Goal: Task Accomplishment & Management: Complete application form

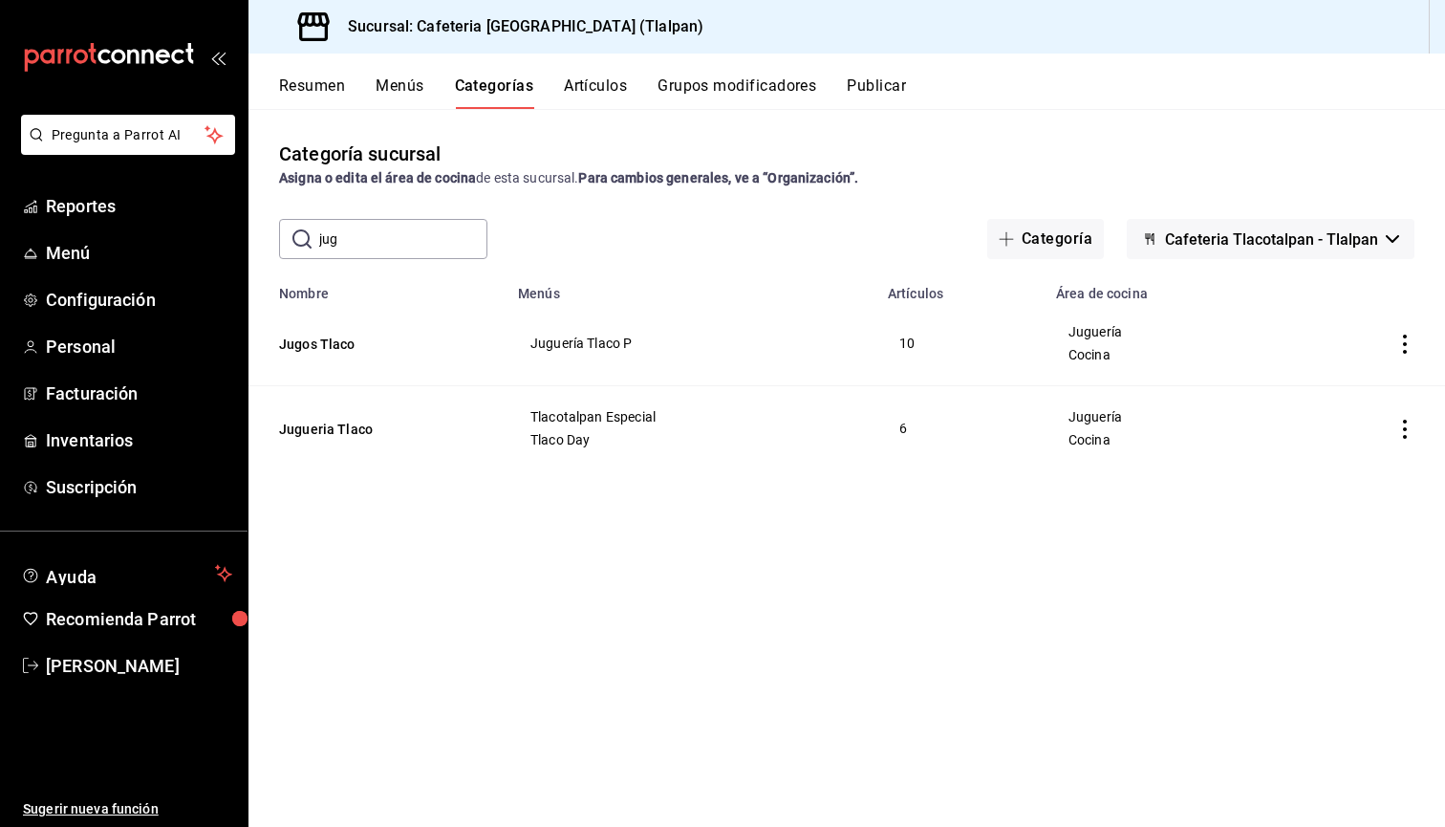
click at [382, 257] on input "jug" at bounding box center [403, 239] width 168 height 38
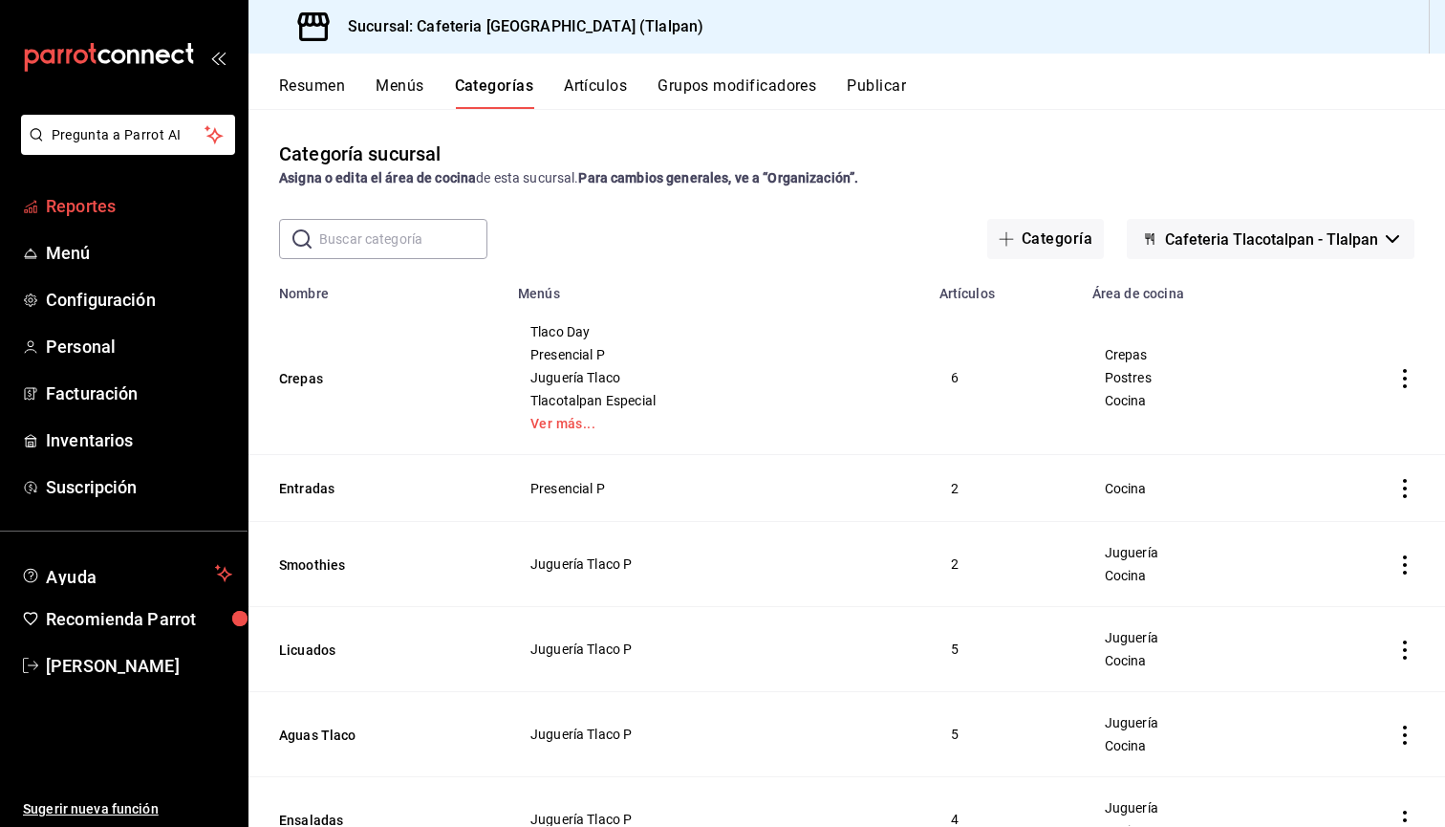
click at [112, 200] on span "Reportes" at bounding box center [139, 206] width 186 height 26
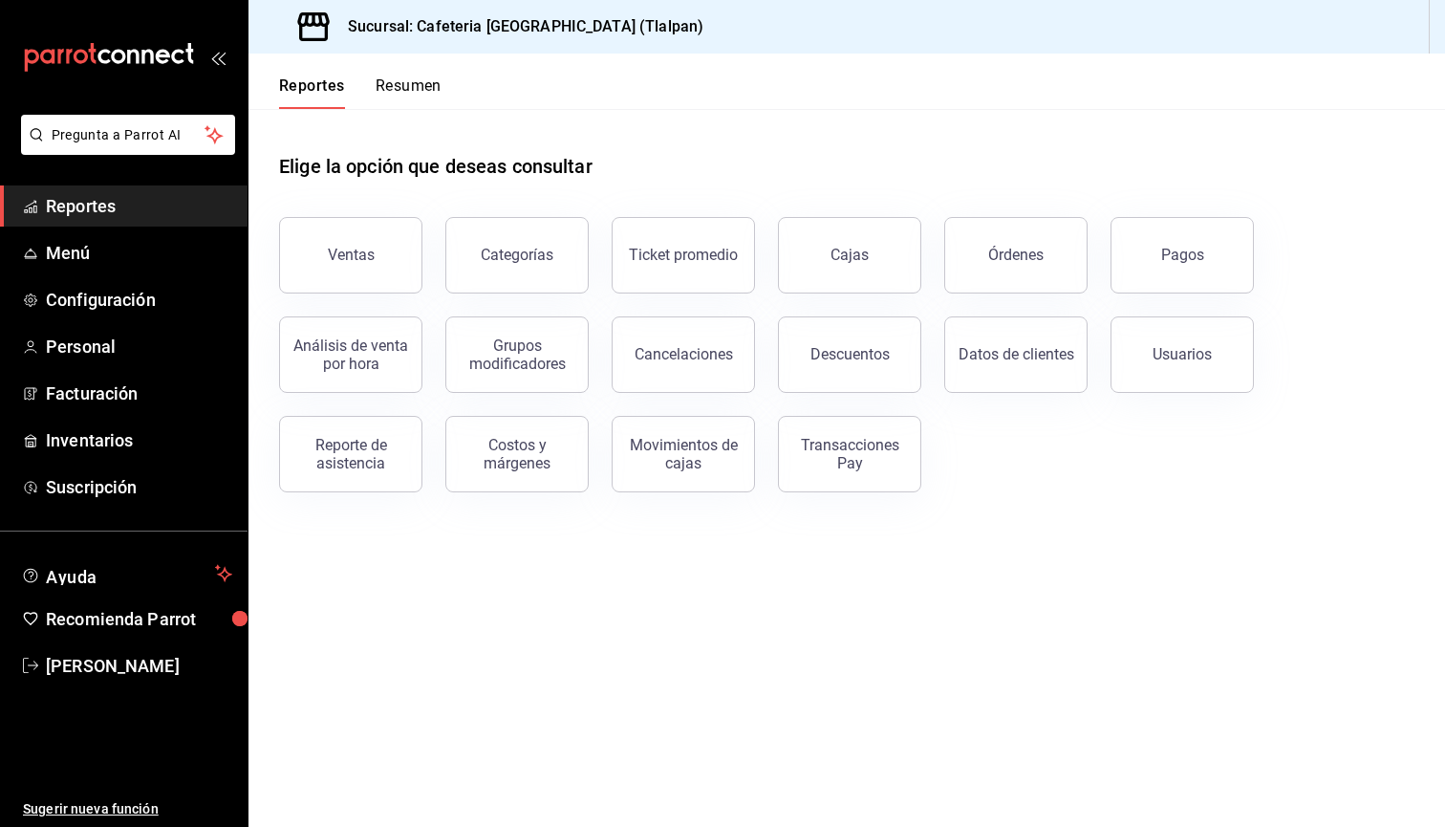
click at [414, 87] on button "Resumen" at bounding box center [409, 92] width 66 height 32
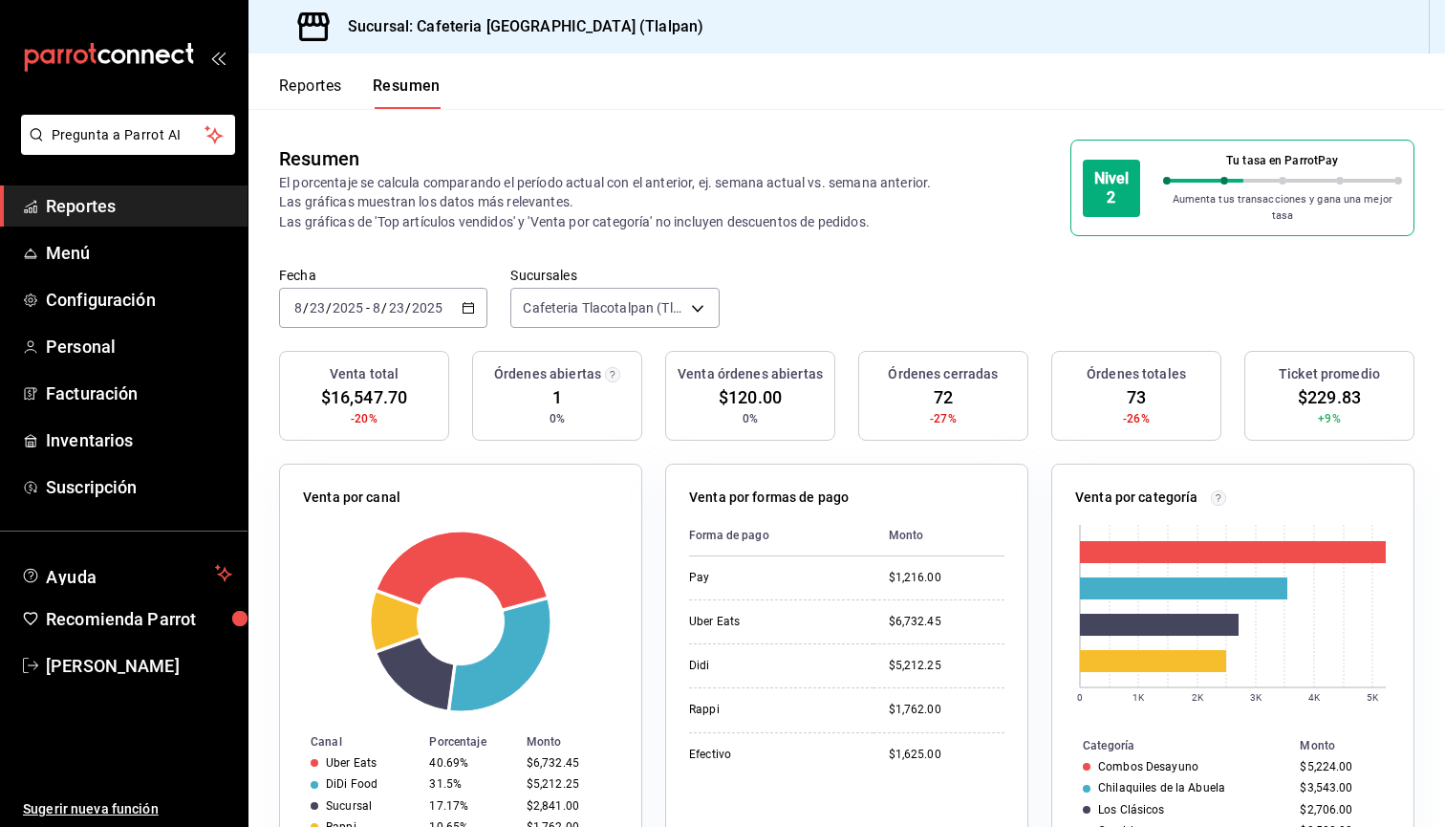
click at [286, 59] on div "Reportes Resumen" at bounding box center [345, 81] width 192 height 55
click at [291, 79] on button "Reportes" at bounding box center [310, 92] width 63 height 32
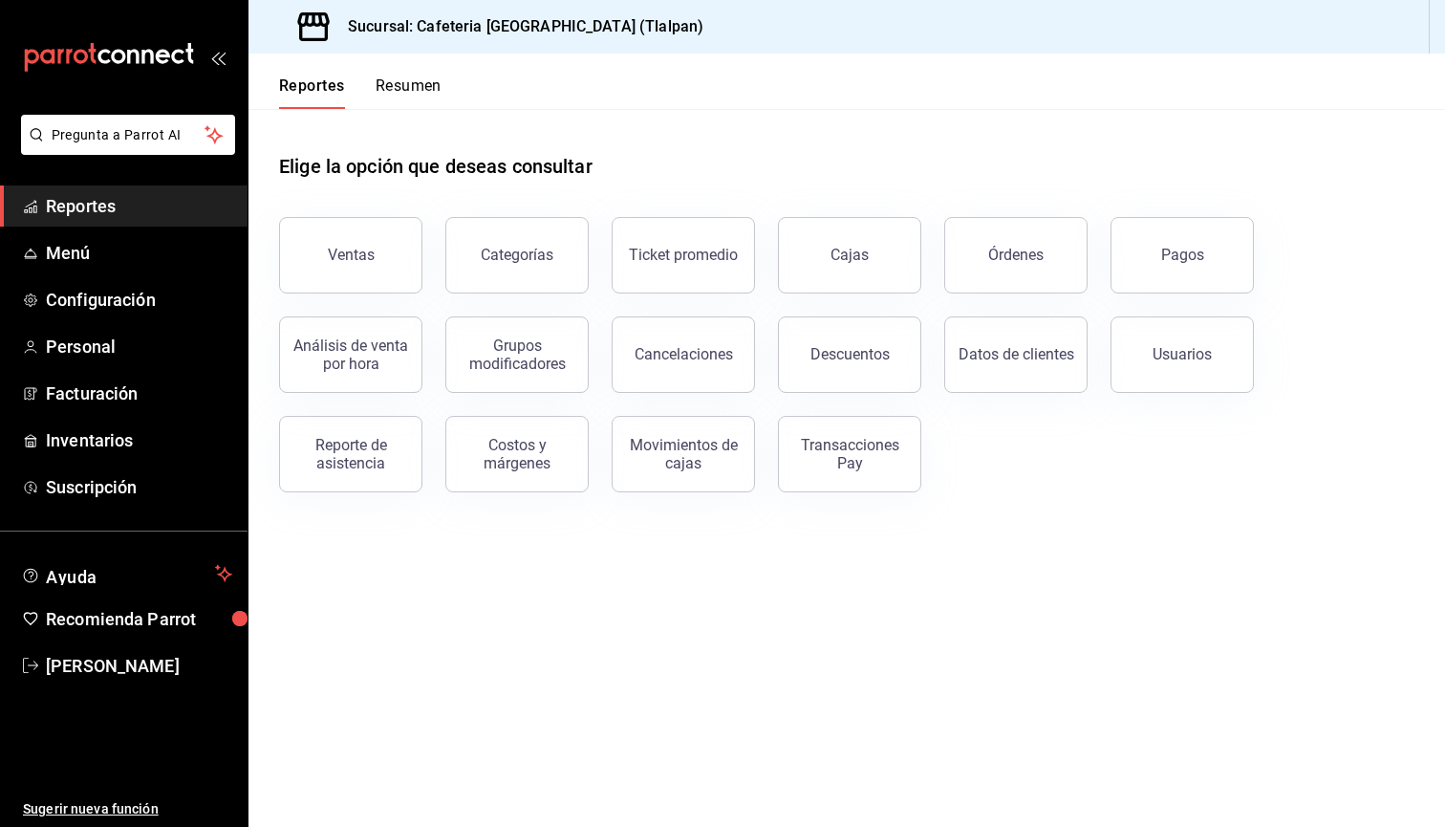
click at [417, 104] on button "Resumen" at bounding box center [409, 92] width 66 height 32
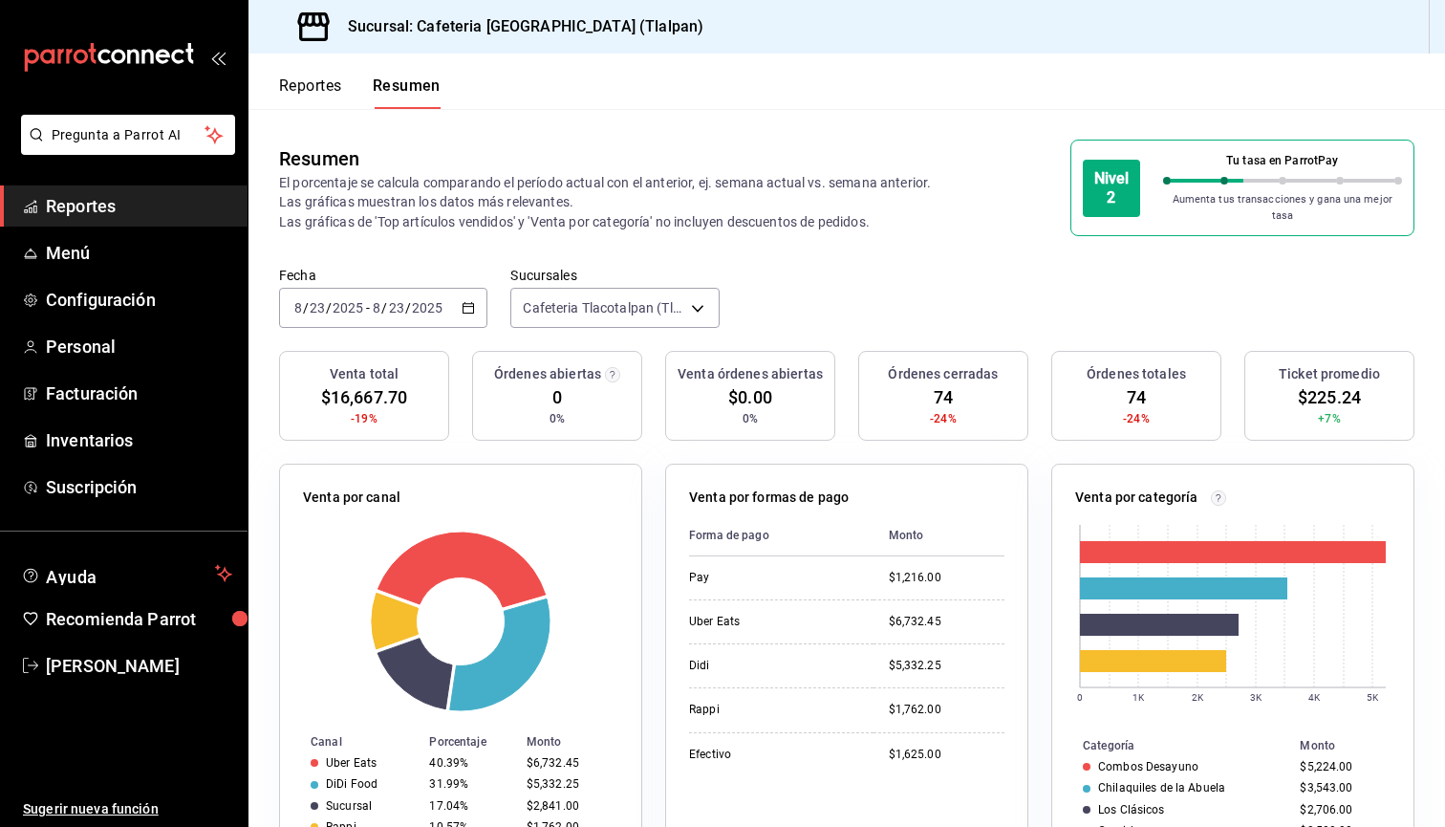
click at [305, 97] on button "Reportes" at bounding box center [310, 92] width 63 height 32
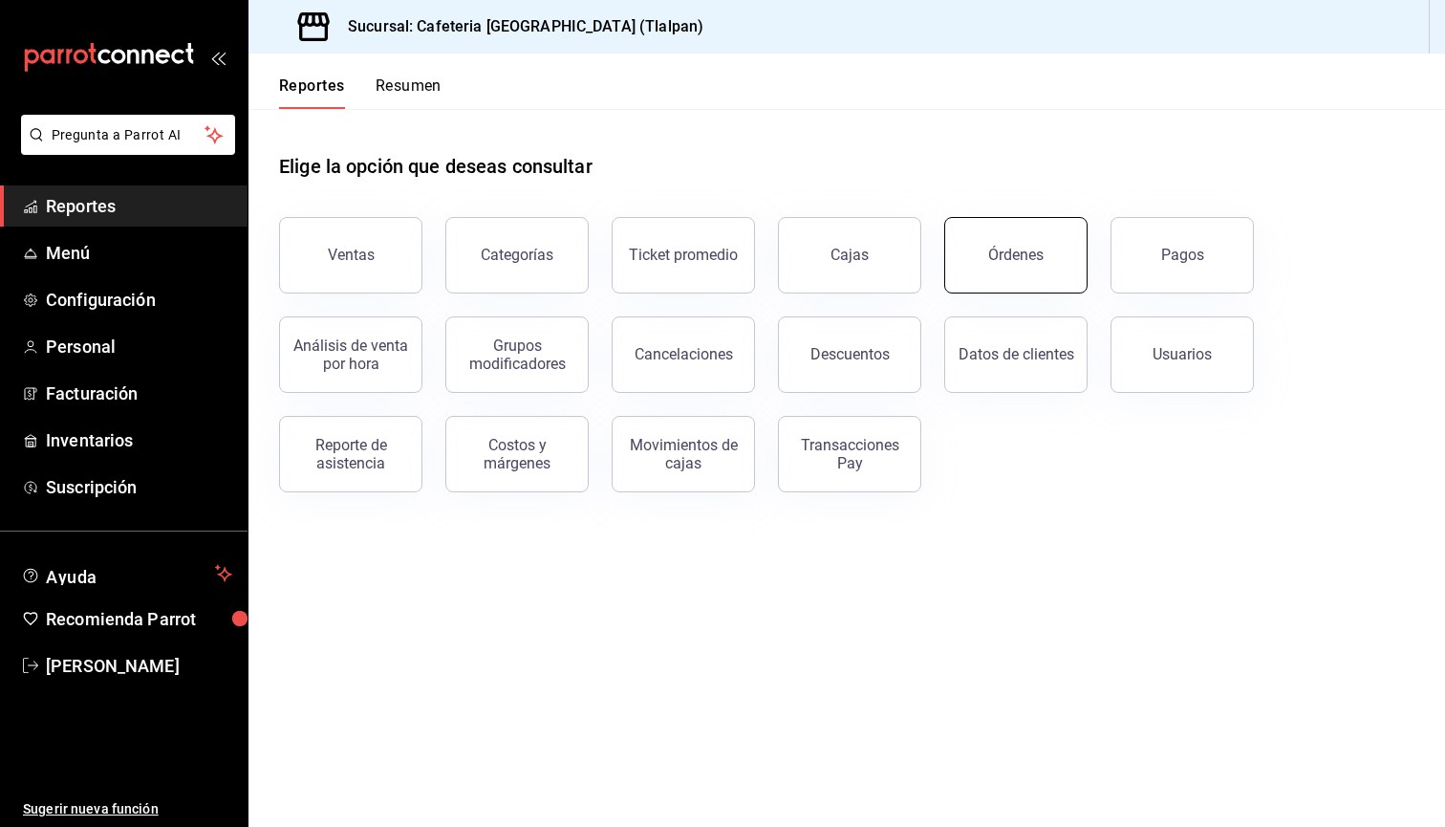
click at [1017, 263] on div "Órdenes" at bounding box center [1015, 255] width 55 height 18
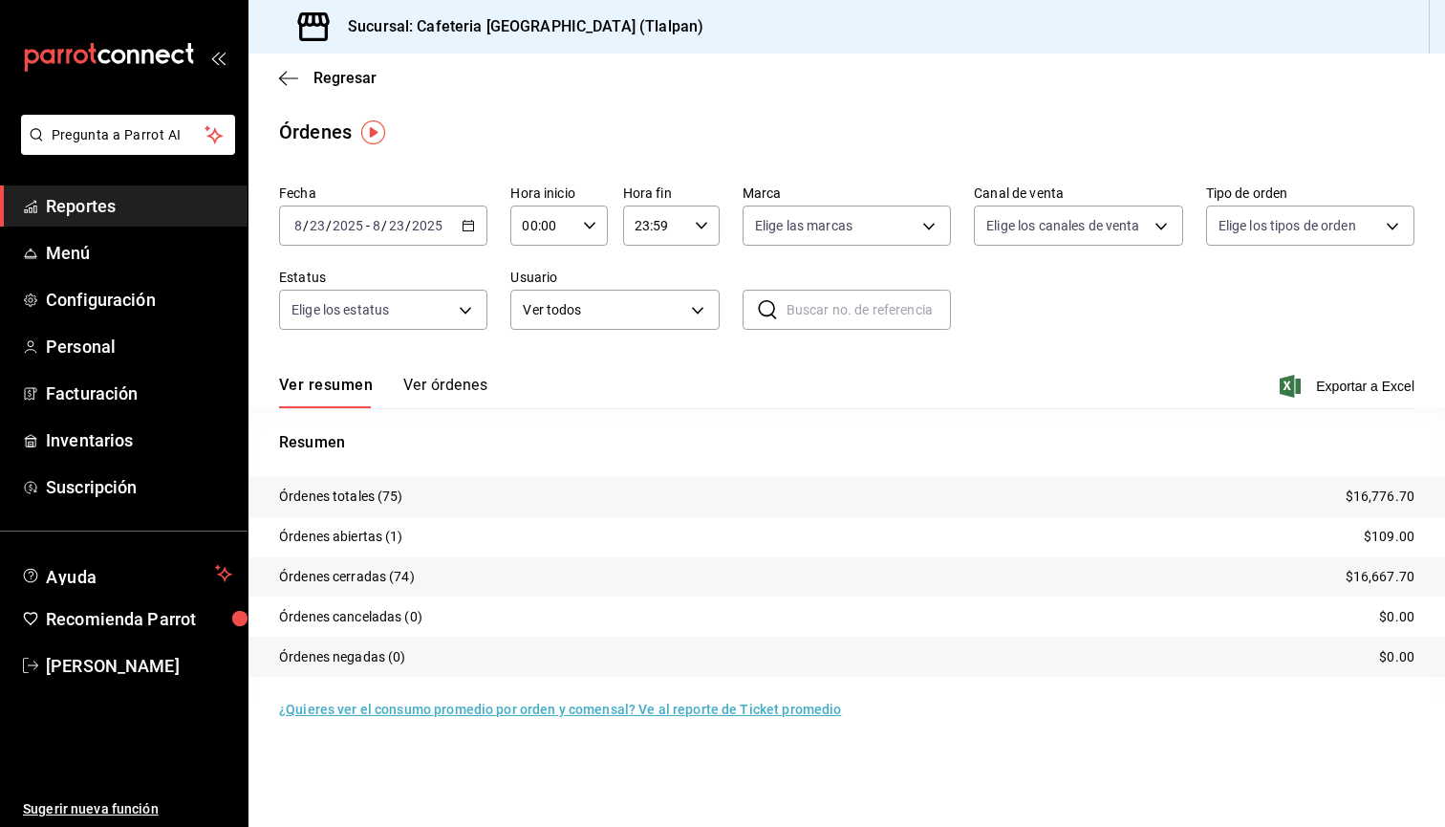
click at [444, 386] on button "Ver órdenes" at bounding box center [445, 392] width 84 height 32
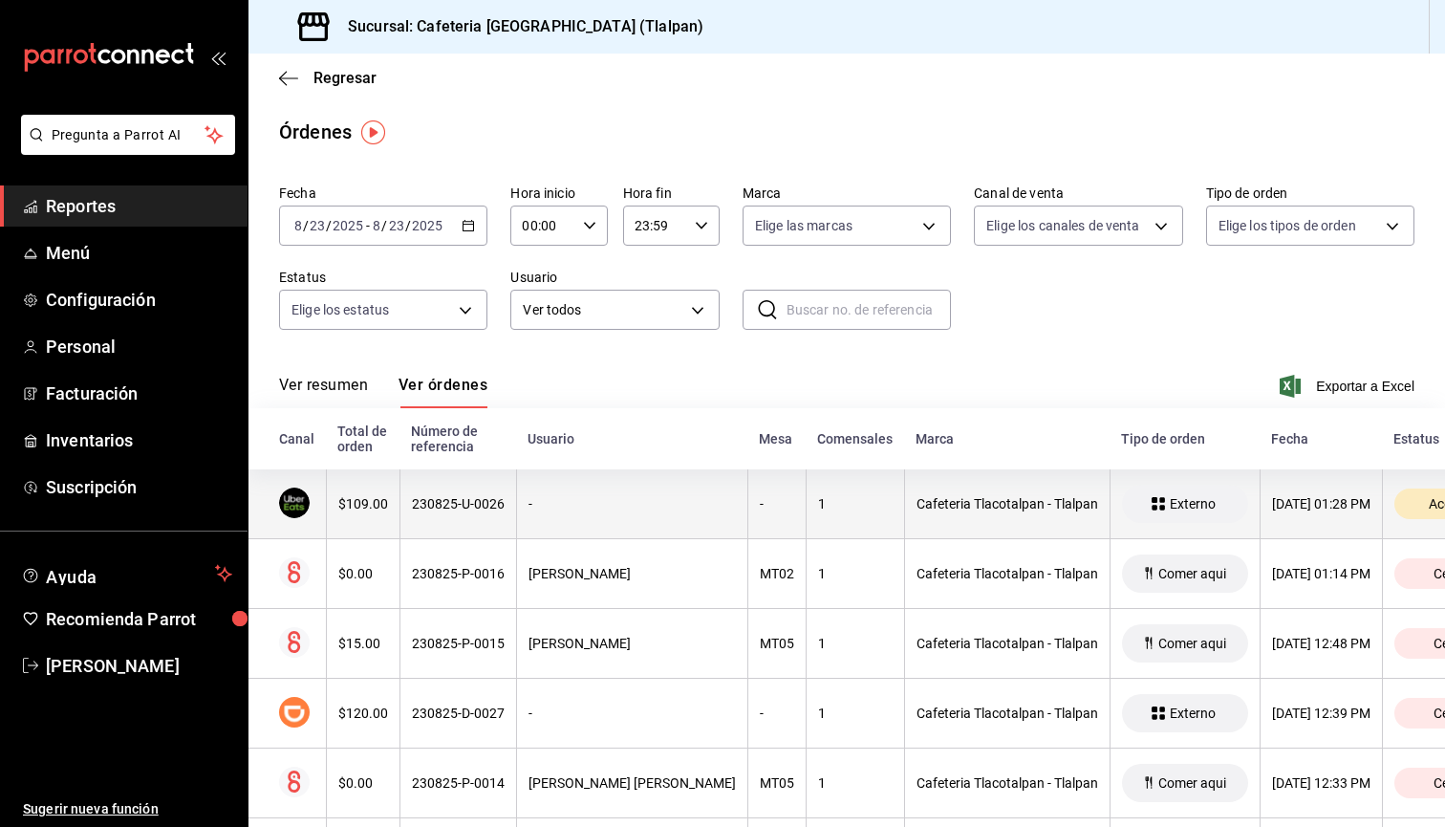
click at [461, 494] on th "230825-U-0026" at bounding box center [458, 504] width 117 height 70
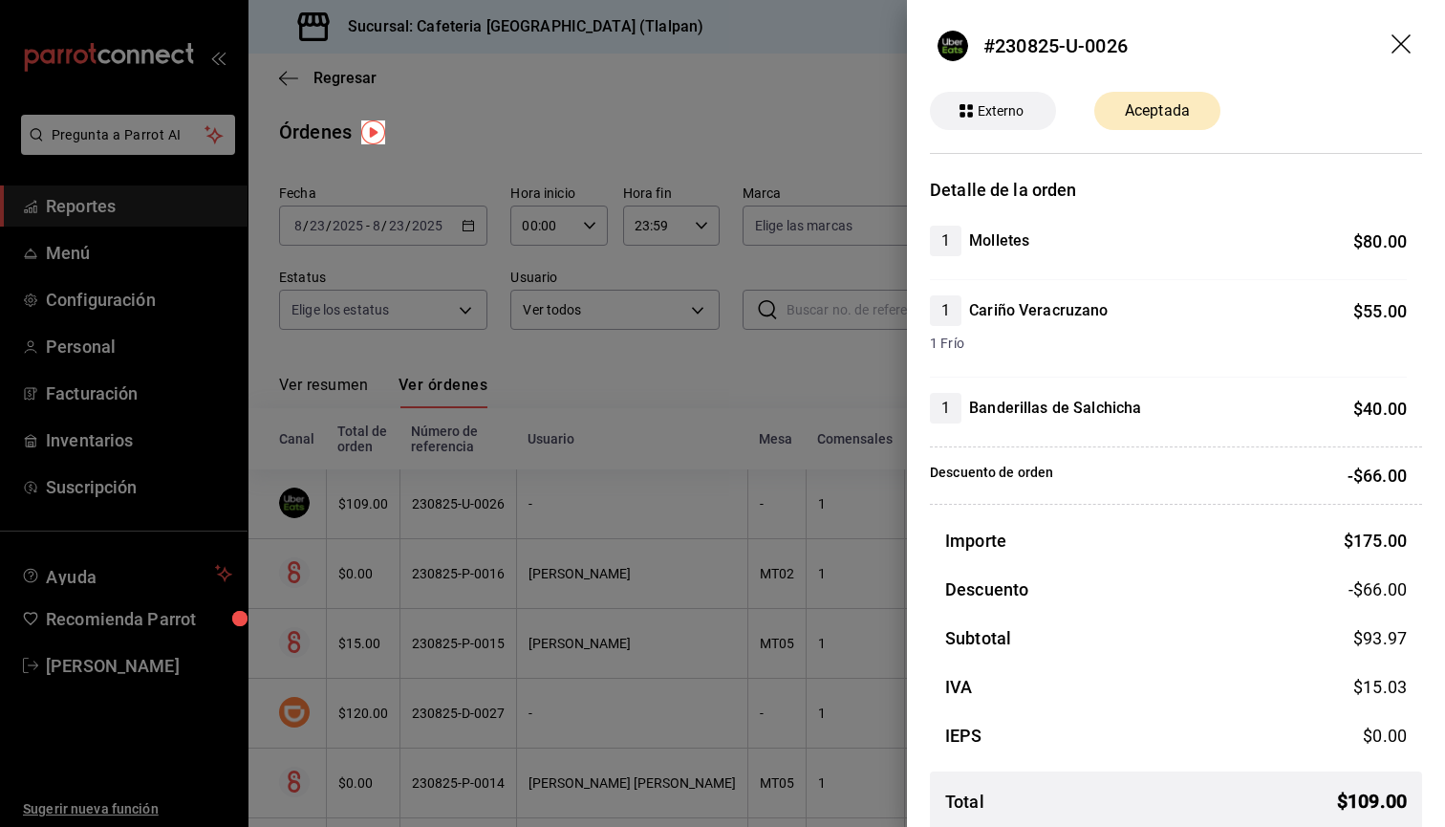
click at [1410, 50] on icon "drag" at bounding box center [1403, 45] width 23 height 23
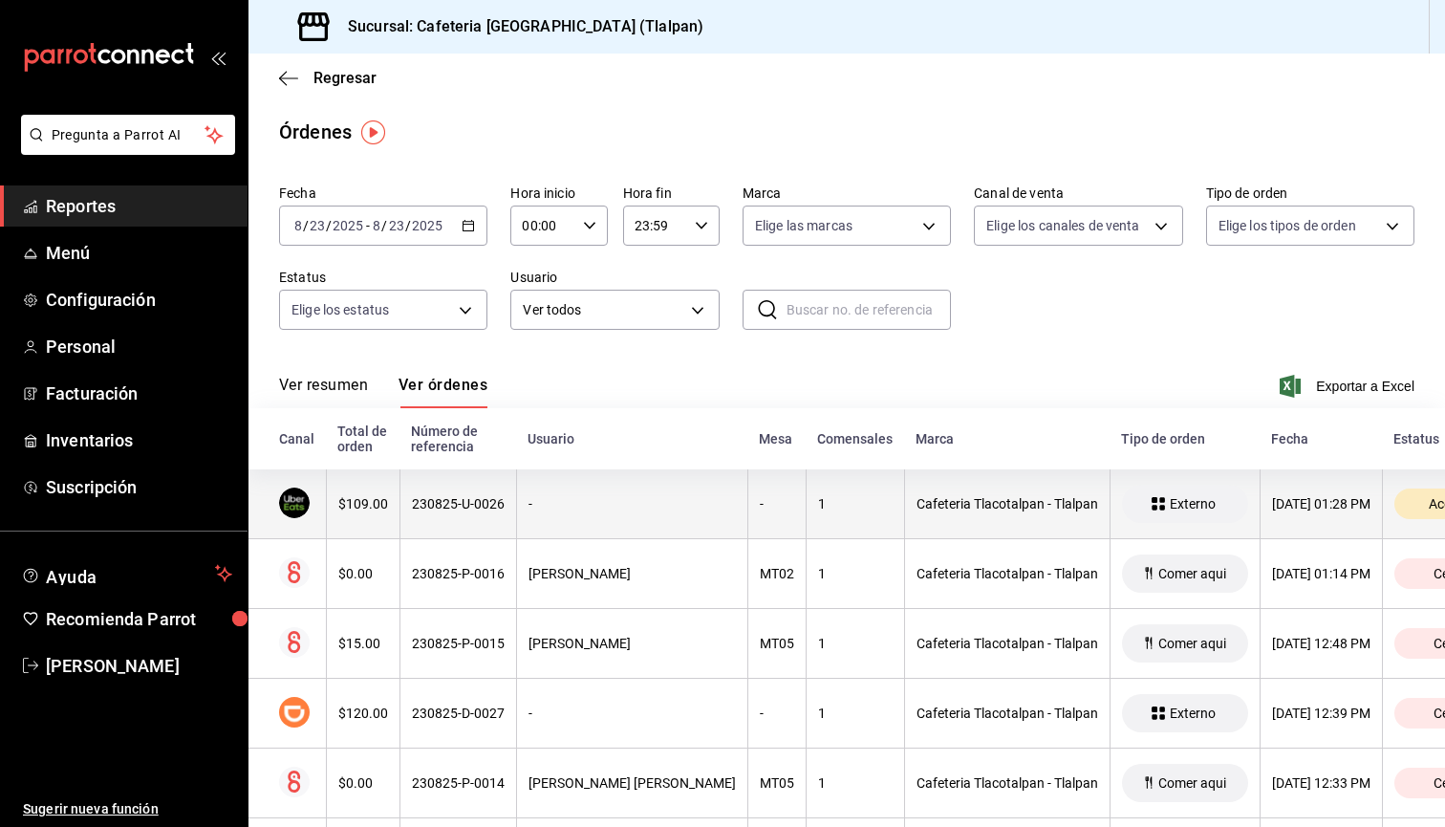
click at [904, 521] on th "Cafeteria Tlacotalpan - Tlalpan" at bounding box center [1006, 504] width 205 height 70
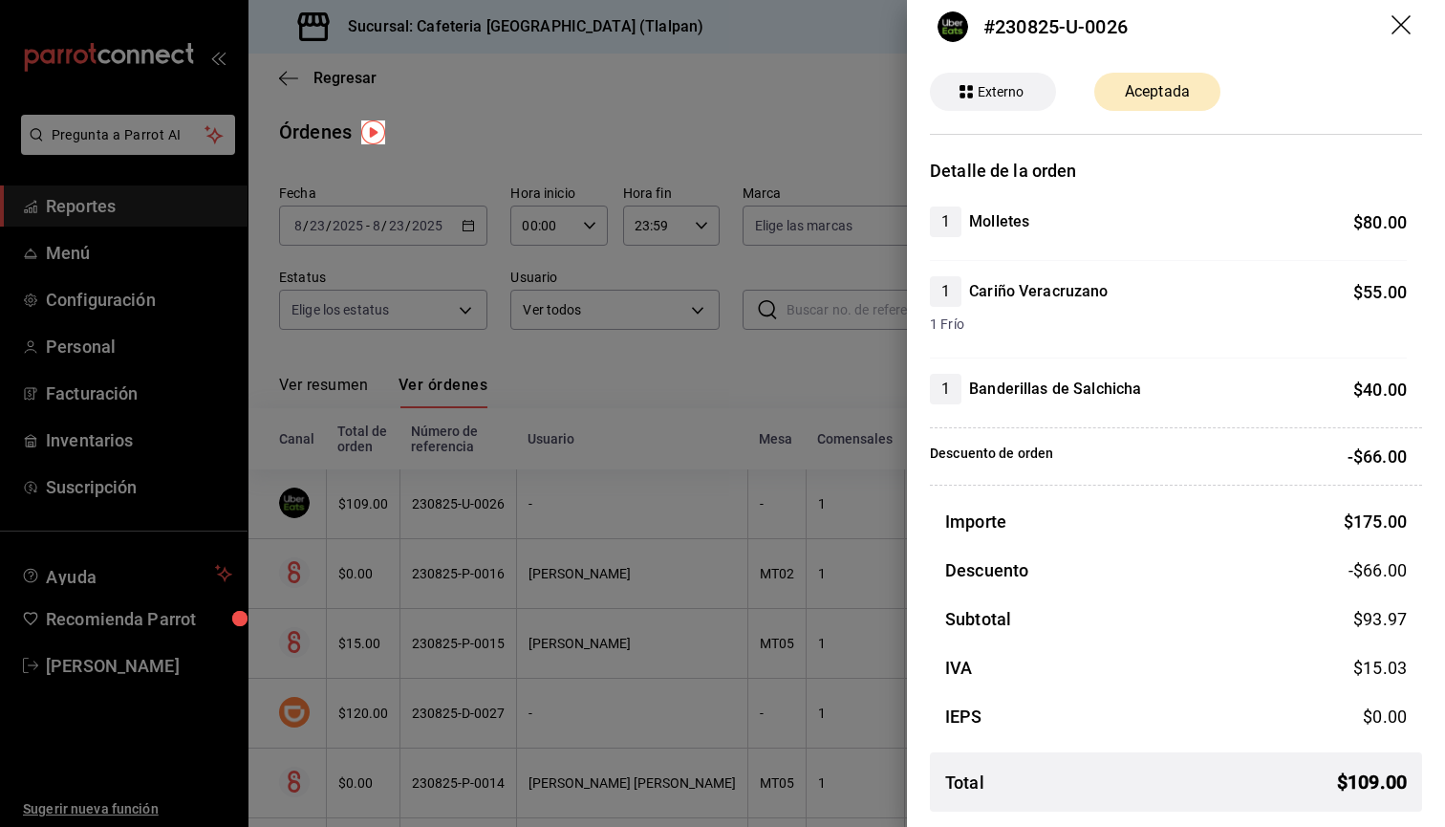
scroll to position [19, 0]
click at [1409, 22] on icon "drag" at bounding box center [1403, 26] width 23 height 23
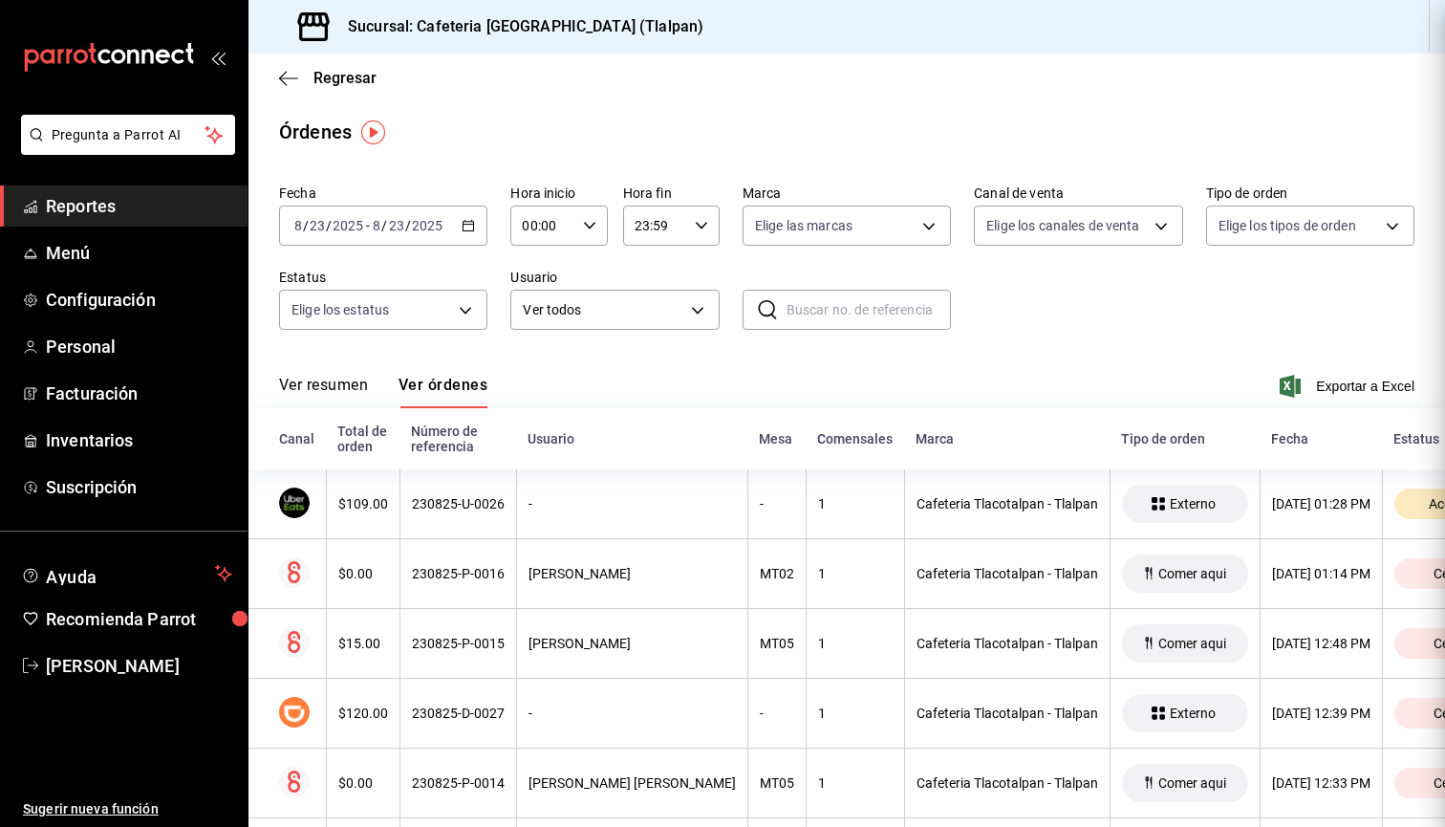
scroll to position [0, 0]
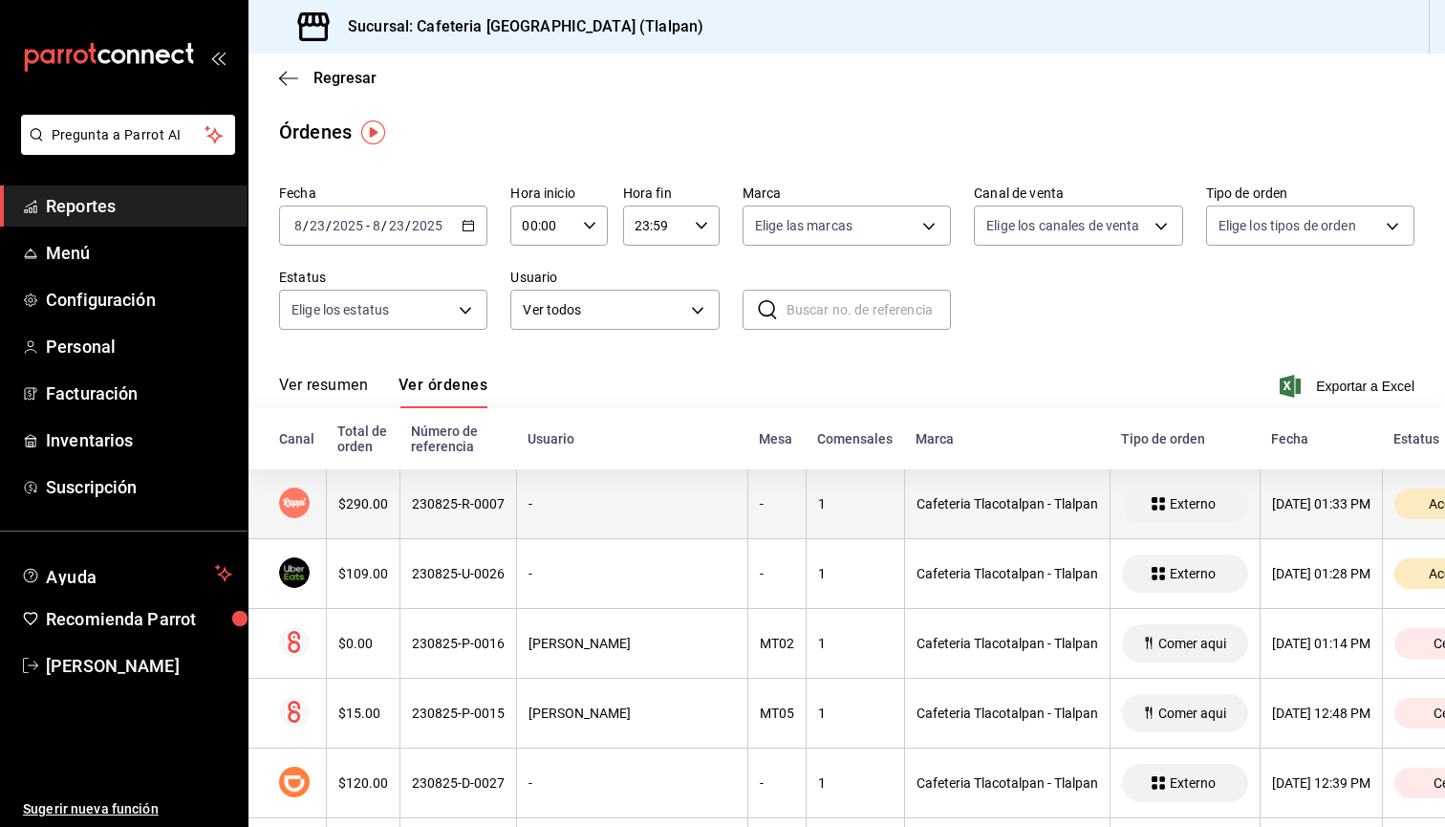
click at [632, 508] on div "-" at bounding box center [632, 503] width 207 height 15
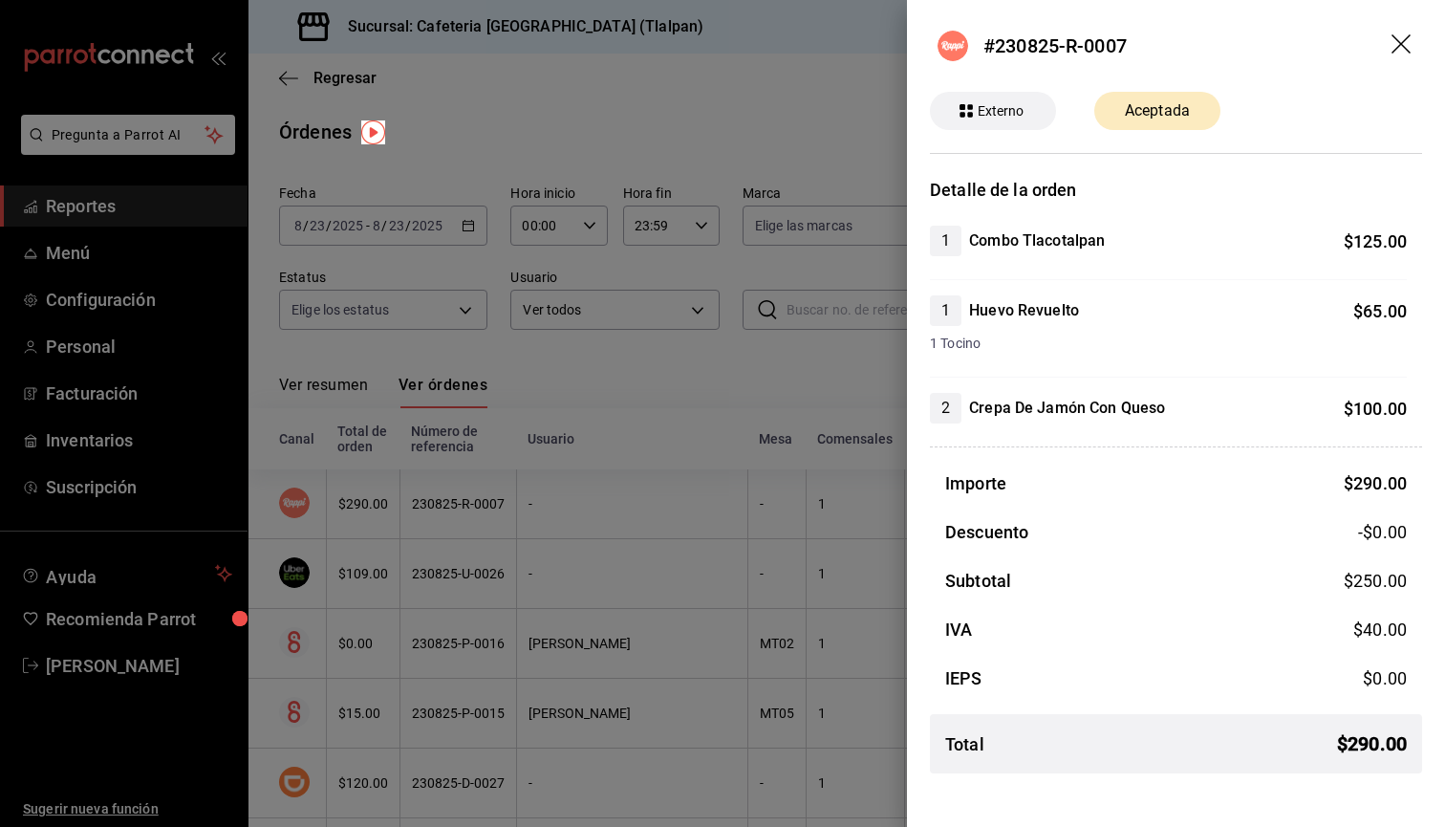
click at [681, 472] on div at bounding box center [722, 413] width 1445 height 827
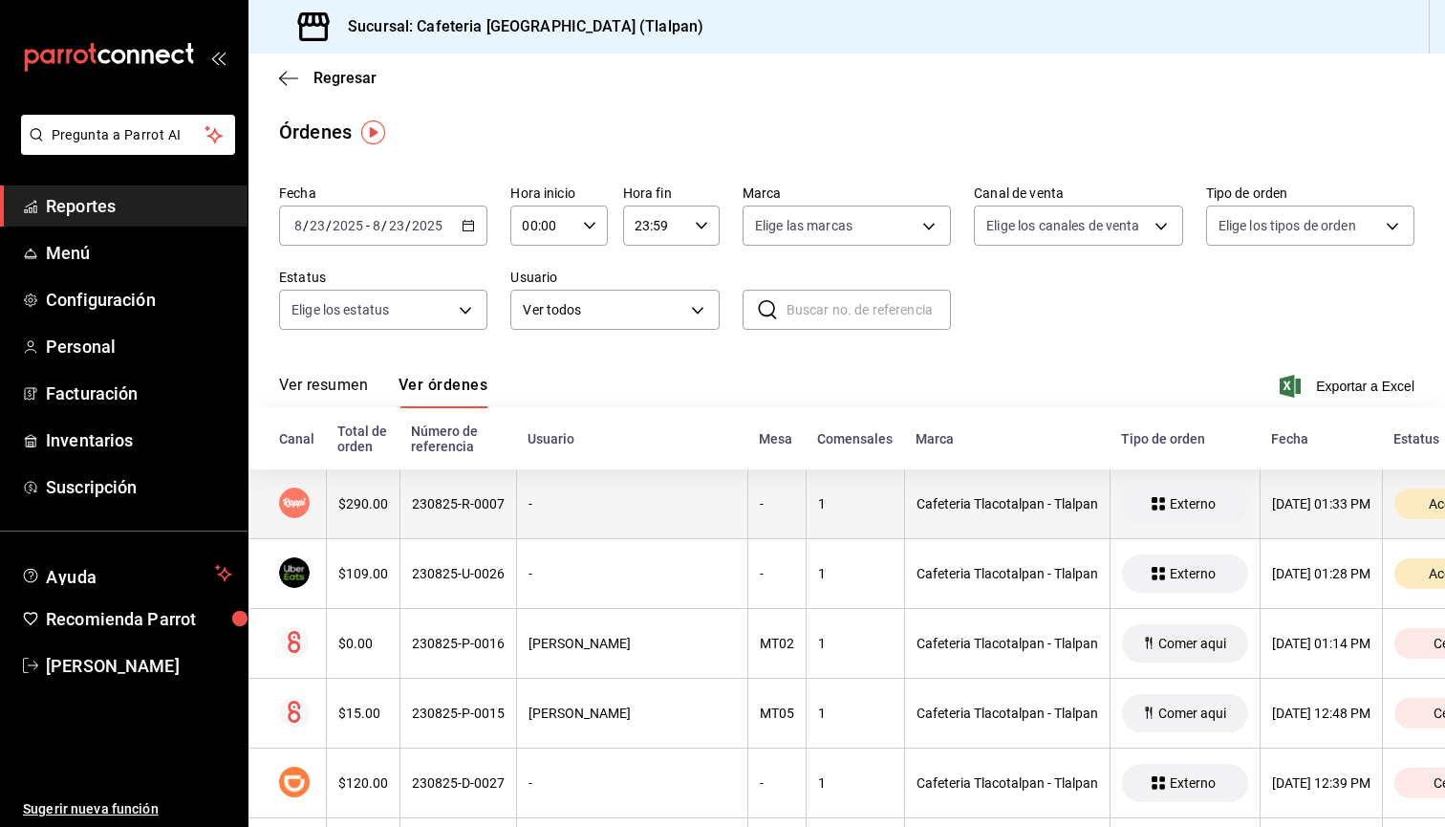
click at [606, 516] on th "-" at bounding box center [631, 504] width 231 height 70
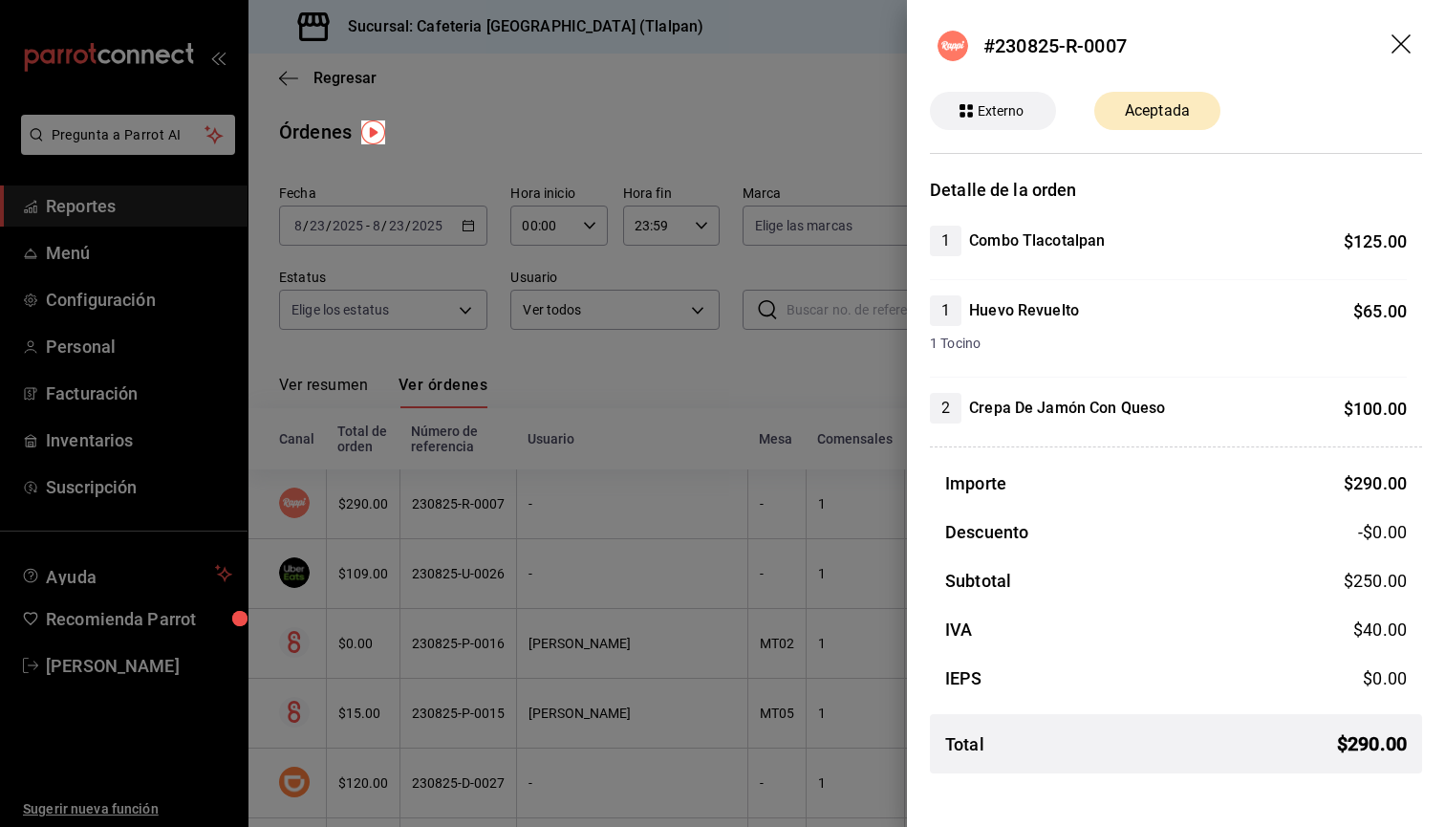
click at [1388, 46] on header "#230825-R-0007" at bounding box center [1176, 46] width 538 height 92
click at [1397, 45] on icon "drag" at bounding box center [1403, 45] width 23 height 23
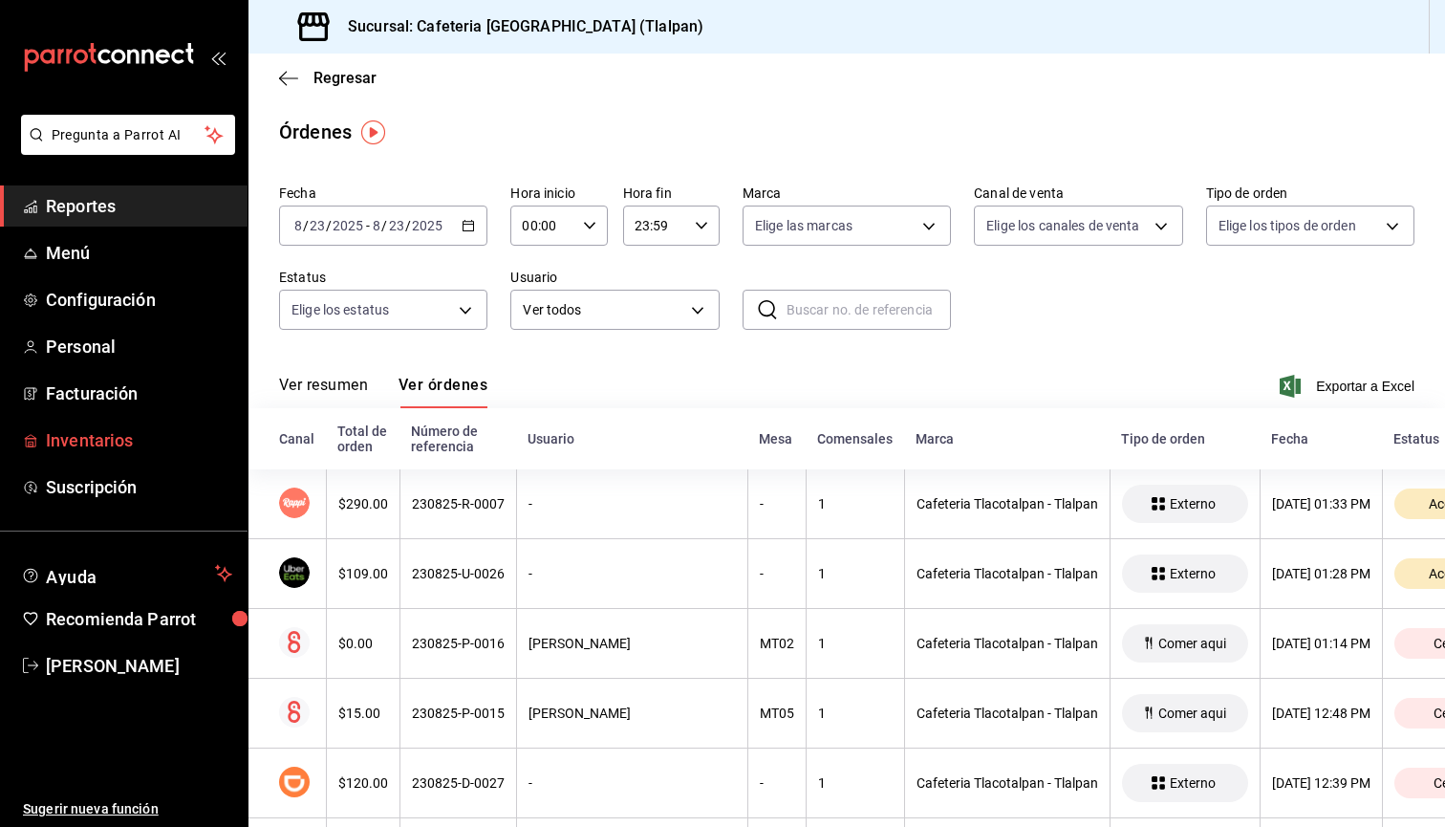
click at [71, 443] on span "Inventarios" at bounding box center [139, 440] width 186 height 26
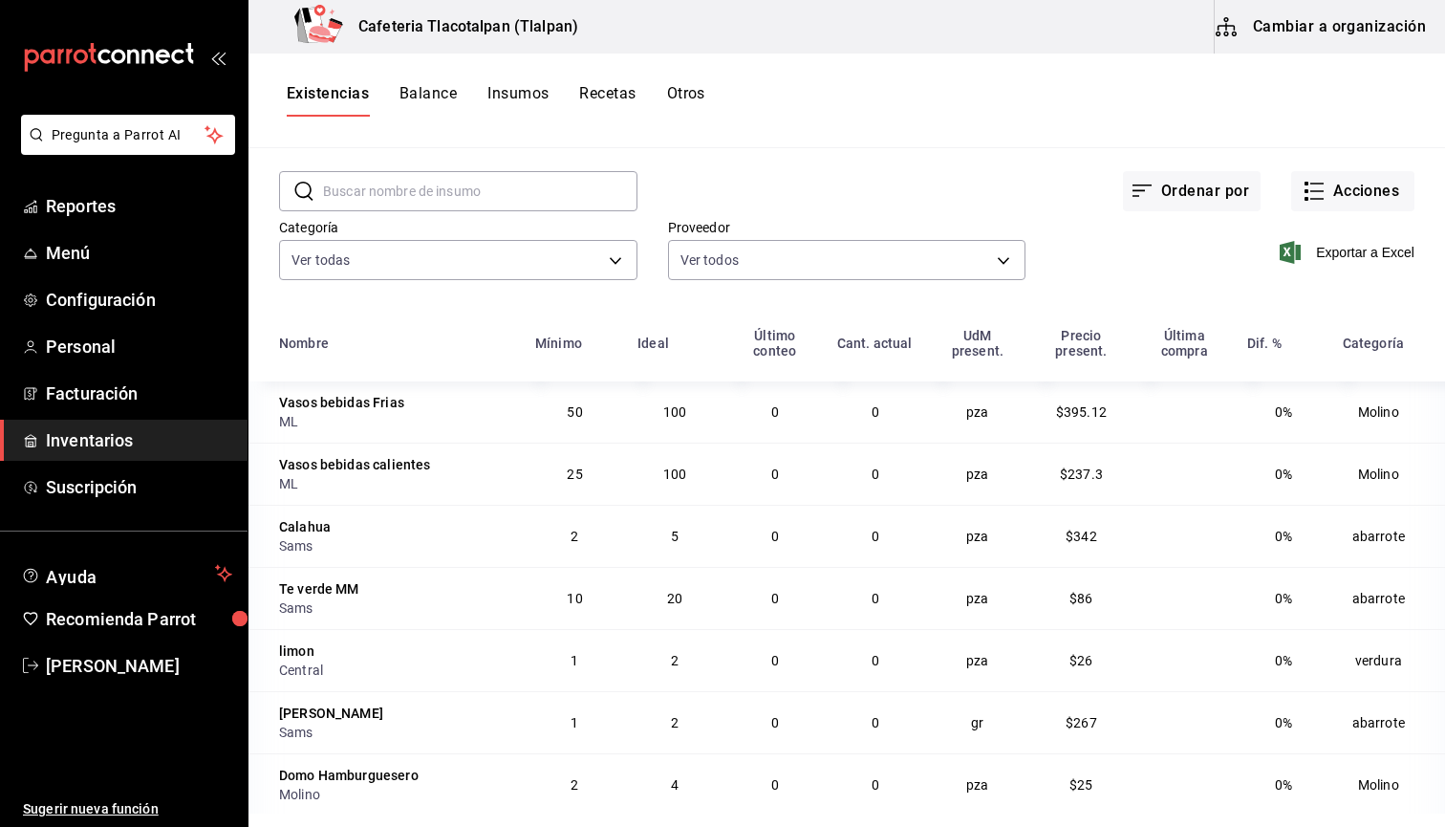
scroll to position [6, 0]
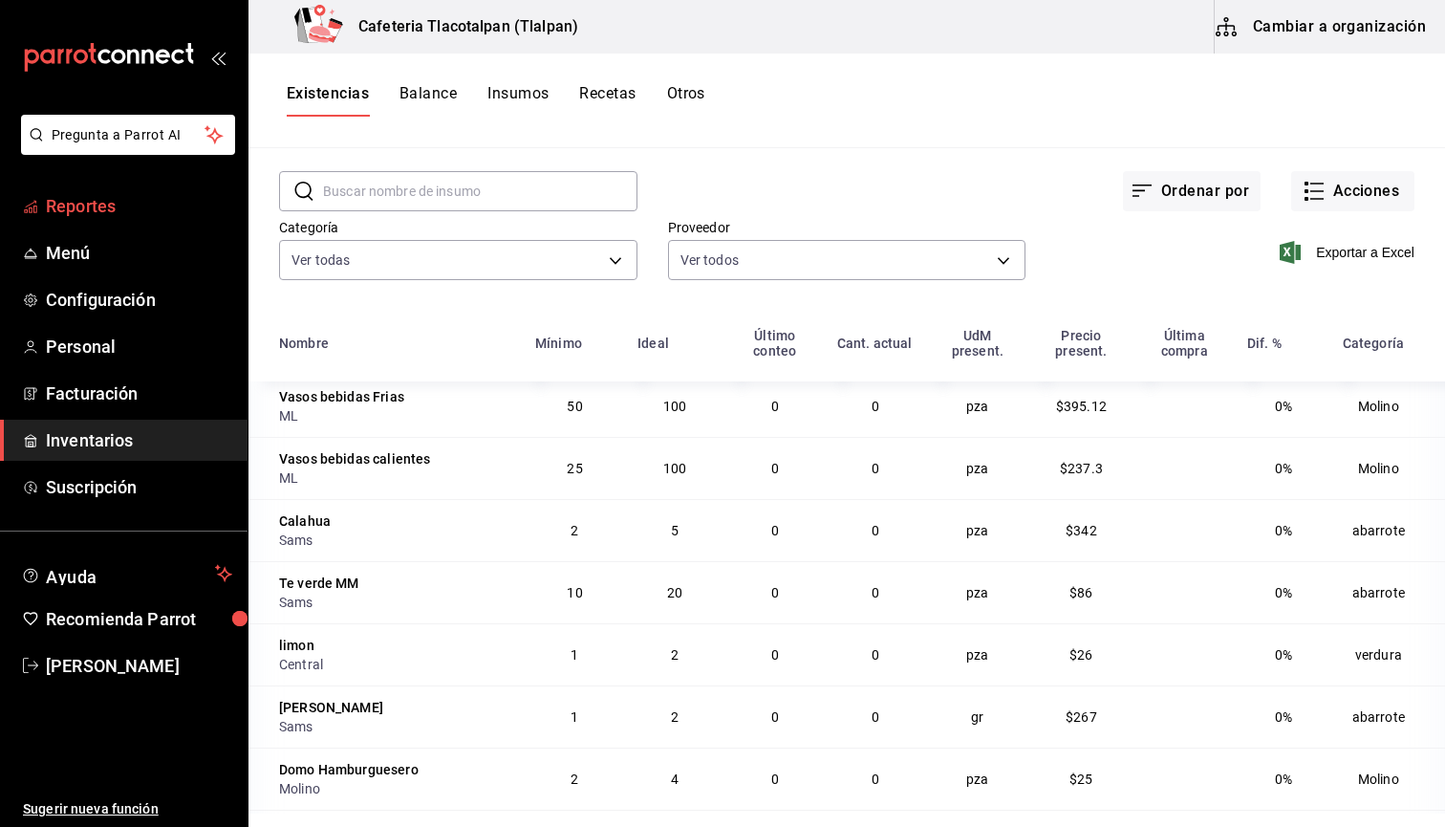
click at [37, 197] on span "mailbox folders" at bounding box center [30, 206] width 15 height 23
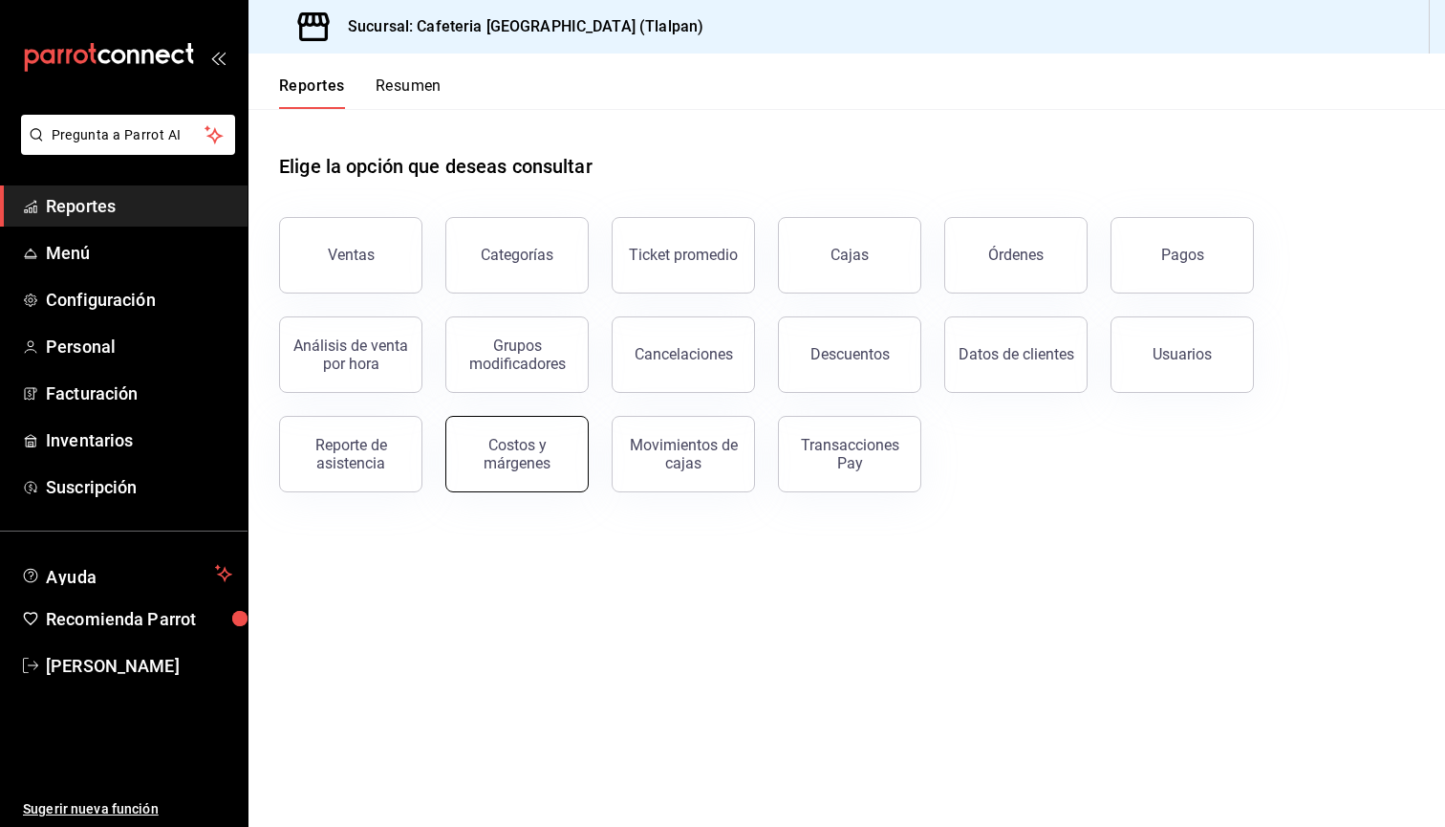
click at [455, 468] on button "Costos y márgenes" at bounding box center [516, 454] width 143 height 76
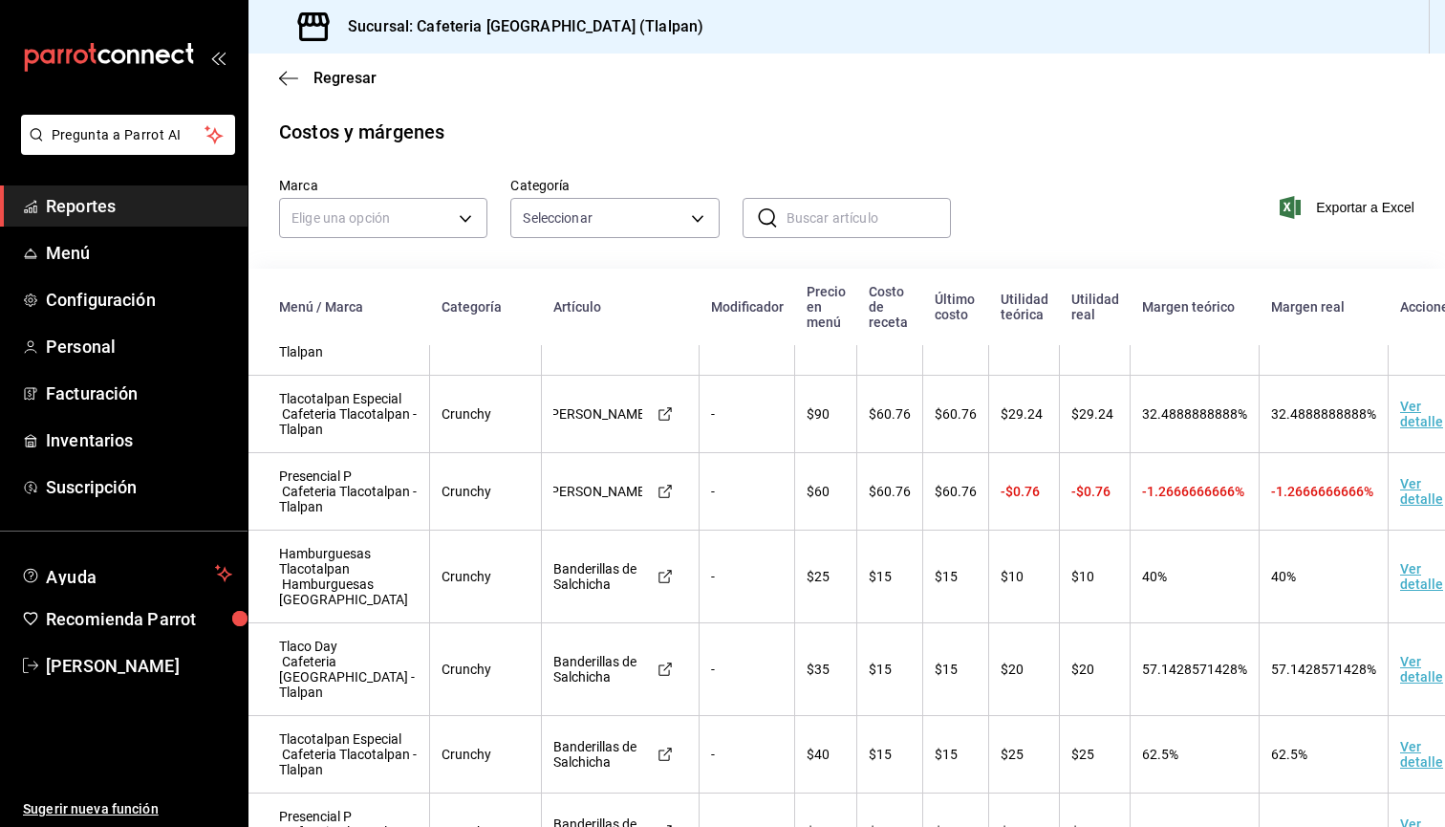
scroll to position [161, 0]
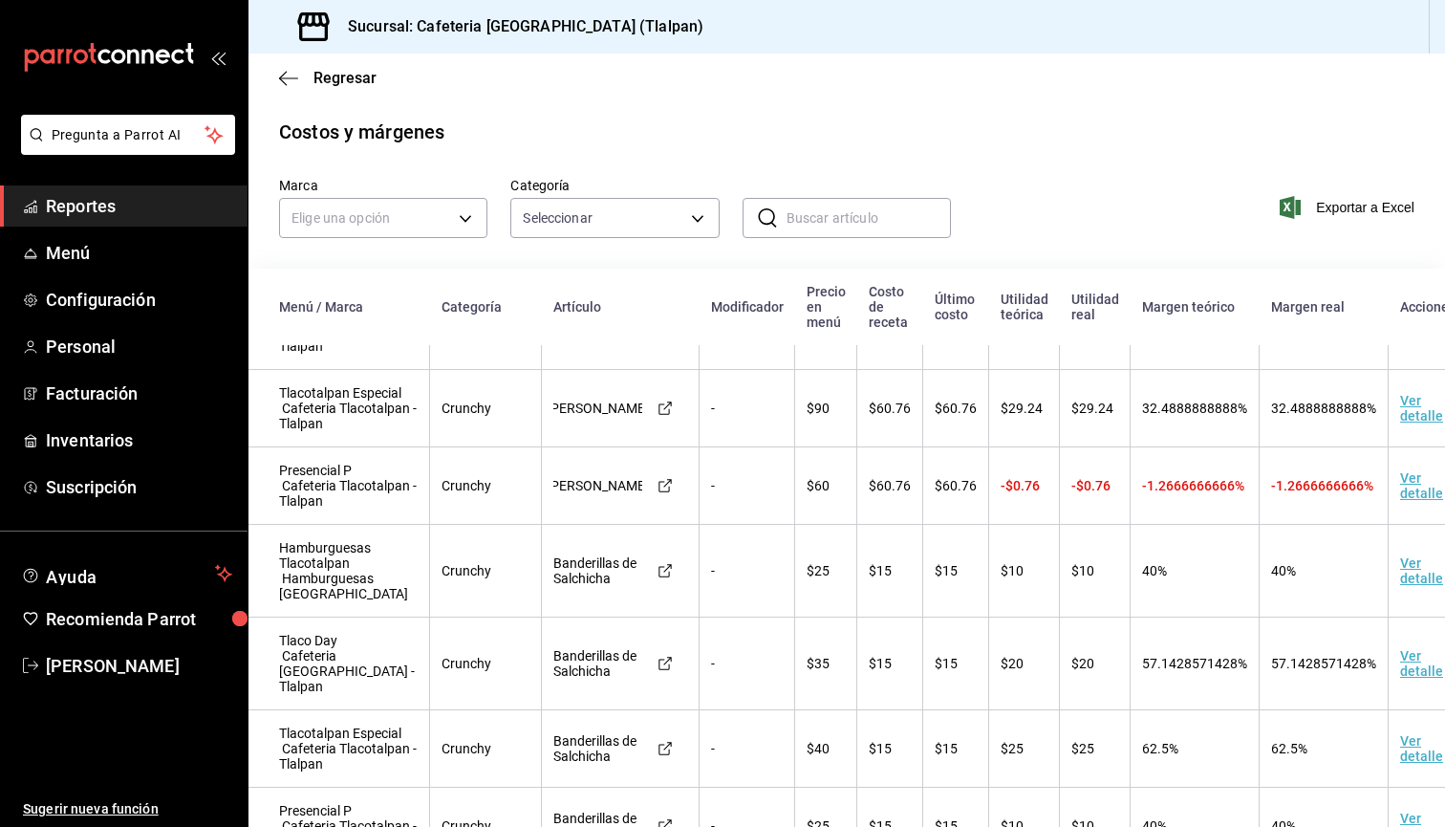
click at [1142, 416] on span "32.4888888888%" at bounding box center [1194, 407] width 105 height 15
click at [1282, 416] on span "32.4888888888%" at bounding box center [1323, 407] width 105 height 15
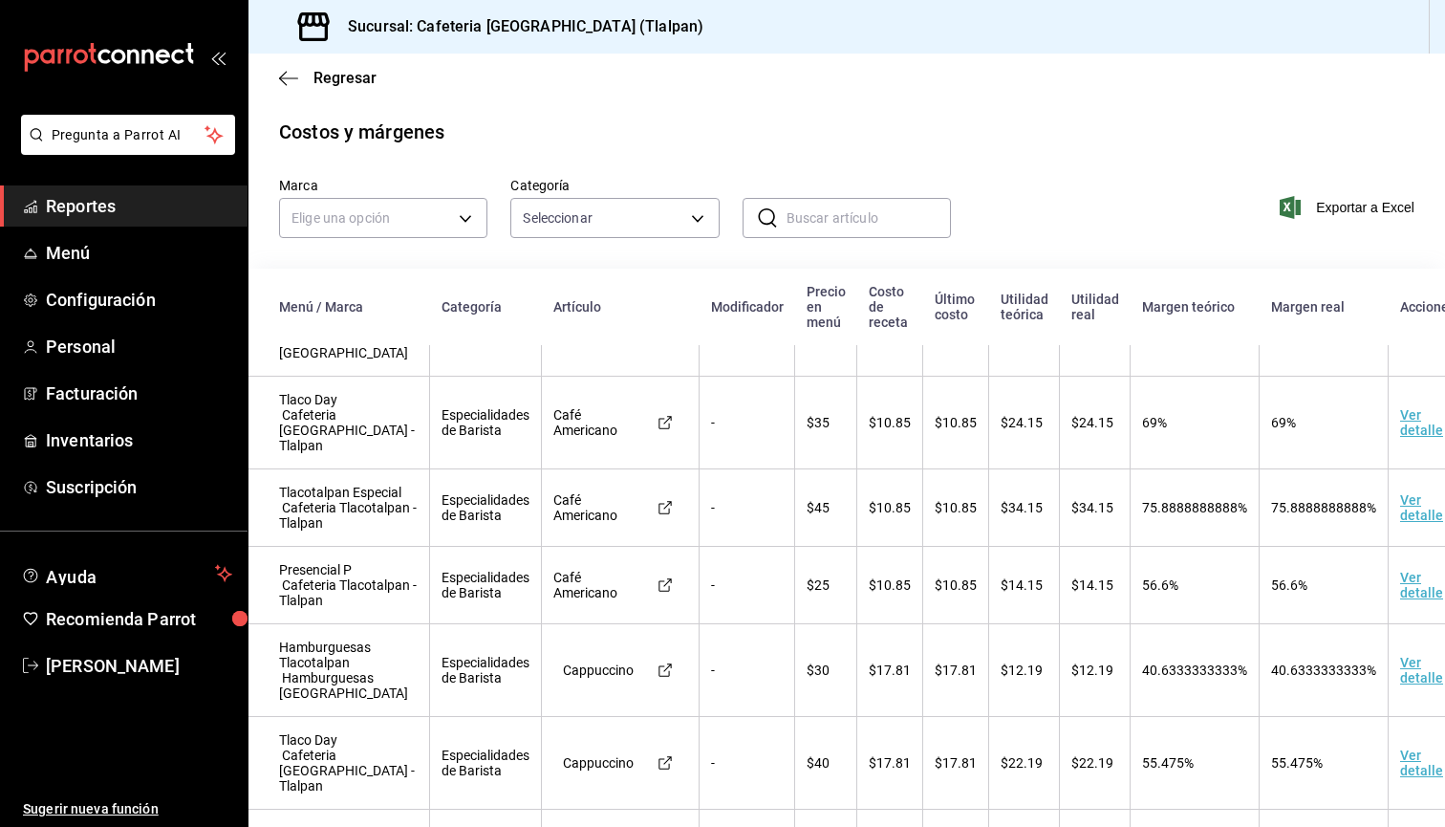
scroll to position [906, 0]
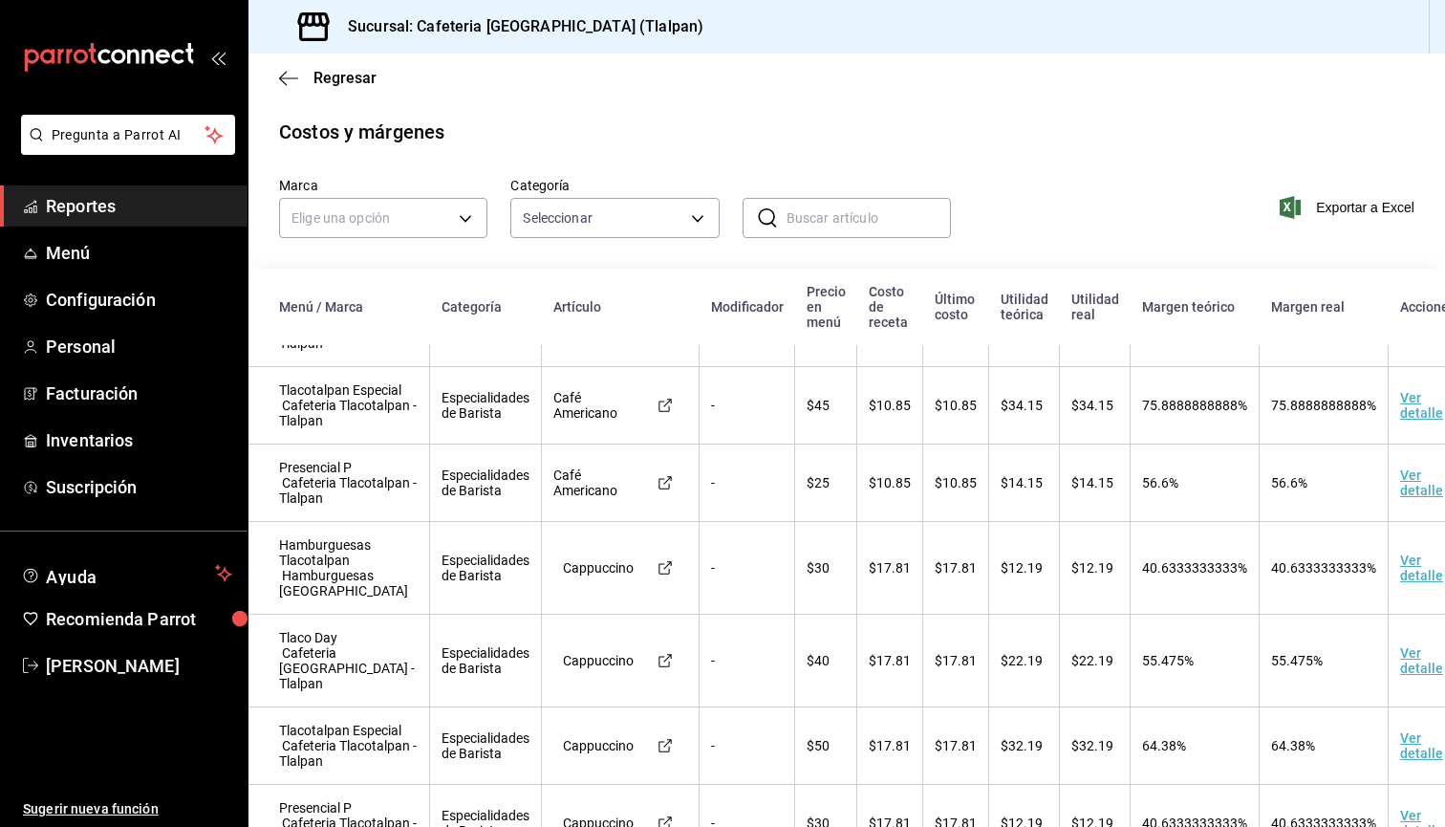
click at [1159, 444] on td "75.8888888888%" at bounding box center [1195, 405] width 129 height 77
click at [1159, 413] on span "75.8888888888%" at bounding box center [1194, 405] width 105 height 15
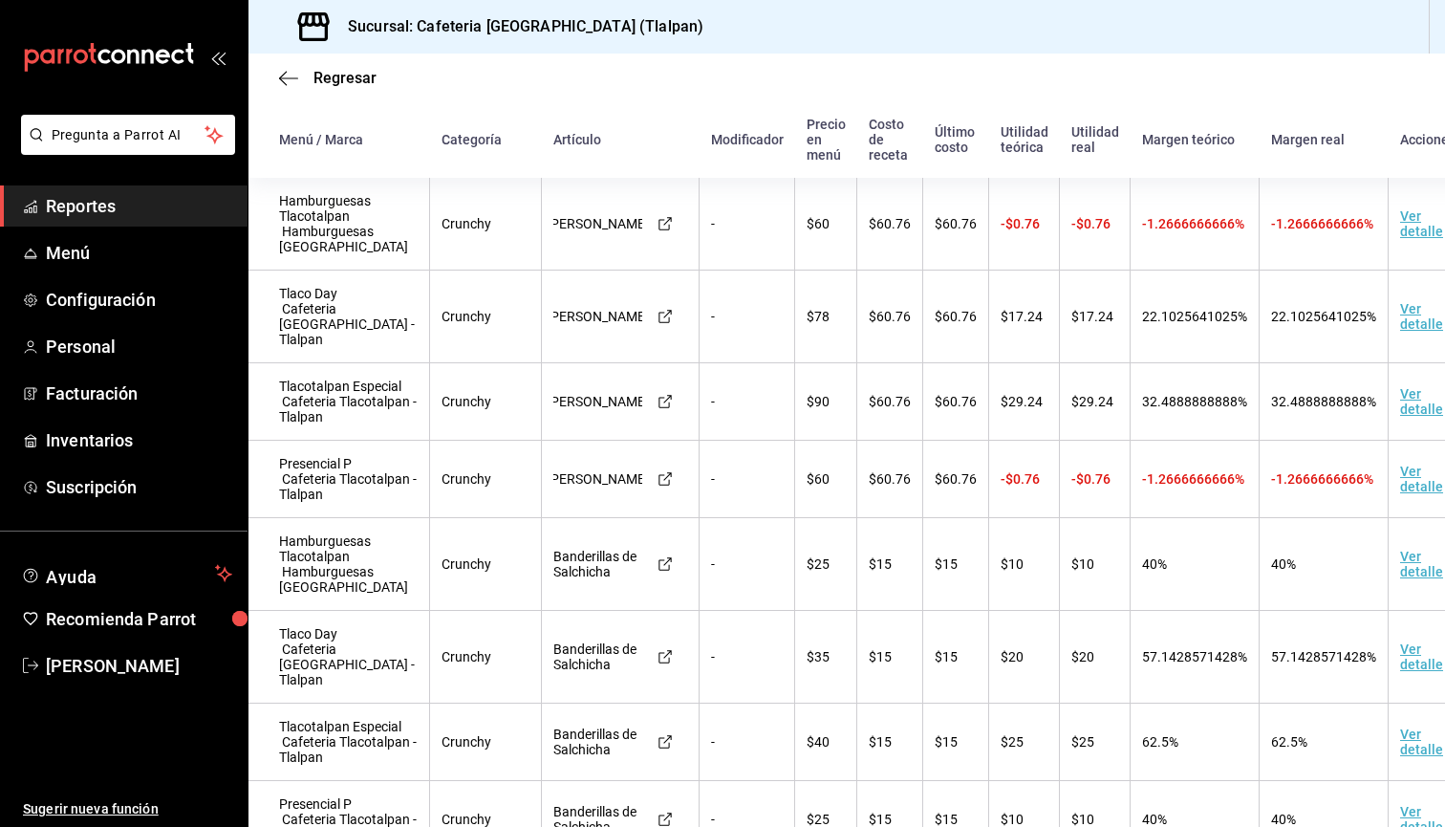
scroll to position [0, 0]
click at [1151, 226] on span "-1.2666666666%" at bounding box center [1193, 223] width 102 height 15
click at [1152, 487] on span "-1.2666666666%" at bounding box center [1193, 478] width 102 height 15
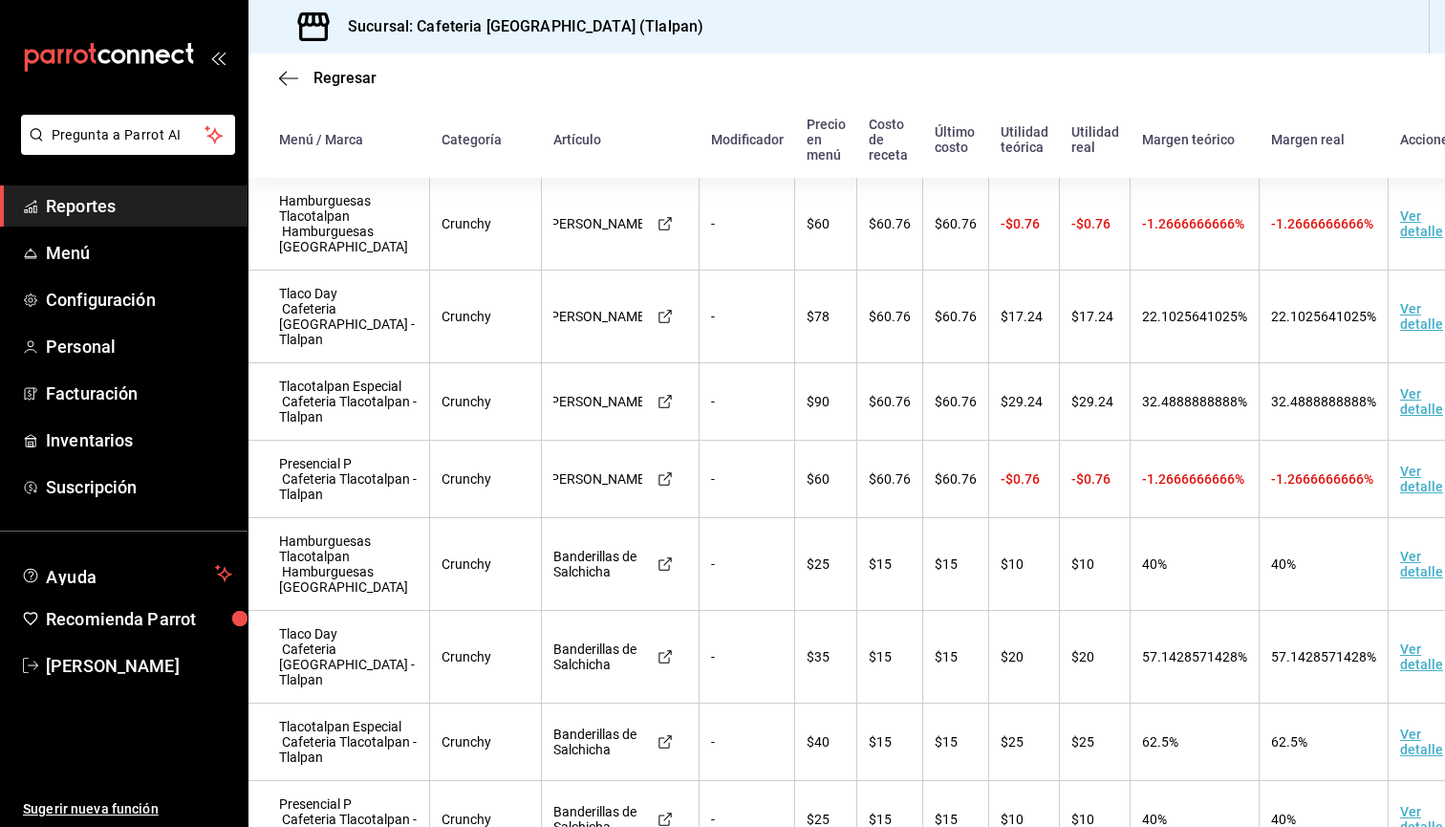
click at [1142, 312] on span "22.1025641025%" at bounding box center [1194, 316] width 105 height 15
click at [1142, 227] on span "-1.2666666666%" at bounding box center [1193, 223] width 102 height 15
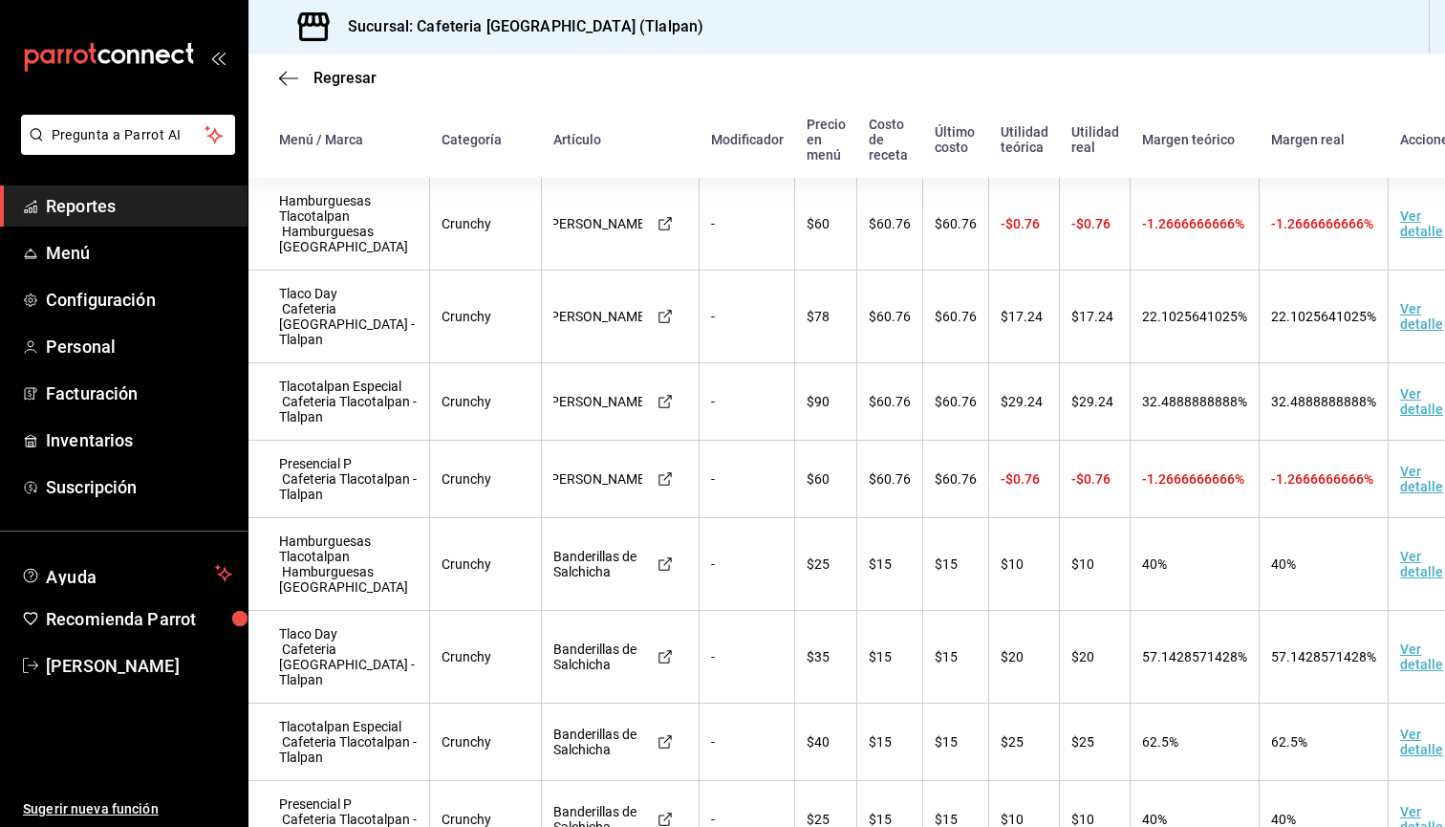
click at [1150, 320] on span "22.1025641025%" at bounding box center [1194, 316] width 105 height 15
drag, startPoint x: 314, startPoint y: 207, endPoint x: 314, endPoint y: 237, distance: 29.6
click at [314, 237] on td "Hamburguesas Tlacotalpan Hamburguesas Tlacotalpan" at bounding box center [340, 224] width 182 height 93
drag, startPoint x: 295, startPoint y: 296, endPoint x: 295, endPoint y: 340, distance: 44.0
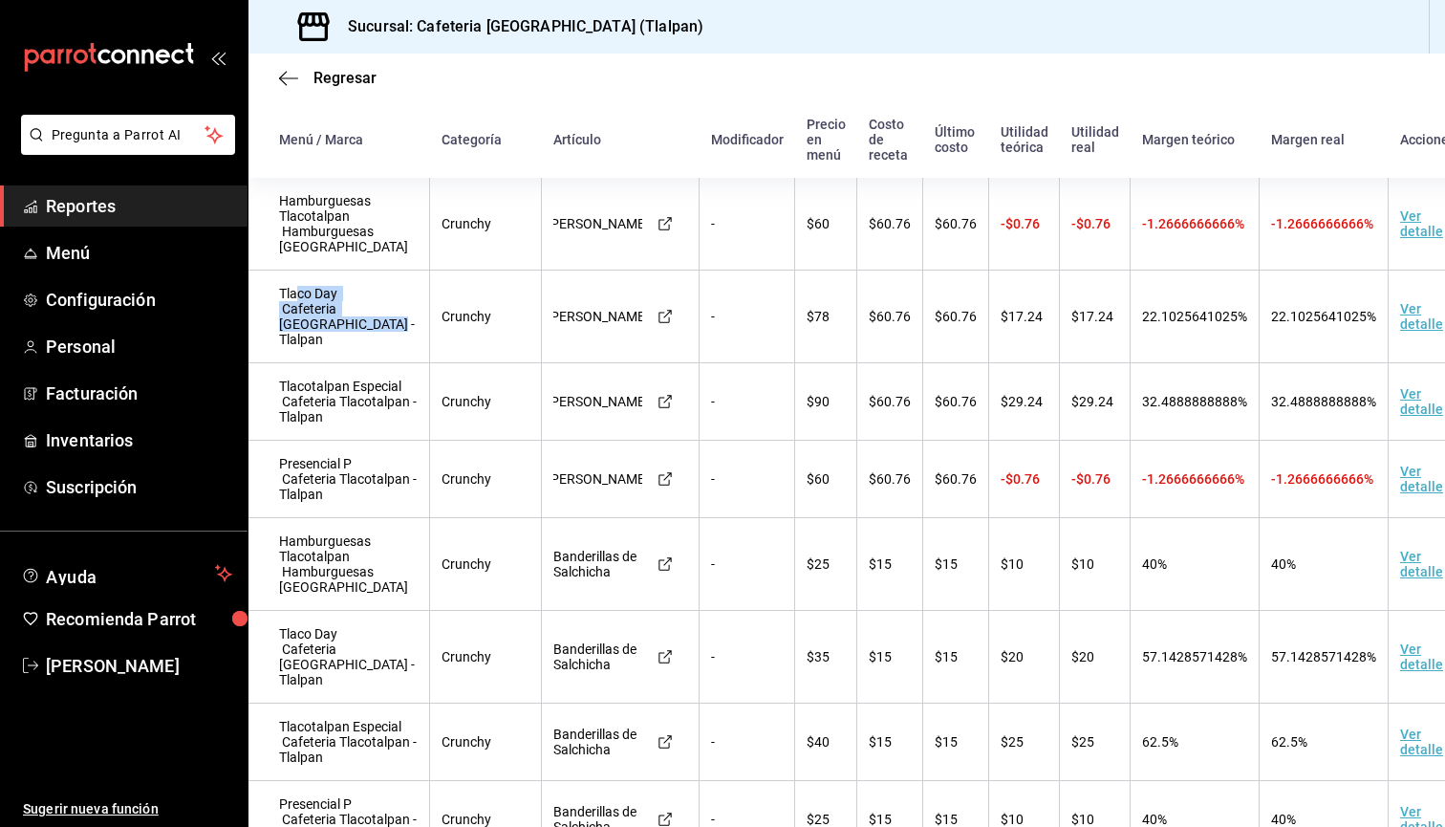
click at [295, 340] on td "Tlaco Day Cafeteria Tlacotalpan - Tlalpan" at bounding box center [340, 316] width 182 height 93
drag, startPoint x: 302, startPoint y: 386, endPoint x: 303, endPoint y: 429, distance: 43.0
click at [303, 432] on td "Tlacotalpan Especial Cafeteria Tlacotalpan - Tlalpan" at bounding box center [340, 401] width 182 height 77
click at [1389, 231] on td "Ver detalle" at bounding box center [1437, 224] width 97 height 93
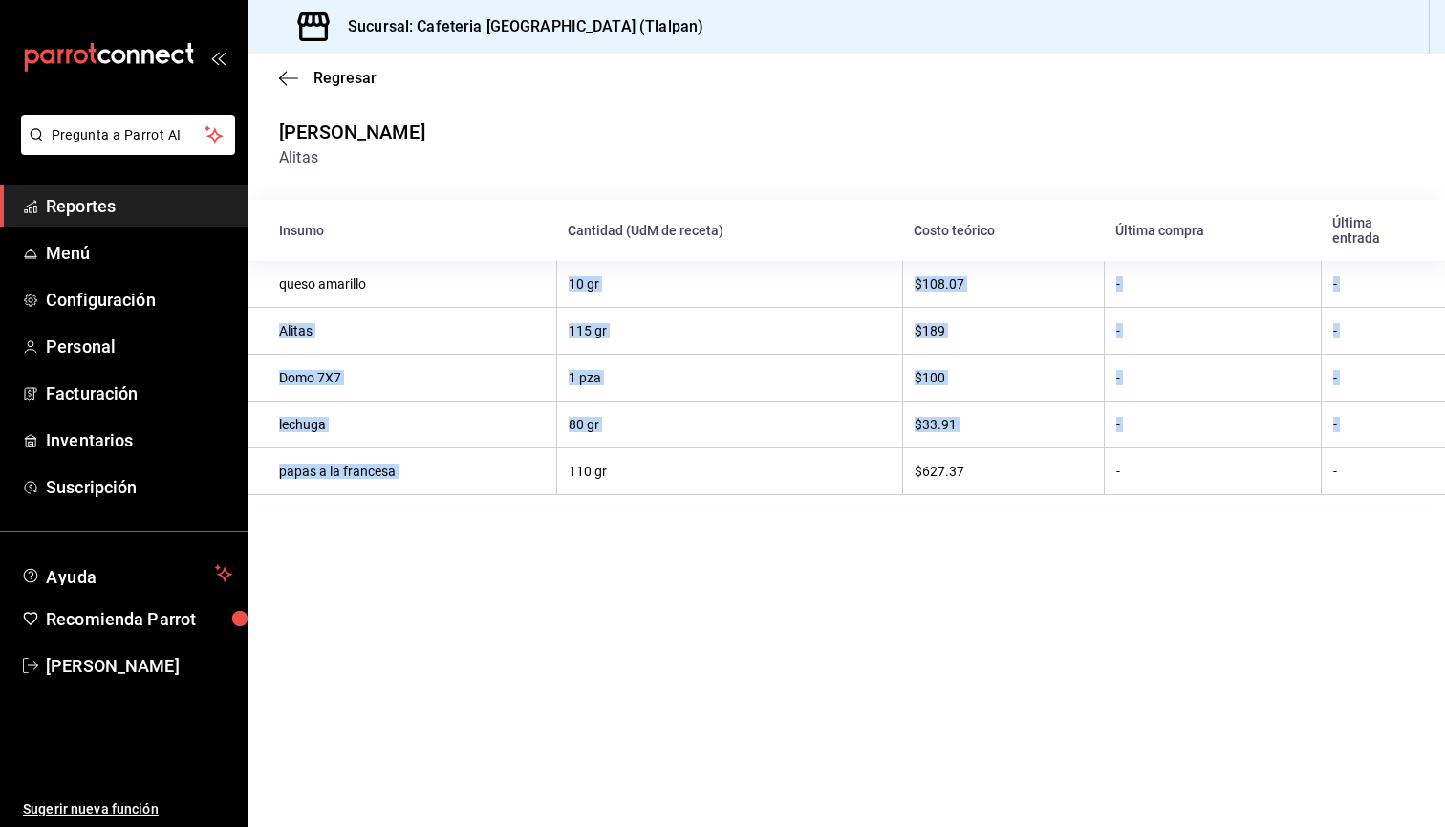
drag, startPoint x: 562, startPoint y: 285, endPoint x: 562, endPoint y: 478, distance: 193.1
click at [562, 478] on tbody "queso amarillo 10 gr $108.07 - - Alitas 115 gr $189 - - Domo 7X7 1 pza $100 - -…" at bounding box center [847, 378] width 1197 height 234
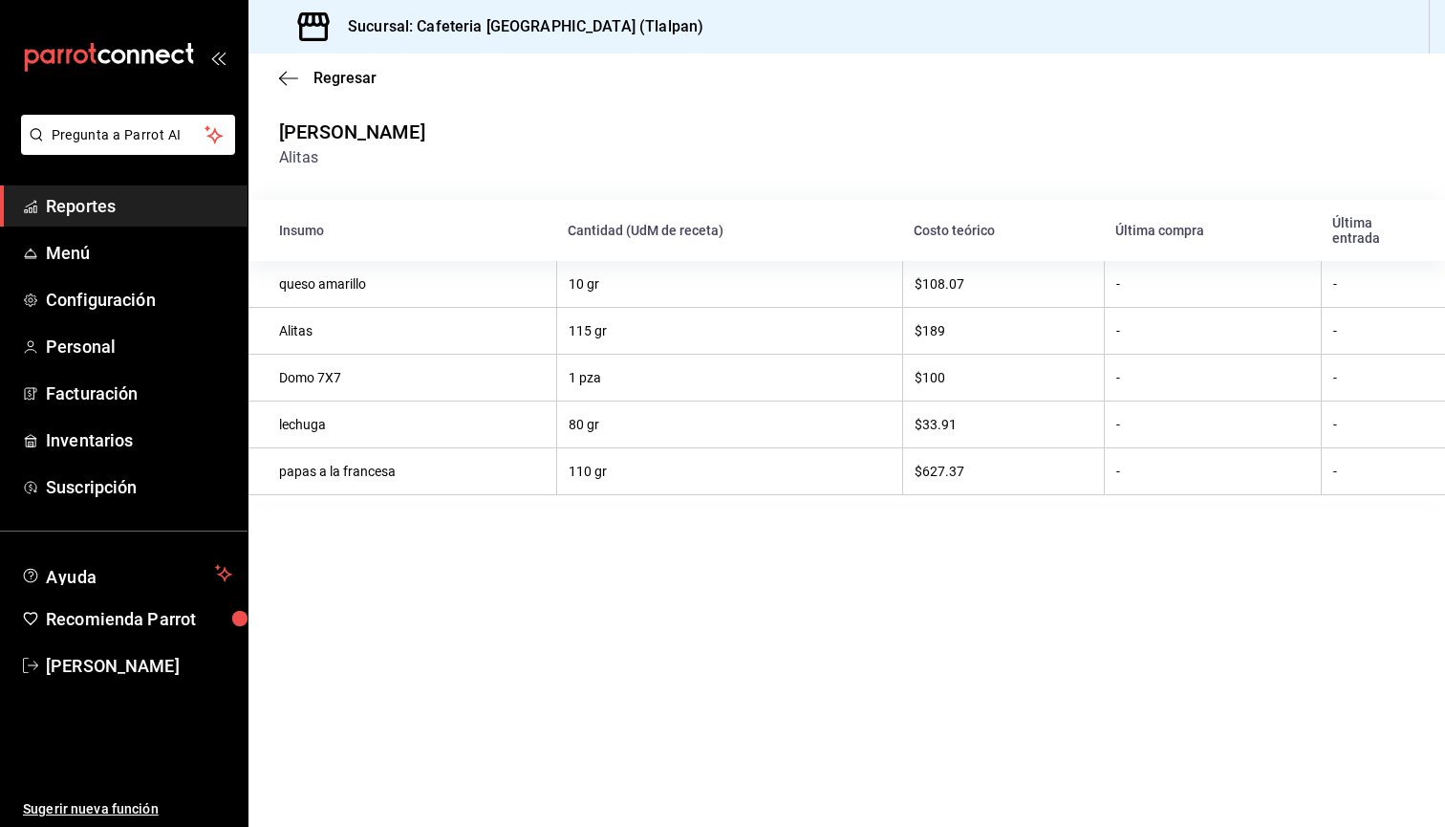
click at [619, 516] on main "Regresar Alitas Boneless Alitas Insumo Cantidad (UdM de receta) Costo teórico Ú…" at bounding box center [847, 440] width 1197 height 773
click at [586, 280] on td "10 gr" at bounding box center [729, 284] width 346 height 47
click at [583, 284] on td "10 gr" at bounding box center [729, 284] width 346 height 47
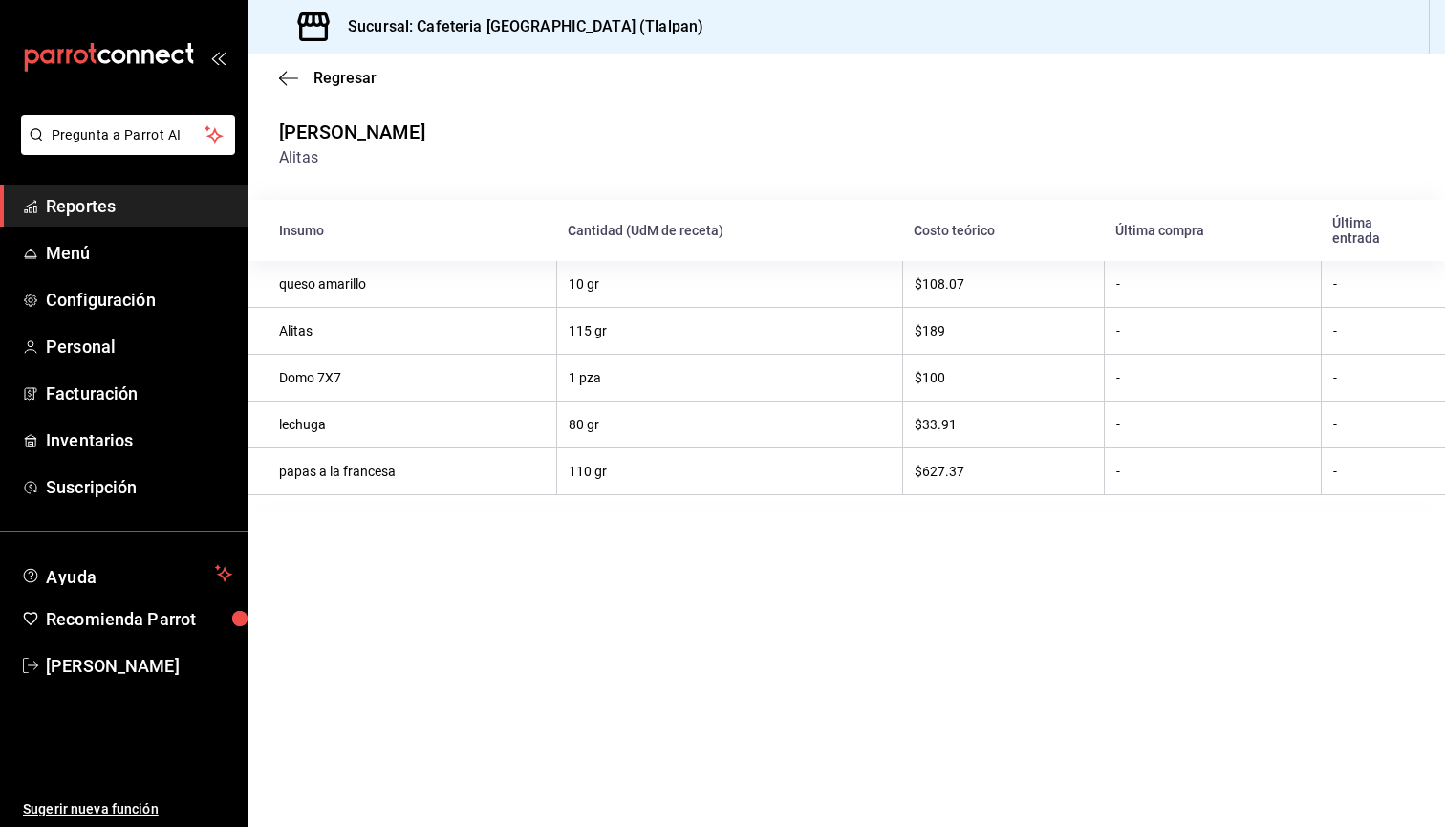
click at [934, 271] on td "$108.07" at bounding box center [1003, 284] width 202 height 47
click at [934, 275] on td "$108.07" at bounding box center [1003, 284] width 202 height 47
click at [934, 279] on span "$108.07" at bounding box center [940, 283] width 50 height 15
click at [335, 73] on span "Regresar" at bounding box center [345, 78] width 63 height 18
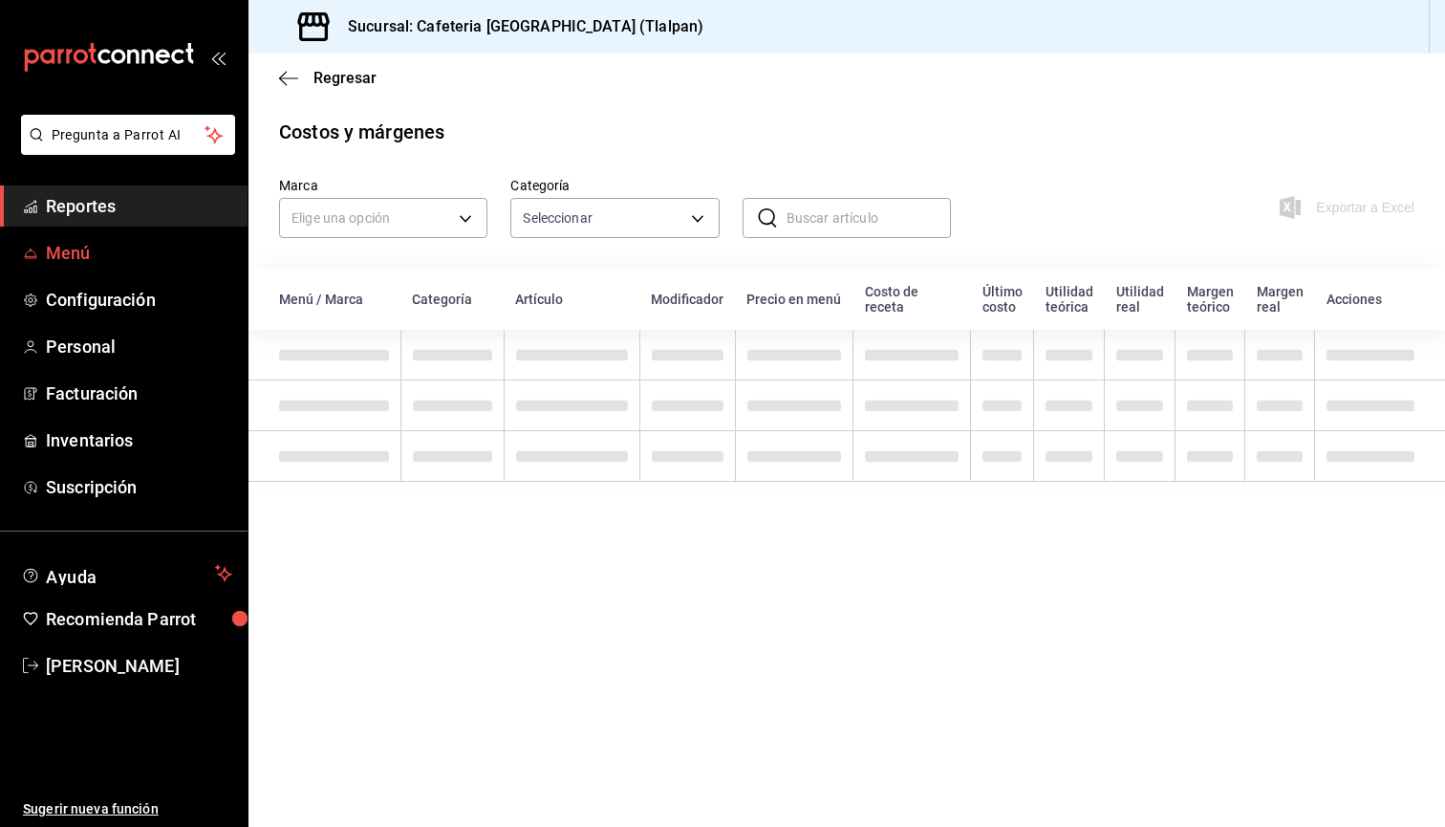
click at [68, 249] on span "Menú" at bounding box center [139, 253] width 186 height 26
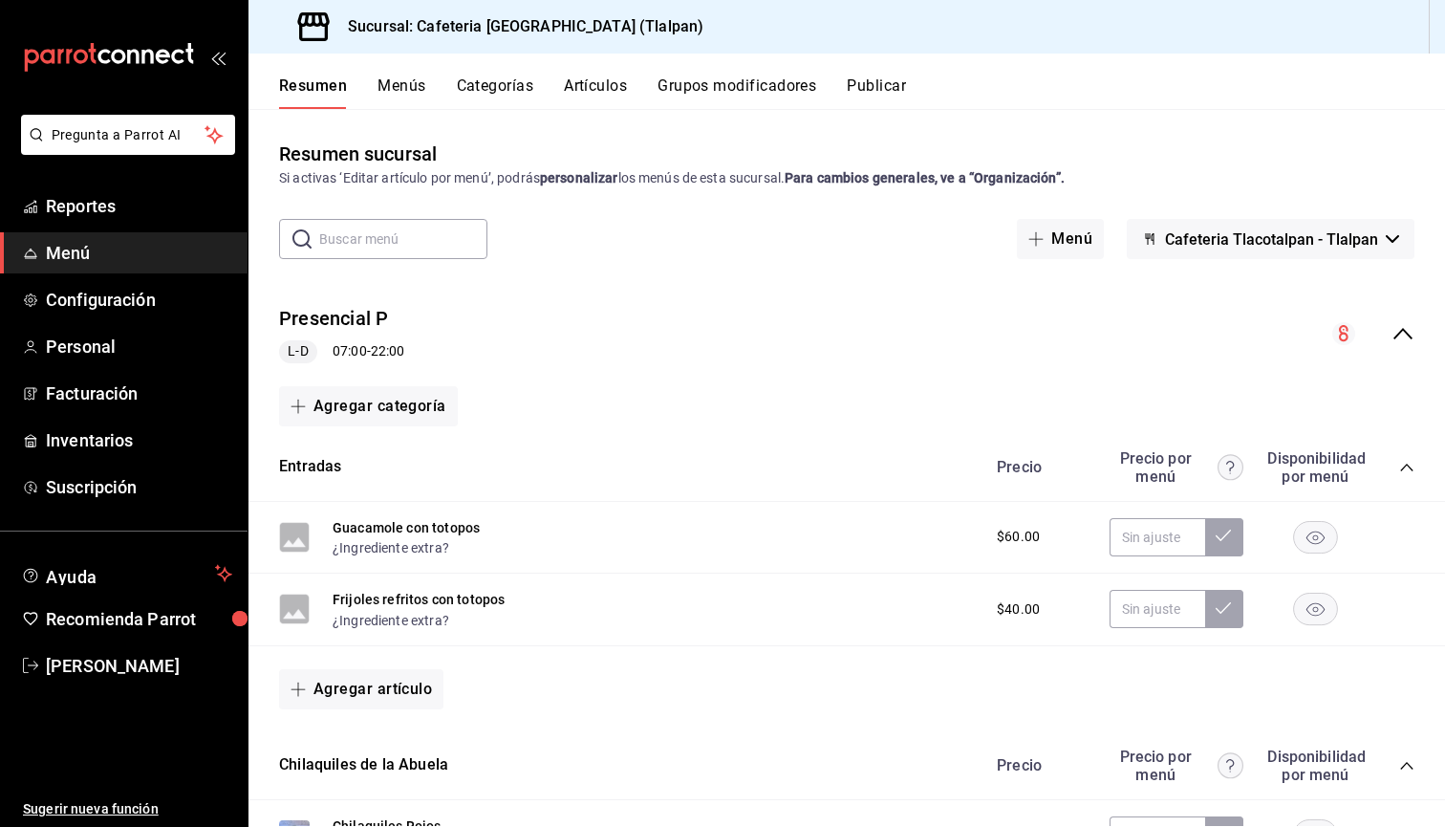
click at [1284, 247] on span "Cafeteria Tlacotalpan - Tlalpan" at bounding box center [1271, 239] width 213 height 18
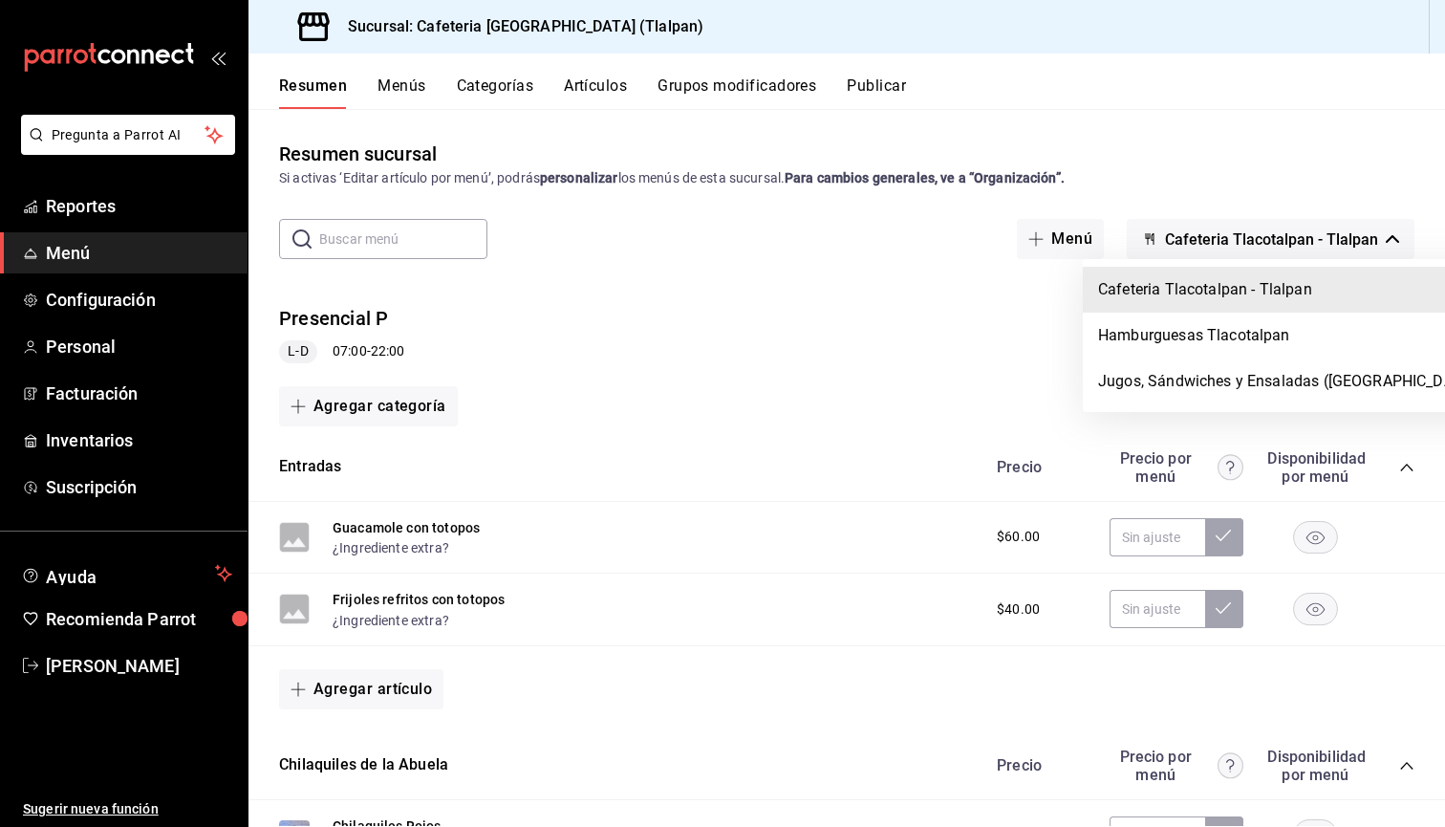
click at [1294, 245] on div at bounding box center [722, 413] width 1445 height 827
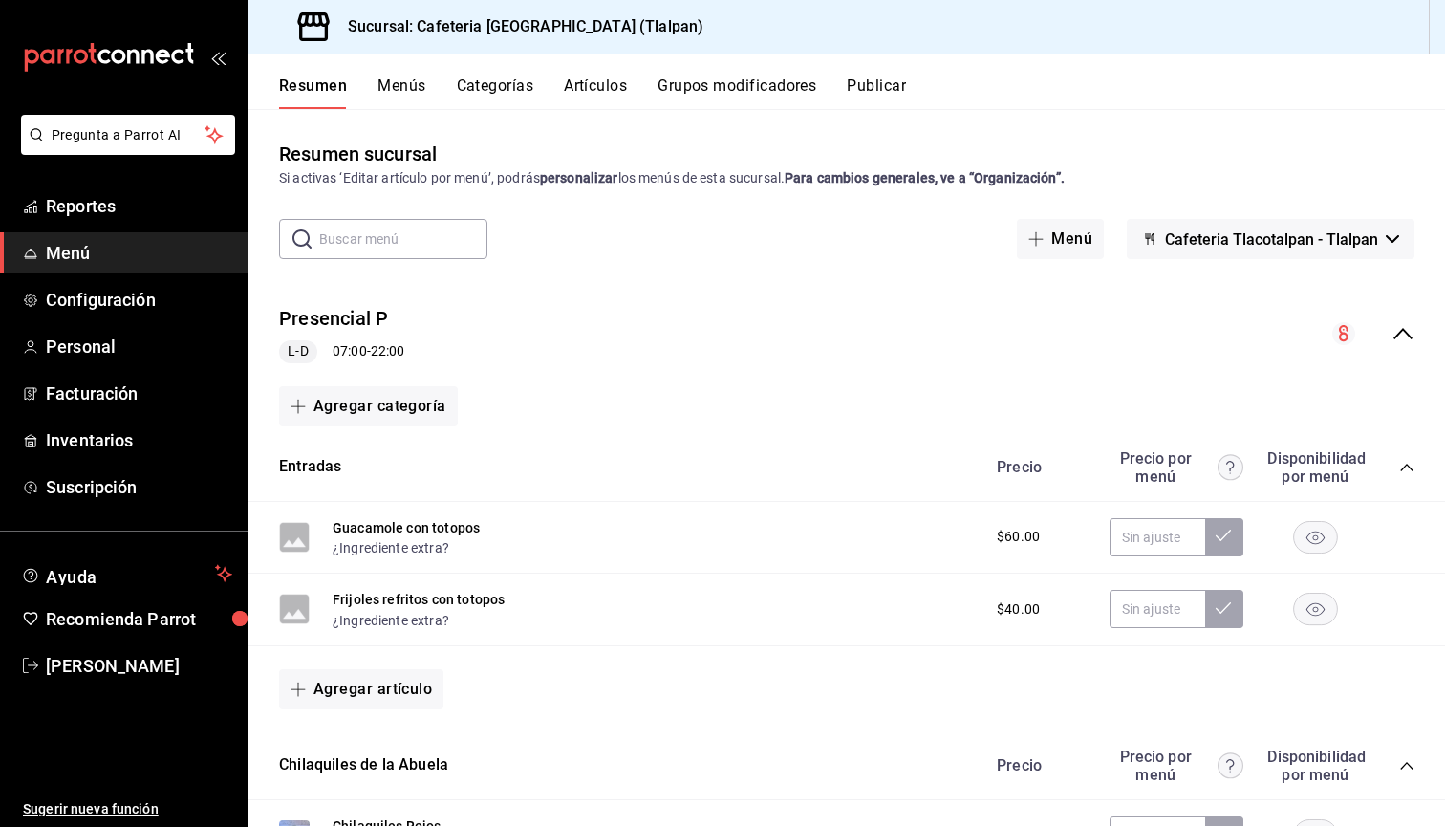
click at [374, 91] on div "Resumen Menús Categorías Artículos Grupos modificadores Publicar" at bounding box center [862, 92] width 1166 height 32
click at [388, 91] on button "Menús" at bounding box center [402, 92] width 48 height 32
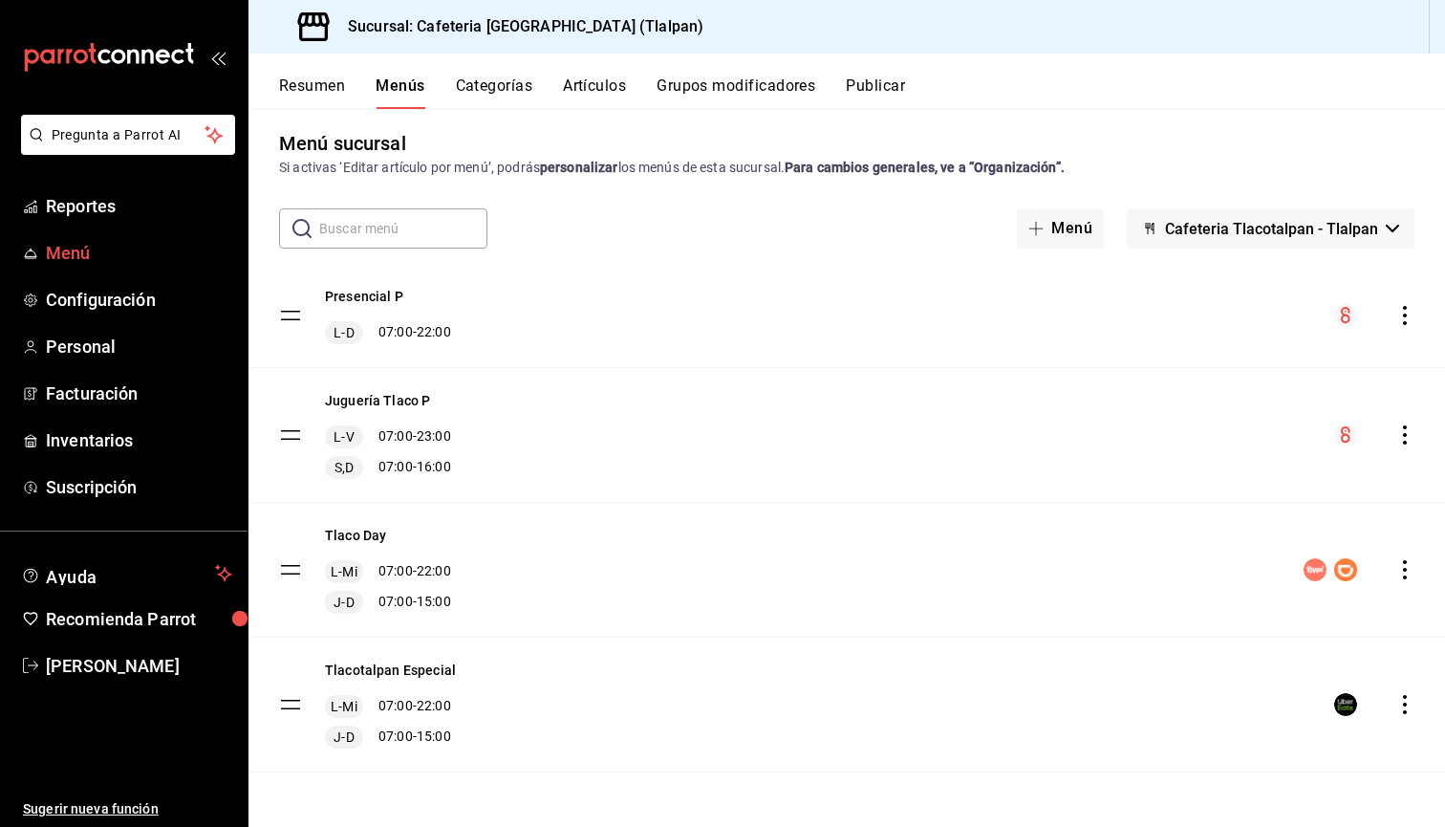
click at [87, 245] on span "Menú" at bounding box center [139, 253] width 186 height 26
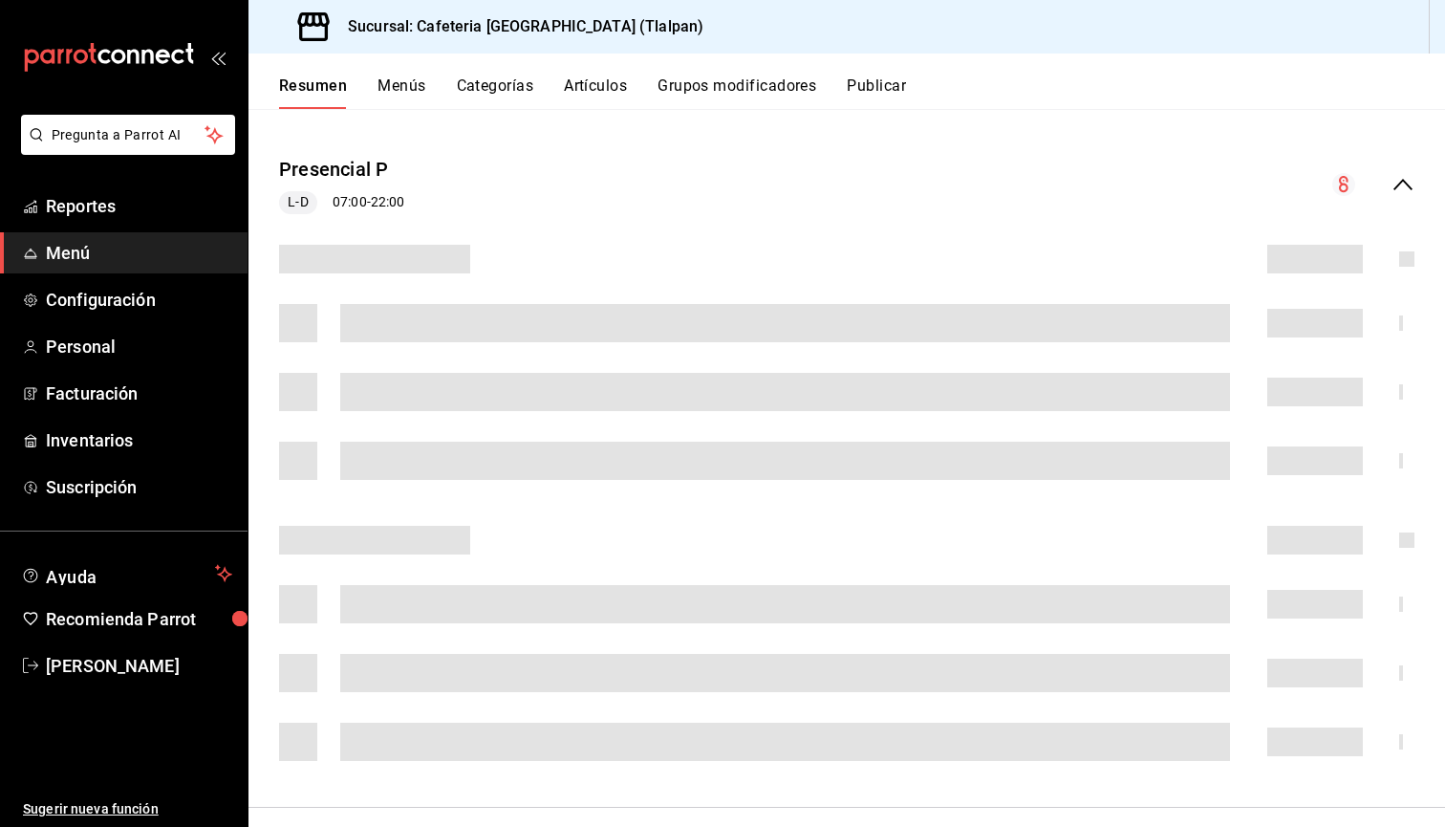
scroll to position [188, 0]
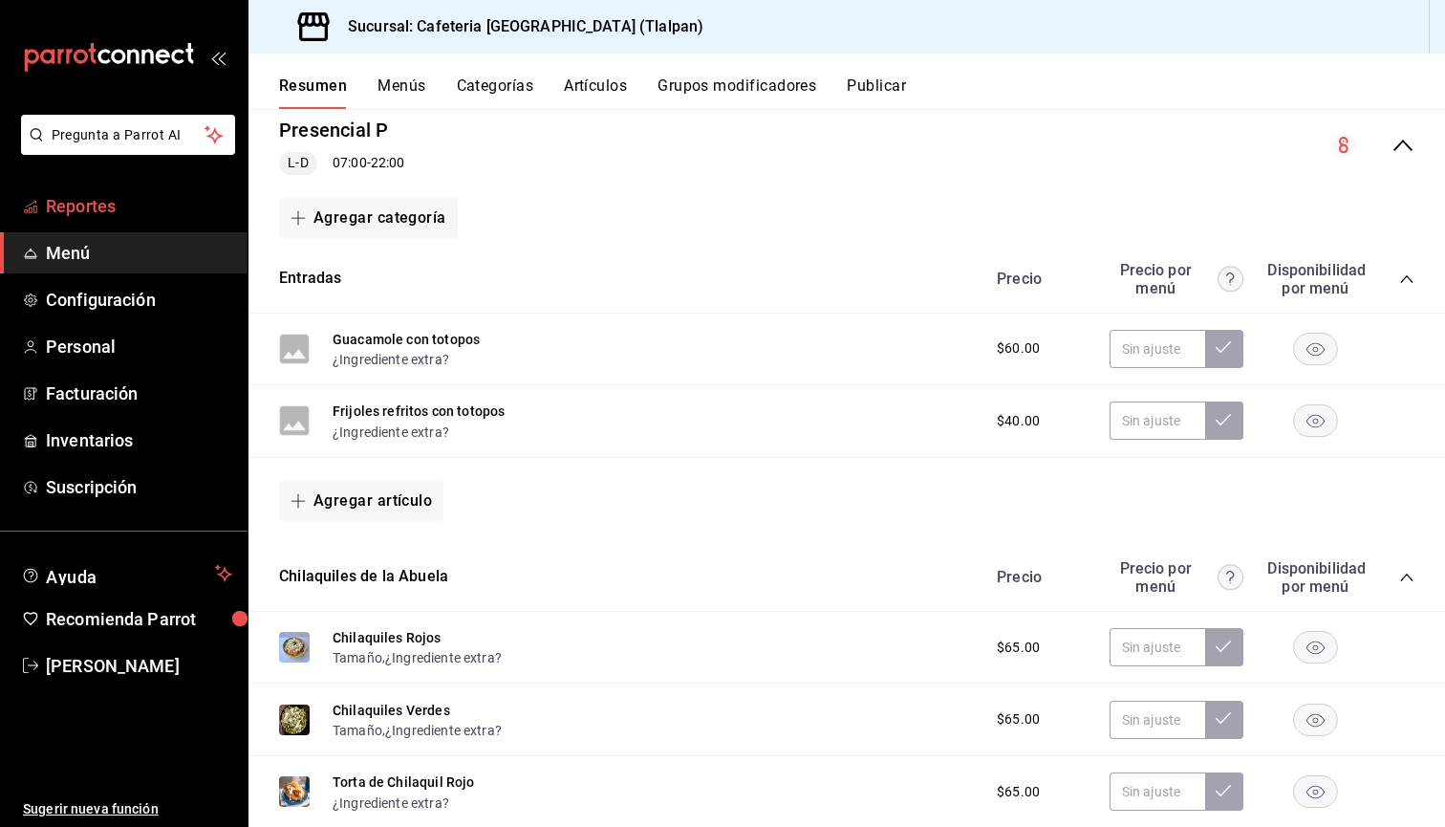
click at [89, 189] on link "Reportes" at bounding box center [124, 205] width 248 height 41
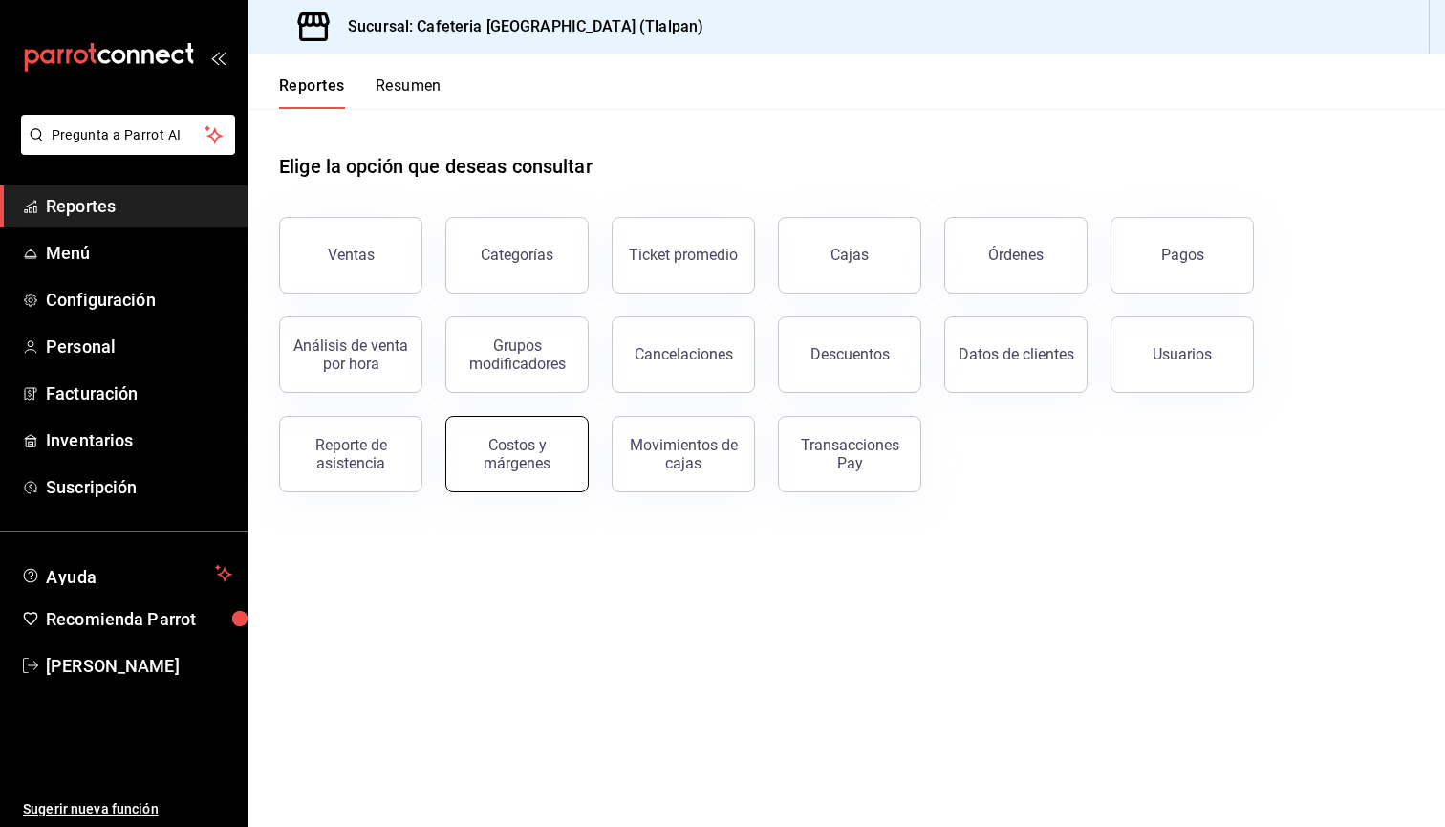
click at [494, 429] on button "Costos y márgenes" at bounding box center [516, 454] width 143 height 76
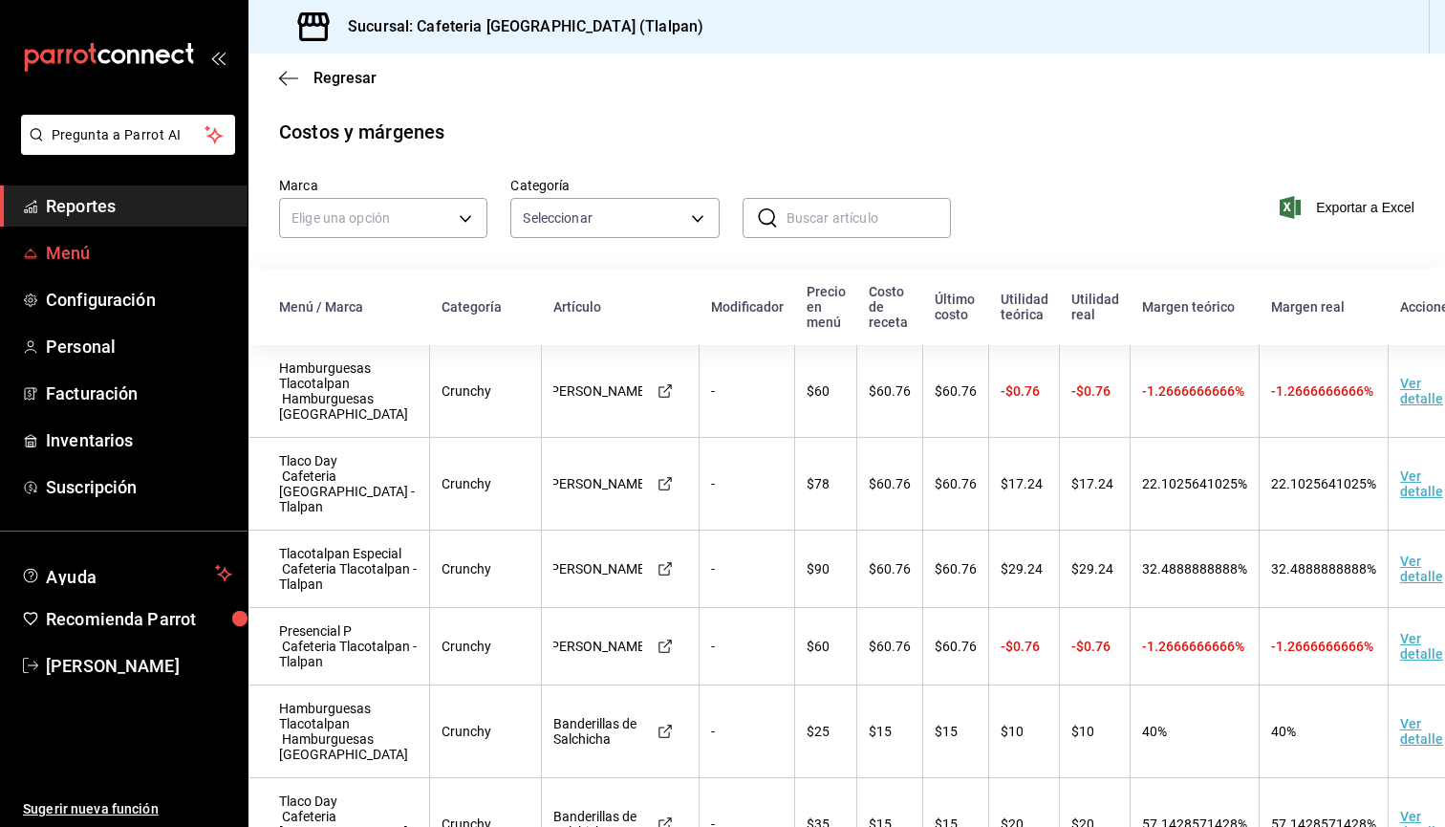
click at [97, 262] on span "Menú" at bounding box center [139, 253] width 186 height 26
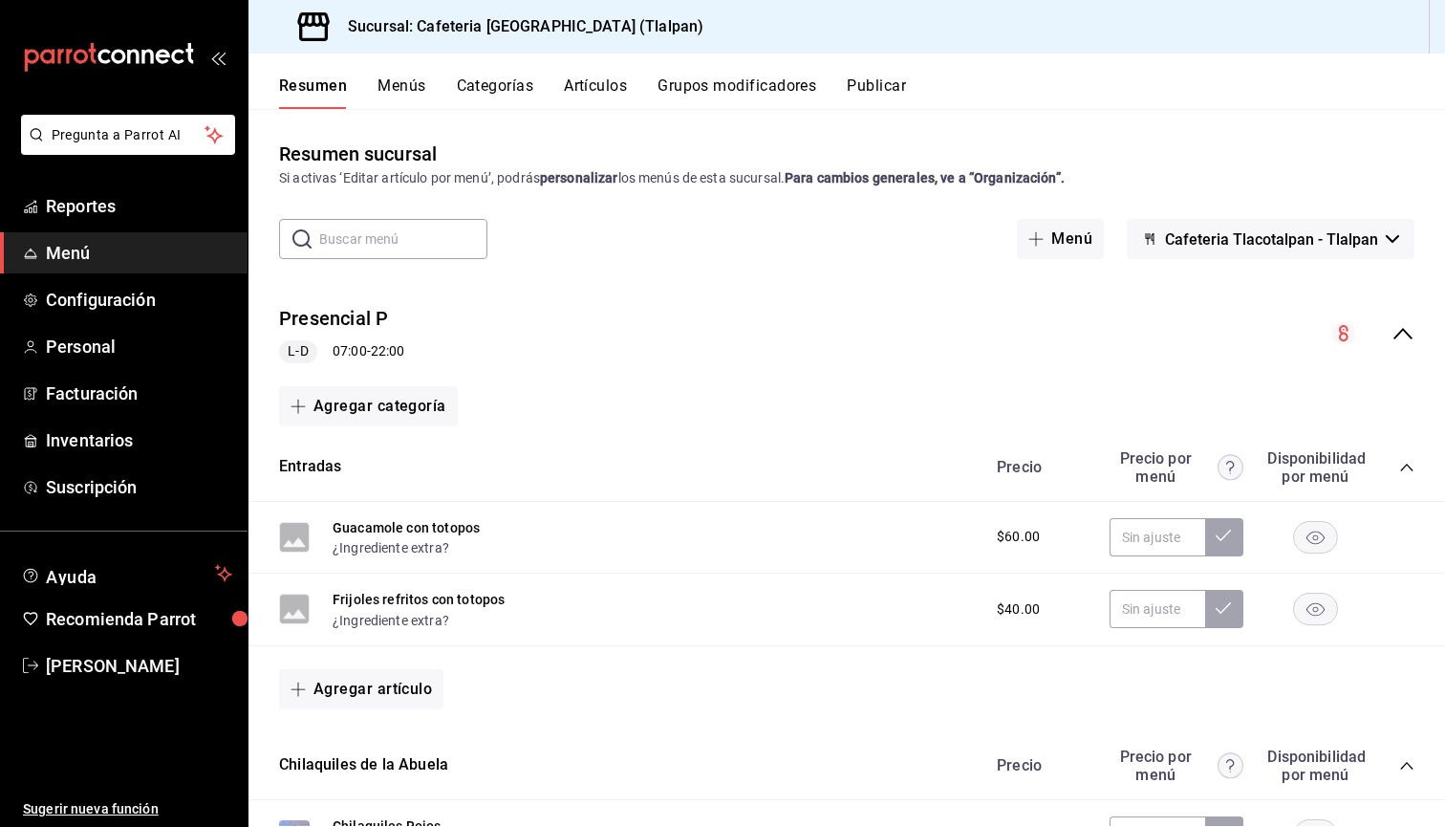
click at [1412, 333] on icon "collapse-menu-row" at bounding box center [1403, 333] width 23 height 23
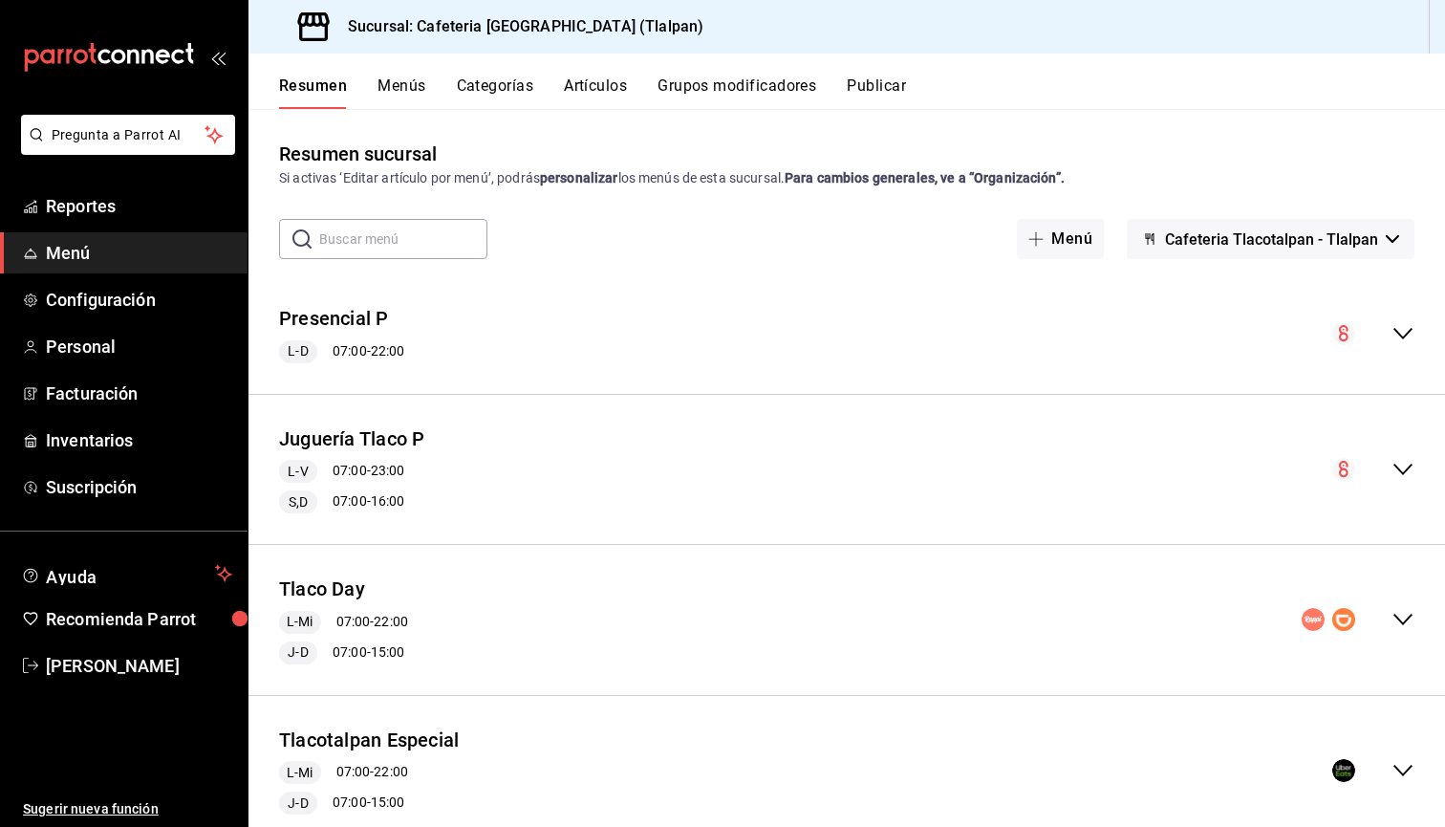
click at [1412, 333] on icon "collapse-menu-row" at bounding box center [1403, 333] width 23 height 23
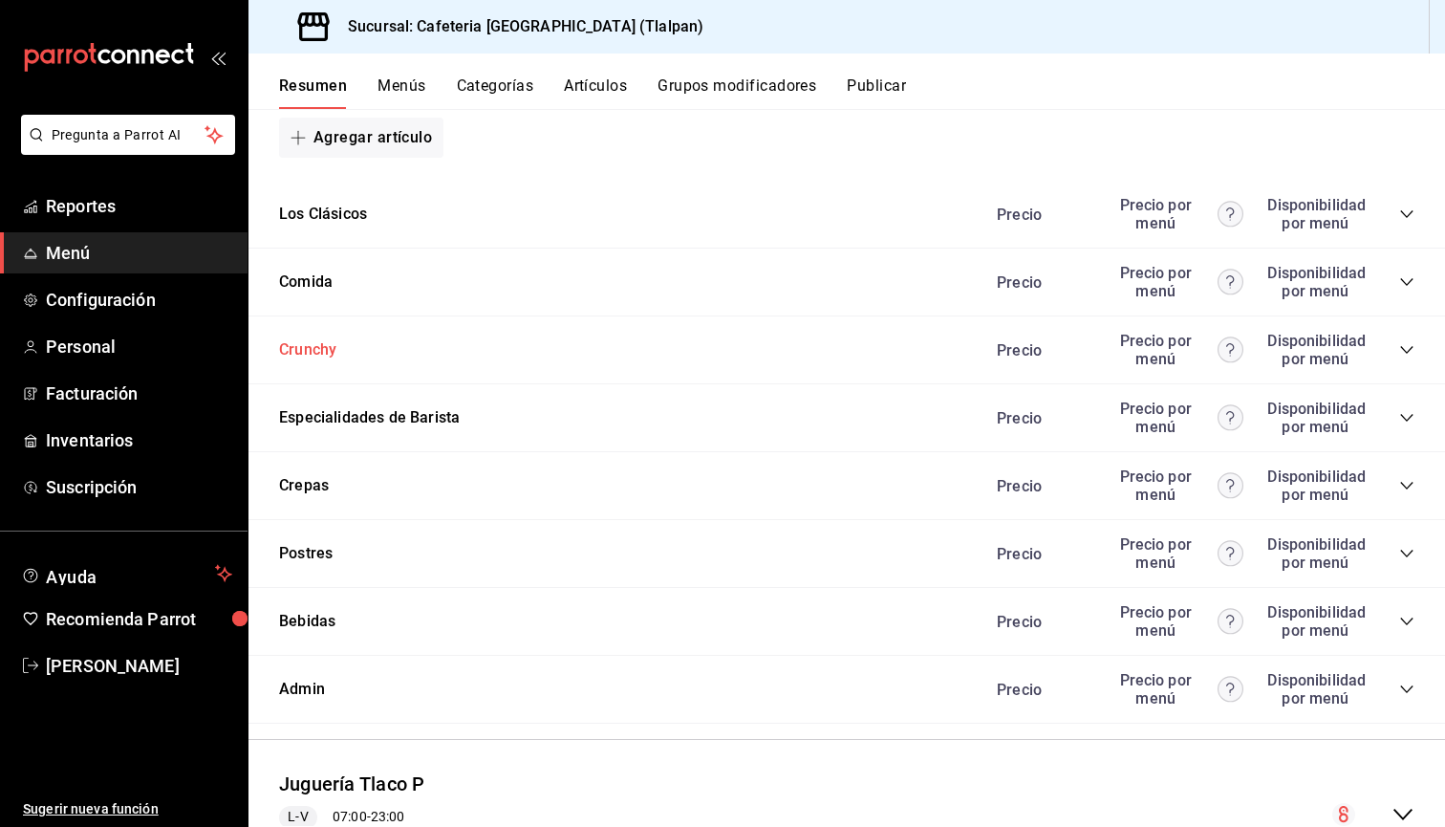
click at [304, 349] on button "Crunchy" at bounding box center [307, 350] width 57 height 22
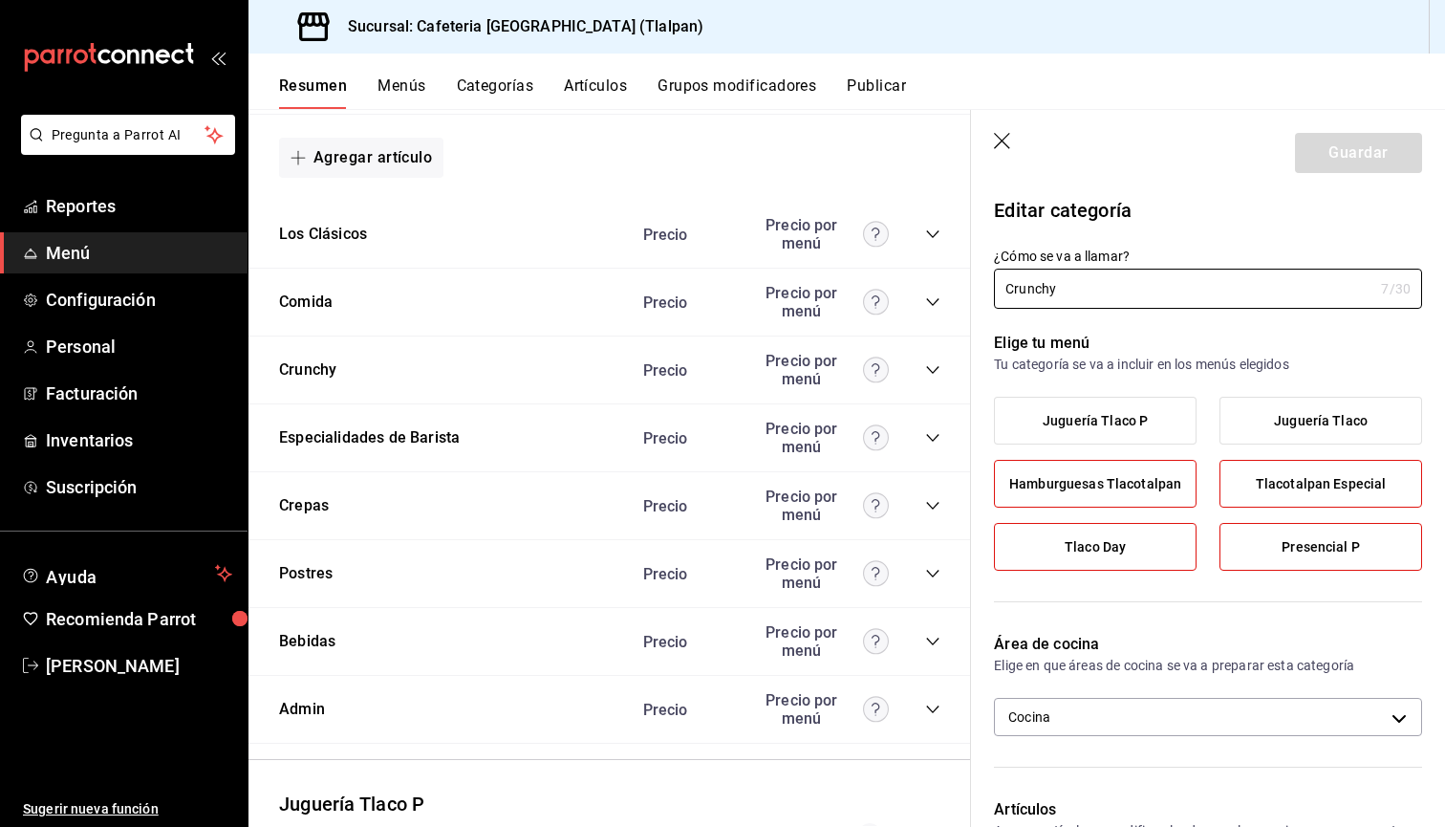
click at [1001, 138] on icon "button" at bounding box center [1003, 142] width 19 height 19
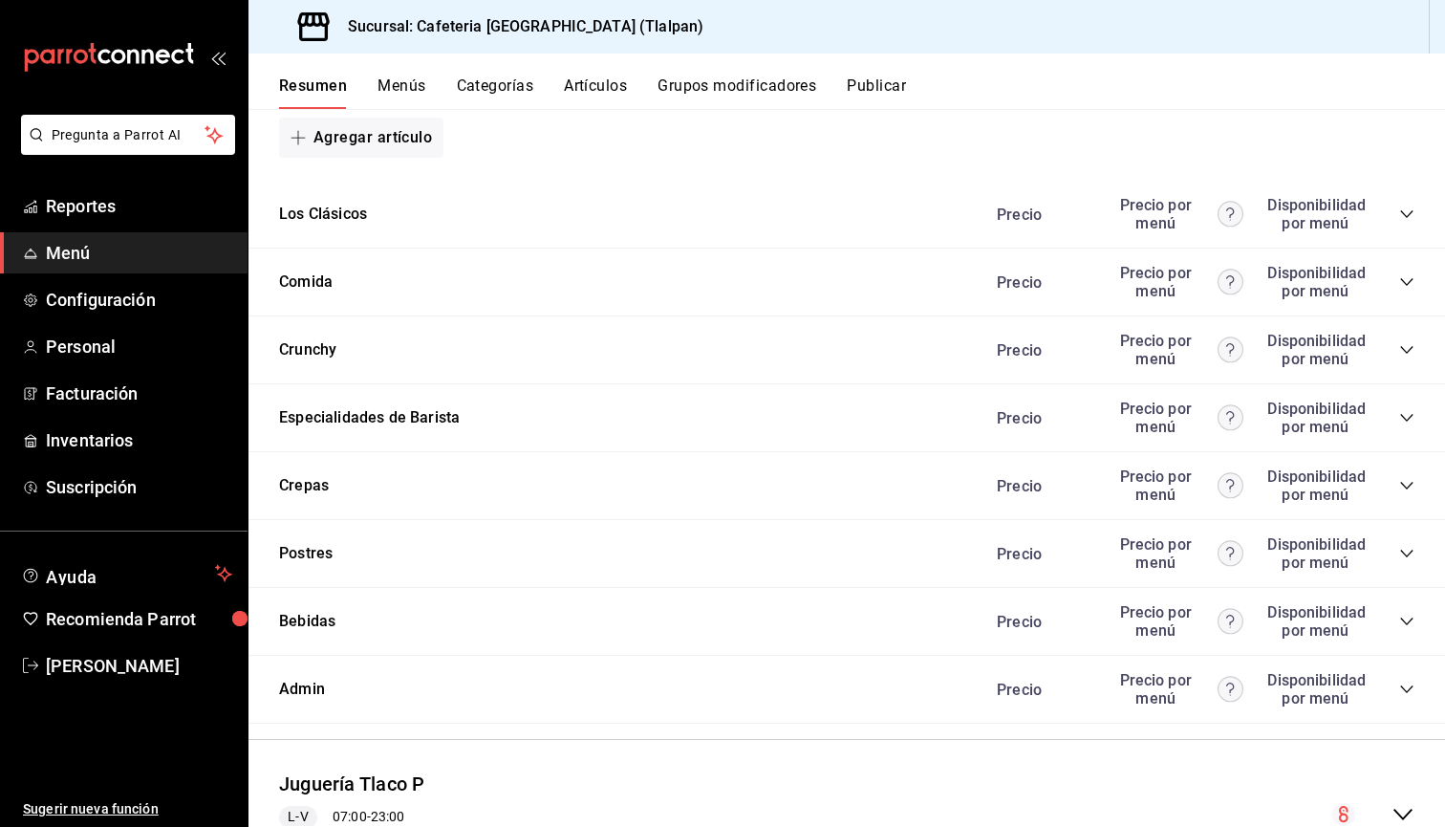
click at [1408, 354] on icon "collapse-category-row" at bounding box center [1406, 349] width 15 height 15
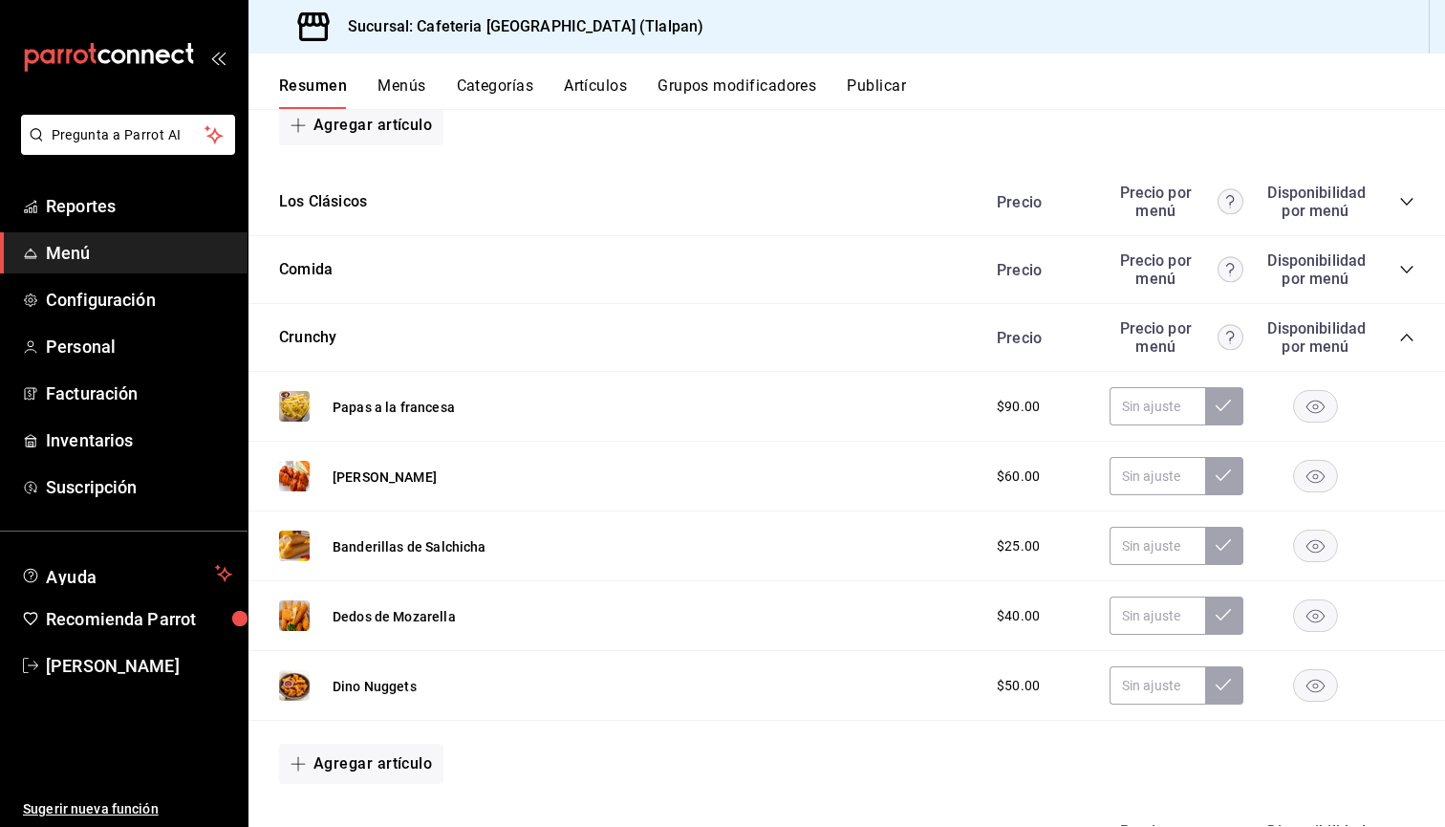
scroll to position [1013, 0]
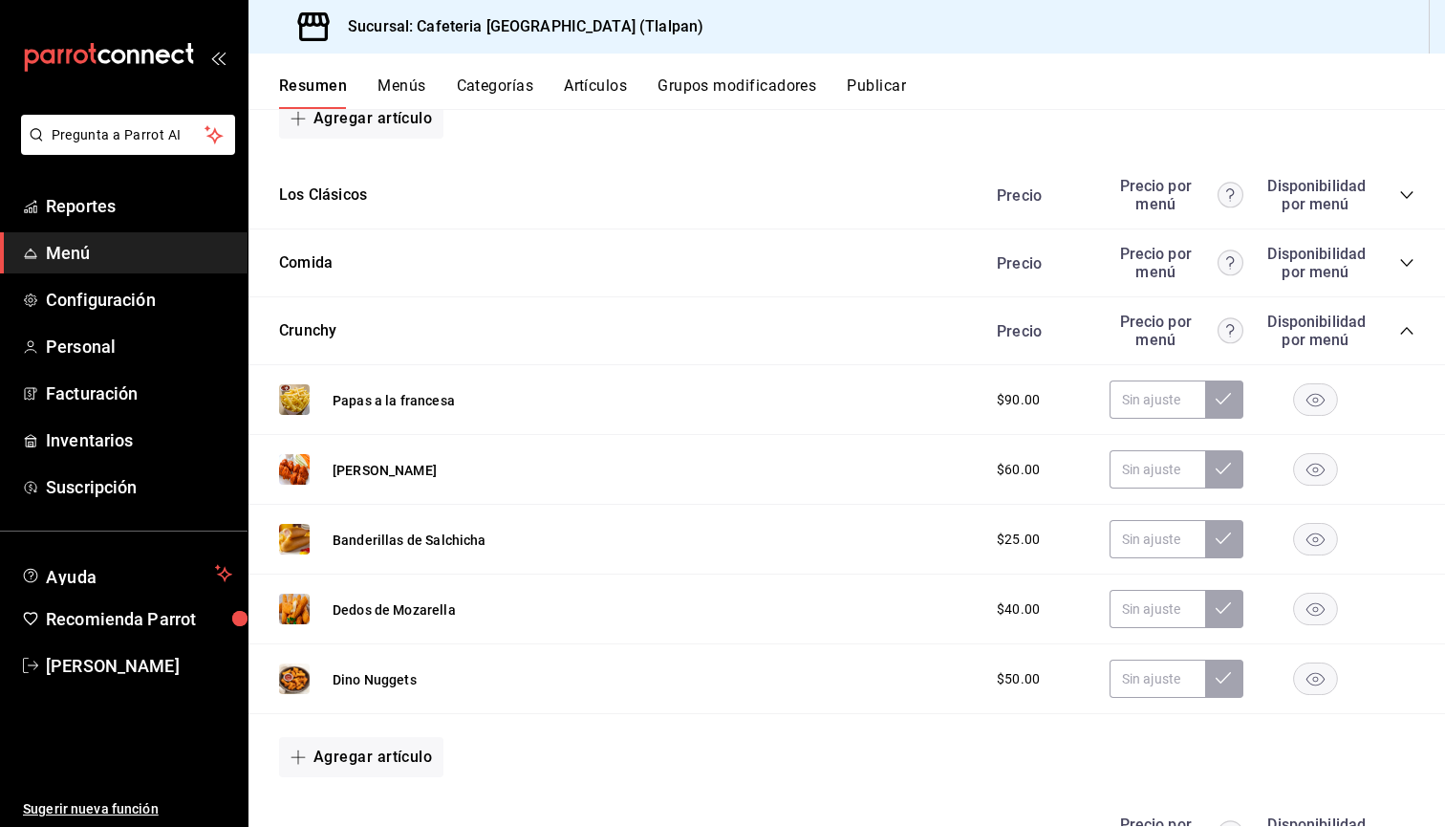
click at [1019, 465] on span "$60.00" at bounding box center [1018, 470] width 43 height 20
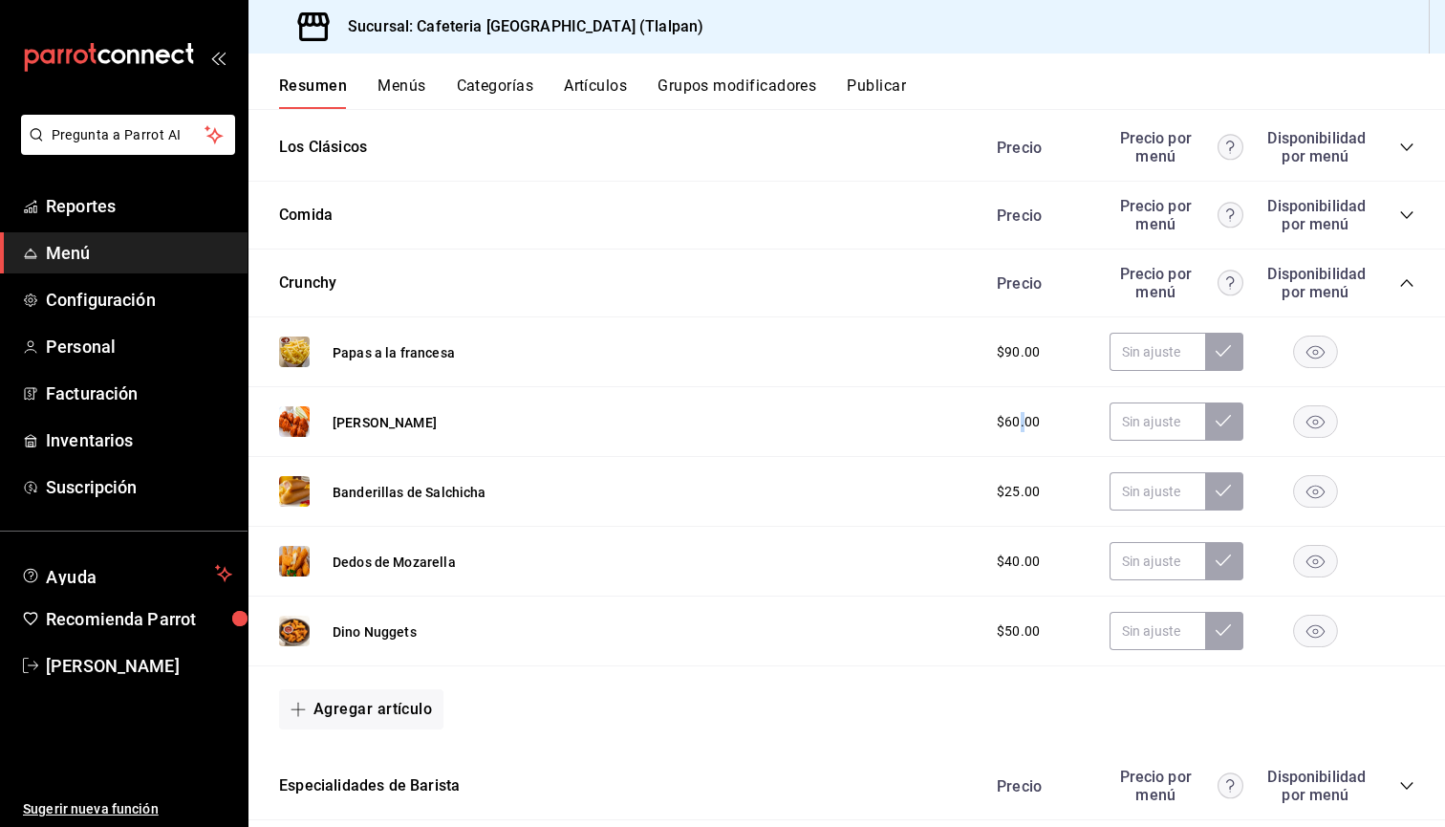
scroll to position [1191, 0]
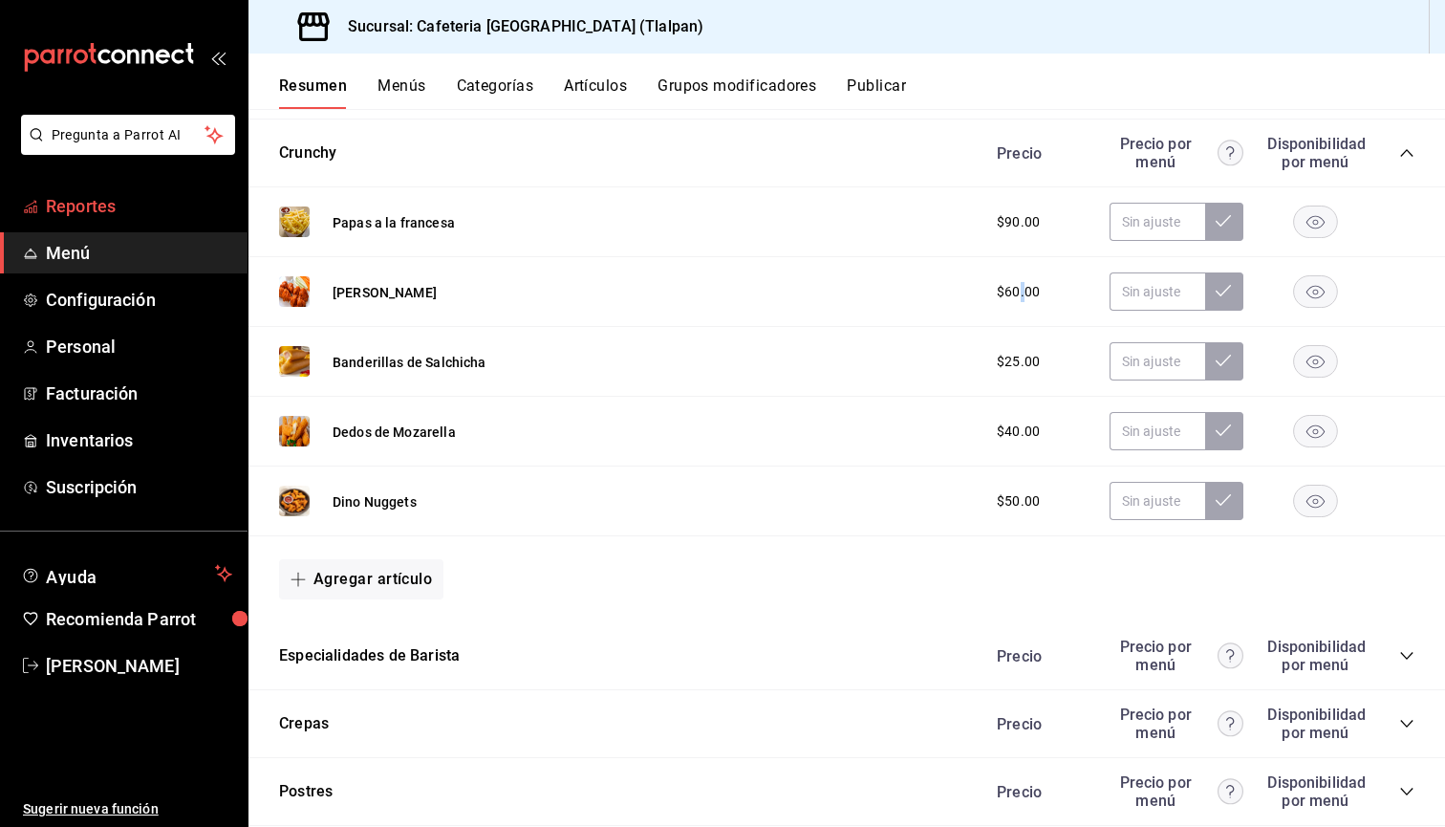
click at [85, 212] on span "Reportes" at bounding box center [139, 206] width 186 height 26
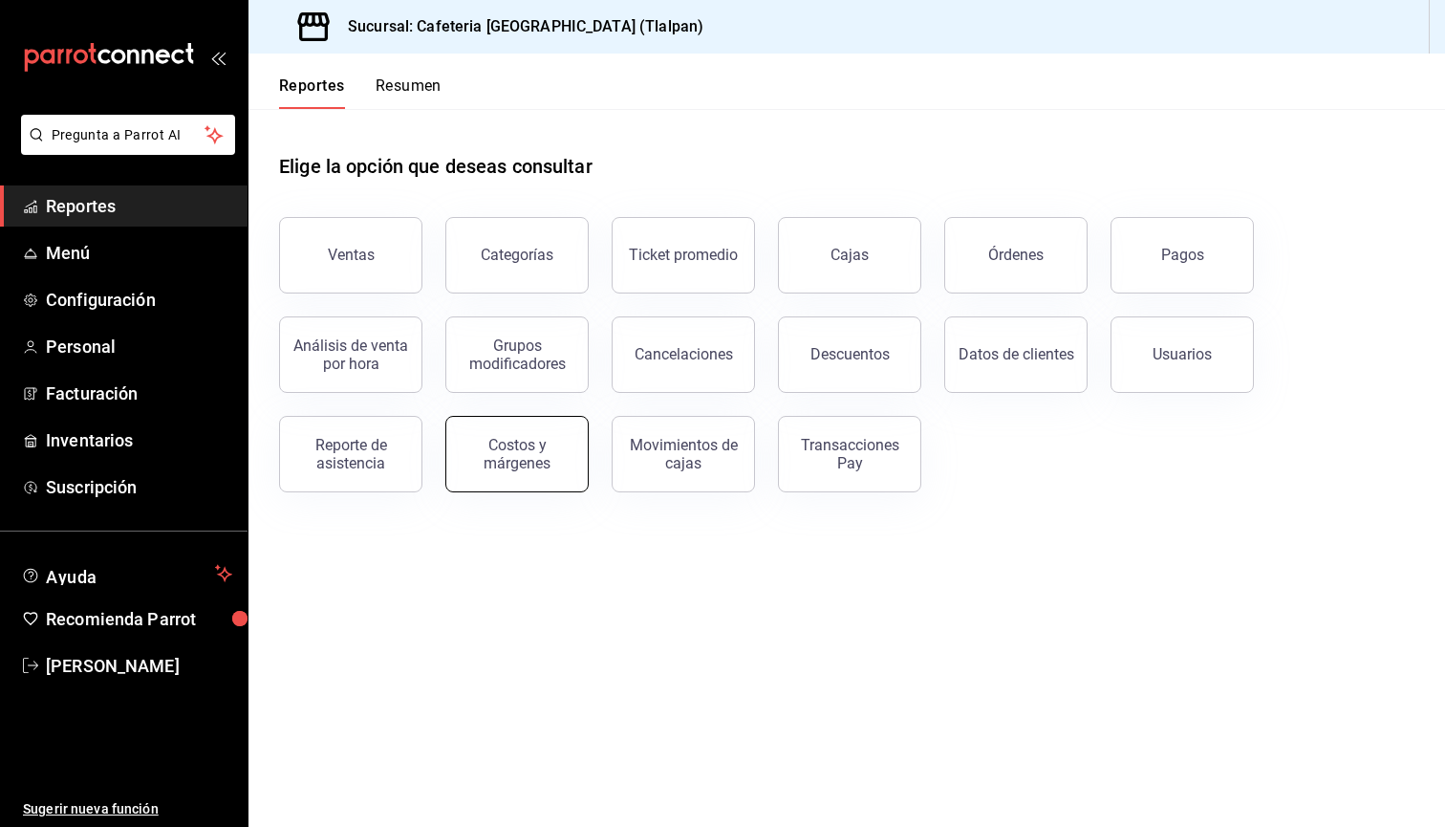
click at [527, 438] on div "Costos y márgenes" at bounding box center [517, 454] width 119 height 36
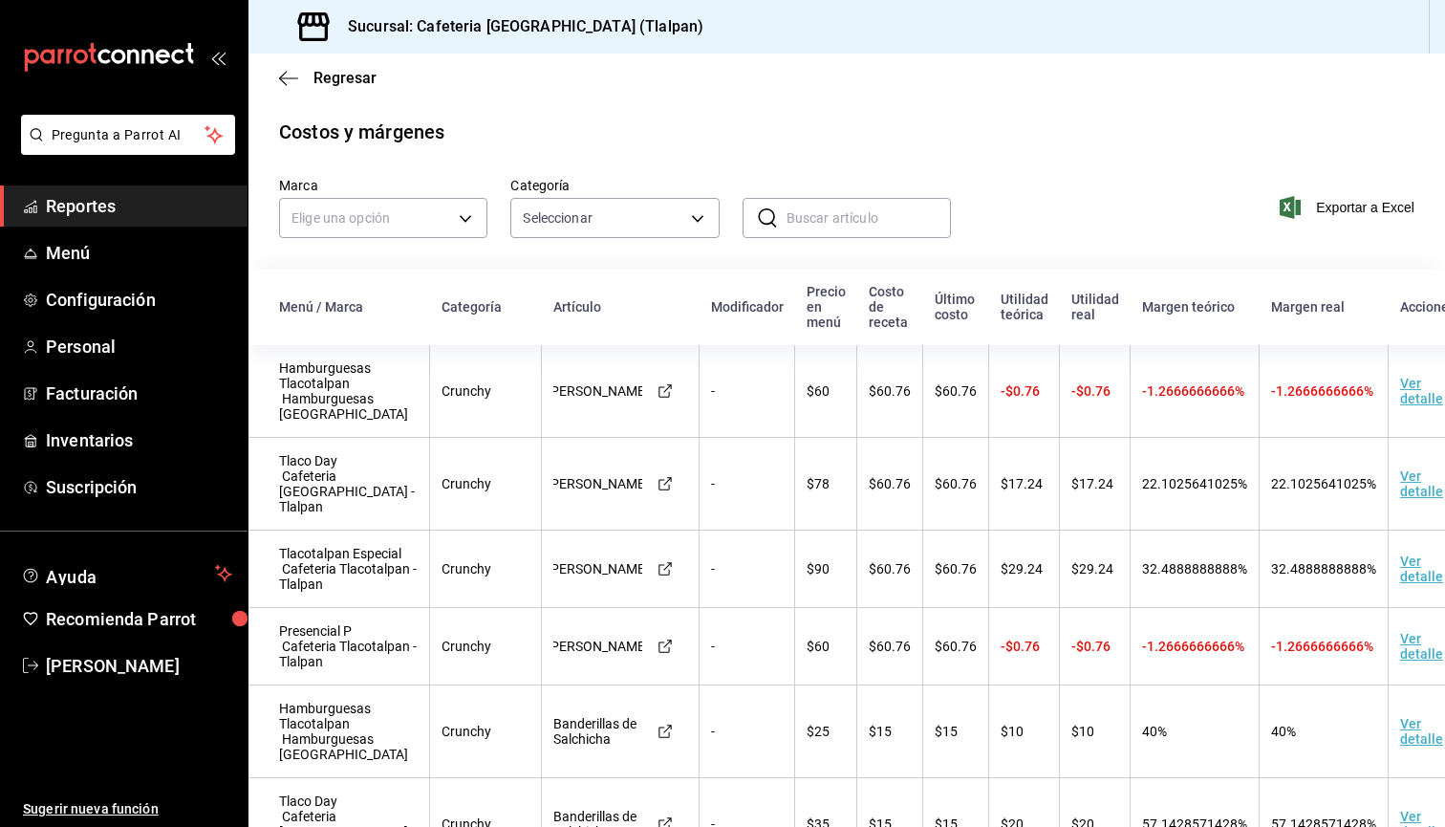
click at [1389, 685] on td "Ver detalle" at bounding box center [1437, 646] width 97 height 77
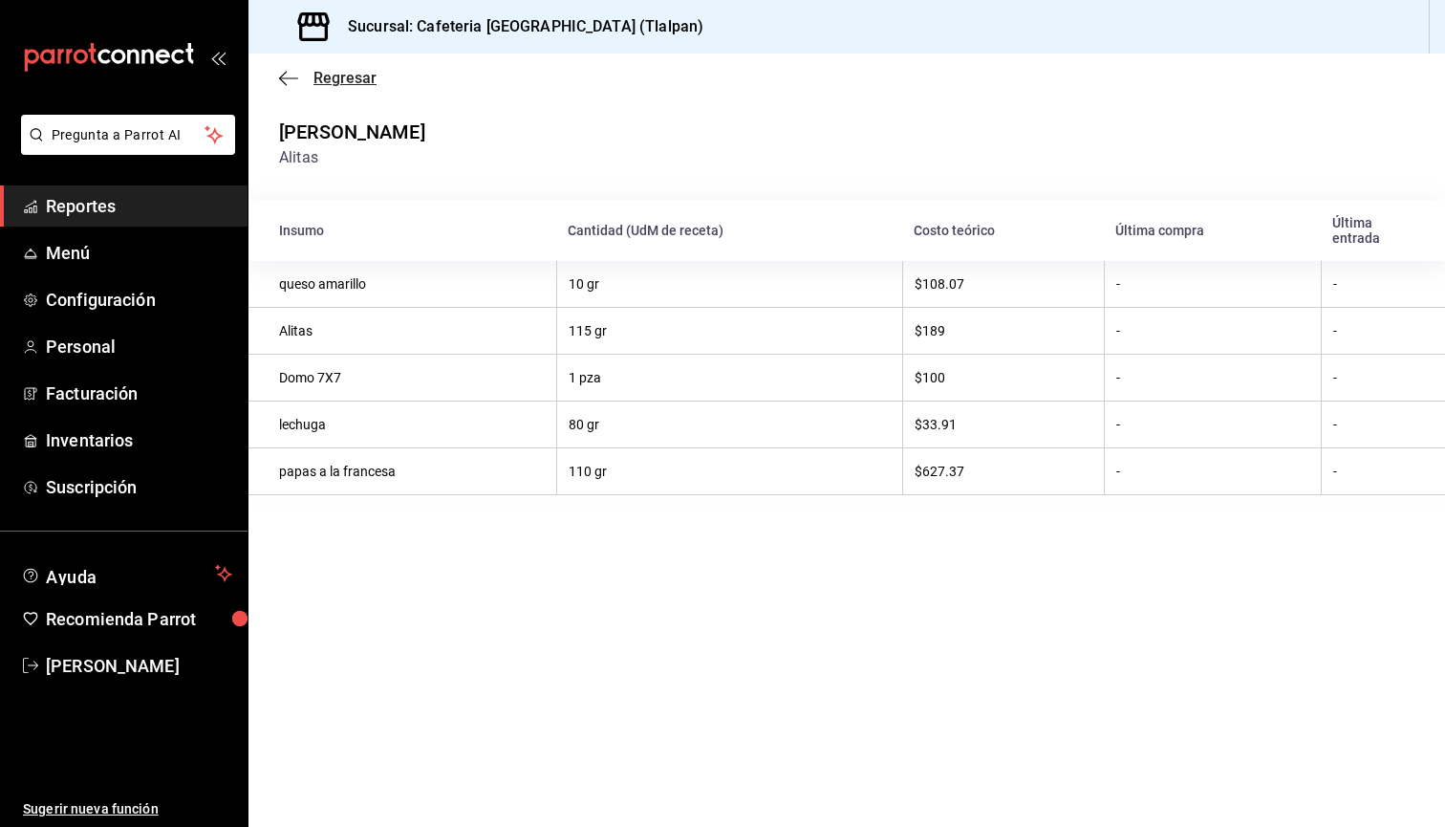
click at [295, 78] on icon "button" at bounding box center [288, 77] width 19 height 1
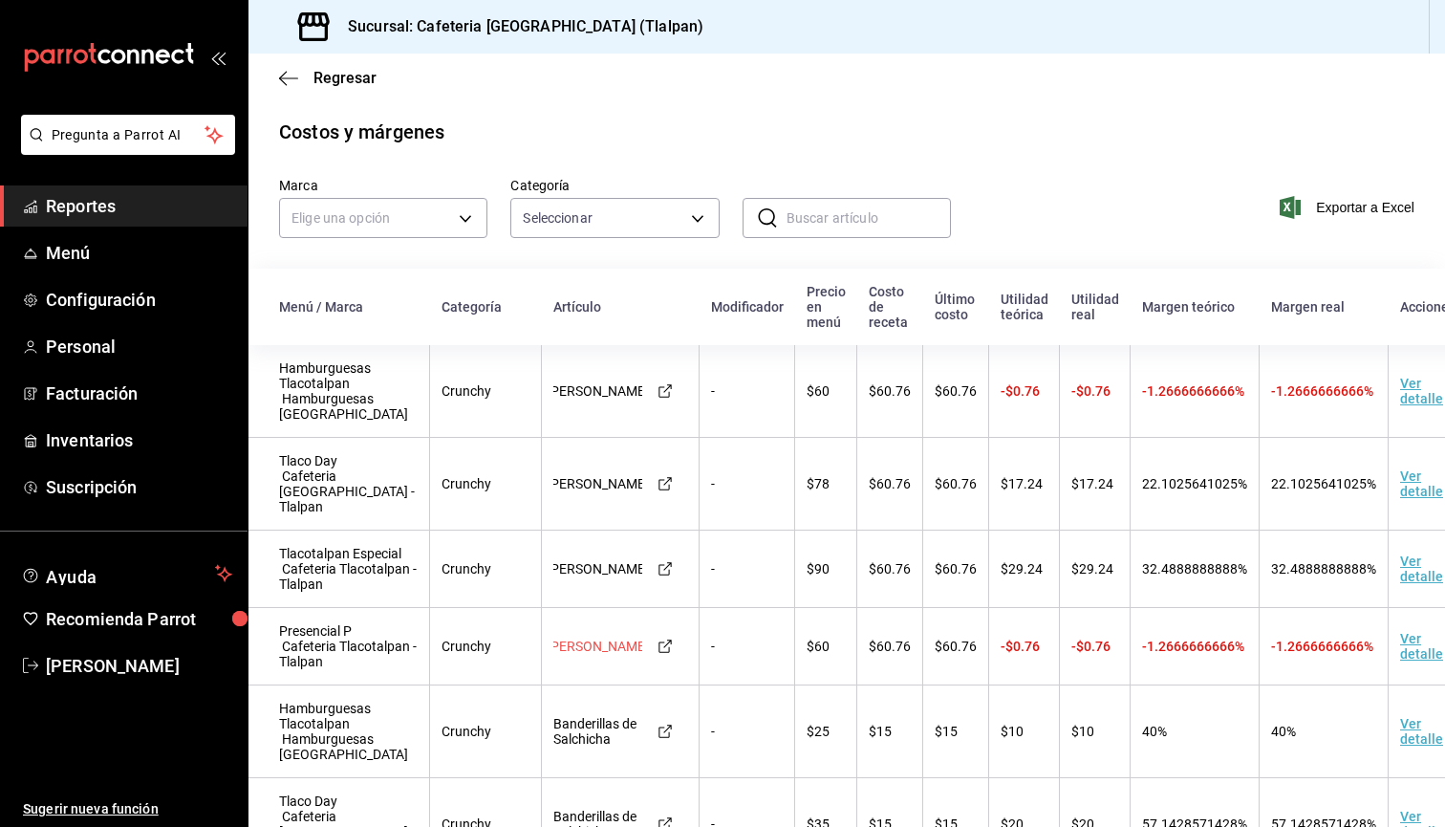
click at [558, 654] on div "Alitas Boneless" at bounding box center [597, 645] width 89 height 15
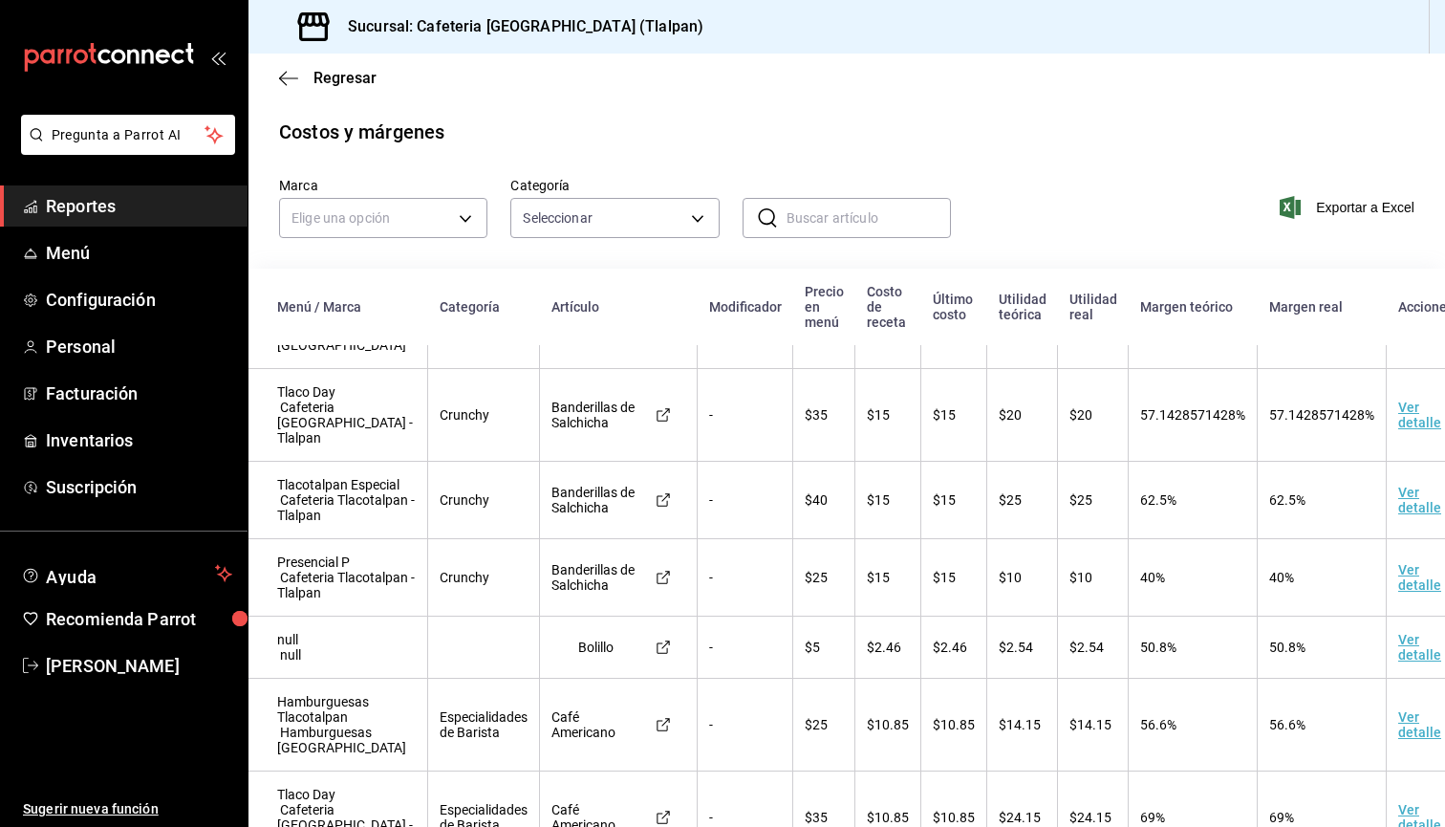
scroll to position [381, 2]
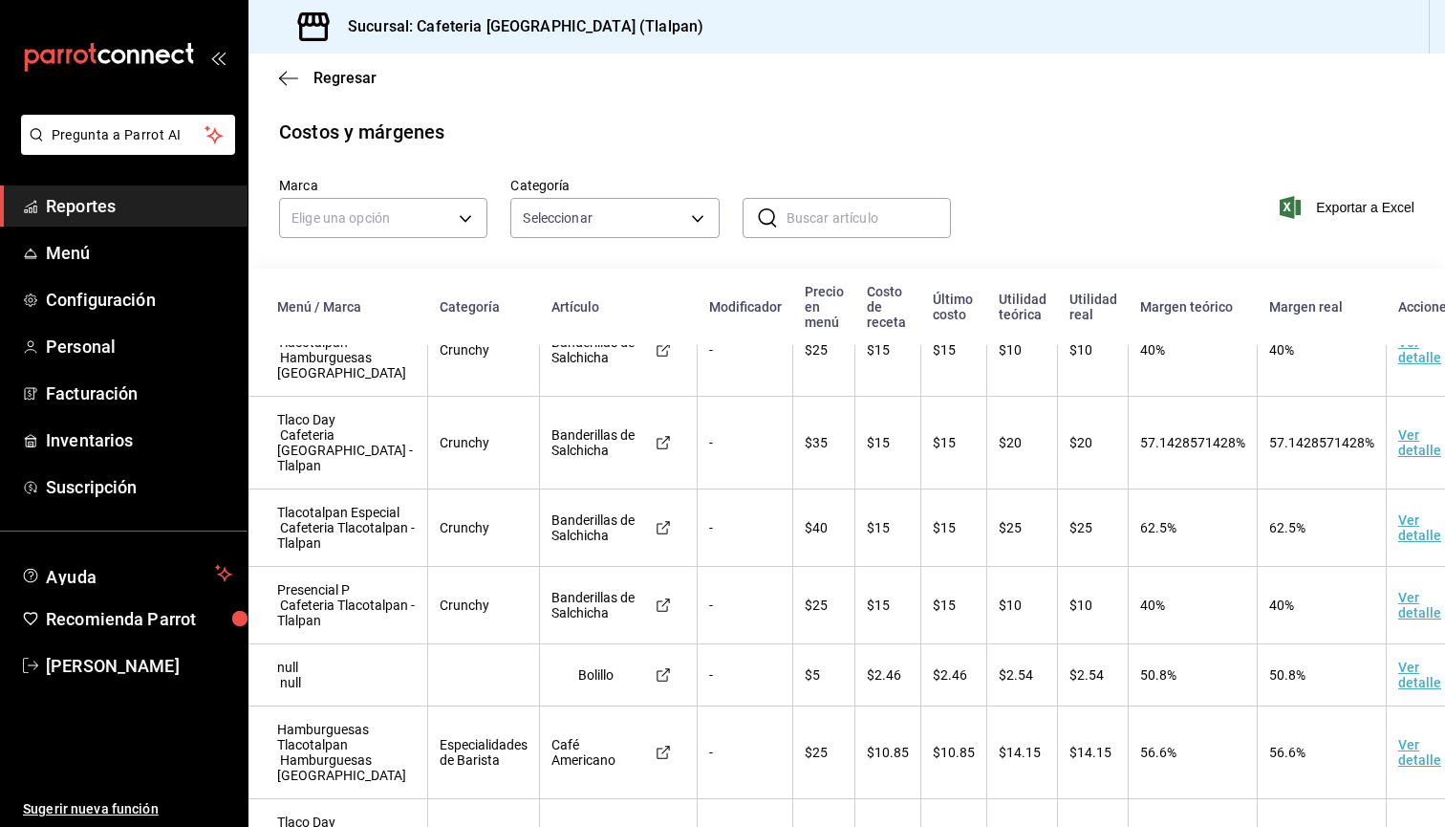
click at [1140, 450] on span "57.1428571428%" at bounding box center [1192, 442] width 105 height 15
click at [1140, 357] on span "40%" at bounding box center [1152, 349] width 25 height 15
click at [1140, 535] on span "62.5%" at bounding box center [1158, 527] width 36 height 15
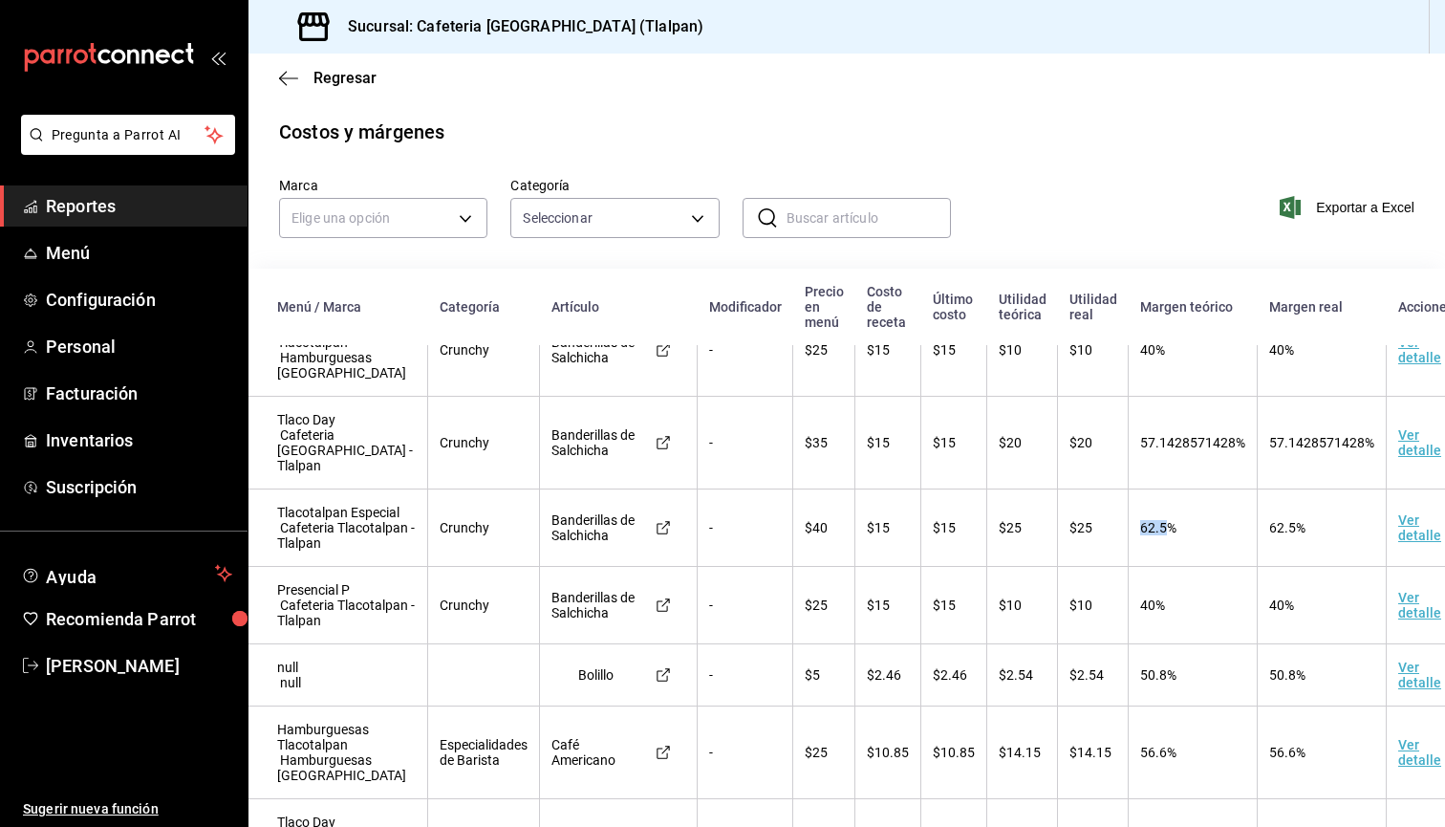
click at [1140, 535] on span "62.5%" at bounding box center [1158, 527] width 36 height 15
click at [97, 254] on span "Menú" at bounding box center [139, 253] width 186 height 26
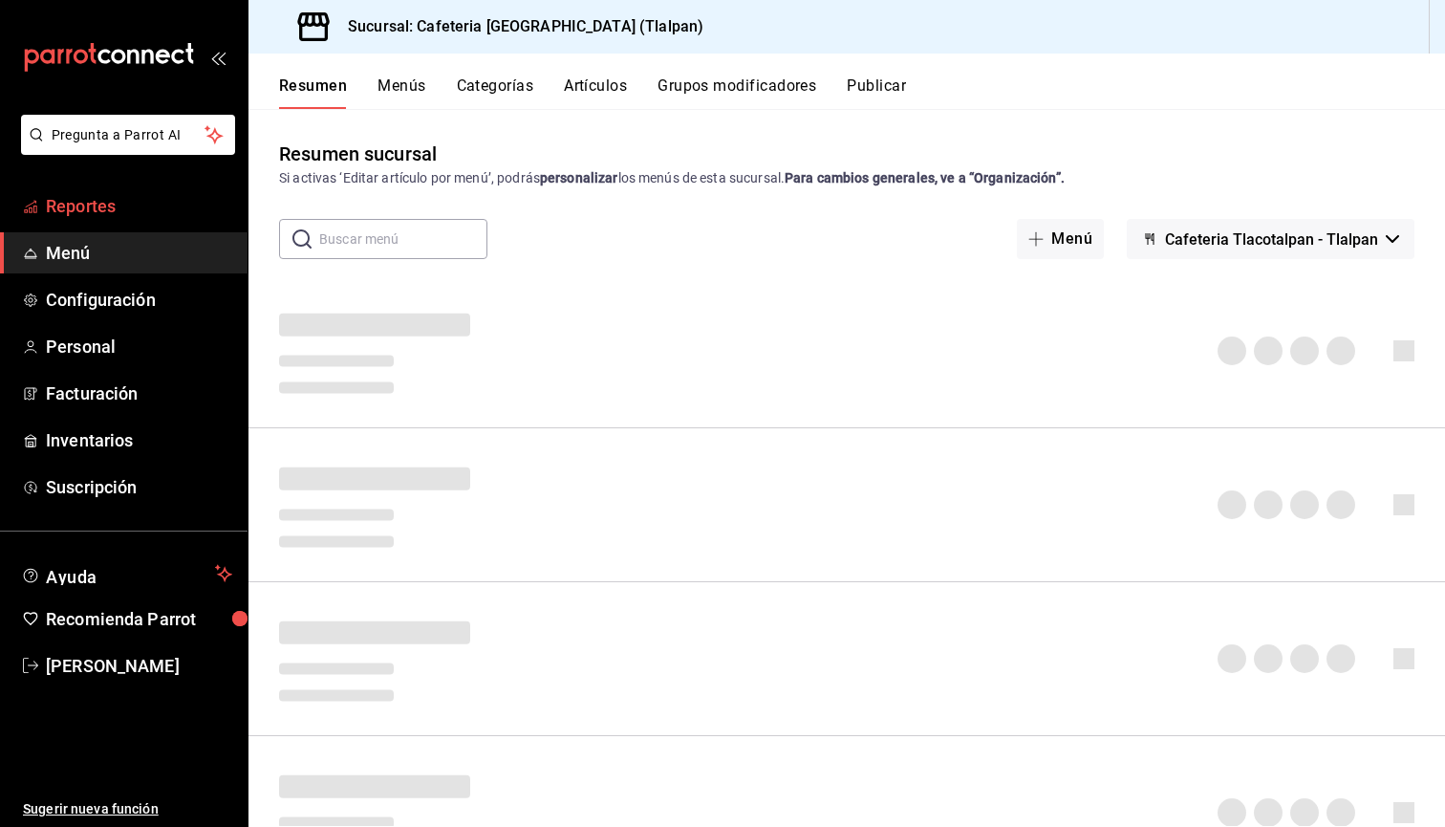
click at [95, 201] on span "Reportes" at bounding box center [139, 206] width 186 height 26
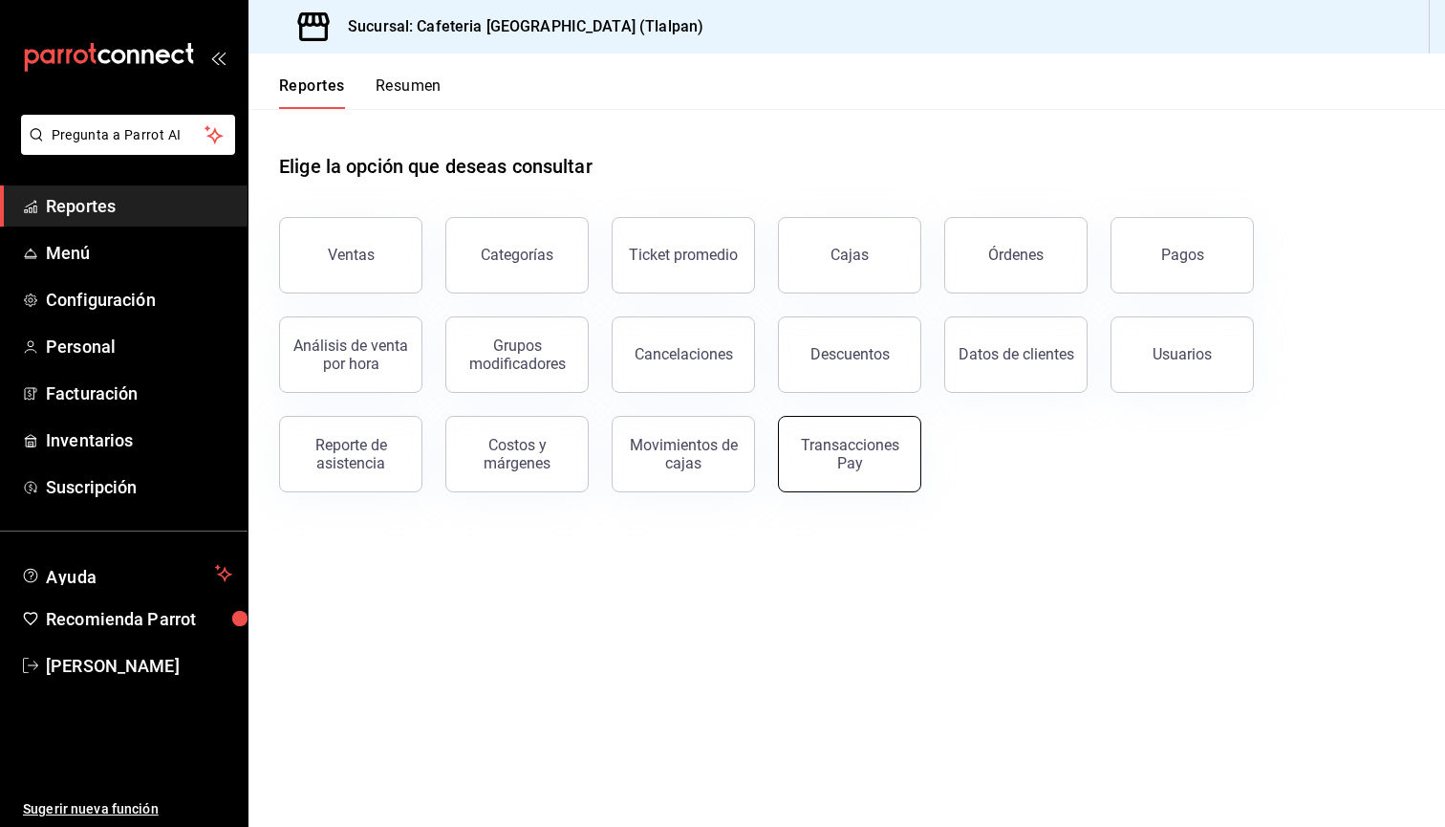
click at [873, 479] on button "Transacciones Pay" at bounding box center [849, 454] width 143 height 76
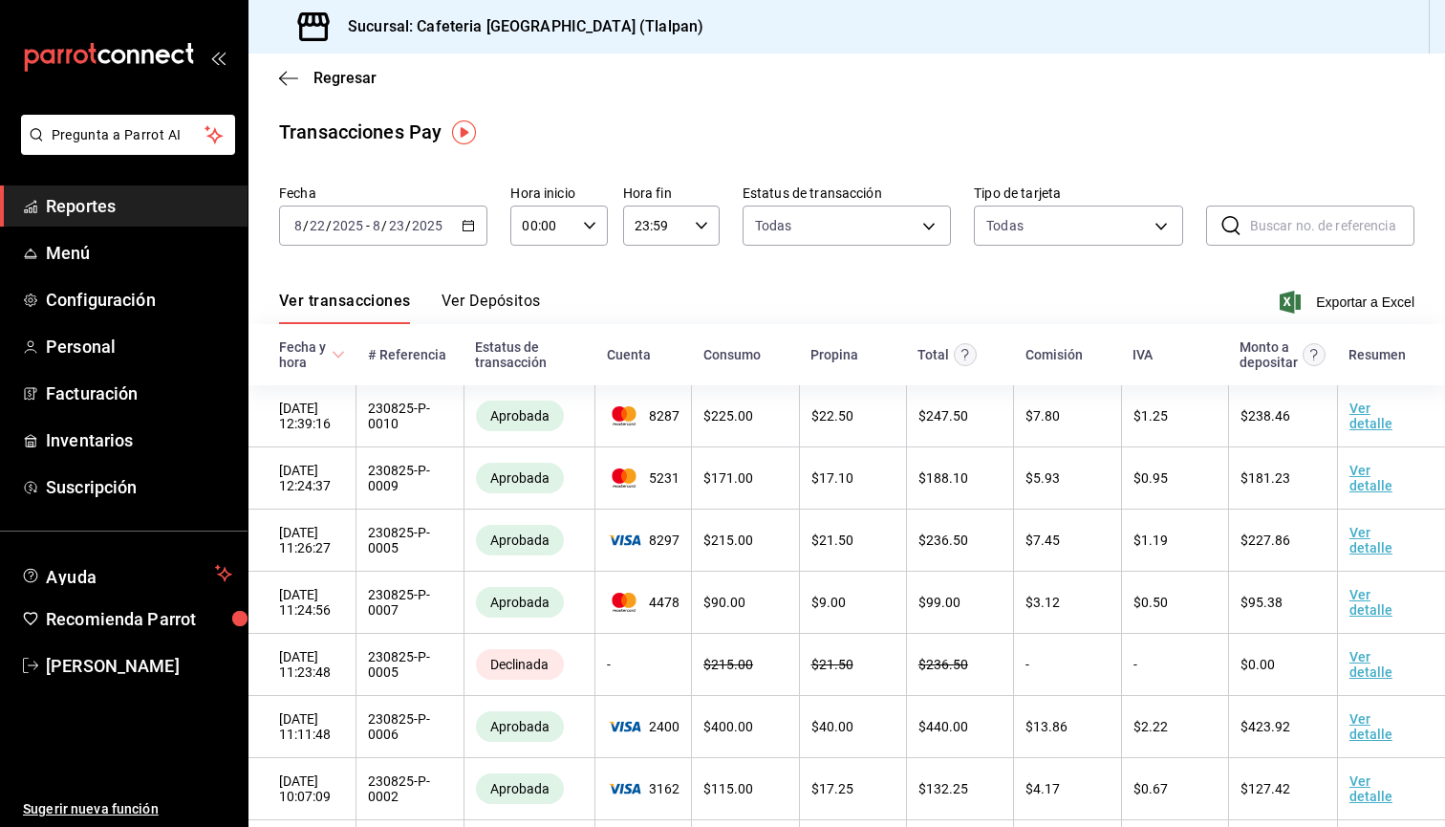
click at [499, 312] on button "Ver Depósitos" at bounding box center [491, 308] width 99 height 32
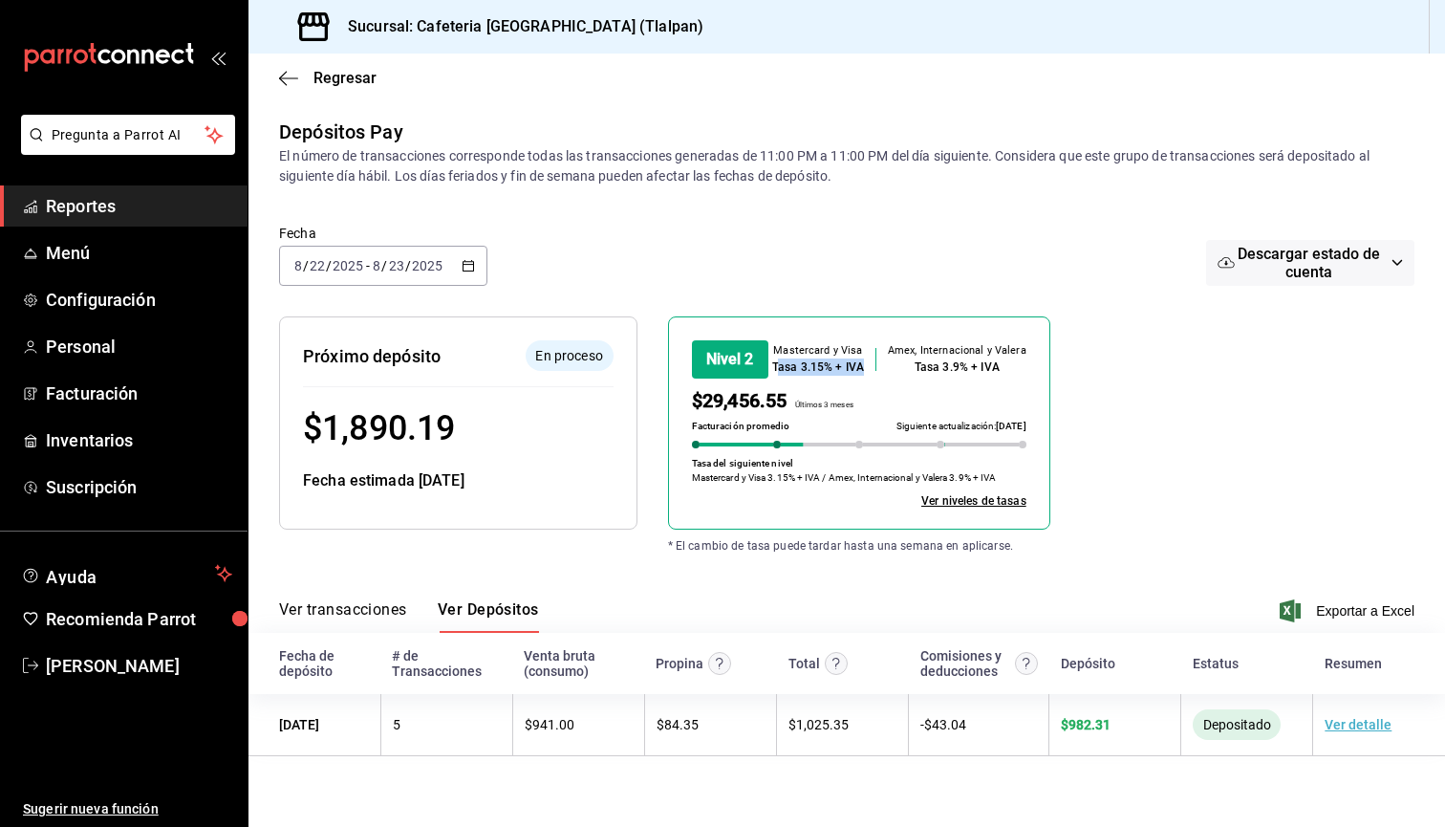
drag, startPoint x: 785, startPoint y: 368, endPoint x: 870, endPoint y: 370, distance: 85.1
click at [870, 370] on div "Mastercard y Visa Tasa 3.15% + IVA Amex, Internacional y Valera Tasa 3.9% + IVA" at bounding box center [899, 359] width 254 height 38
drag, startPoint x: 944, startPoint y: 371, endPoint x: 981, endPoint y: 374, distance: 36.4
click at [981, 374] on div "Tasa 3.9% + IVA" at bounding box center [957, 366] width 139 height 17
click at [803, 370] on div "Tasa 3.15% + IVA" at bounding box center [818, 366] width 92 height 17
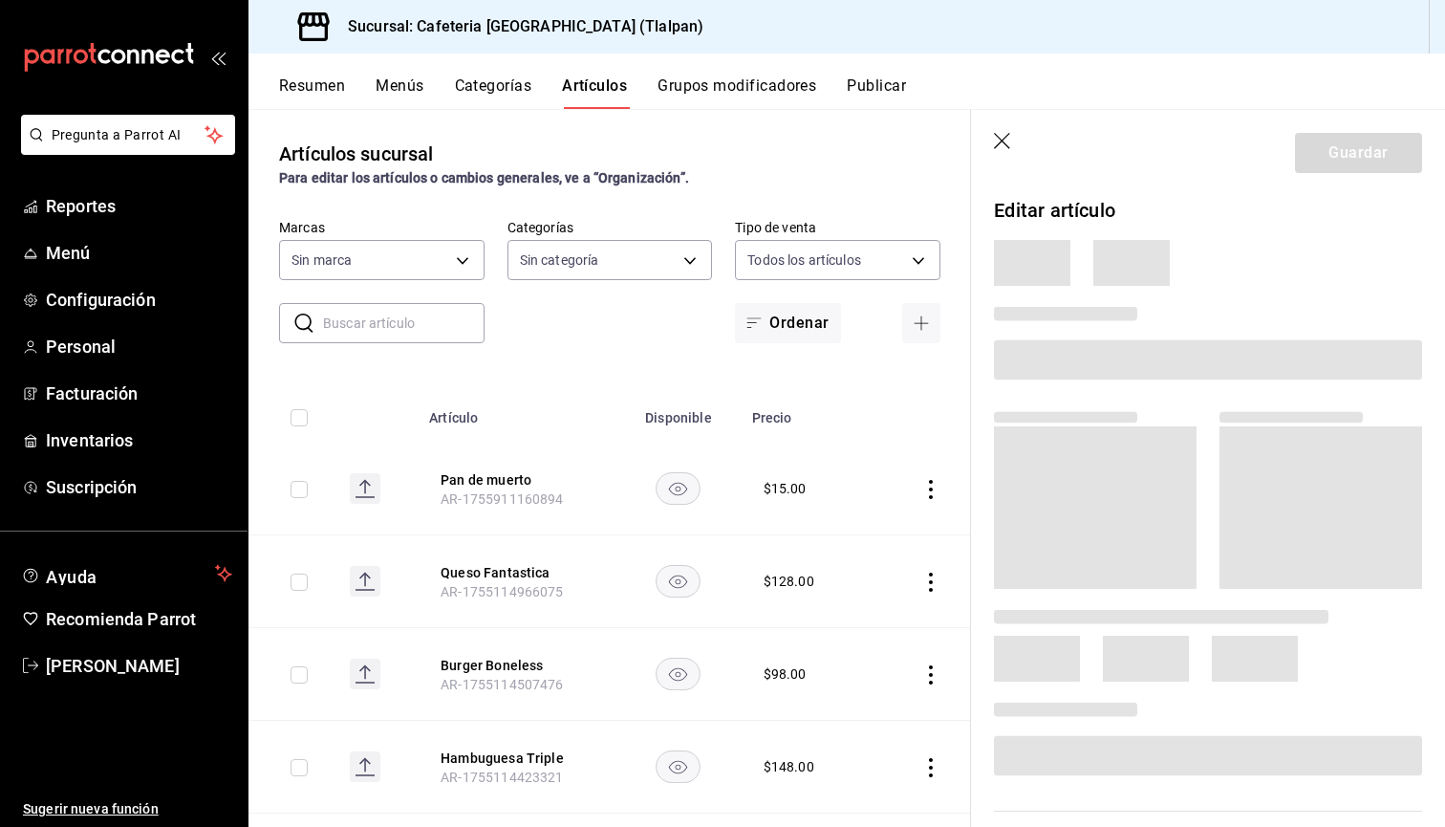
type input "657201d4-d6ef-4148-94c8-ccd00e340086,2df64931-09e0-4952-9b1e-a15b872a294e,3f7d6…"
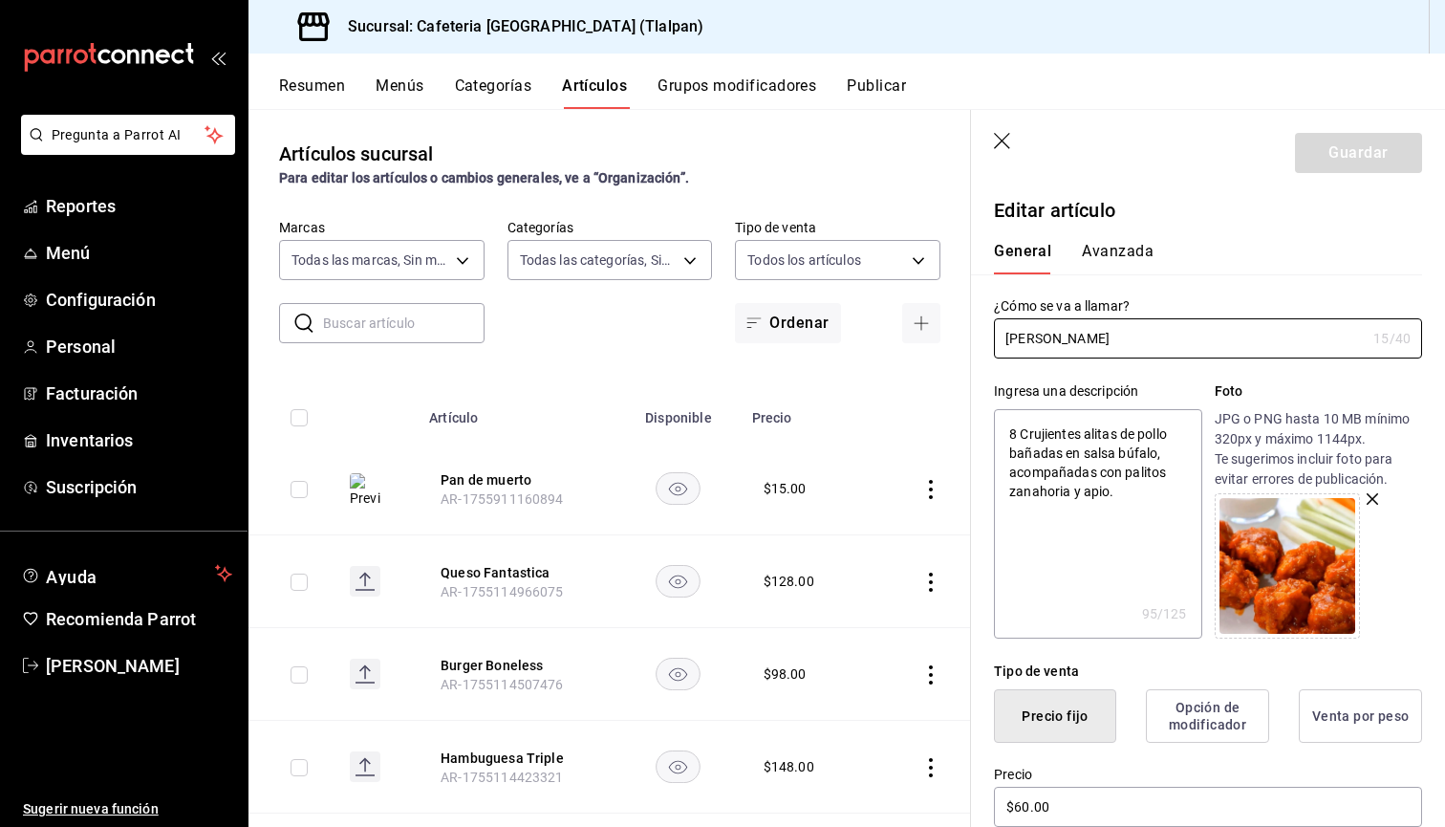
type input "ec576109-29d1-42df-b2ca-5becddbd2efe,3dfd9669-9911-4f47-a36d-8fb2dcc6eb36,e5a57…"
type textarea "x"
click at [133, 430] on span "Inventarios" at bounding box center [139, 440] width 186 height 26
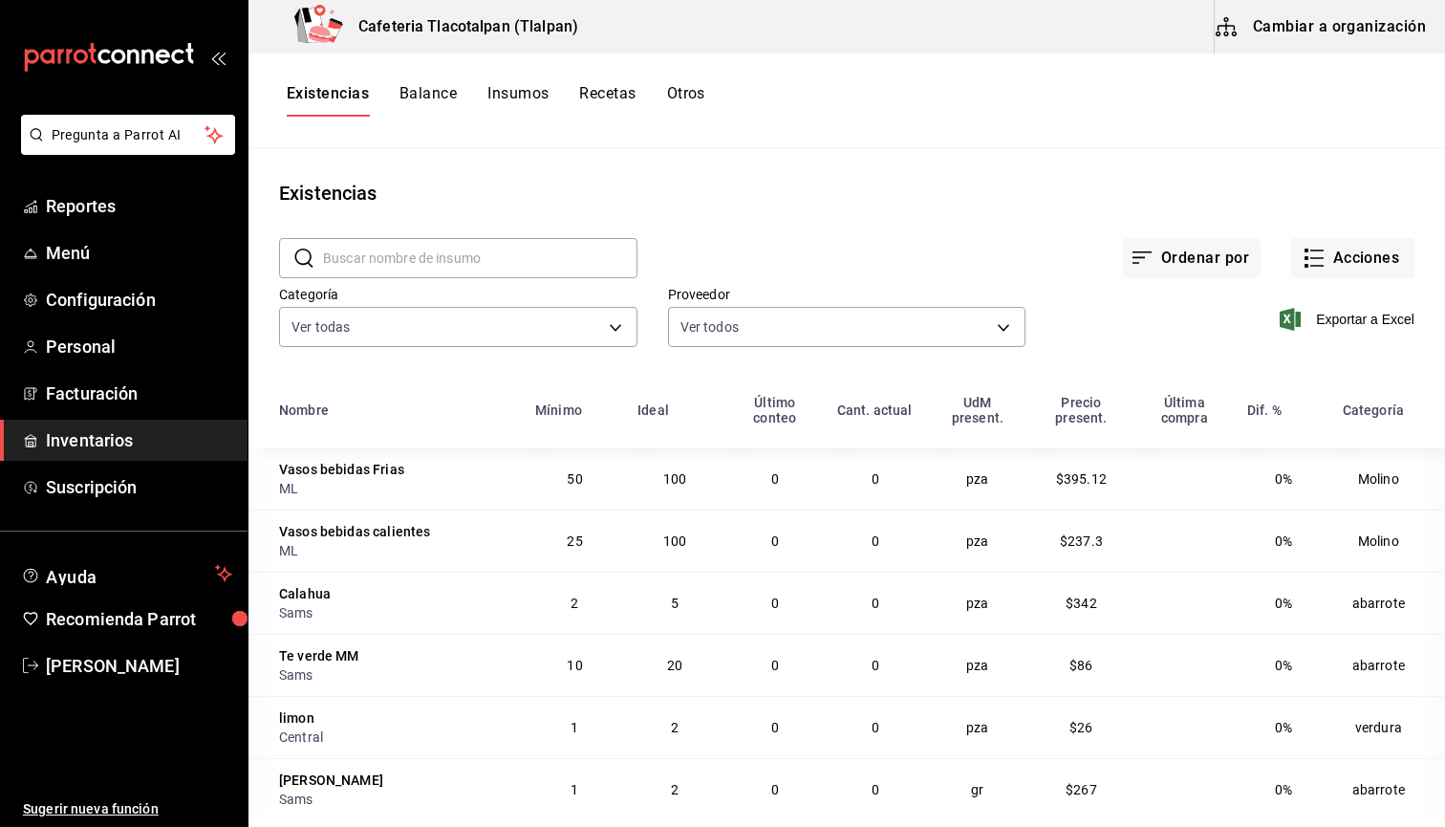
click at [598, 99] on button "Recetas" at bounding box center [607, 100] width 56 height 32
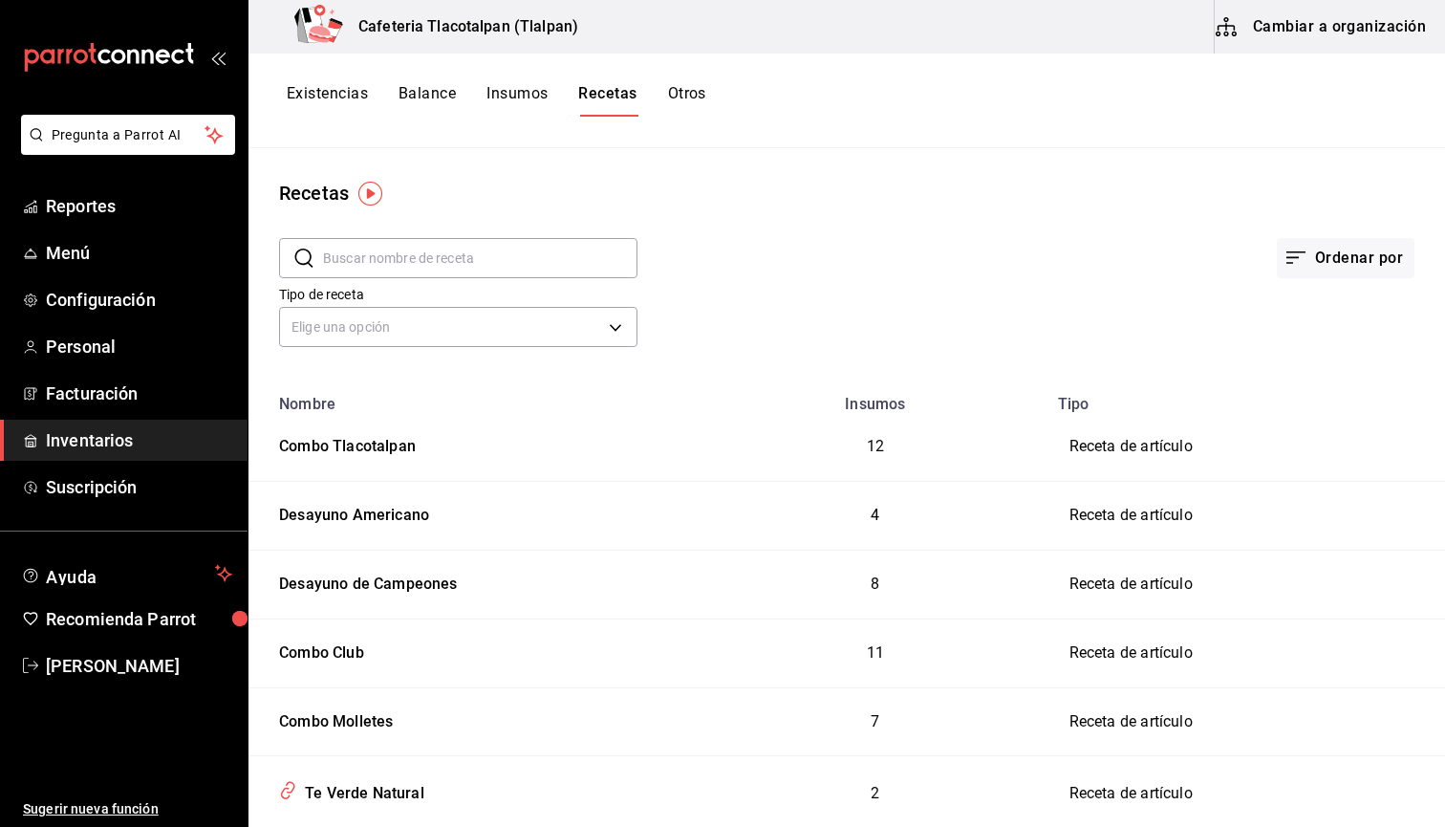
click at [340, 262] on input "text" at bounding box center [480, 258] width 314 height 38
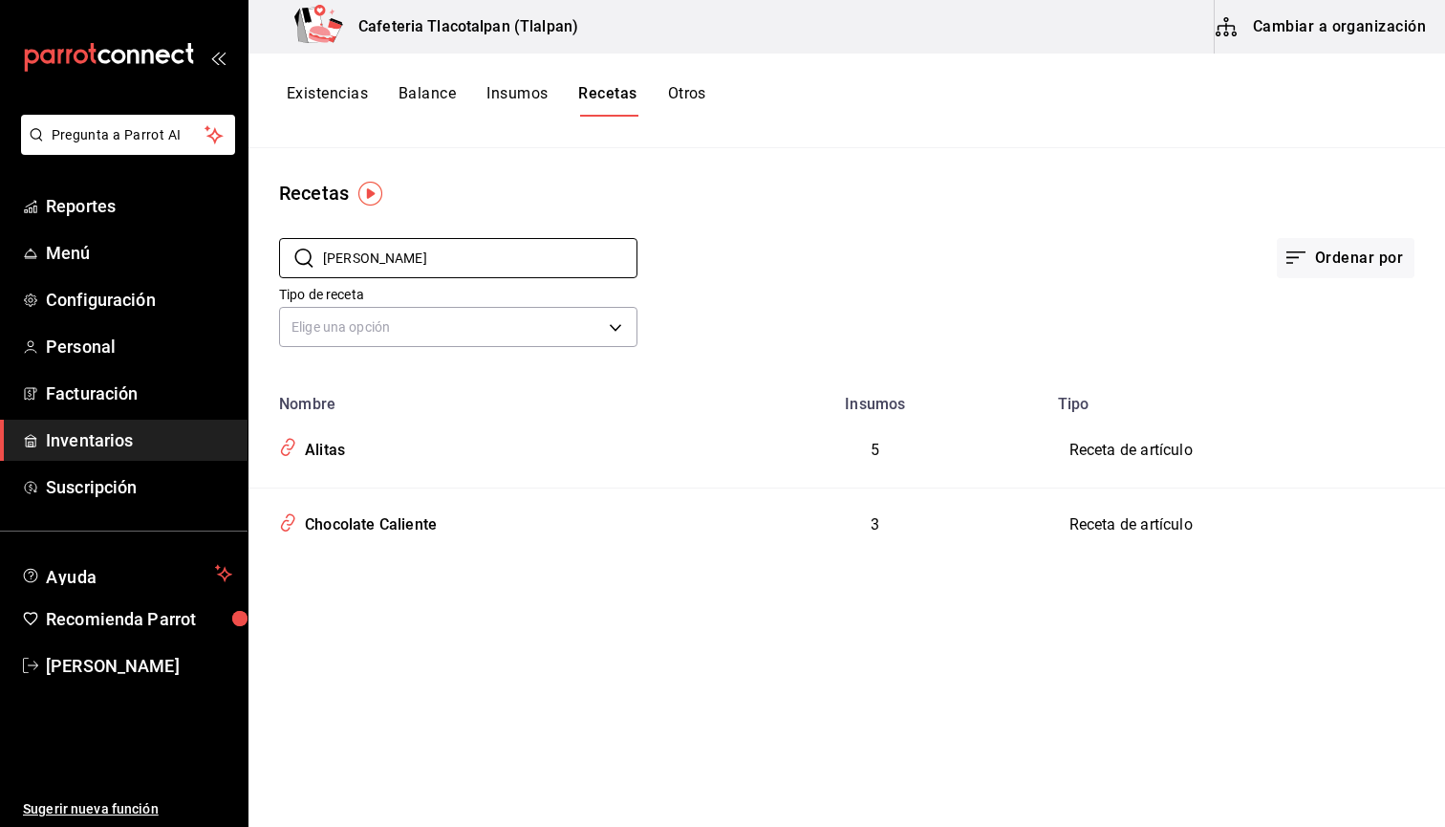
type input "Ali"
drag, startPoint x: 340, startPoint y: 292, endPoint x: 326, endPoint y: 443, distance: 151.7
click at [326, 443] on div "Alitas" at bounding box center [321, 447] width 48 height 30
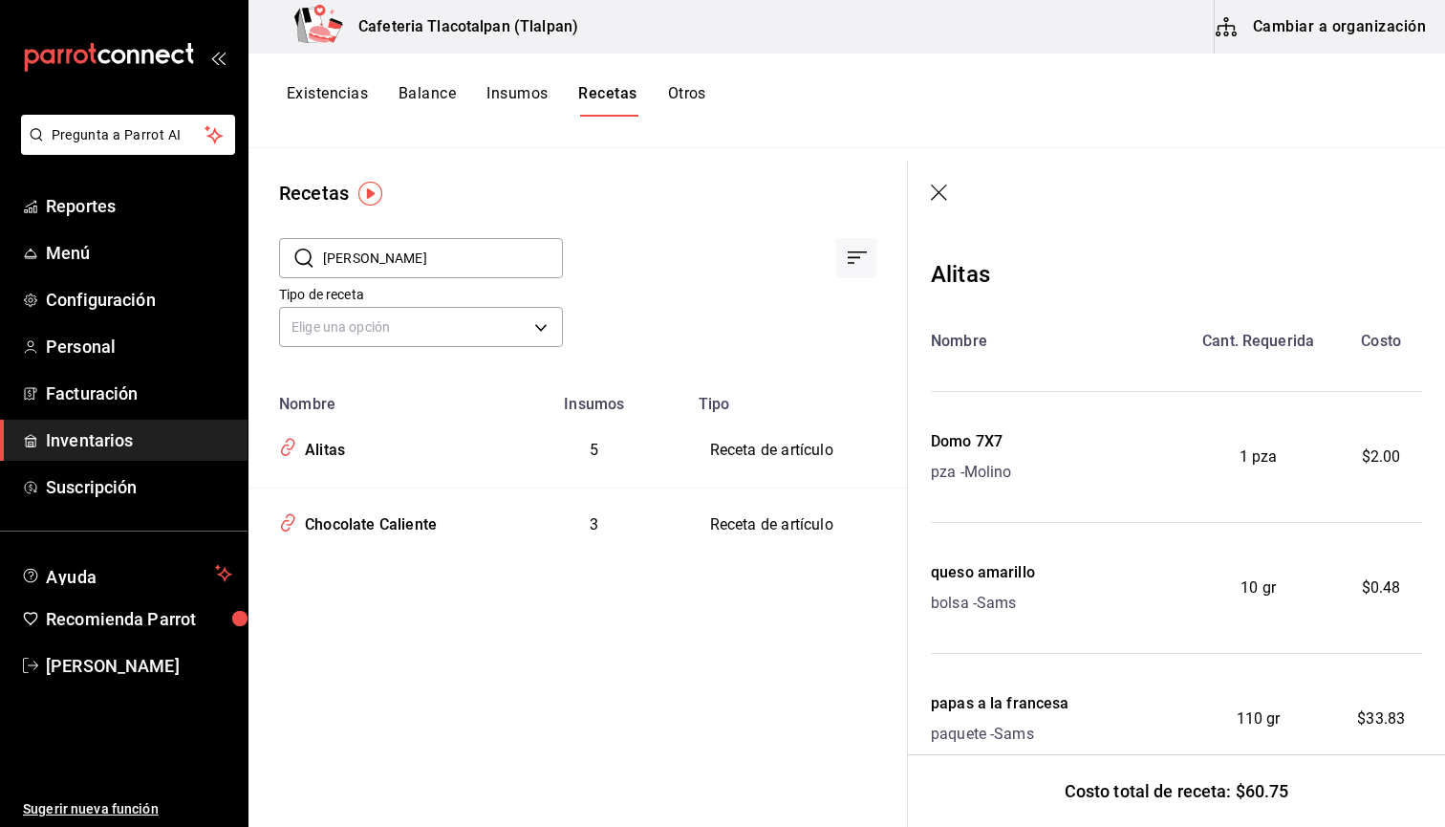
click at [343, 255] on input "Ali" at bounding box center [443, 258] width 240 height 38
click at [341, 305] on div "Elige una opción default" at bounding box center [421, 324] width 284 height 51
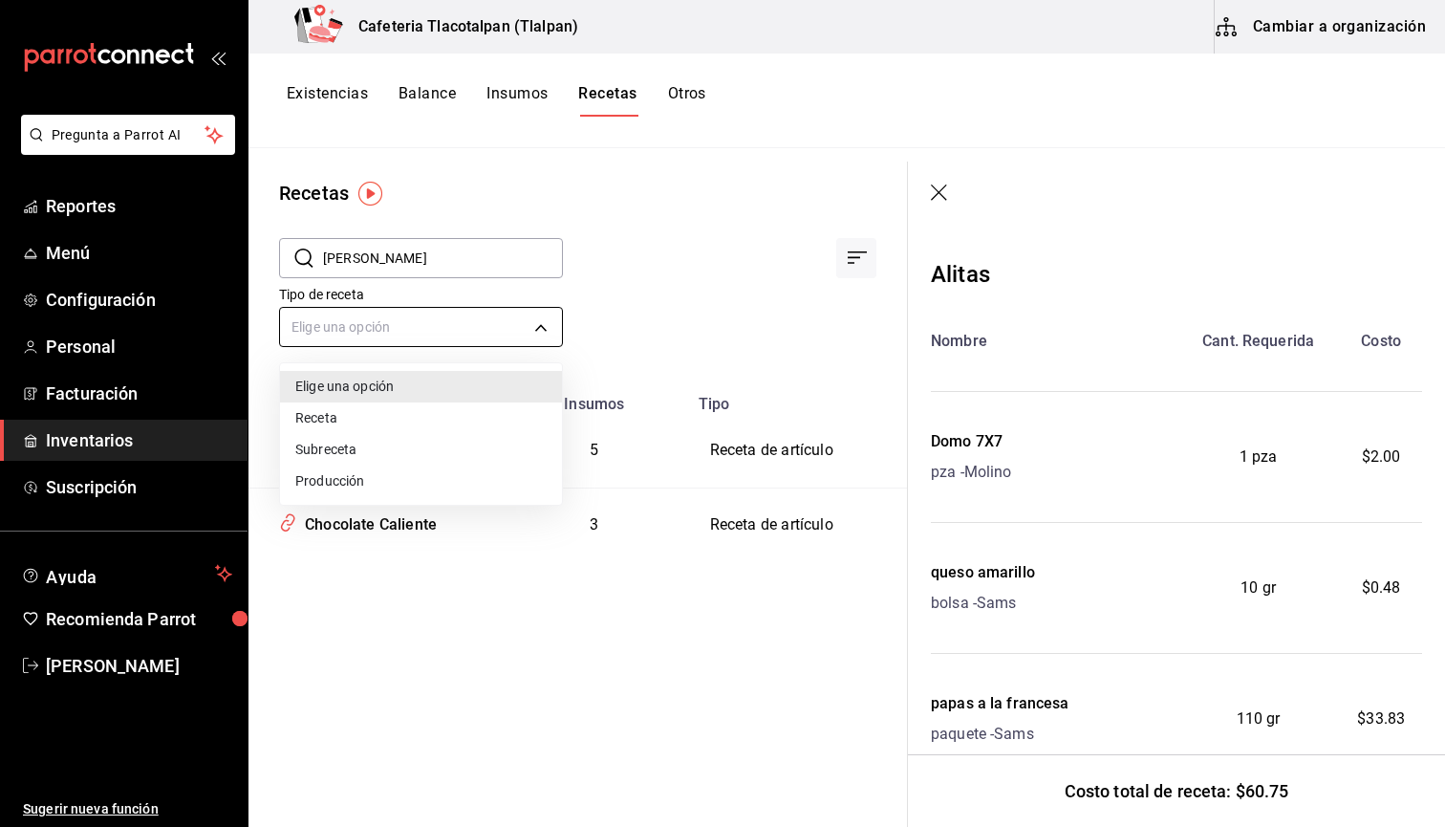
click at [347, 310] on body "Pregunta a Parrot AI Reportes Menú Configuración Personal Facturación Inventari…" at bounding box center [722, 406] width 1445 height 813
click at [645, 257] on div at bounding box center [722, 413] width 1445 height 827
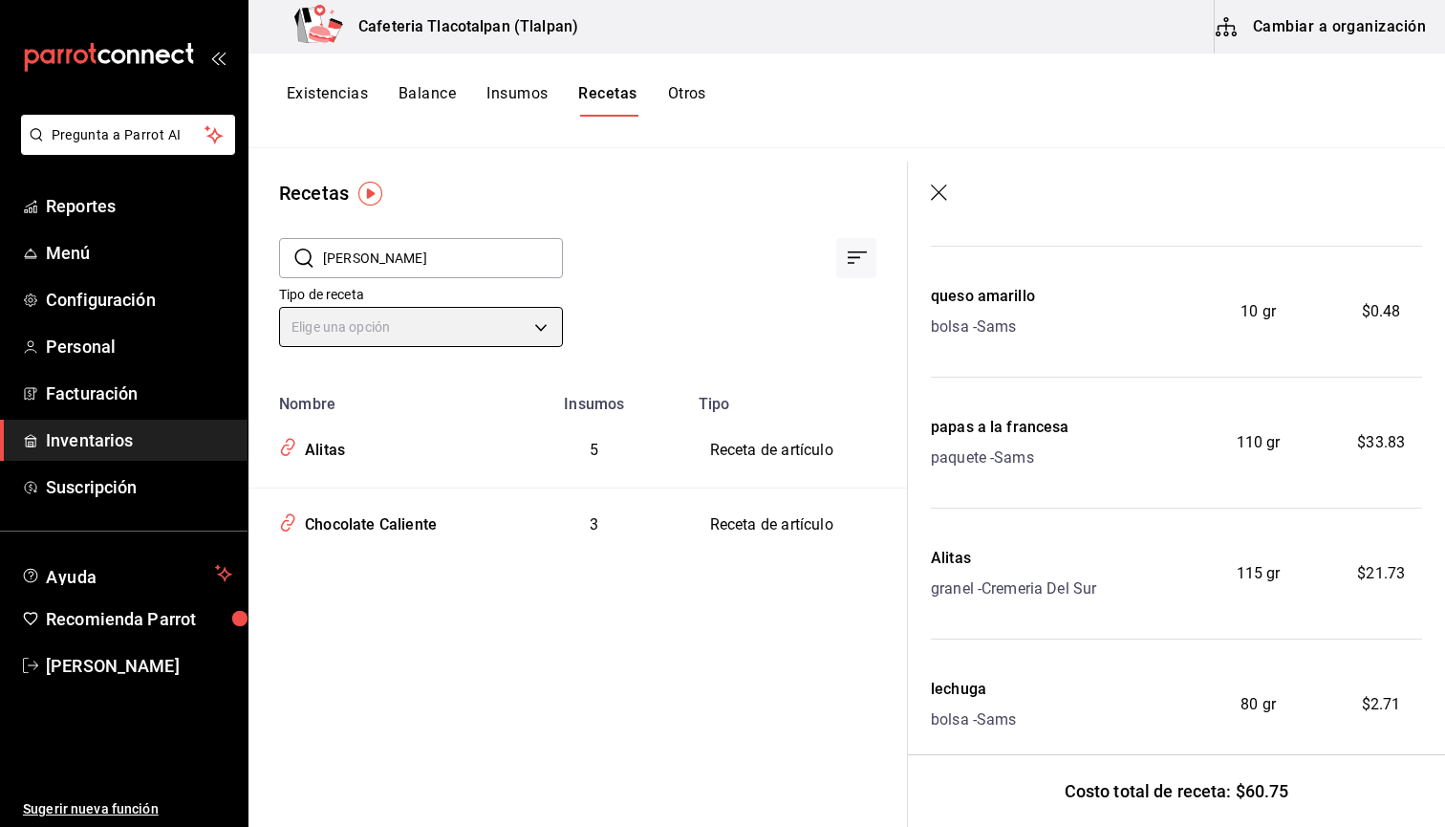
scroll to position [316, 0]
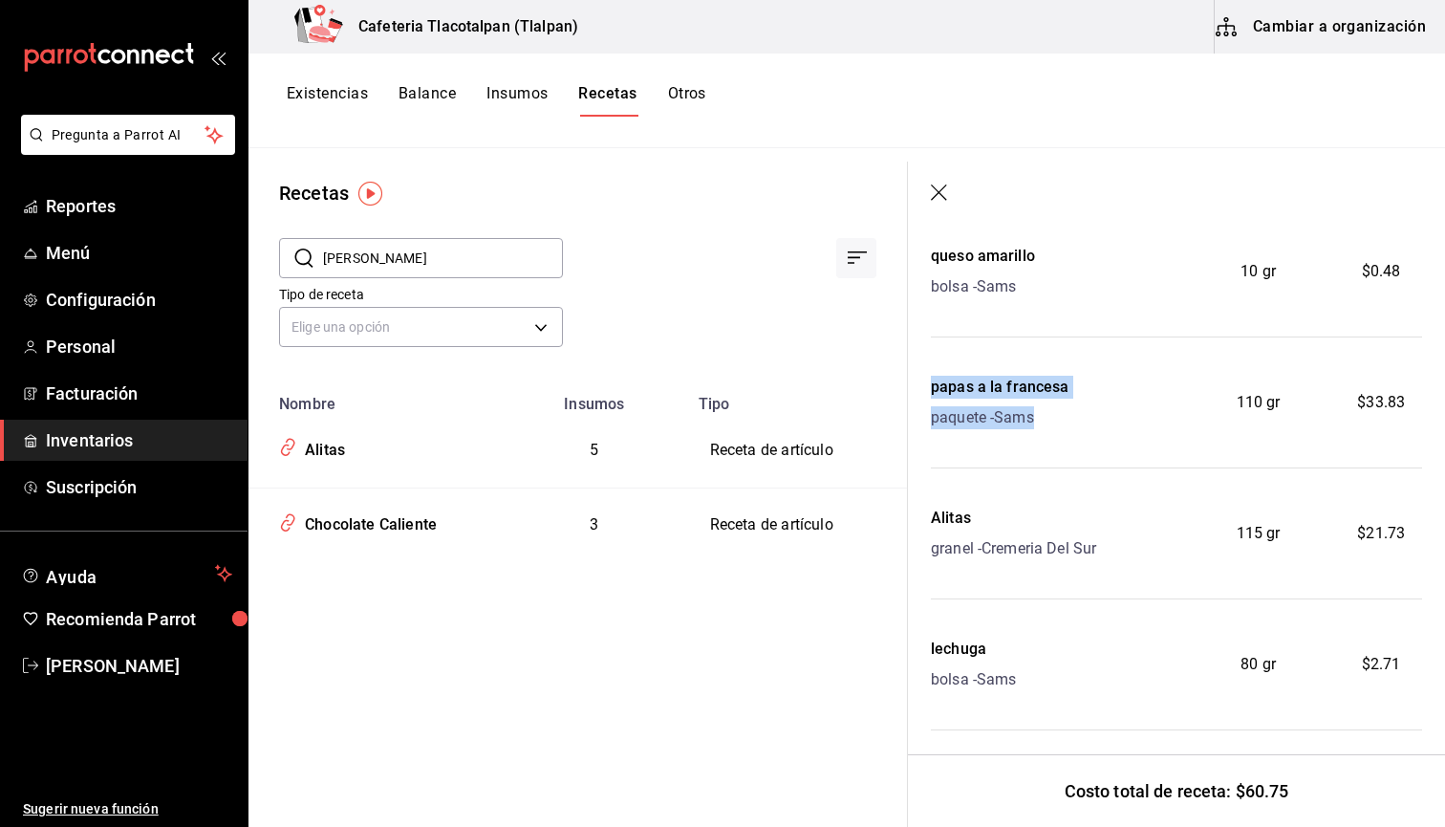
drag, startPoint x: 1042, startPoint y: 417, endPoint x: 944, endPoint y: 375, distance: 106.2
click at [944, 375] on div "Nombre Cant. Requerida Costo Domo 7X7 pza - Molino 1 pza $2.00 queso amarillo b…" at bounding box center [1176, 371] width 491 height 717
click at [348, 89] on button "Existencias" at bounding box center [327, 100] width 81 height 32
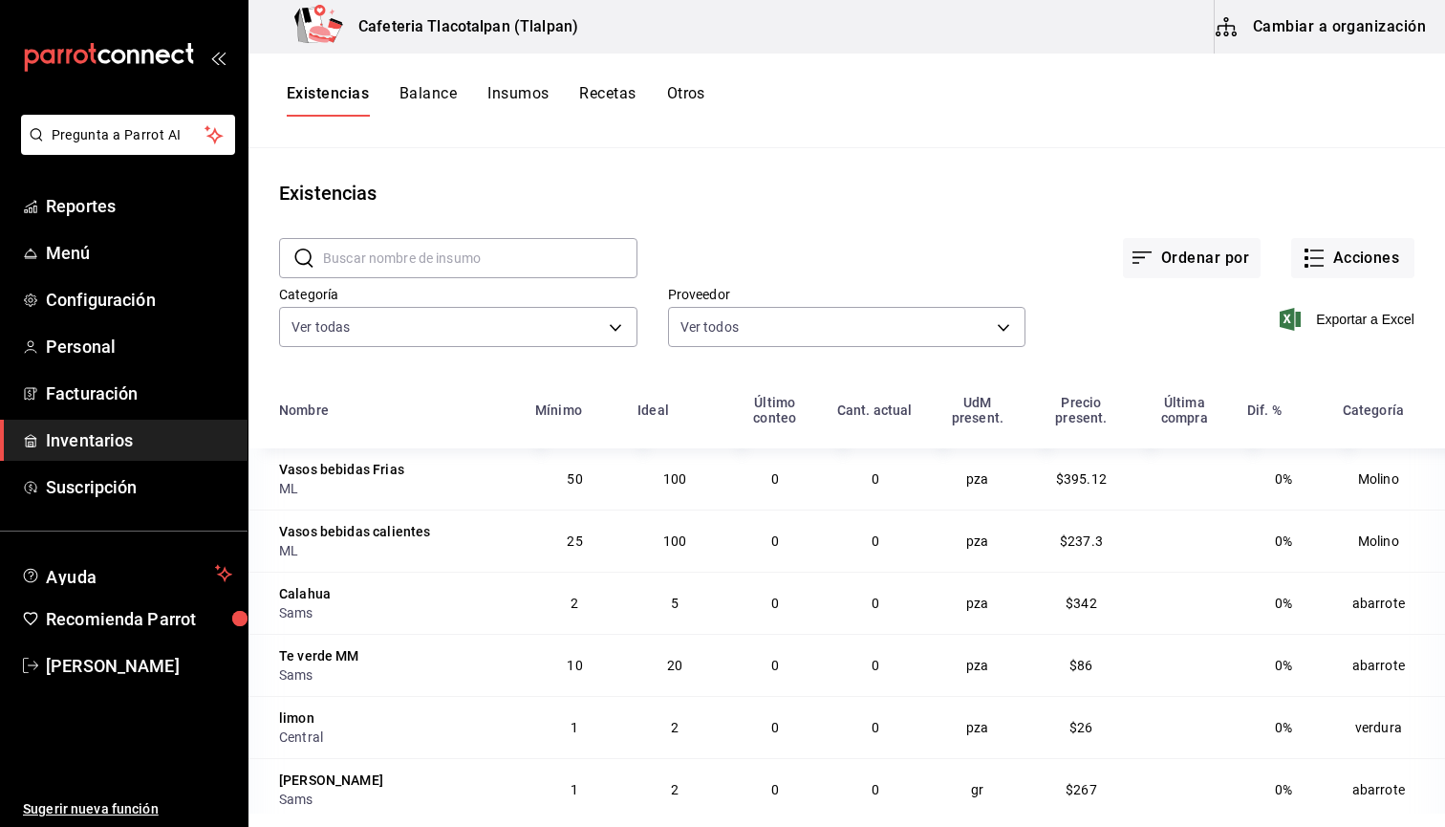
click at [466, 87] on div "Existencias Balance Insumos Recetas Otros" at bounding box center [496, 100] width 419 height 32
click at [510, 97] on button "Insumos" at bounding box center [517, 100] width 61 height 32
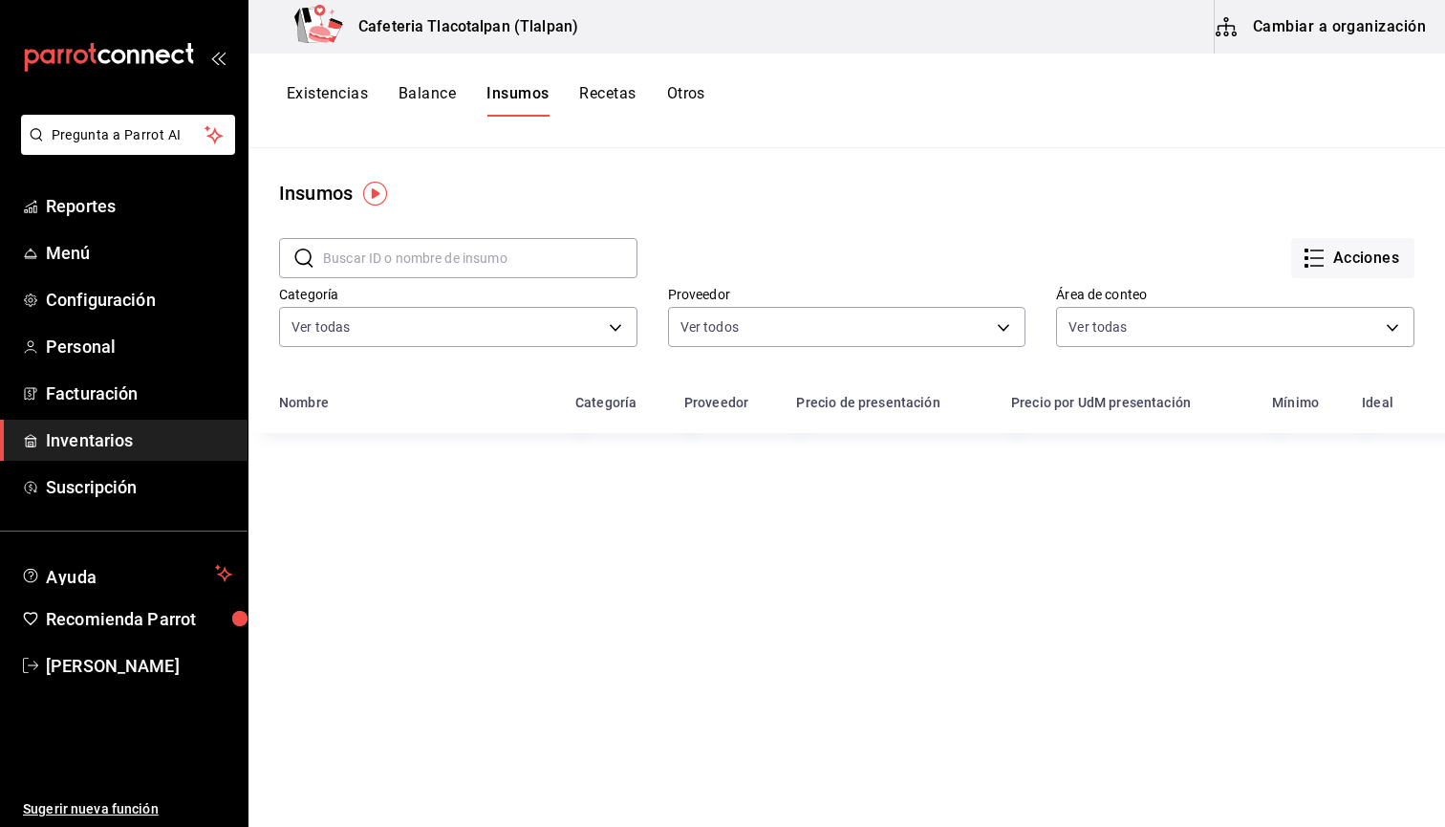
click at [1307, 29] on button "Cambiar a organización" at bounding box center [1322, 27] width 215 height 54
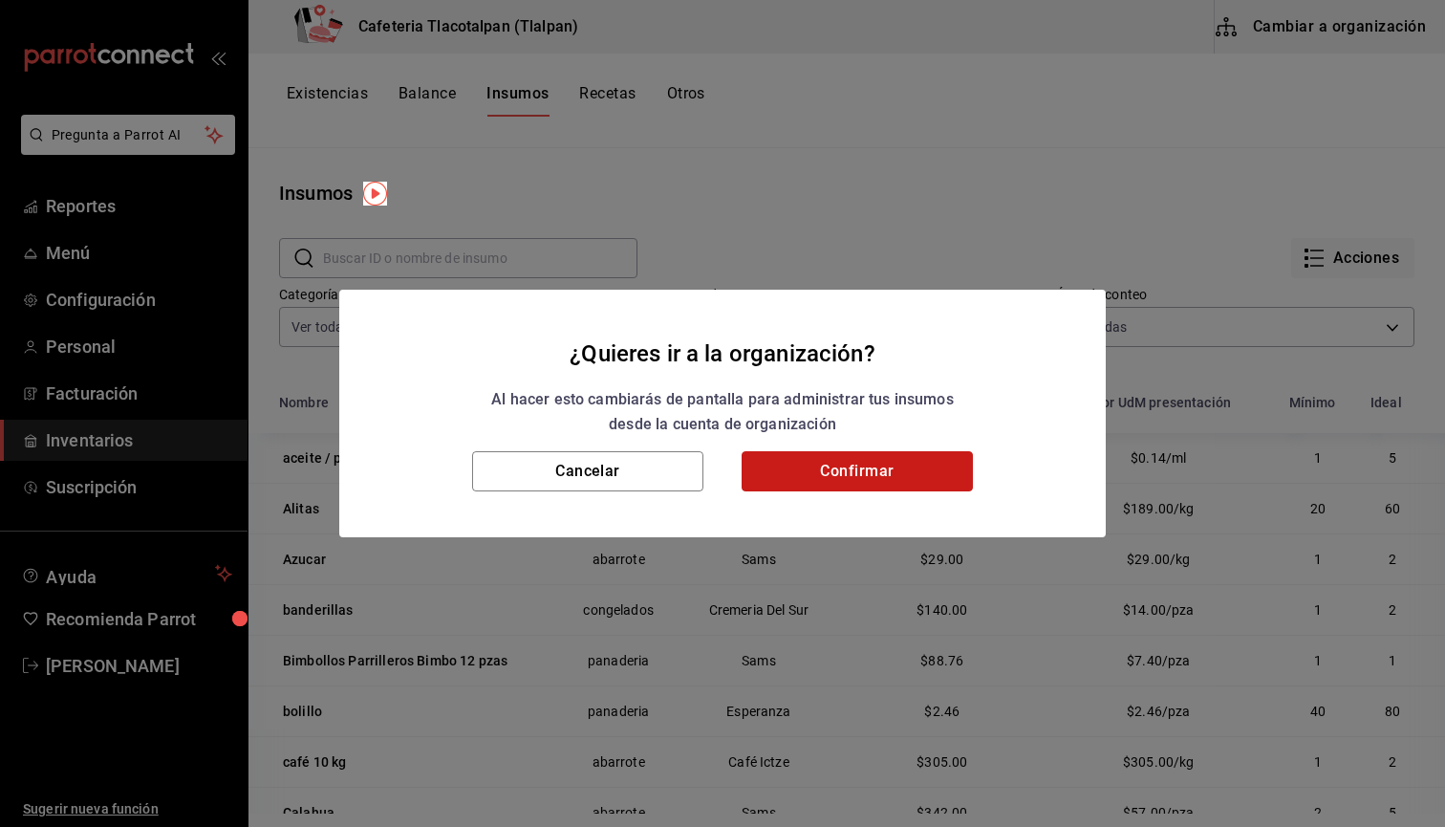
click at [842, 460] on button "Confirmar" at bounding box center [857, 471] width 231 height 40
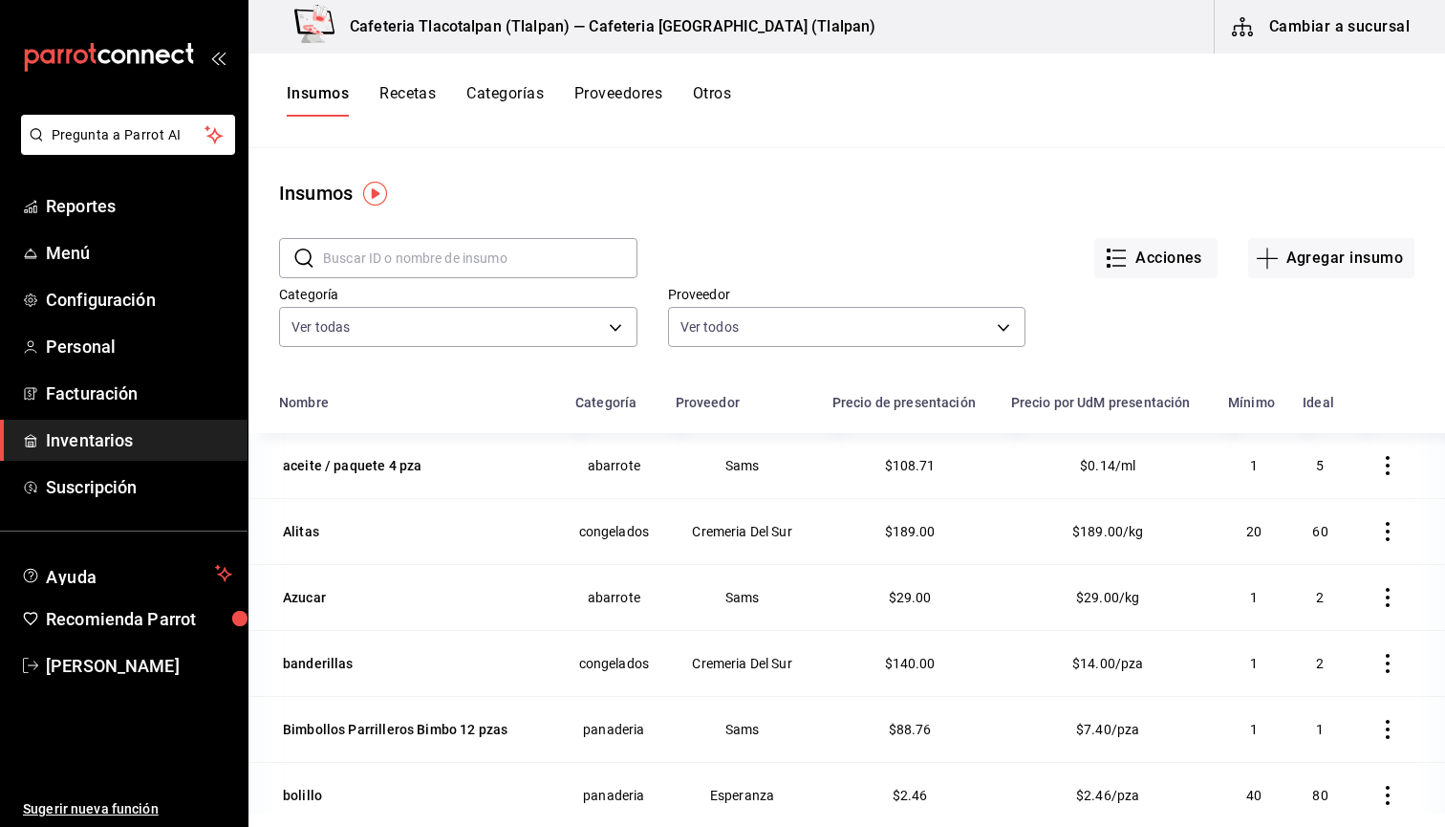
scroll to position [27, 0]
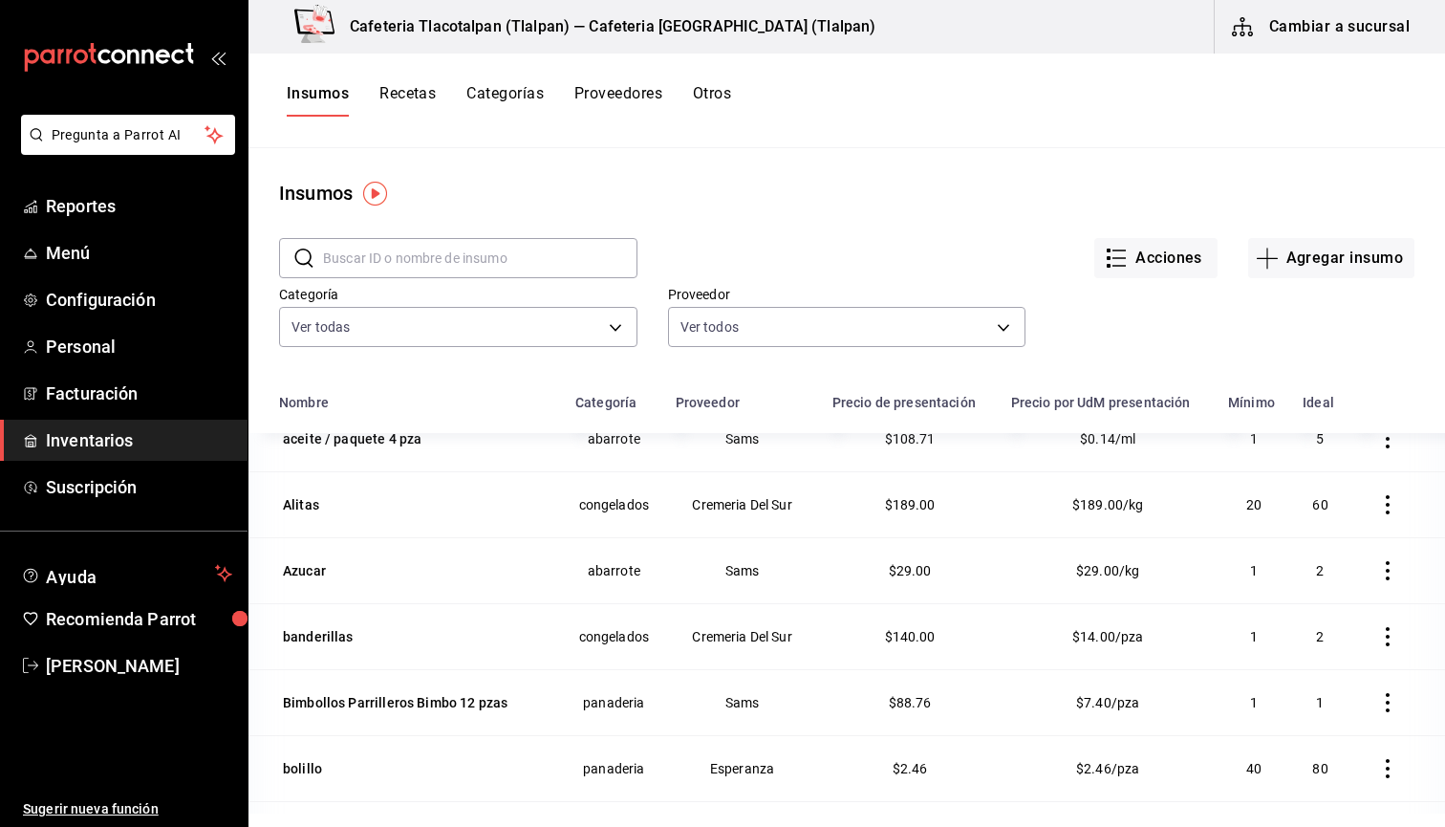
click at [392, 265] on input "text" at bounding box center [480, 258] width 314 height 38
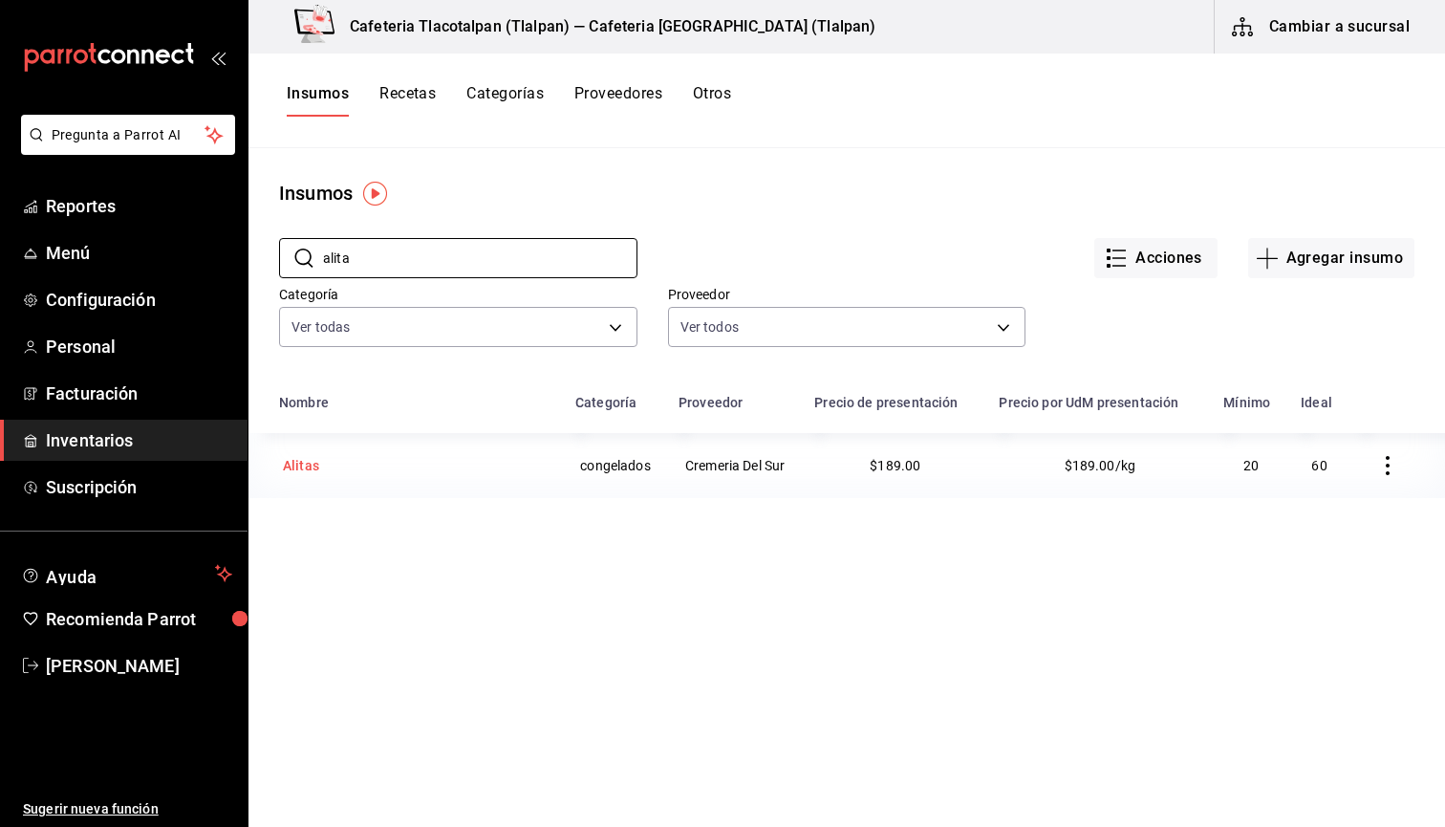
type input "alita"
click at [314, 479] on td "Alitas" at bounding box center [406, 465] width 315 height 65
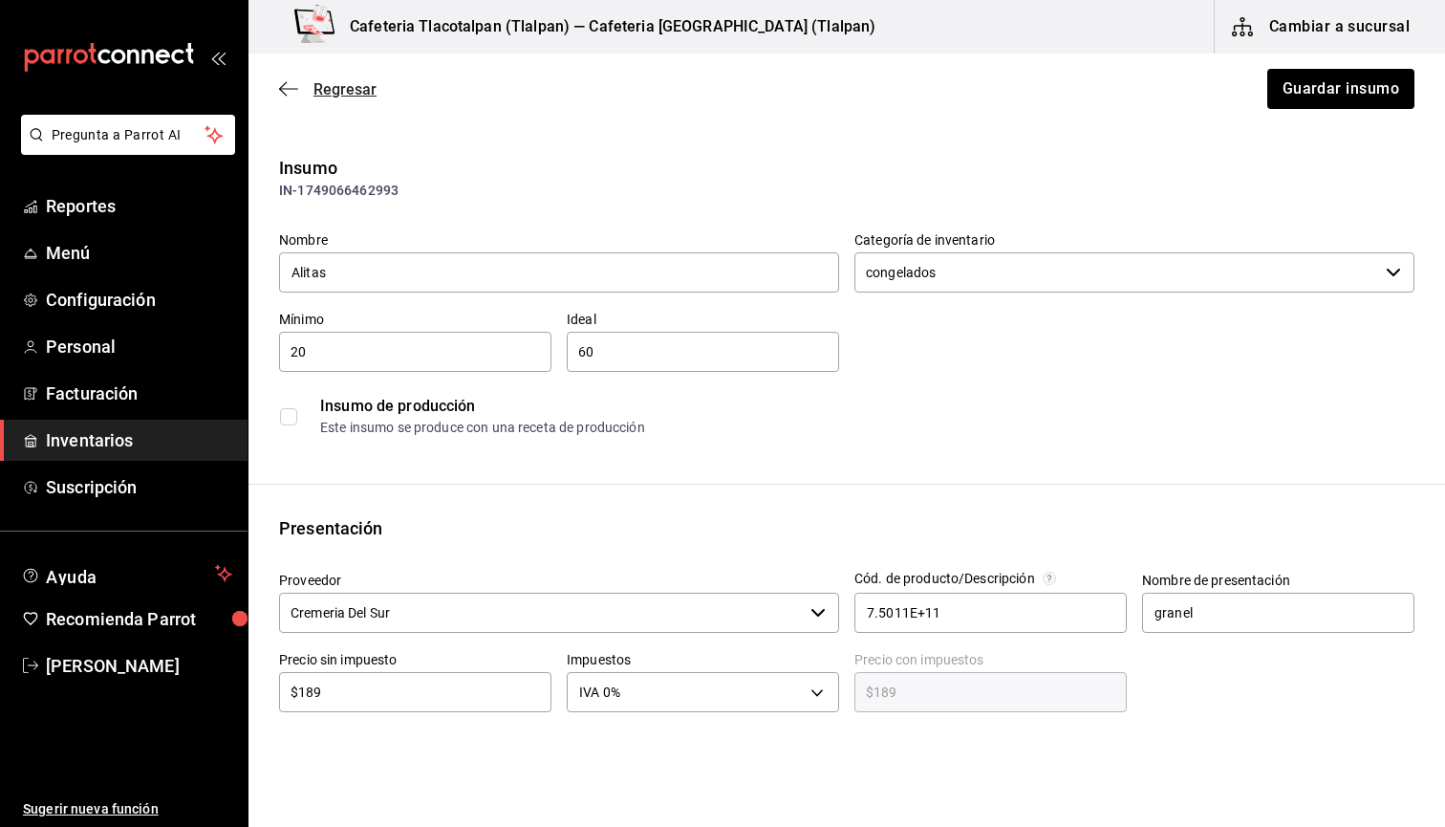
click at [316, 97] on span "Regresar" at bounding box center [345, 89] width 63 height 18
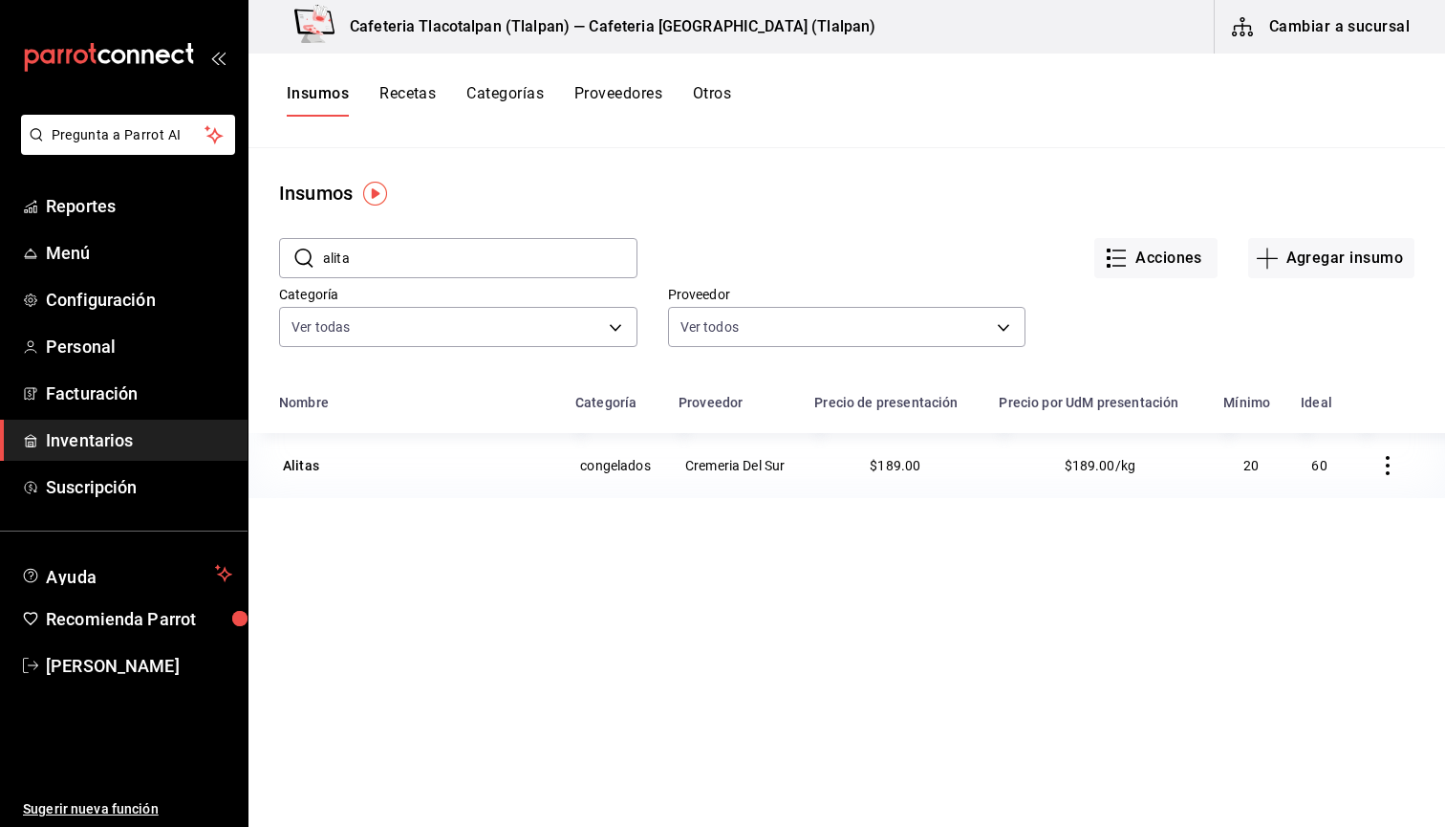
click at [431, 94] on button "Recetas" at bounding box center [407, 100] width 56 height 32
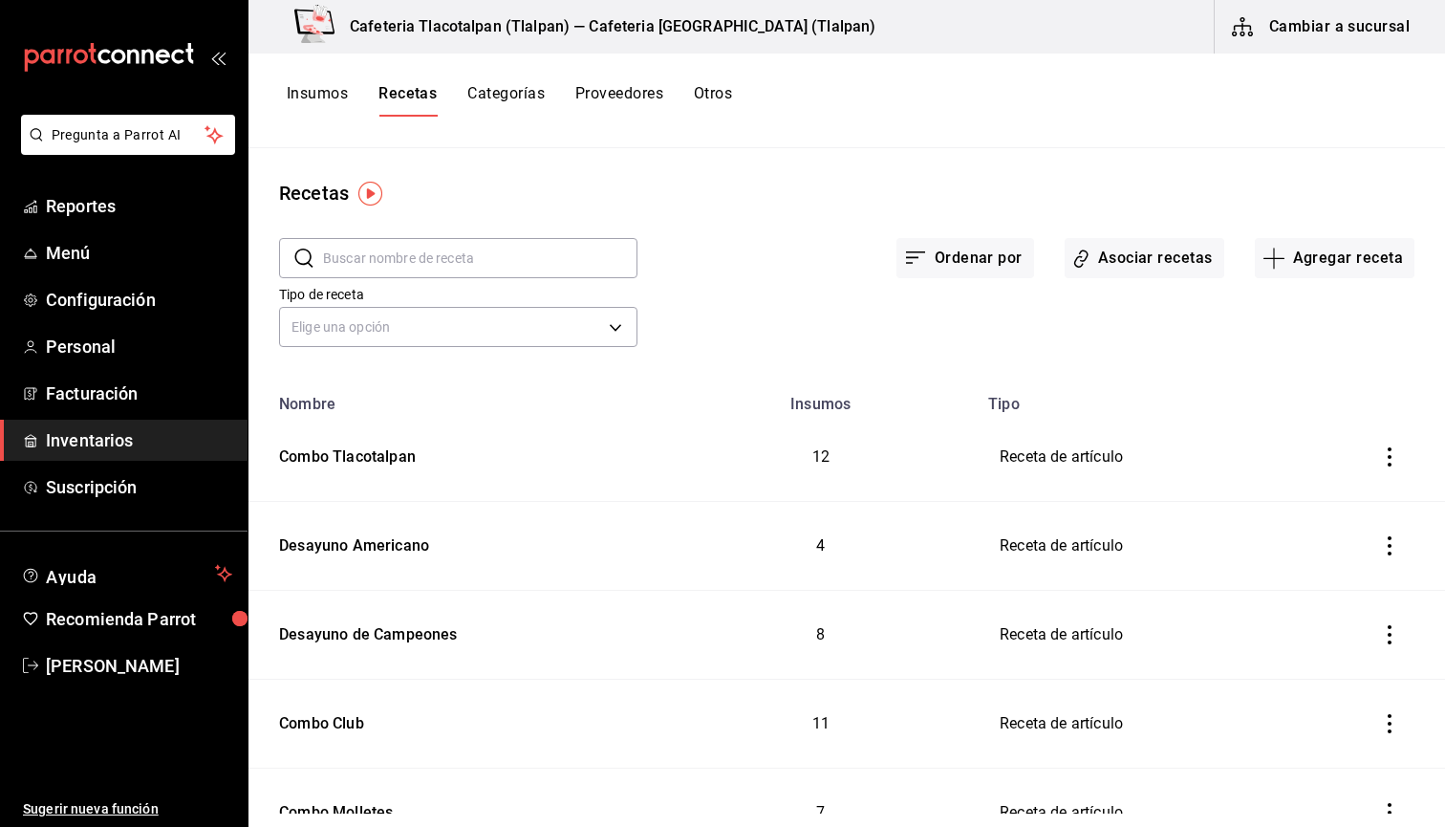
click at [401, 267] on input "text" at bounding box center [480, 258] width 314 height 38
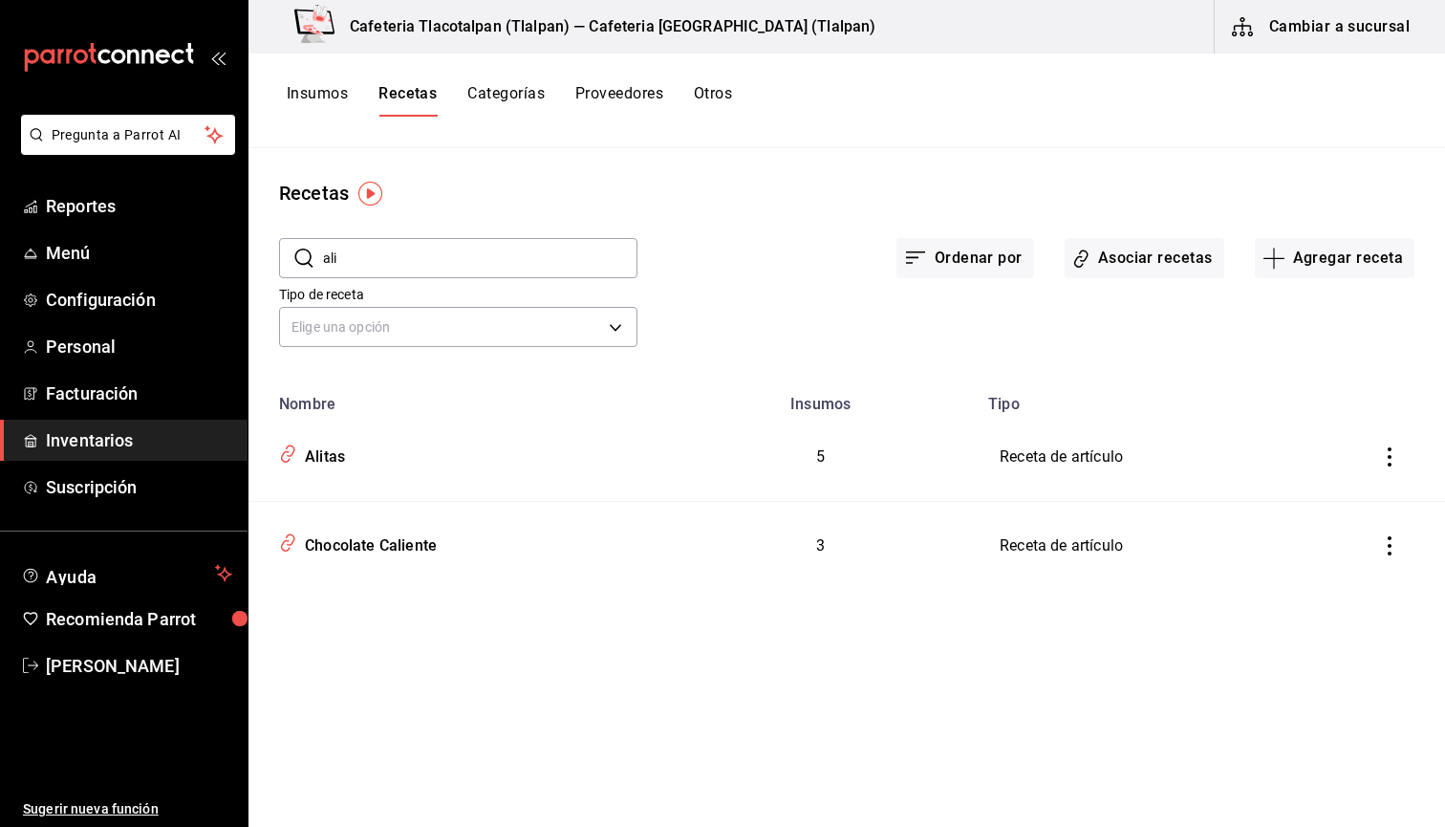
type input "Ali"
drag, startPoint x: 401, startPoint y: 267, endPoint x: 1392, endPoint y: 459, distance: 1008.7
click at [1392, 459] on icon "inventoriesTable" at bounding box center [1389, 456] width 19 height 19
click at [316, 462] on div at bounding box center [722, 413] width 1445 height 827
click at [316, 453] on div "Alitas" at bounding box center [321, 454] width 48 height 30
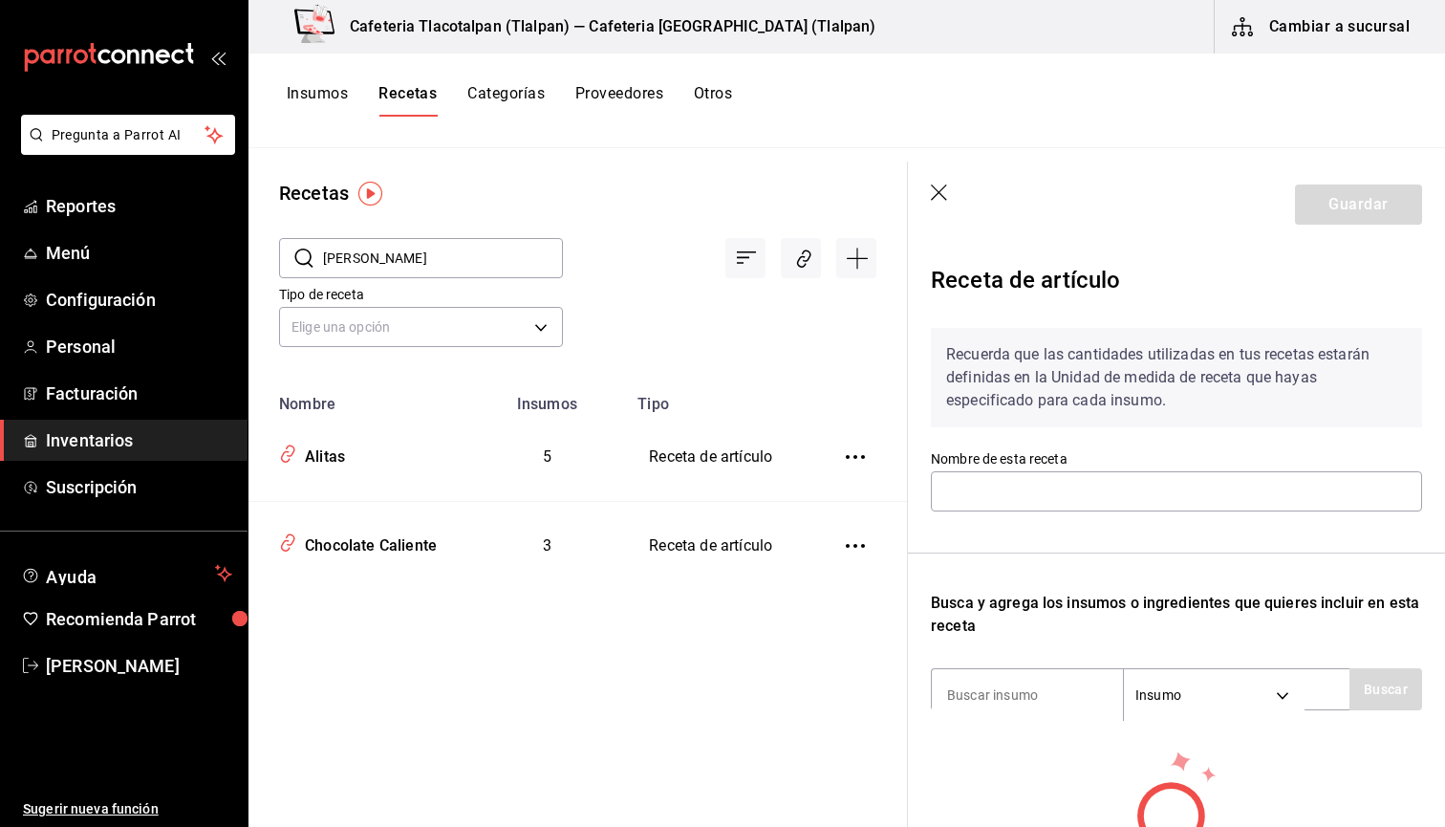
type input "Alitas"
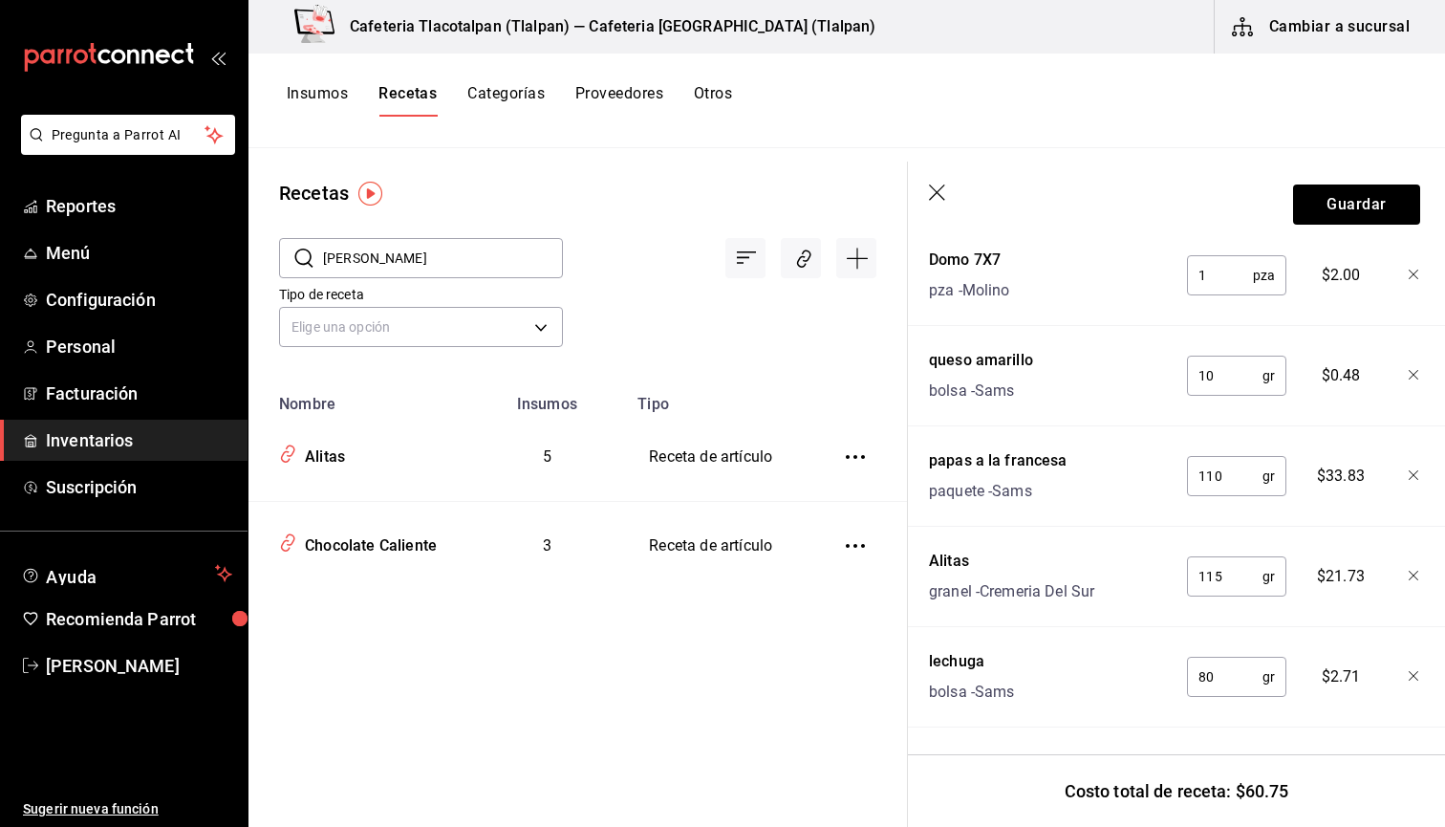
scroll to position [553, 2]
click at [1415, 476] on icon "button" at bounding box center [1414, 475] width 10 height 10
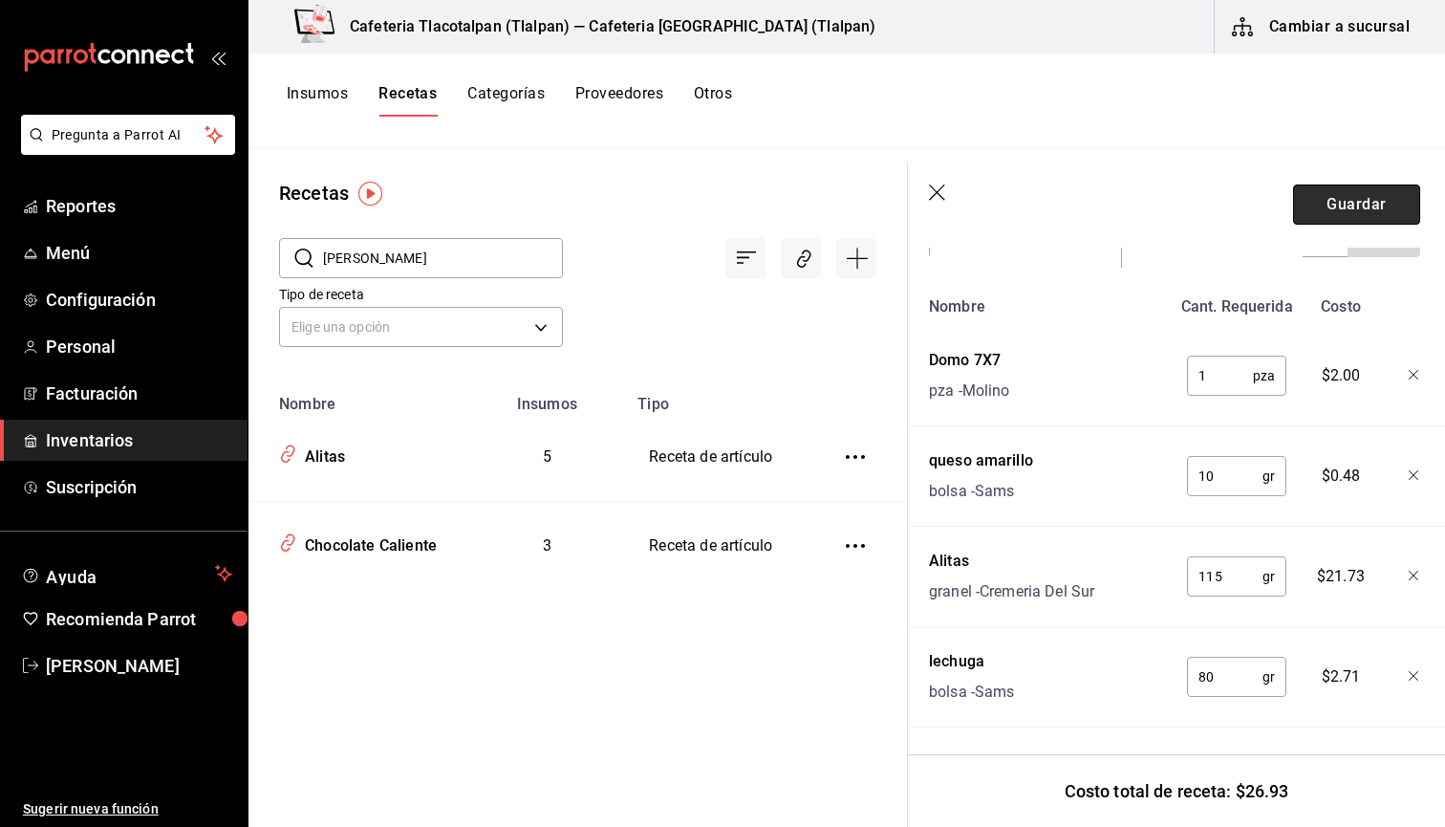
click at [1330, 213] on button "Guardar" at bounding box center [1356, 204] width 127 height 40
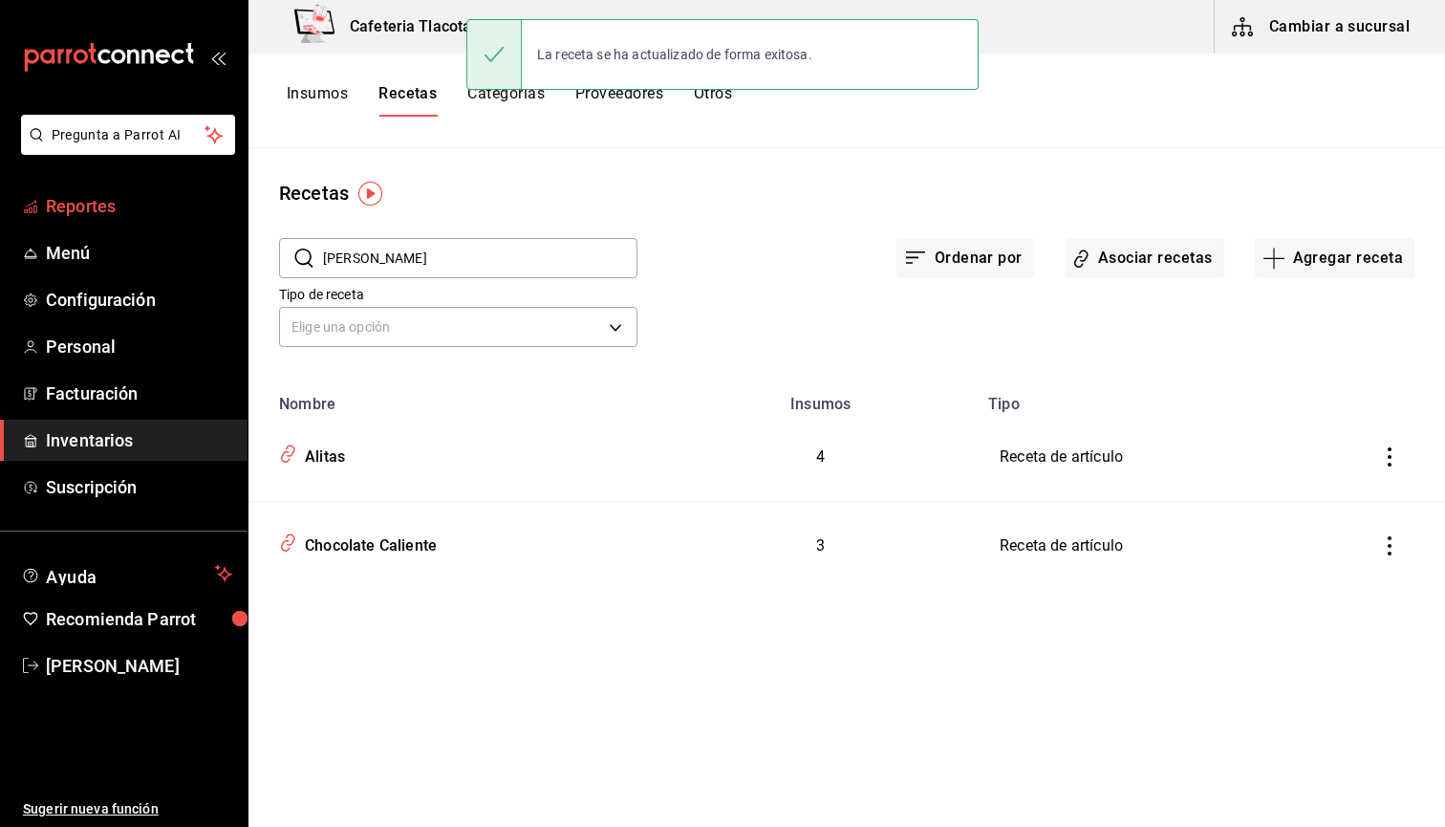
click at [80, 213] on span "Reportes" at bounding box center [139, 206] width 186 height 26
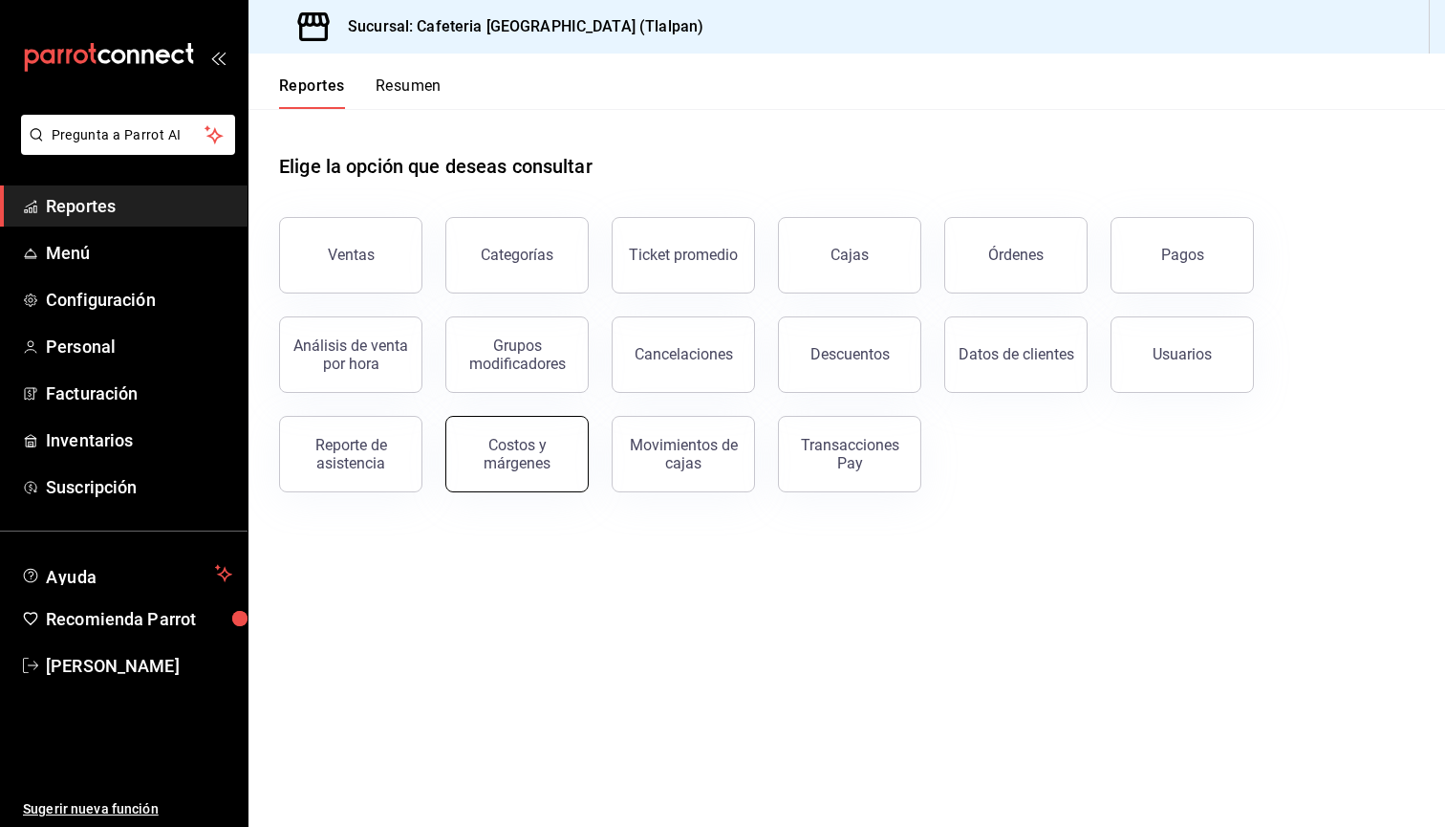
click at [539, 459] on div "Costos y márgenes" at bounding box center [517, 454] width 119 height 36
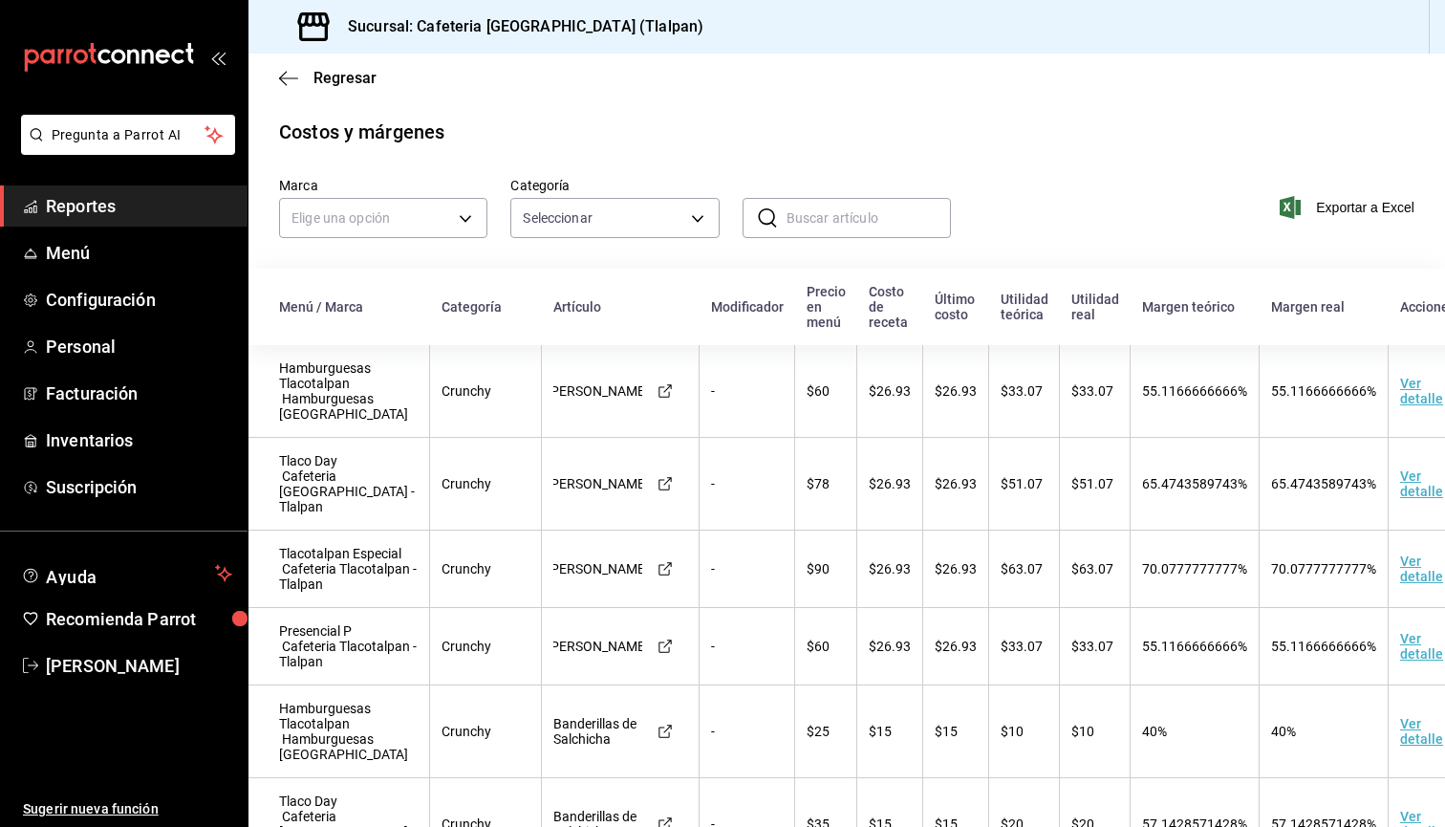
drag, startPoint x: 611, startPoint y: 416, endPoint x: 701, endPoint y: 424, distance: 90.3
click at [703, 425] on tr "Hamburguesas Tlacotalpan Hamburguesas Tlacotalpan Crunchy Alitas Boneless - $60…" at bounding box center [868, 391] width 1238 height 93
click at [857, 387] on td "$26.93" at bounding box center [890, 391] width 66 height 93
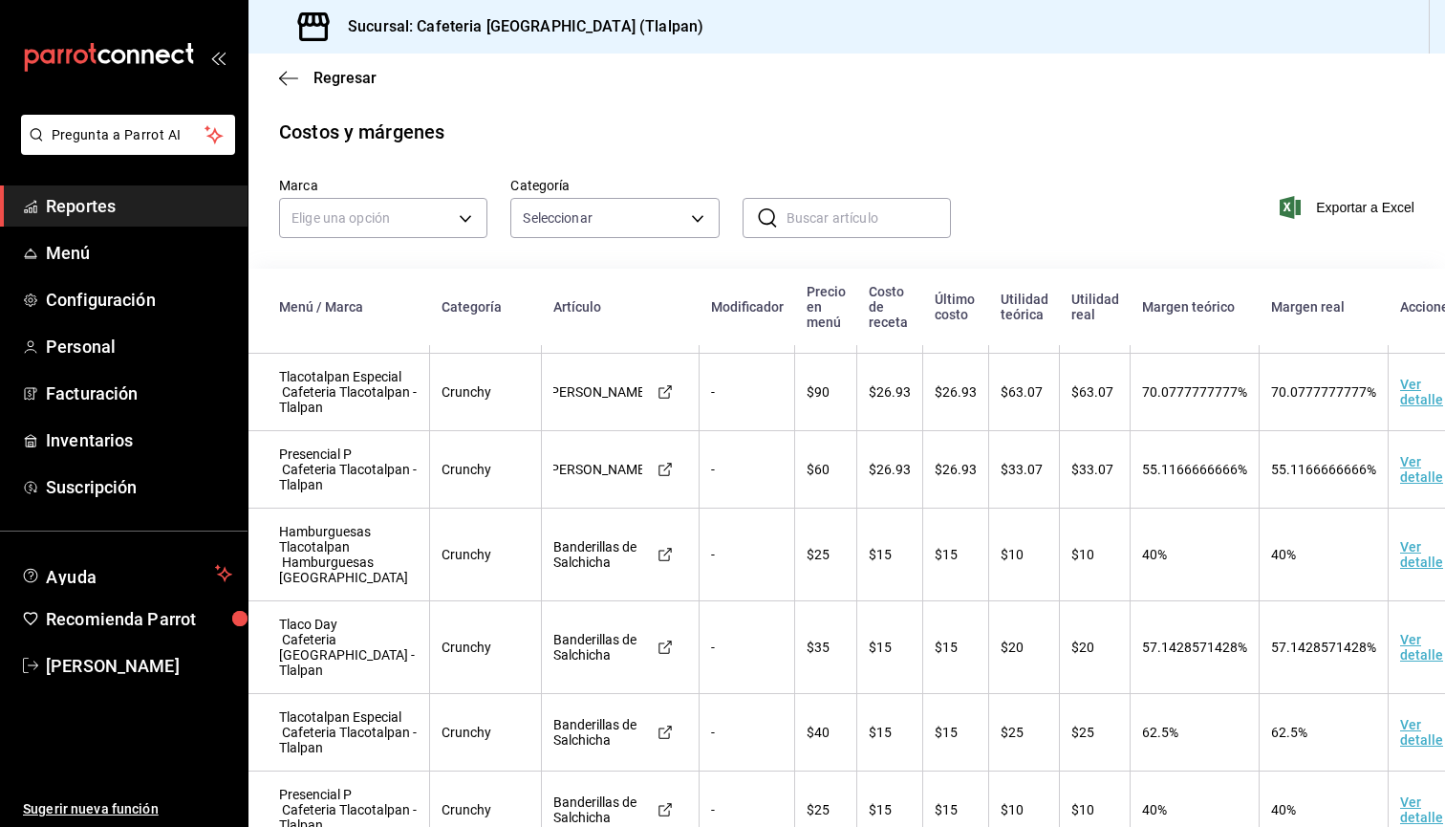
scroll to position [184, 0]
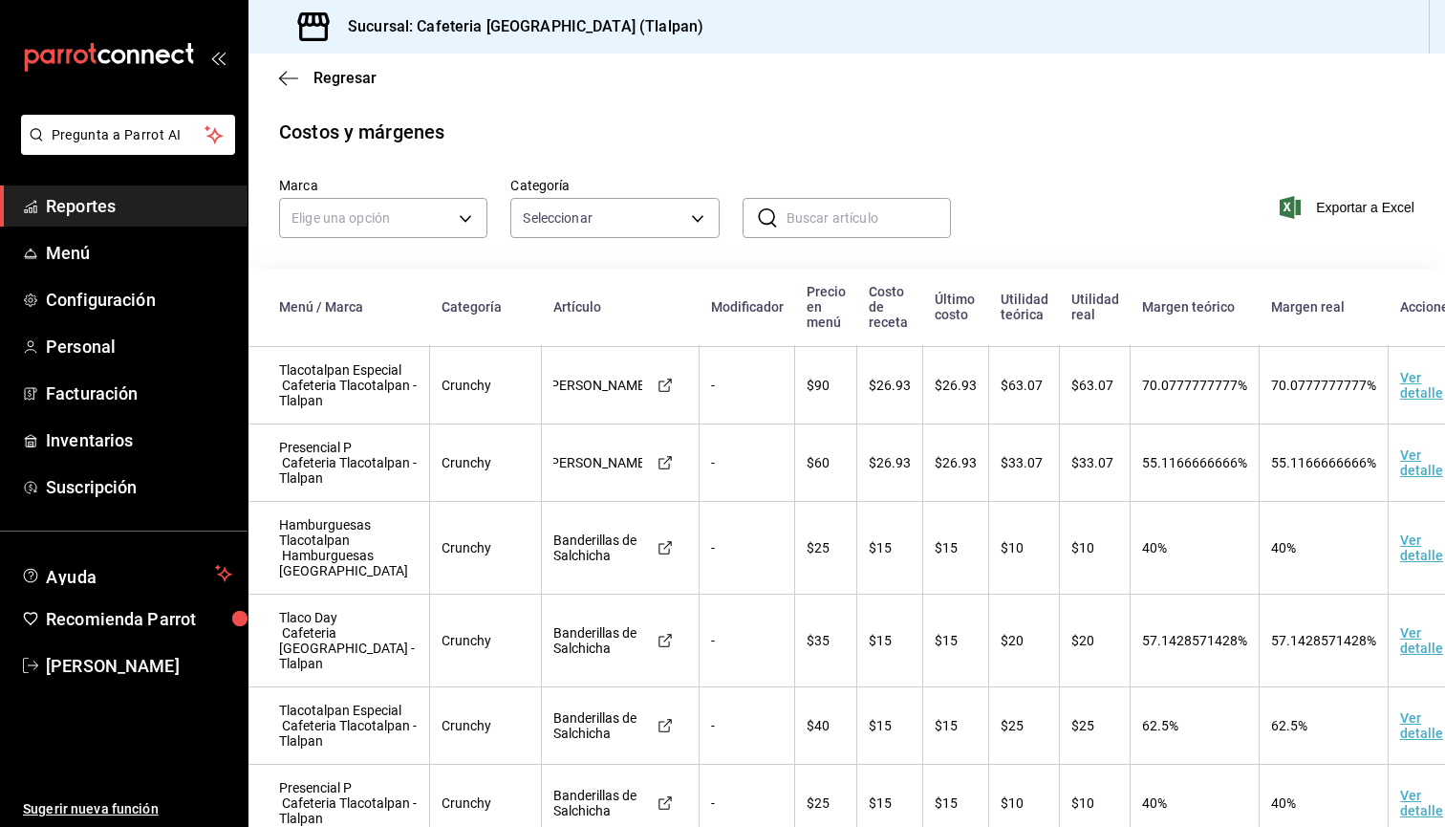
click at [1395, 595] on td "Ver detalle" at bounding box center [1437, 548] width 97 height 93
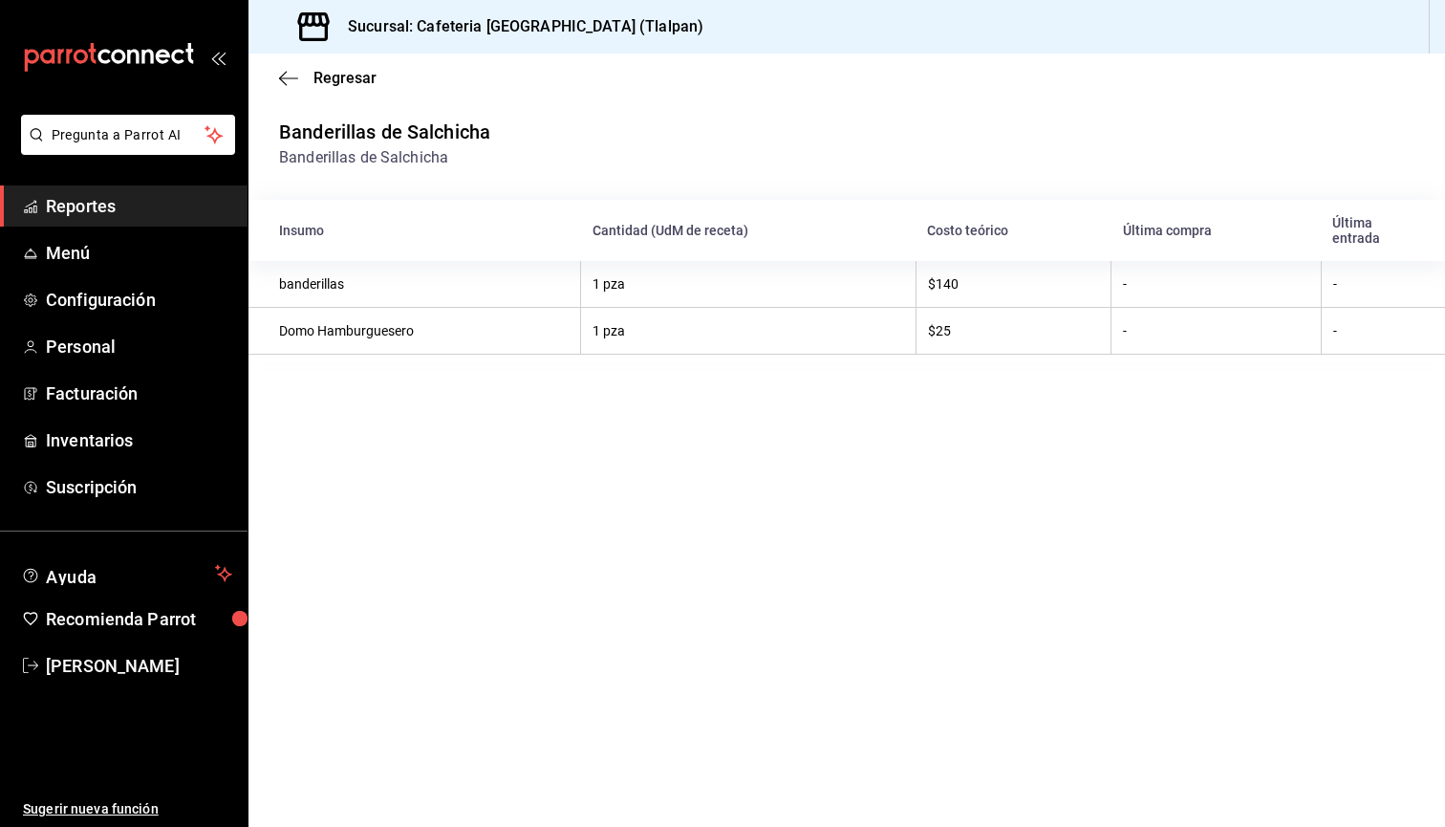
click at [343, 287] on td "banderillas" at bounding box center [415, 284] width 333 height 47
click at [319, 286] on td "banderillas" at bounding box center [415, 284] width 333 height 47
click at [330, 321] on td "Domo Hamburguesero" at bounding box center [415, 331] width 333 height 47
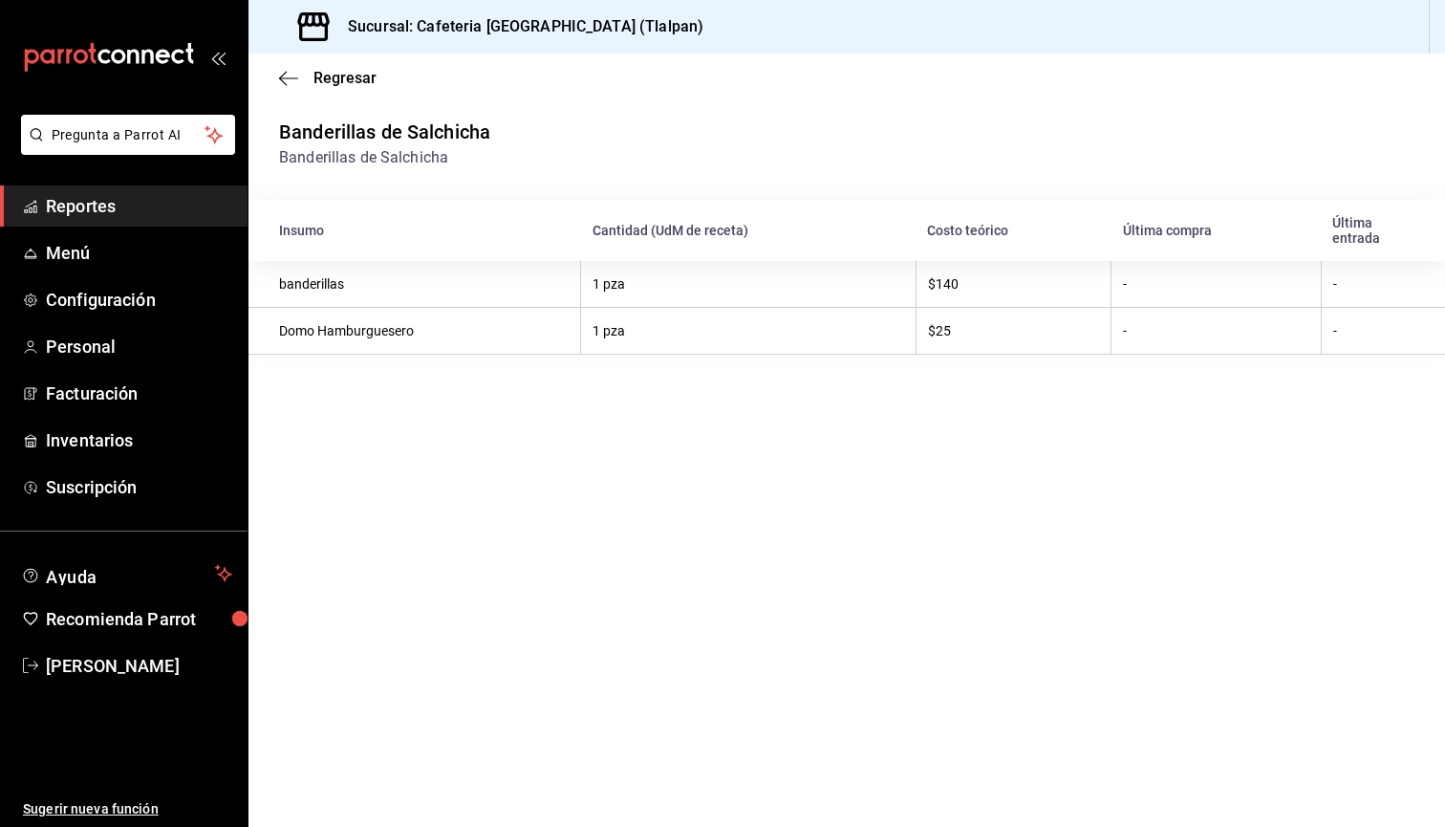
click at [332, 330] on td "Domo Hamburguesero" at bounding box center [415, 331] width 333 height 47
drag, startPoint x: 950, startPoint y: 326, endPoint x: 924, endPoint y: 325, distance: 25.8
click at [924, 325] on td "$25" at bounding box center [1013, 331] width 195 height 47
click at [294, 80] on icon "button" at bounding box center [288, 78] width 19 height 17
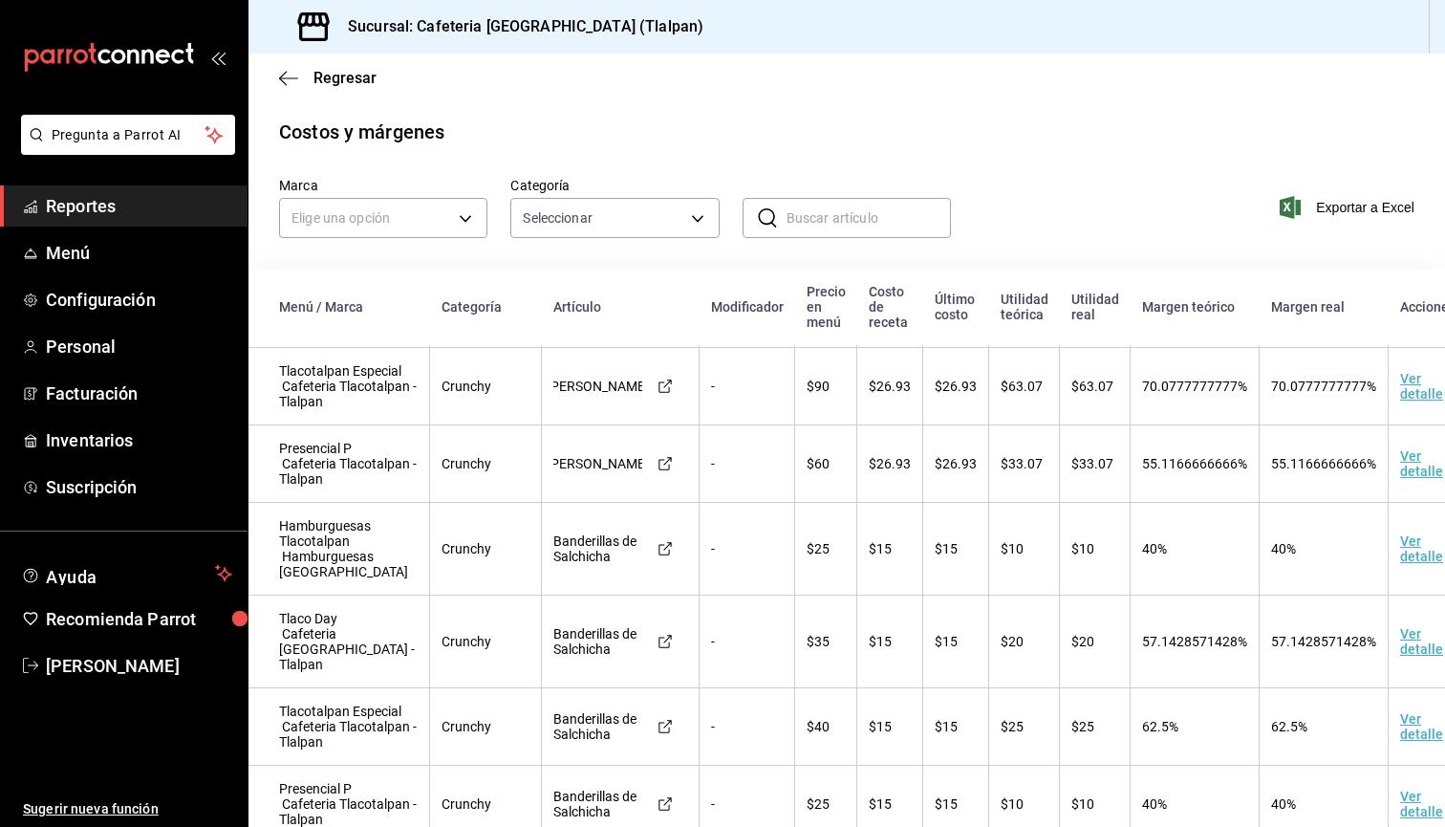
scroll to position [187, 2]
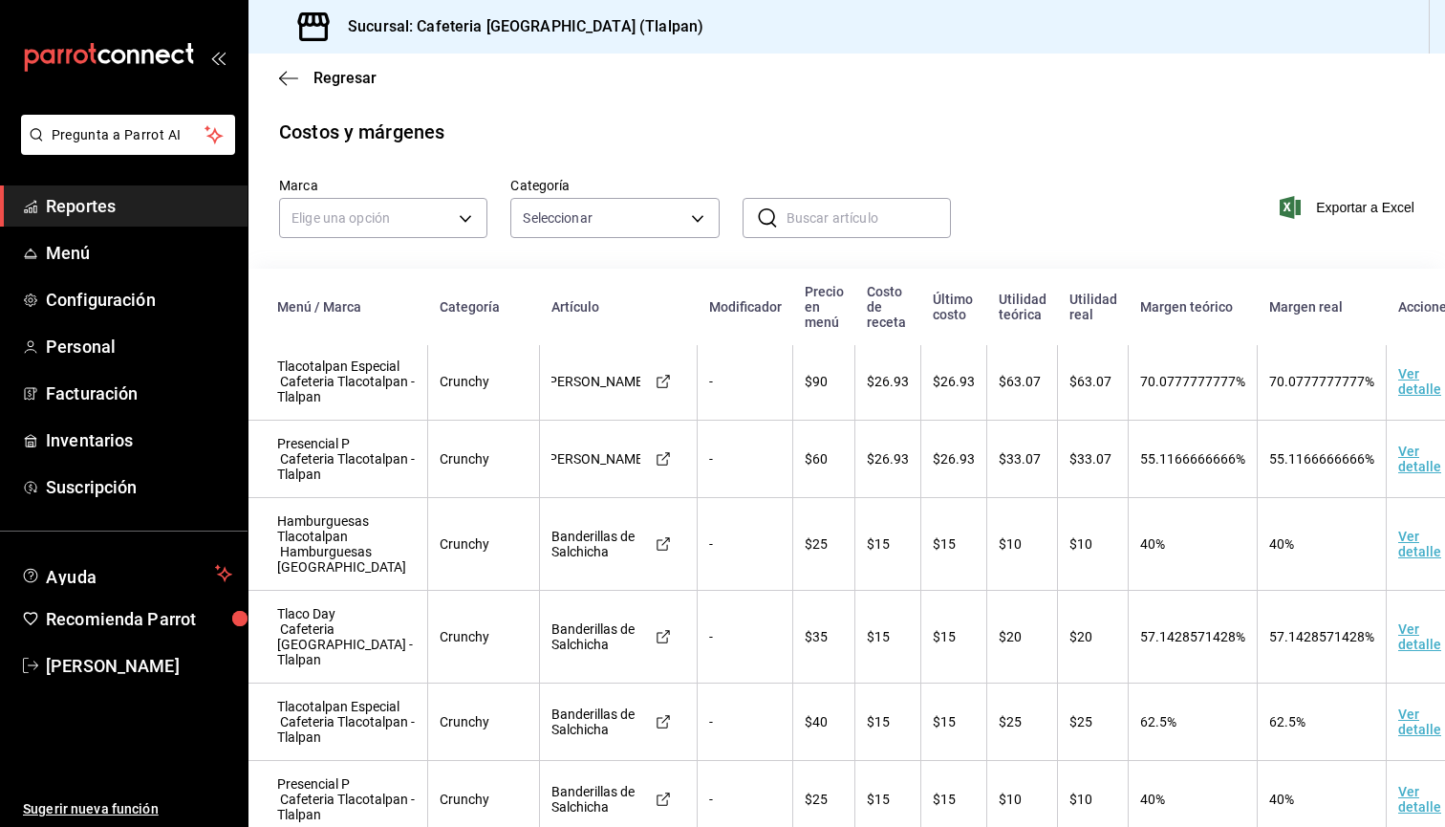
click at [921, 591] on td "$15" at bounding box center [954, 544] width 66 height 93
click at [858, 590] on td "$15" at bounding box center [888, 544] width 66 height 93
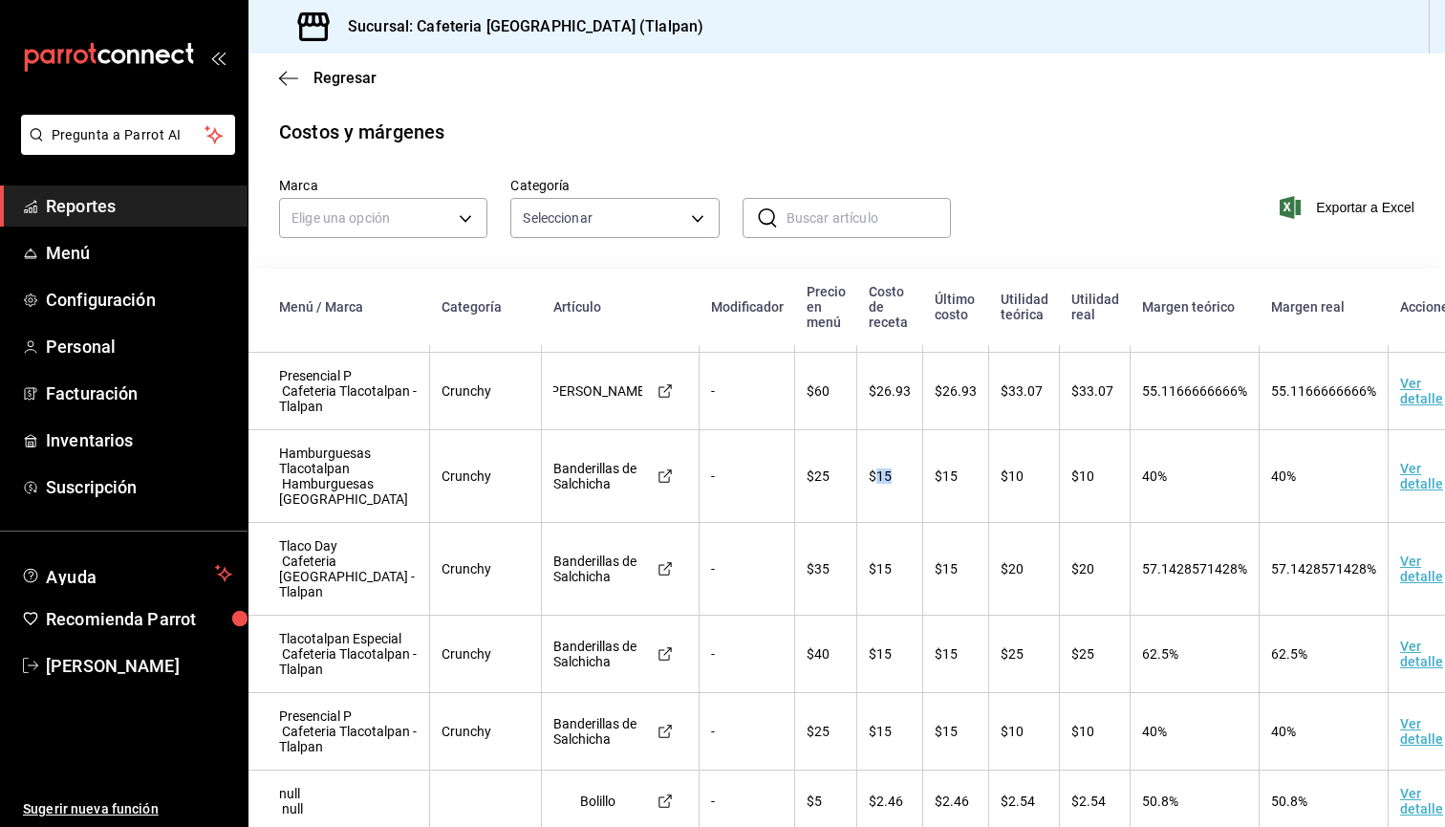
scroll to position [255, 0]
click at [861, 615] on td "$15" at bounding box center [890, 569] width 66 height 93
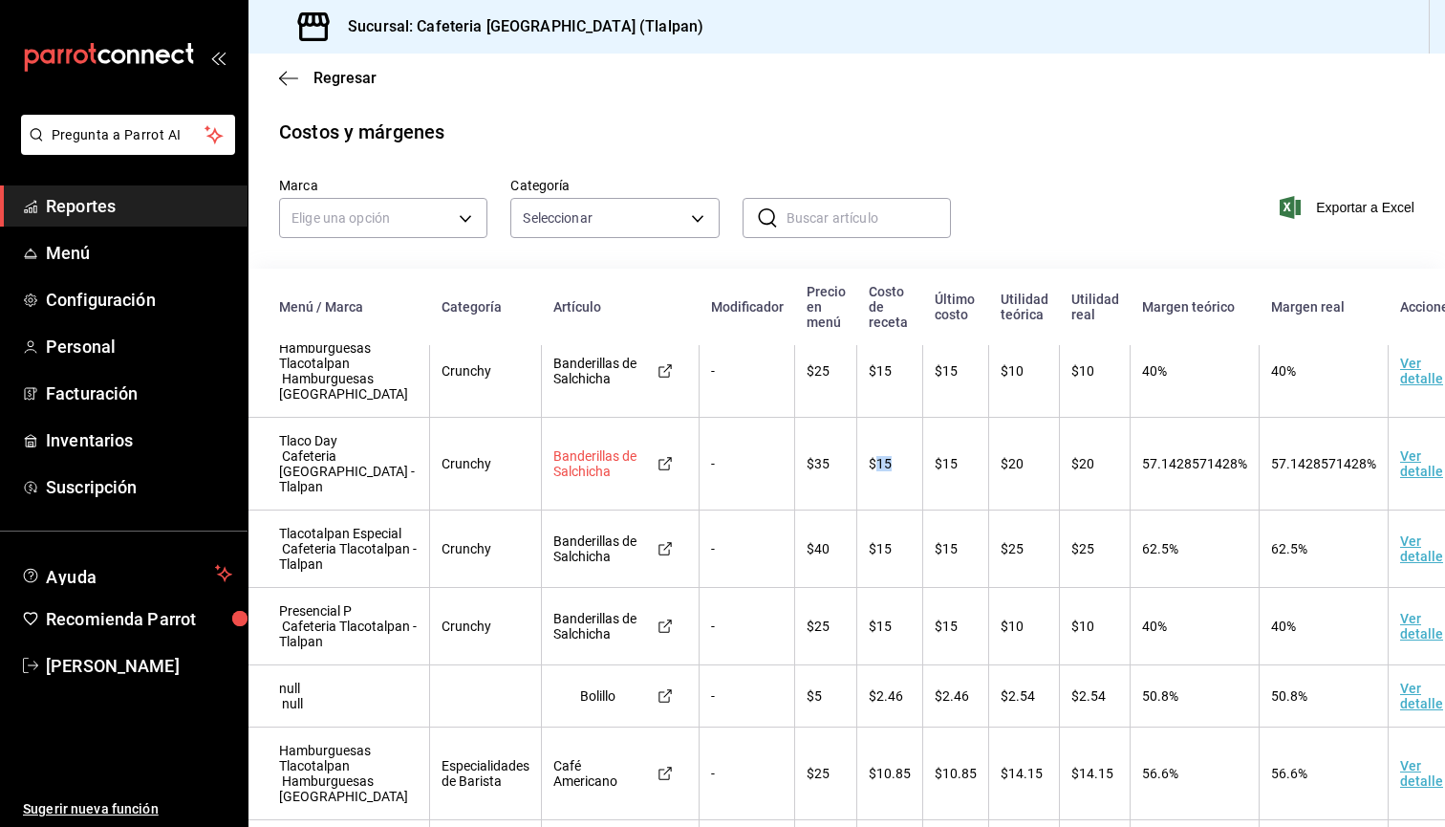
scroll to position [371, 0]
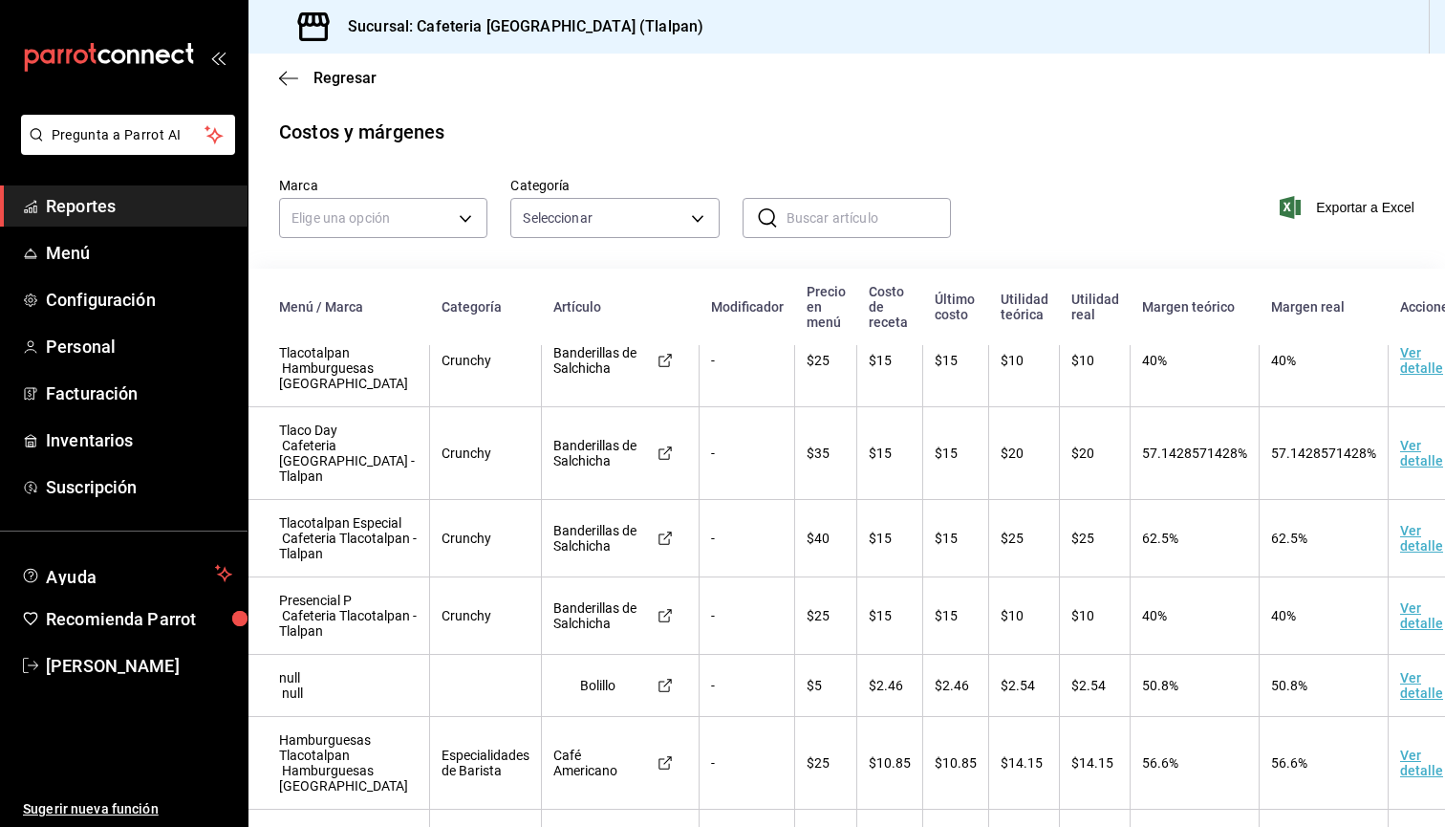
click at [1142, 623] on span "40%" at bounding box center [1154, 615] width 25 height 15
click at [1142, 546] on span "62.5%" at bounding box center [1160, 537] width 36 height 15
click at [1142, 461] on span "57.1428571428%" at bounding box center [1194, 452] width 105 height 15
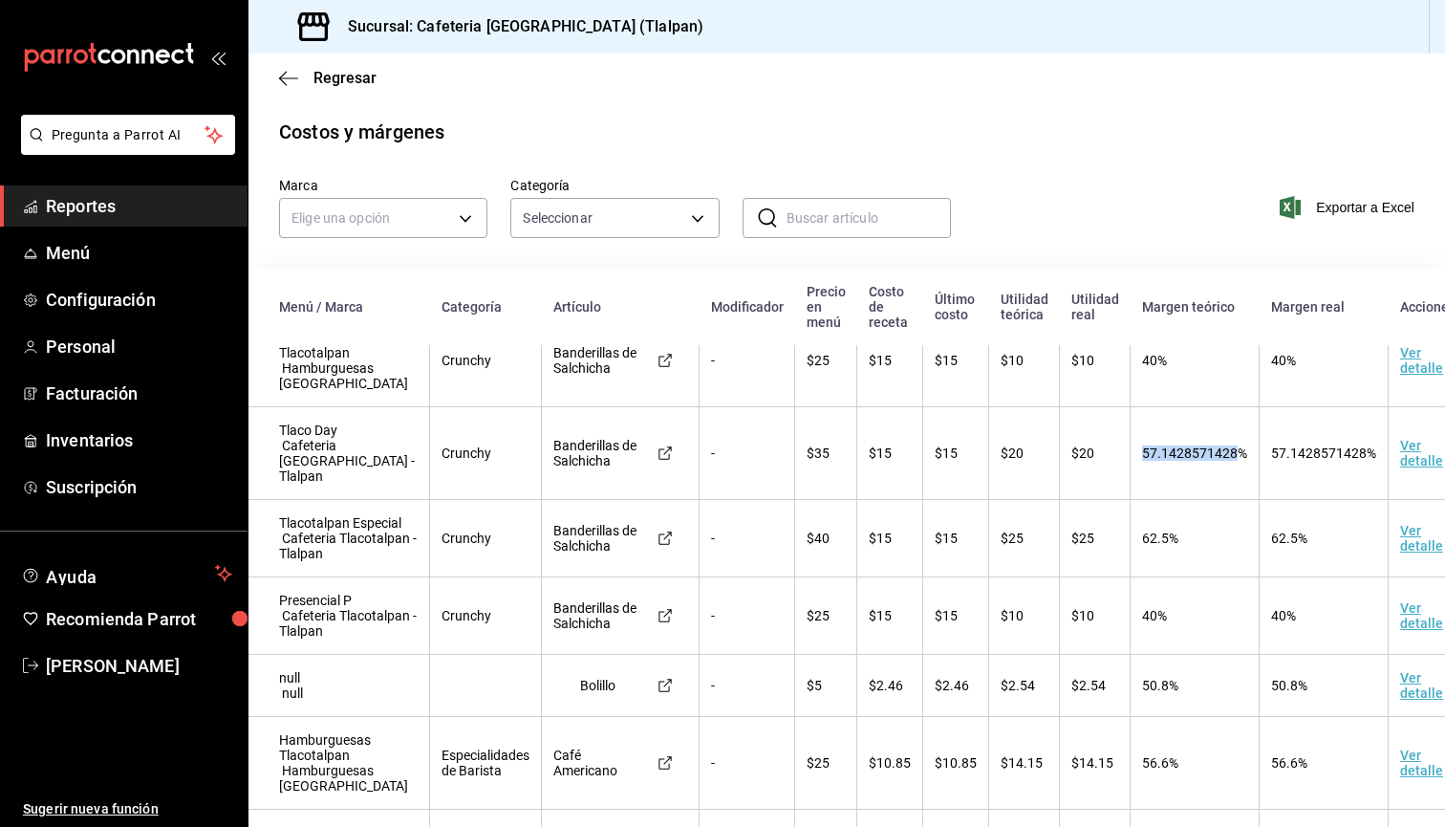
click at [1142, 461] on span "57.1428571428%" at bounding box center [1194, 452] width 105 height 15
click at [1142, 368] on span "40%" at bounding box center [1154, 360] width 25 height 15
click at [80, 261] on span "Menú" at bounding box center [139, 253] width 186 height 26
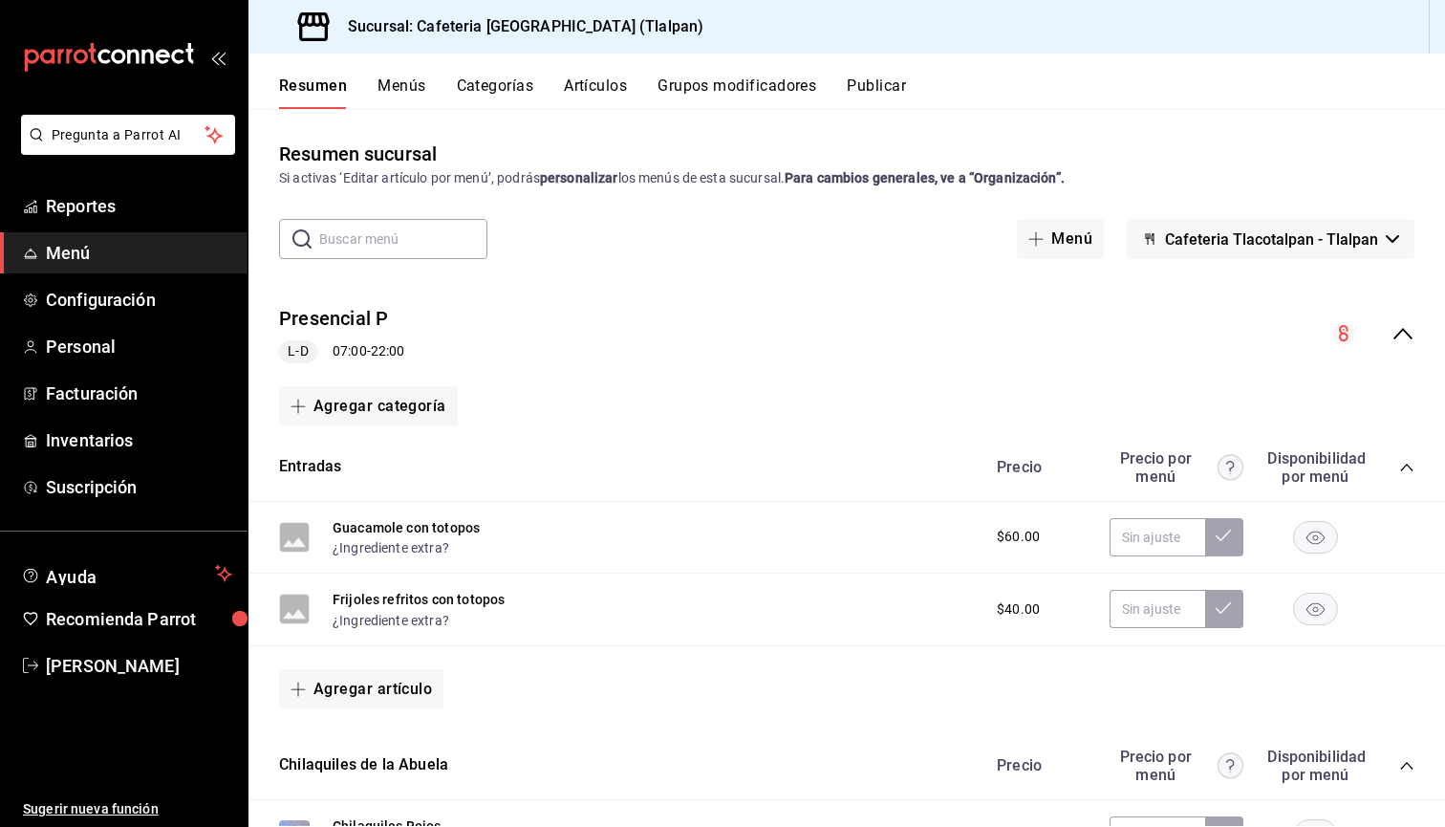
click at [1284, 243] on span "Cafeteria Tlacotalpan - Tlalpan" at bounding box center [1271, 239] width 213 height 18
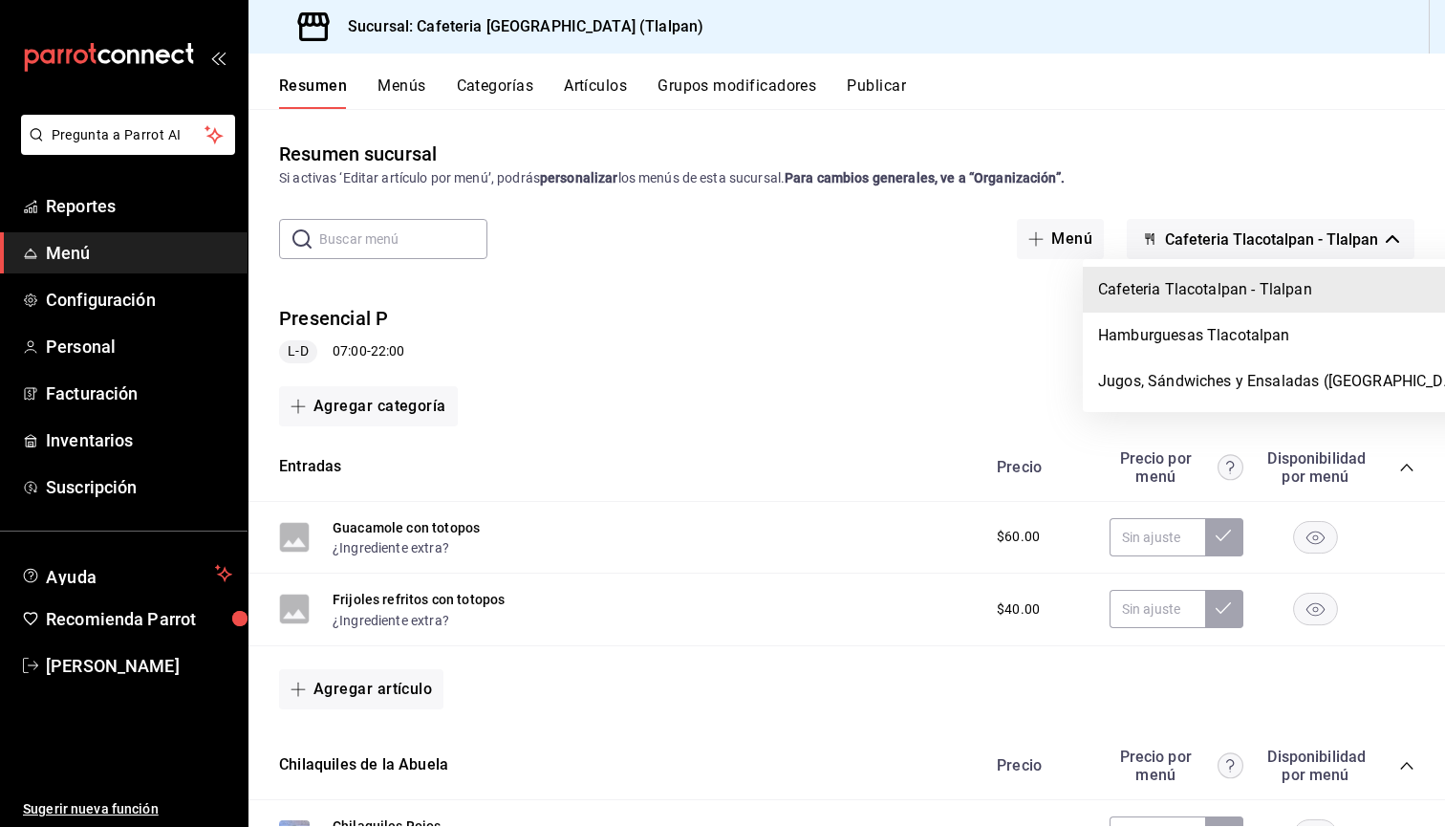
click at [108, 206] on div at bounding box center [722, 413] width 1445 height 827
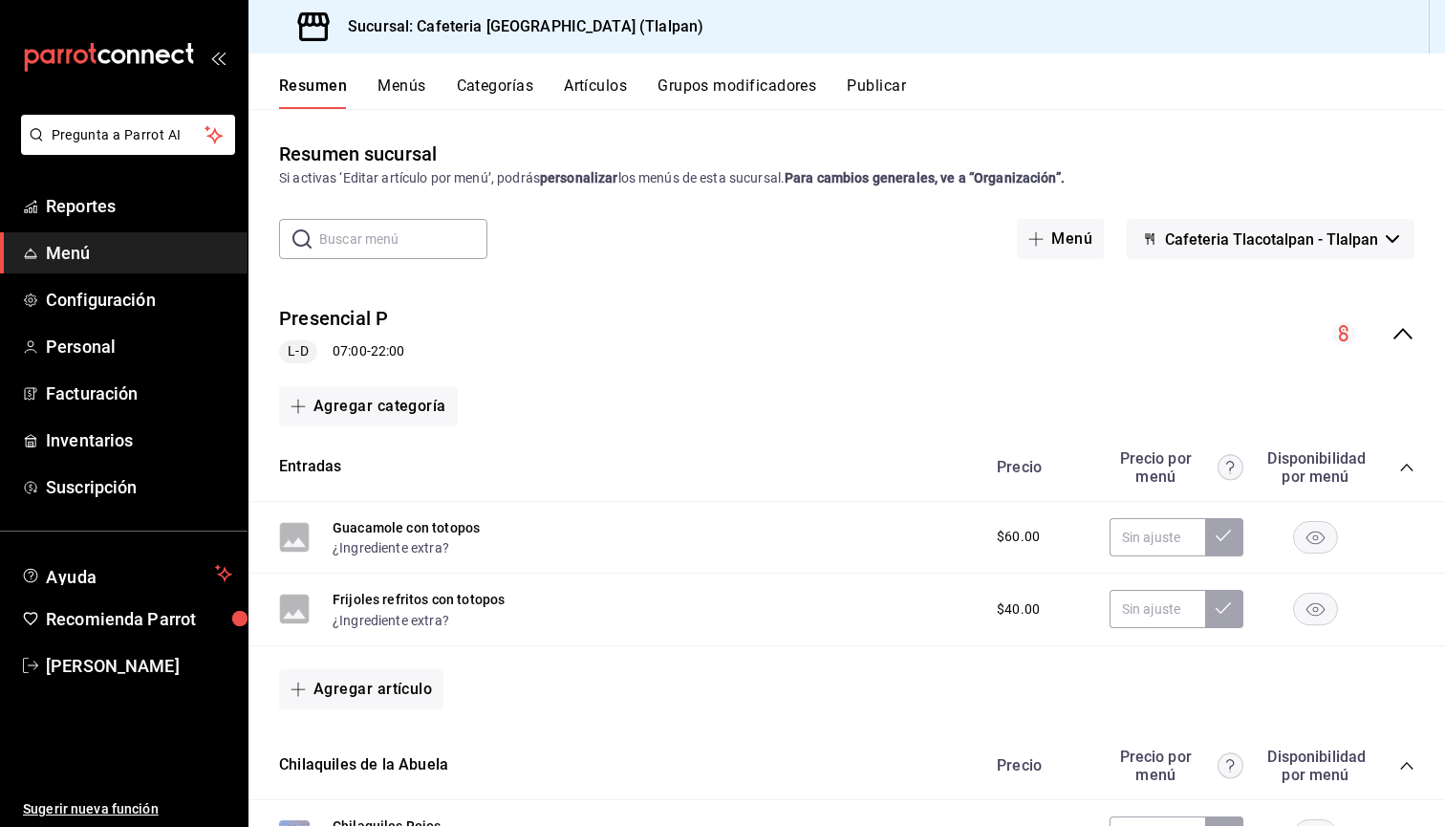
click at [108, 206] on body "Pregunta a Parrot AI Reportes Menú Configuración Personal Facturación Inventari…" at bounding box center [722, 413] width 1445 height 827
click at [100, 207] on span "Reportes" at bounding box center [139, 206] width 186 height 26
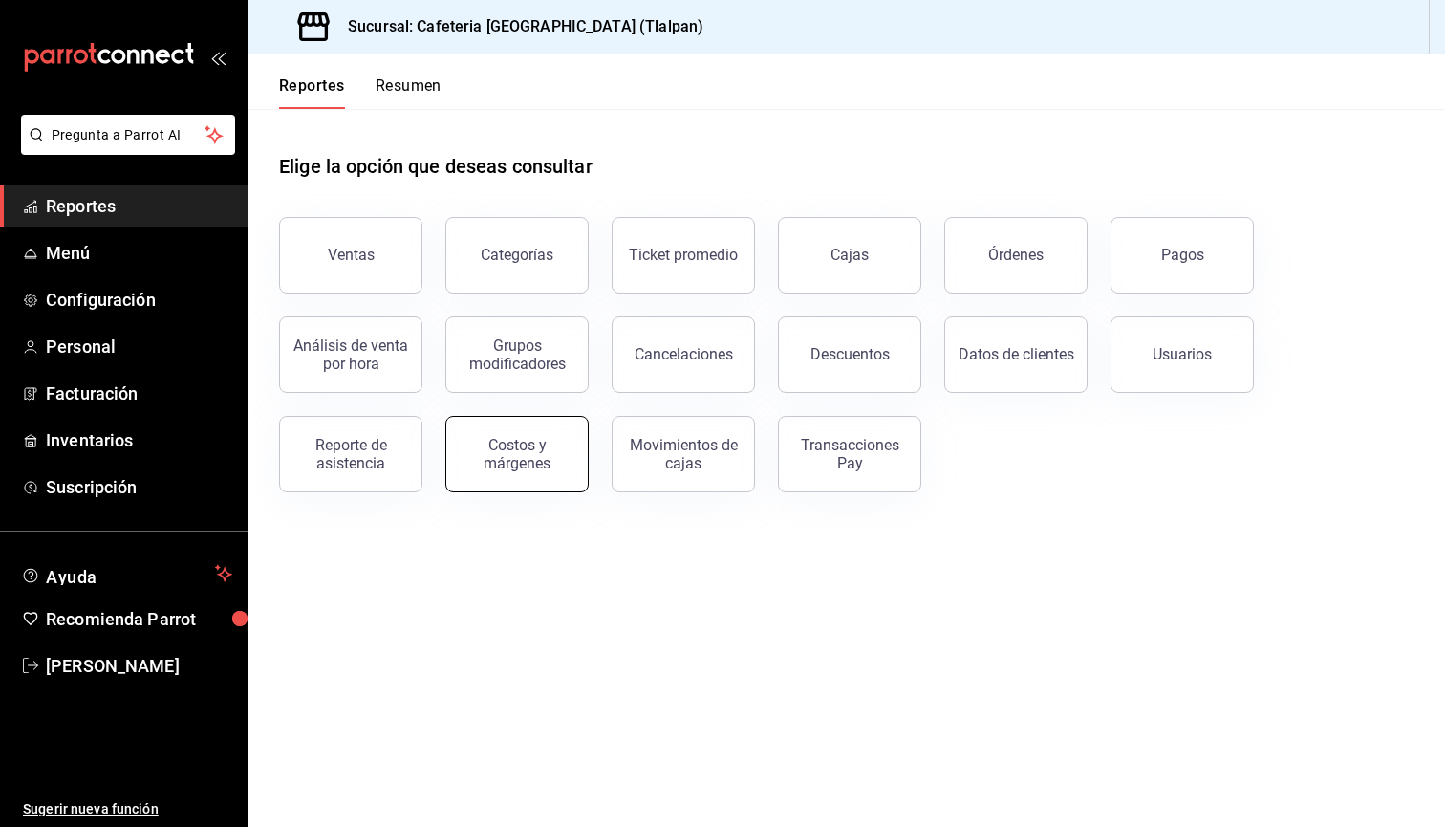
click at [500, 454] on div "Costos y márgenes" at bounding box center [517, 454] width 119 height 36
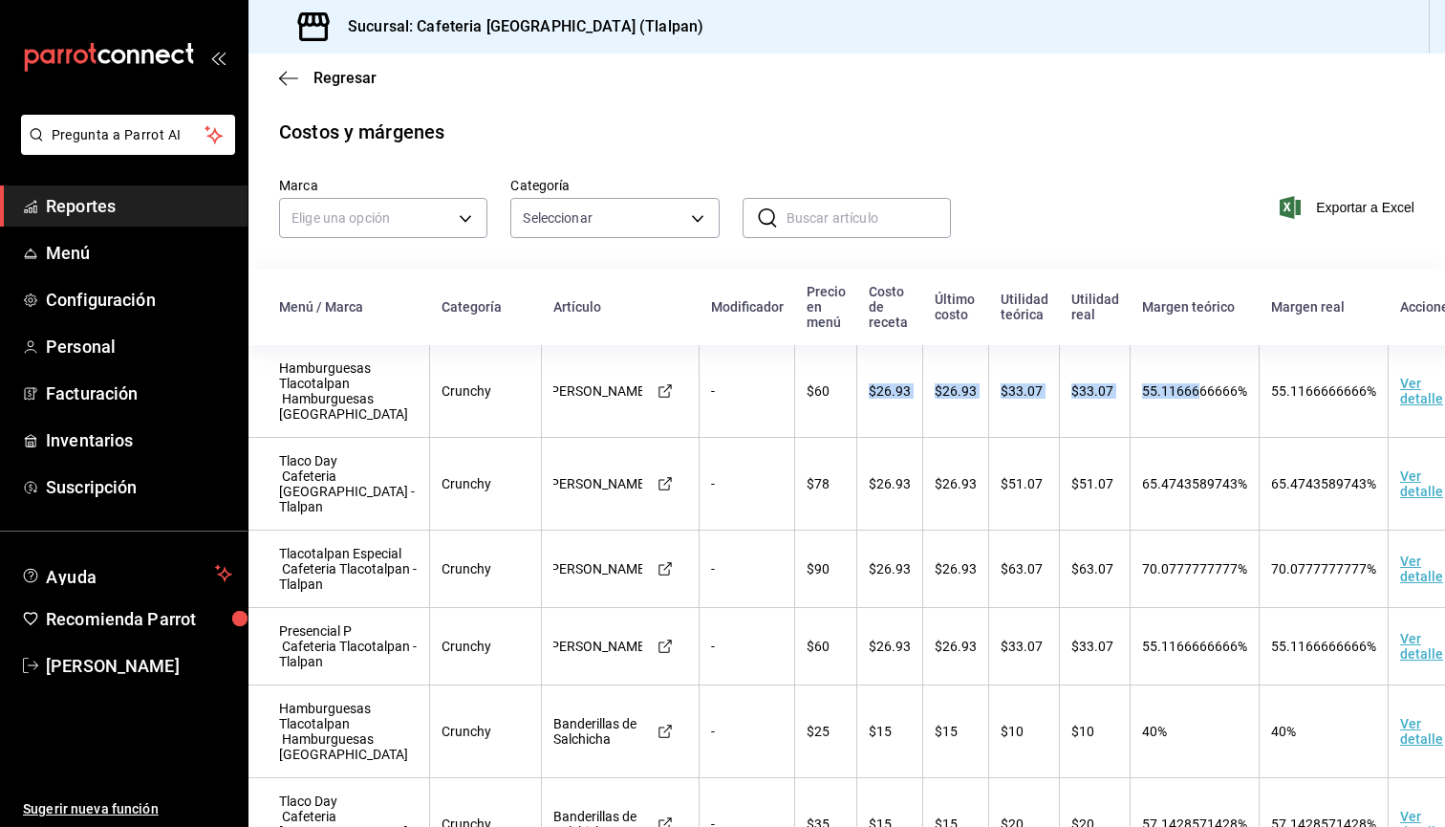
drag, startPoint x: 1171, startPoint y: 391, endPoint x: 848, endPoint y: 355, distance: 325.1
click at [848, 355] on tr "Hamburguesas Tlacotalpan Hamburguesas Tlacotalpan Crunchy Alitas Boneless - $60…" at bounding box center [868, 391] width 1238 height 93
drag, startPoint x: 378, startPoint y: 421, endPoint x: 282, endPoint y: 362, distance: 112.0
click at [282, 362] on td "Hamburguesas Tlacotalpan Hamburguesas Tlacotalpan" at bounding box center [340, 391] width 182 height 93
copy td "Hamburguesas Tlacotalpan Hamburguesas Tlacotalpan"
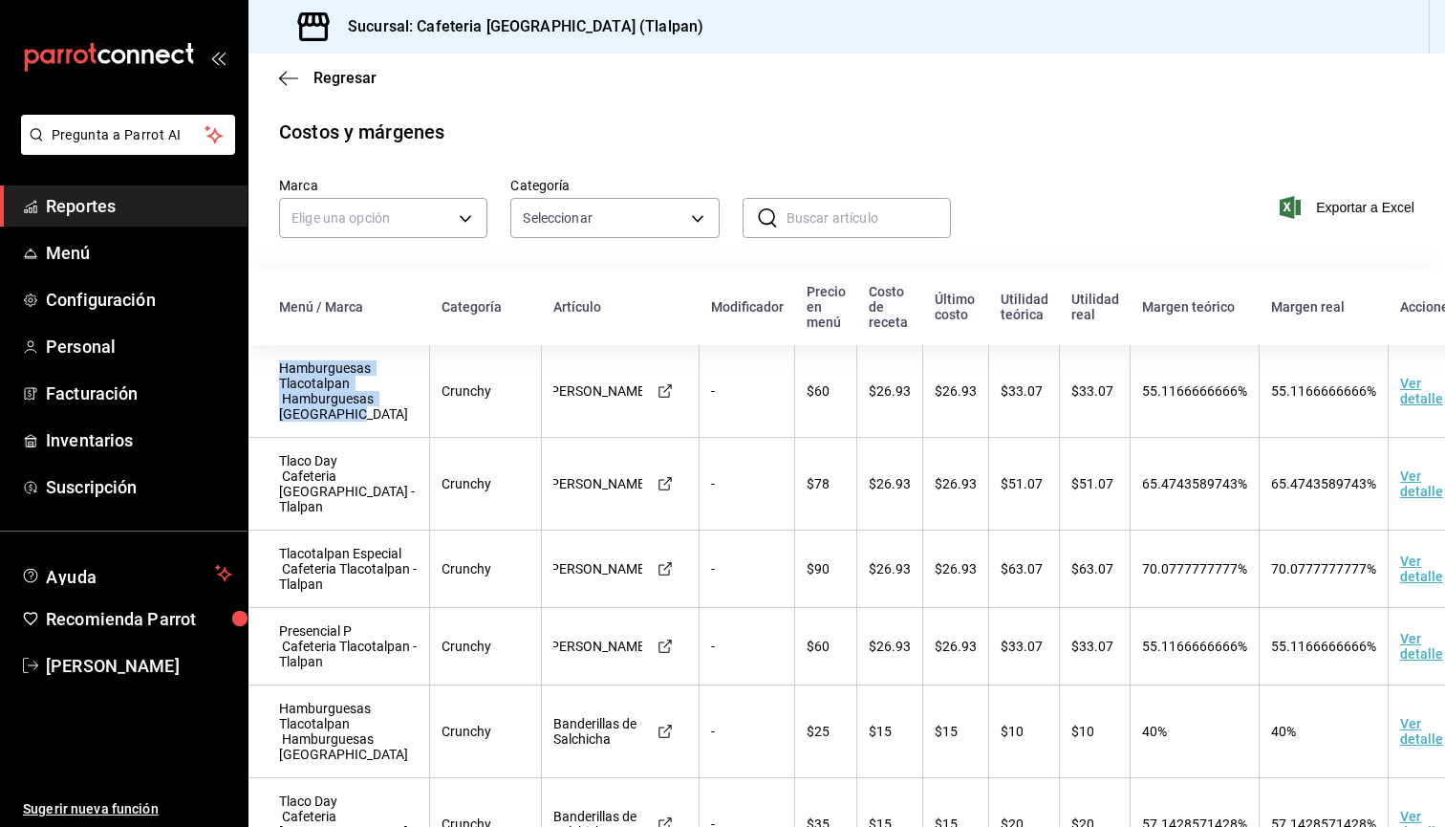
drag, startPoint x: 1164, startPoint y: 410, endPoint x: 1206, endPoint y: 205, distance: 208.8
click at [1164, 393] on td "55.1166666666%" at bounding box center [1195, 391] width 129 height 93
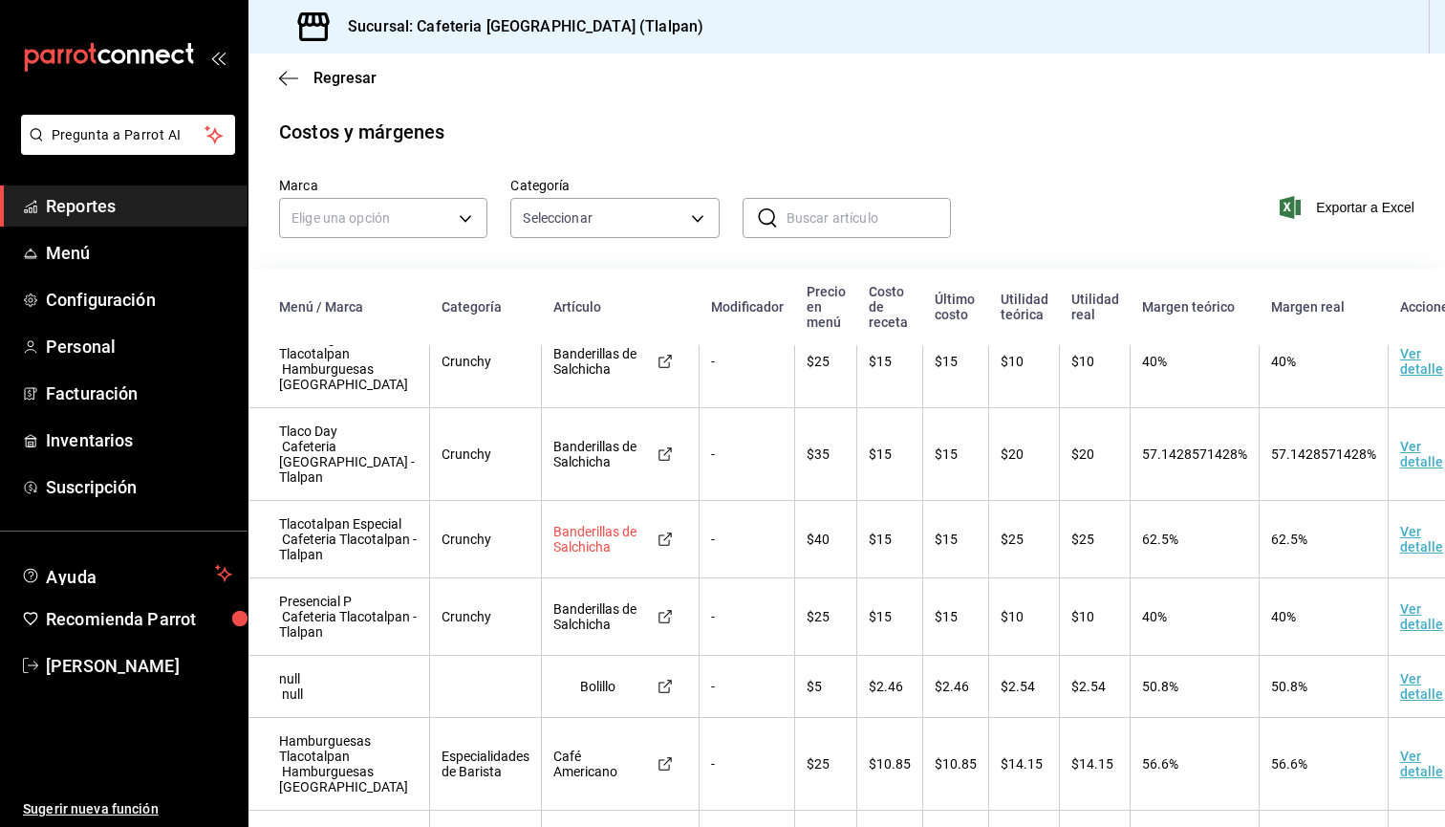
scroll to position [370, 0]
drag, startPoint x: 378, startPoint y: 431, endPoint x: 282, endPoint y: 388, distance: 104.8
click at [282, 388] on td "Hamburguesas Tlacotalpan Hamburguesas Tlacotalpan" at bounding box center [340, 361] width 182 height 93
copy td "Hamburguesas Tlacotalpan Hamburguesas Tlacotalpan"
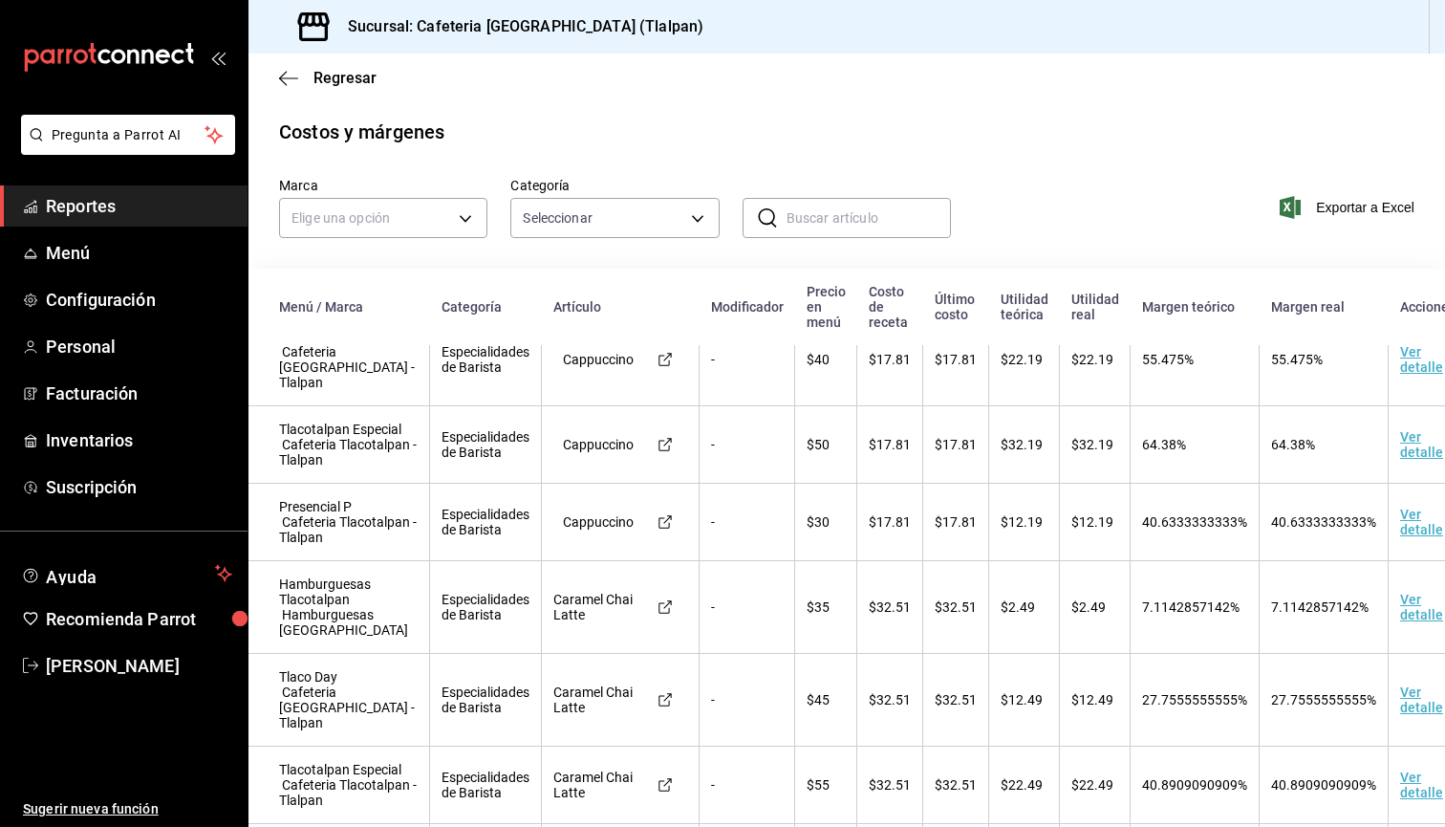
scroll to position [1208, 0]
drag, startPoint x: 331, startPoint y: 633, endPoint x: 272, endPoint y: 562, distance: 91.7
click at [272, 483] on td "Tlacotalpan Especial Cafeteria Tlacotalpan - Tlalpan" at bounding box center [340, 443] width 182 height 77
copy td "Tlacotalpan Especial Cafeteria Tlacotalpan - Tlalpan"
click at [869, 483] on td "$17.81" at bounding box center [890, 443] width 66 height 77
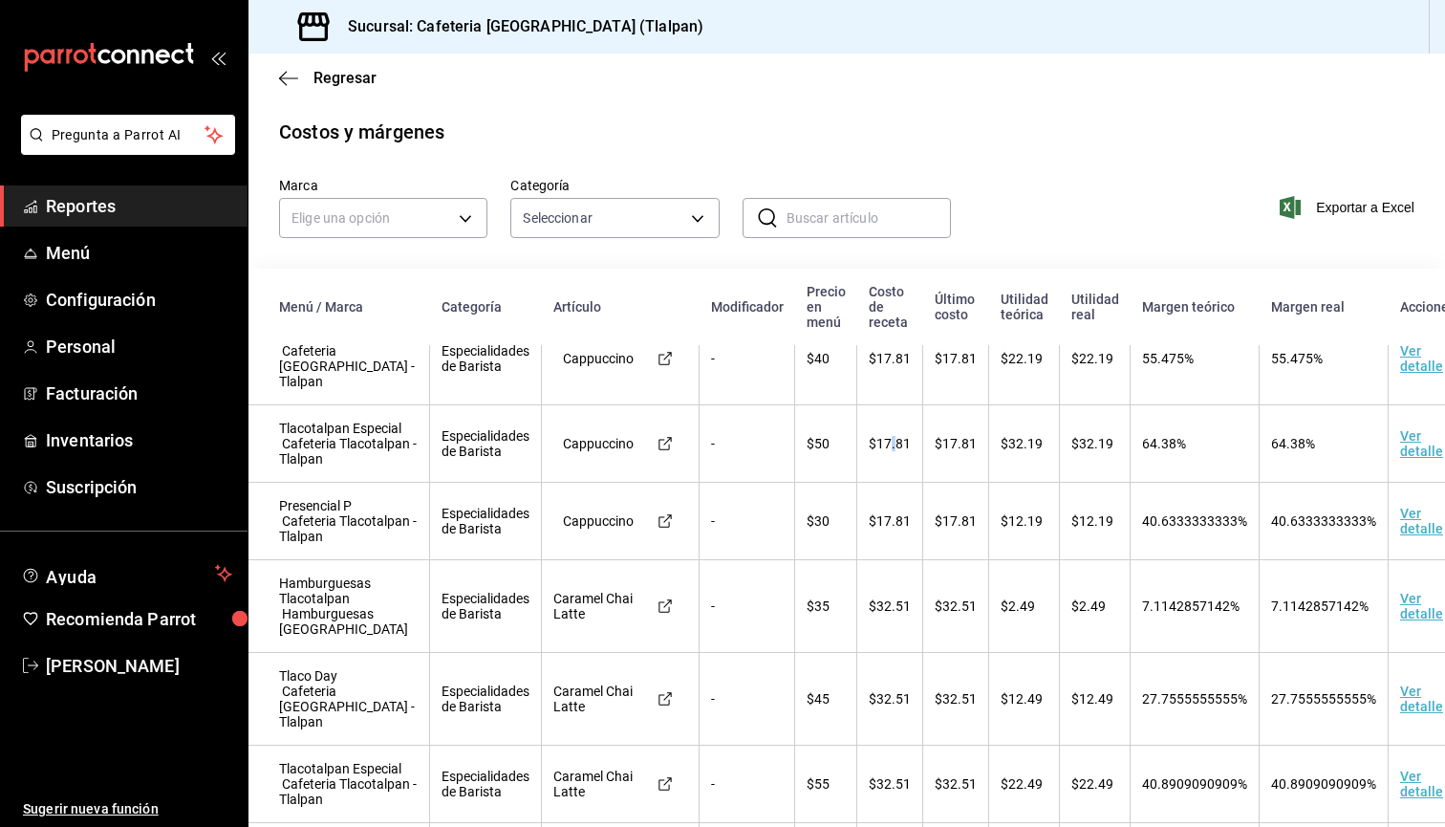
click at [869, 483] on td "$17.81" at bounding box center [890, 443] width 66 height 77
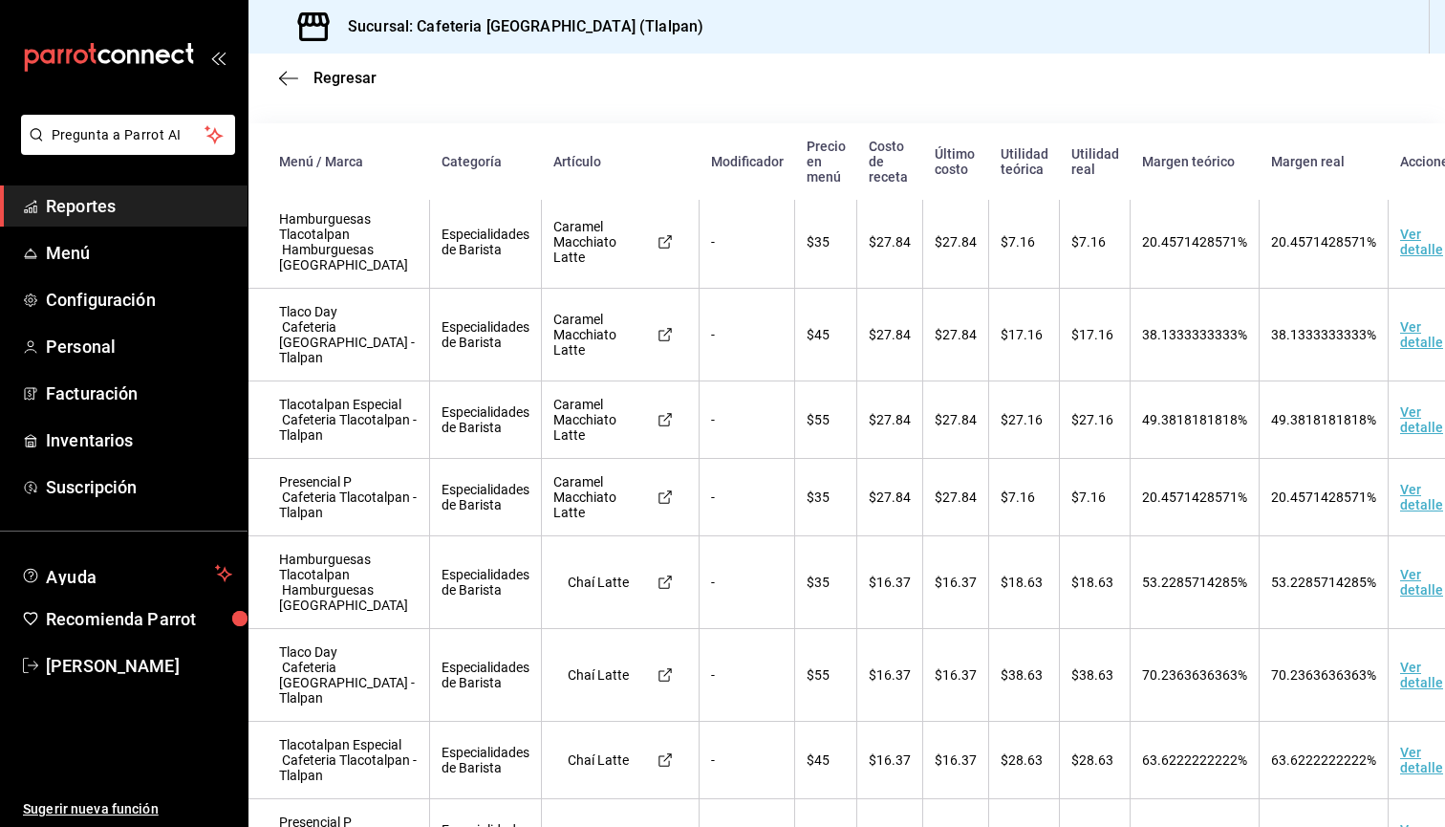
scroll to position [1790, 0]
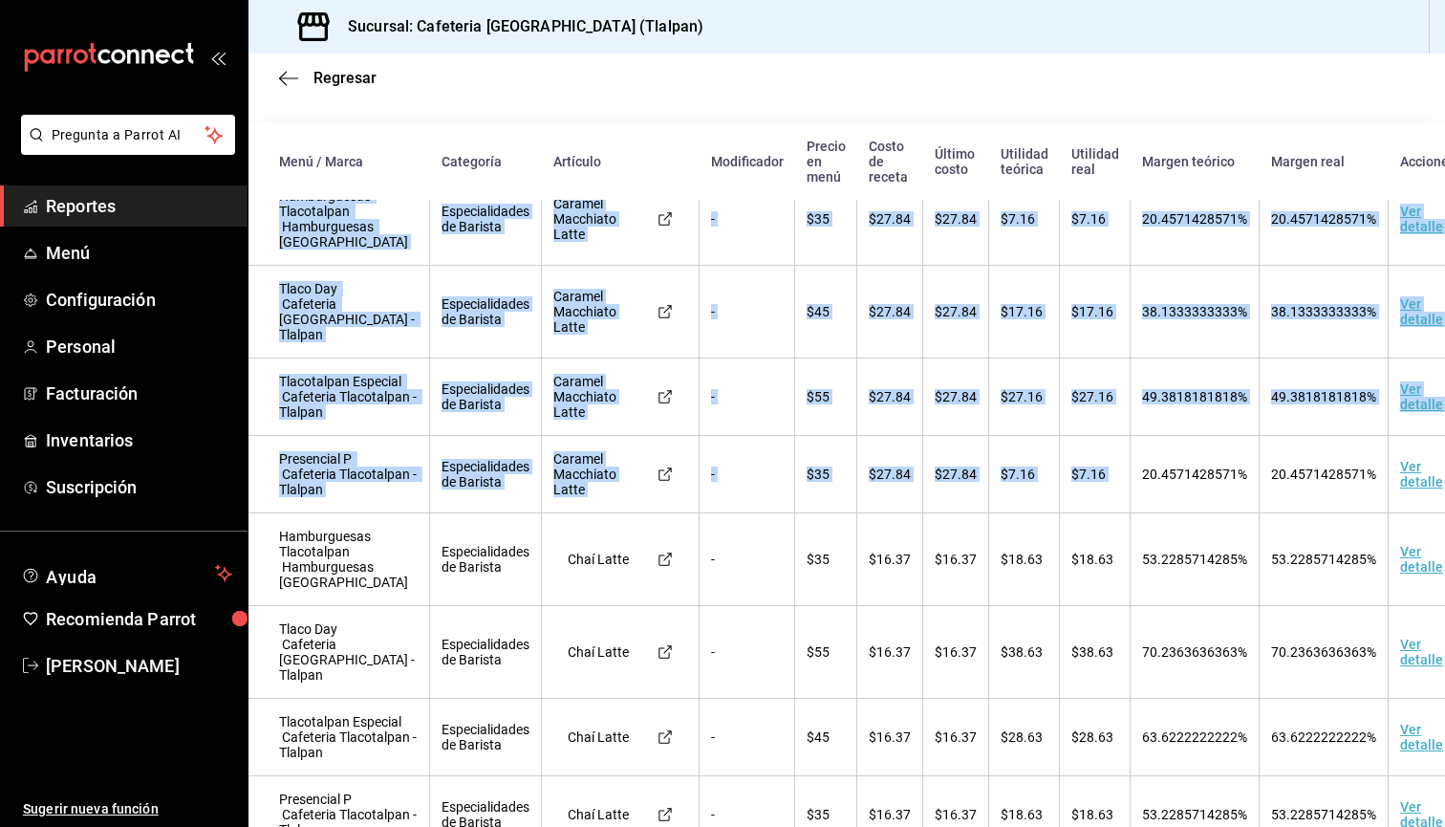
drag, startPoint x: 1132, startPoint y: 350, endPoint x: 1147, endPoint y: 705, distance: 355.9
click at [1144, 404] on span "49.3818181818%" at bounding box center [1194, 396] width 105 height 15
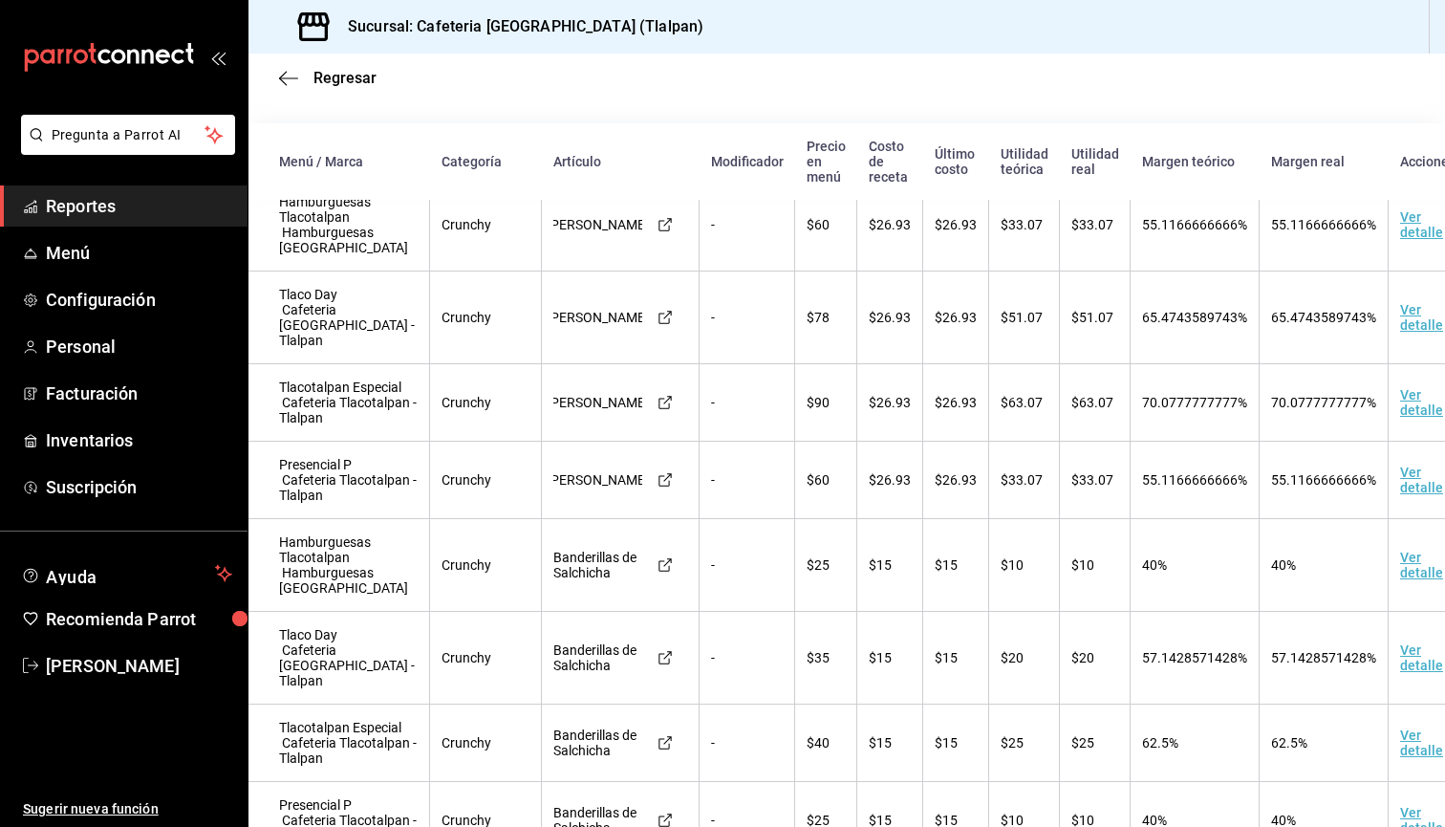
scroll to position [19, 0]
click at [129, 447] on span "Inventarios" at bounding box center [139, 440] width 186 height 26
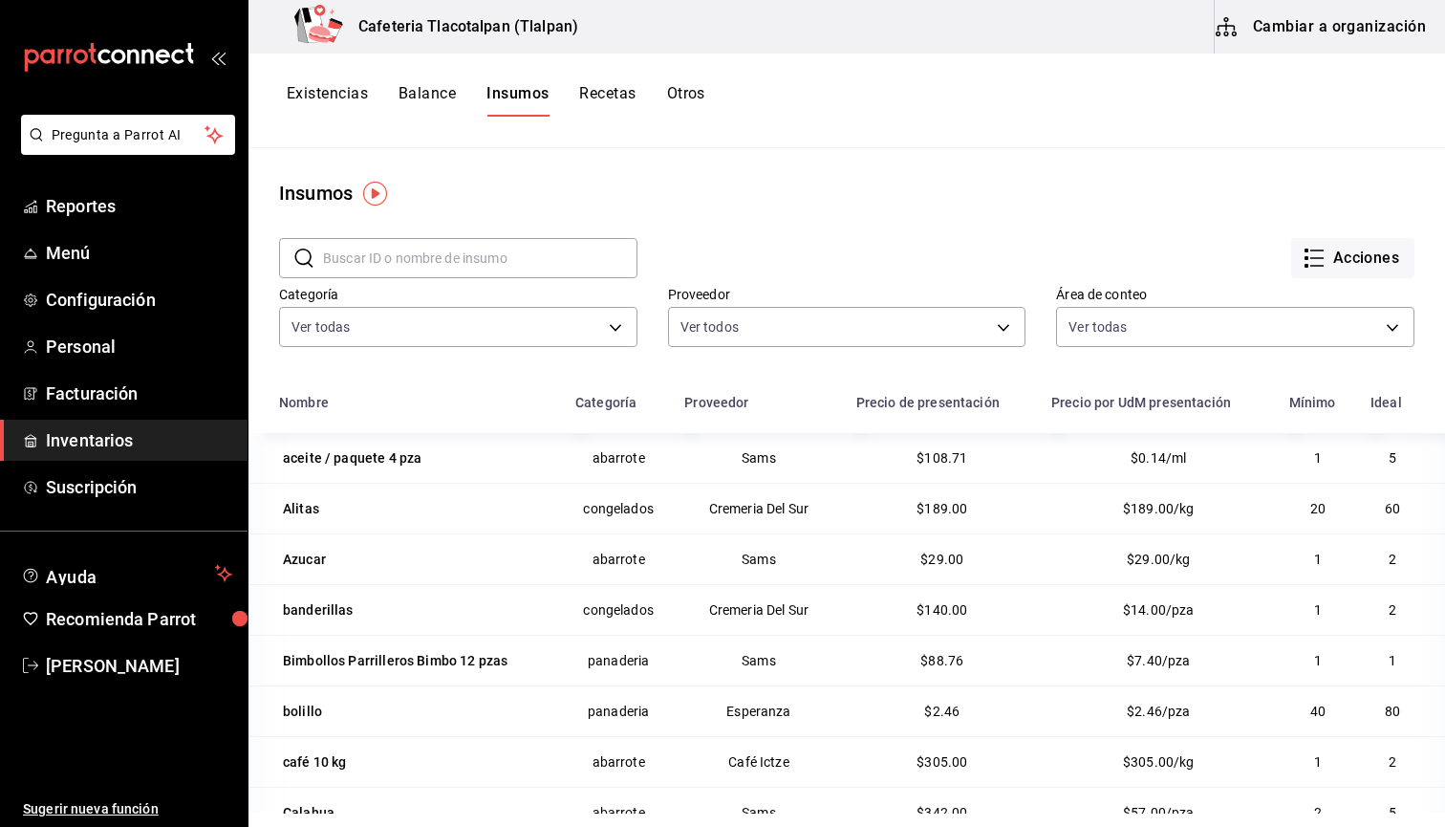
click at [944, 464] on span "$108.71" at bounding box center [942, 457] width 51 height 15
click at [102, 227] on ul "Reportes Menú Configuración Personal Facturación Inventarios Suscripción" at bounding box center [124, 346] width 248 height 322
click at [100, 215] on span "Reportes" at bounding box center [139, 206] width 186 height 26
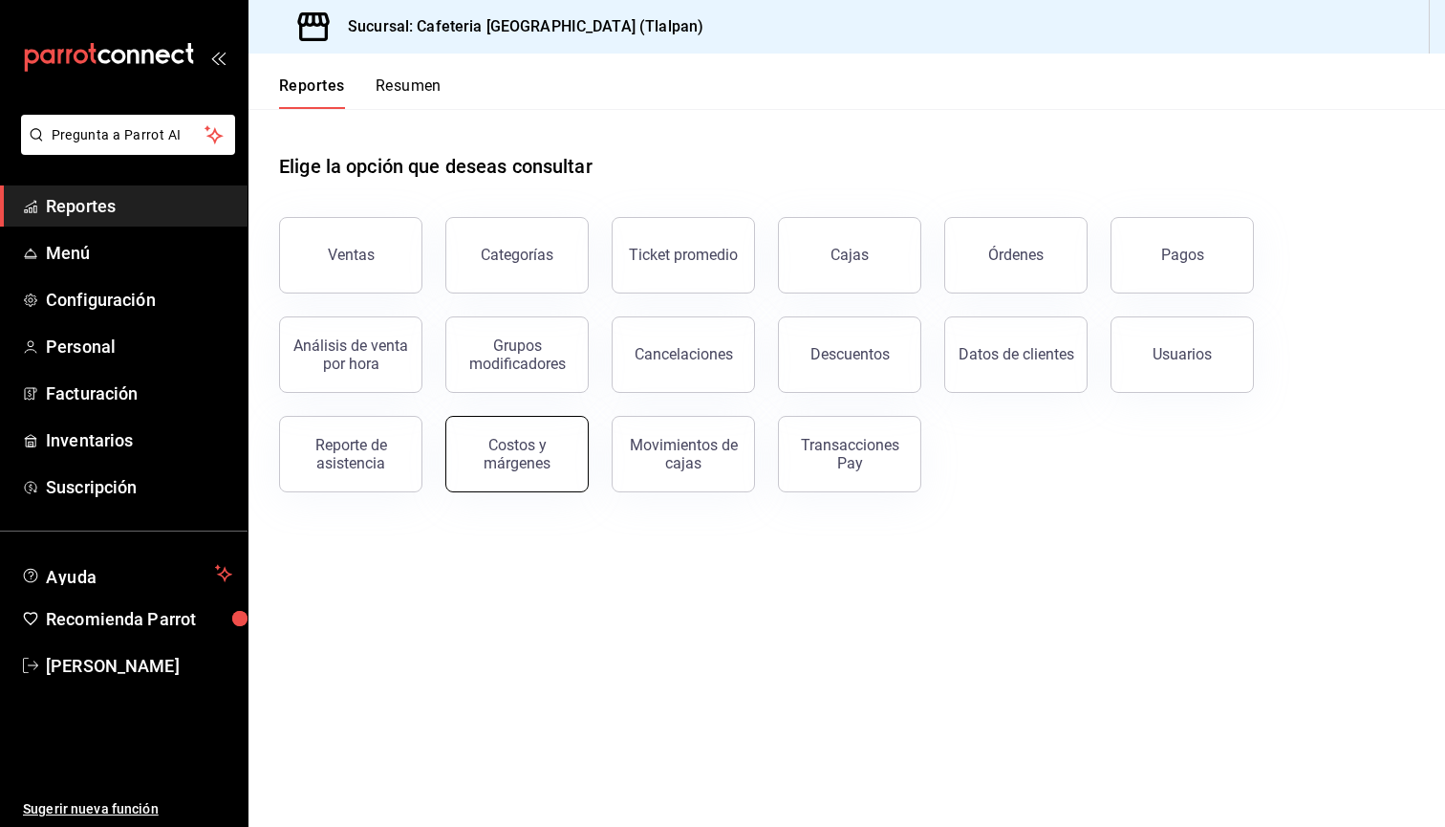
click at [553, 481] on button "Costos y márgenes" at bounding box center [516, 454] width 143 height 76
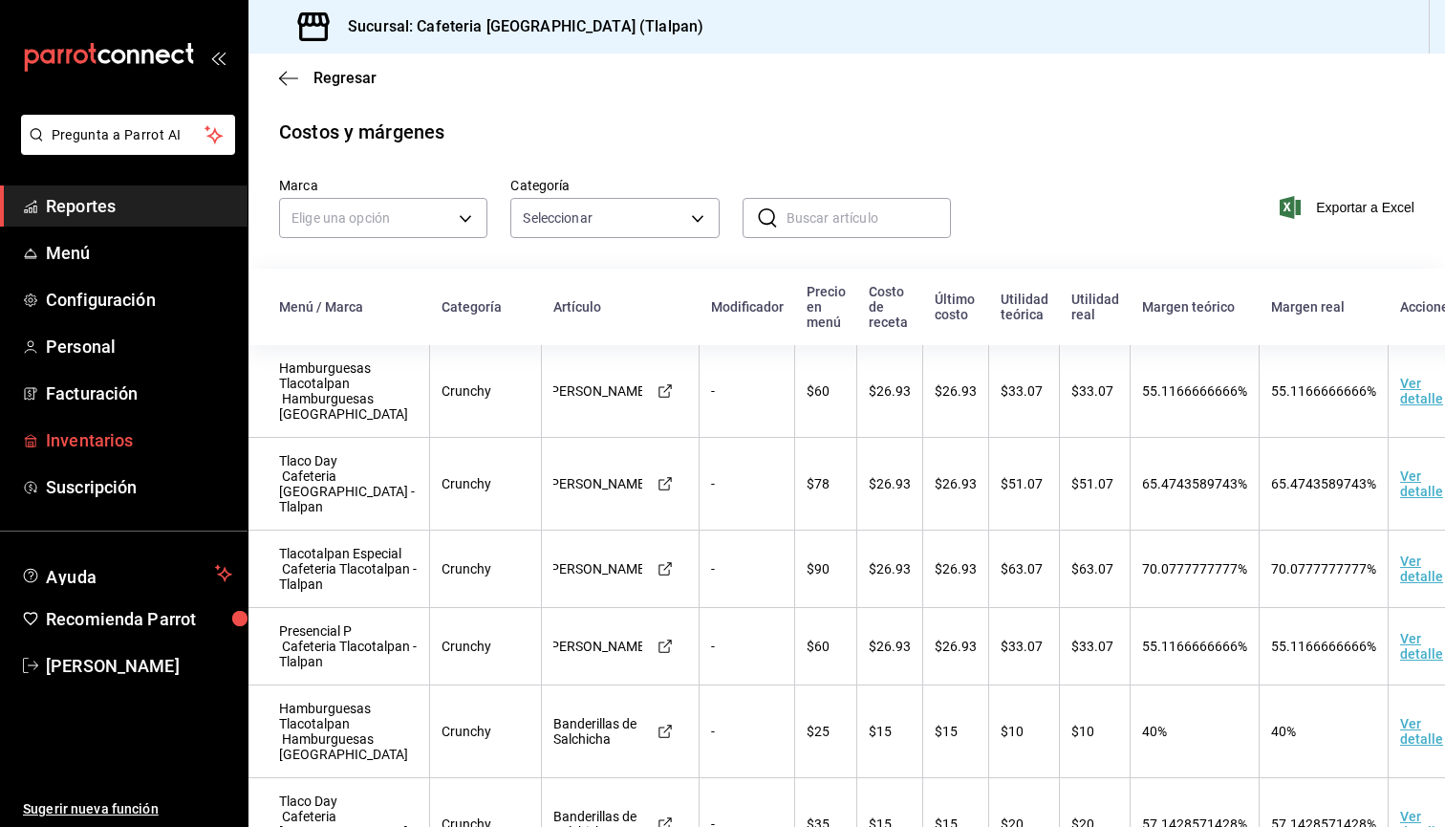
click at [47, 447] on span "Inventarios" at bounding box center [139, 440] width 186 height 26
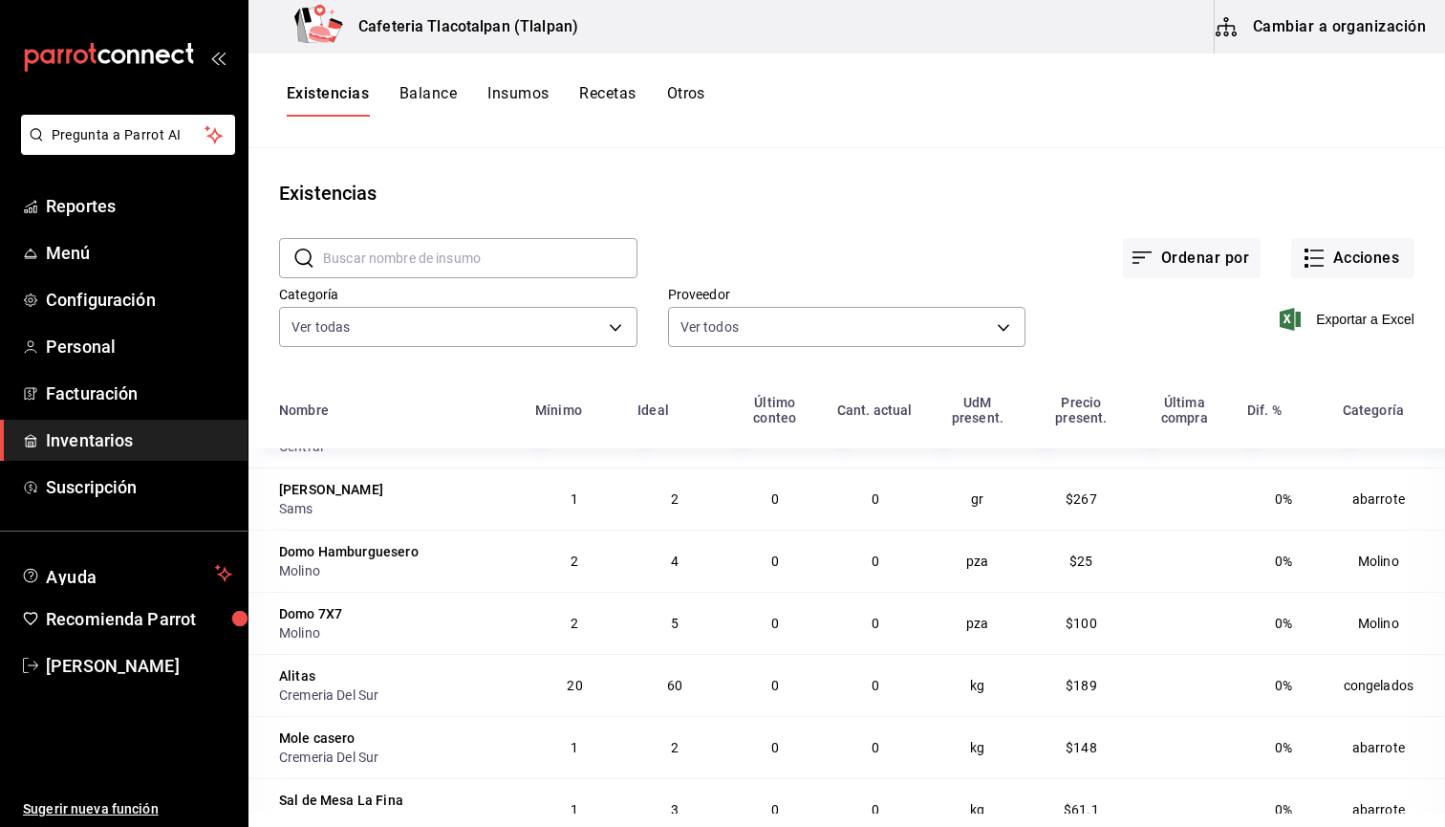
scroll to position [325, 0]
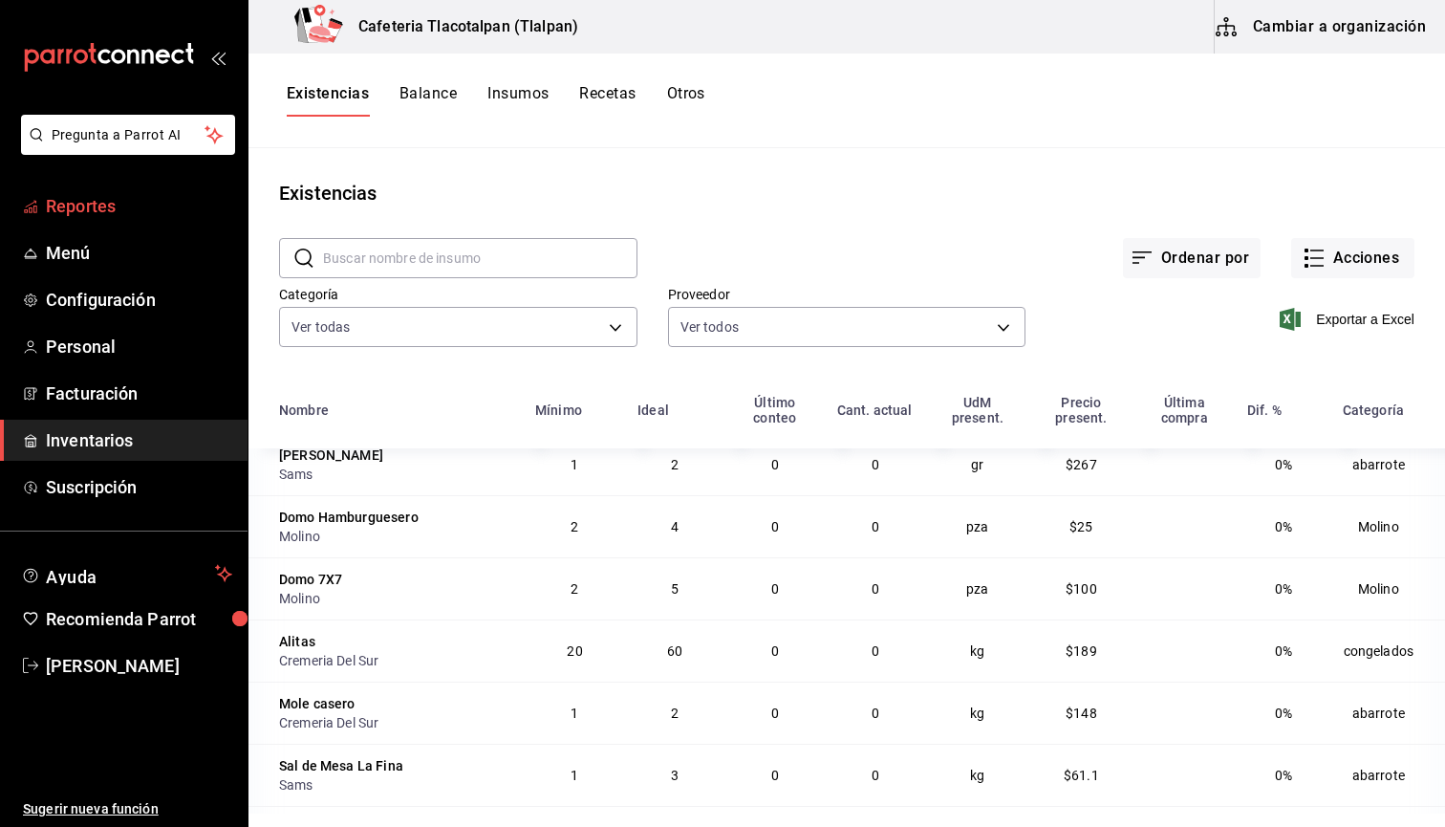
click at [41, 217] on link "Reportes" at bounding box center [124, 205] width 248 height 41
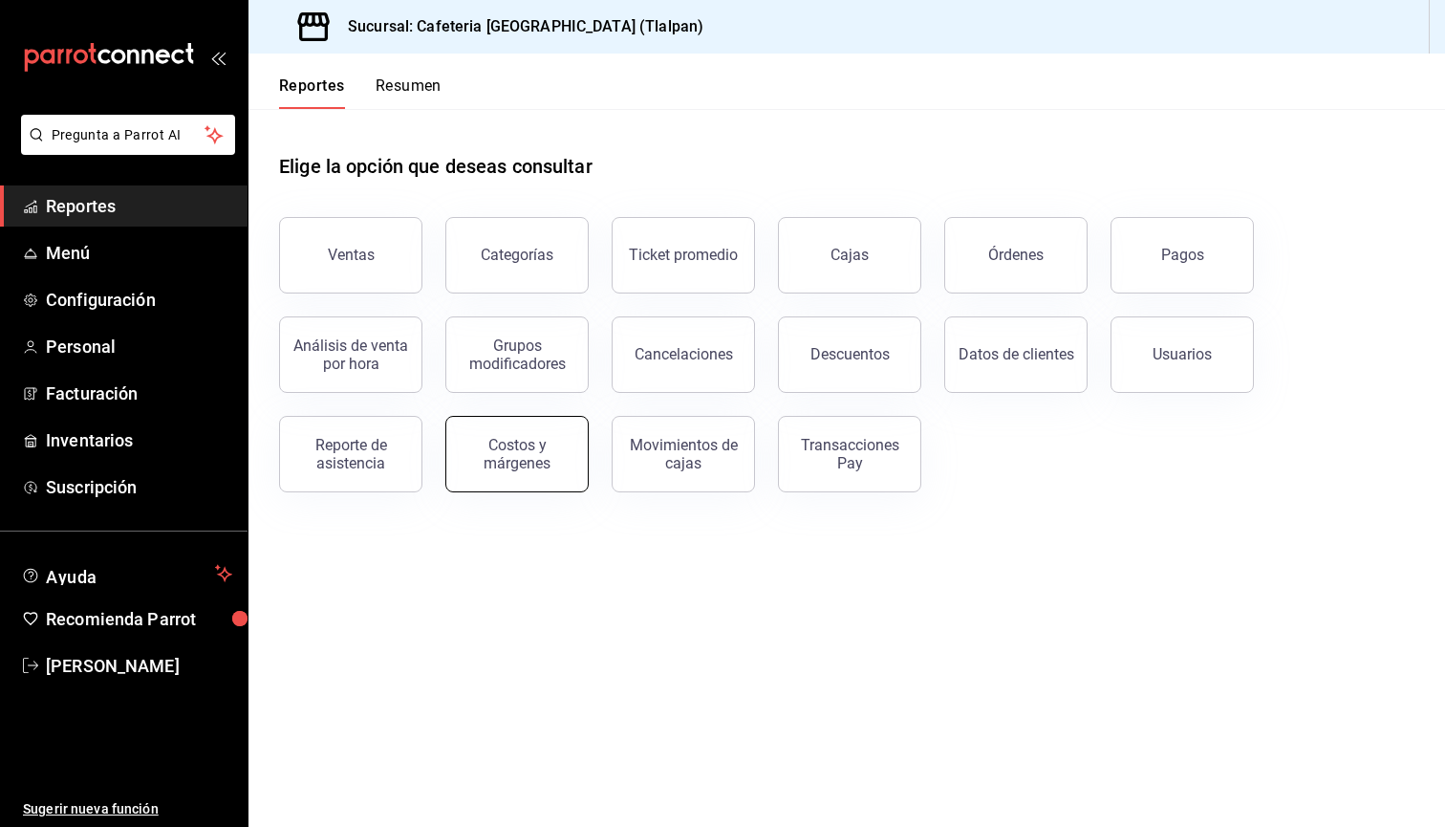
click at [476, 465] on div "Costos y márgenes" at bounding box center [517, 454] width 119 height 36
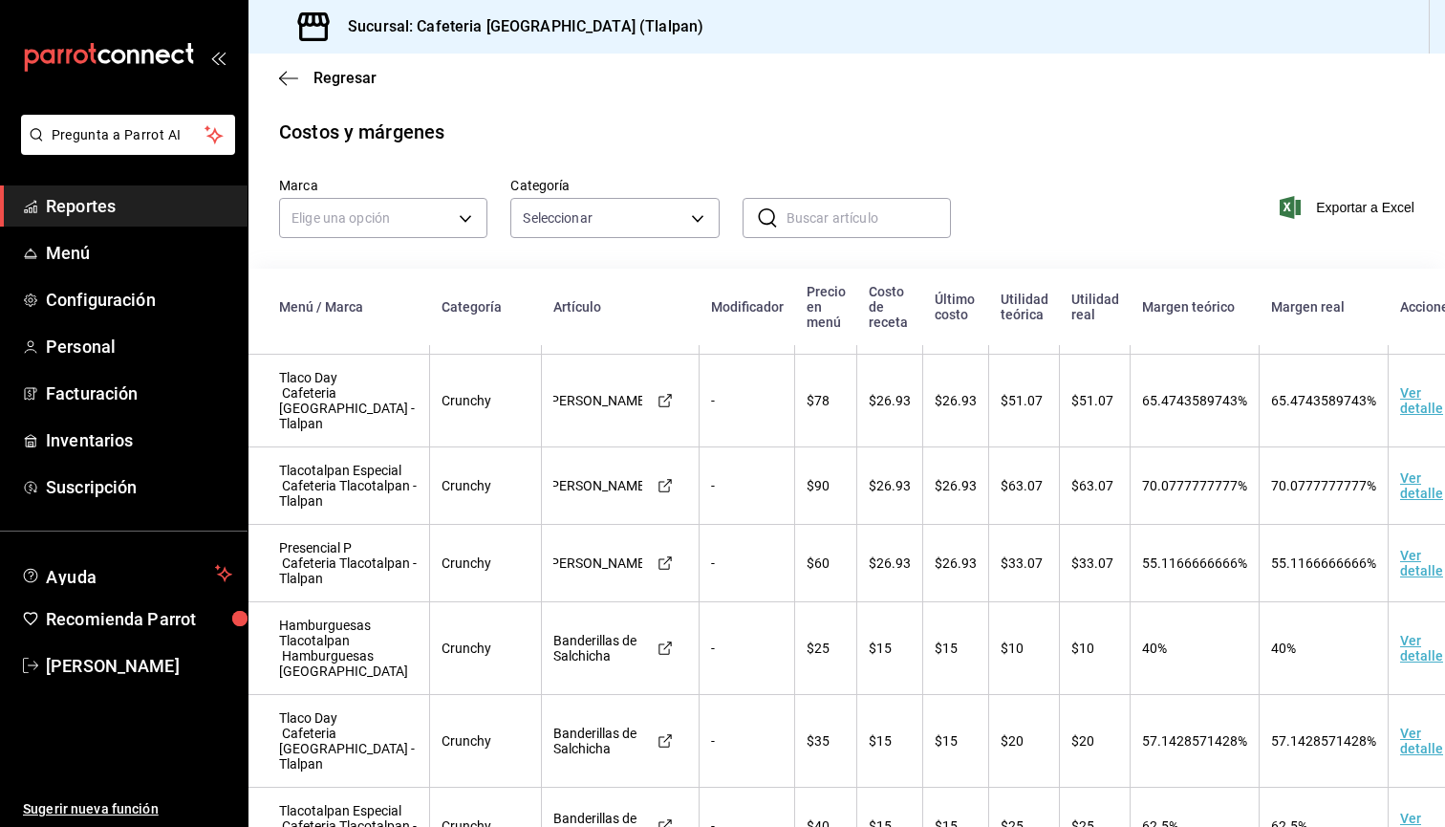
scroll to position [102, 0]
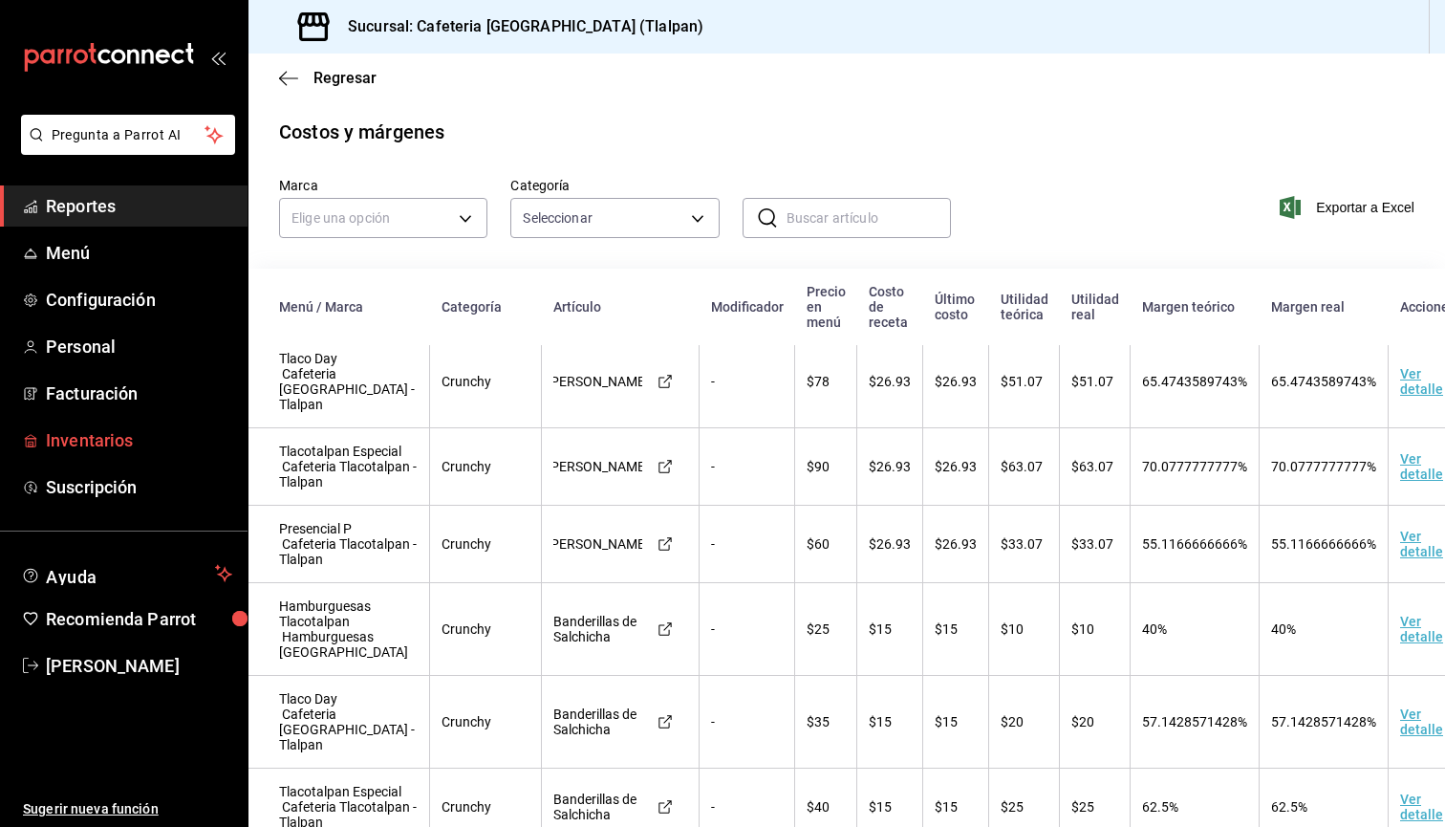
click at [120, 454] on link "Inventarios" at bounding box center [124, 440] width 248 height 41
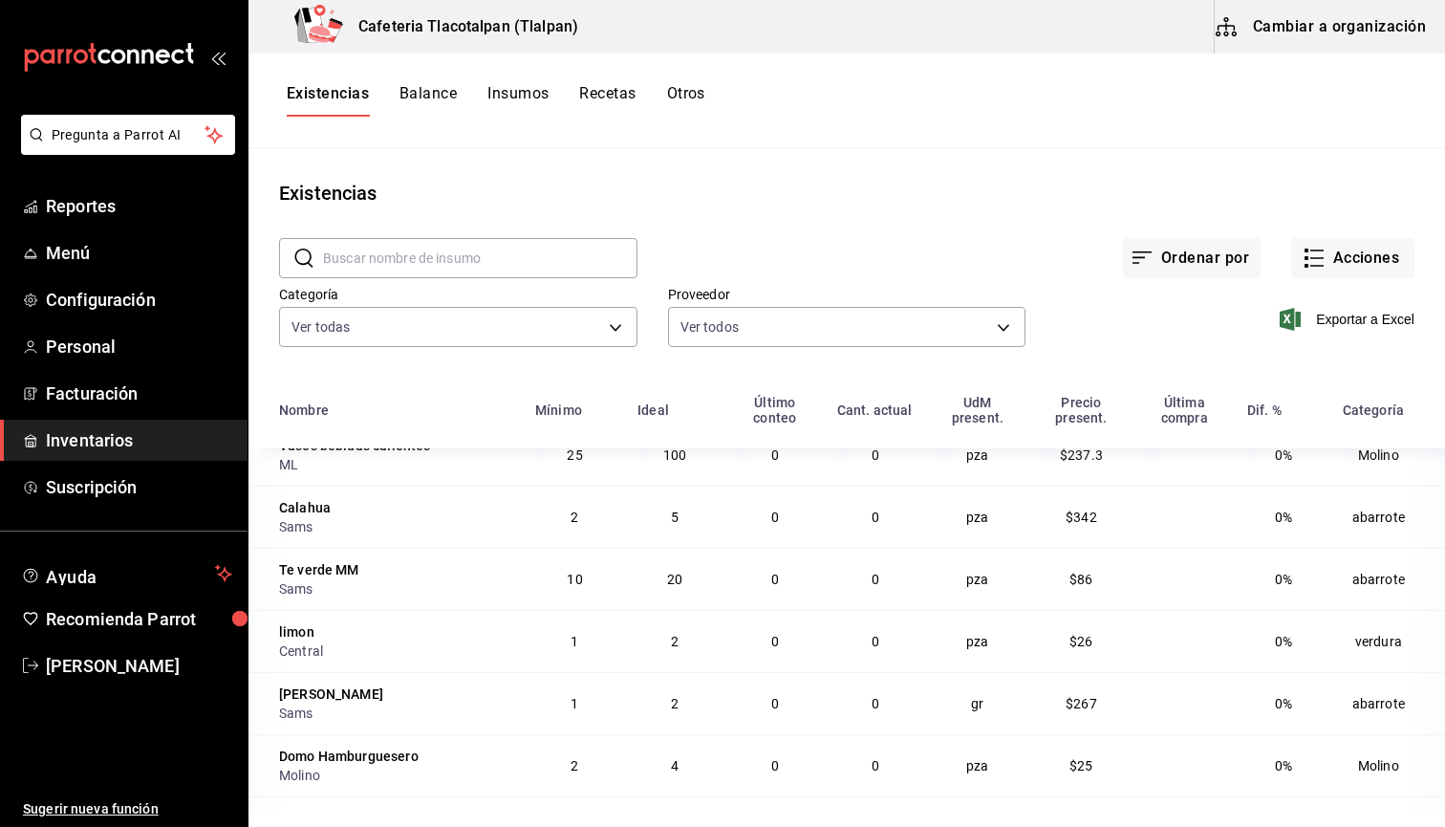
scroll to position [81, 0]
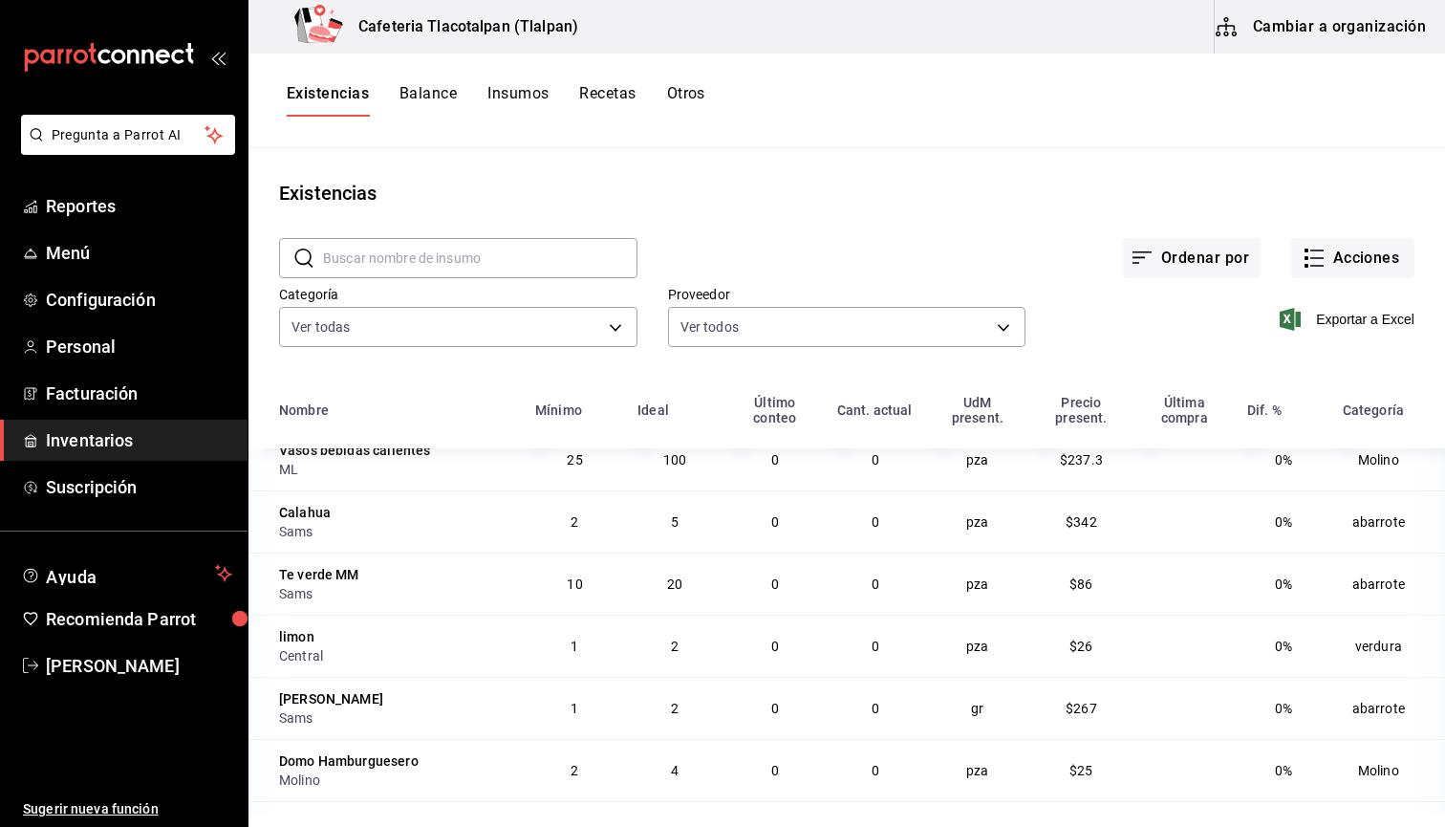
click at [1077, 525] on span "$342" at bounding box center [1082, 521] width 32 height 15
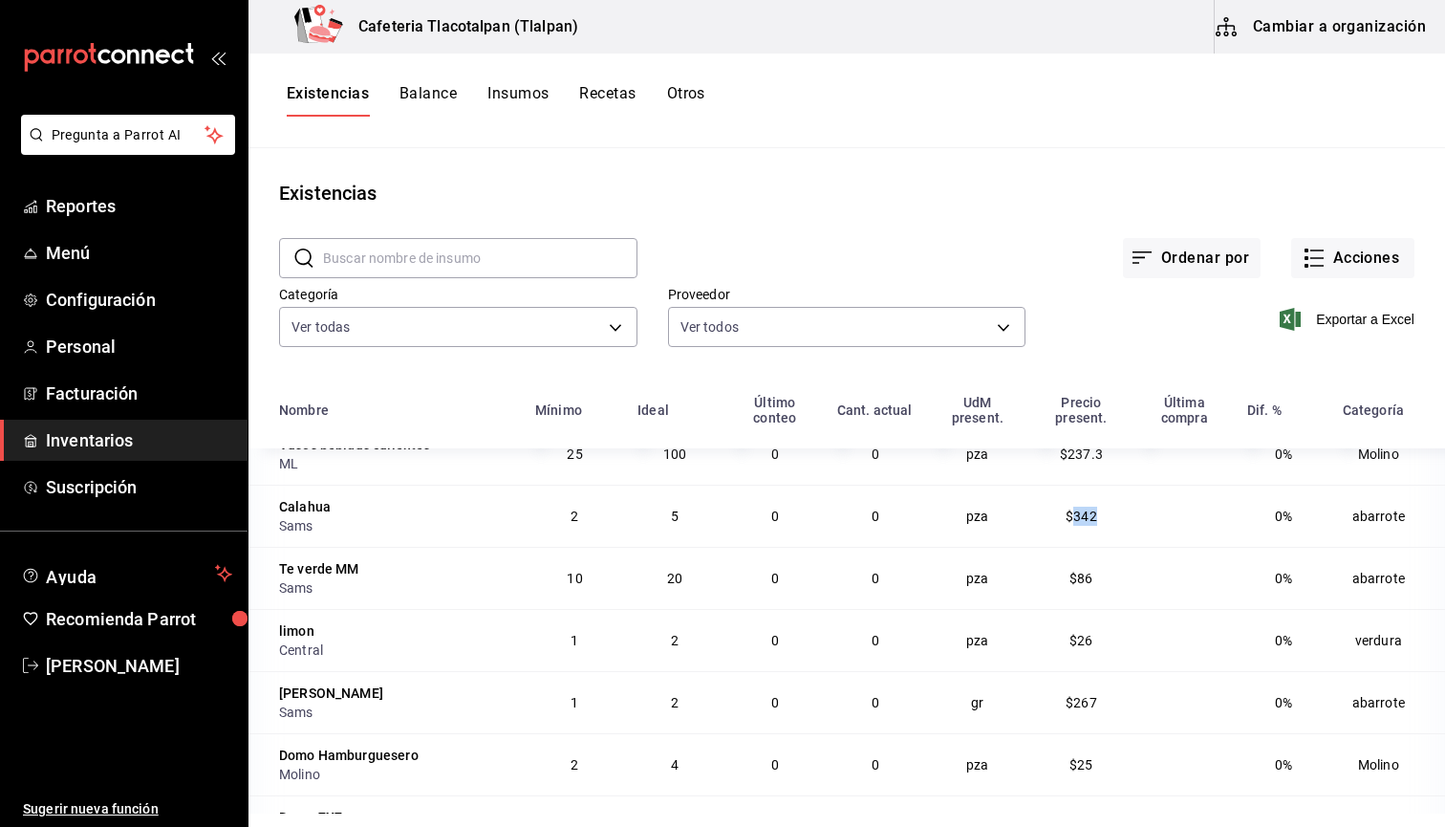
click at [1085, 521] on span "$342" at bounding box center [1082, 515] width 32 height 15
click at [61, 221] on link "Reportes" at bounding box center [124, 205] width 248 height 41
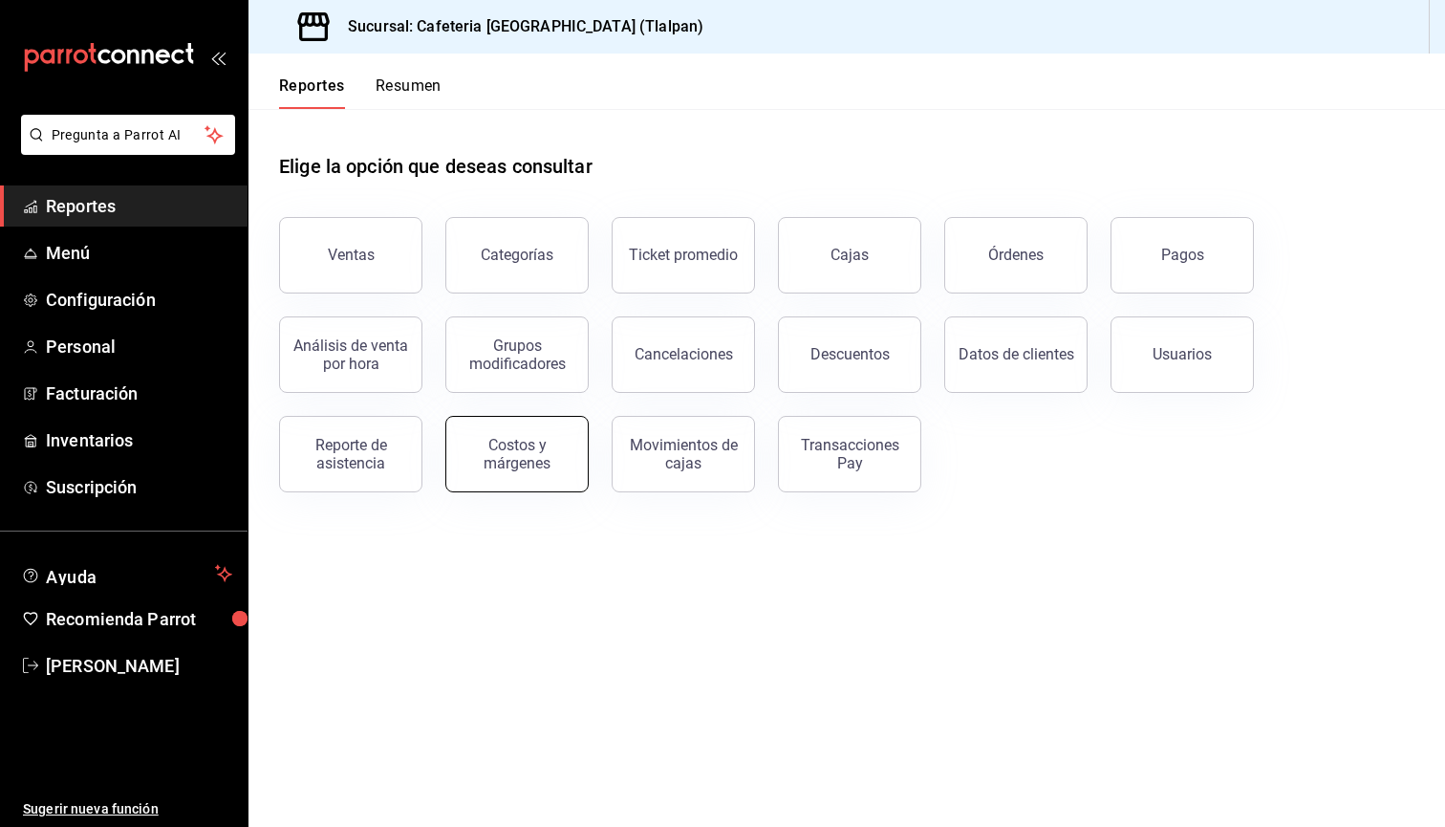
click at [516, 454] on div "Costos y márgenes" at bounding box center [517, 454] width 119 height 36
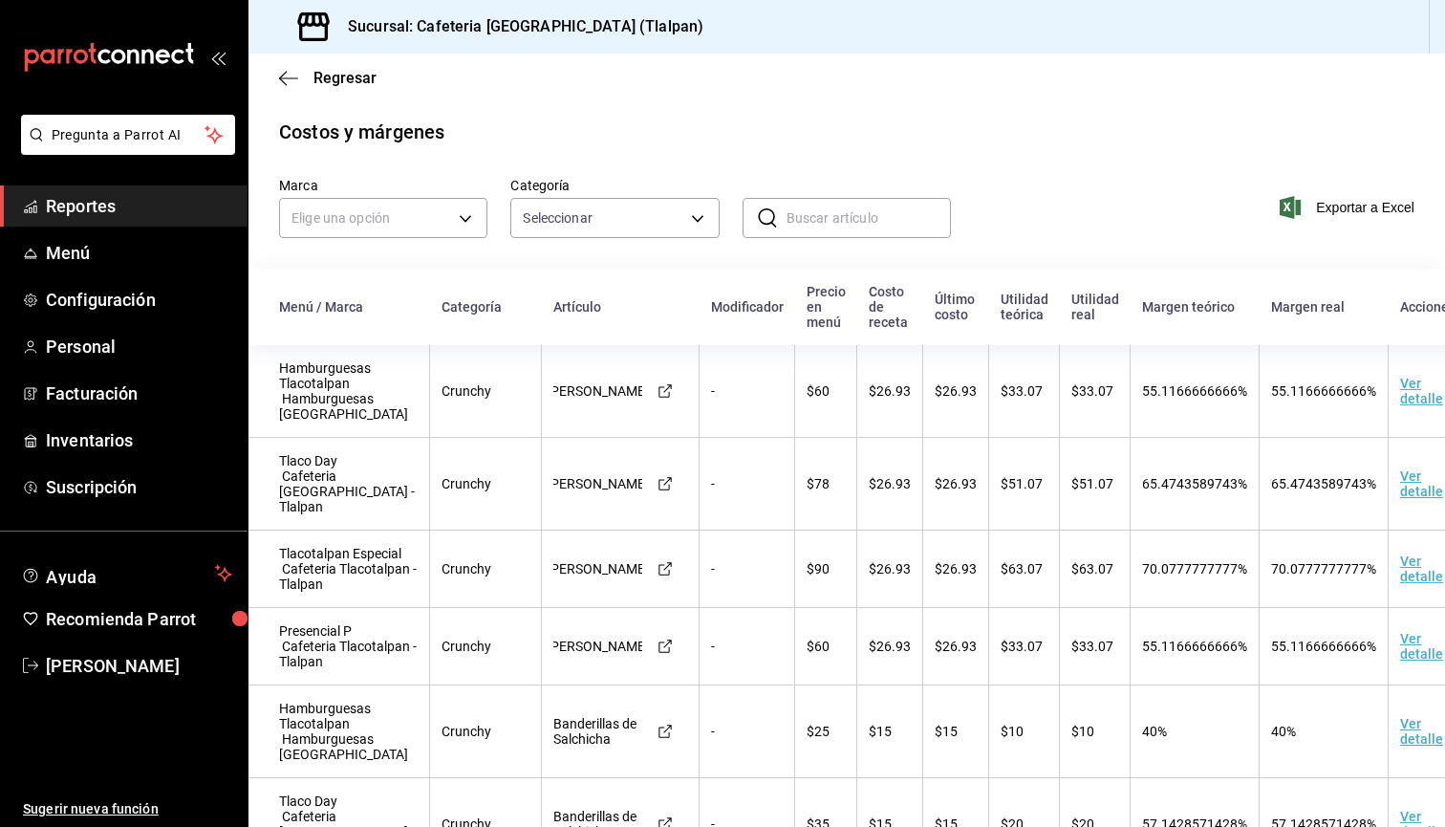
click at [863, 212] on input "text" at bounding box center [869, 218] width 164 height 38
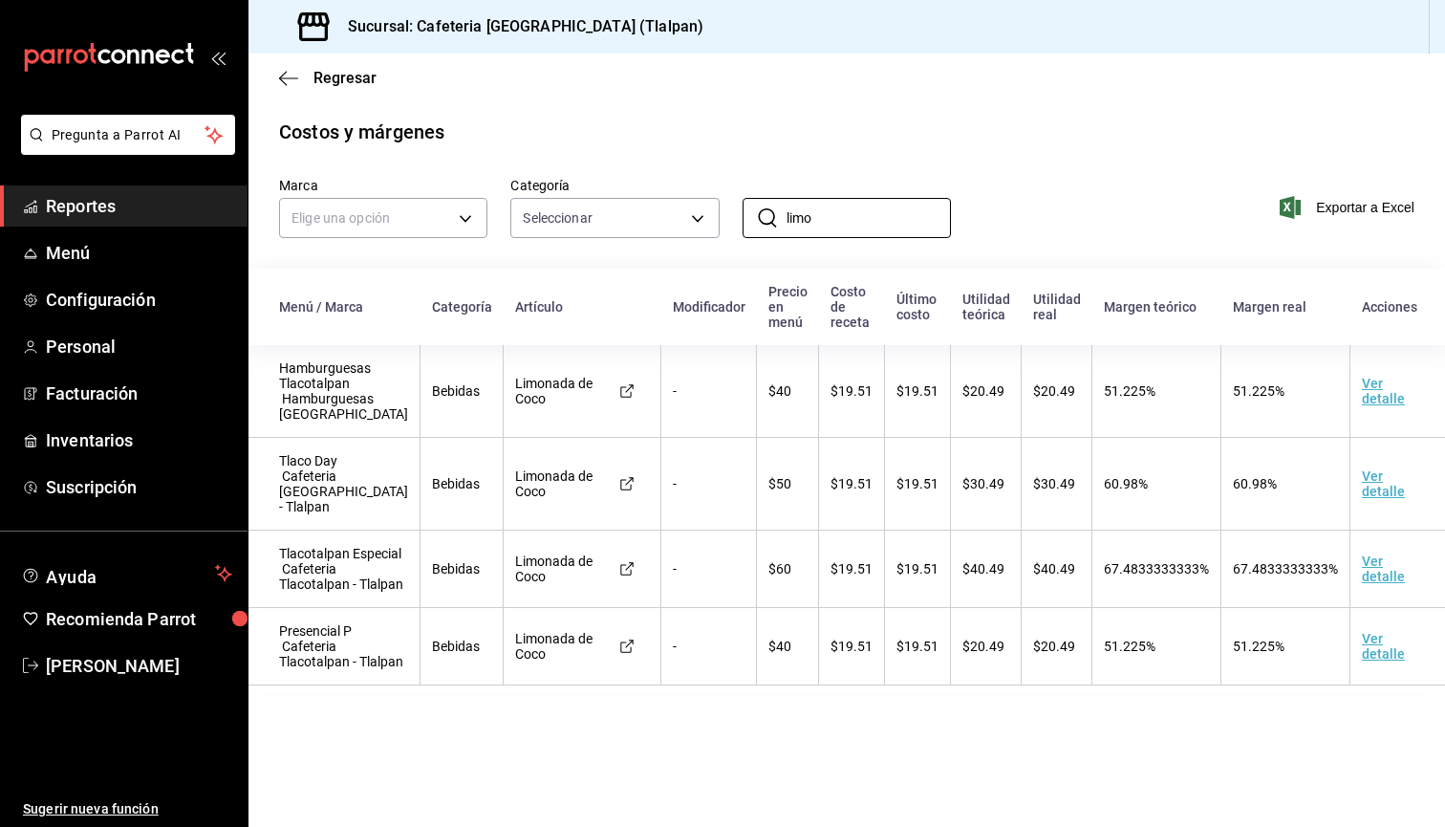
type input "limo"
click at [1106, 576] on span "67.4833333333%" at bounding box center [1156, 568] width 105 height 15
click at [99, 451] on span "Inventarios" at bounding box center [139, 440] width 186 height 26
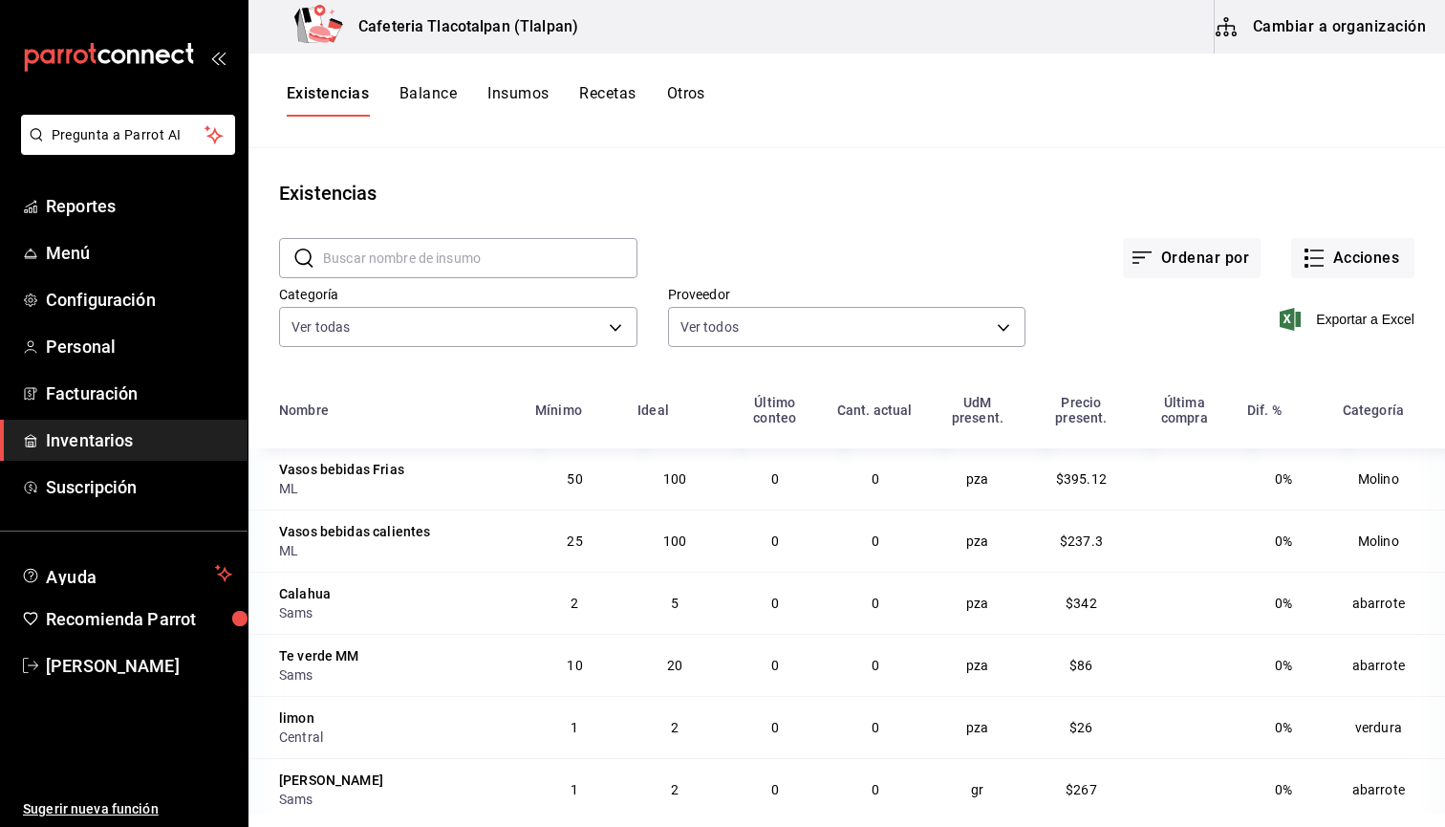
click at [506, 108] on button "Insumos" at bounding box center [517, 100] width 61 height 32
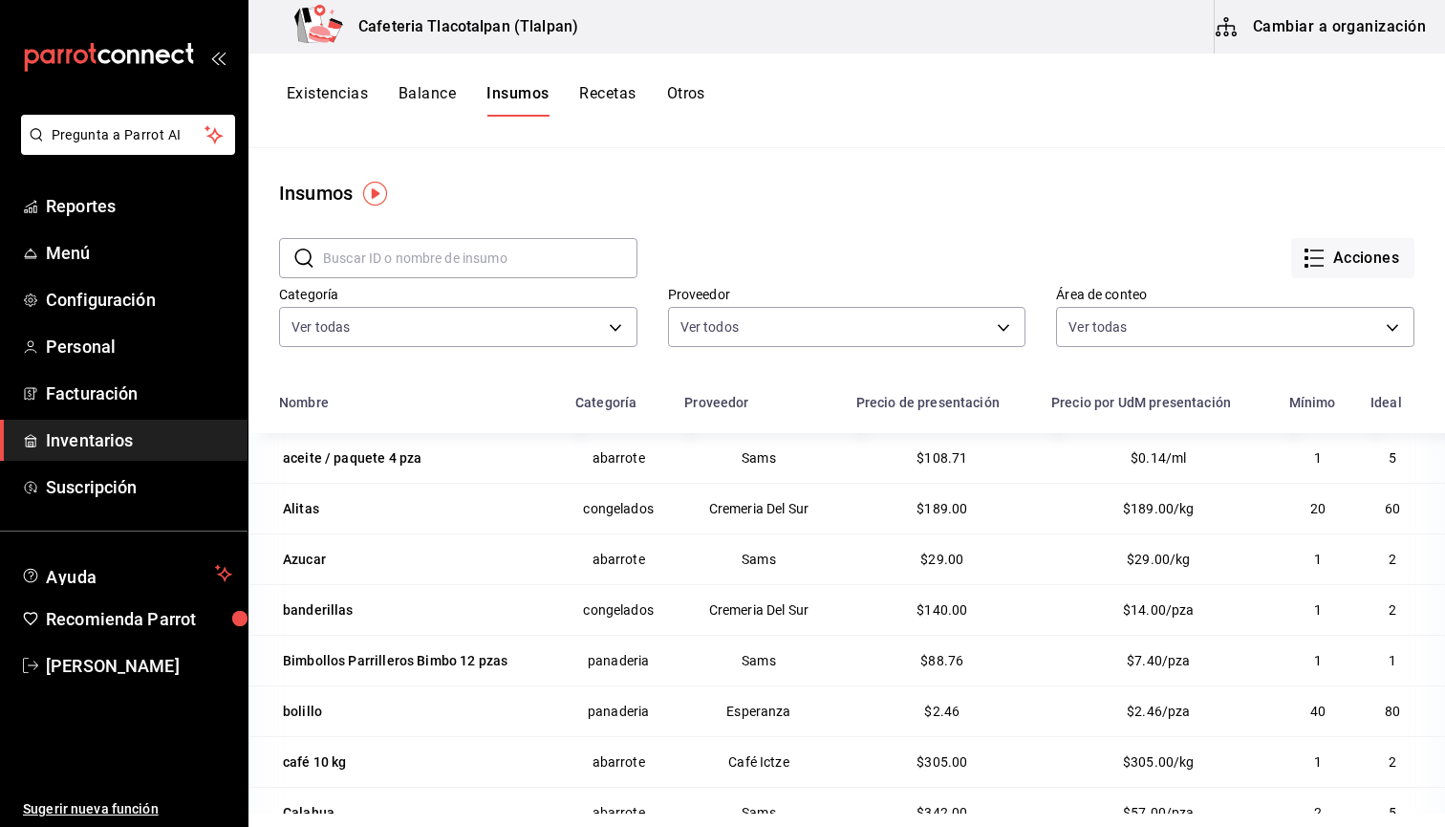
click at [472, 262] on input "text" at bounding box center [480, 258] width 314 height 38
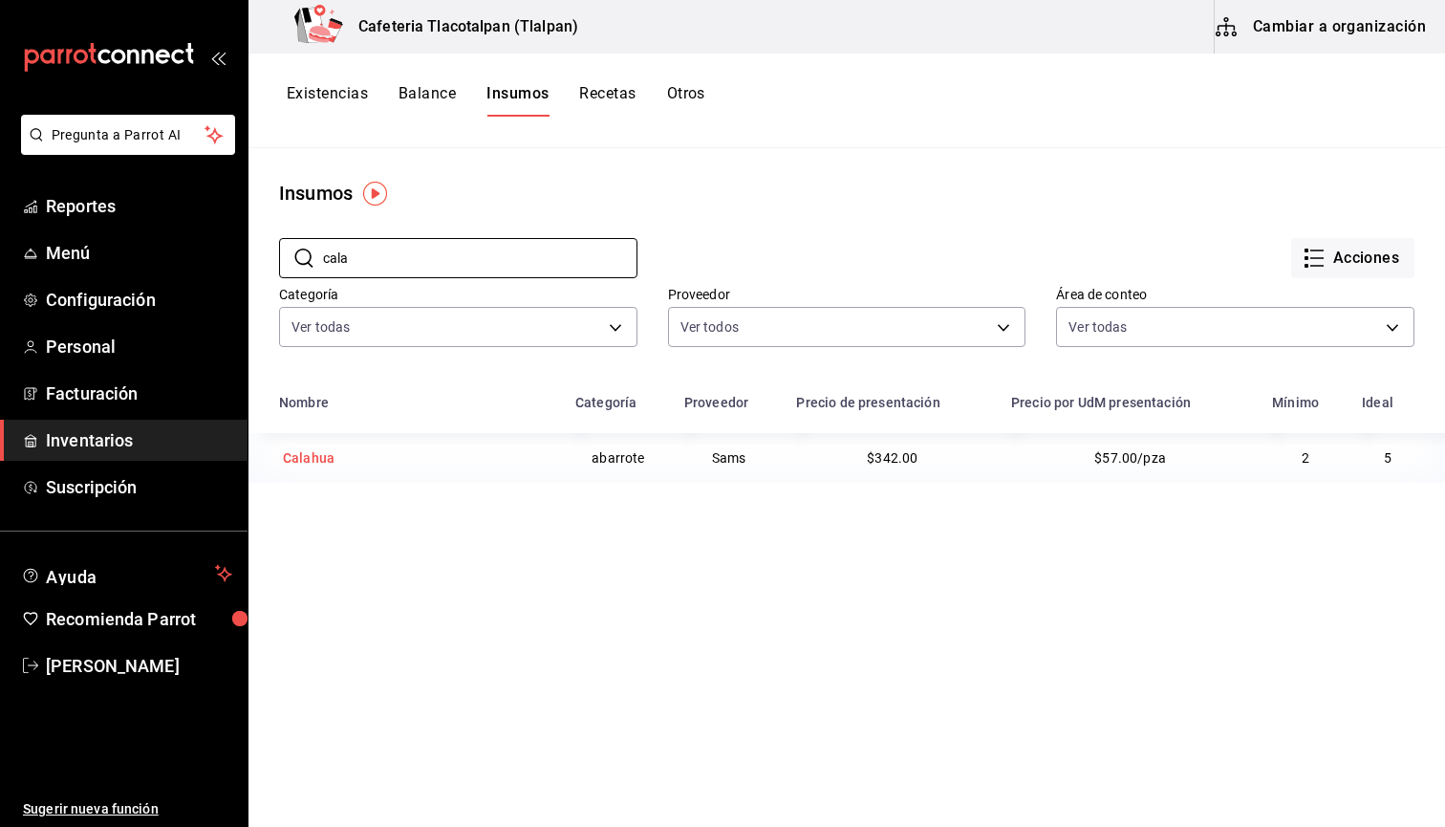
type input "cala"
click at [474, 452] on div "Calahua" at bounding box center [415, 457] width 273 height 27
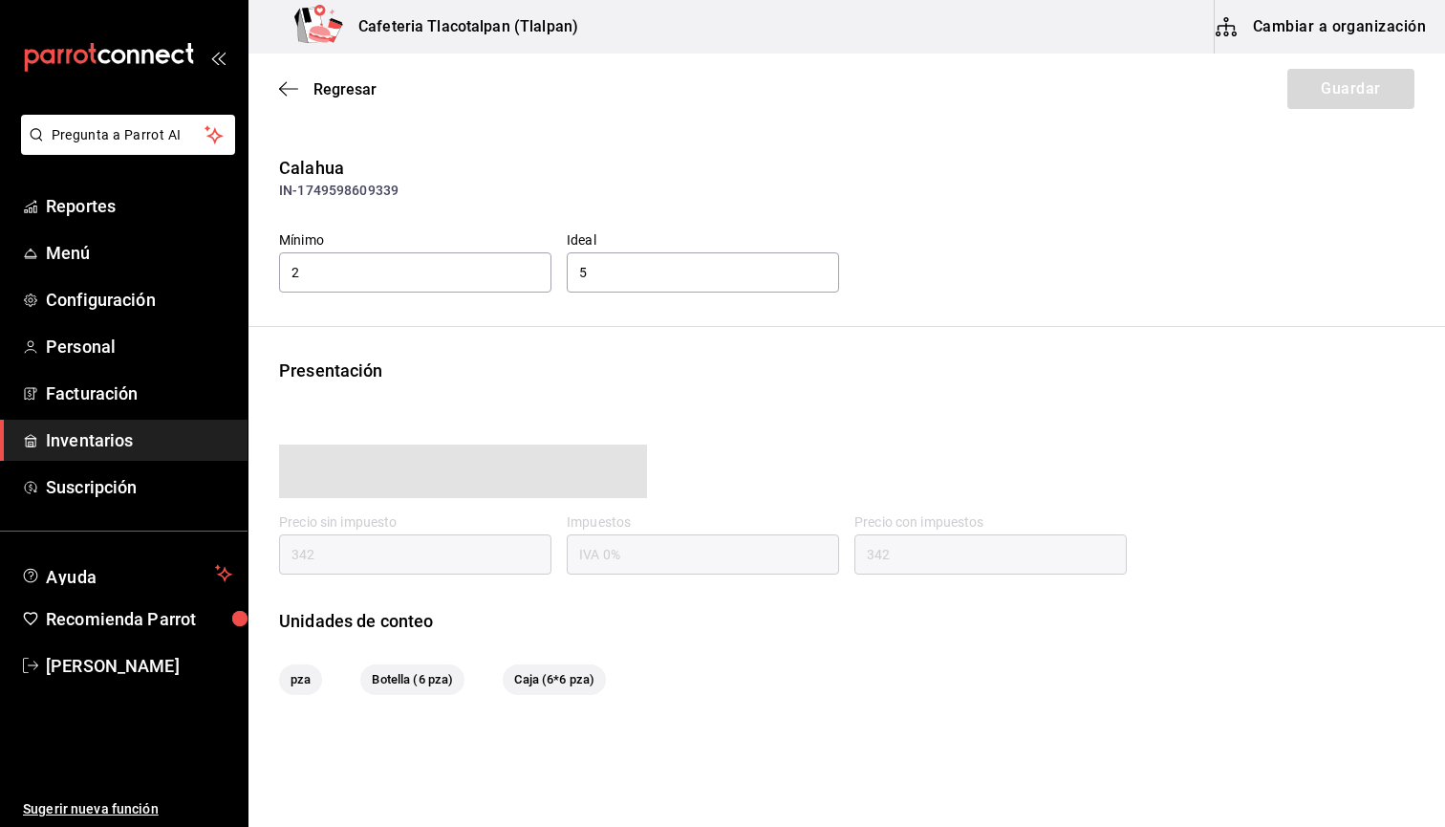
type input "342.00"
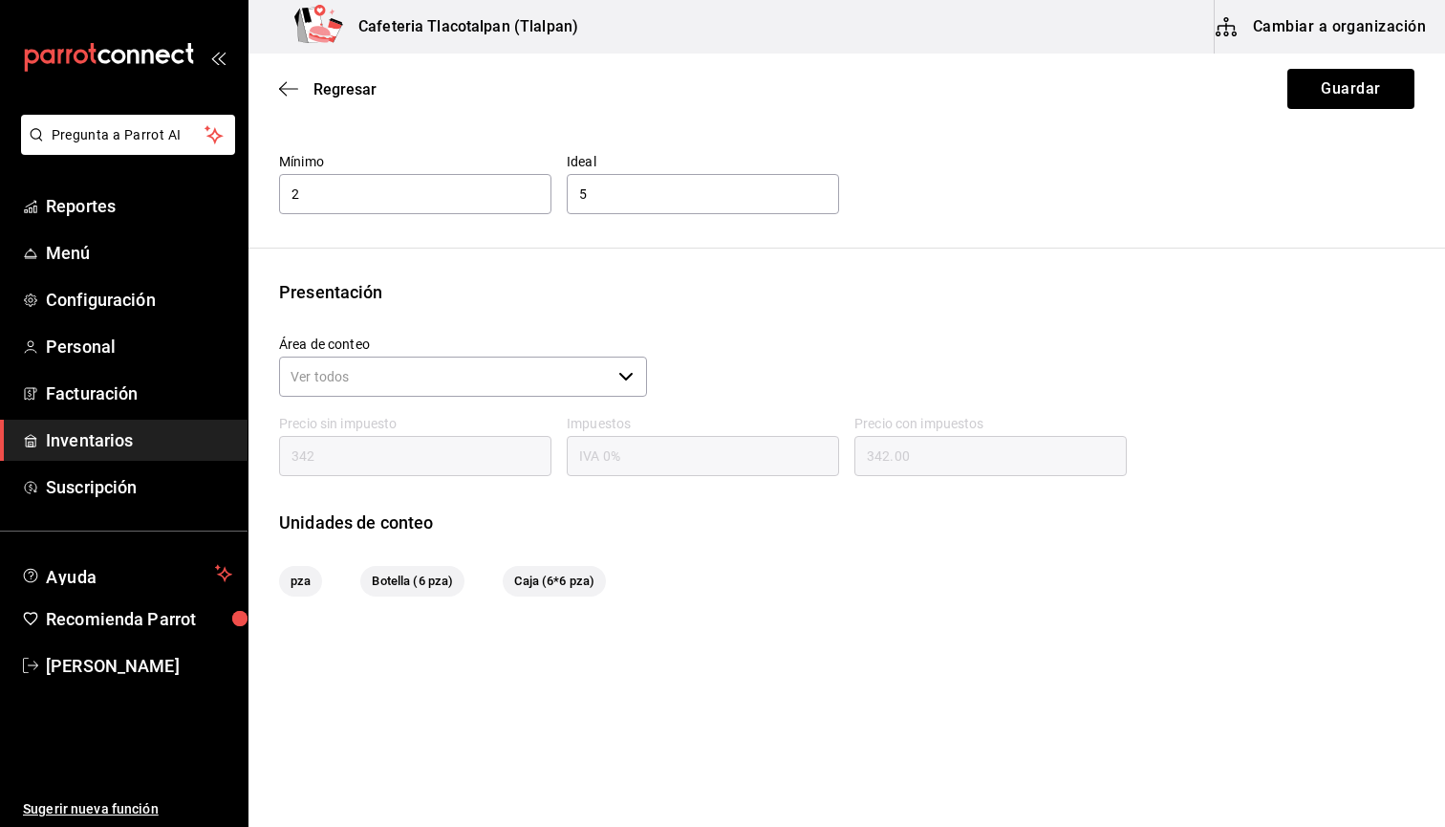
scroll to position [78, 0]
click at [443, 380] on input "Área de conteo" at bounding box center [445, 377] width 332 height 40
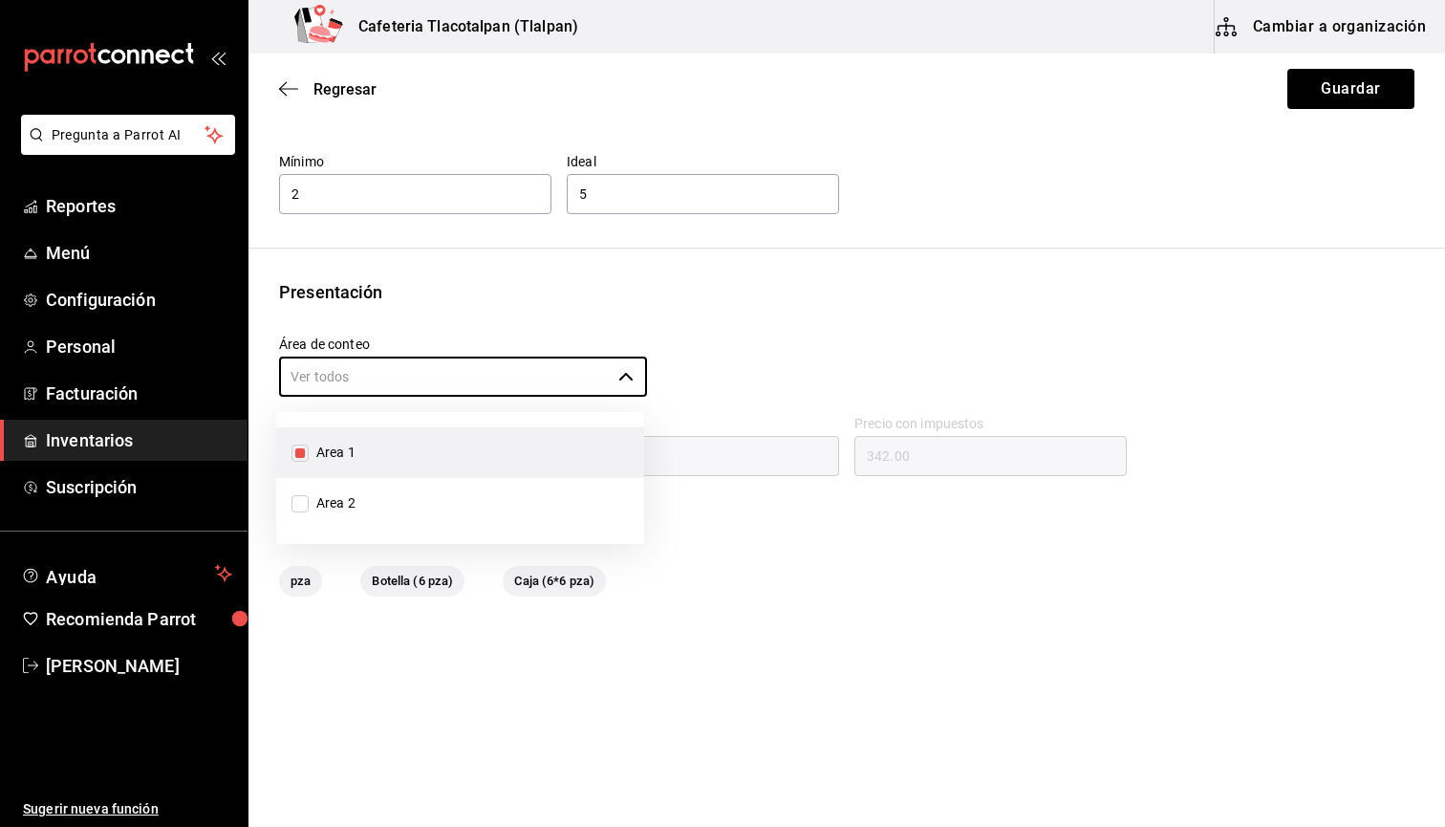
click at [461, 330] on div "Área de conteo ​" at bounding box center [455, 359] width 383 height 79
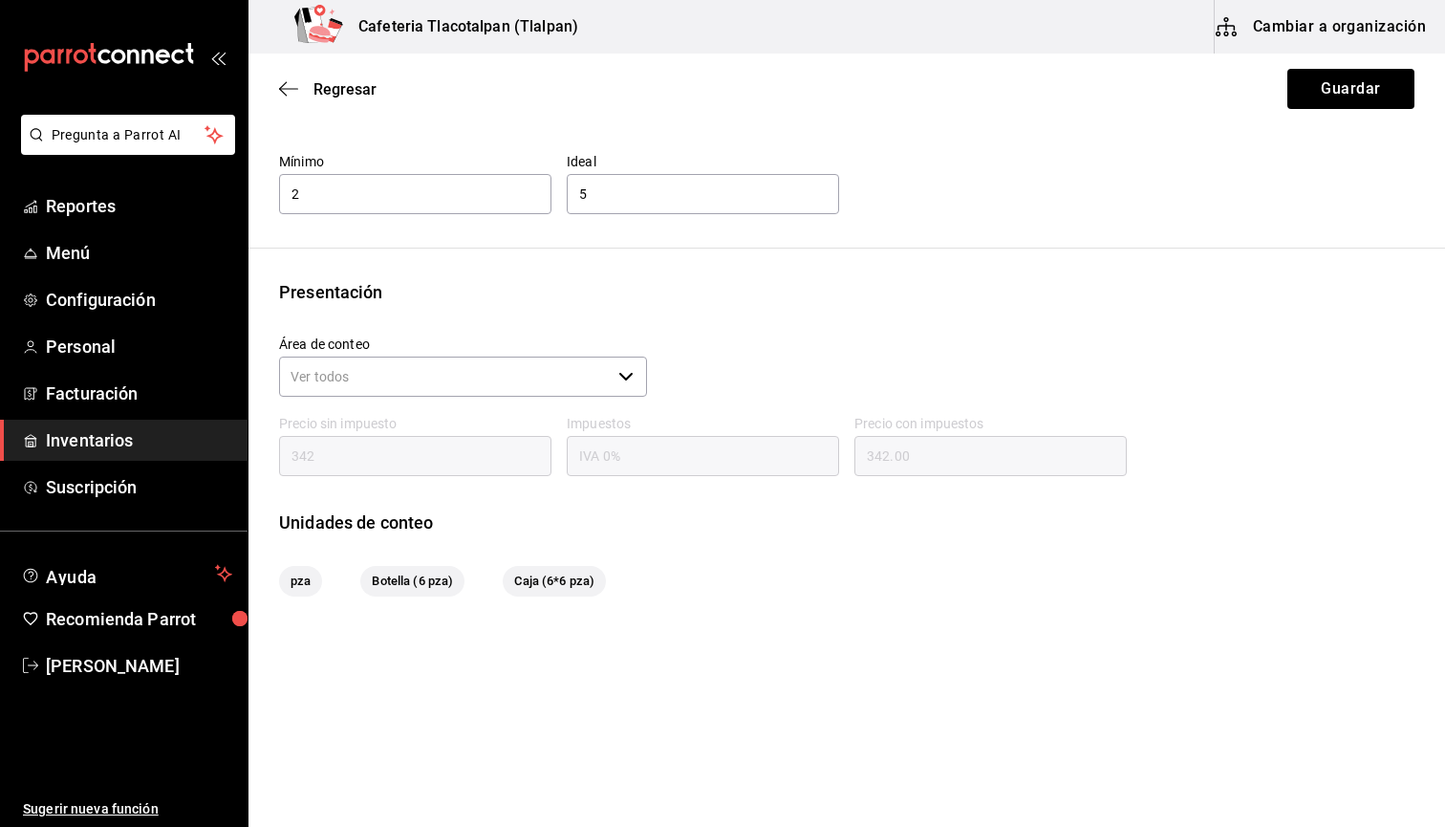
click at [344, 458] on input "342" at bounding box center [415, 456] width 272 height 40
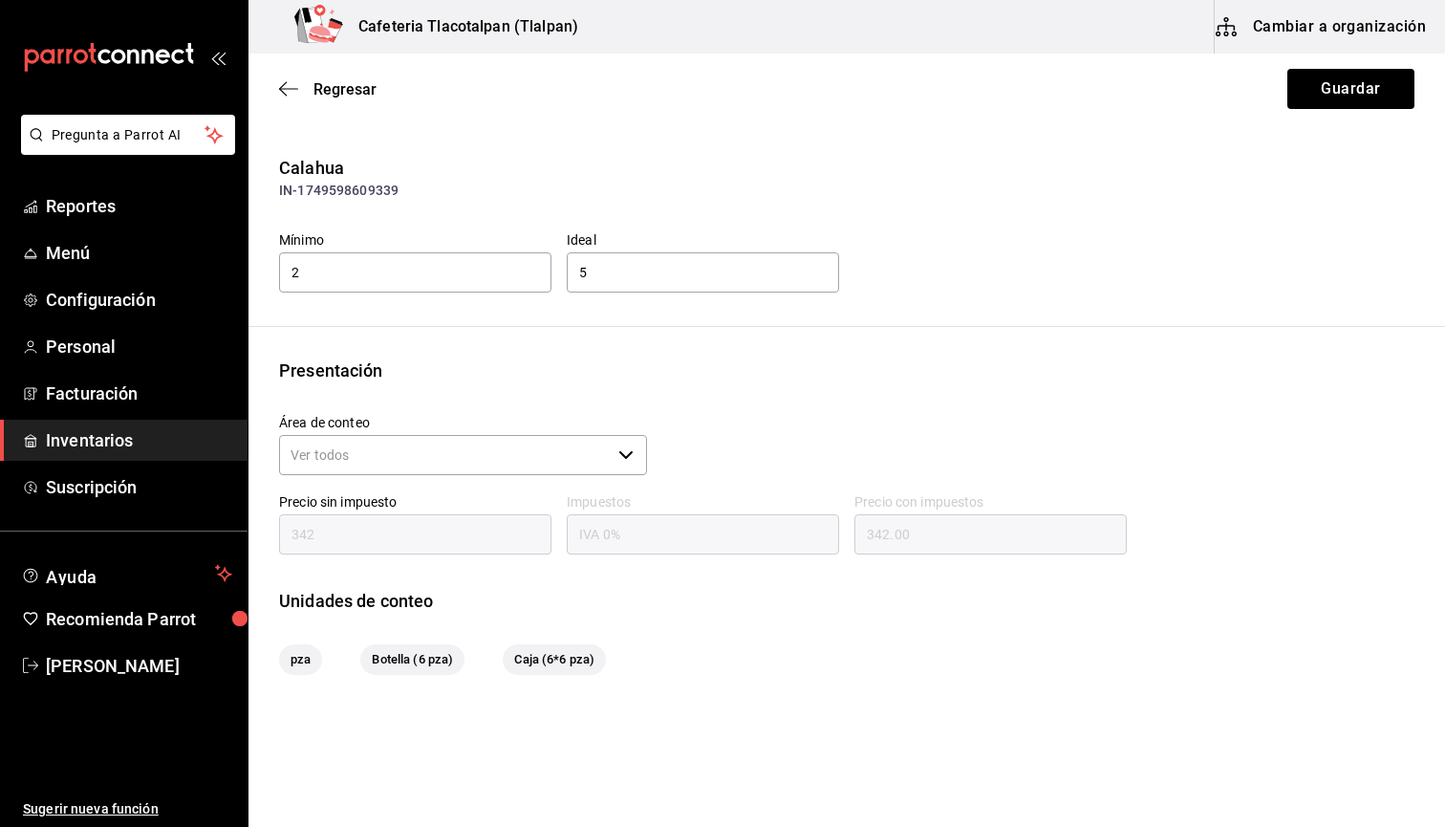
scroll to position [0, 0]
click at [1339, 20] on button "Cambiar a organización" at bounding box center [1322, 27] width 215 height 54
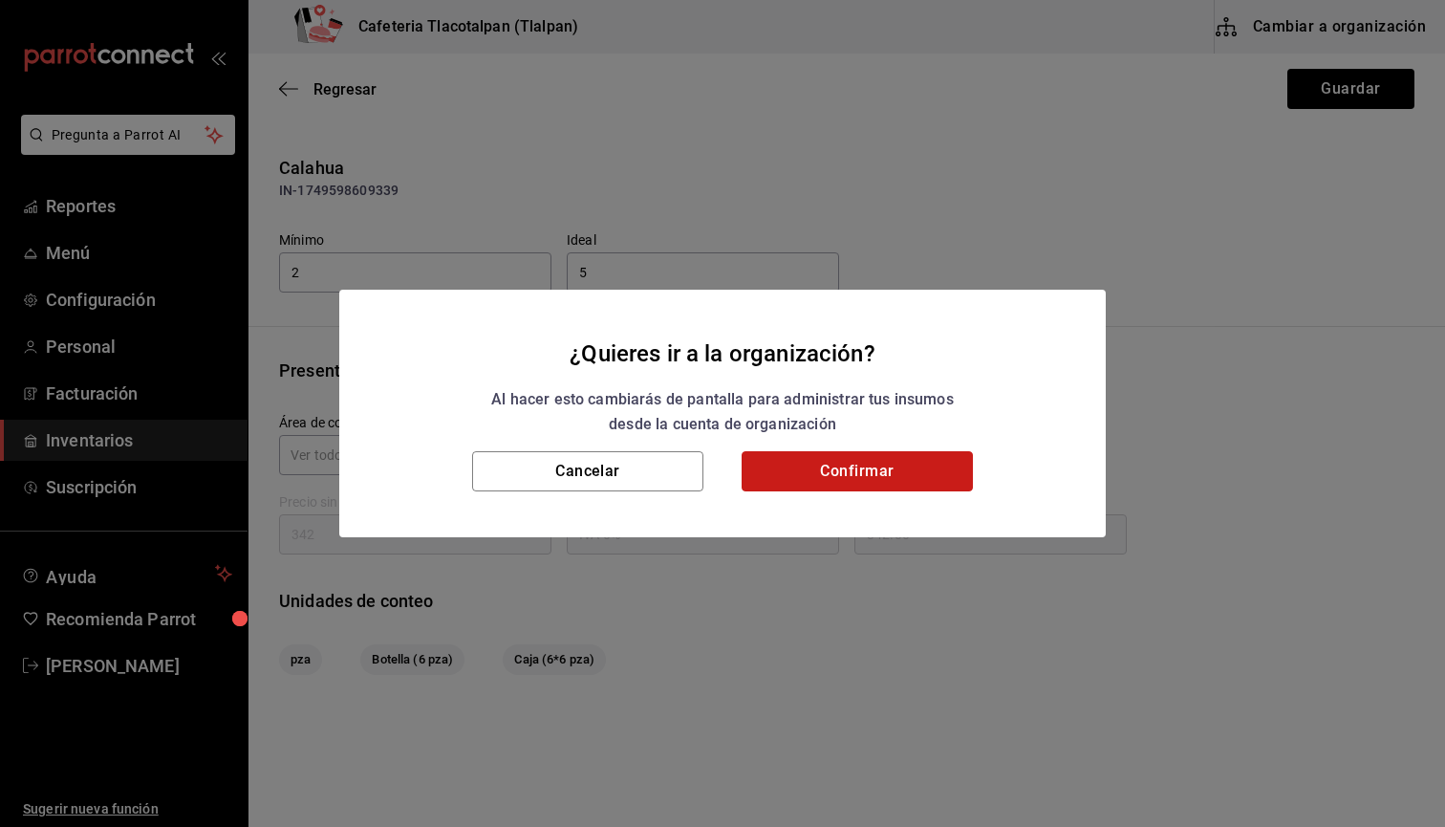
click at [889, 457] on button "Confirmar" at bounding box center [857, 471] width 231 height 40
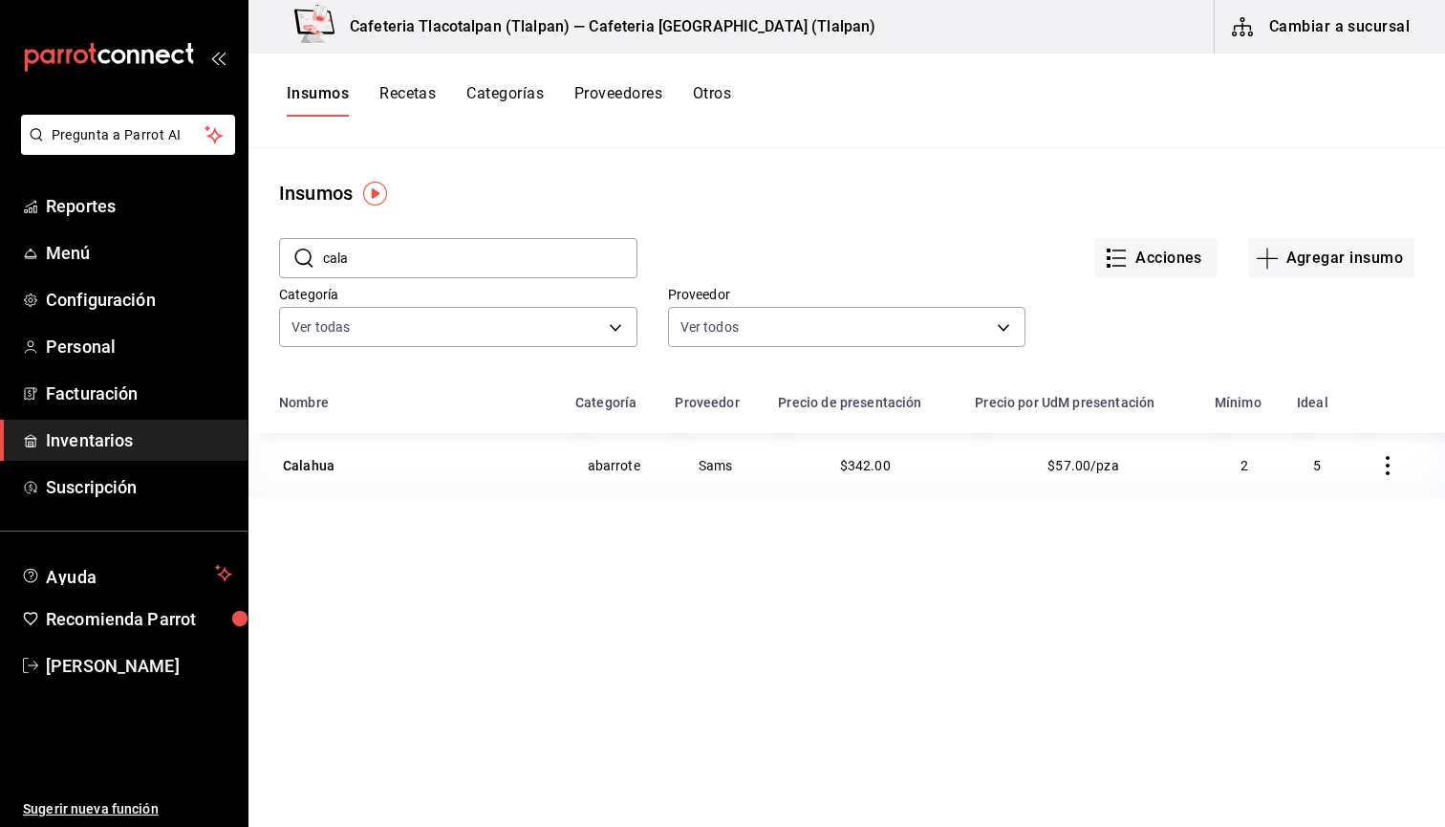
click at [1386, 477] on button "button" at bounding box center [1388, 465] width 42 height 42
click at [829, 585] on div at bounding box center [722, 413] width 1445 height 827
click at [314, 461] on div "Calahua" at bounding box center [309, 465] width 52 height 19
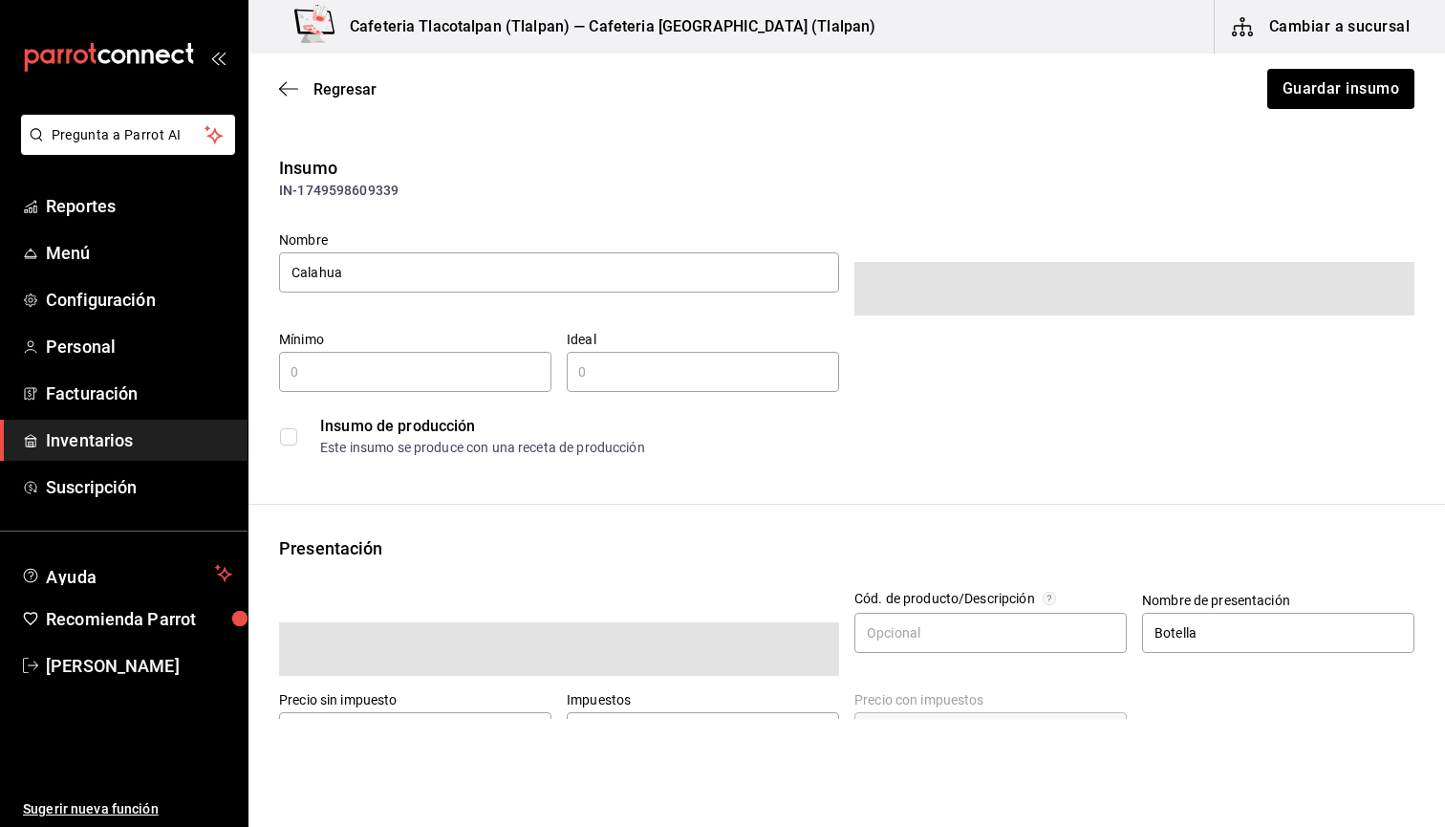
type input "2"
type input "5"
type input "6"
type input "UNIT"
type input "MILLILITER"
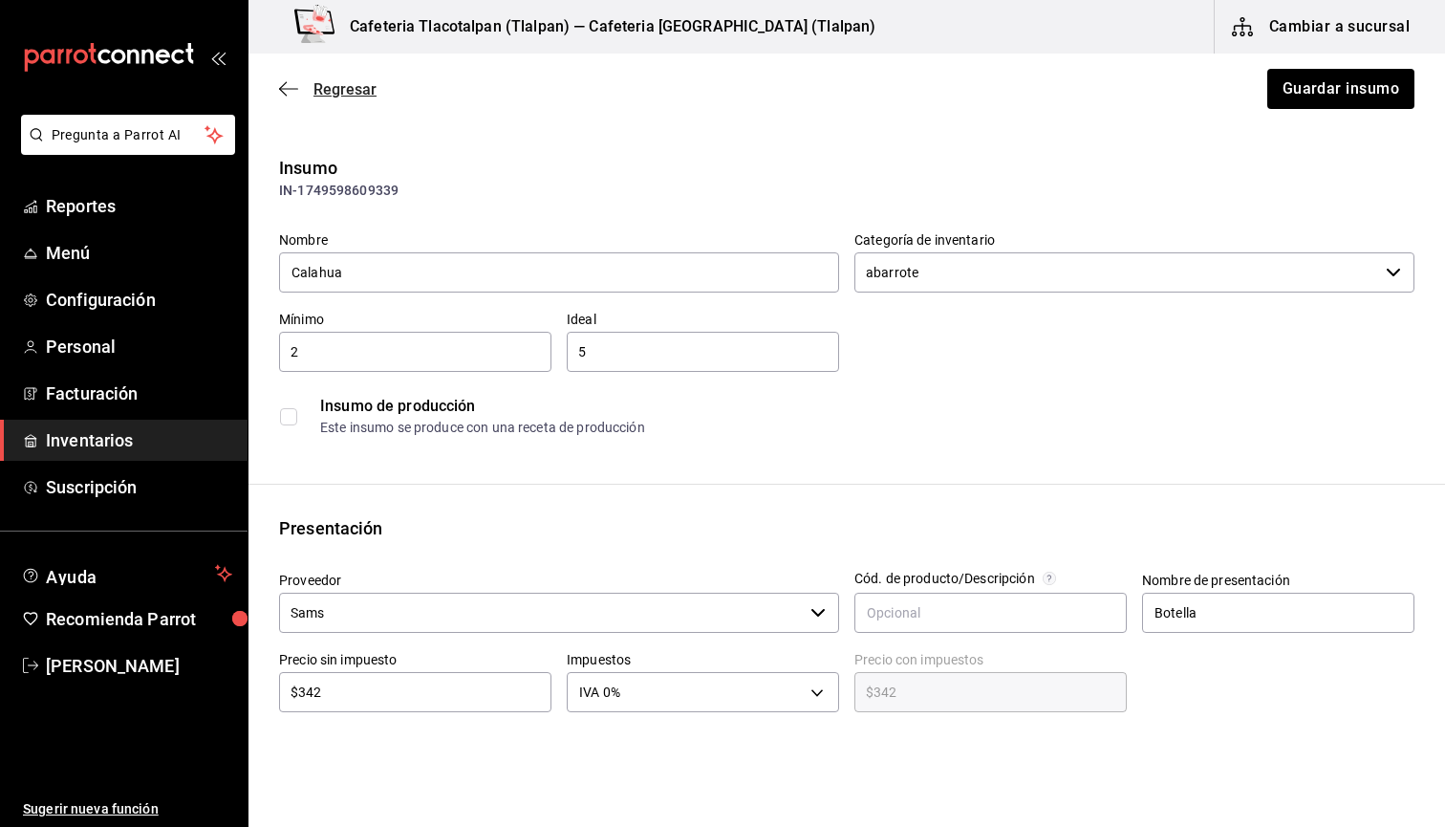
click at [304, 80] on span "Regresar" at bounding box center [327, 89] width 97 height 18
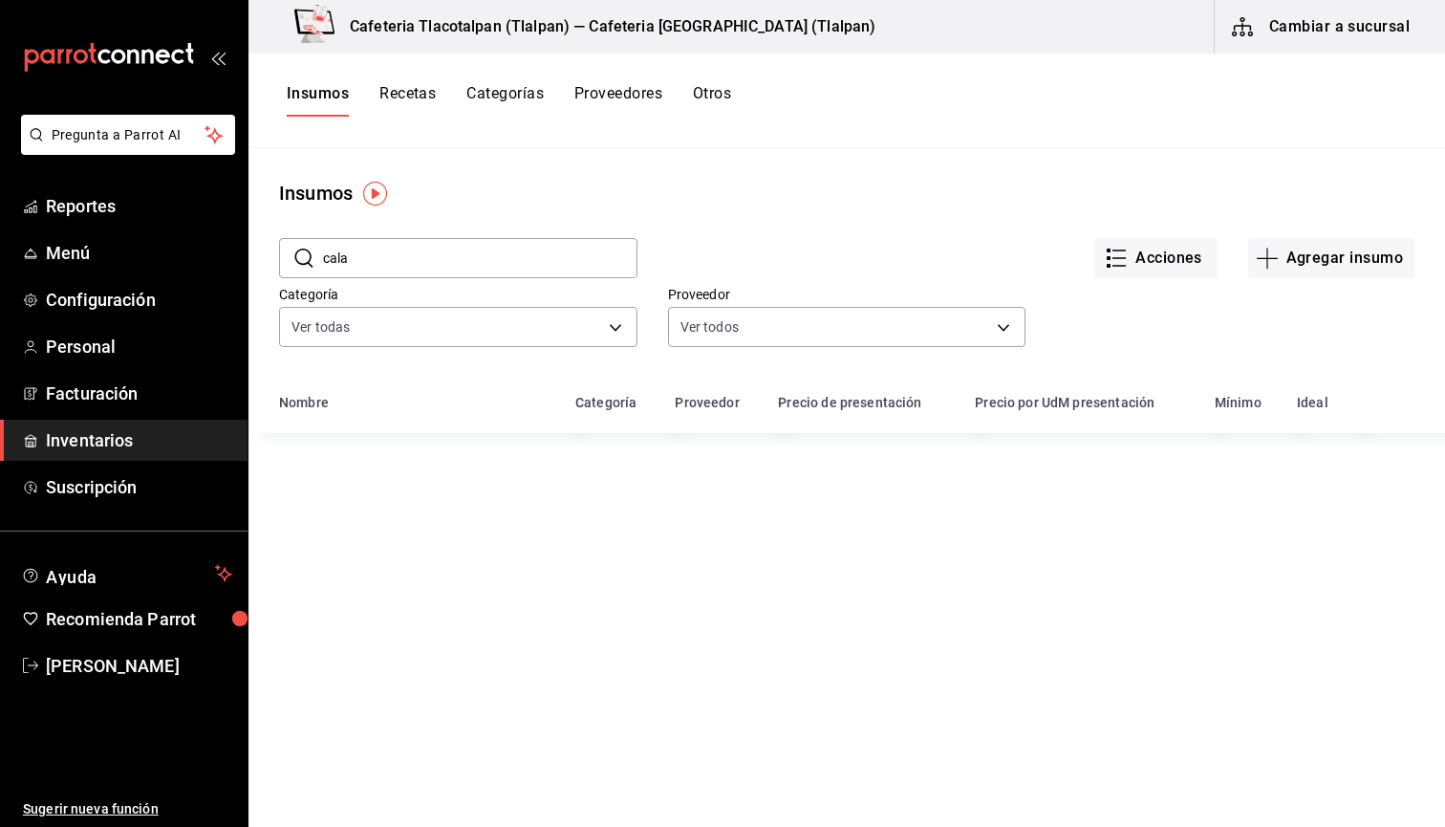
click at [119, 439] on span "Inventarios" at bounding box center [139, 440] width 186 height 26
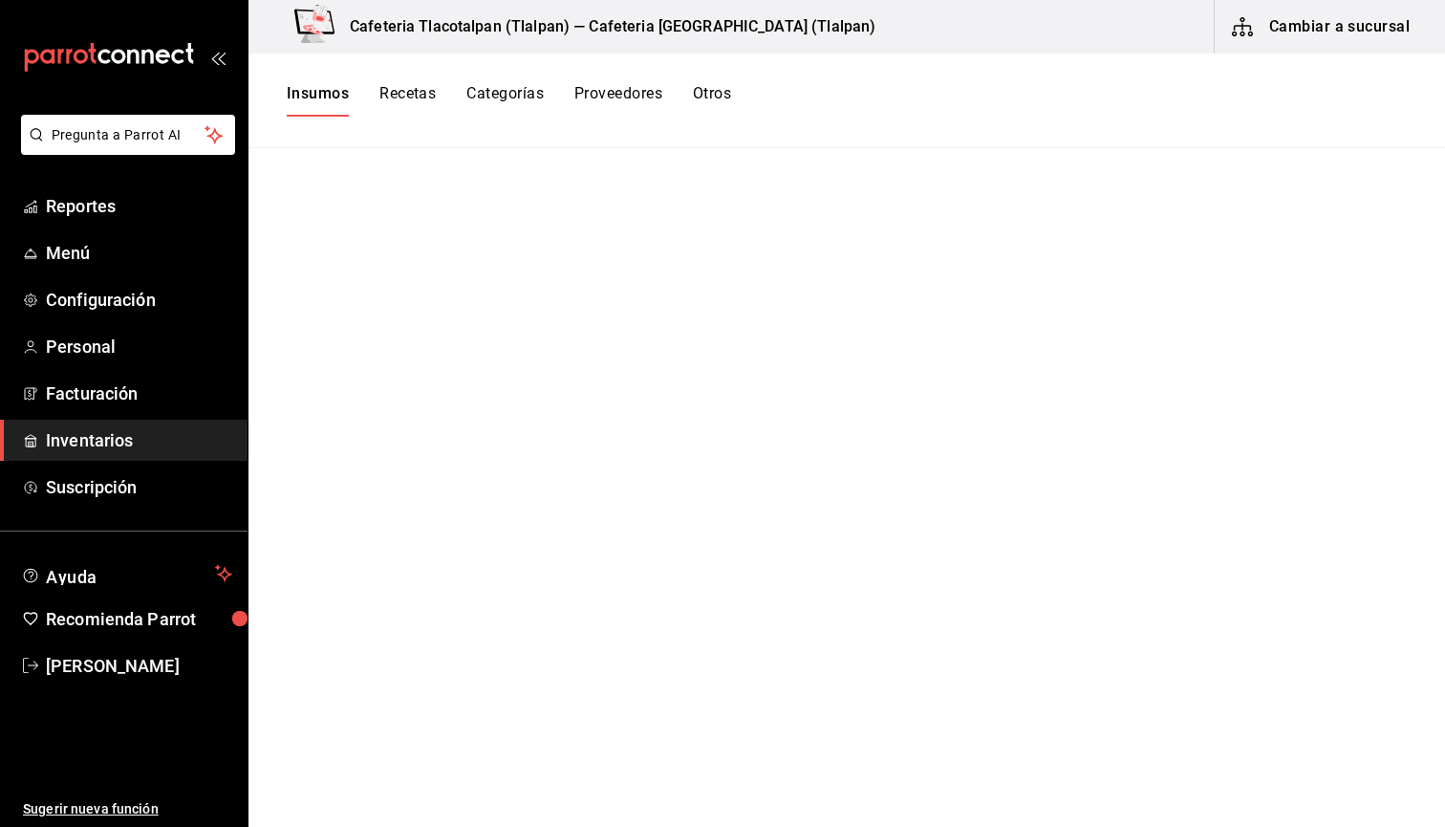
click at [479, 94] on button "Categorías" at bounding box center [504, 100] width 77 height 32
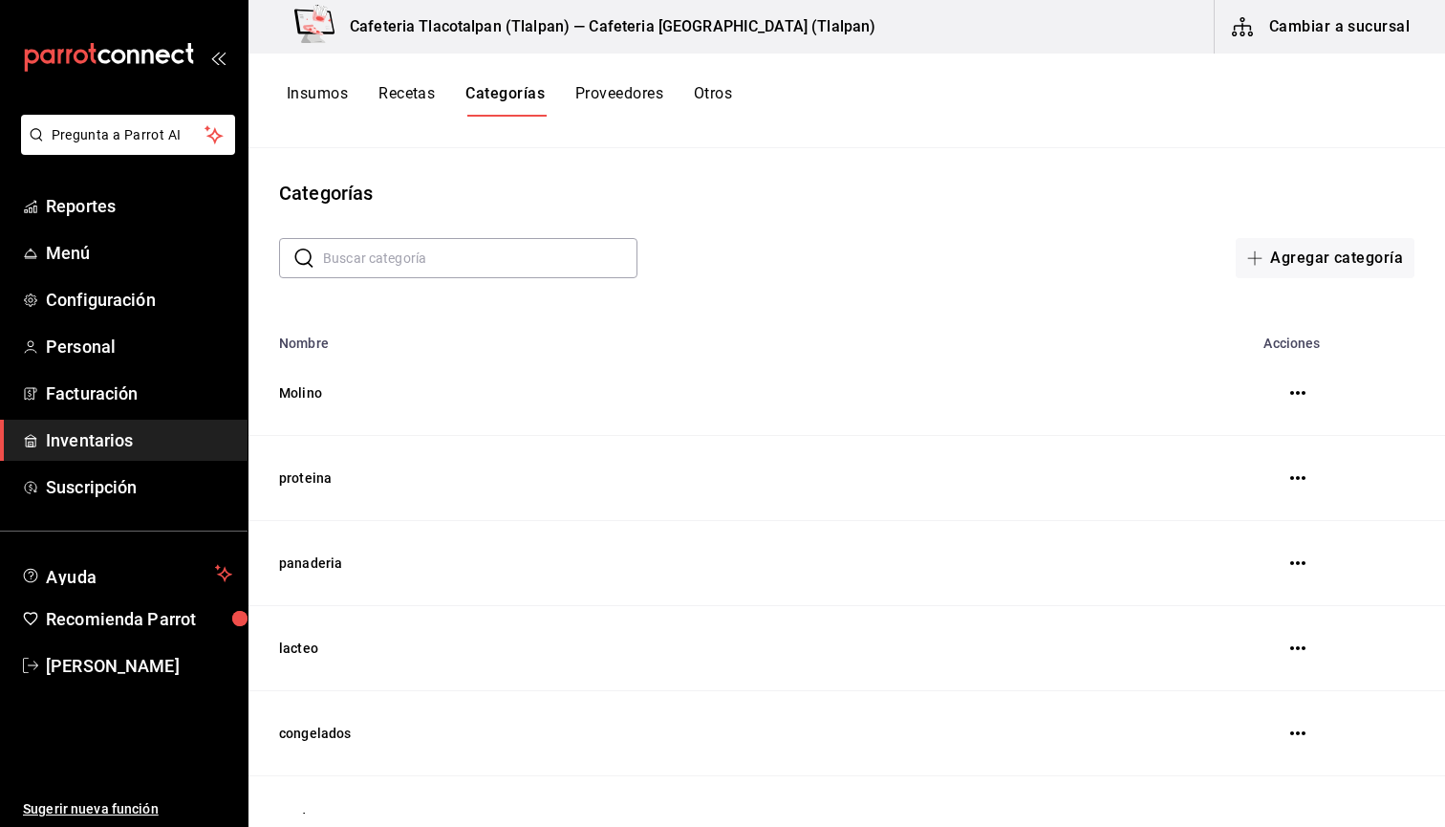
click at [411, 89] on button "Recetas" at bounding box center [406, 100] width 56 height 32
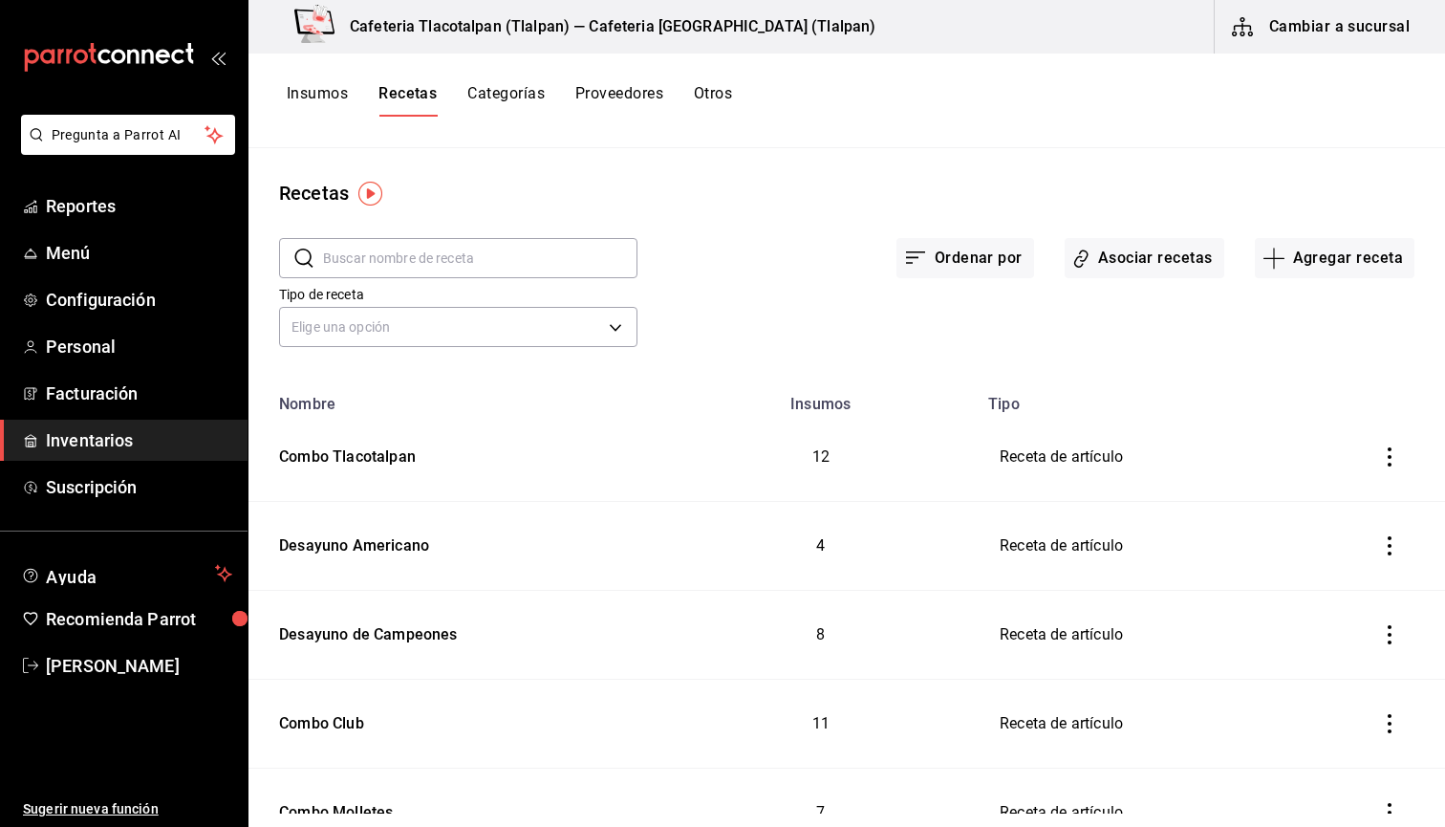
click at [316, 97] on button "Insumos" at bounding box center [317, 100] width 61 height 32
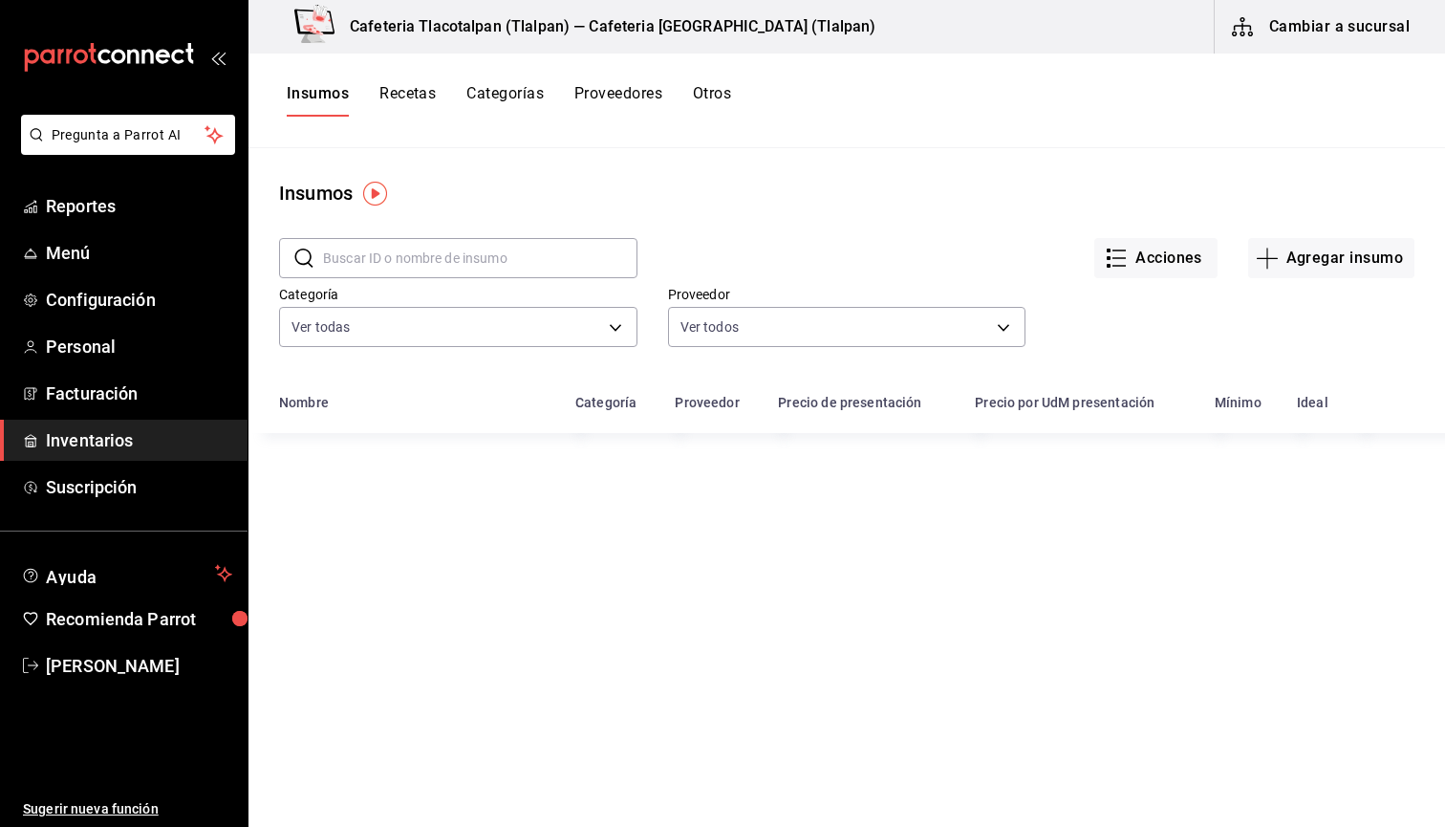
click at [369, 261] on input "text" at bounding box center [480, 258] width 314 height 38
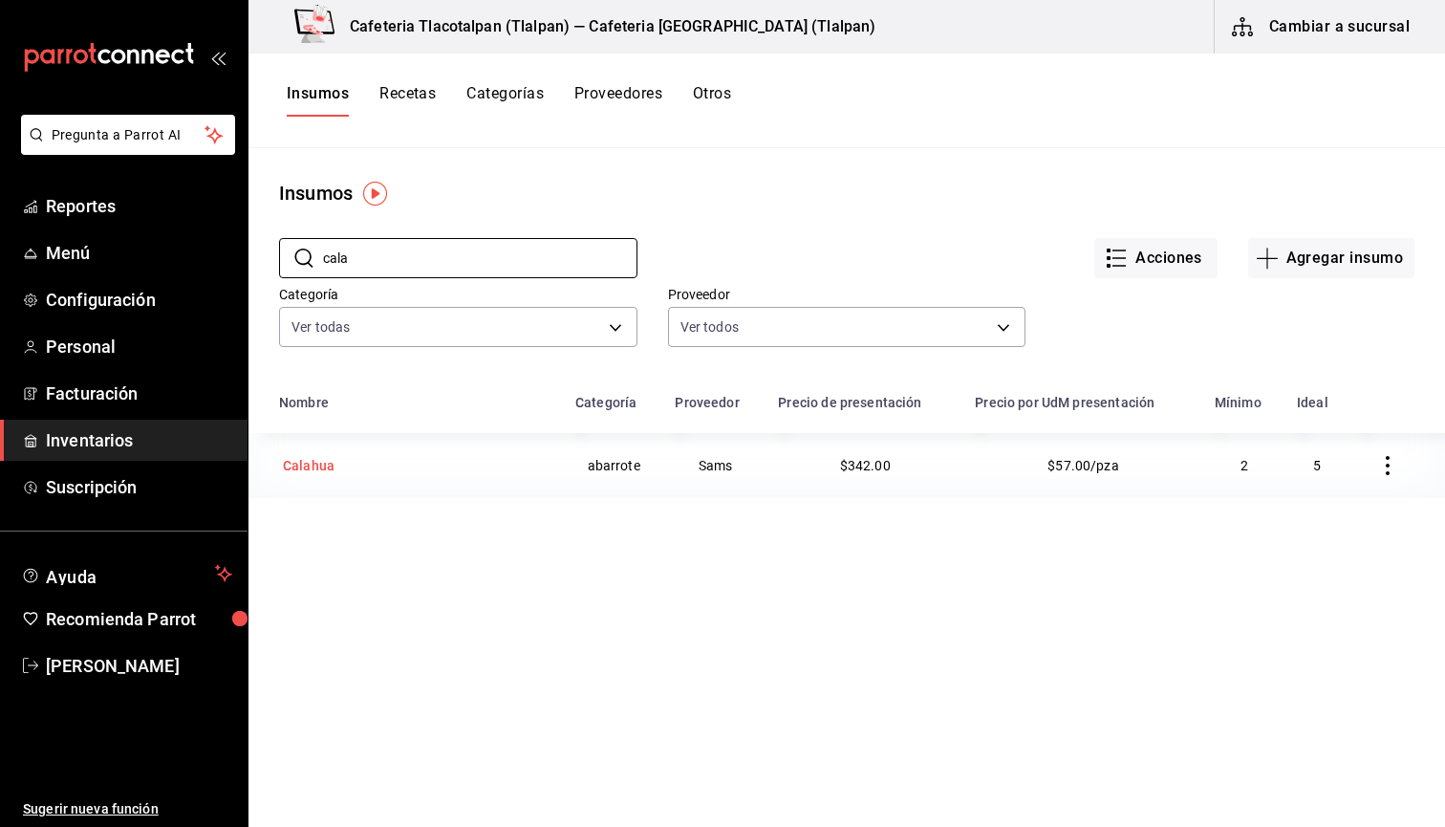
type input "cala"
click at [313, 469] on div "Calahua" at bounding box center [309, 465] width 52 height 19
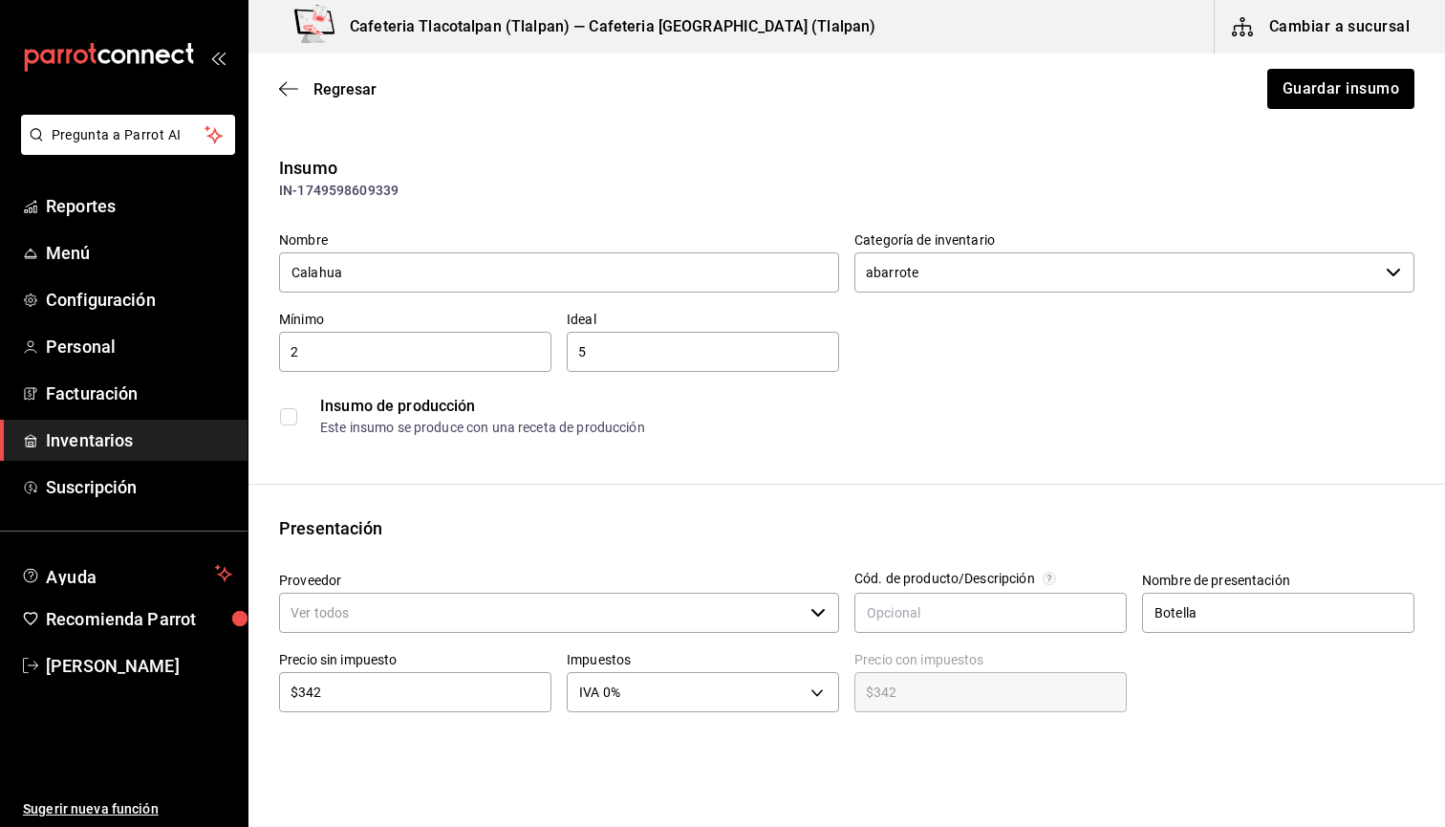
type input "Sams"
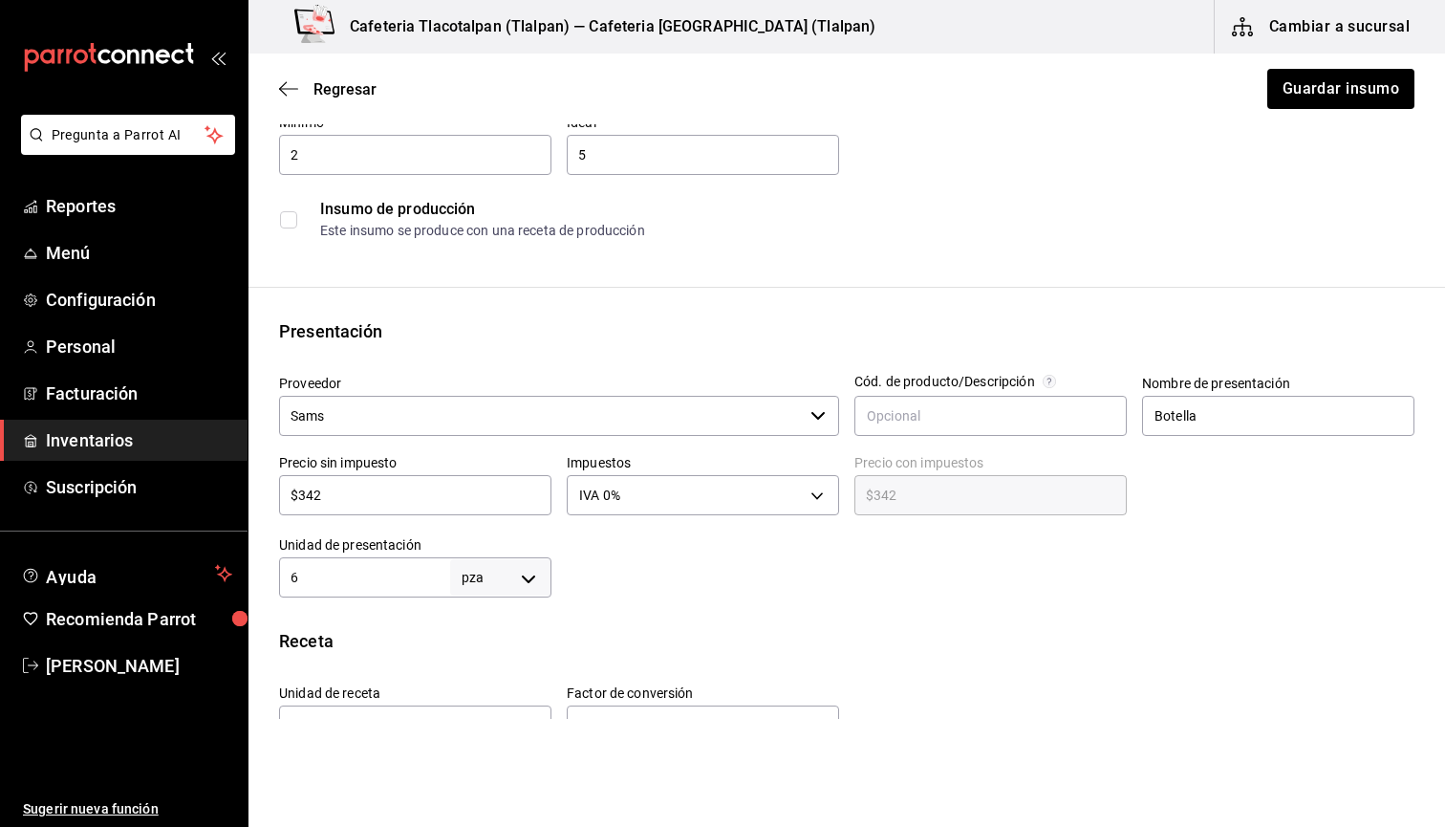
scroll to position [205, 0]
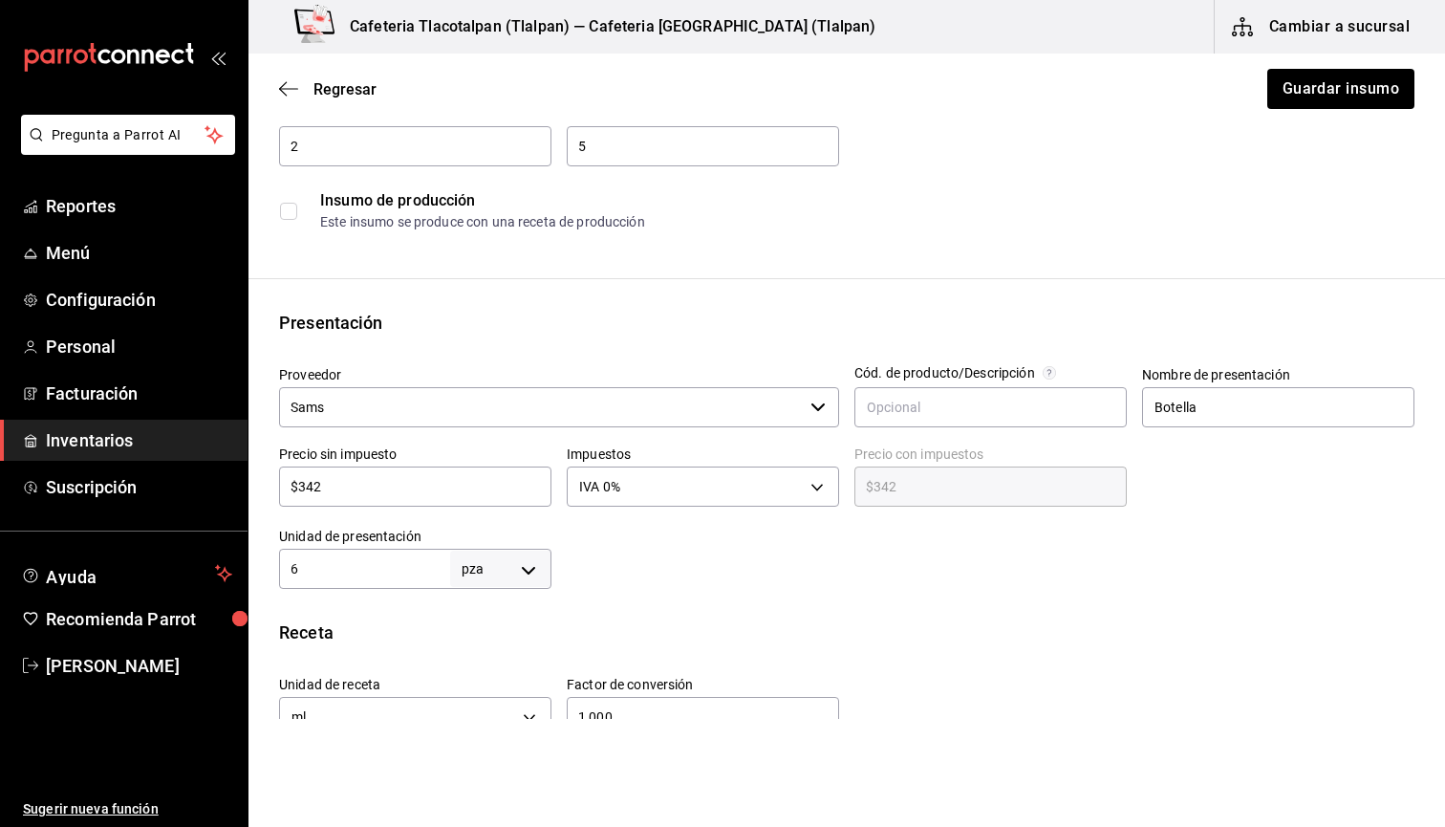
click at [311, 485] on input "$342" at bounding box center [415, 486] width 272 height 23
type input "$32"
type input "$32.00"
type input "$3"
type input "$3.00"
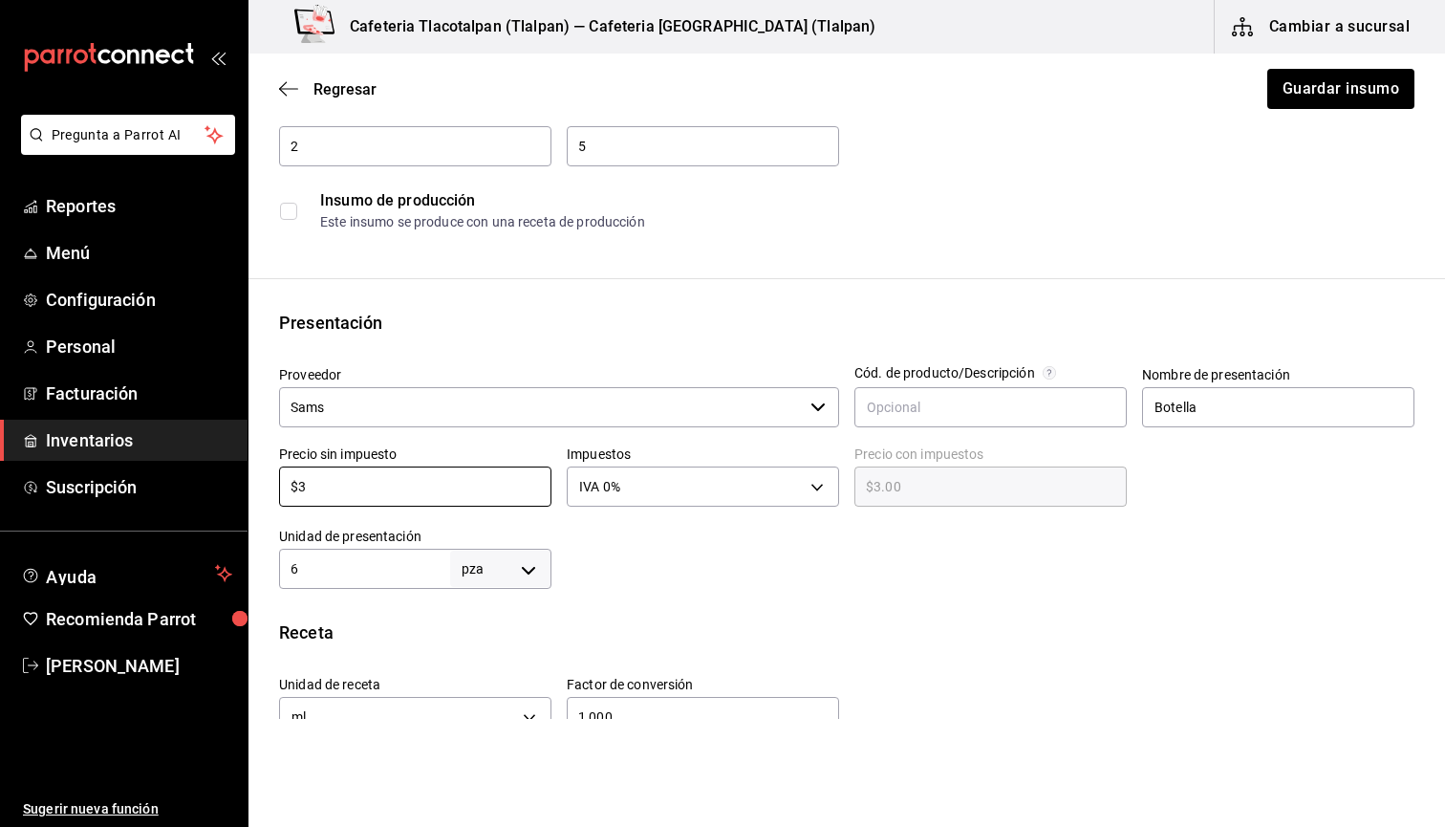
type input "$36"
type input "$36.00"
type input "$360"
type input "$360.00"
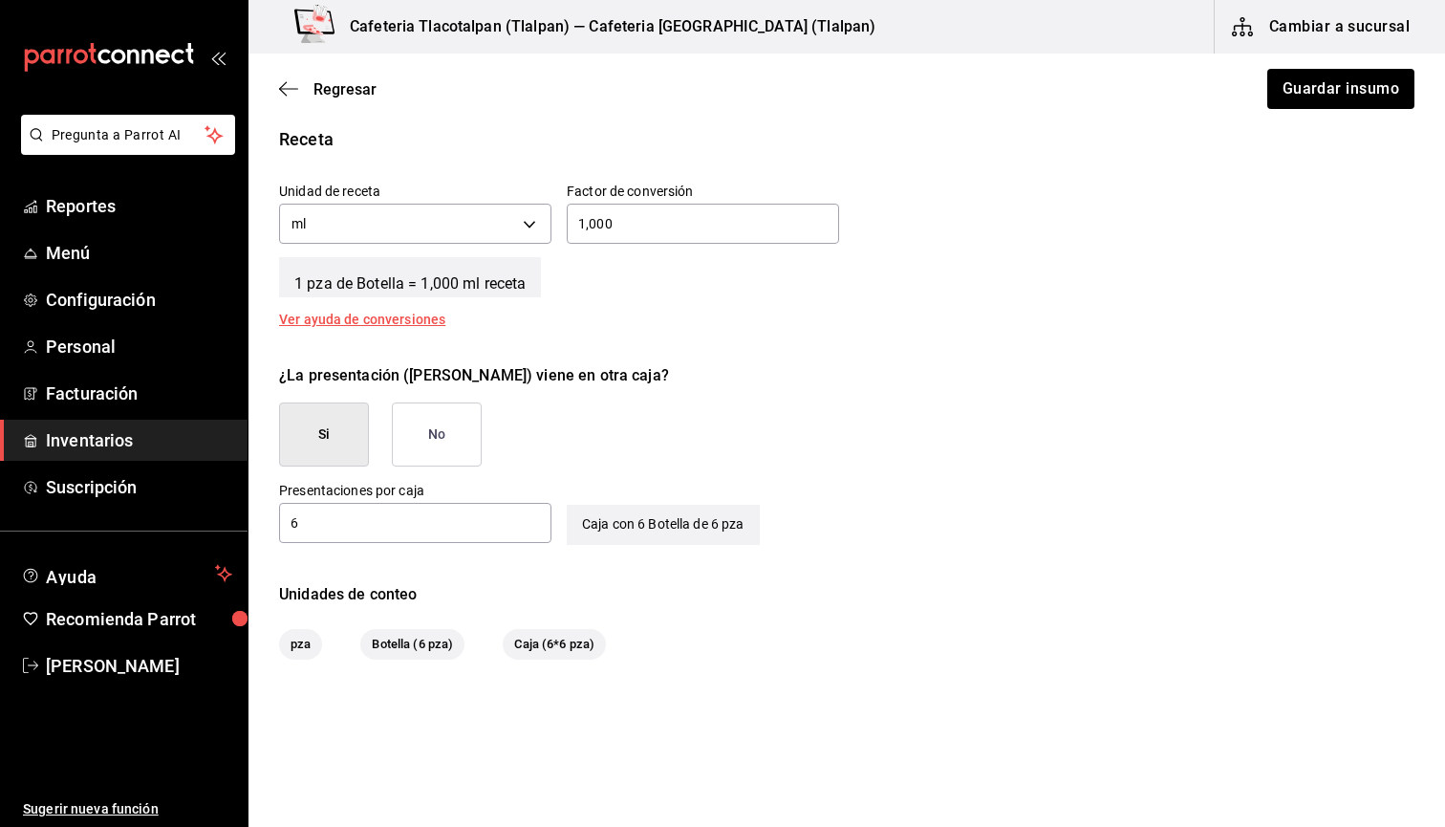
scroll to position [726, 0]
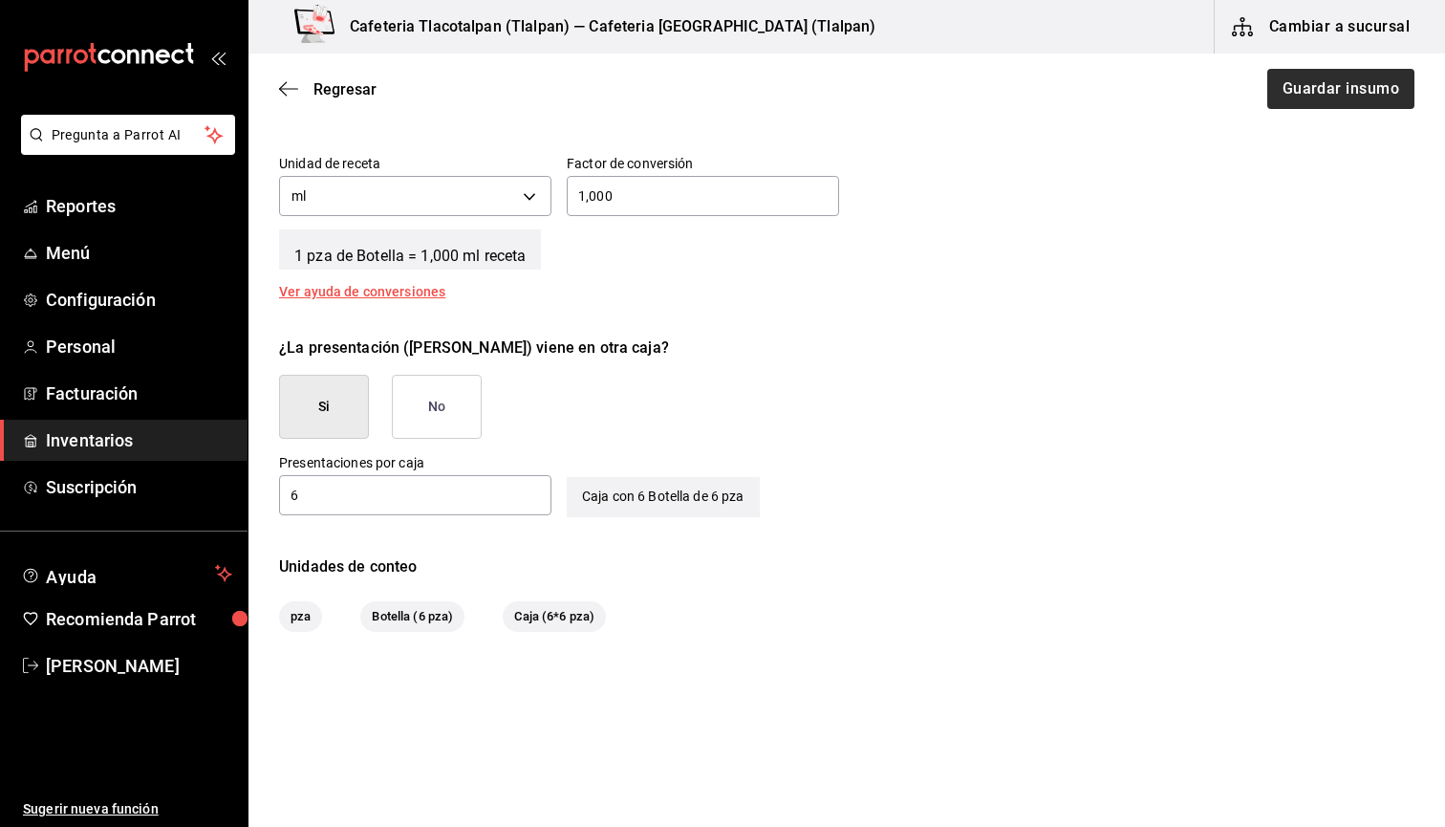
type input "$360"
click at [1341, 77] on button "Guardar insumo" at bounding box center [1339, 89] width 149 height 40
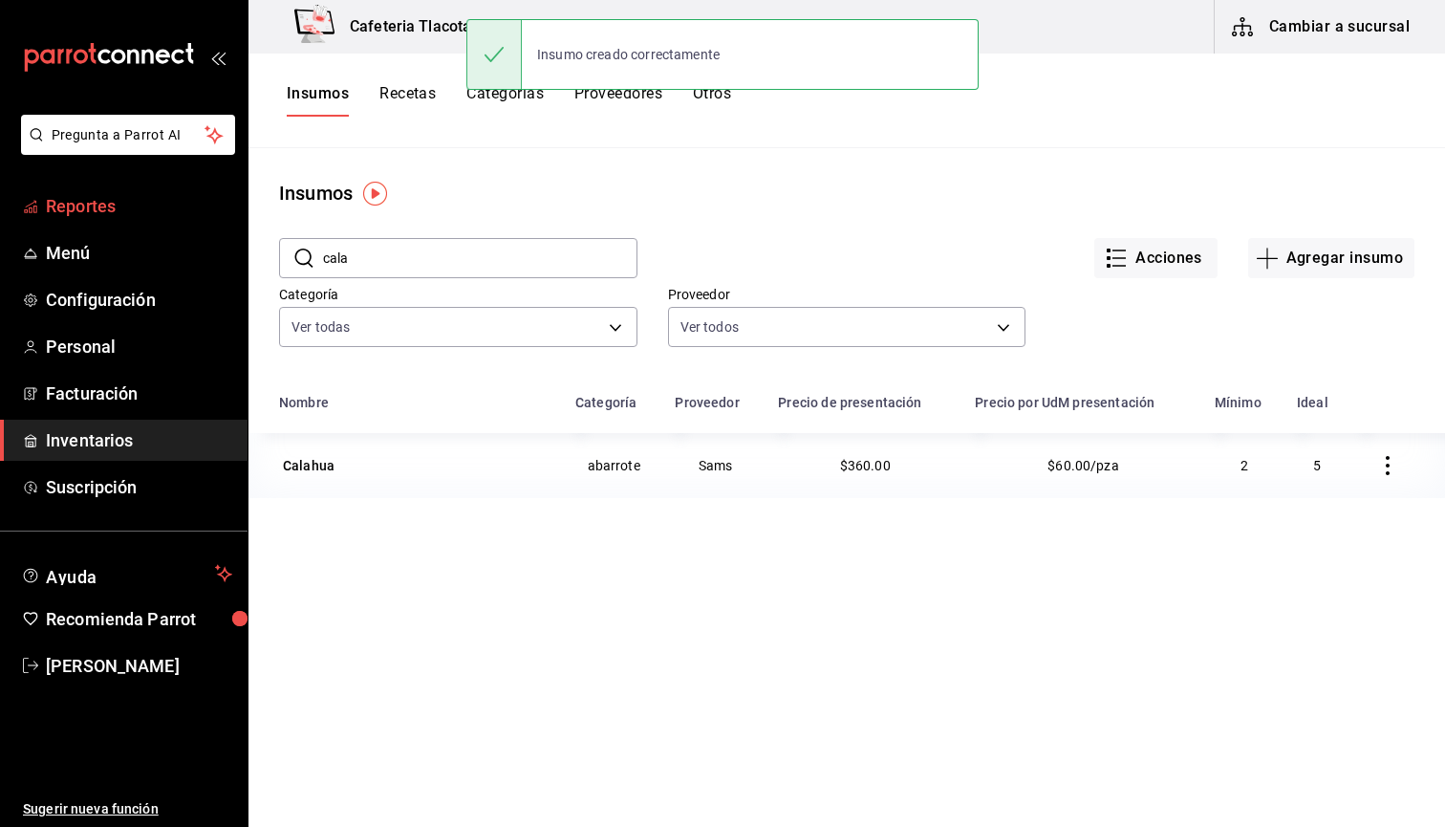
click at [94, 214] on span "Reportes" at bounding box center [139, 206] width 186 height 26
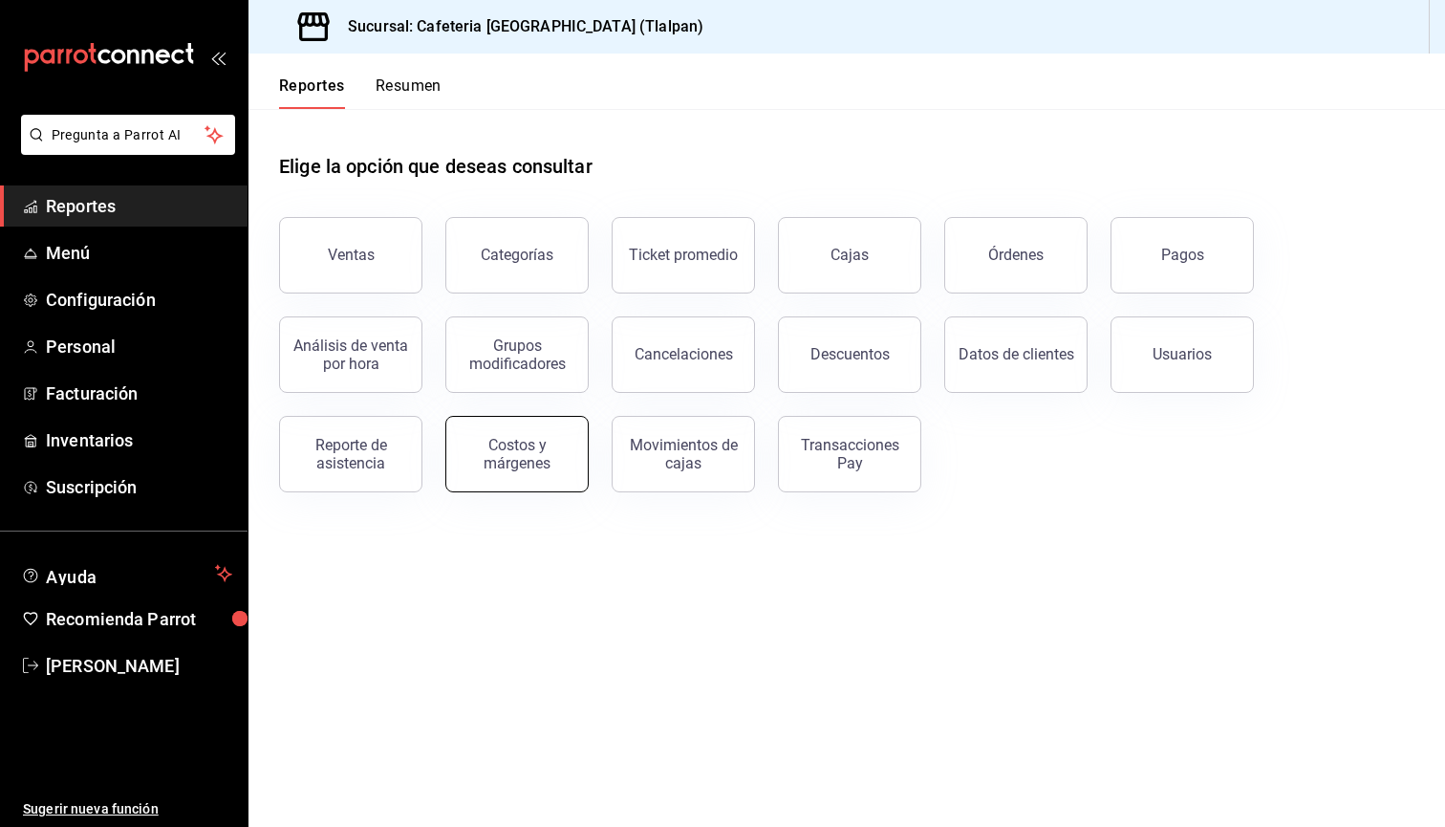
click at [499, 443] on div "Costos y márgenes" at bounding box center [517, 454] width 119 height 36
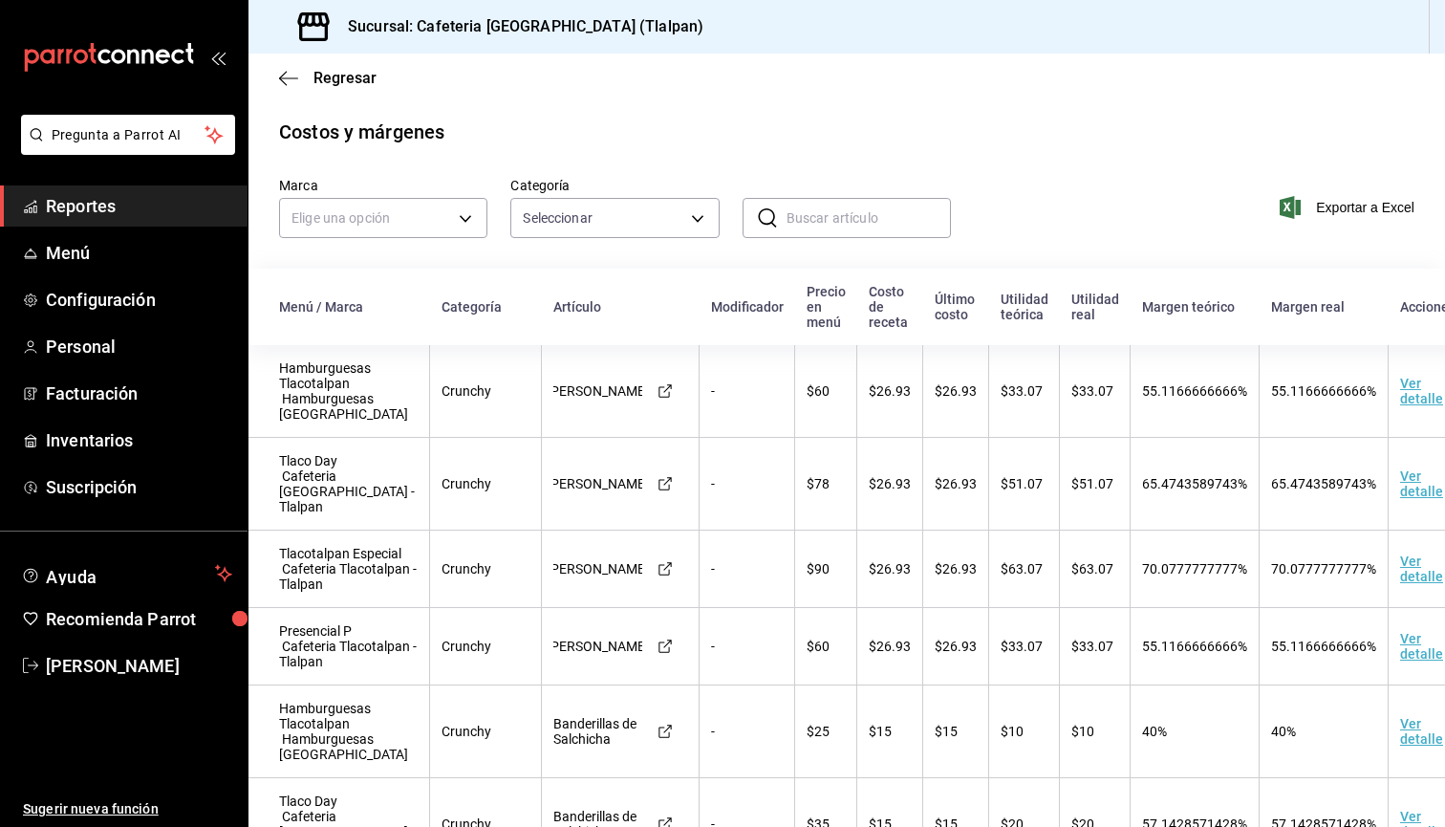
click at [807, 218] on input "text" at bounding box center [869, 218] width 164 height 38
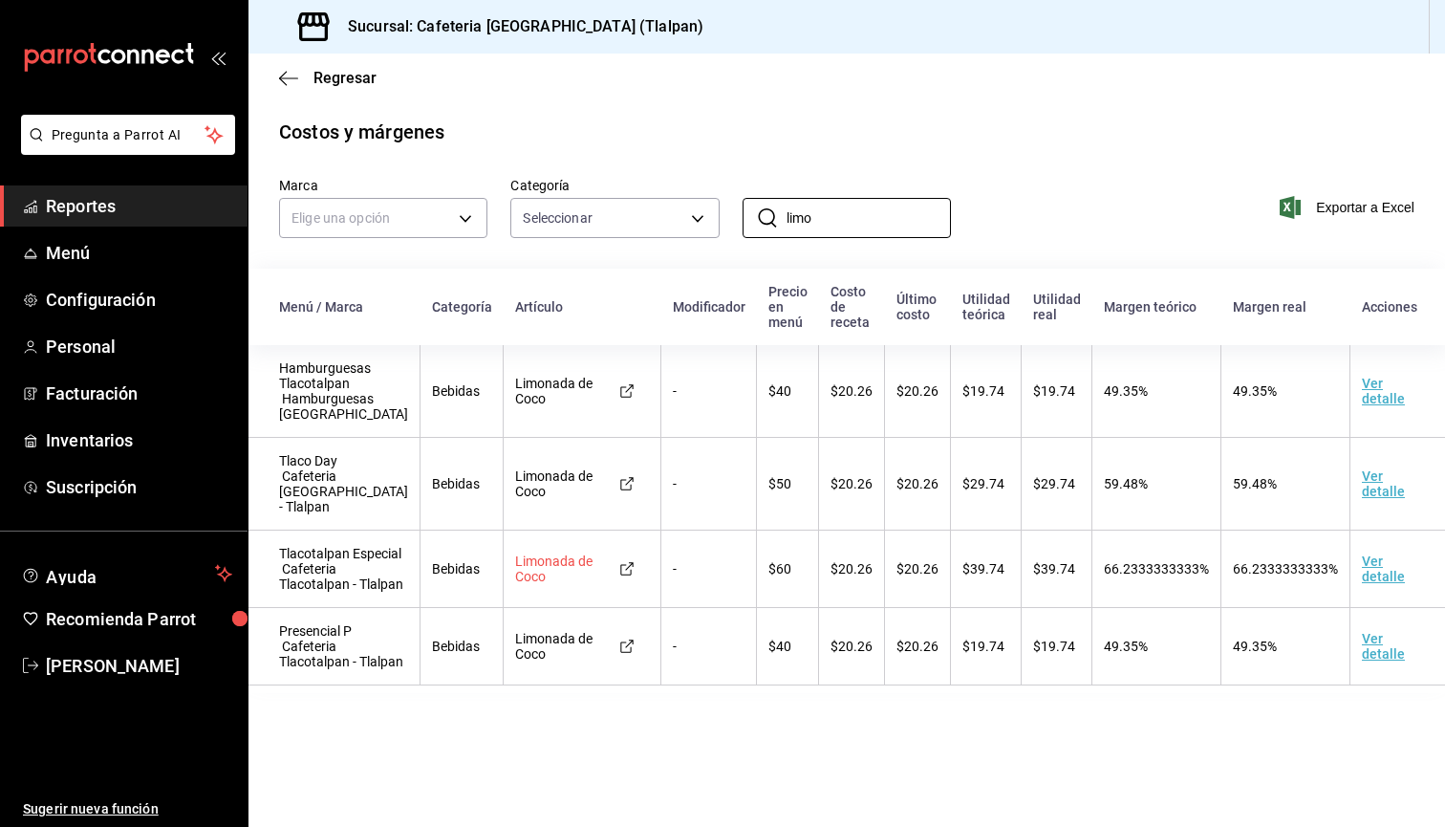
type input "limo"
click at [535, 601] on td "Limonada de Coco" at bounding box center [583, 568] width 158 height 77
click at [108, 443] on span "Inventarios" at bounding box center [139, 440] width 186 height 26
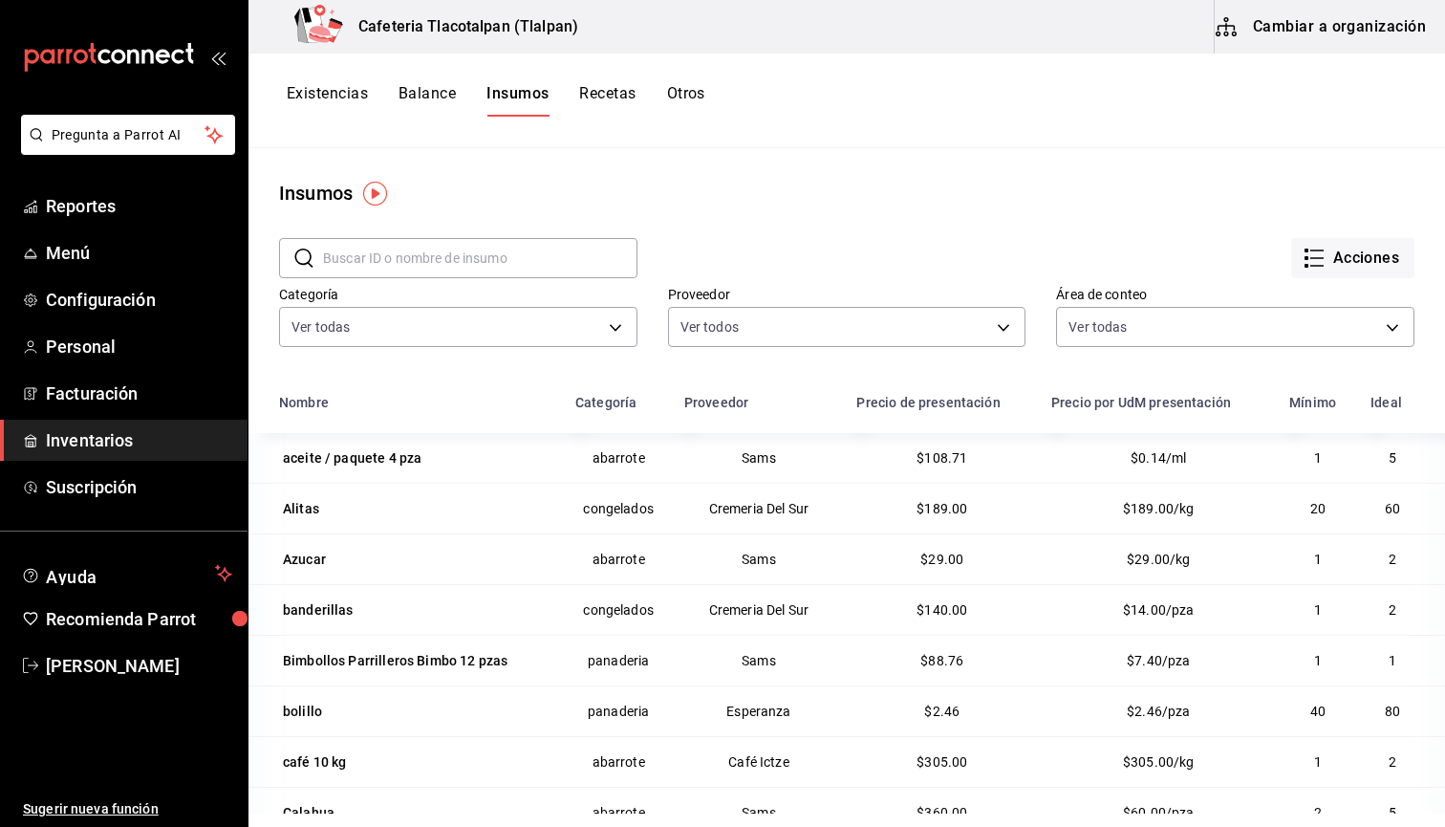
click at [406, 275] on input "text" at bounding box center [480, 258] width 314 height 38
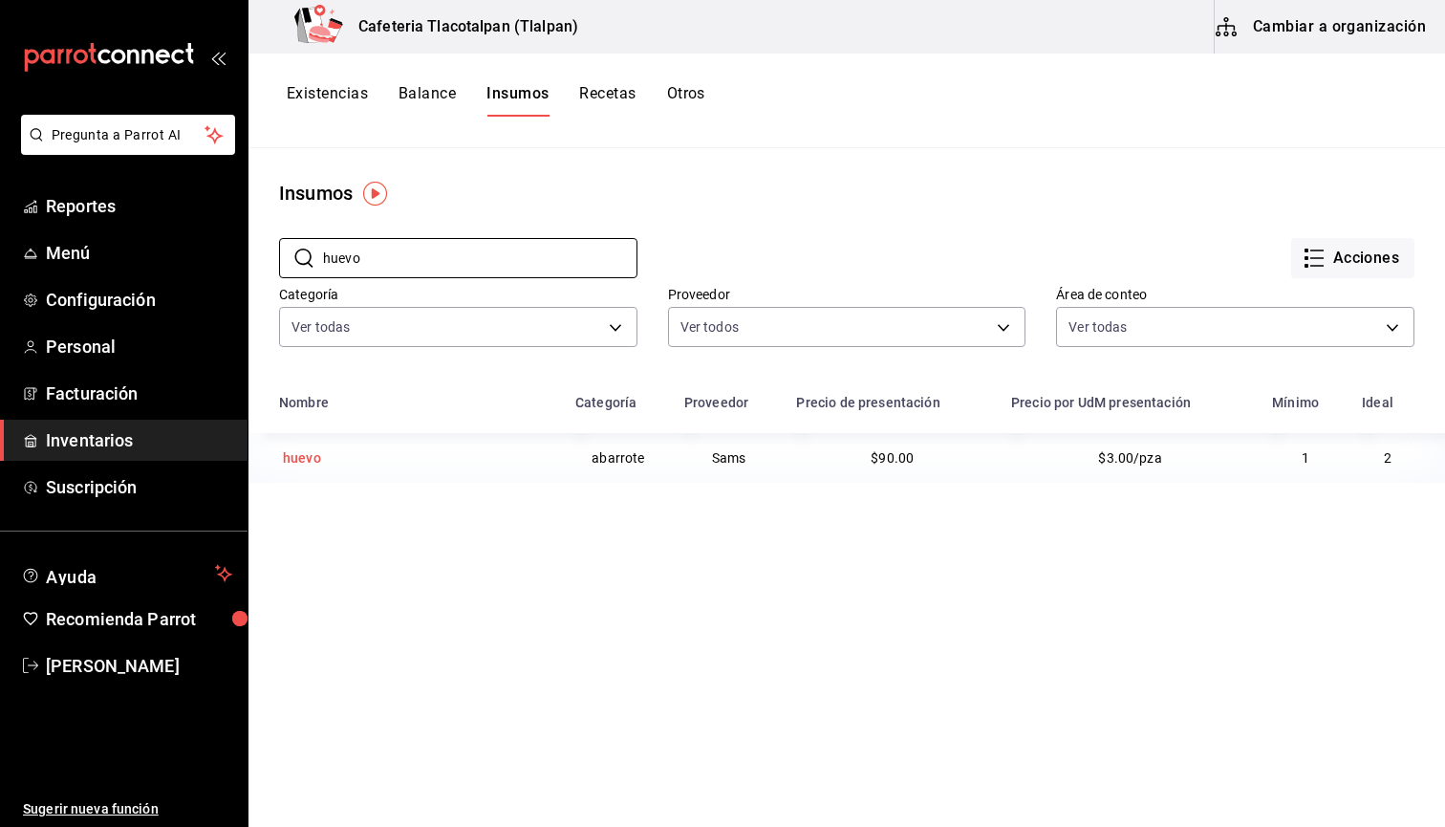
type input "huevo"
click at [307, 465] on div "huevo" at bounding box center [302, 457] width 38 height 19
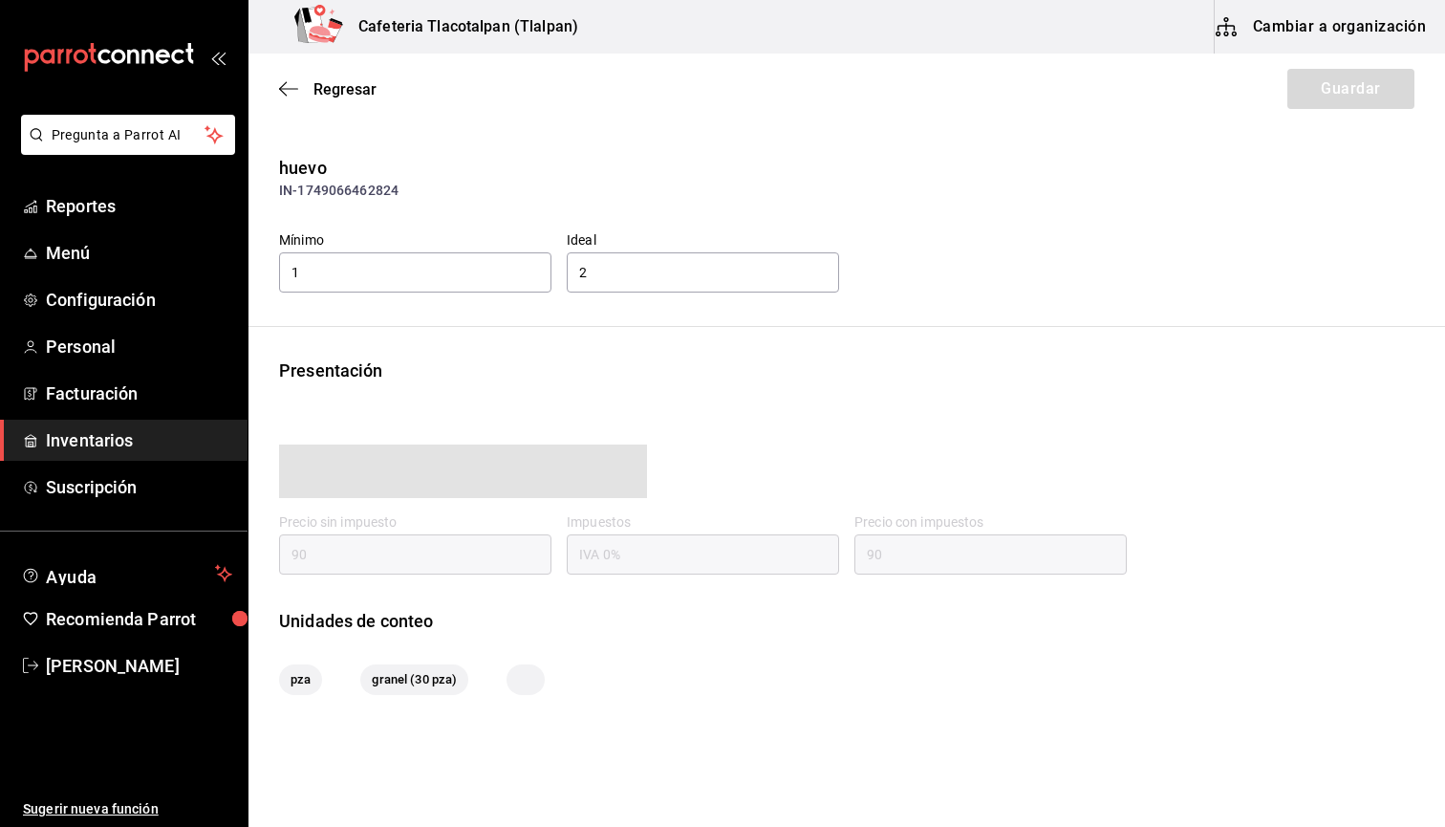
type input "90.00"
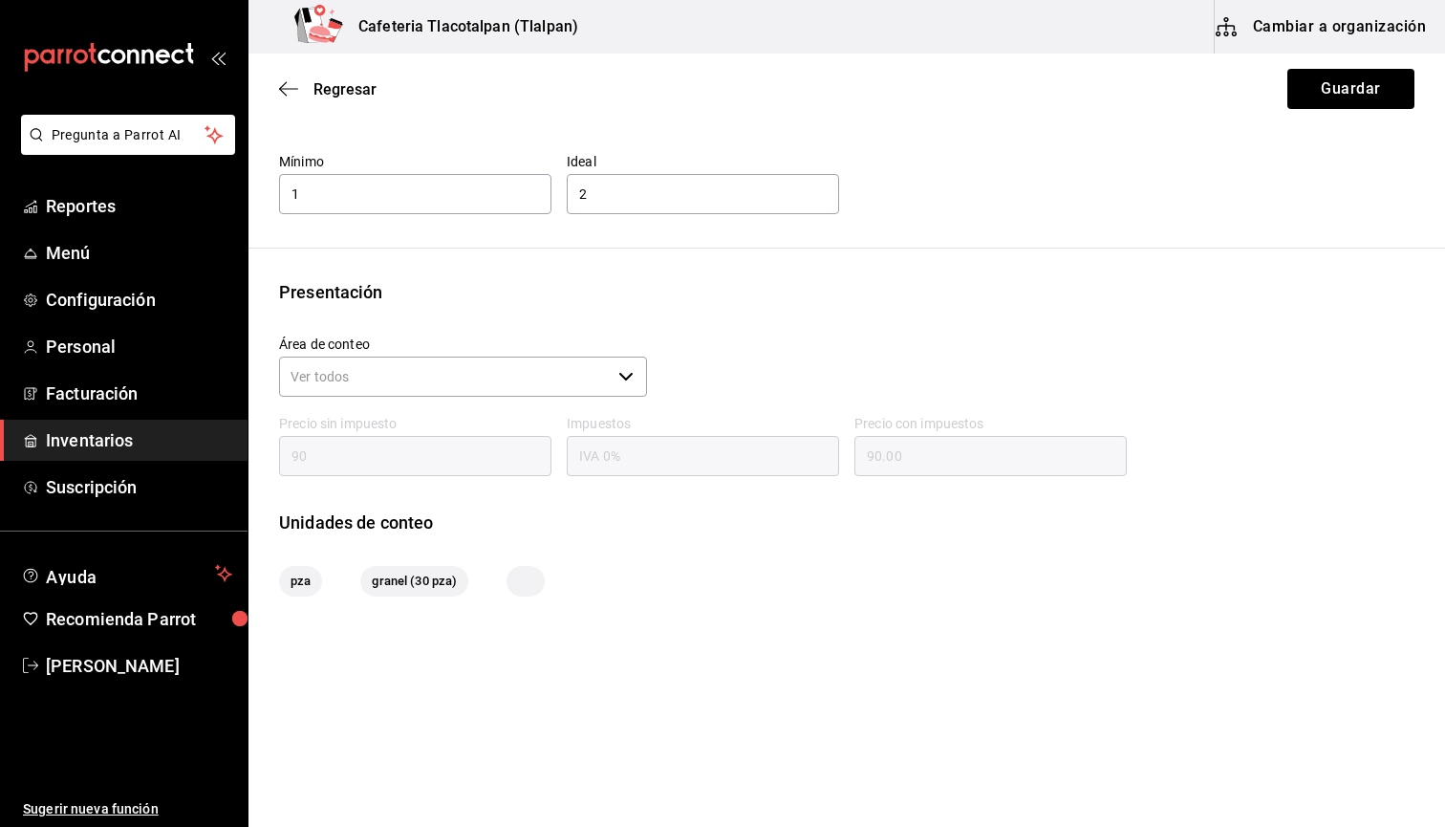
scroll to position [78, 0]
click at [287, 90] on icon "button" at bounding box center [288, 88] width 19 height 17
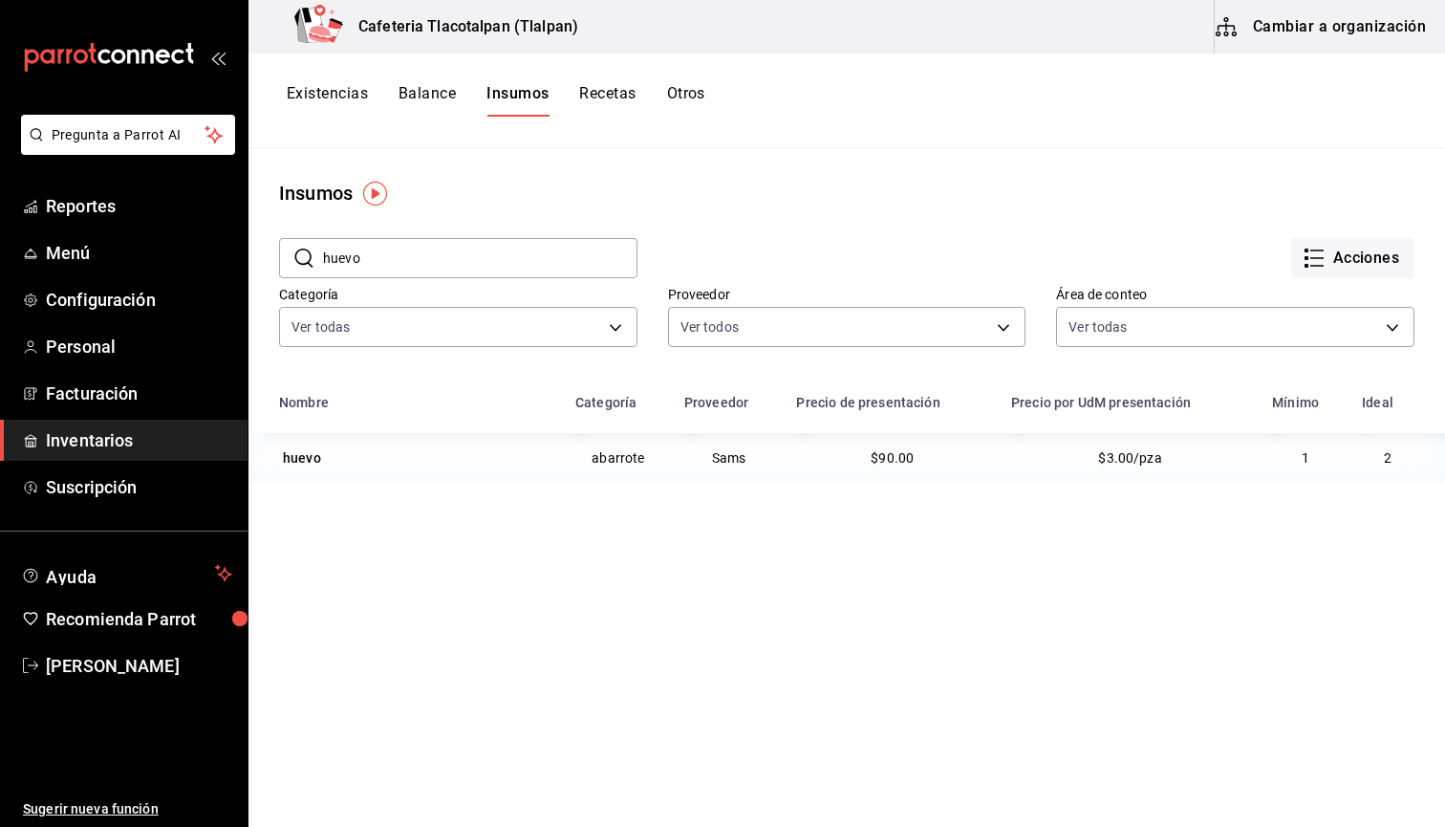
click at [1119, 462] on span "$3.00/pza" at bounding box center [1129, 457] width 63 height 15
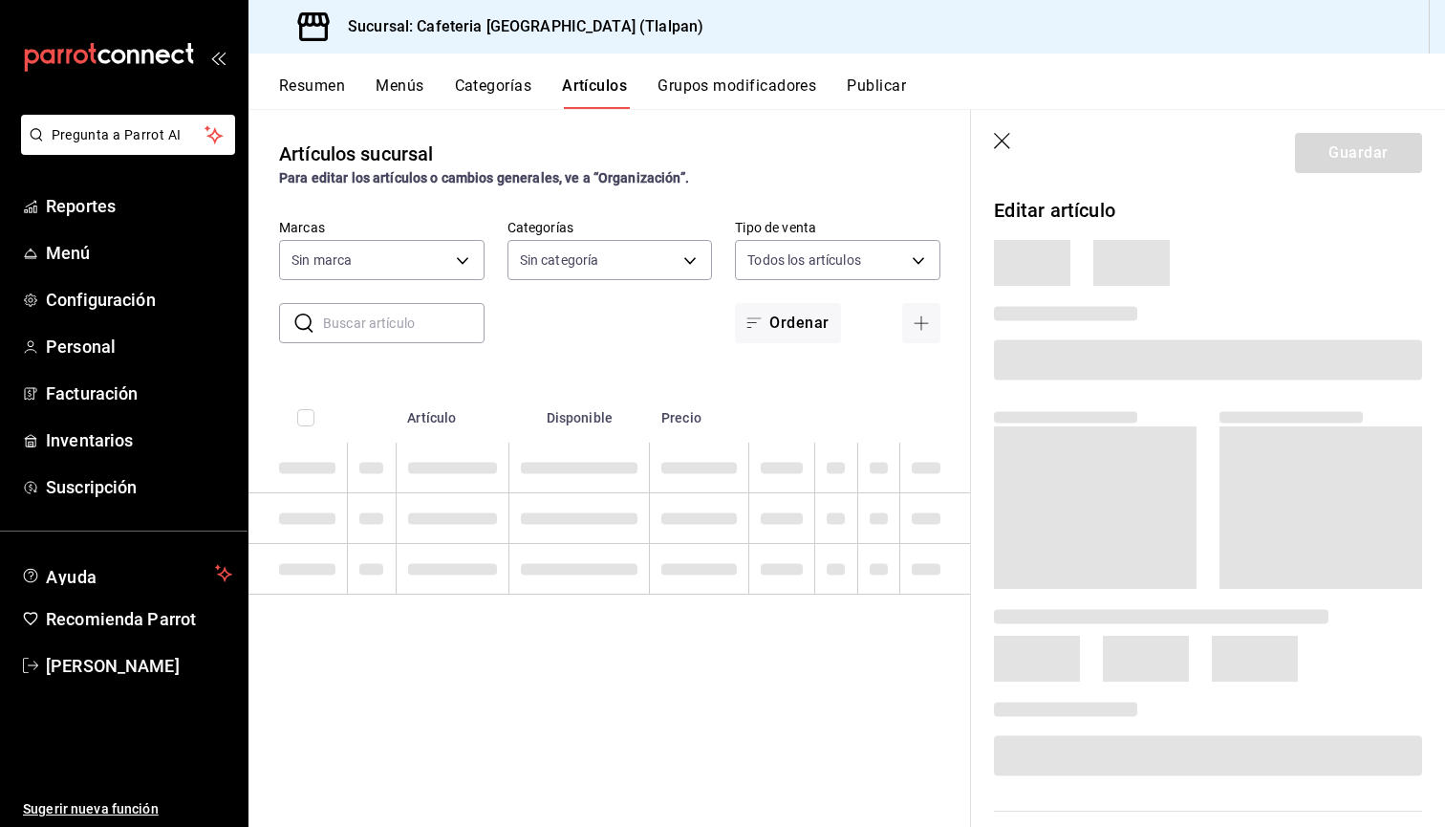
type input "ec576109-29d1-42df-b2ca-5becddbd2efe,3dfd9669-9911-4f47-a36d-8fb2dcc6eb36,e5a57…"
type input "657201d4-d6ef-4148-94c8-ccd00e340086,2df64931-09e0-4952-9b1e-a15b872a294e,3f7d6…"
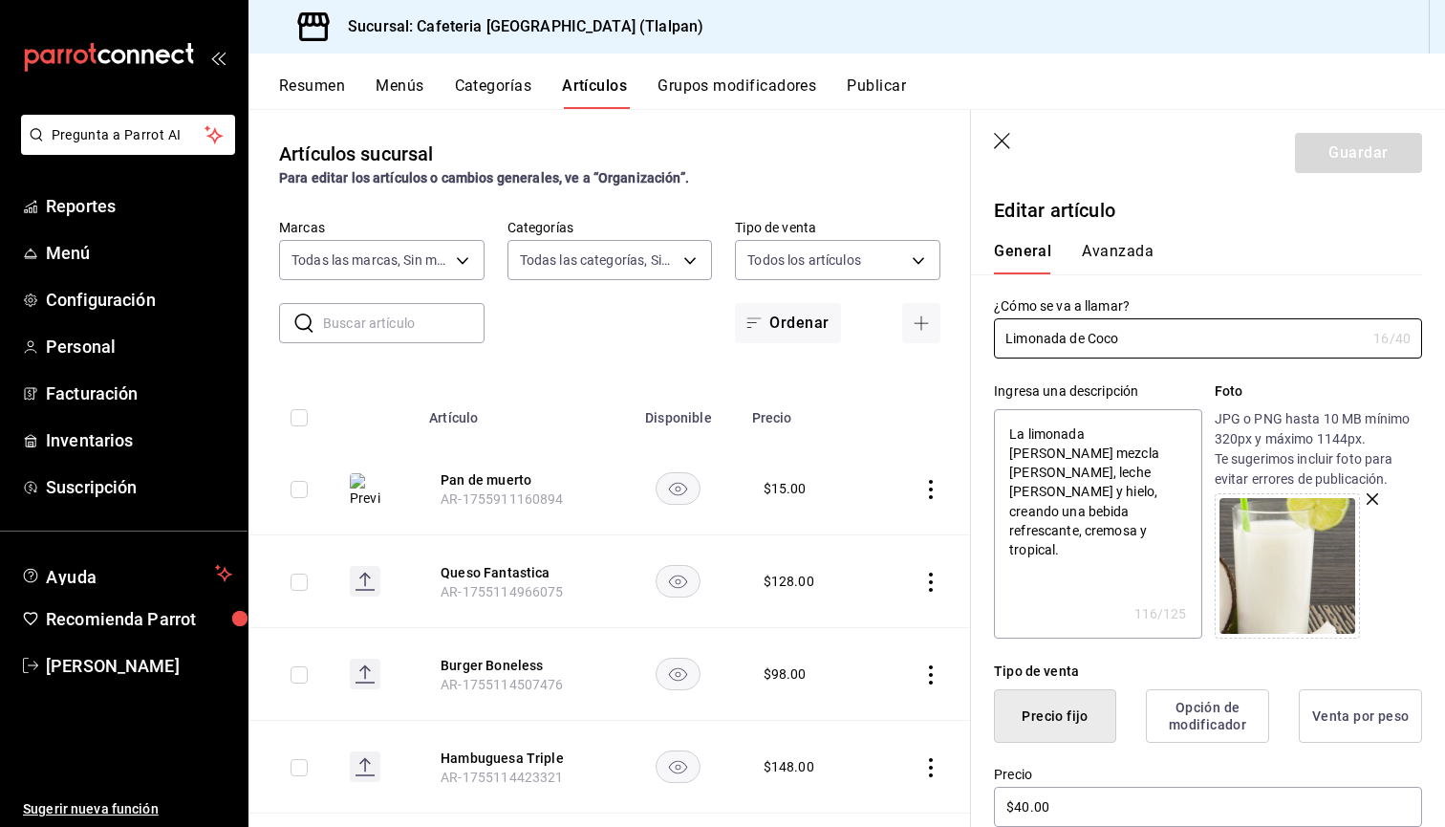
type textarea "x"
click at [102, 436] on span "Inventarios" at bounding box center [139, 440] width 186 height 26
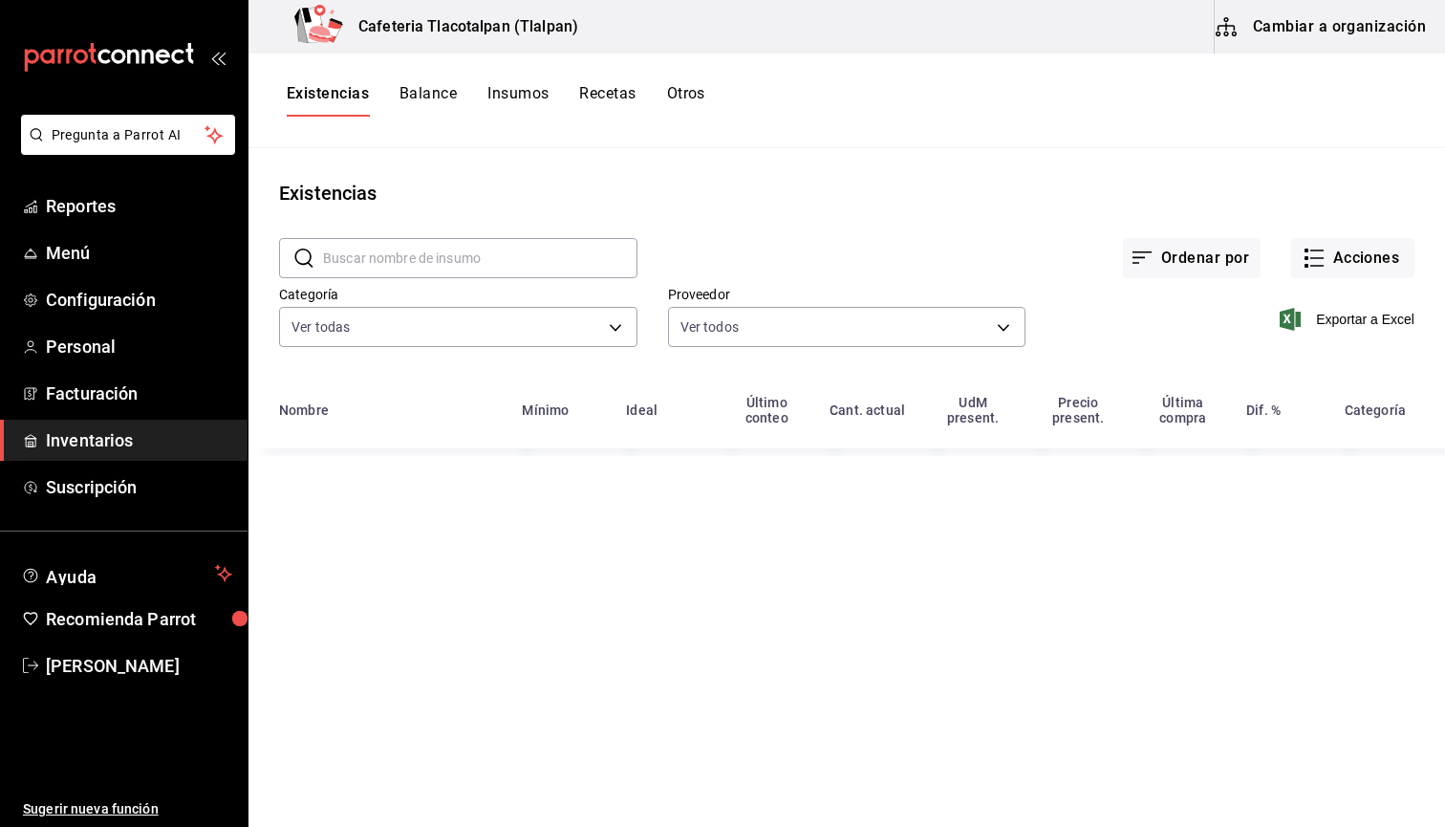
click at [464, 265] on input "text" at bounding box center [480, 258] width 314 height 38
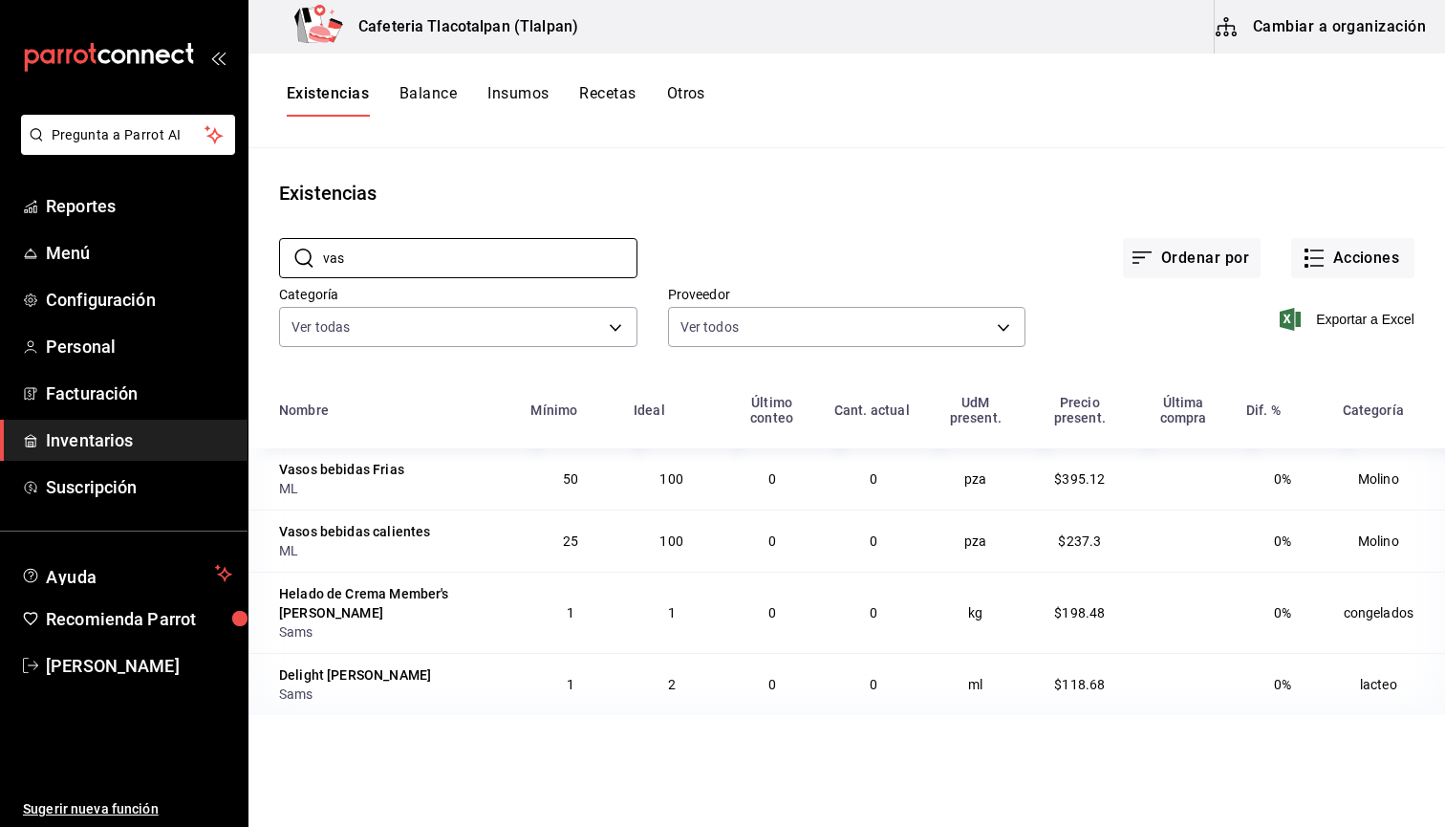
type input "vas"
drag, startPoint x: 1051, startPoint y: 482, endPoint x: 1118, endPoint y: 482, distance: 66.9
click at [1118, 482] on td "$395.12" at bounding box center [1079, 478] width 104 height 61
click at [1259, 23] on button "Cambiar a organización" at bounding box center [1322, 27] width 215 height 54
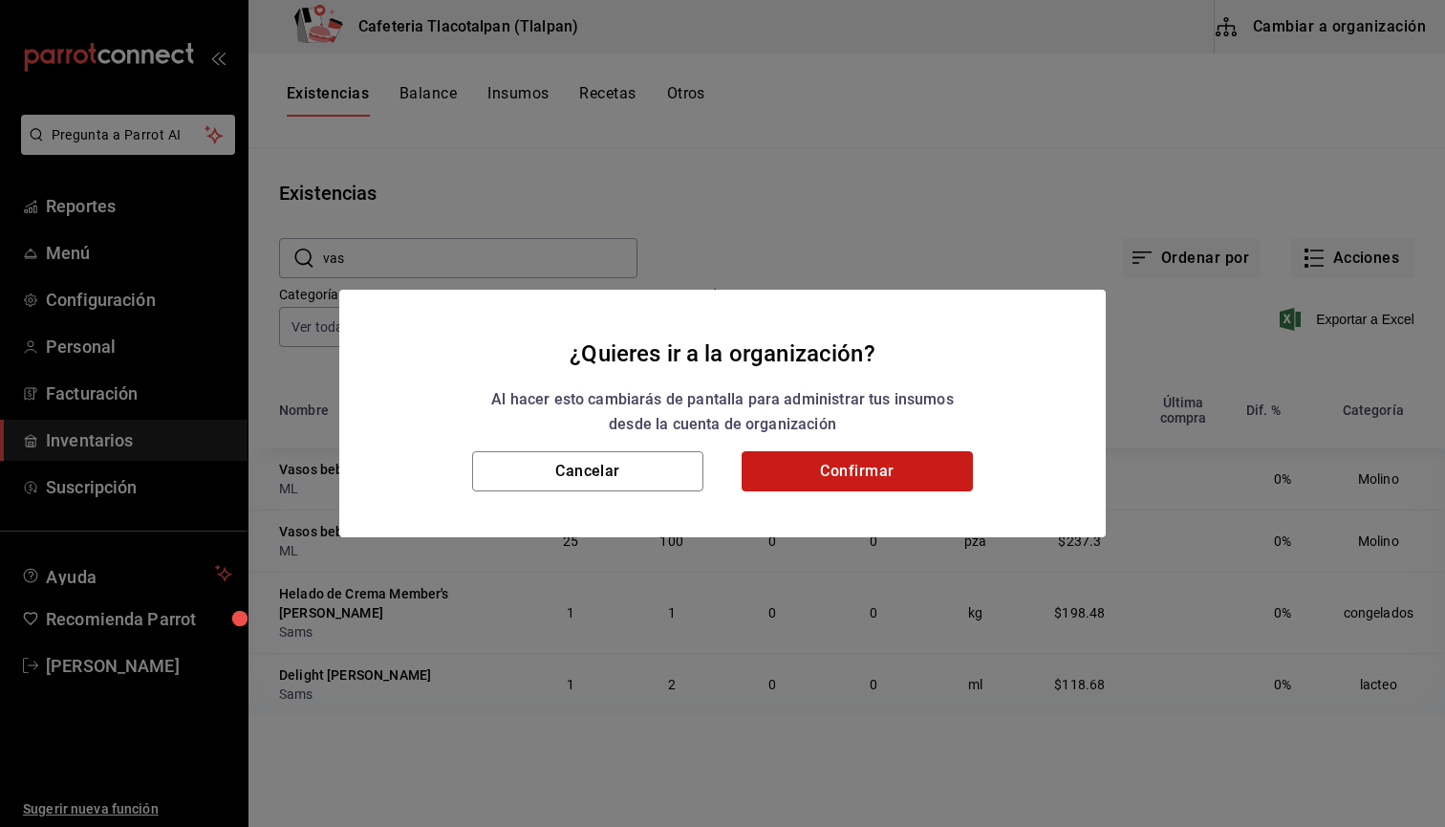
click at [866, 467] on button "Confirmar" at bounding box center [857, 471] width 231 height 40
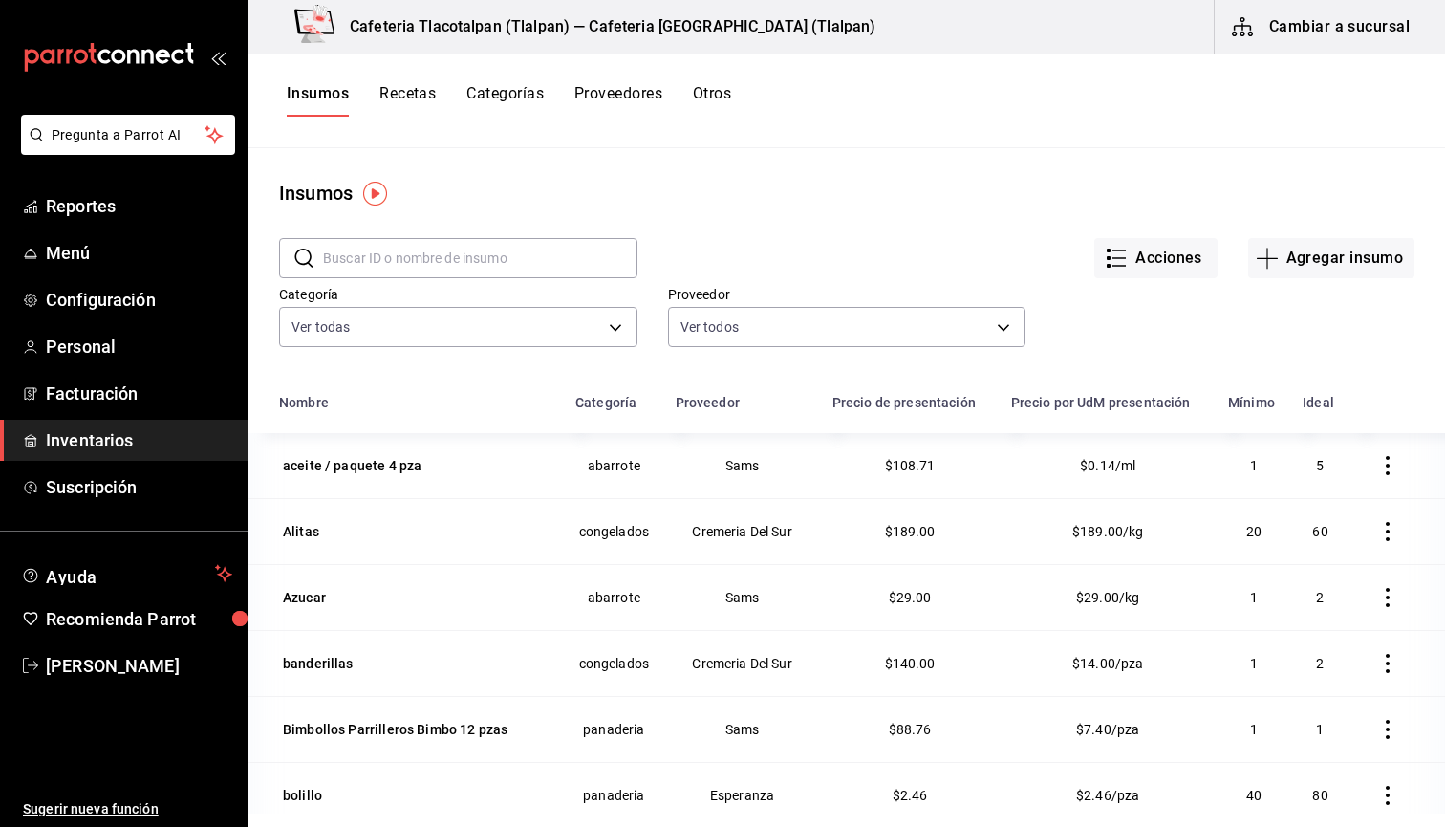
click at [378, 259] on input "text" at bounding box center [480, 258] width 314 height 38
type input "c"
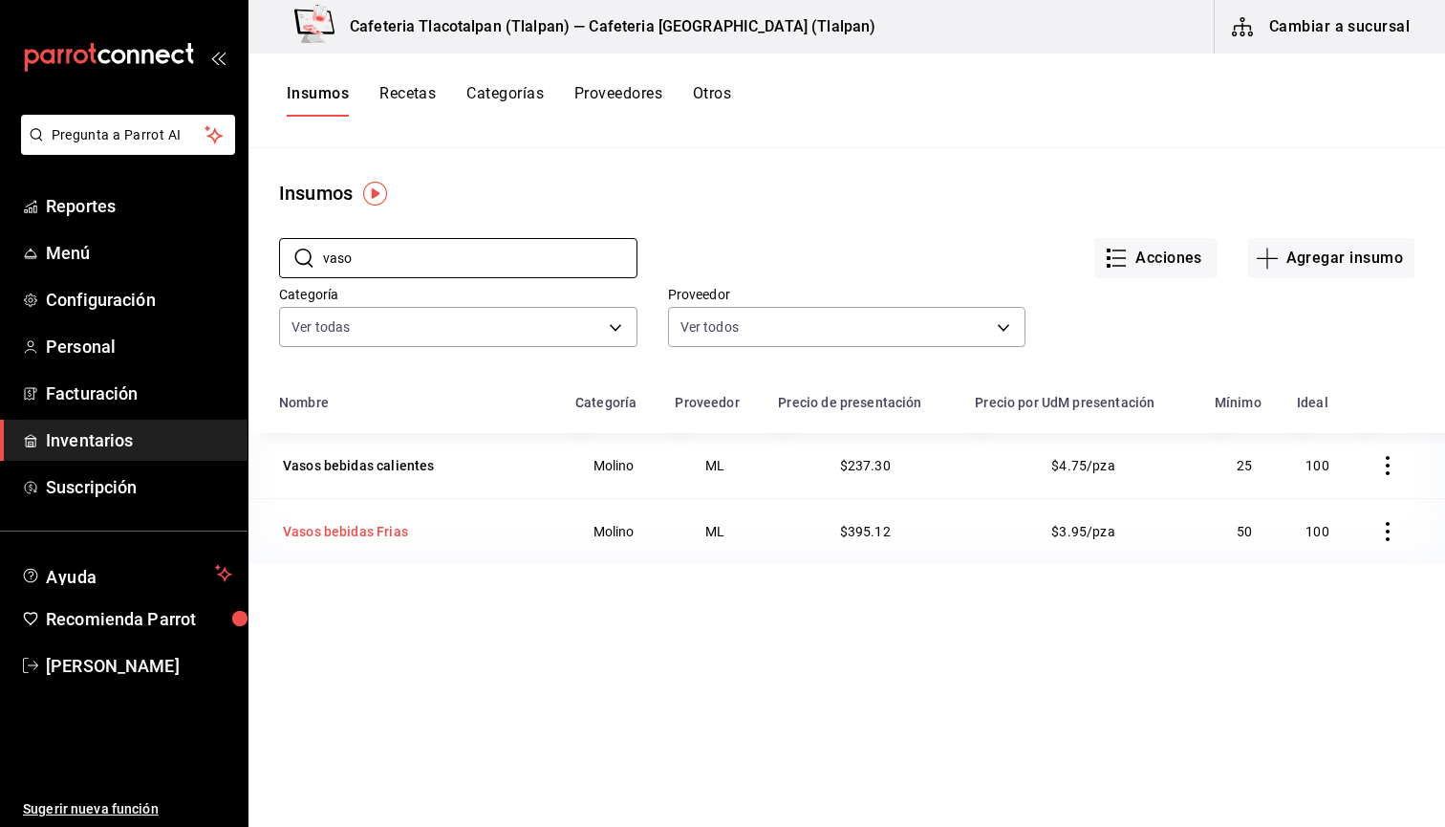
type input "vaso"
click at [366, 540] on div "Vasos bebidas Frias" at bounding box center [345, 531] width 125 height 19
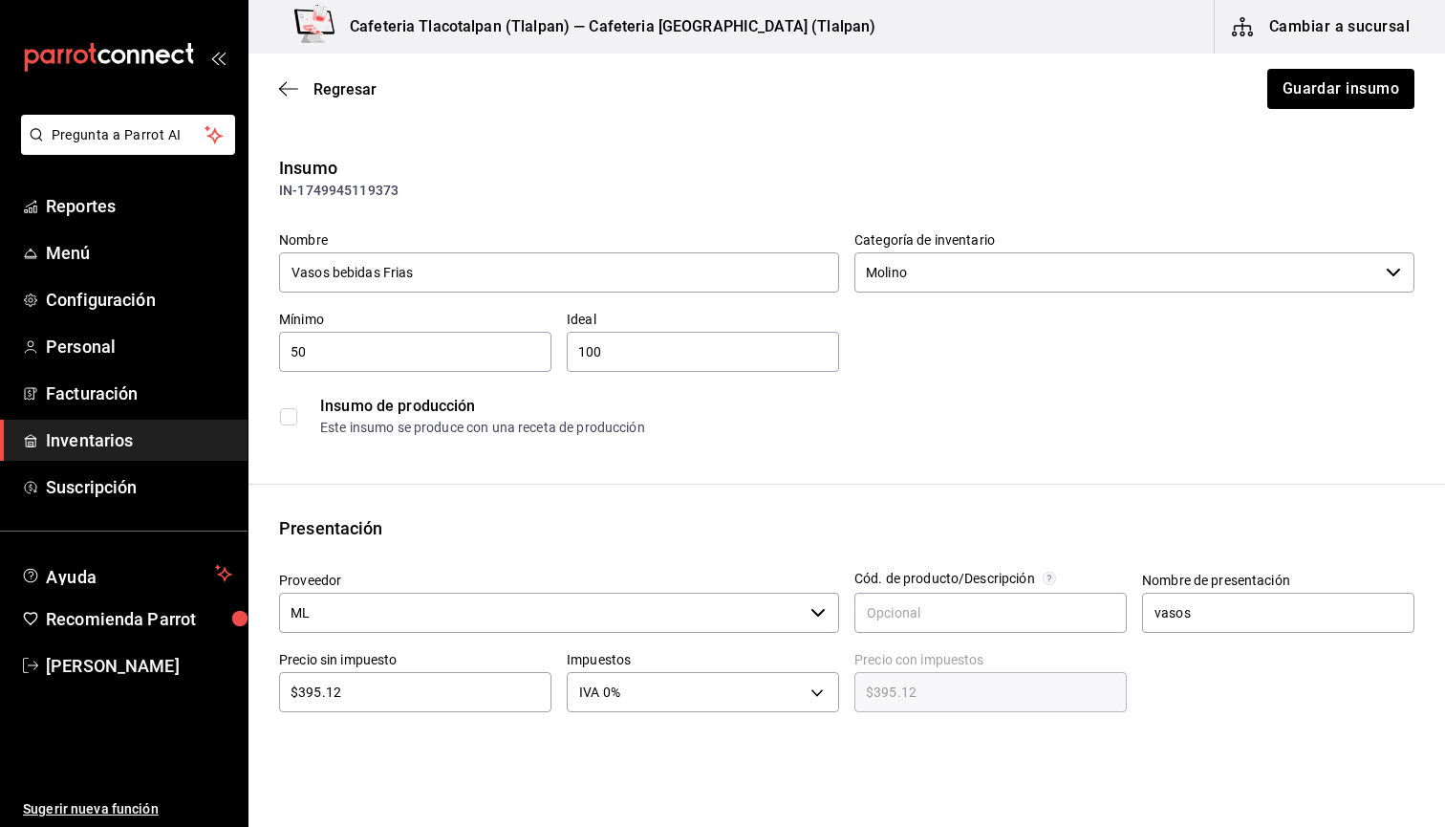
click at [328, 619] on input "ML" at bounding box center [541, 613] width 524 height 40
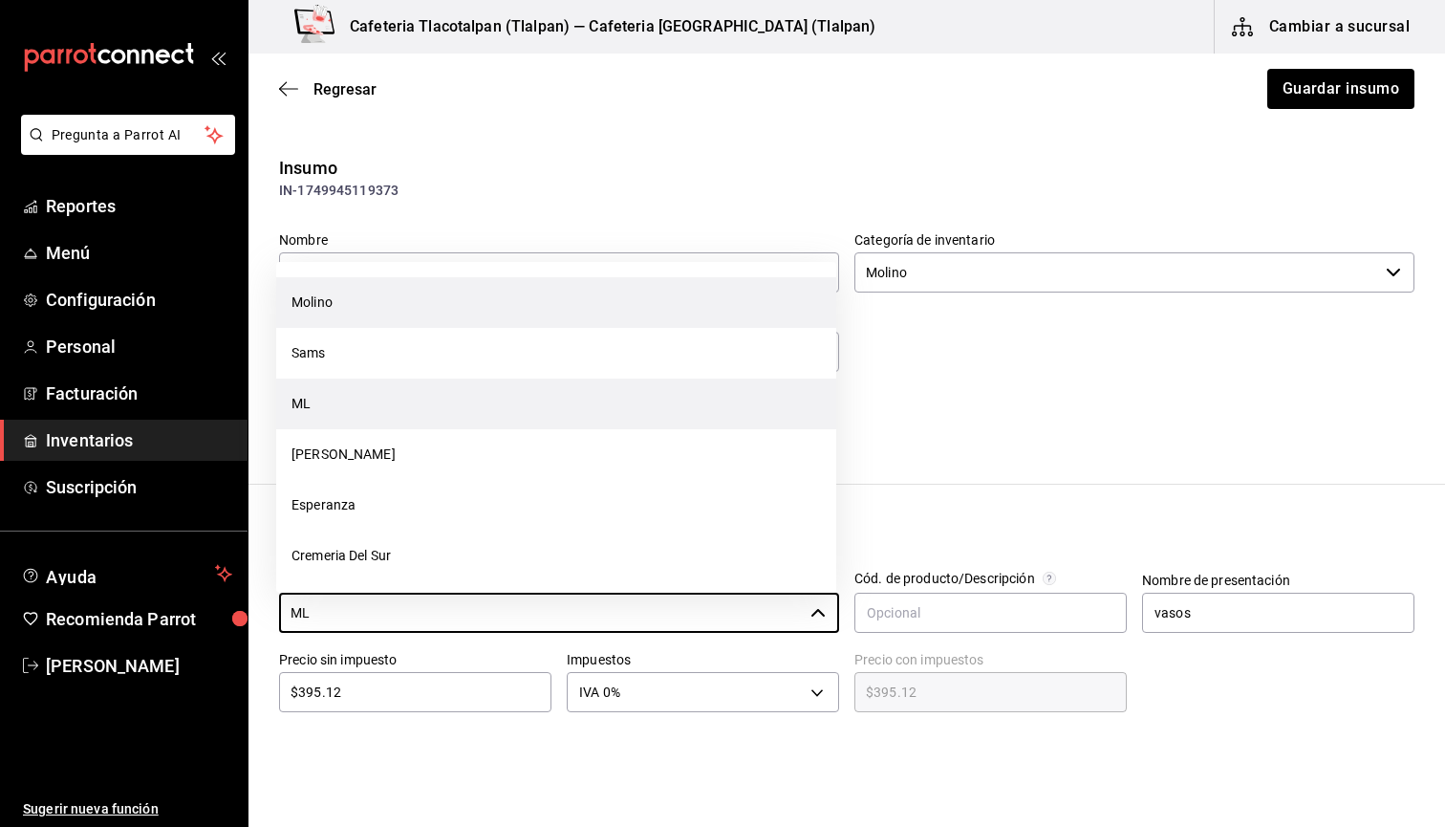
click at [321, 295] on li "Molino" at bounding box center [556, 302] width 560 height 51
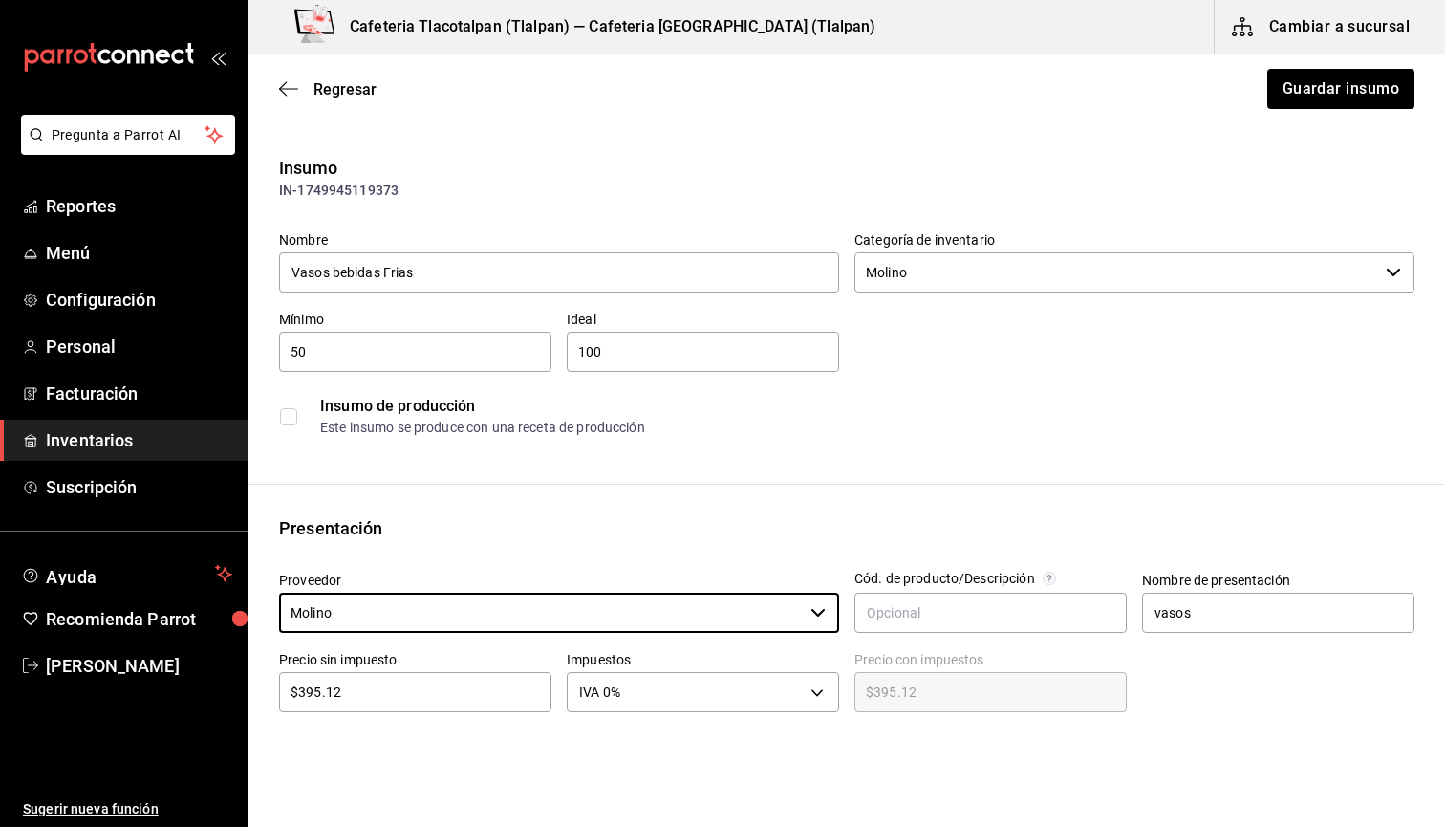
type input "Molino"
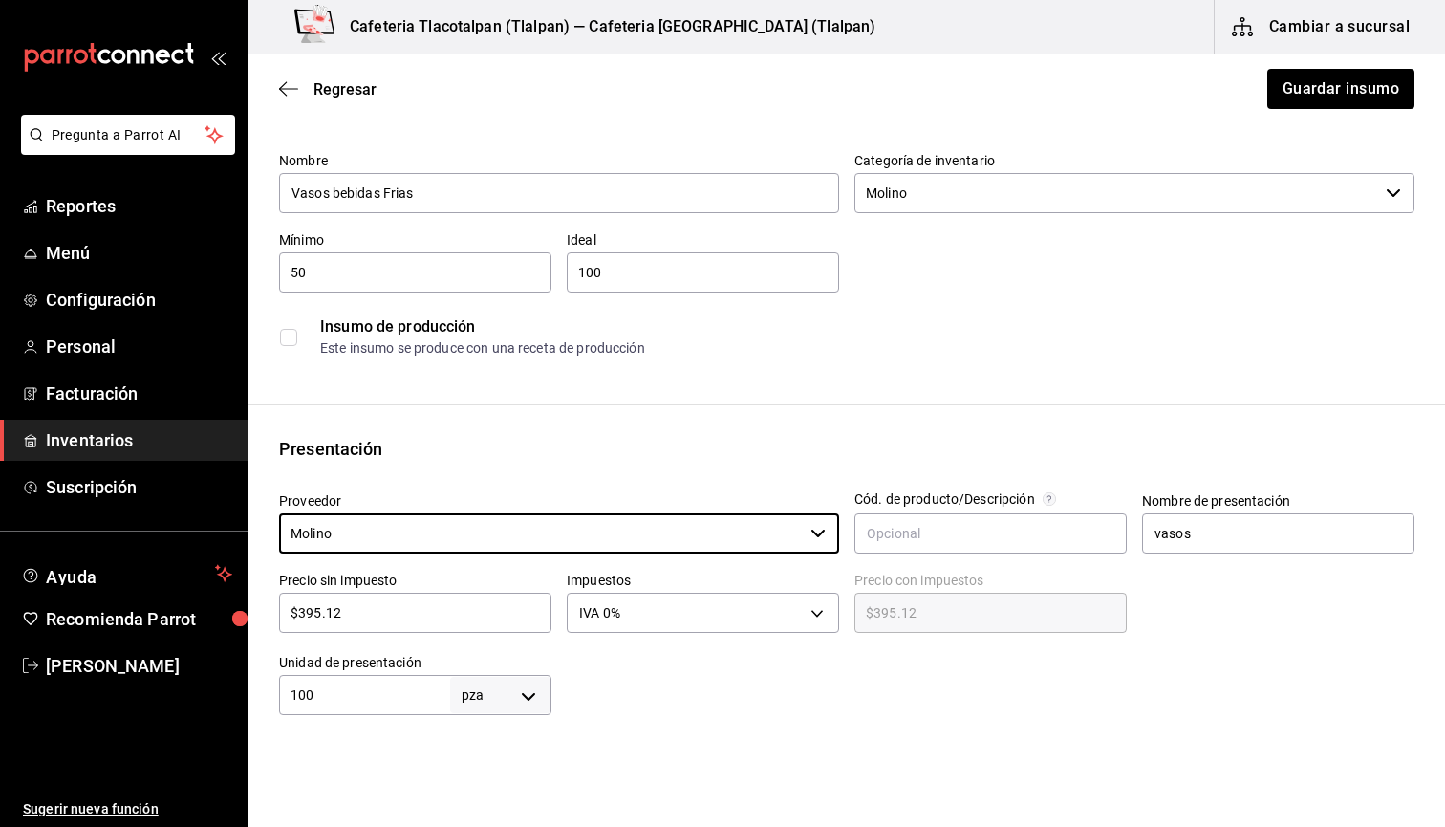
scroll to position [105, 0]
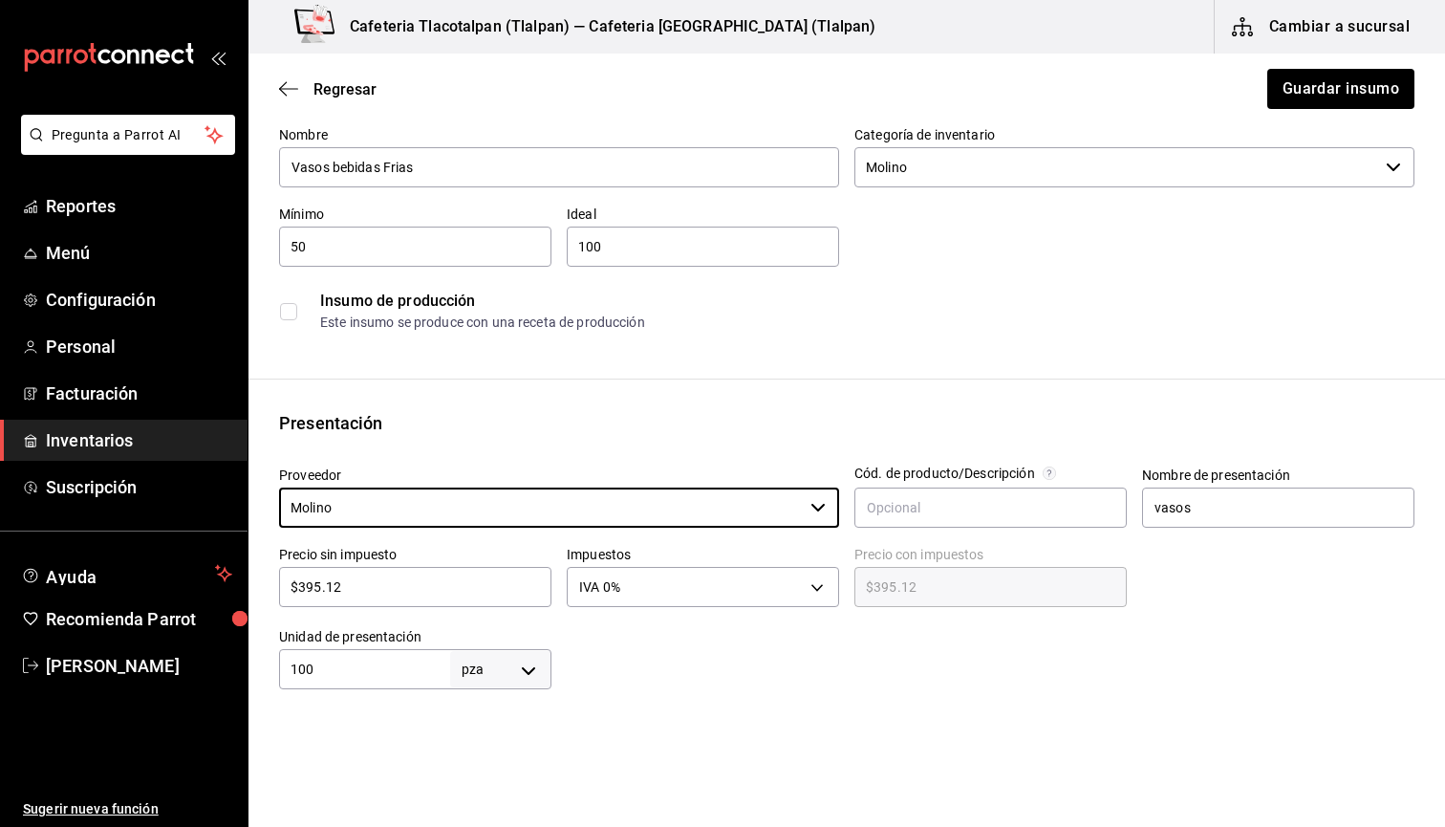
click at [353, 582] on input "$395.12" at bounding box center [415, 586] width 272 height 23
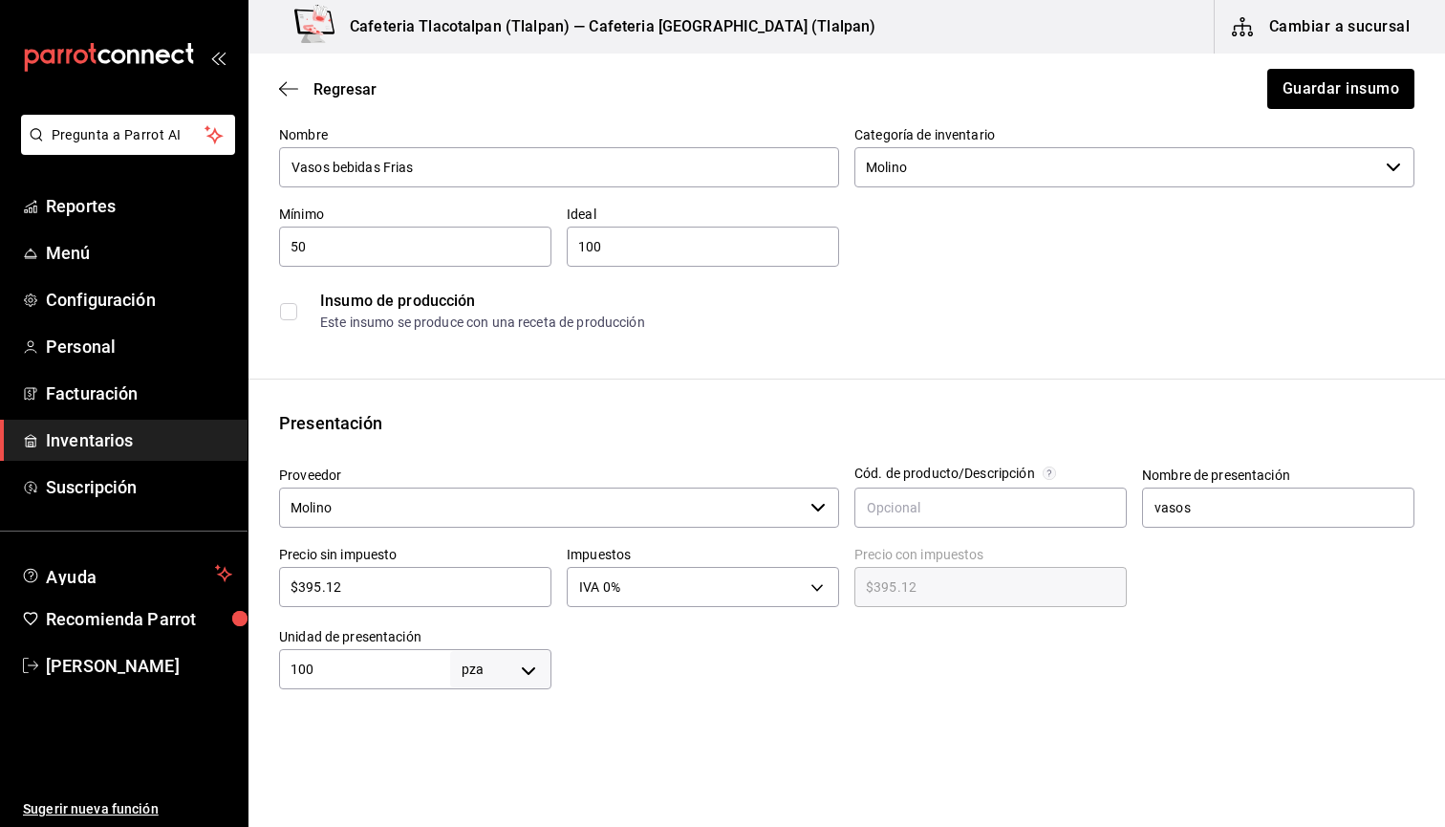
type input "$7"
type input "$7.00"
type input "$70"
type input "$70.00"
type input "$70"
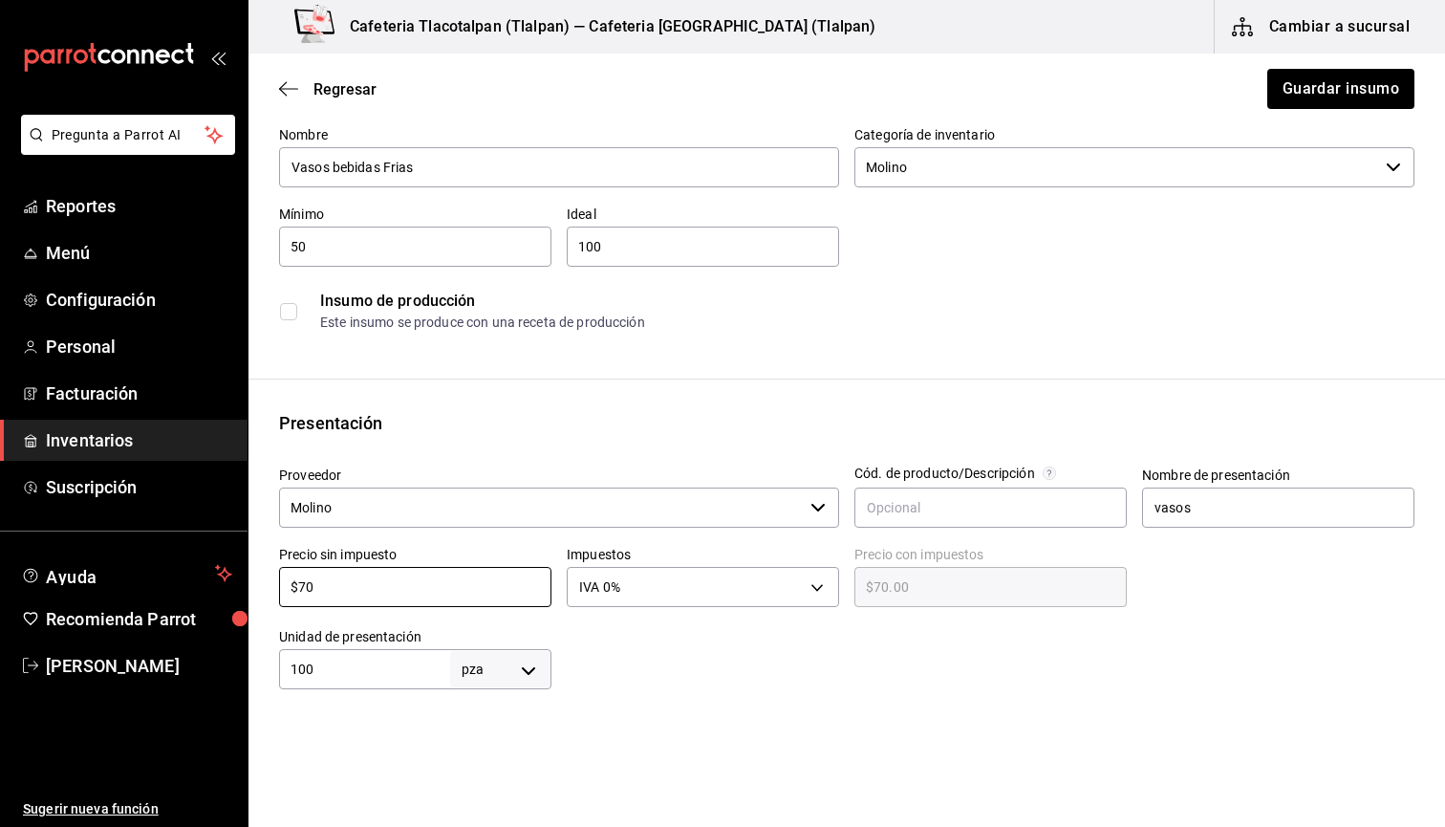
click at [347, 680] on input "100" at bounding box center [364, 669] width 171 height 23
type input "5"
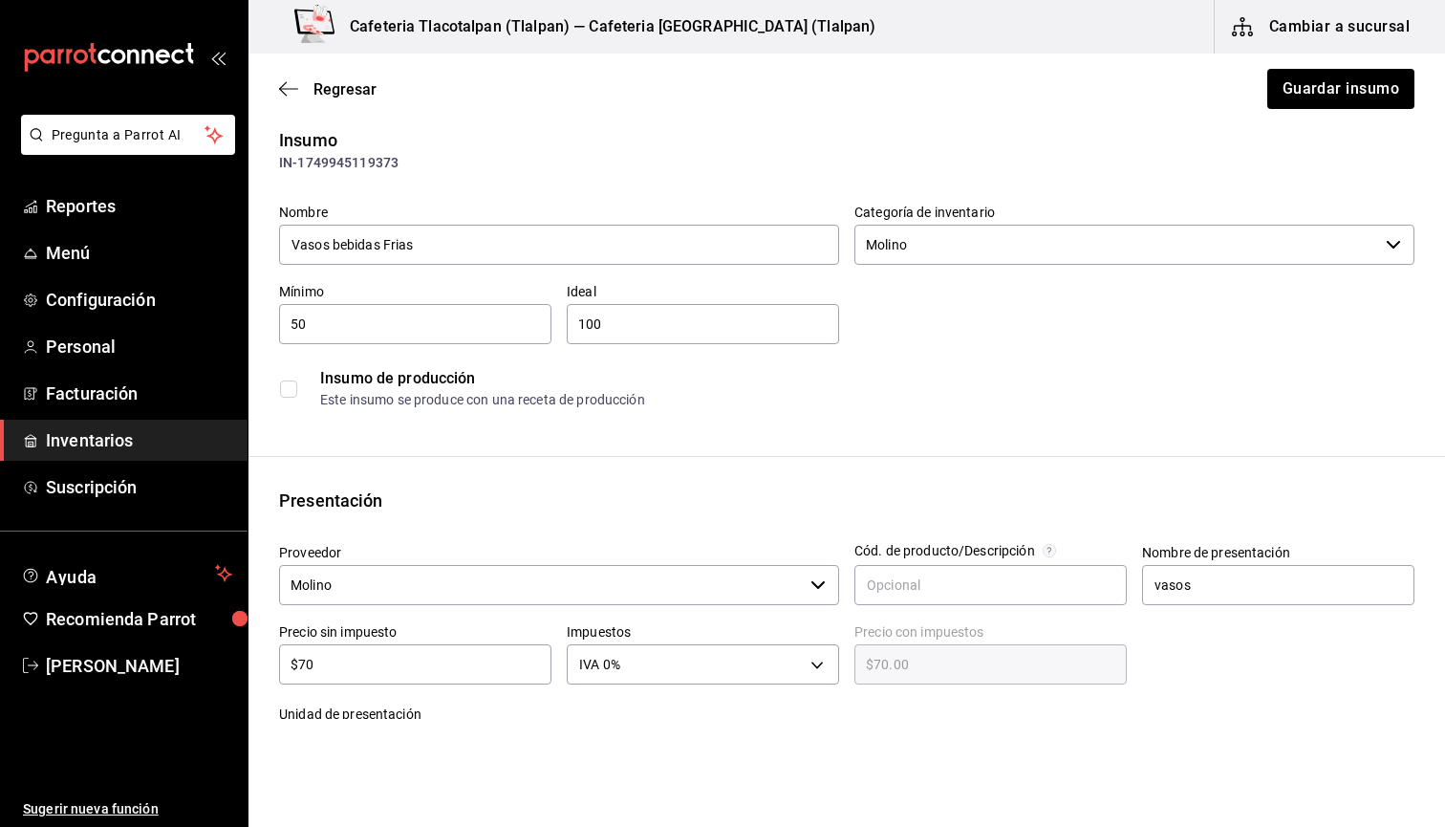
scroll to position [35, 0]
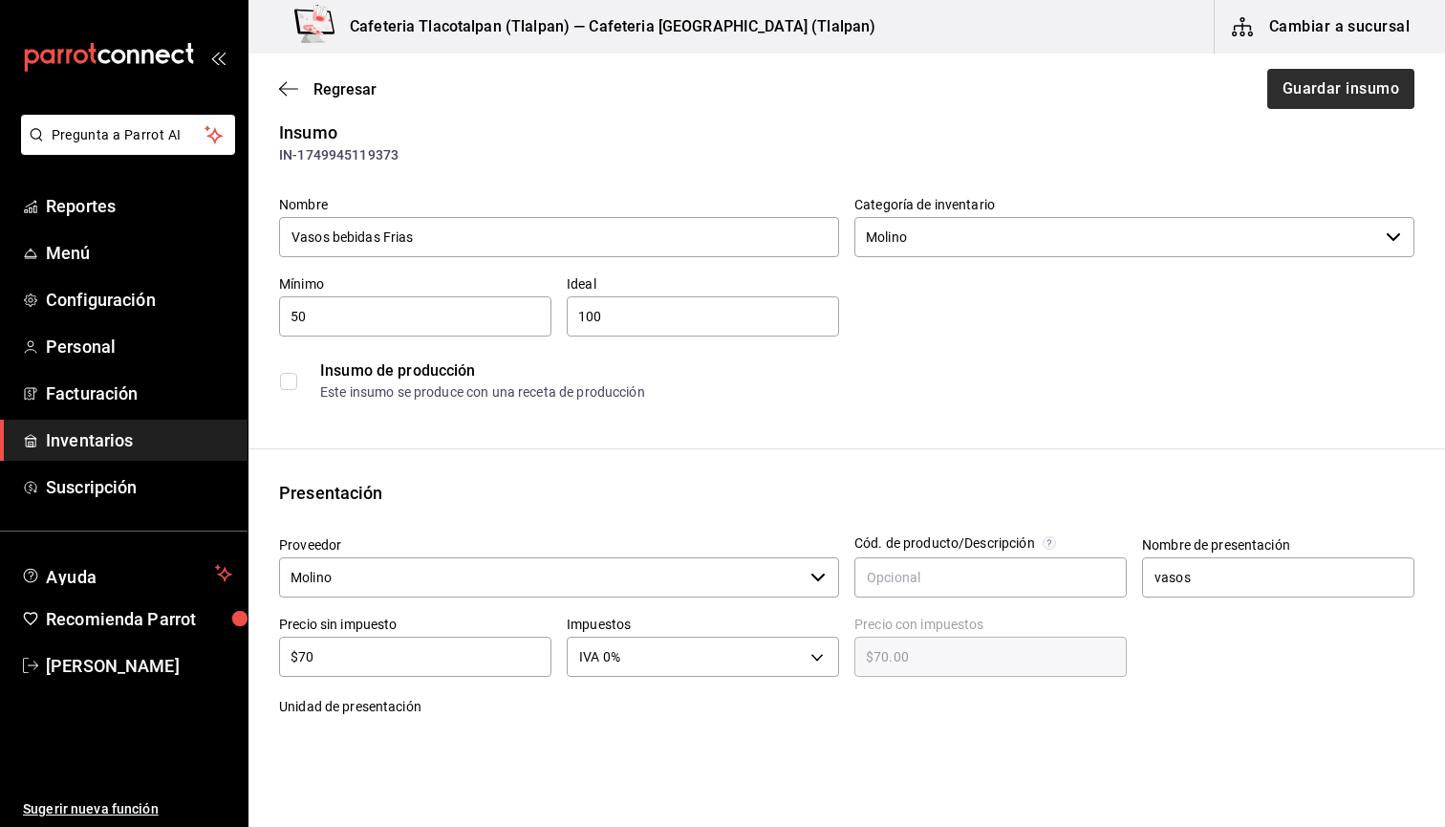
type input "25"
click at [1307, 104] on button "Guardar insumo" at bounding box center [1339, 89] width 149 height 40
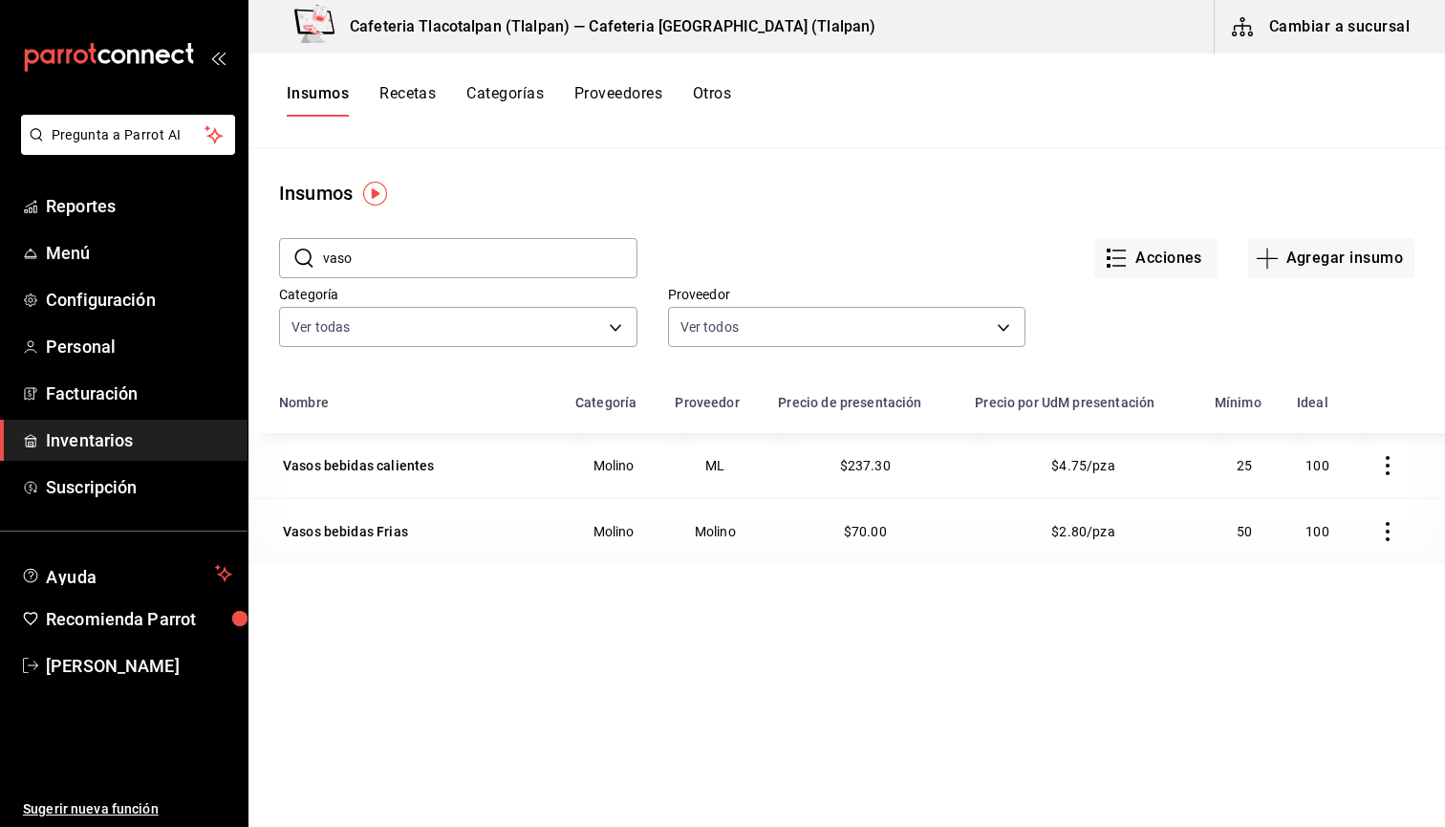
click at [1079, 536] on span "$2.80/pza" at bounding box center [1082, 531] width 63 height 15
click at [401, 93] on button "Recetas" at bounding box center [407, 100] width 56 height 32
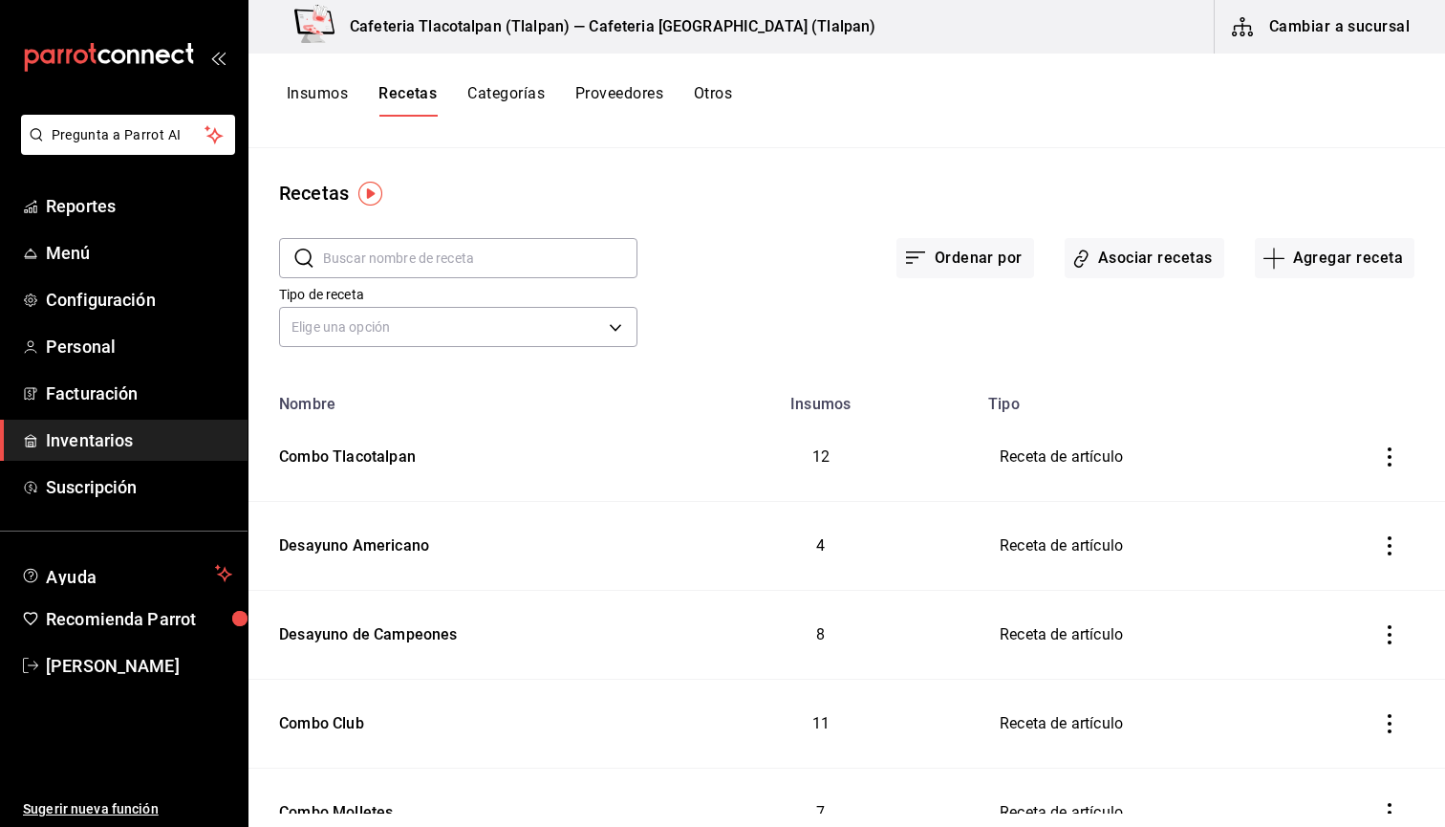
click at [387, 247] on input "text" at bounding box center [480, 258] width 314 height 38
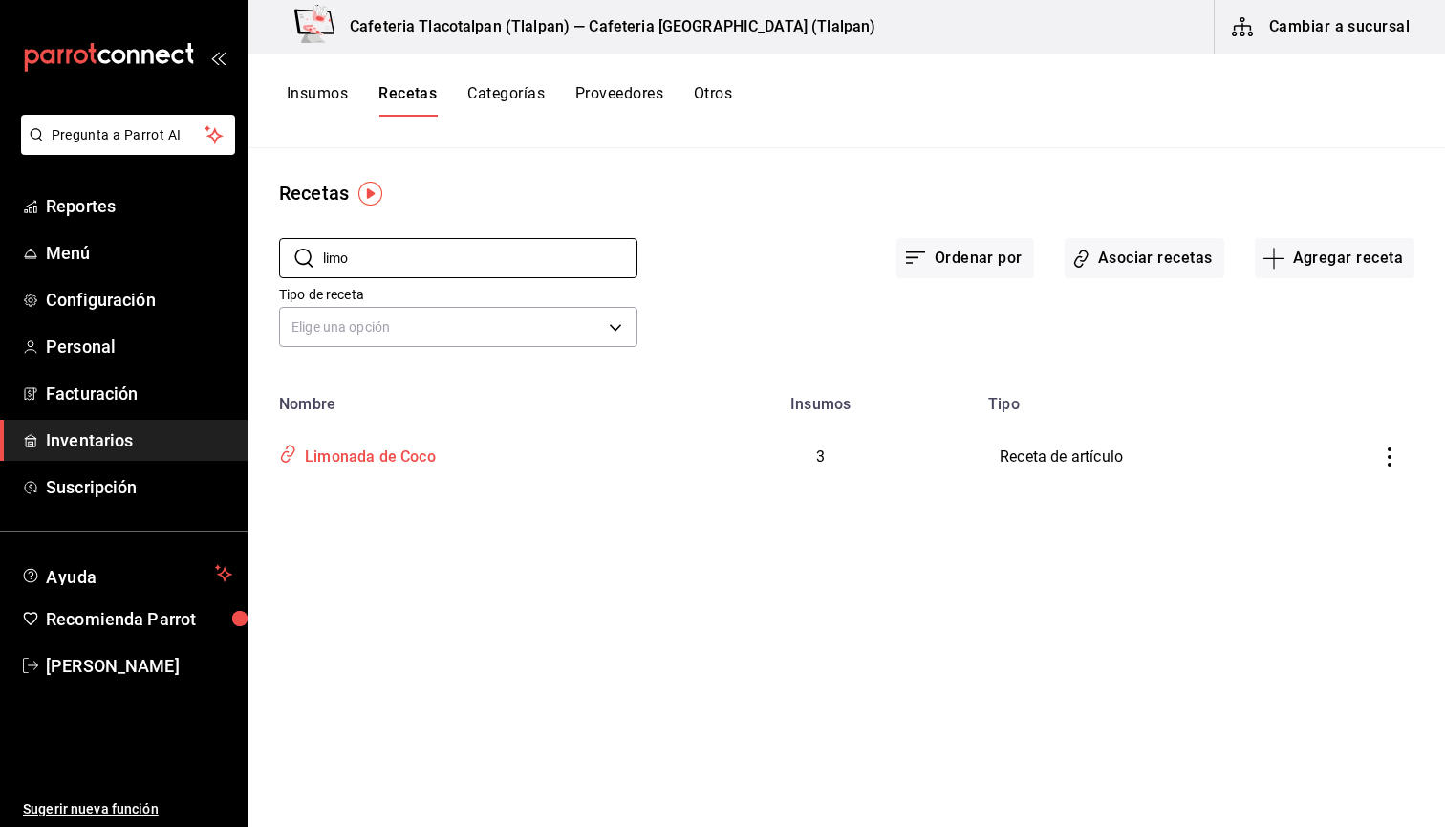
type input "limo"
click at [399, 443] on div "Limonada de Coco" at bounding box center [366, 454] width 139 height 30
type input "Limonada de Coco"
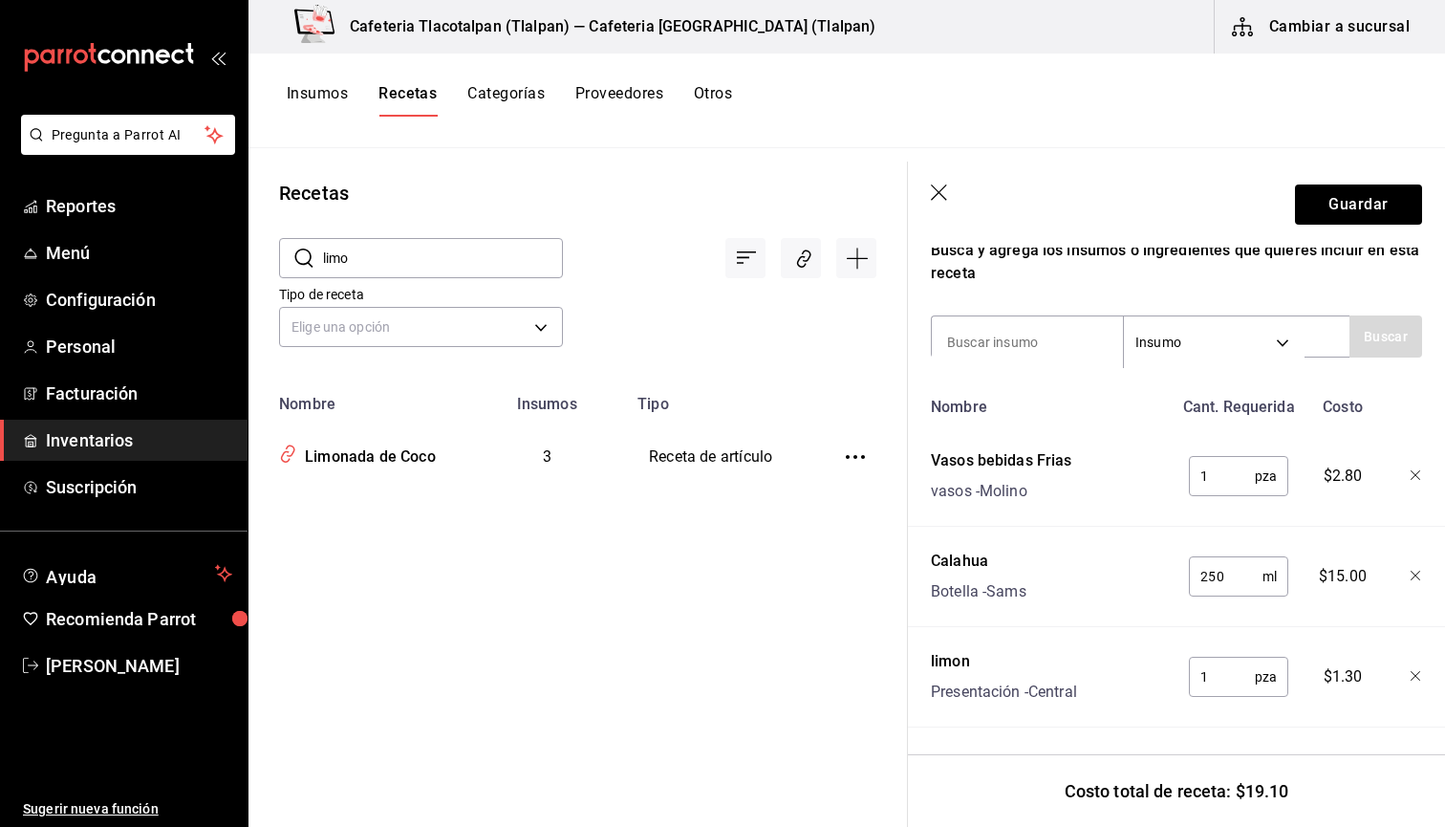
scroll to position [353, 0]
click at [1335, 217] on button "Guardar" at bounding box center [1358, 204] width 127 height 40
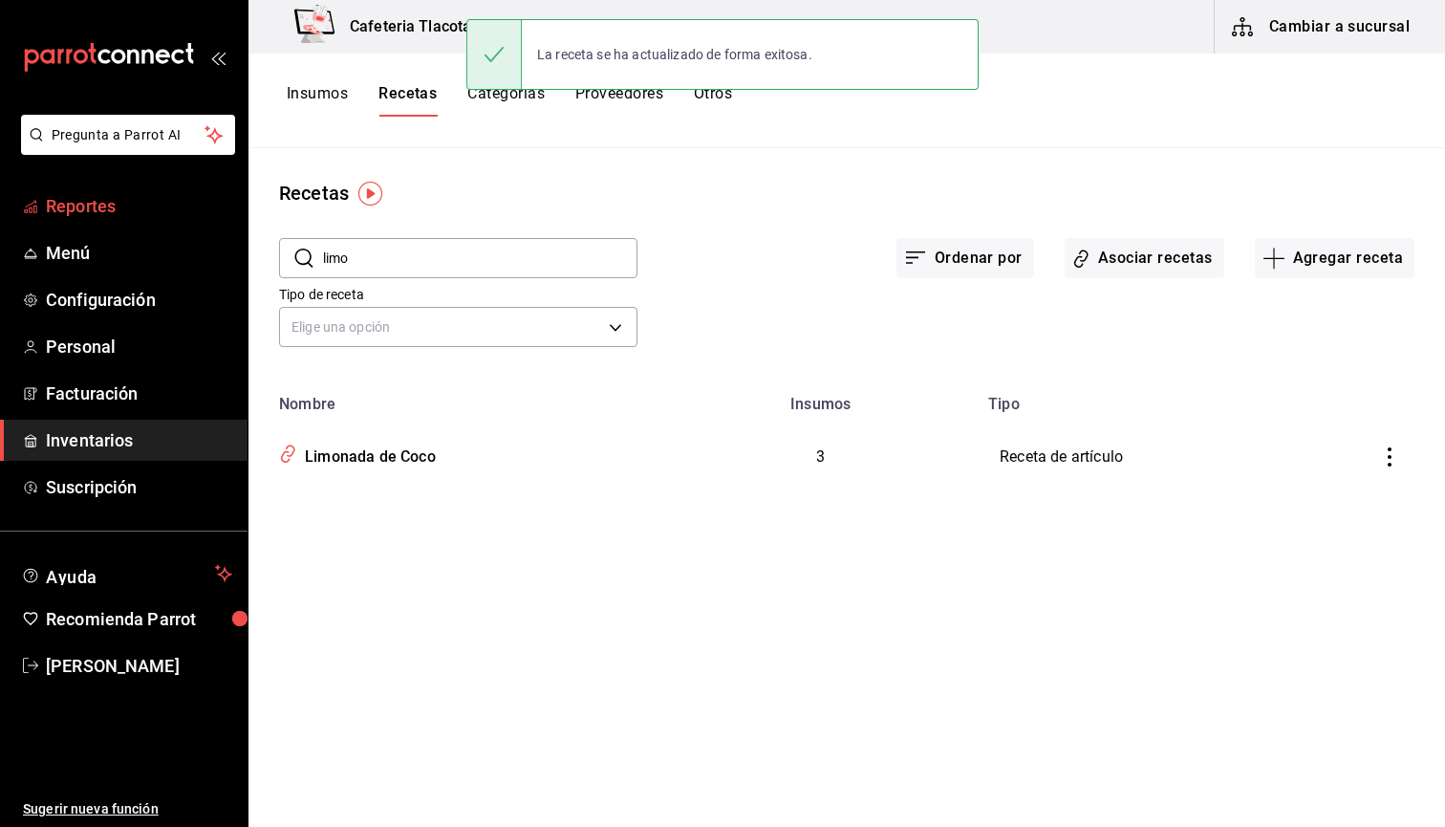
click at [80, 192] on link "Reportes" at bounding box center [124, 205] width 248 height 41
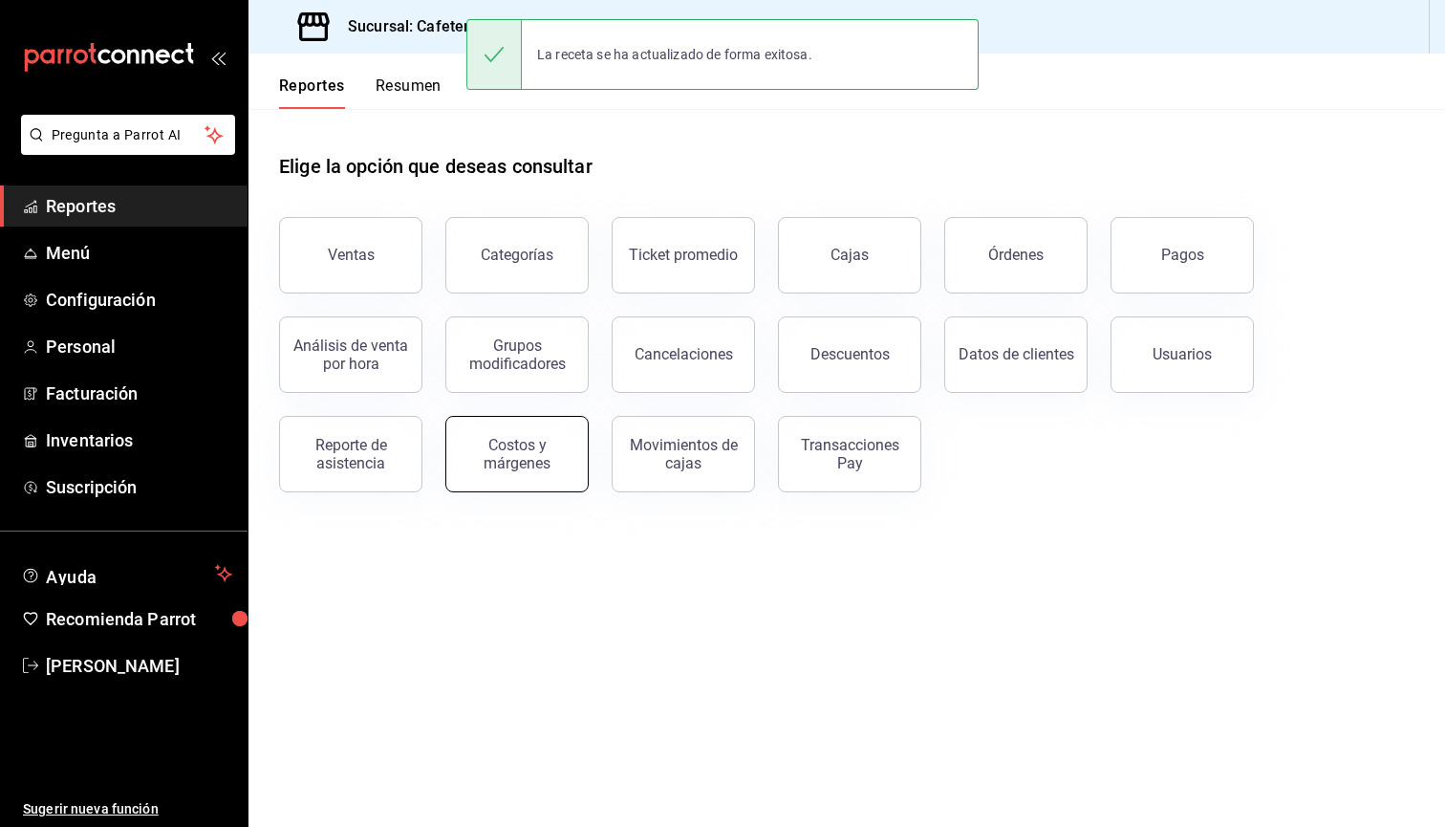
click at [499, 457] on div "Costos y márgenes" at bounding box center [517, 454] width 119 height 36
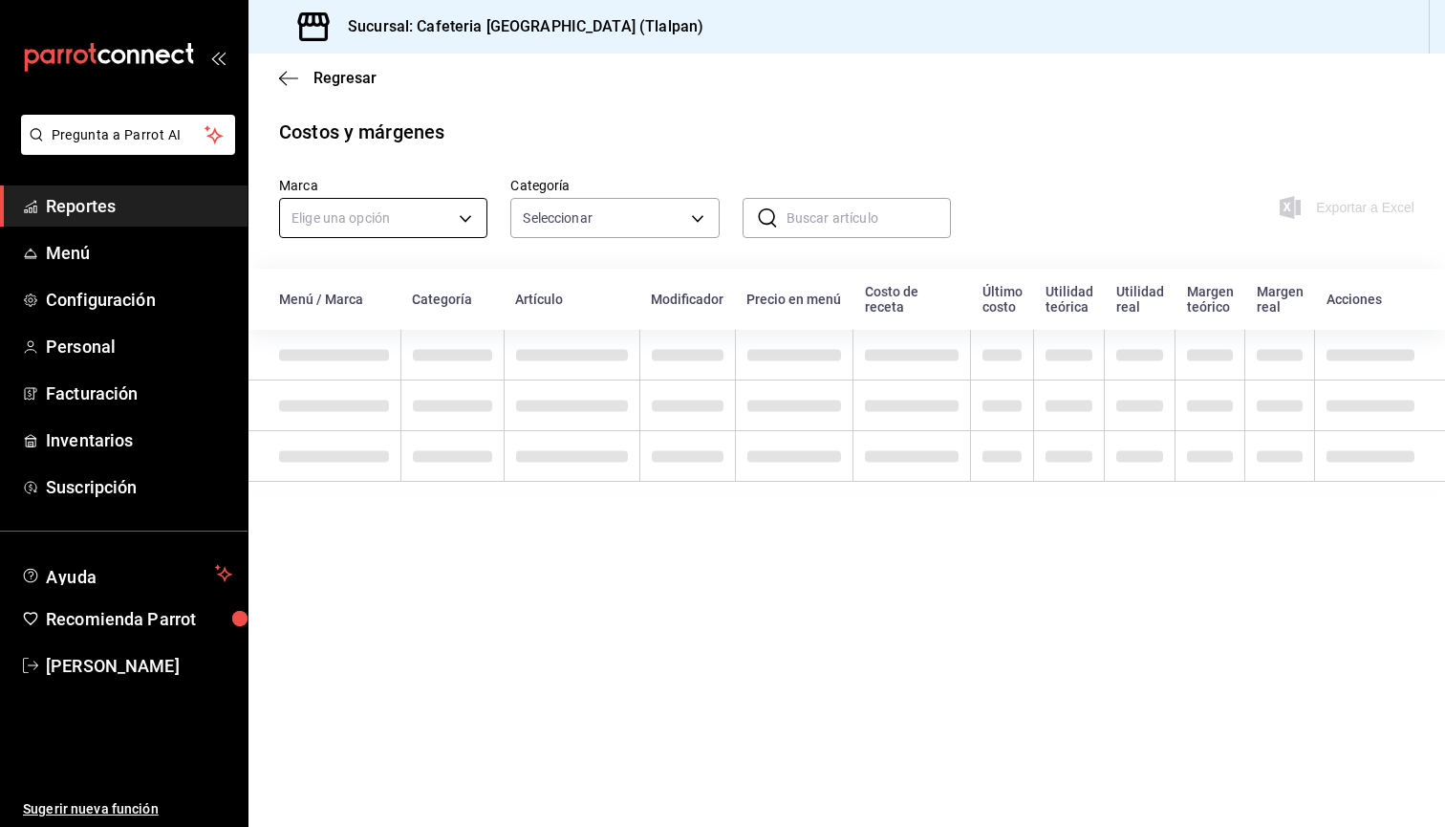
click at [386, 219] on body "Pregunta a Parrot AI Reportes Menú Configuración Personal Facturación Inventari…" at bounding box center [722, 413] width 1445 height 827
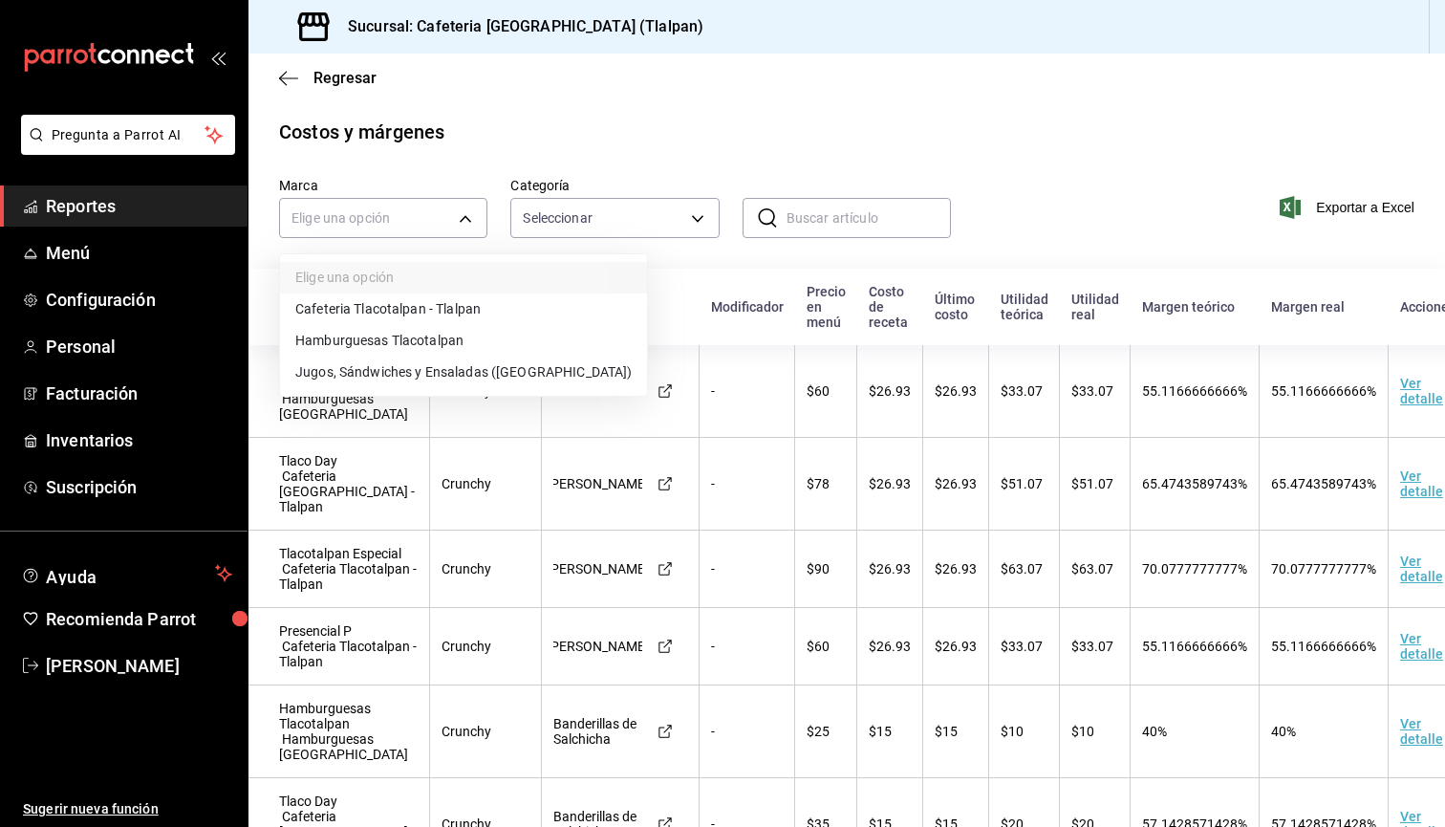
click at [852, 237] on div at bounding box center [722, 413] width 1445 height 827
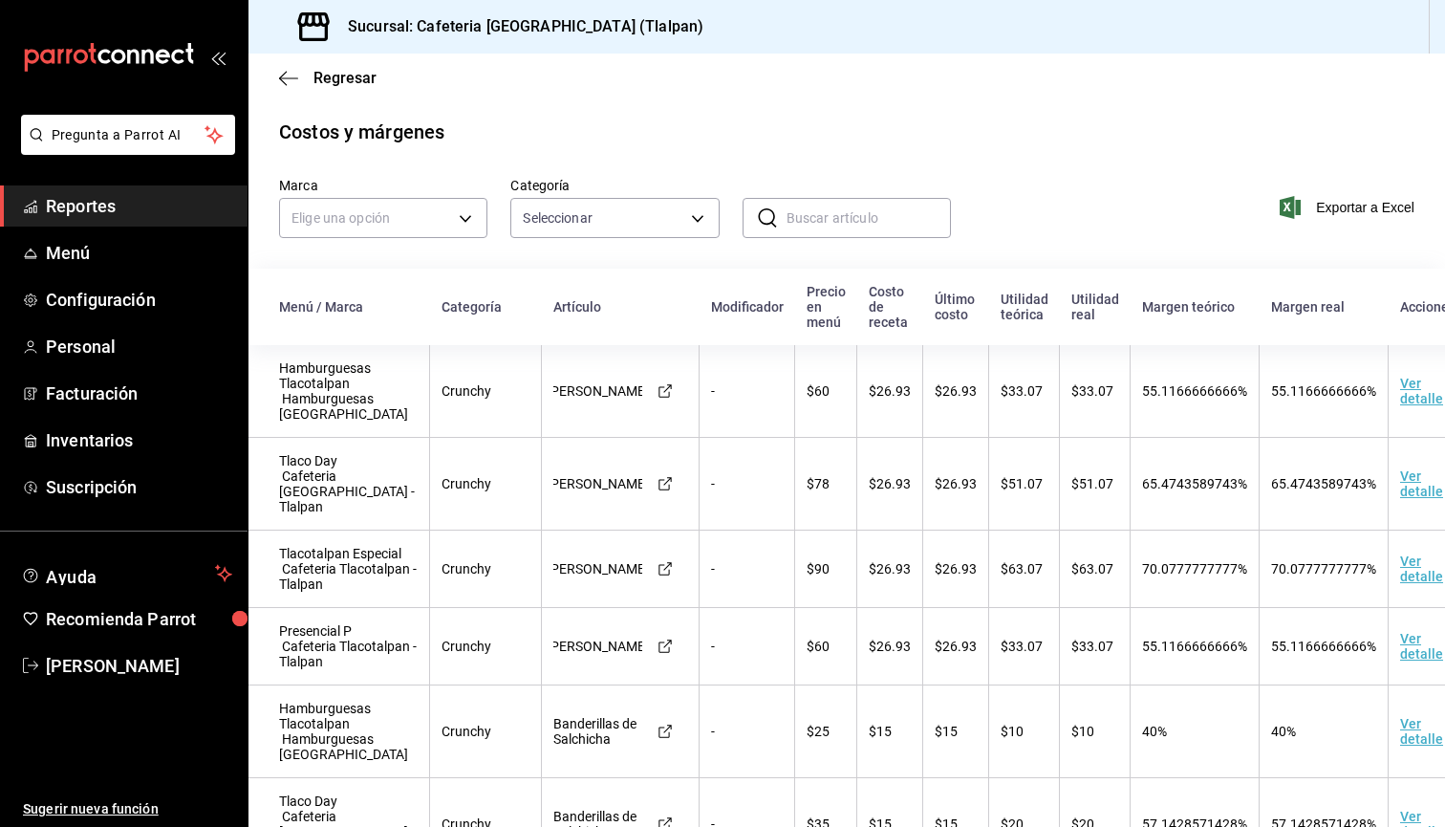
click at [837, 217] on input "text" at bounding box center [869, 218] width 164 height 38
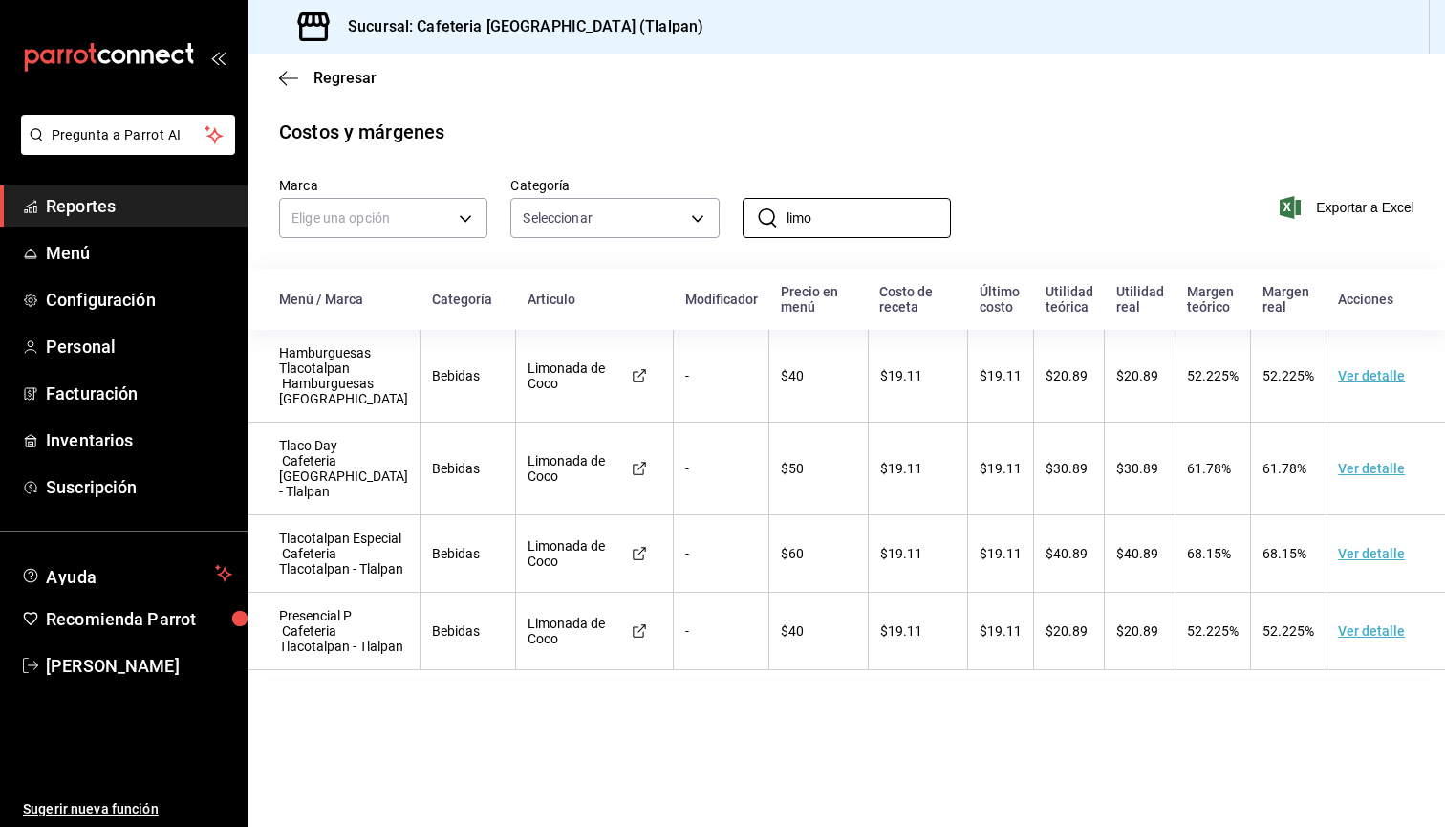
type input "limo"
click at [895, 573] on td "$19.11" at bounding box center [918, 553] width 100 height 77
click at [1073, 561] on span "$40.89" at bounding box center [1067, 553] width 42 height 15
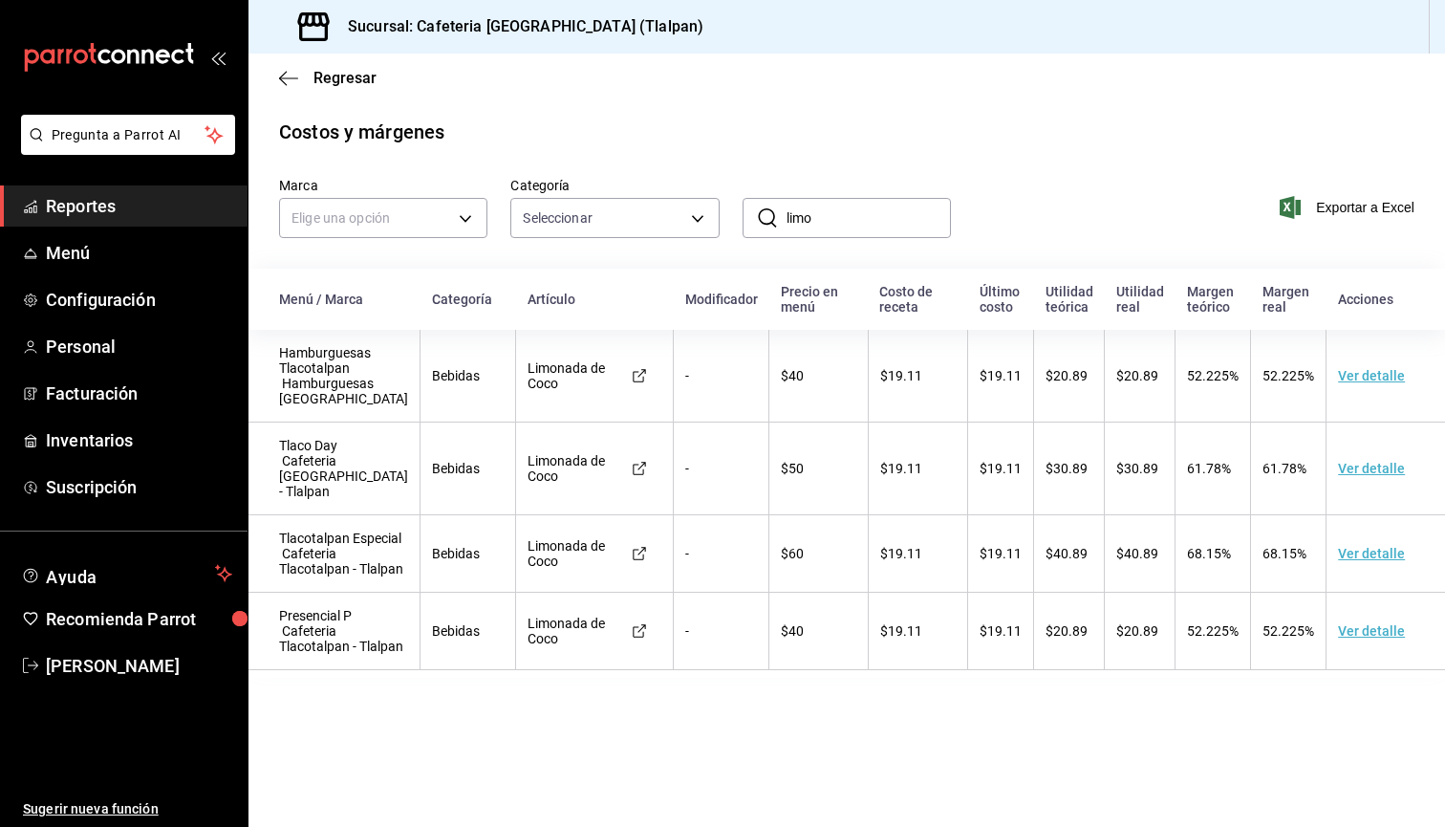
click at [1271, 561] on span "68.15%" at bounding box center [1285, 553] width 44 height 15
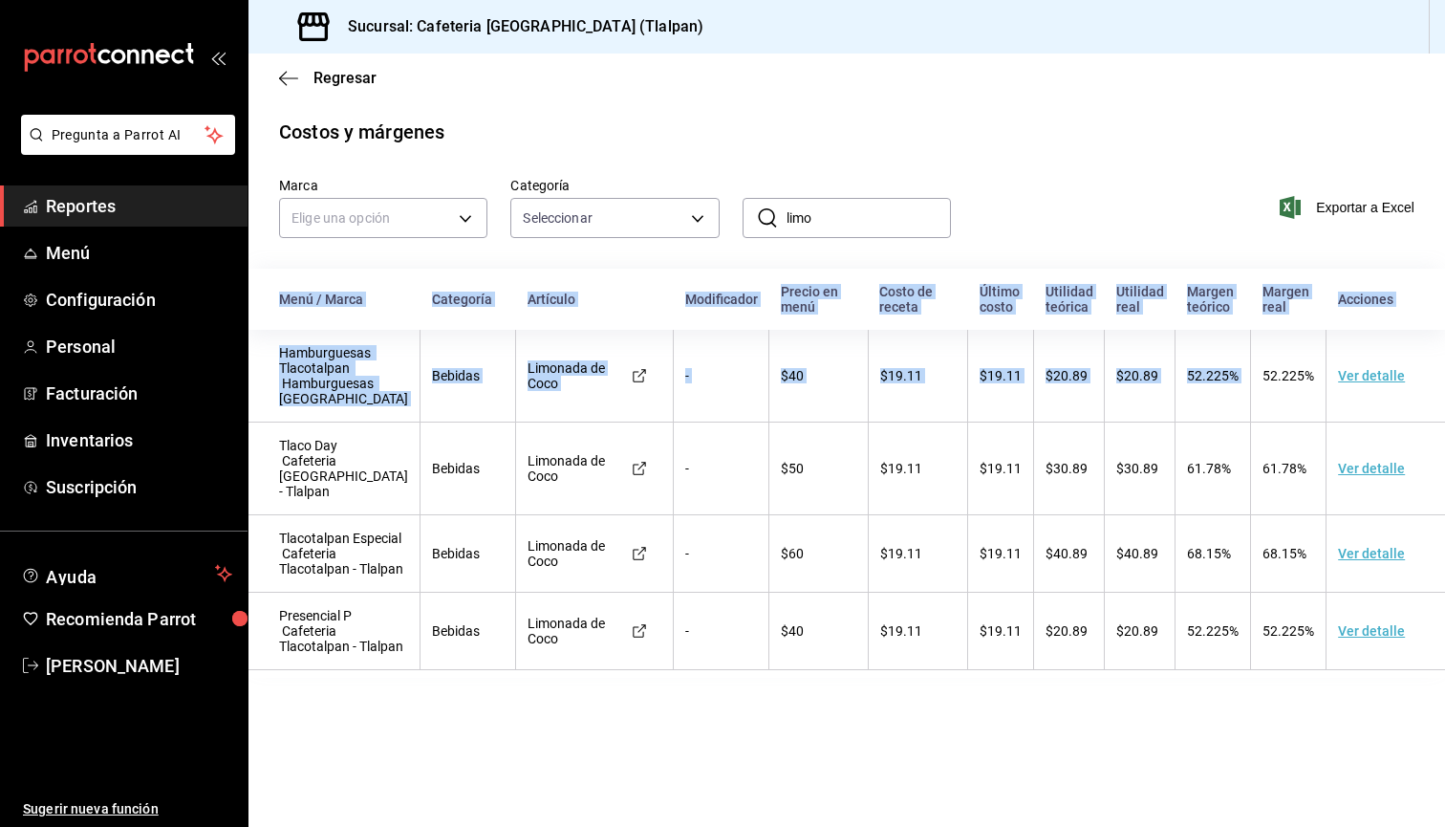
drag, startPoint x: 1260, startPoint y: 359, endPoint x: 1265, endPoint y: 724, distance: 365.1
click at [1265, 724] on main "Regresar Costos y márgenes Marca Elige una opción Categoría Seleccionar ​ limo …" at bounding box center [847, 440] width 1197 height 773
click at [1264, 670] on td "52.225%" at bounding box center [1289, 631] width 76 height 77
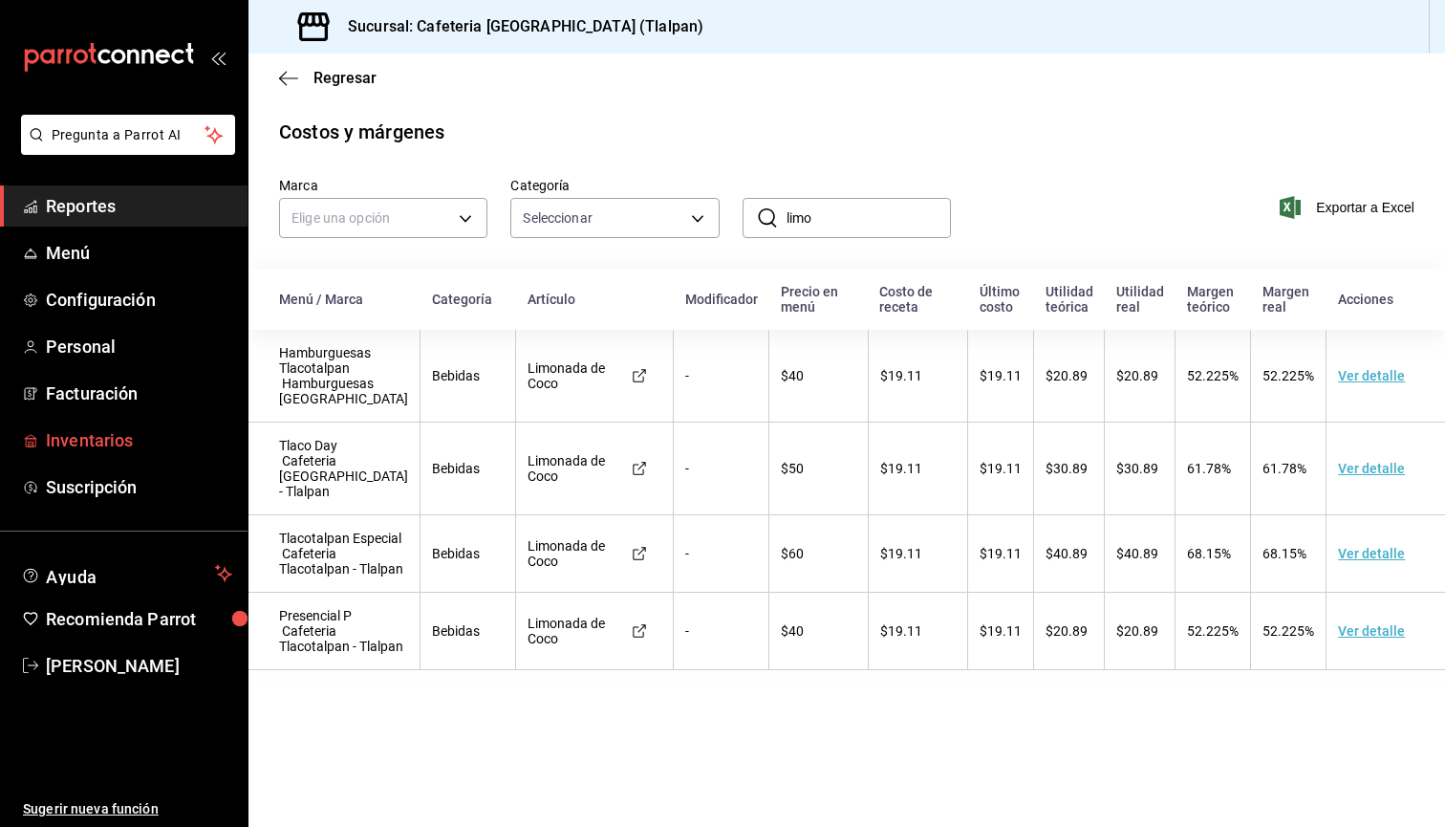
click at [104, 445] on span "Inventarios" at bounding box center [139, 440] width 186 height 26
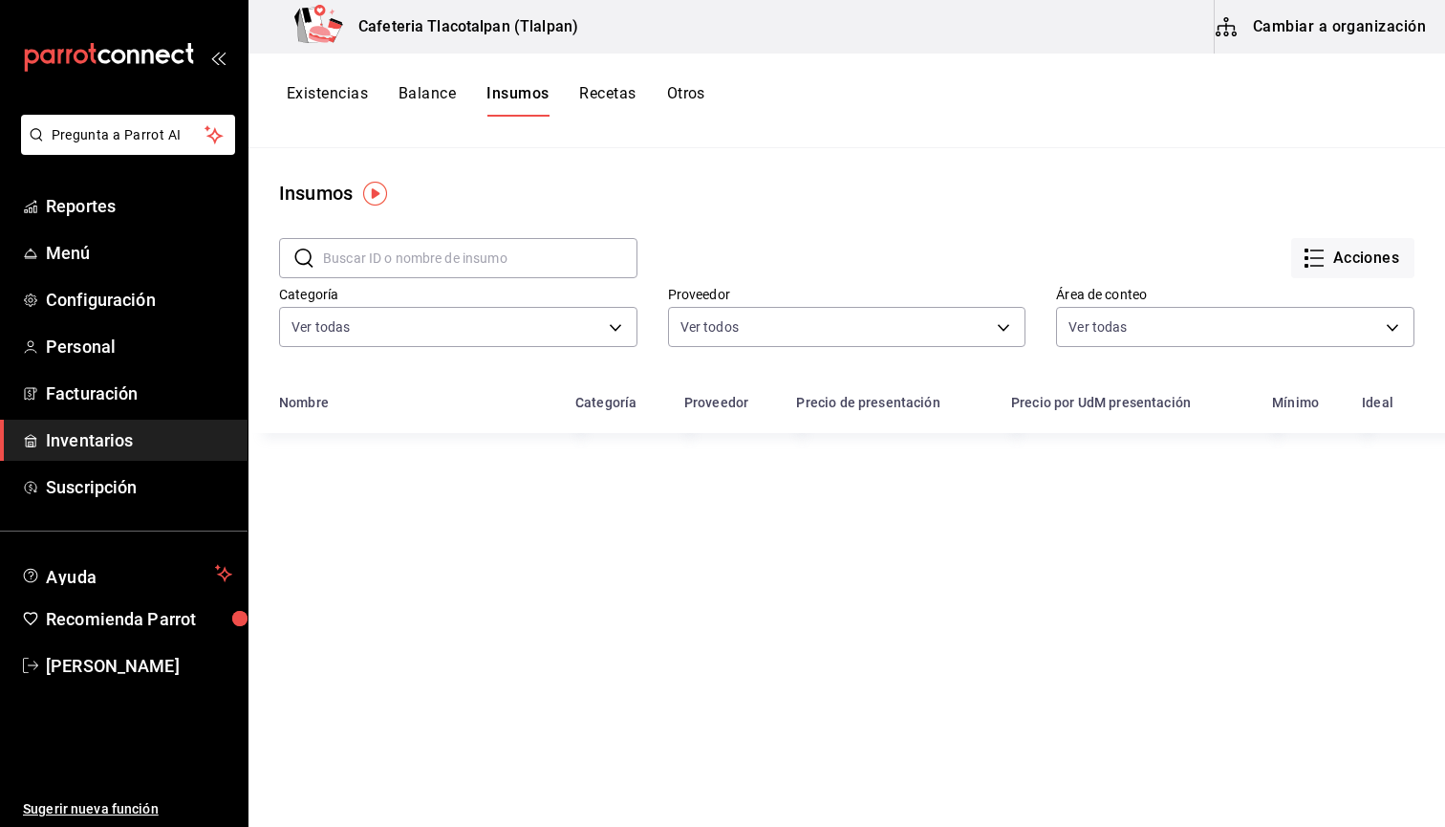
click at [436, 258] on input "text" at bounding box center [480, 258] width 314 height 38
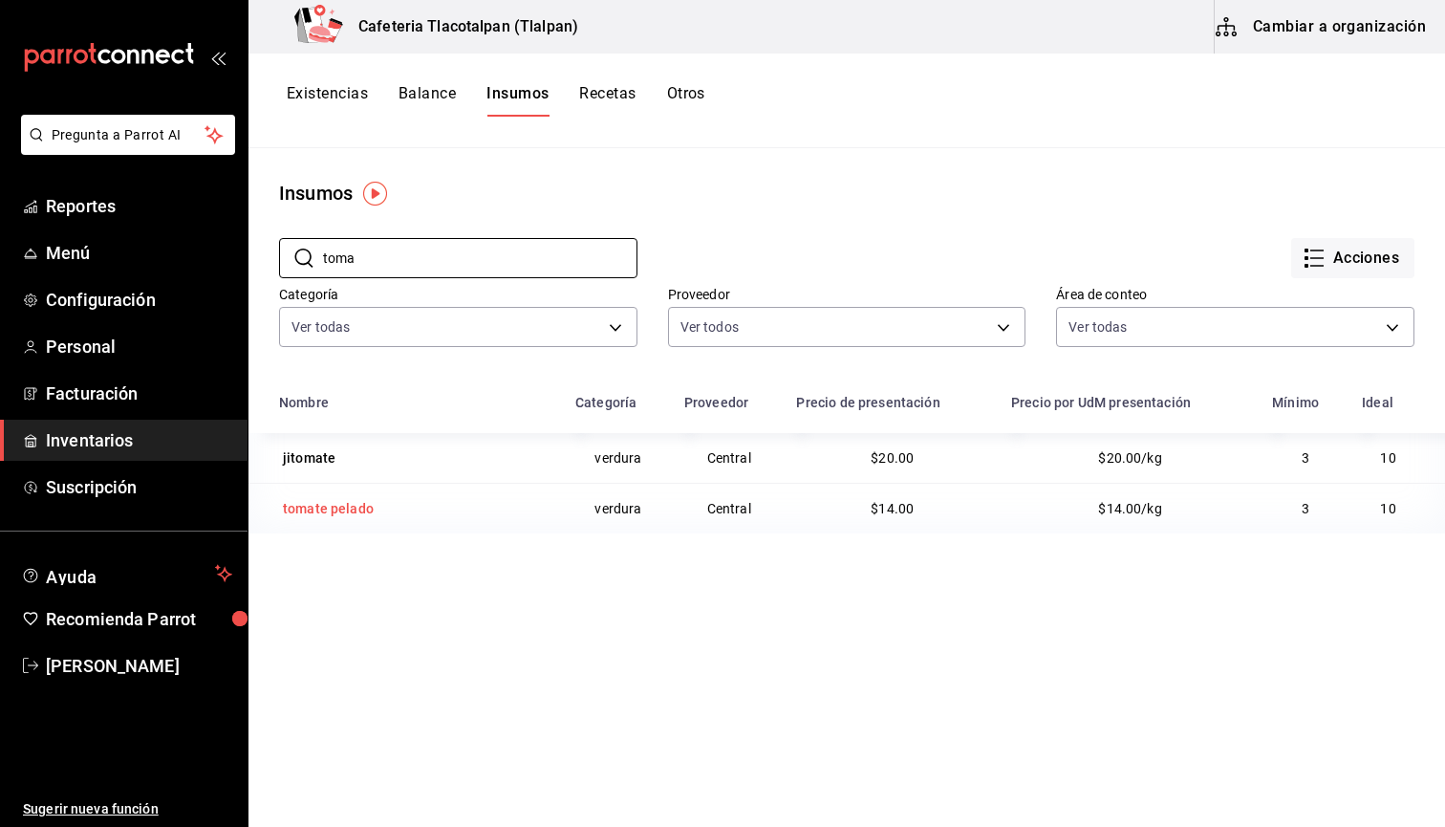
type input "toma"
click at [354, 508] on div "tomate pelado" at bounding box center [328, 508] width 91 height 19
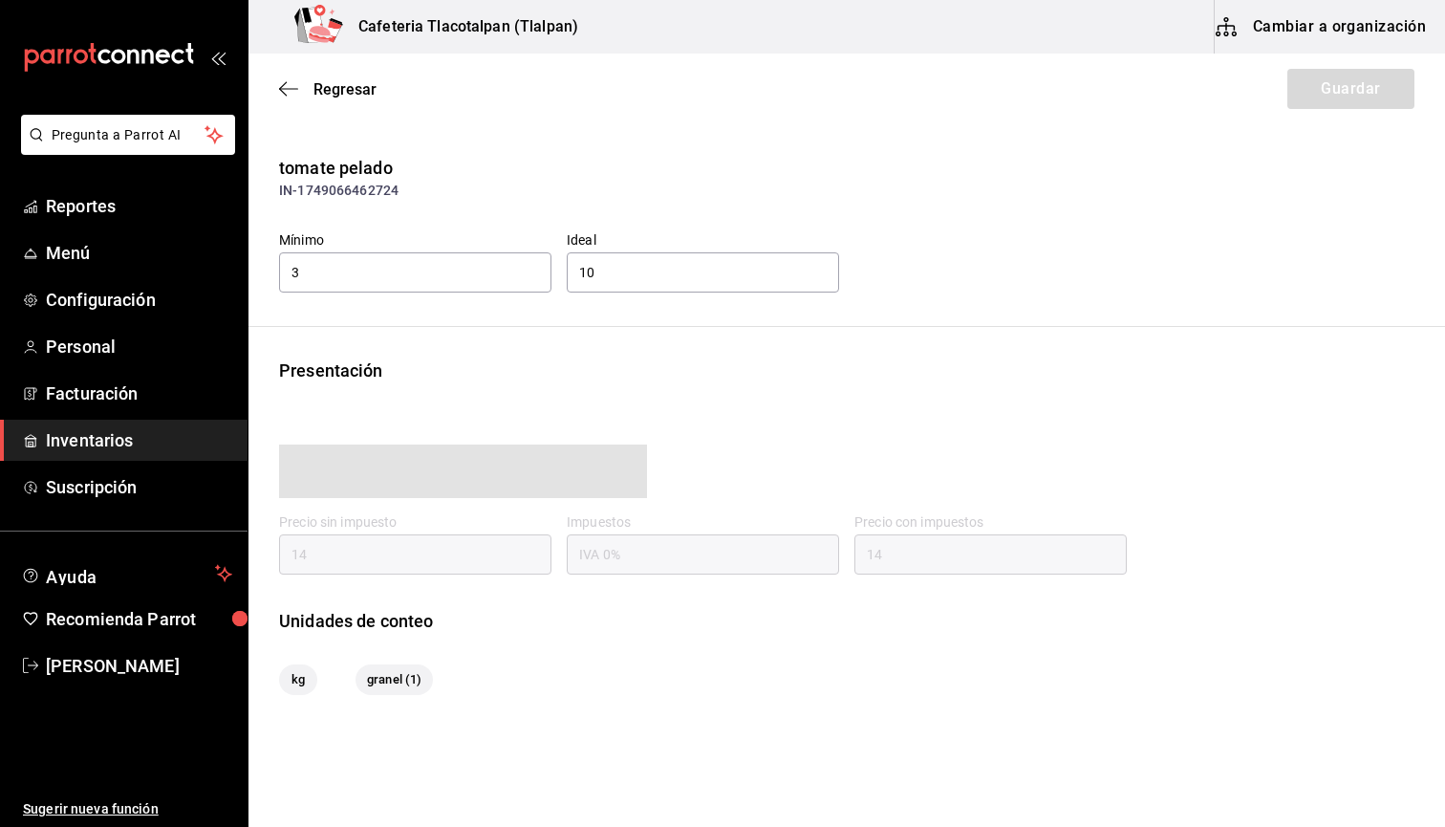
type input "14.00"
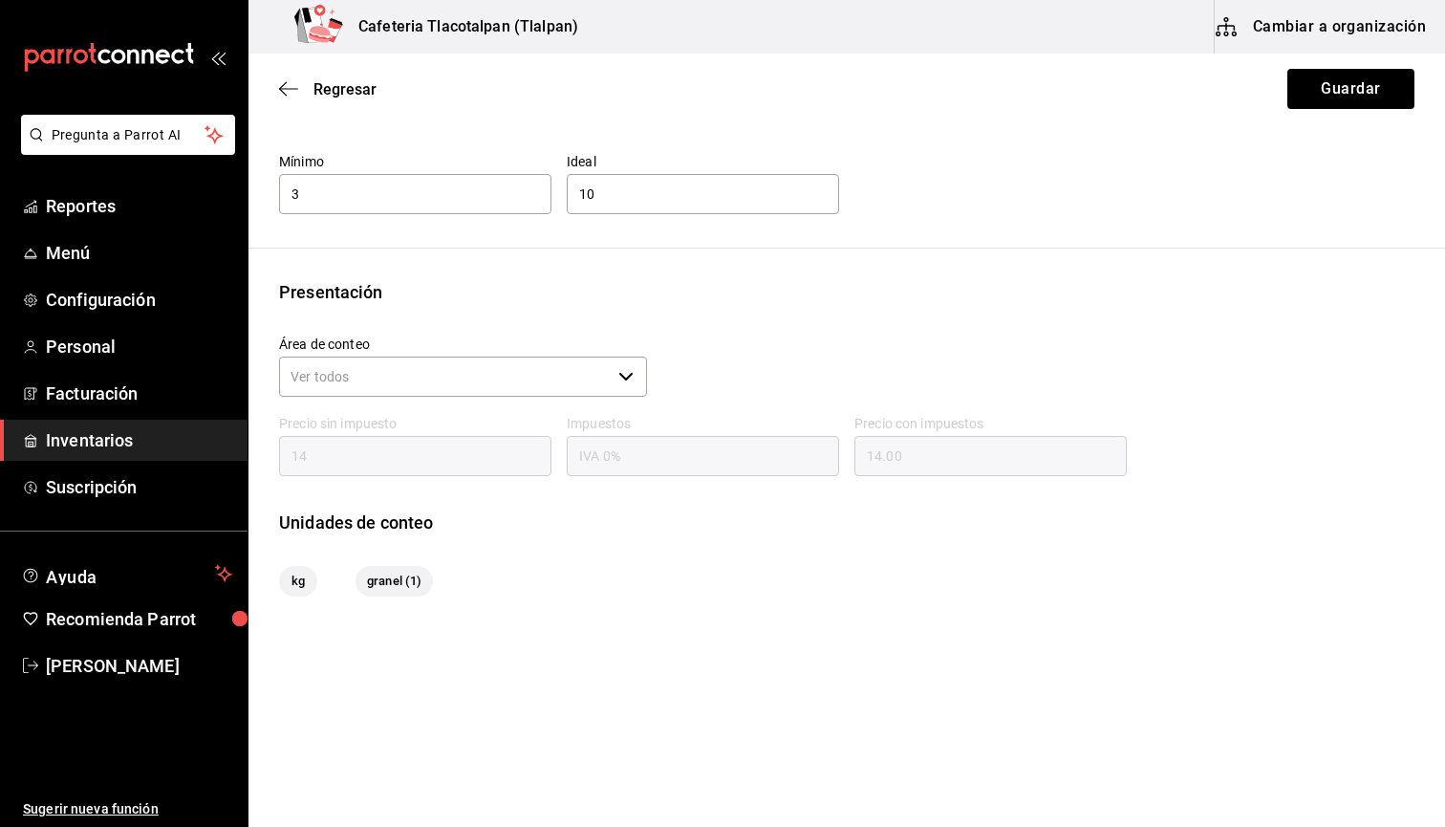
scroll to position [78, 0]
click at [1280, 34] on button "Cambiar a organización" at bounding box center [1322, 27] width 215 height 54
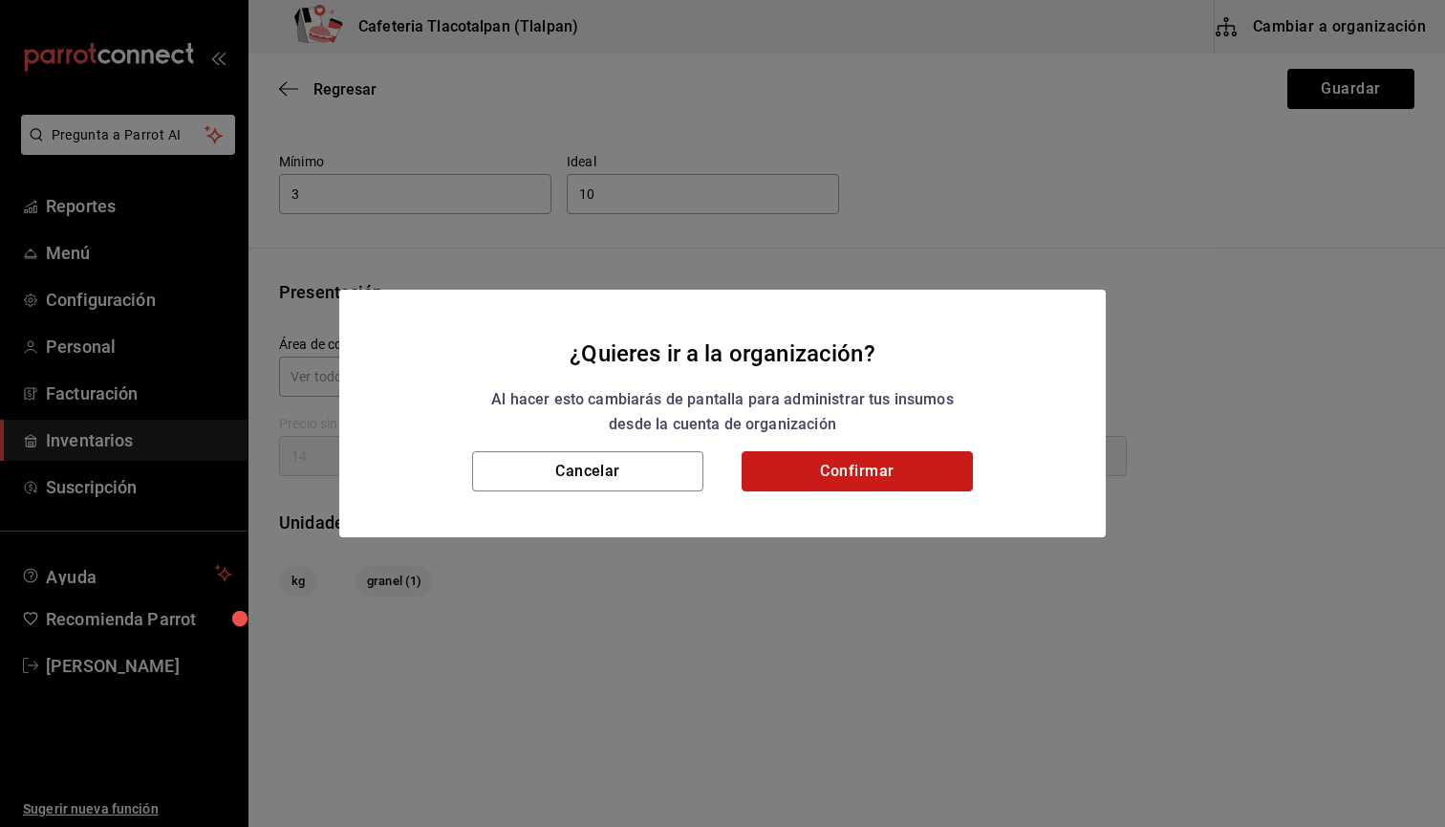
click at [922, 458] on button "Confirmar" at bounding box center [857, 471] width 231 height 40
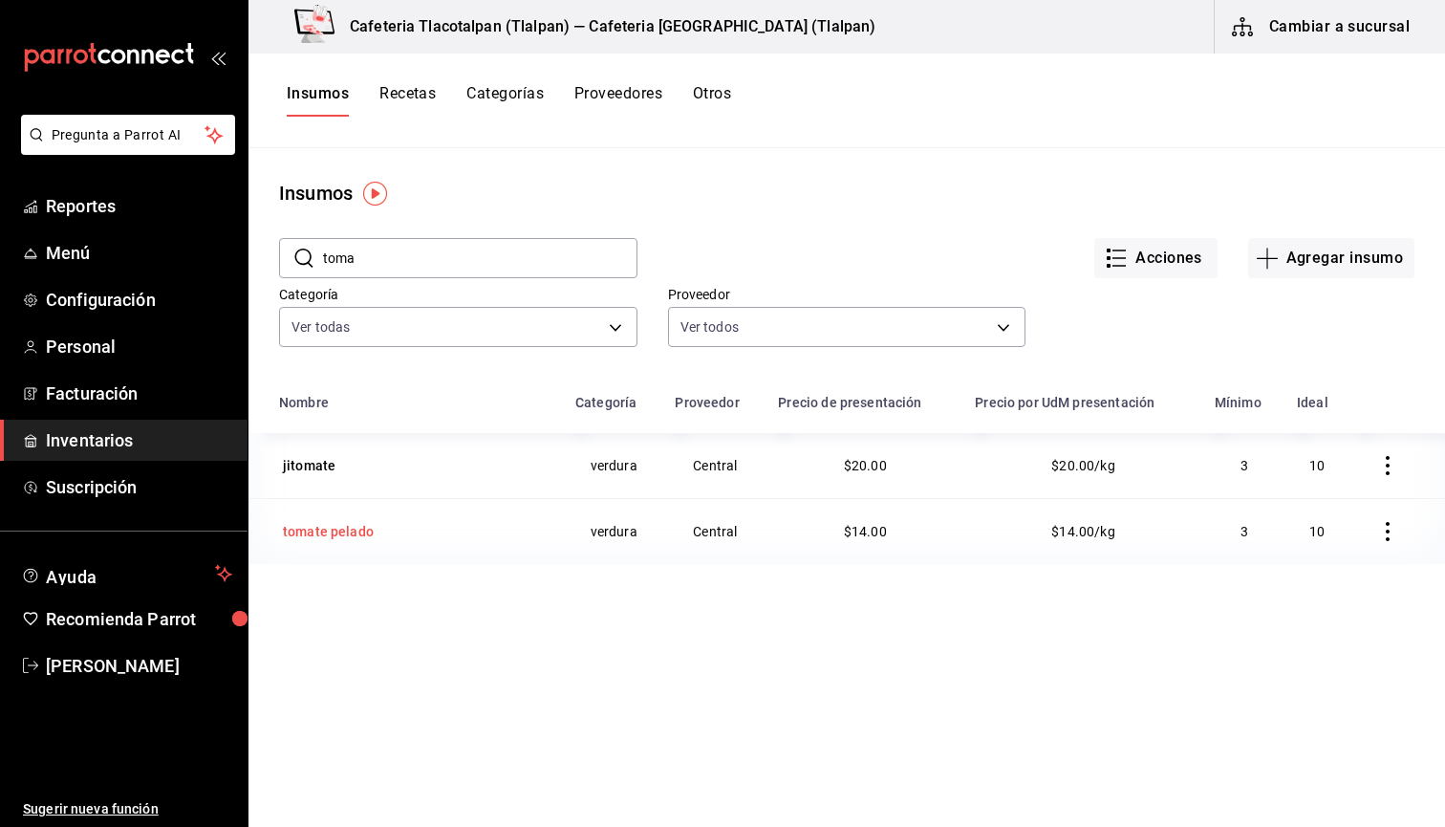
click at [352, 522] on div "tomate pelado" at bounding box center [328, 531] width 91 height 19
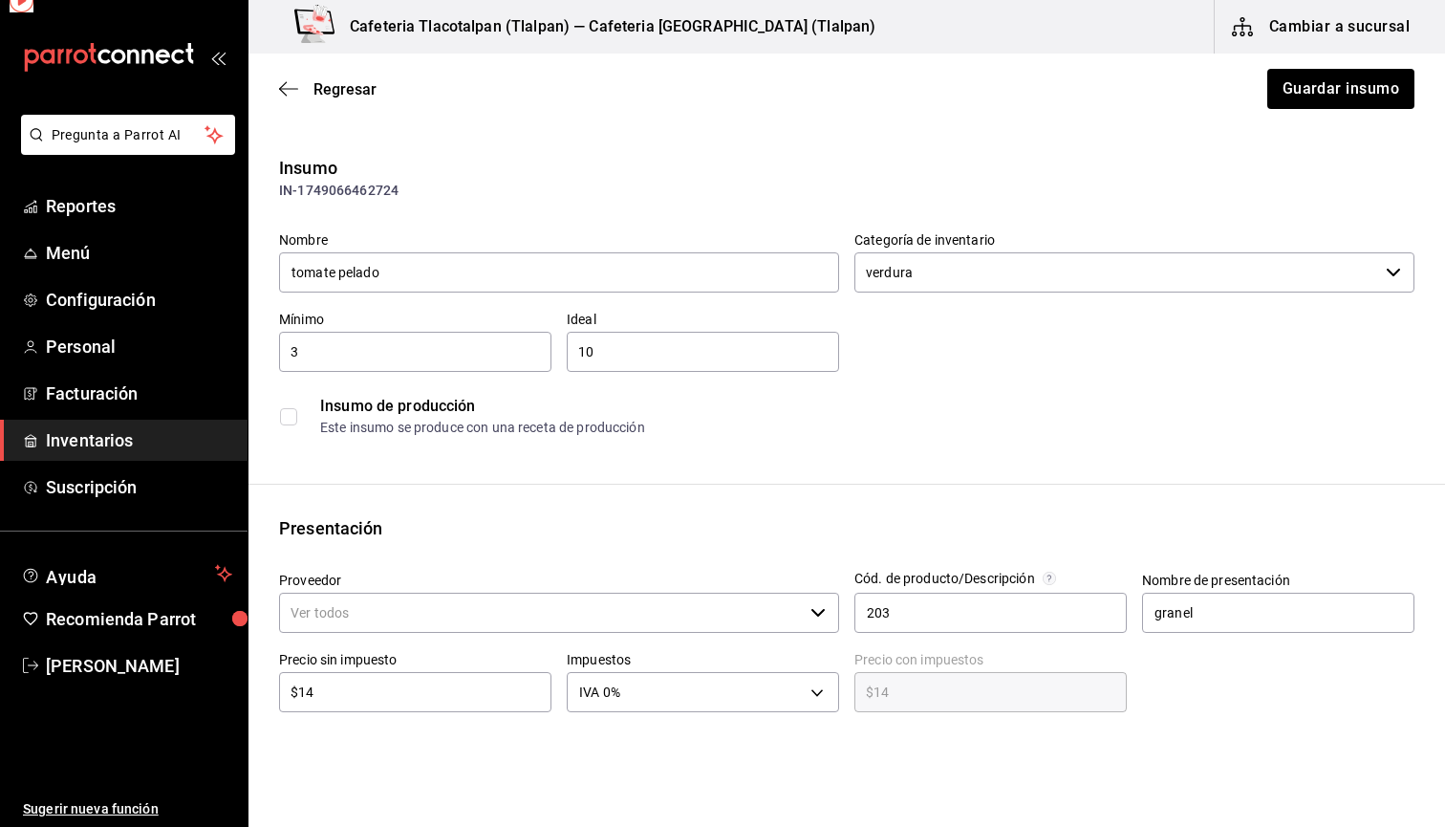
type input "Central"
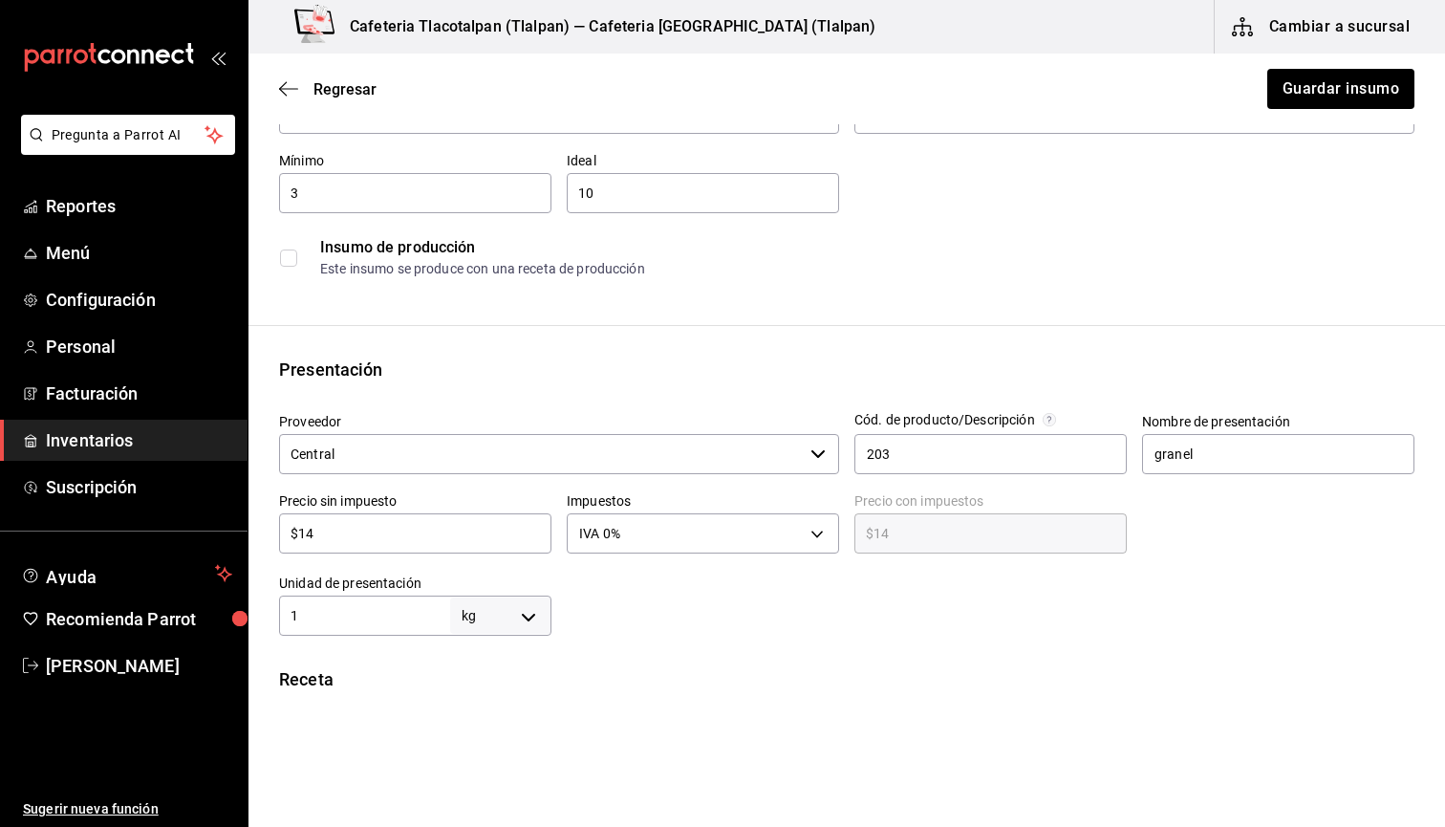
scroll to position [228, 0]
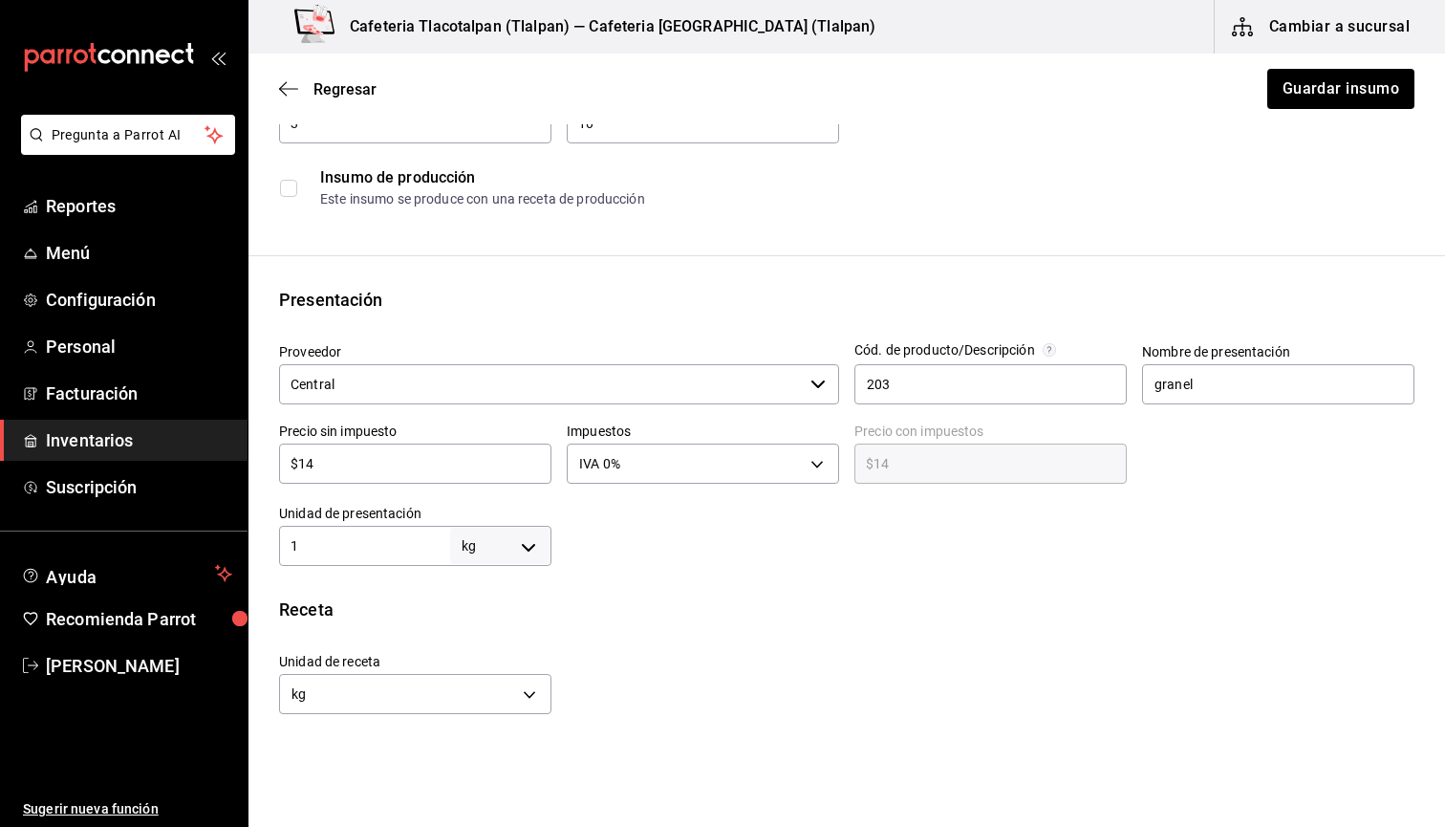
click at [337, 470] on input "$14" at bounding box center [415, 463] width 272 height 23
type input "$1"
type input "$1.00"
type input "$18"
type input "$18.00"
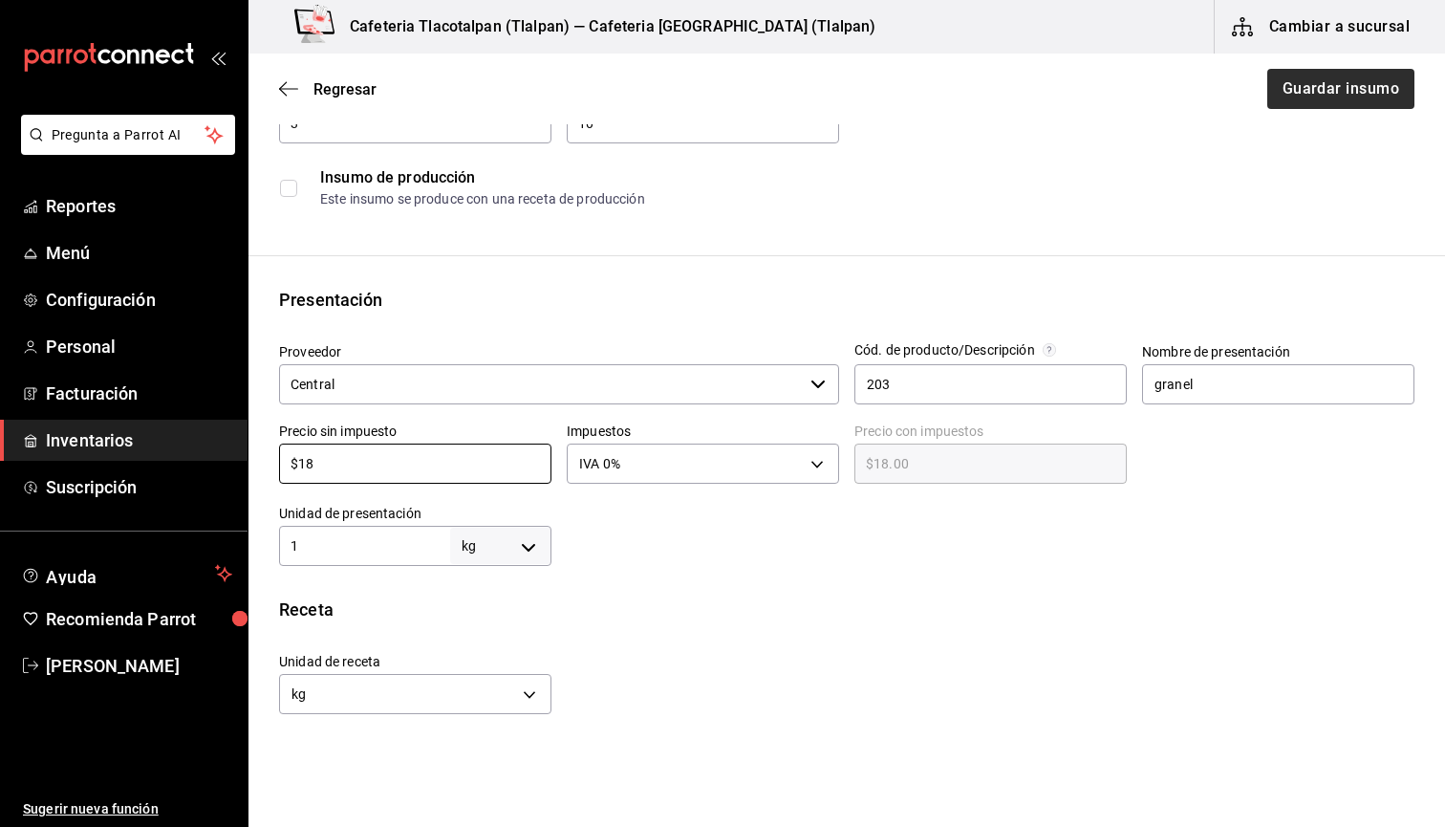
type input "$18"
click at [1326, 105] on button "Guardar insumo" at bounding box center [1339, 89] width 149 height 40
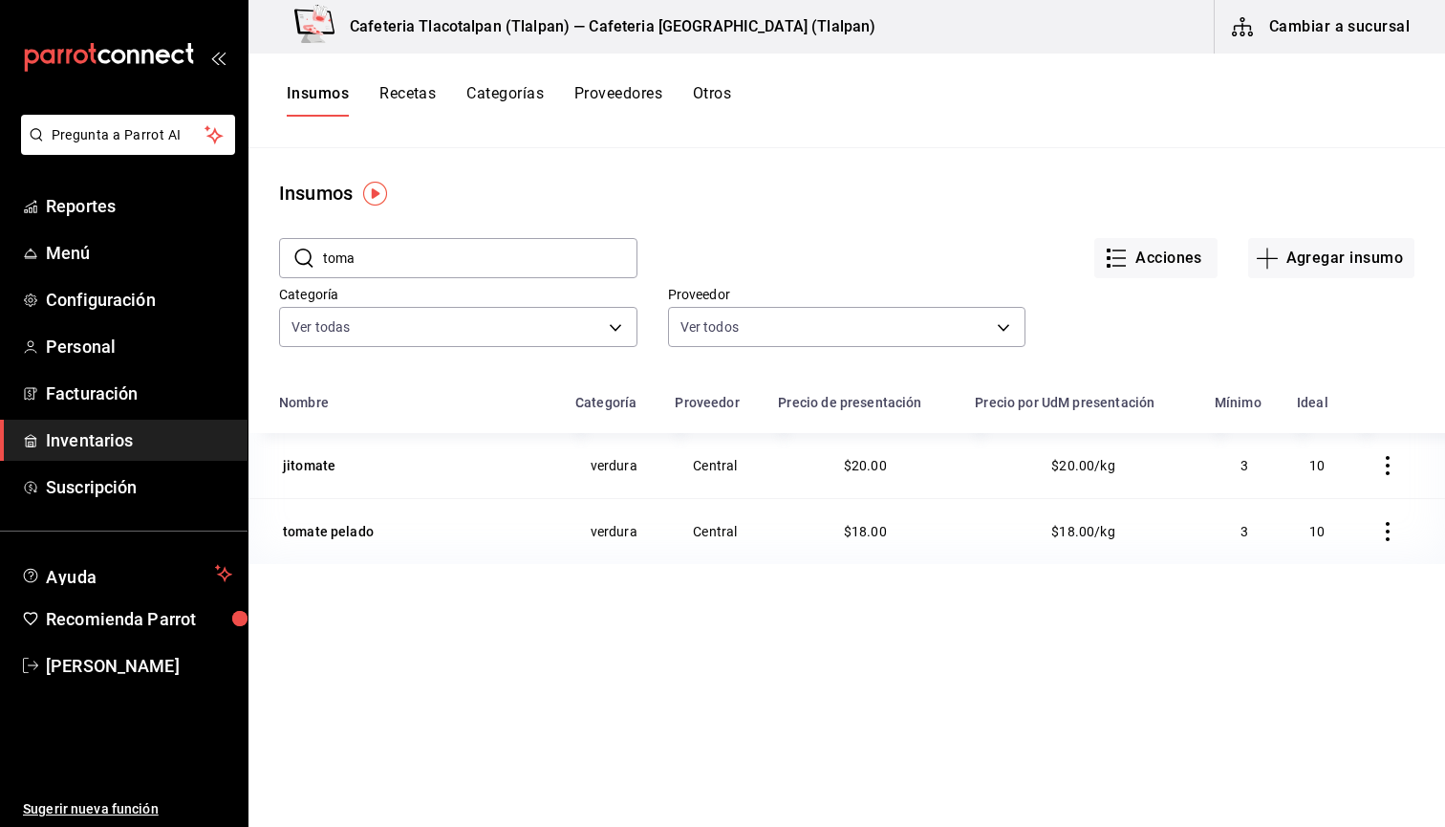
click at [465, 266] on input "toma" at bounding box center [480, 258] width 314 height 38
type input "domo"
click at [62, 204] on span "Reportes" at bounding box center [139, 206] width 186 height 26
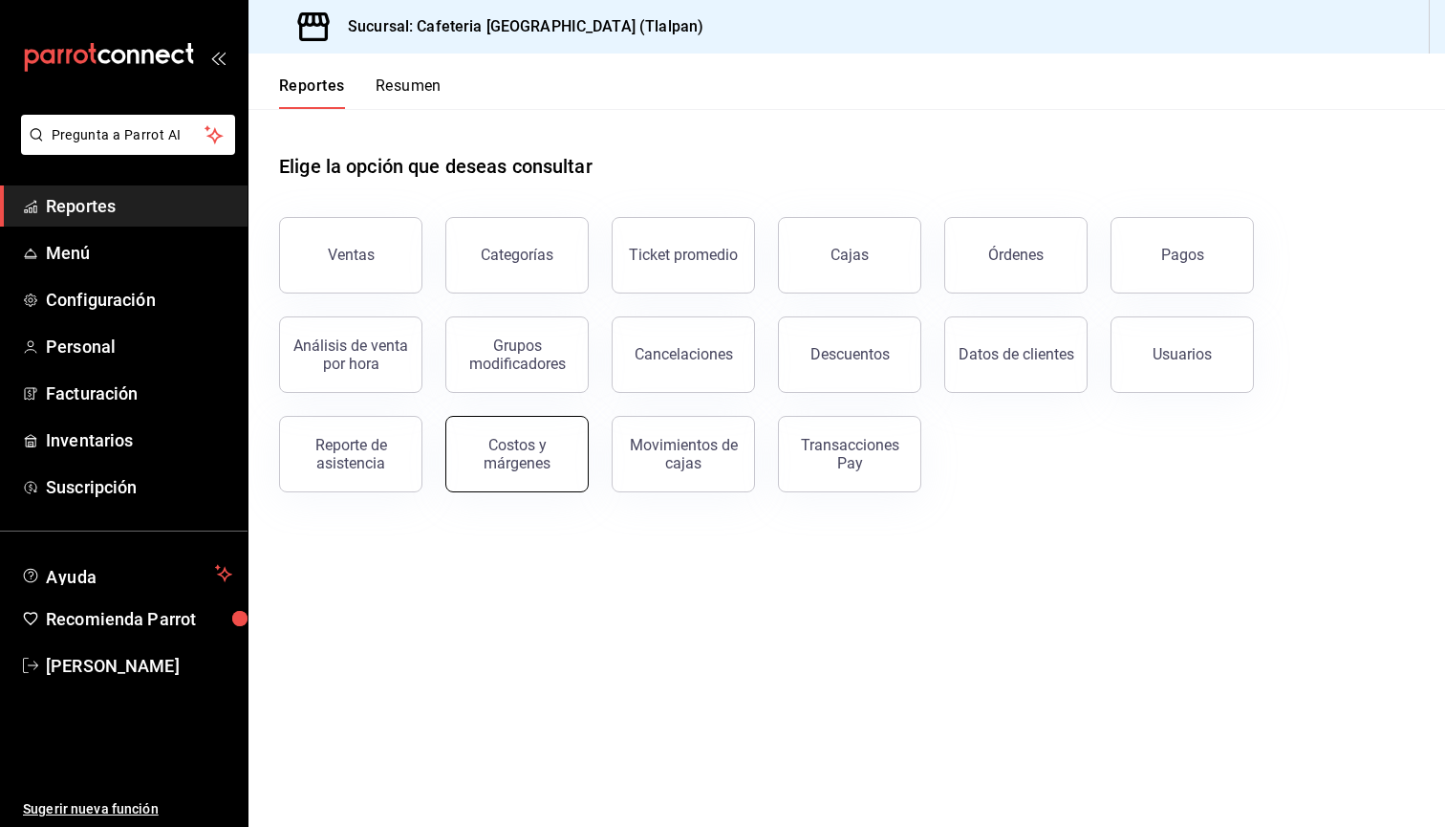
click at [525, 471] on button "Costos y márgenes" at bounding box center [516, 454] width 143 height 76
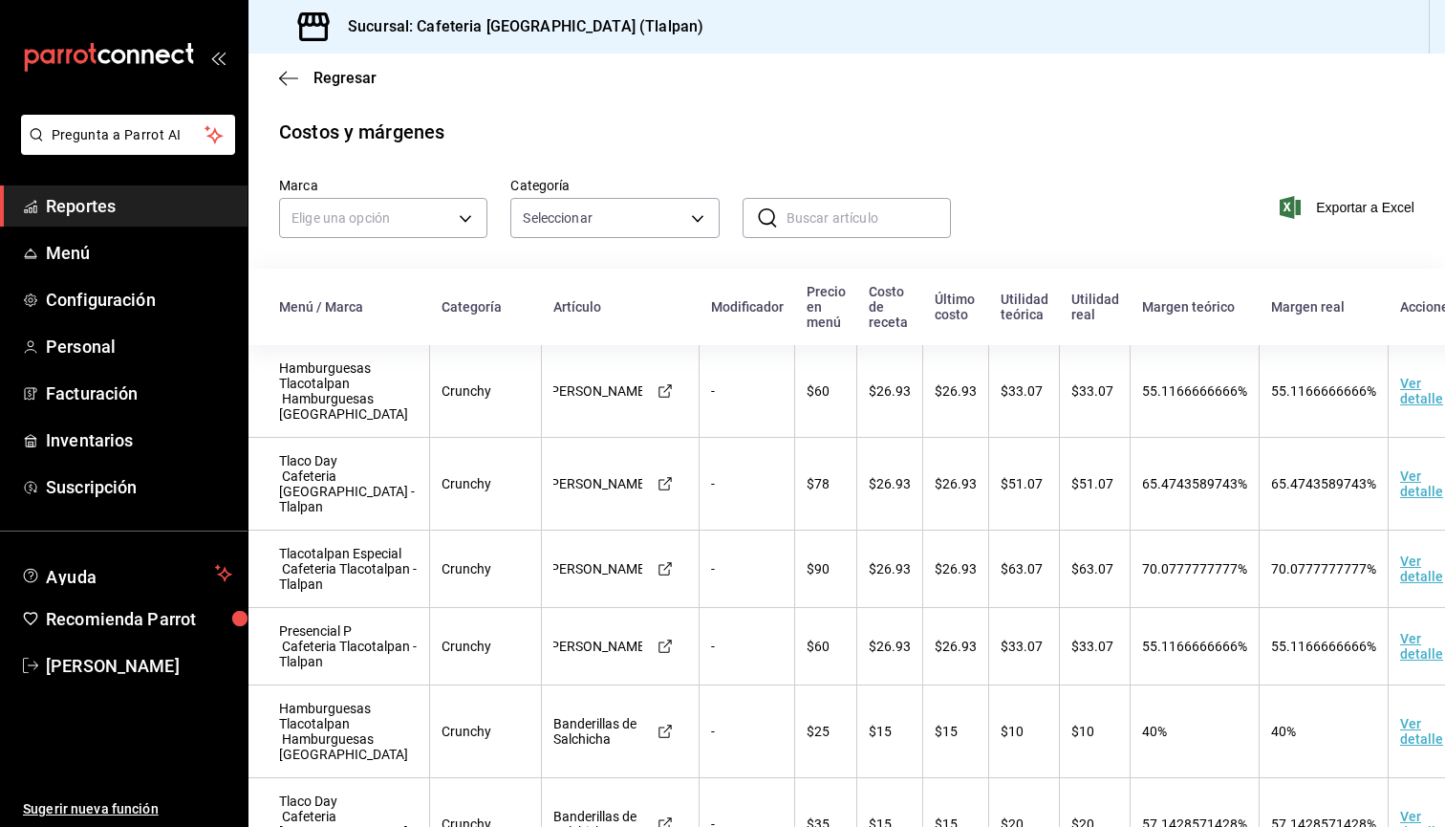
click at [781, 230] on div "​ ​" at bounding box center [847, 218] width 208 height 40
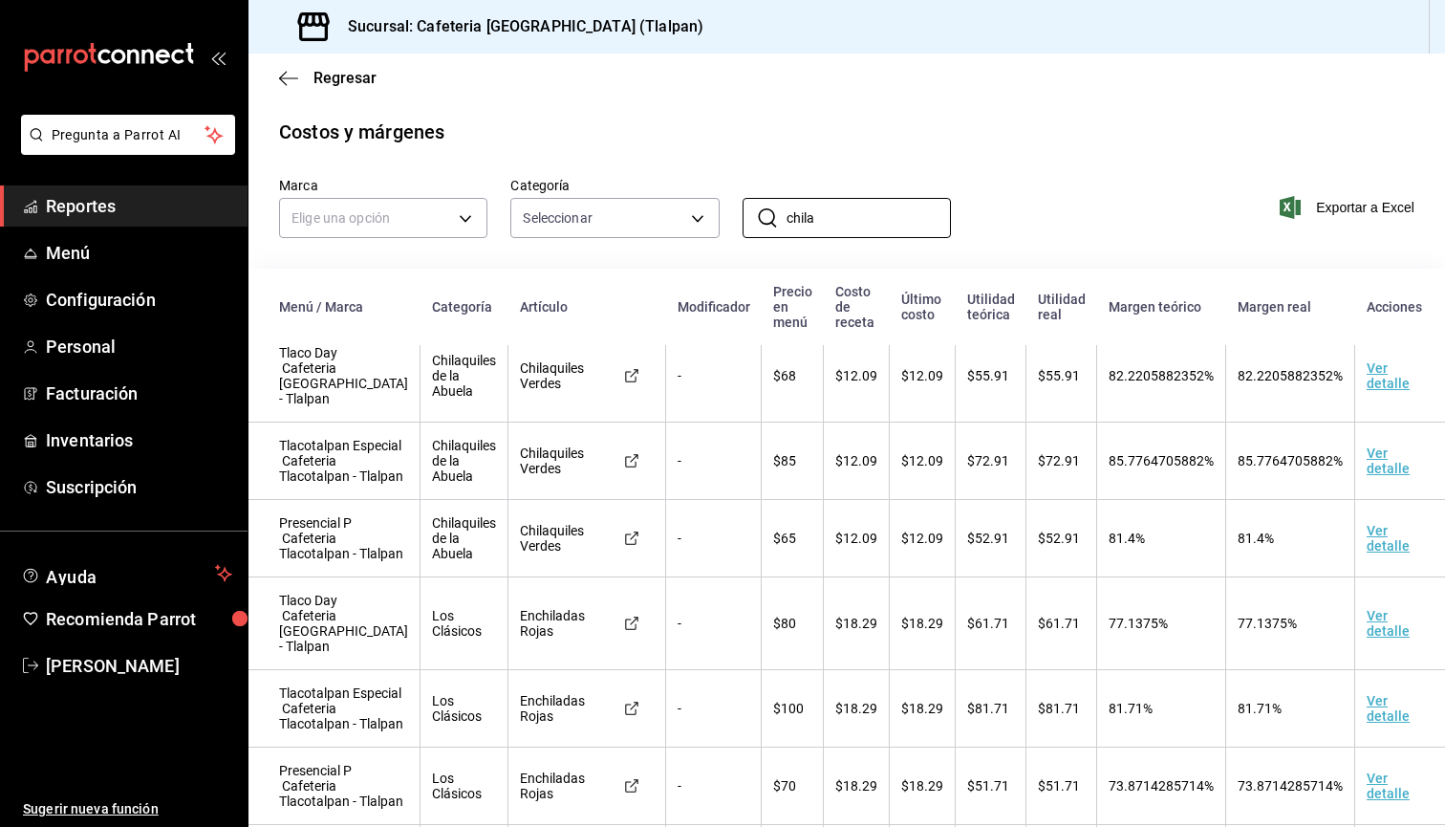
scroll to position [282, 0]
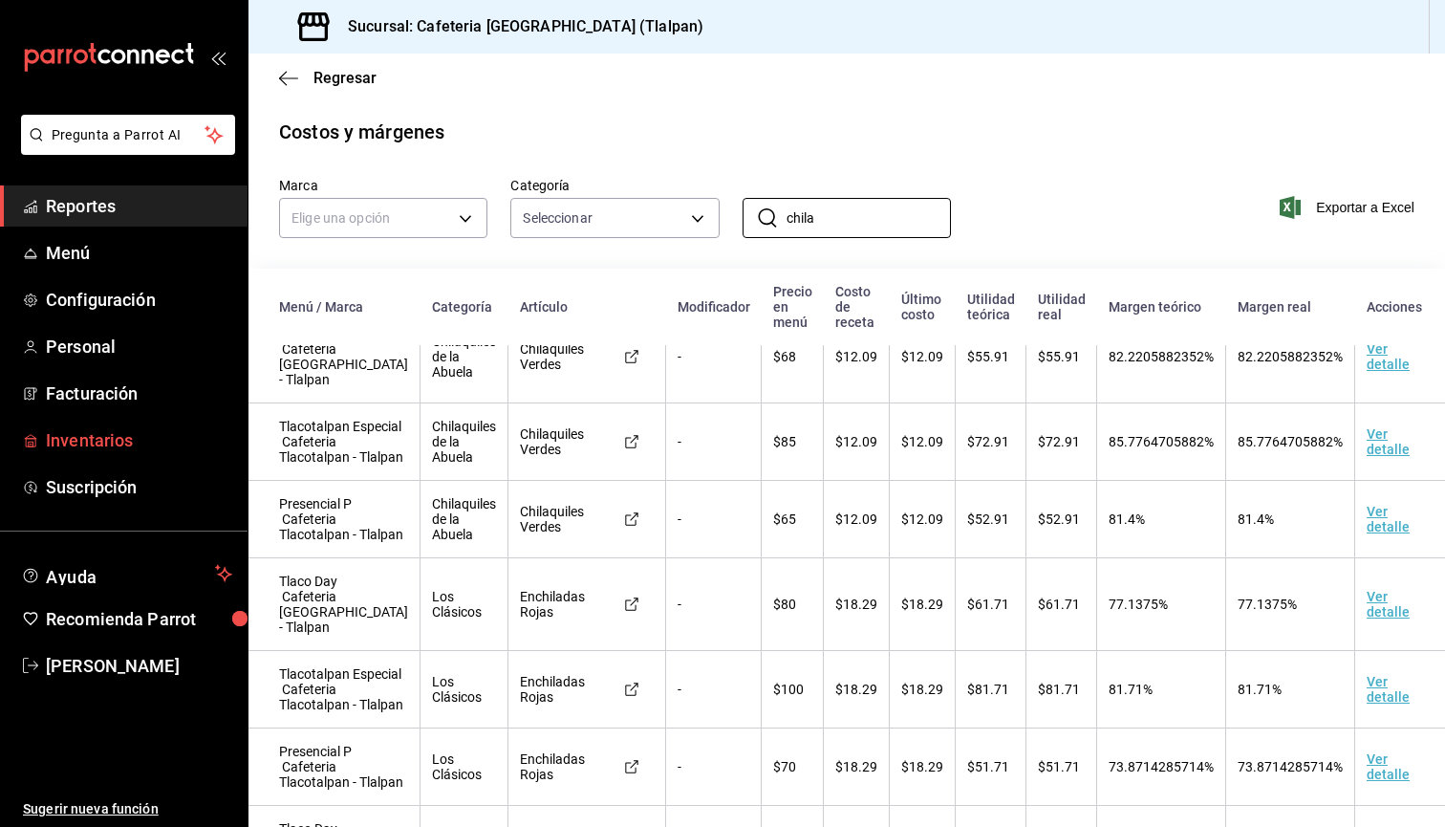
type input "chila"
click at [122, 432] on span "Inventarios" at bounding box center [139, 440] width 186 height 26
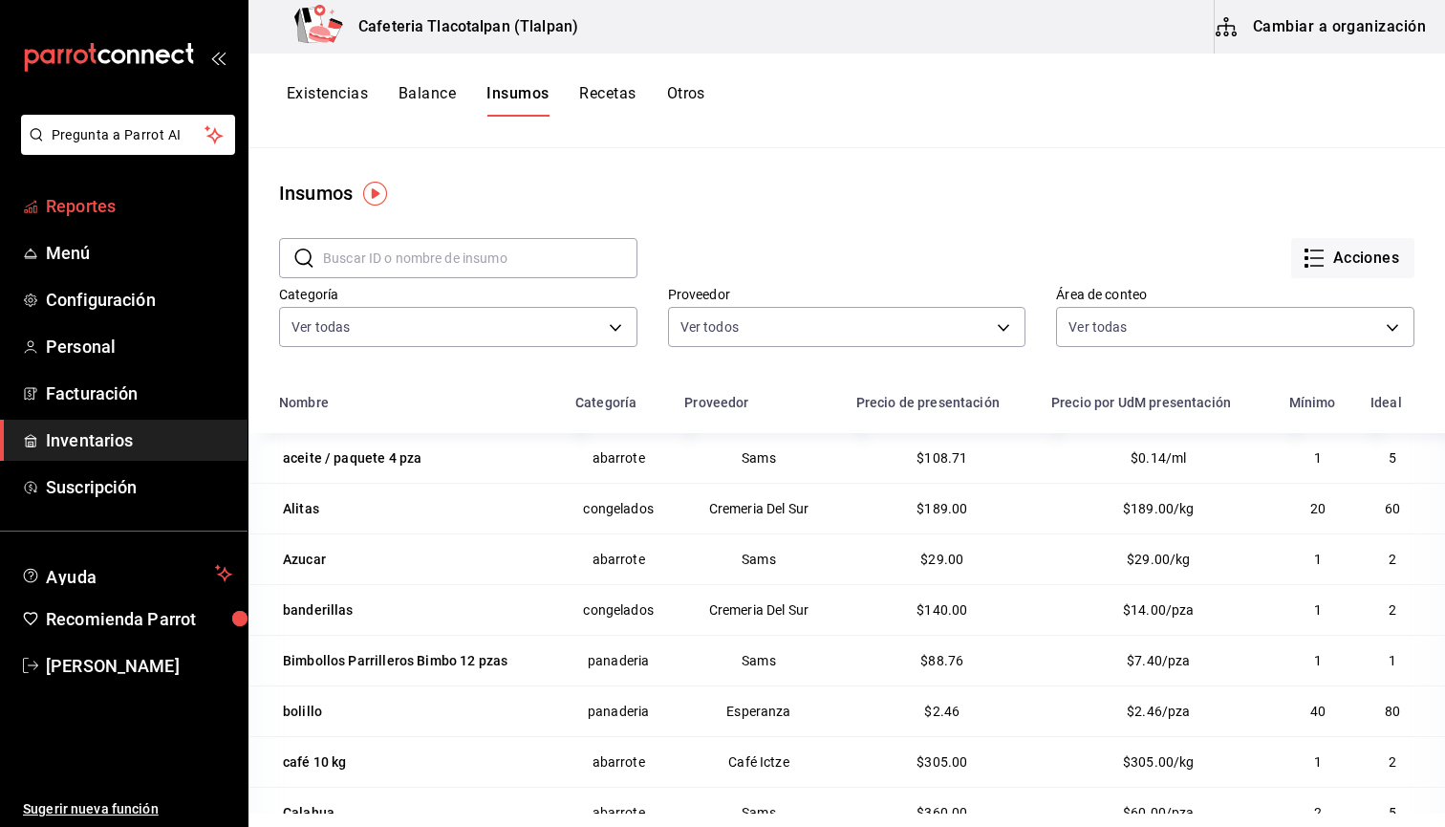
click at [97, 193] on span "Reportes" at bounding box center [139, 206] width 186 height 26
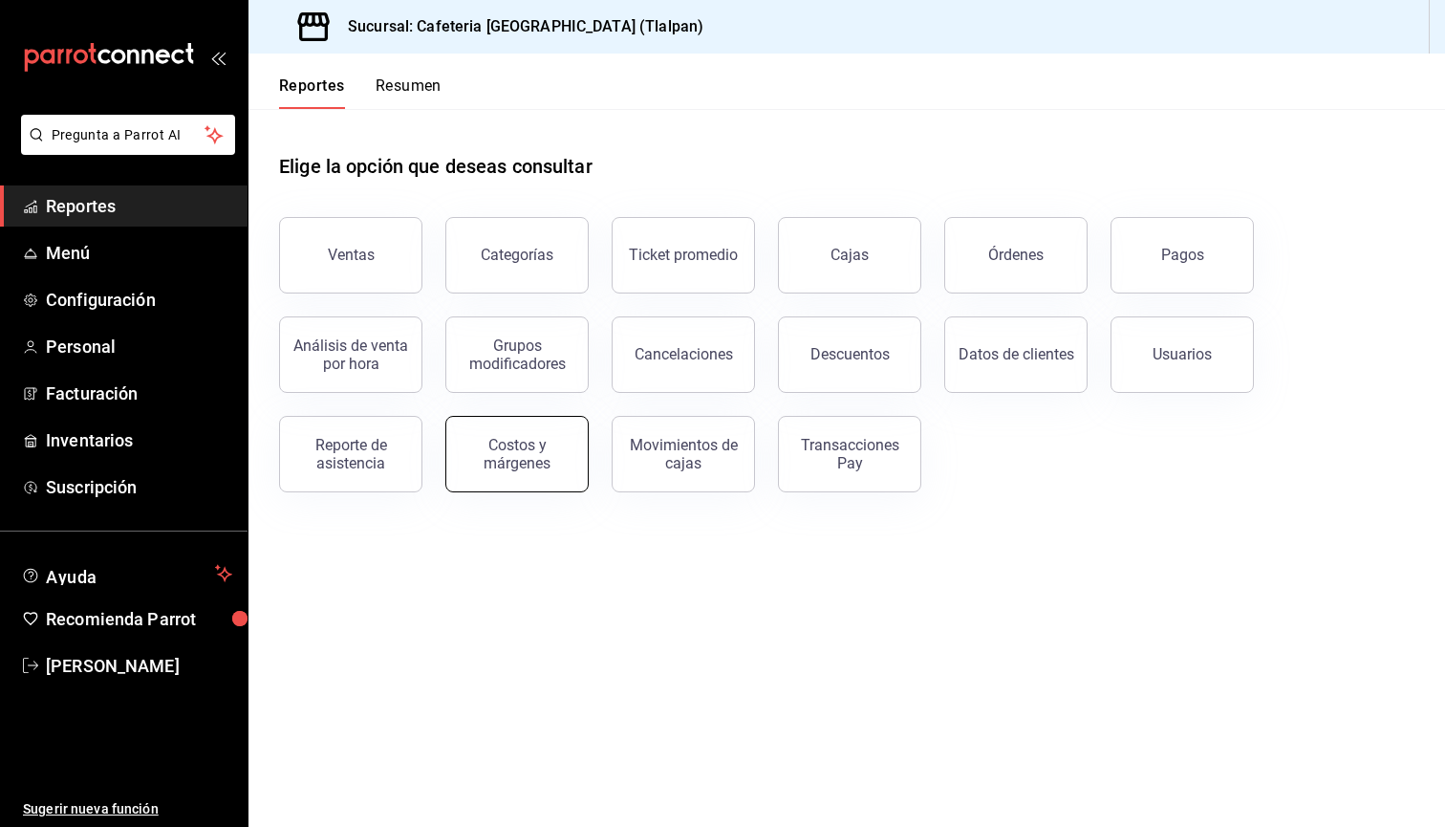
click at [499, 459] on div "Costos y márgenes" at bounding box center [517, 454] width 119 height 36
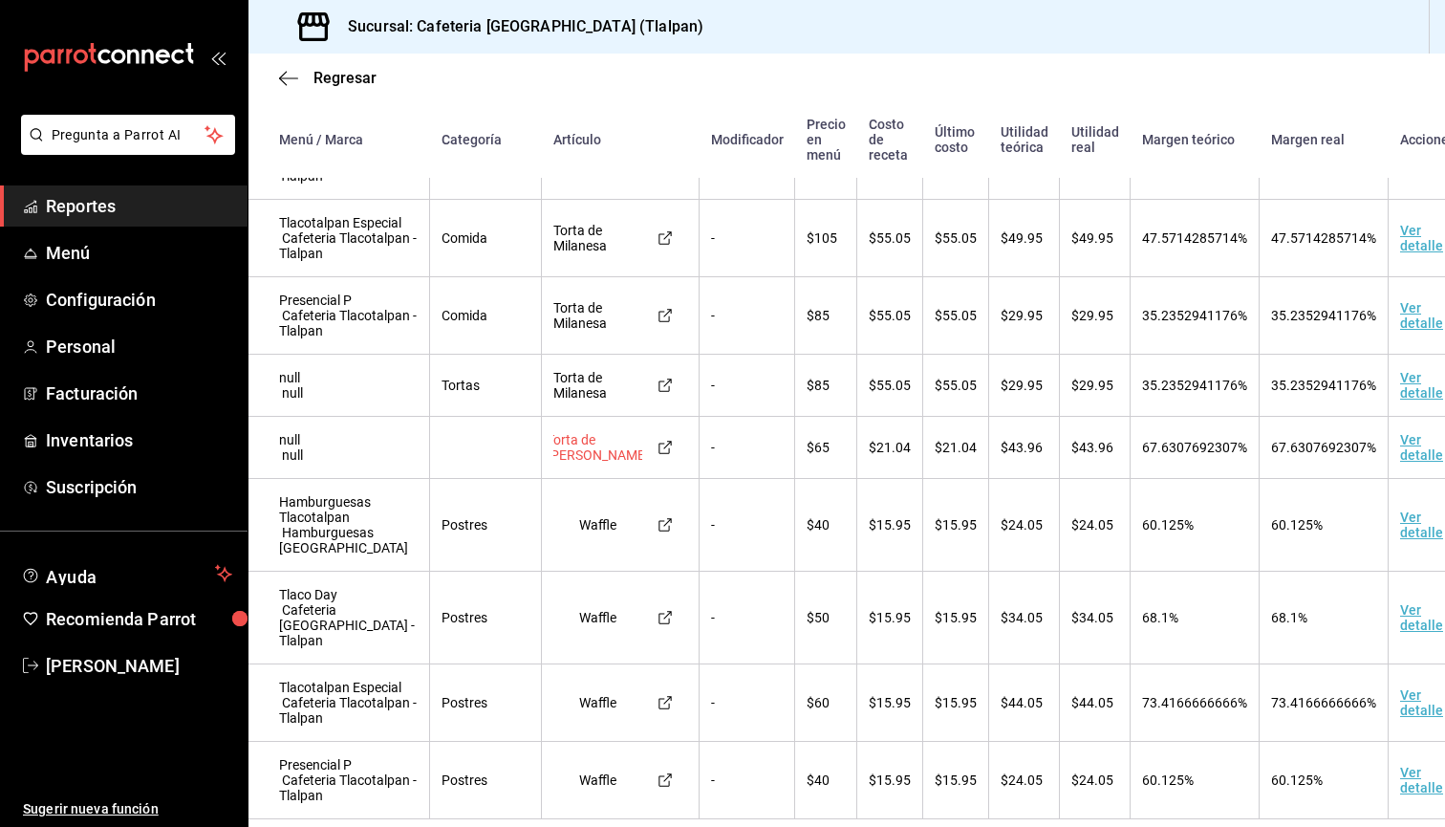
scroll to position [15748, 0]
click at [141, 247] on span "Menú" at bounding box center [139, 253] width 186 height 26
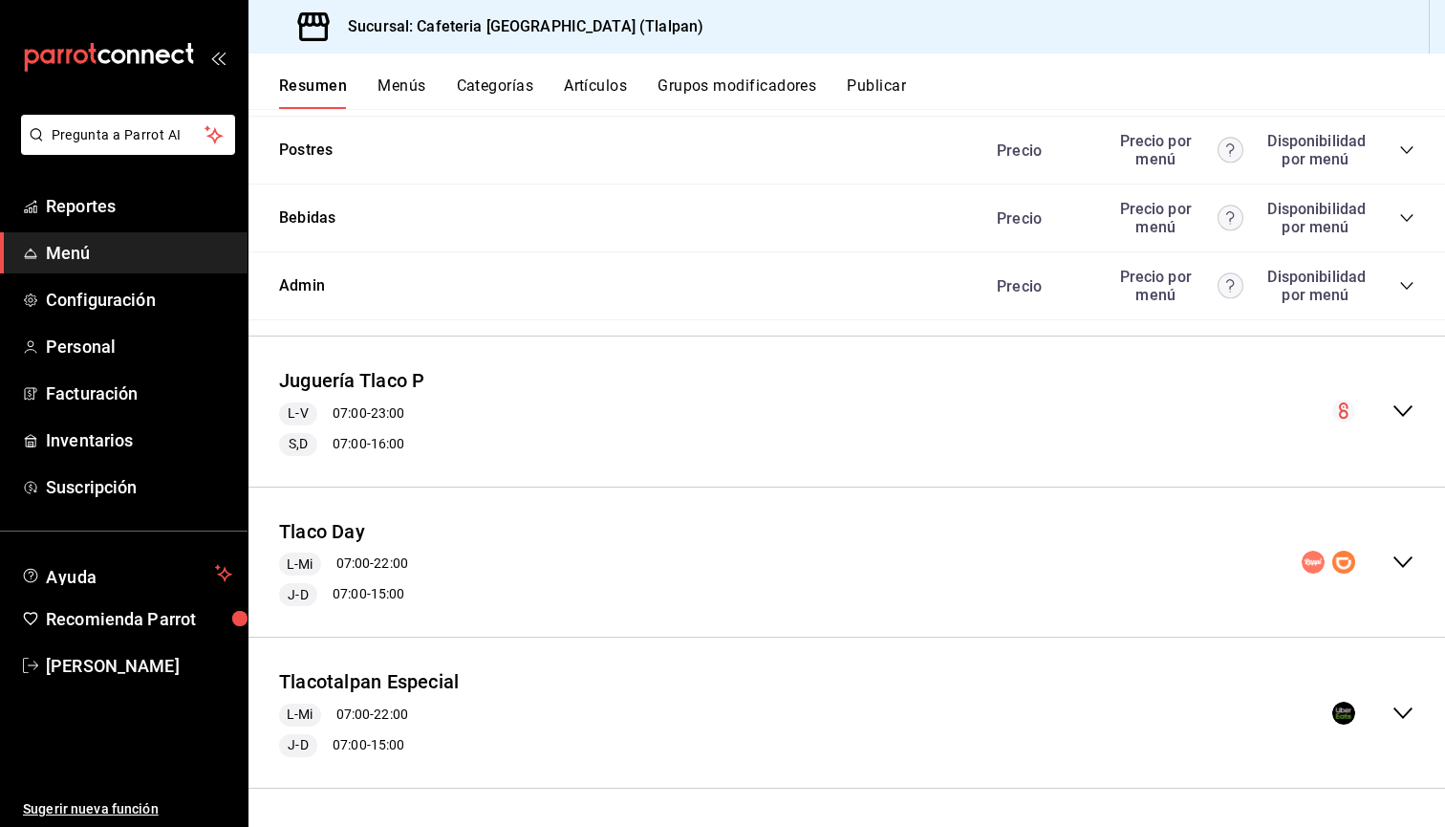
scroll to position [1396, 0]
click at [400, 379] on button "Juguería Tlaco P" at bounding box center [351, 382] width 145 height 28
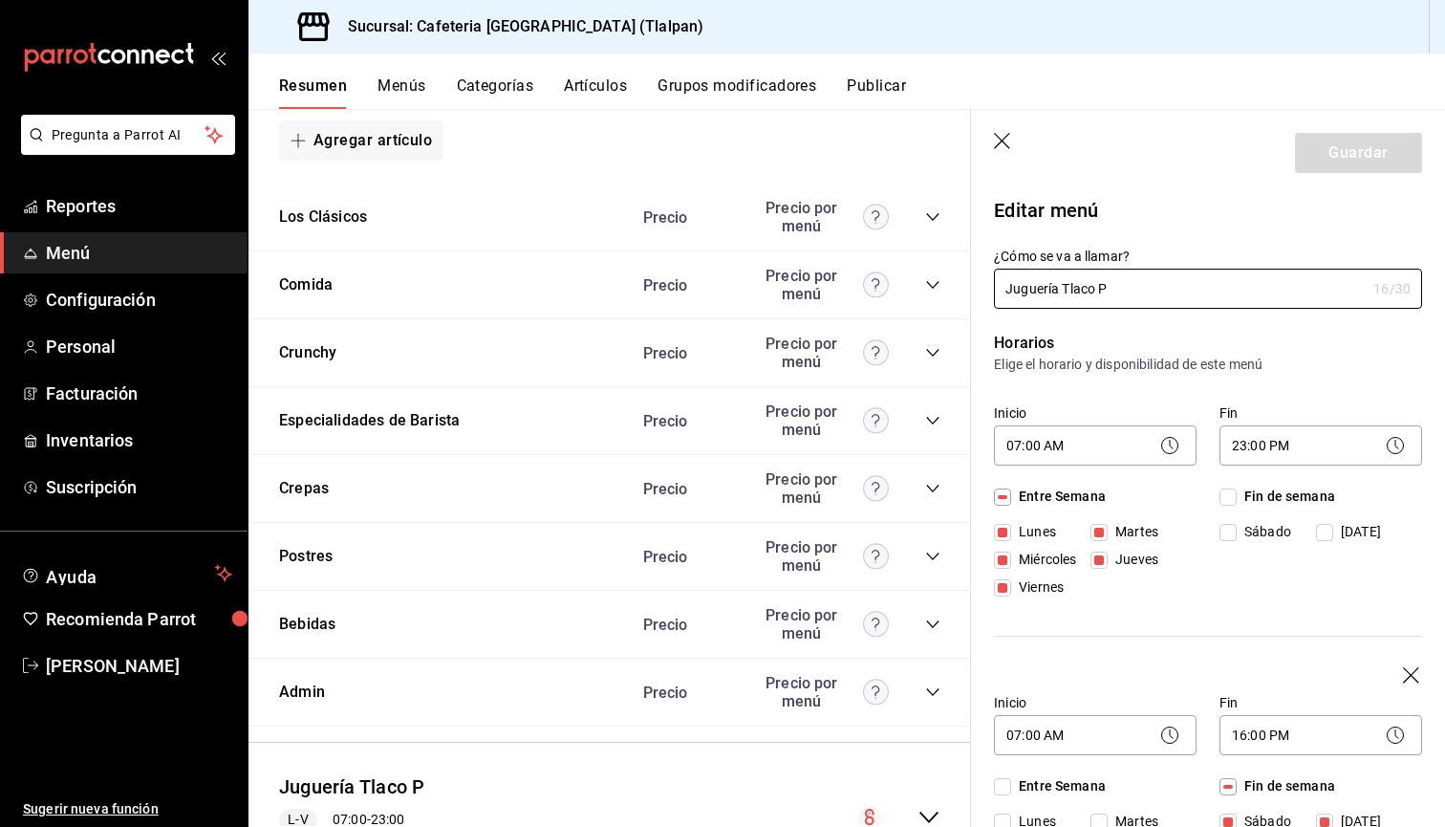
scroll to position [958, 0]
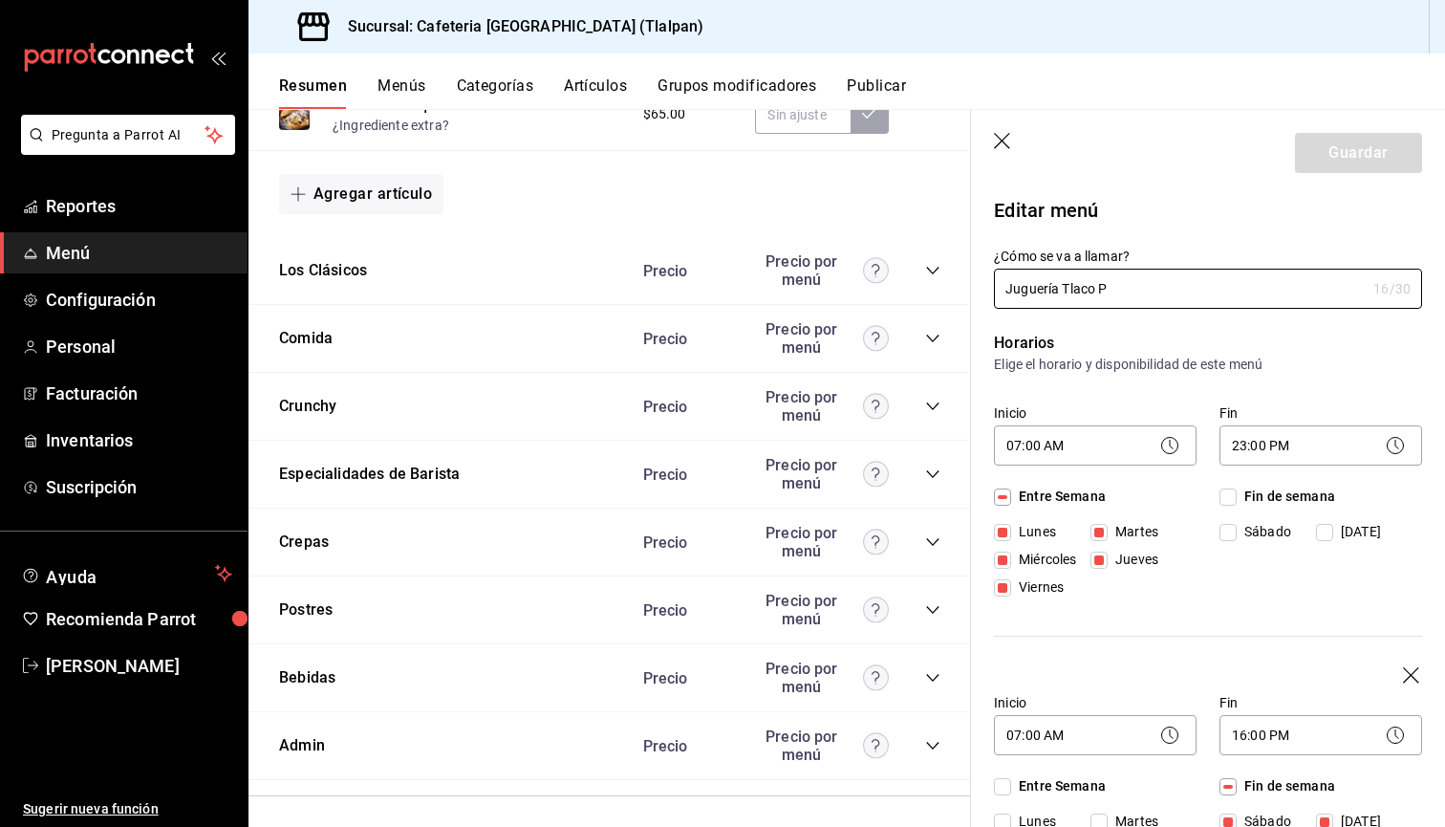
click at [937, 543] on icon "collapse-category-row" at bounding box center [932, 541] width 15 height 15
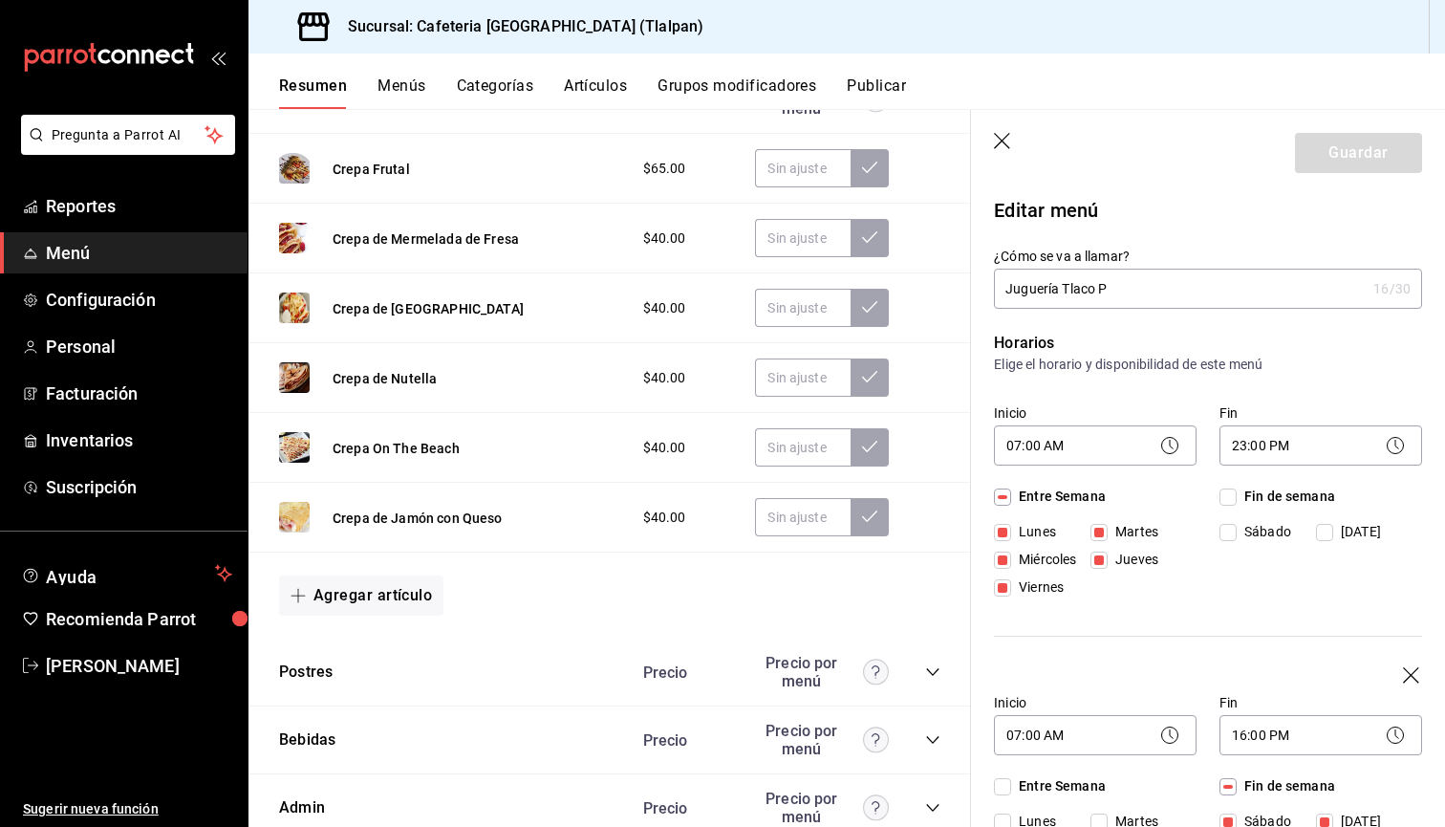
scroll to position [1377, 0]
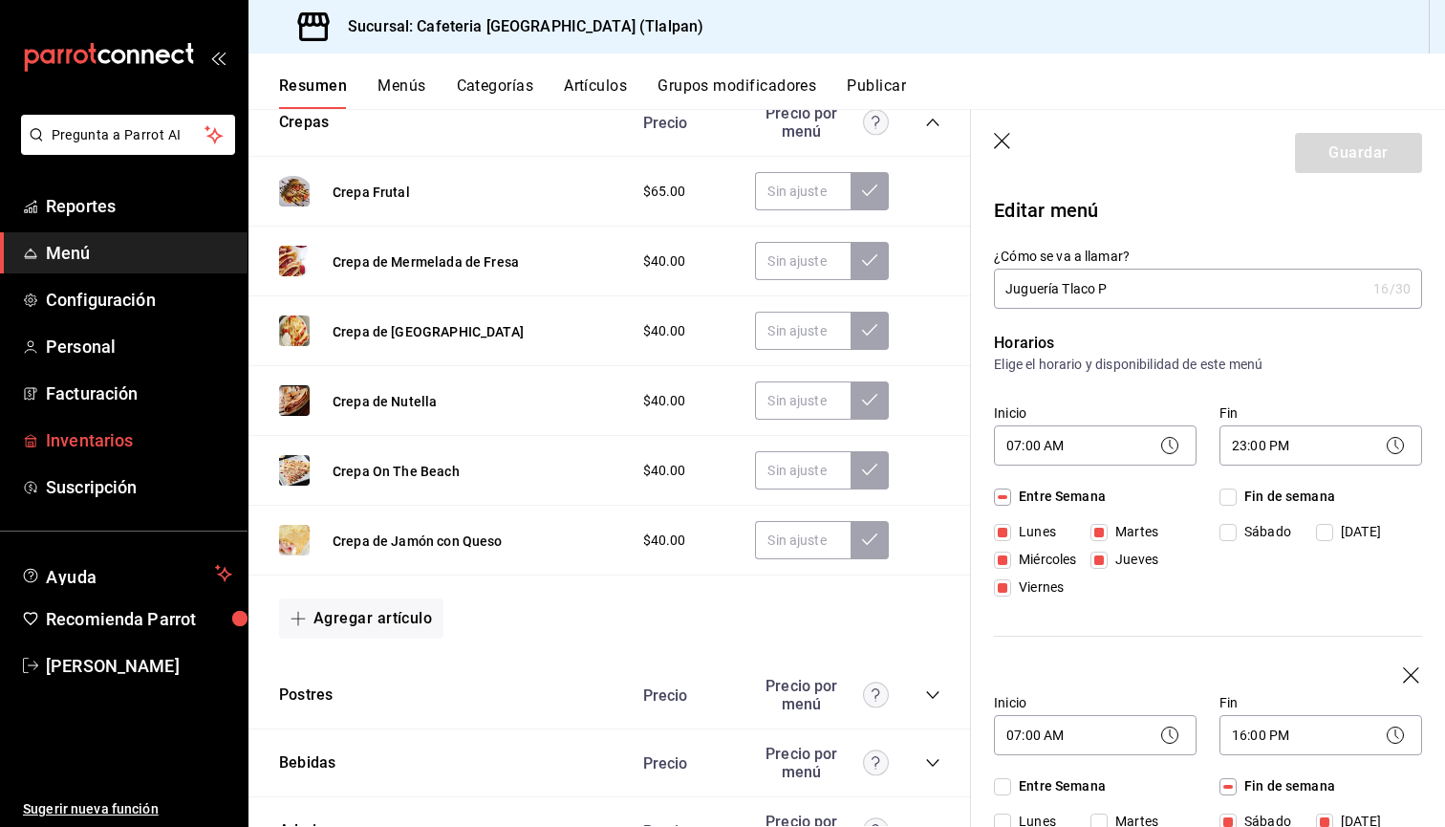
click at [94, 442] on span "Inventarios" at bounding box center [139, 440] width 186 height 26
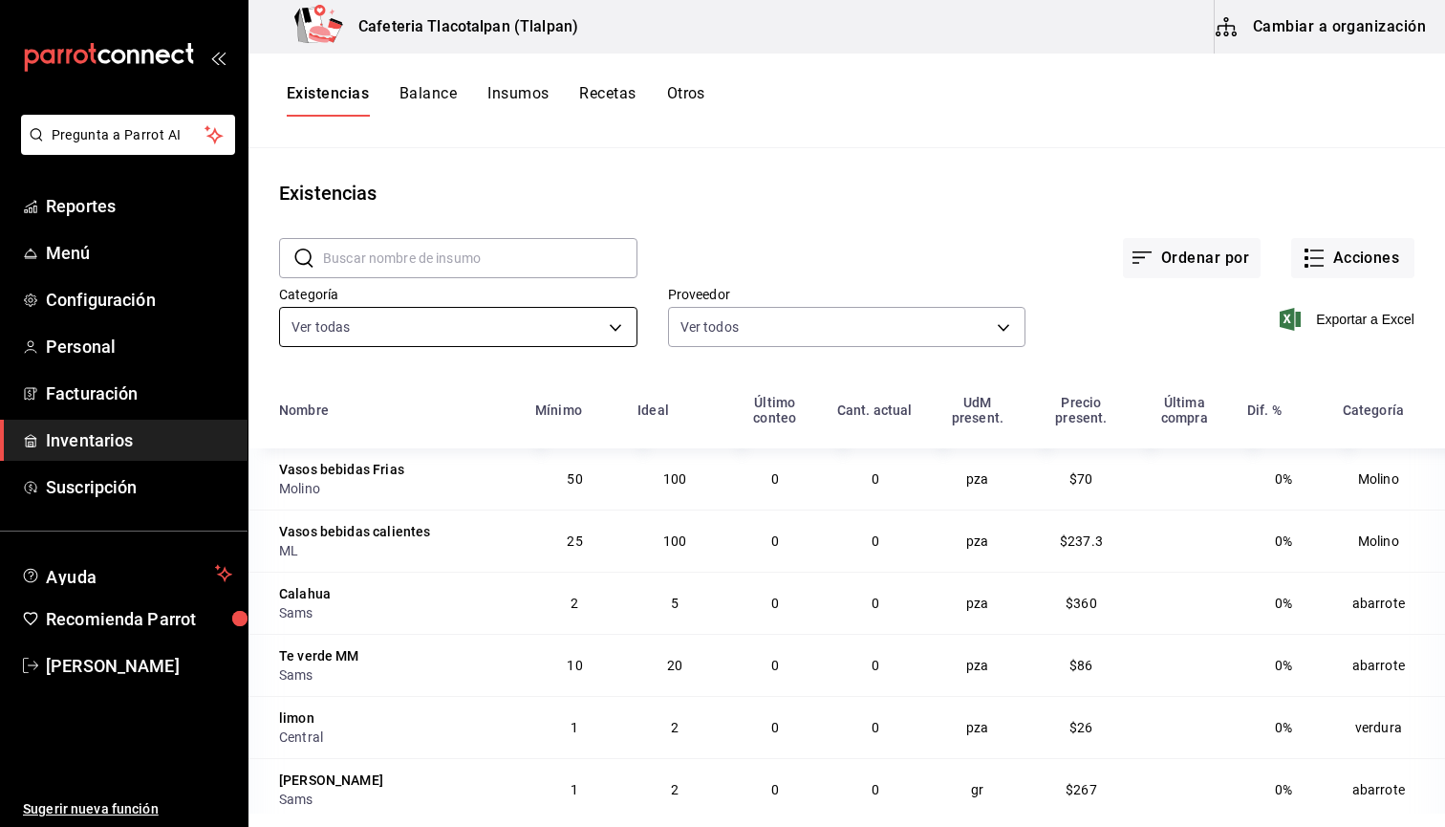
click at [469, 326] on body "Pregunta a Parrot AI Reportes Menú Configuración Personal Facturación Inventari…" at bounding box center [722, 406] width 1445 height 813
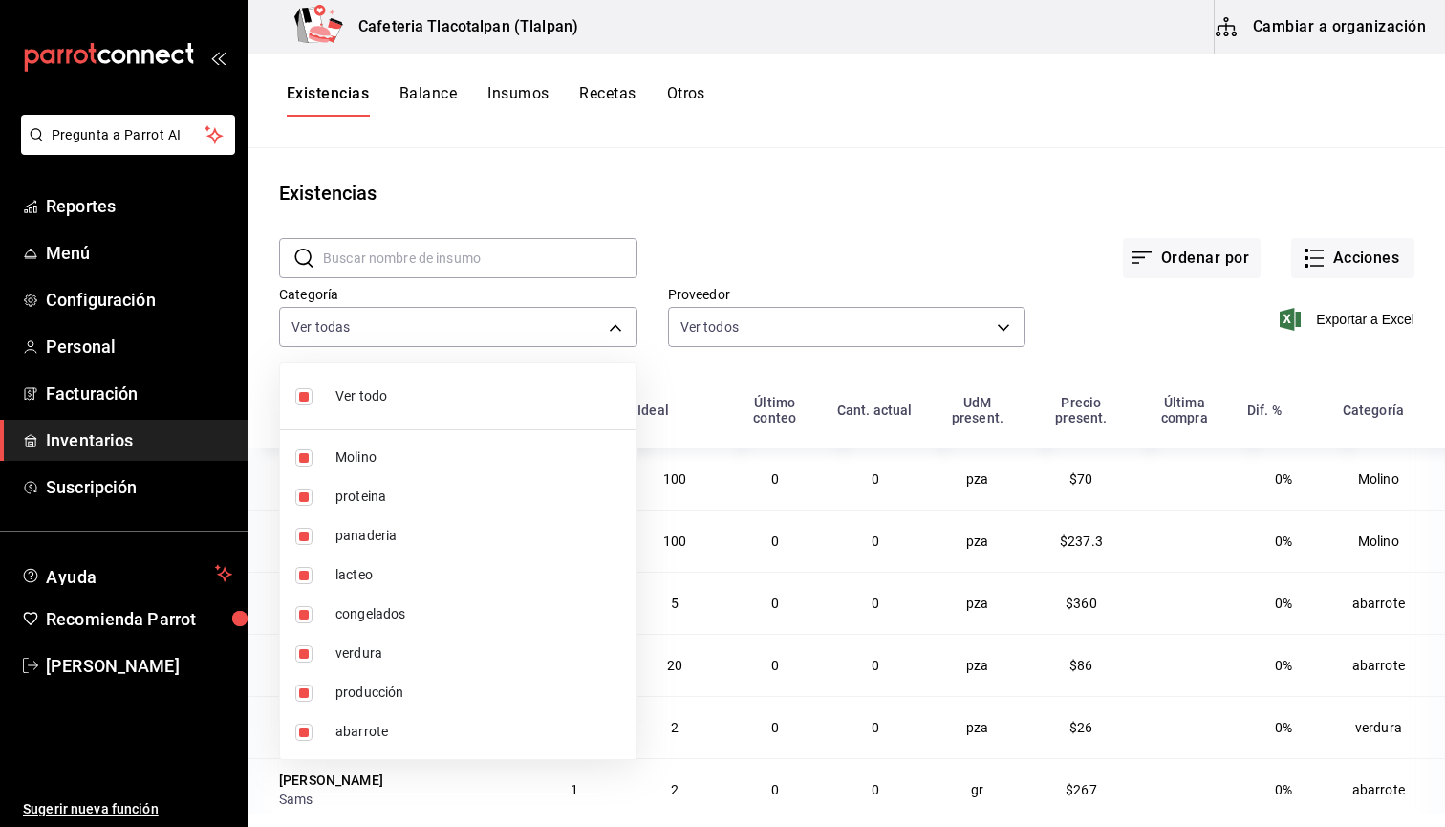
click at [310, 399] on input "checkbox" at bounding box center [303, 396] width 17 height 17
checkbox input "false"
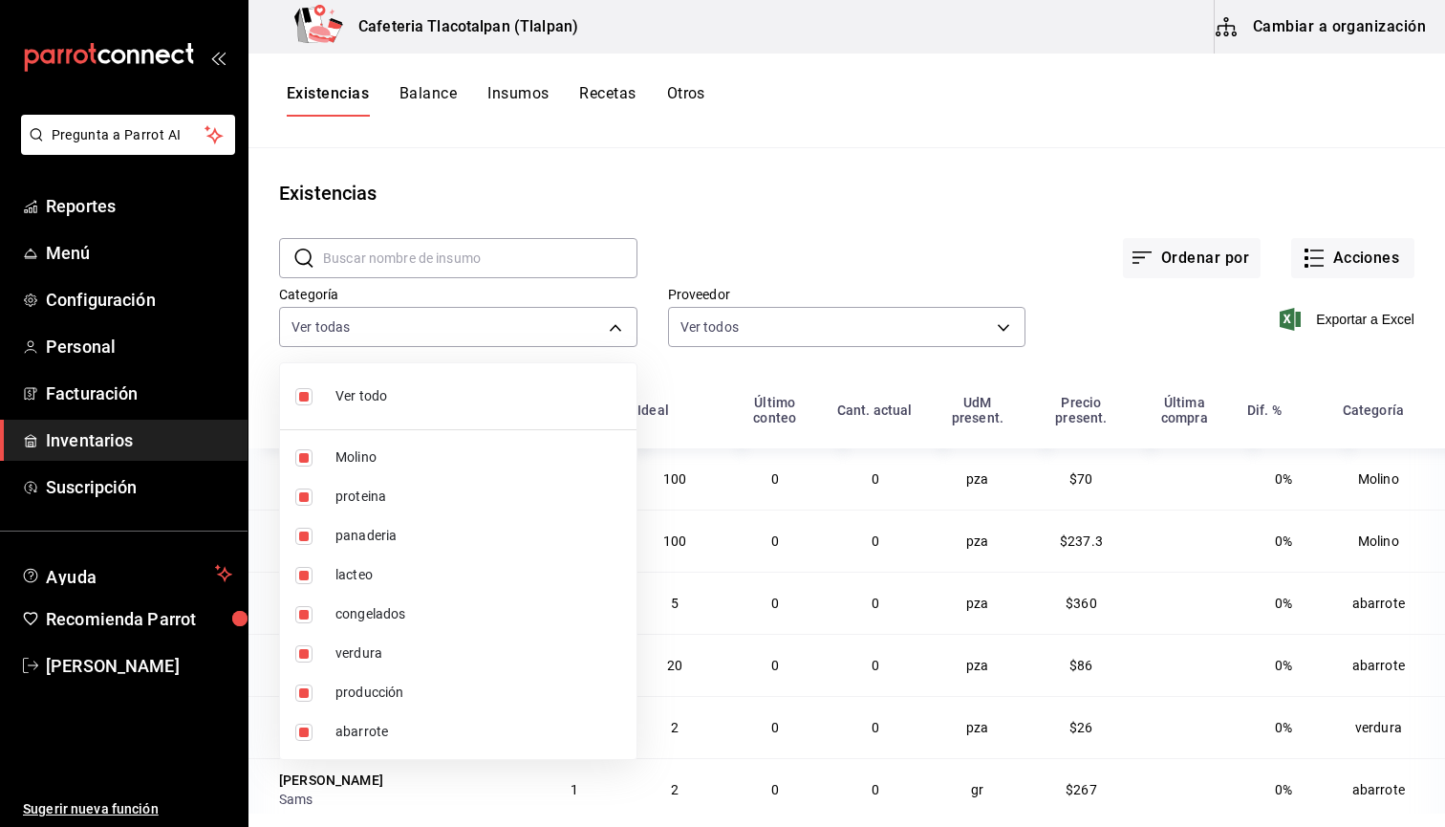
checkbox input "false"
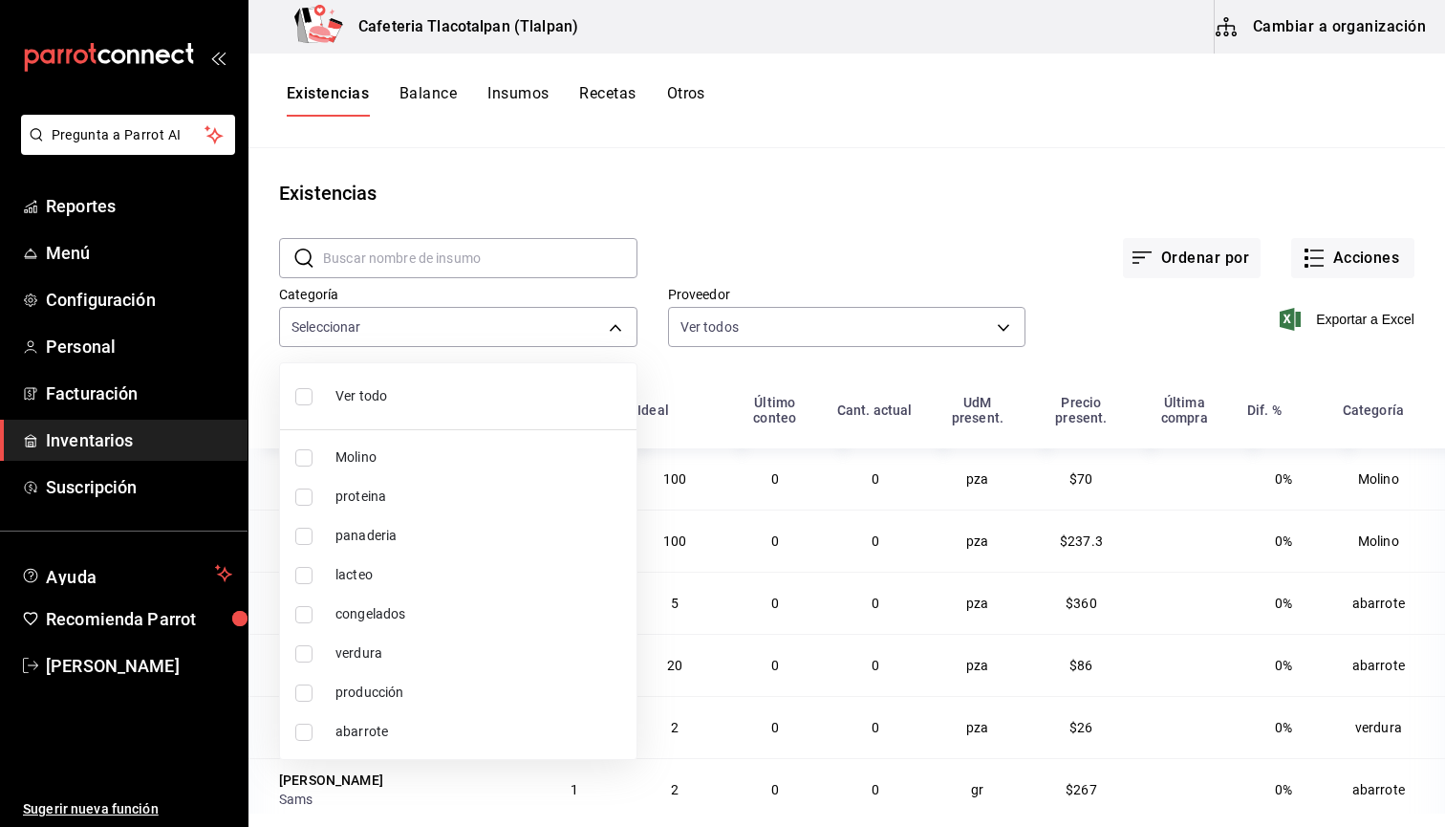
click at [444, 144] on div at bounding box center [722, 413] width 1445 height 827
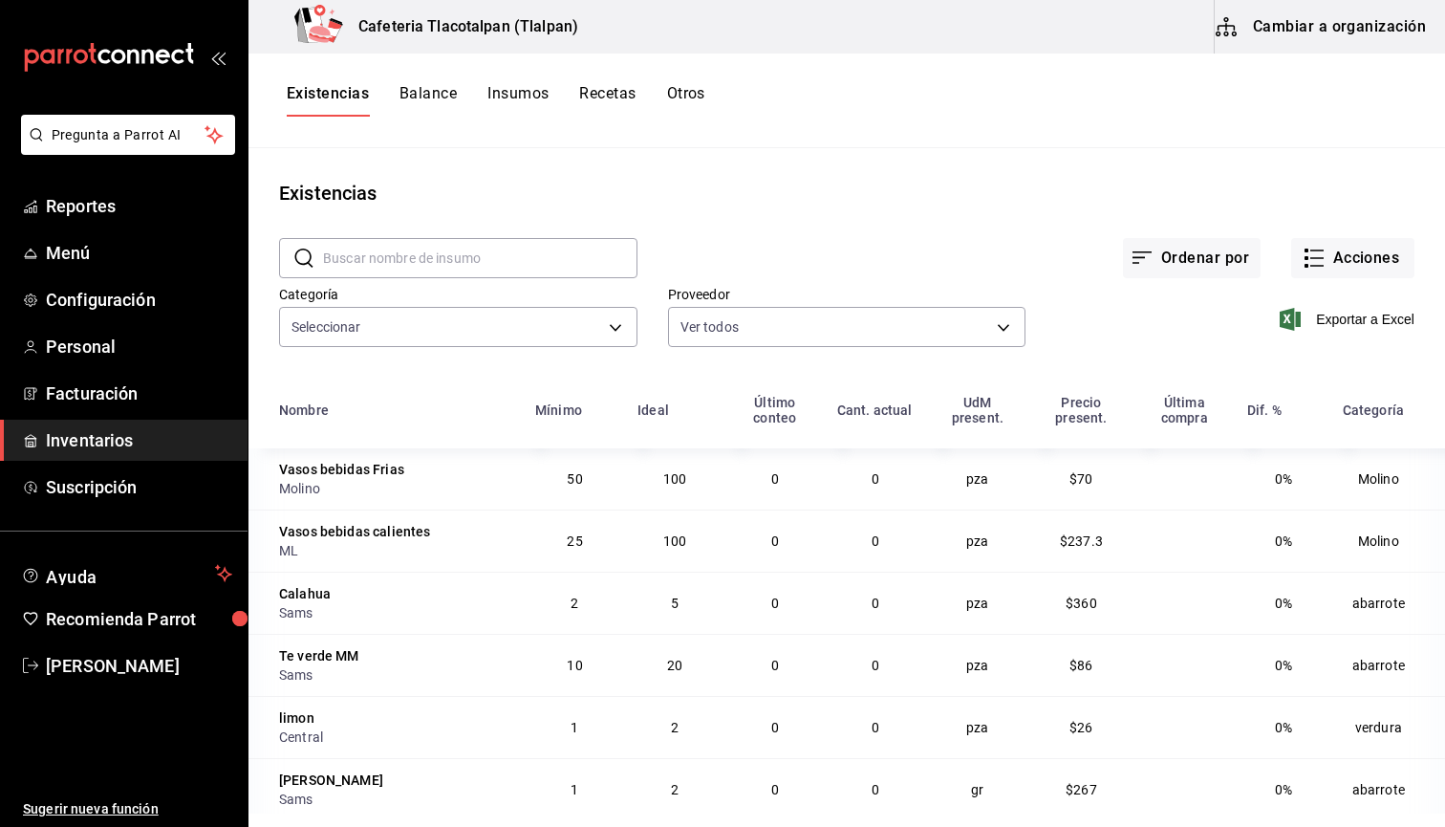
click at [597, 104] on button "Recetas" at bounding box center [607, 100] width 56 height 32
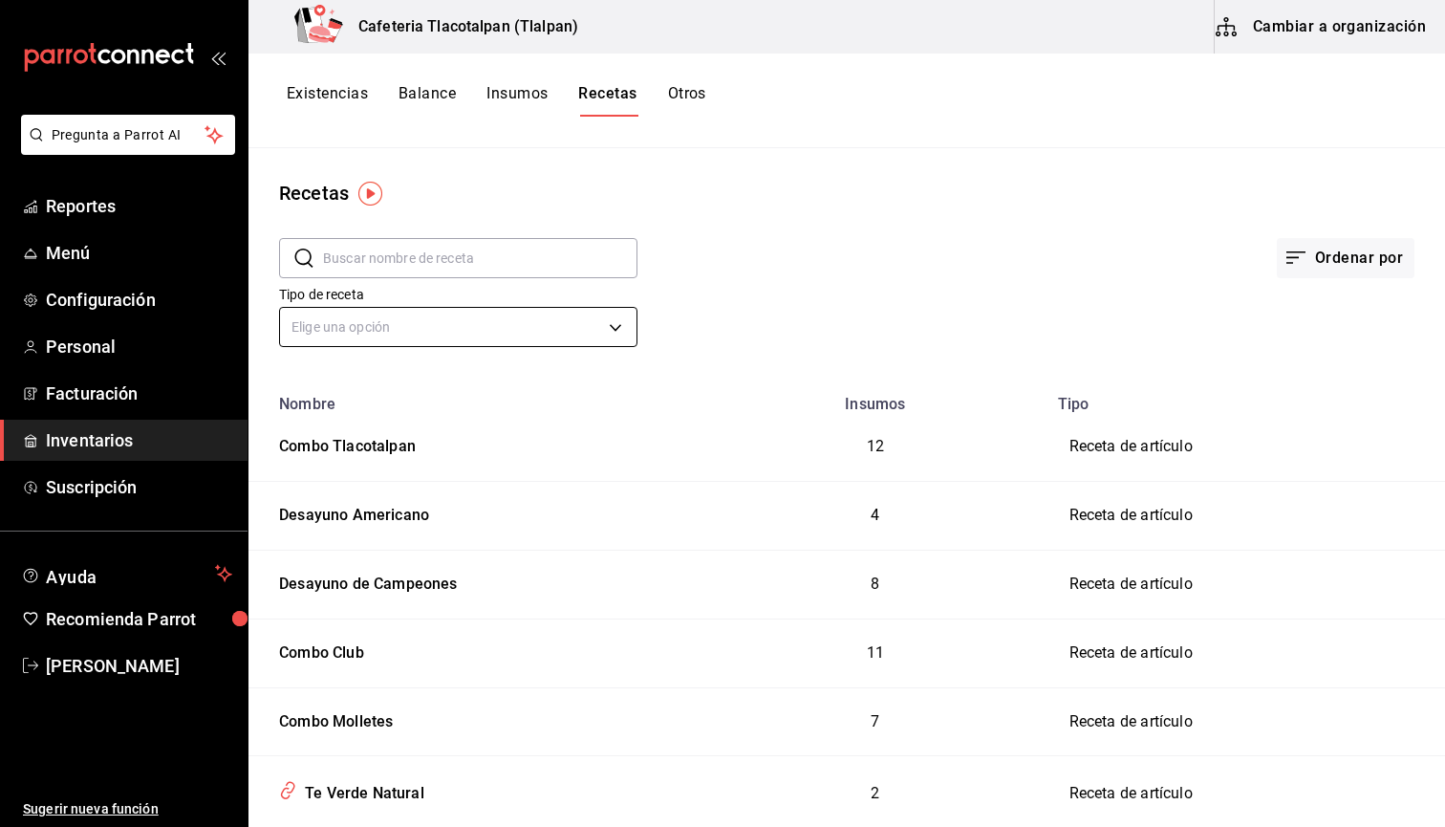
click at [393, 333] on body "Pregunta a Parrot AI Reportes Menú Configuración Personal Facturación Inventari…" at bounding box center [722, 406] width 1445 height 813
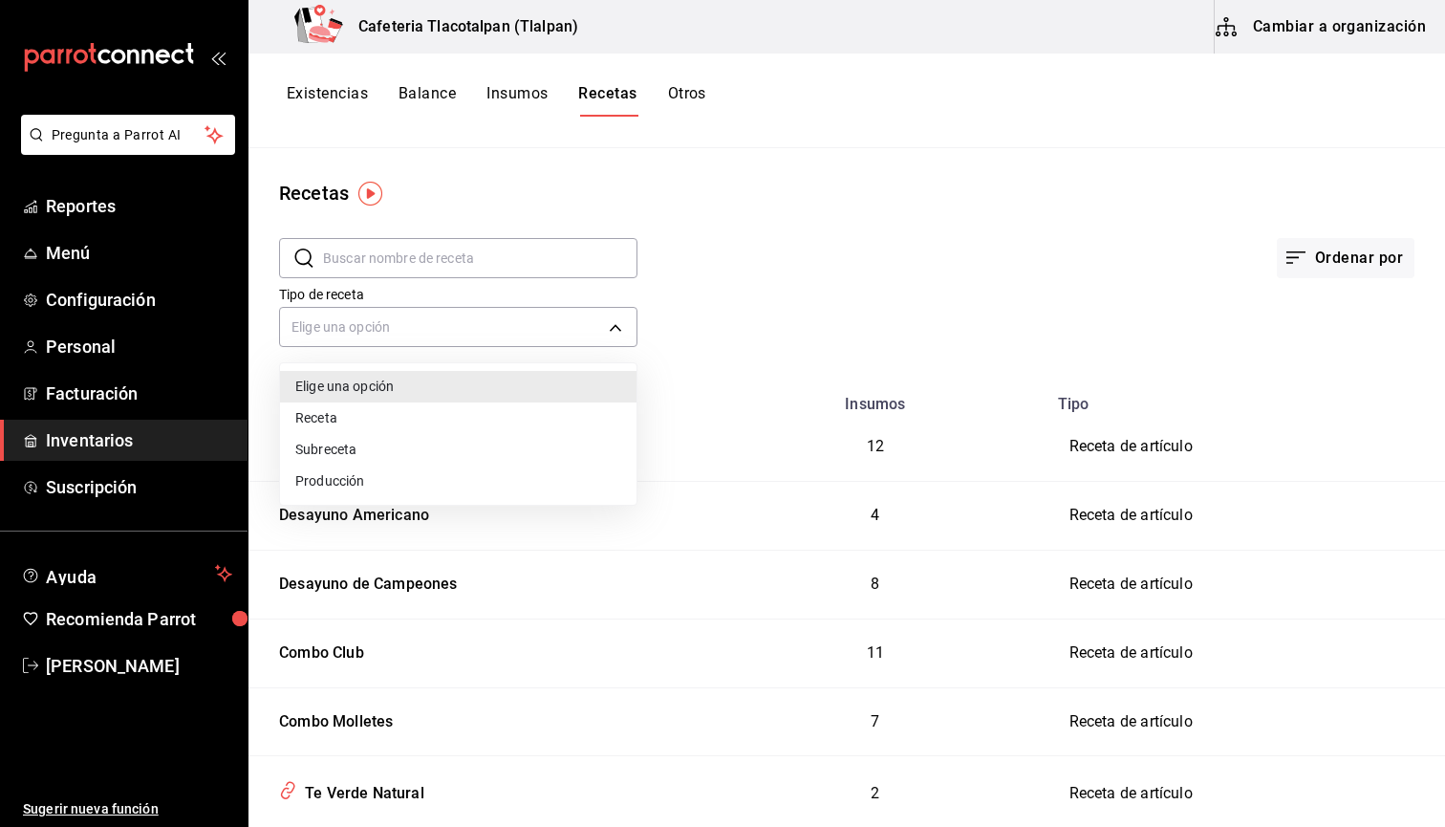
click at [835, 158] on div at bounding box center [722, 413] width 1445 height 827
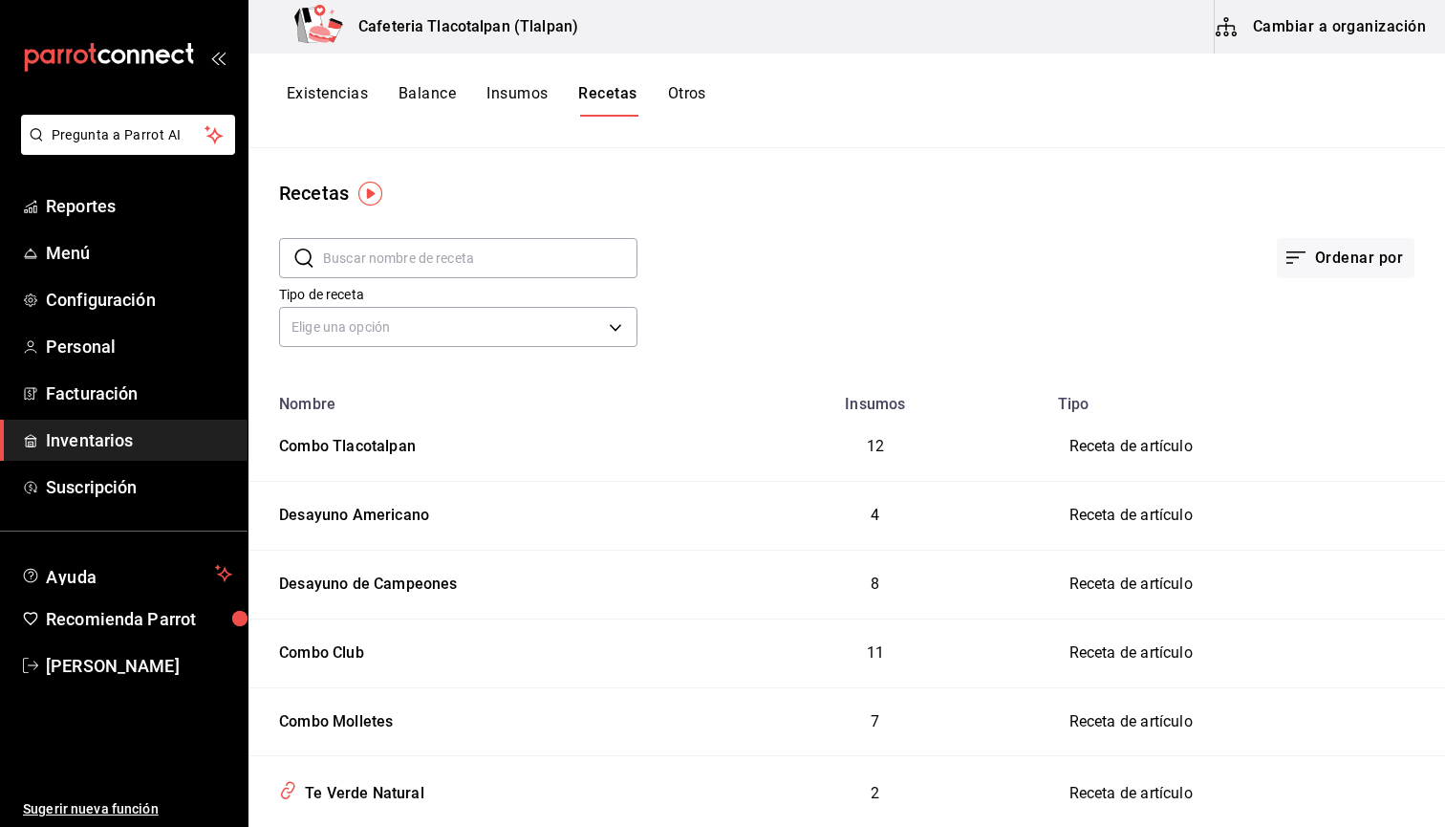
click at [355, 261] on input "text" at bounding box center [480, 258] width 314 height 38
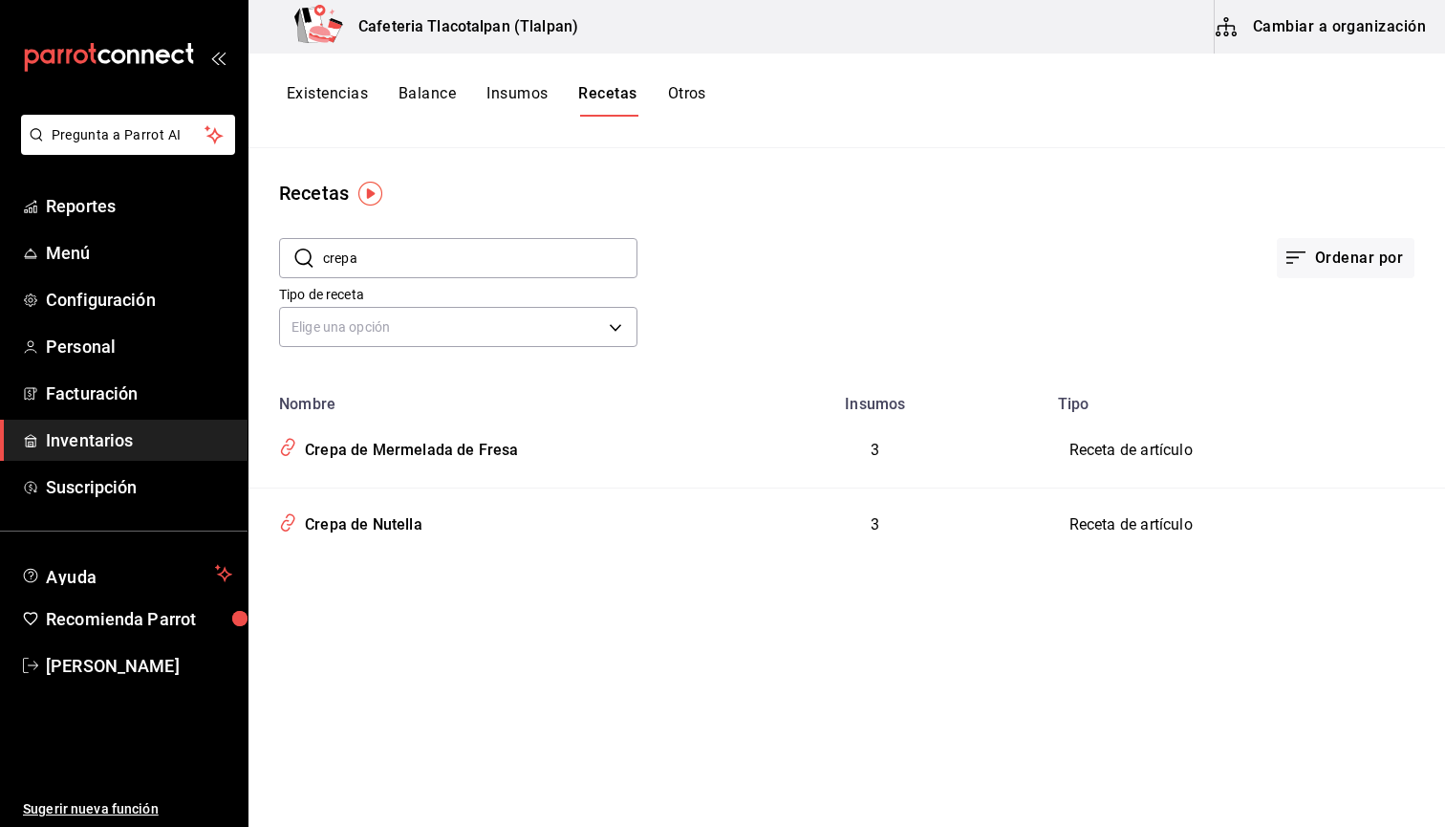
click at [353, 274] on input "crepa" at bounding box center [480, 258] width 314 height 38
type input "c"
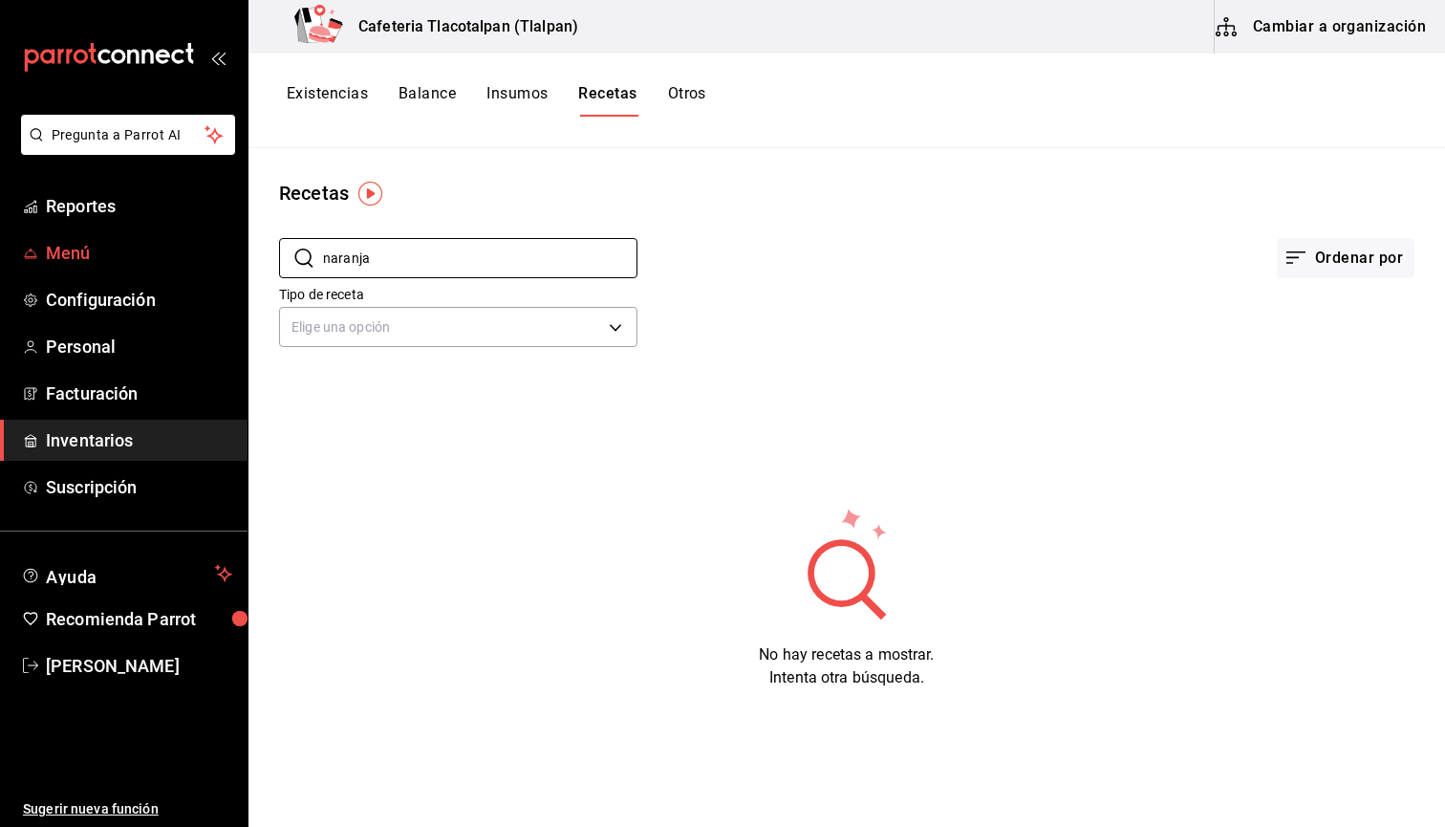
type input "naranja"
click at [52, 249] on span "Menú" at bounding box center [139, 253] width 186 height 26
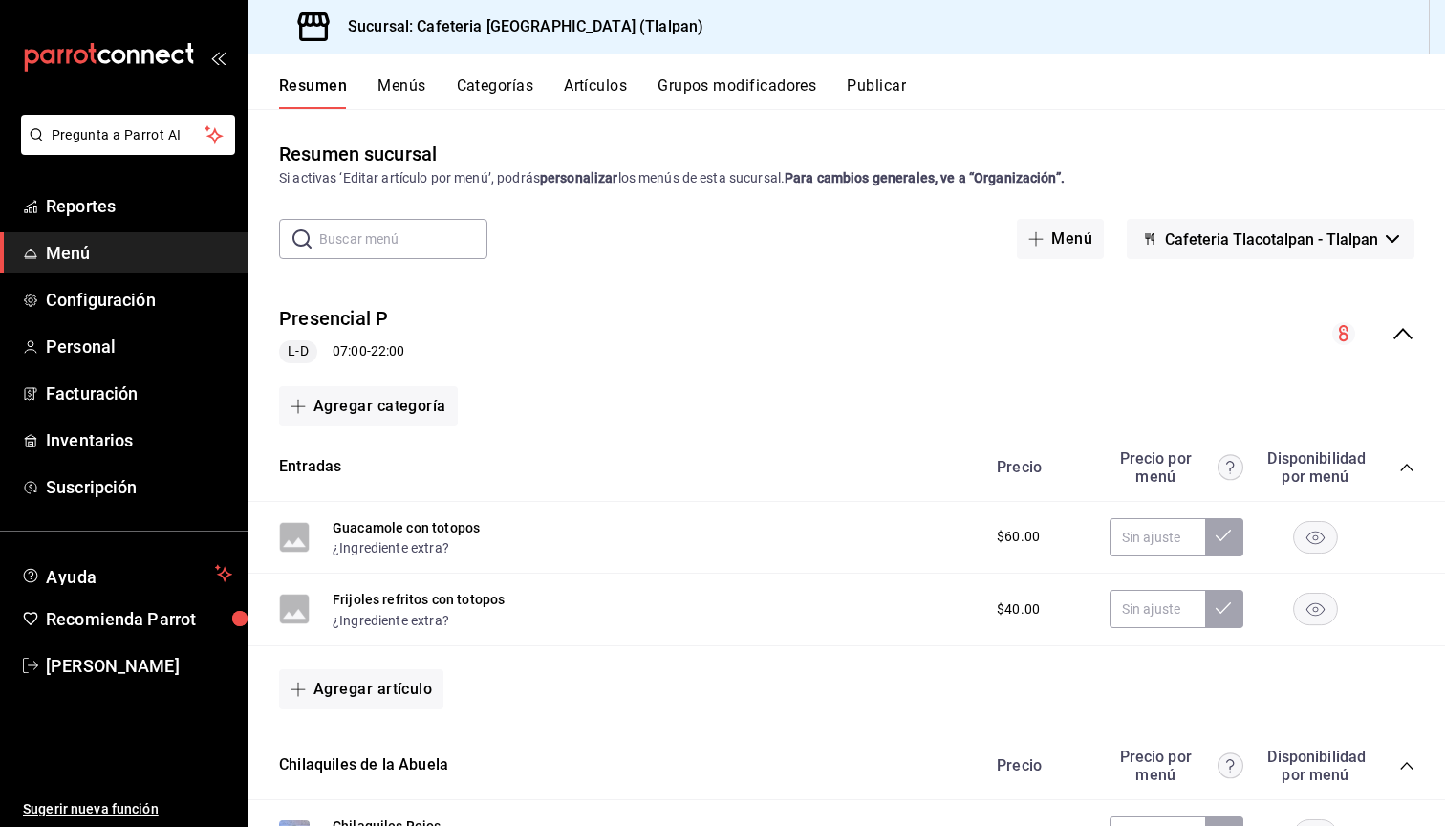
click at [1398, 320] on div "Presencial P L-D 07:00 - 22:00" at bounding box center [847, 334] width 1197 height 89
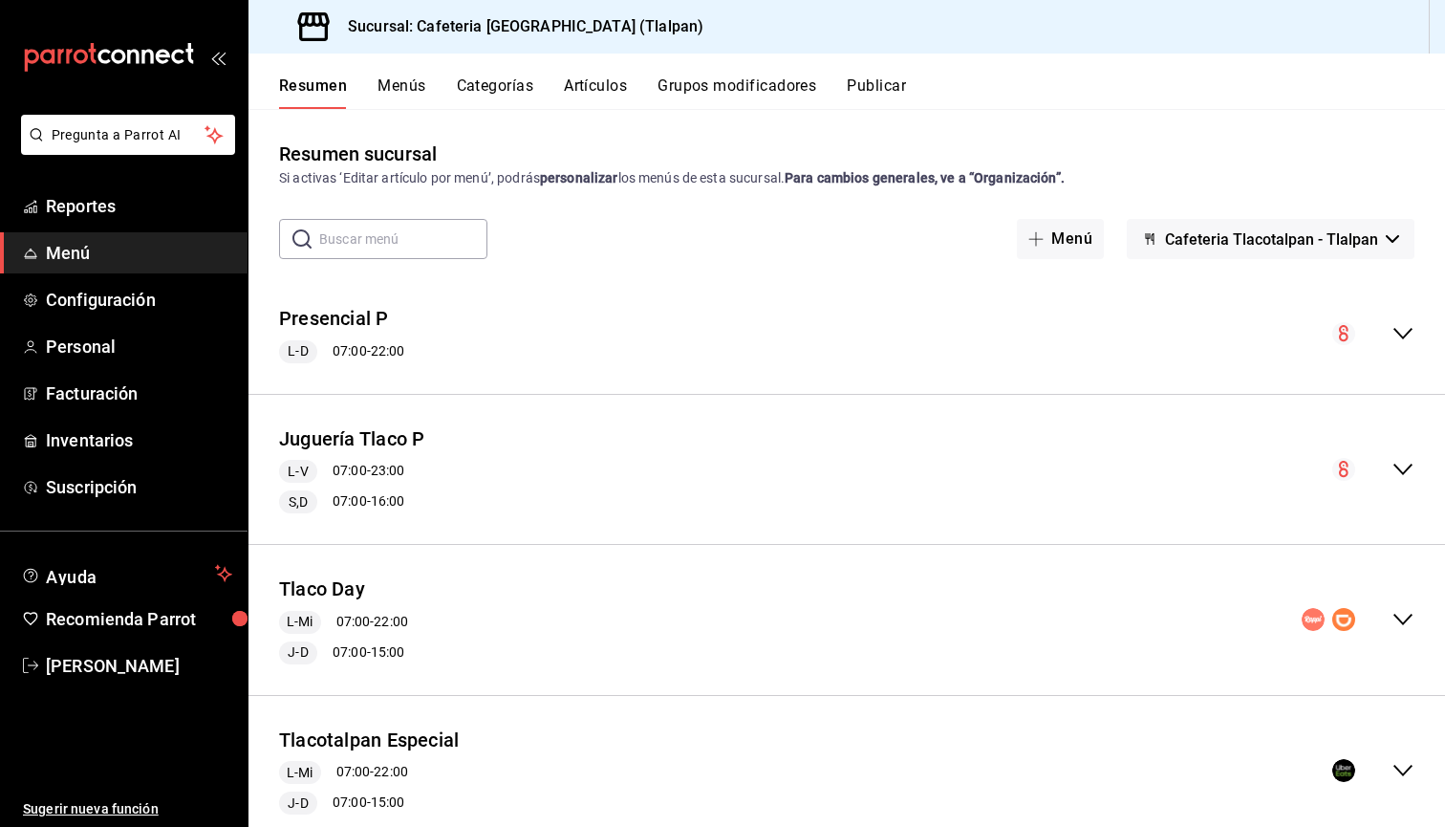
click at [1332, 243] on span "Cafeteria Tlacotalpan - Tlalpan" at bounding box center [1271, 239] width 213 height 18
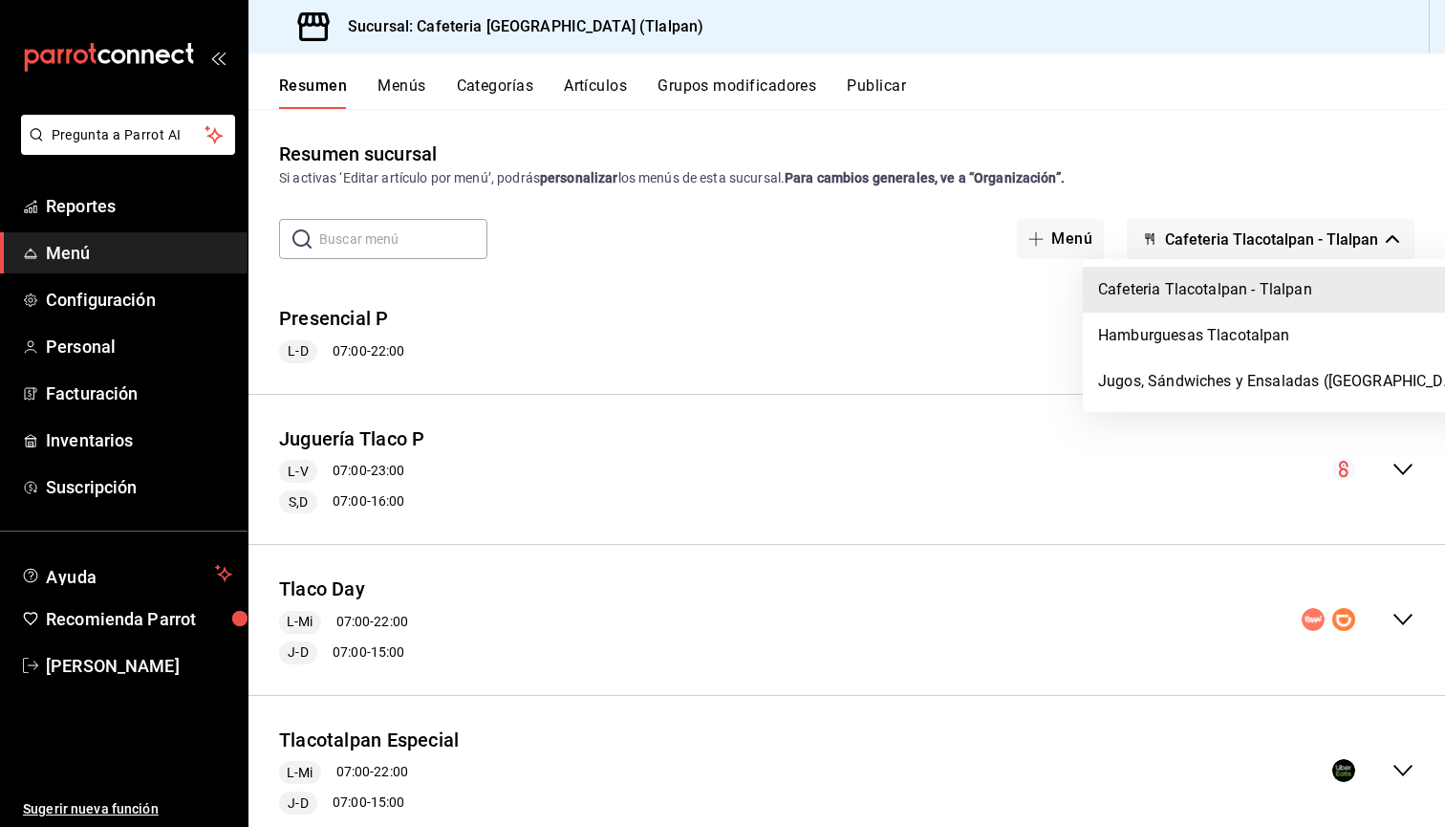
click at [833, 305] on div at bounding box center [722, 413] width 1445 height 827
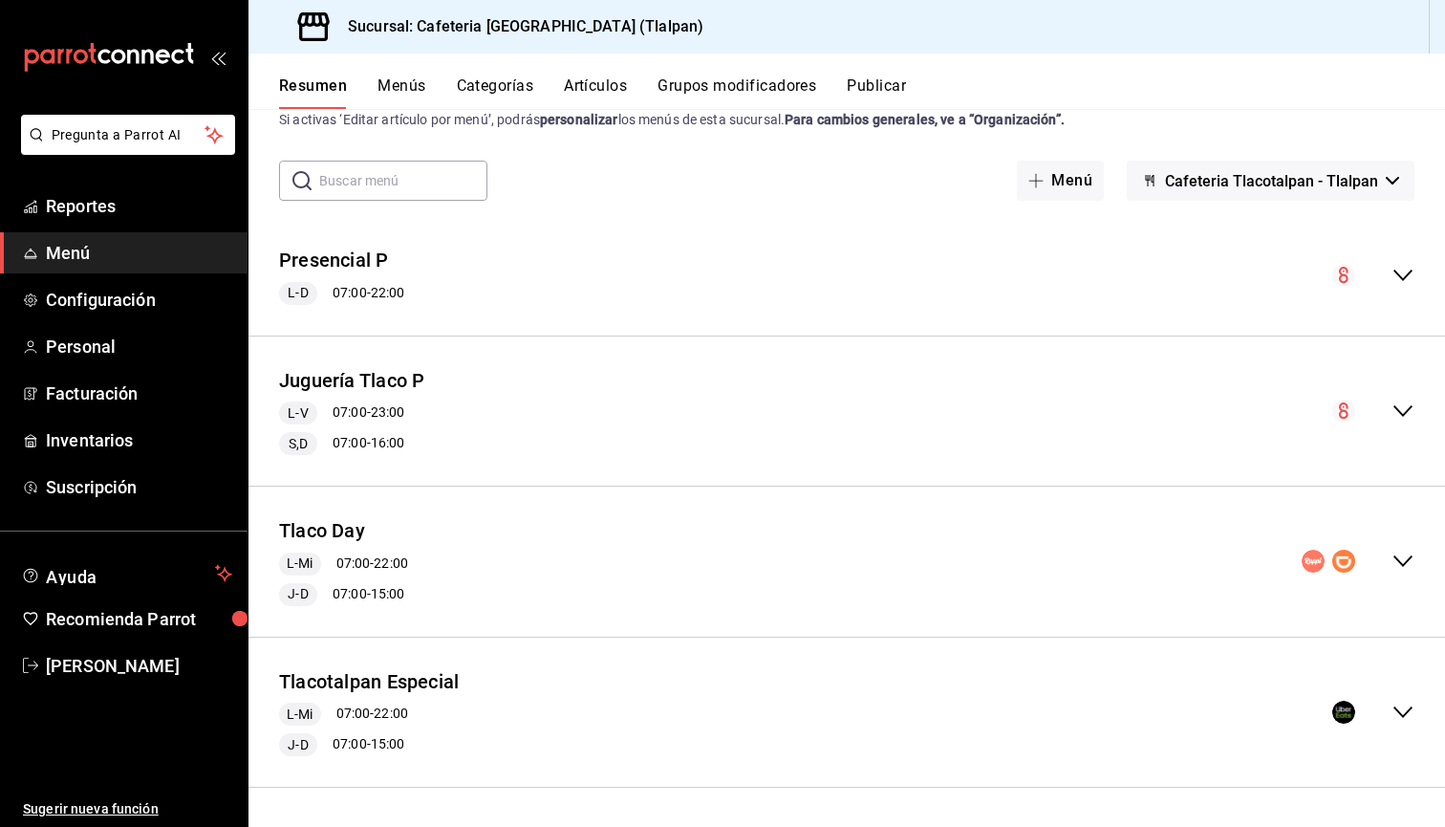
scroll to position [56, 0]
click at [1384, 714] on div "collapse-menu-row" at bounding box center [1373, 714] width 82 height 23
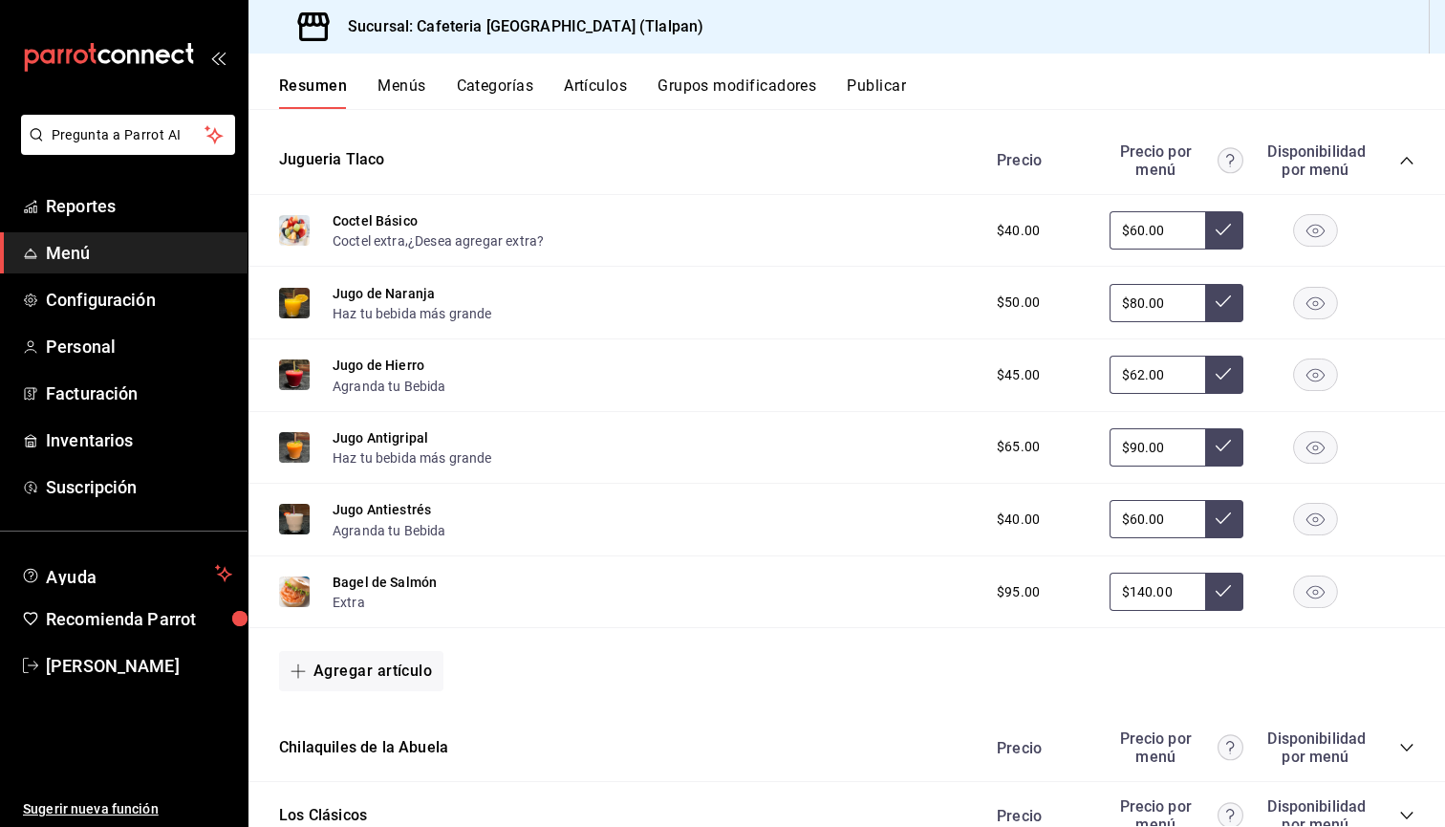
scroll to position [1218, 0]
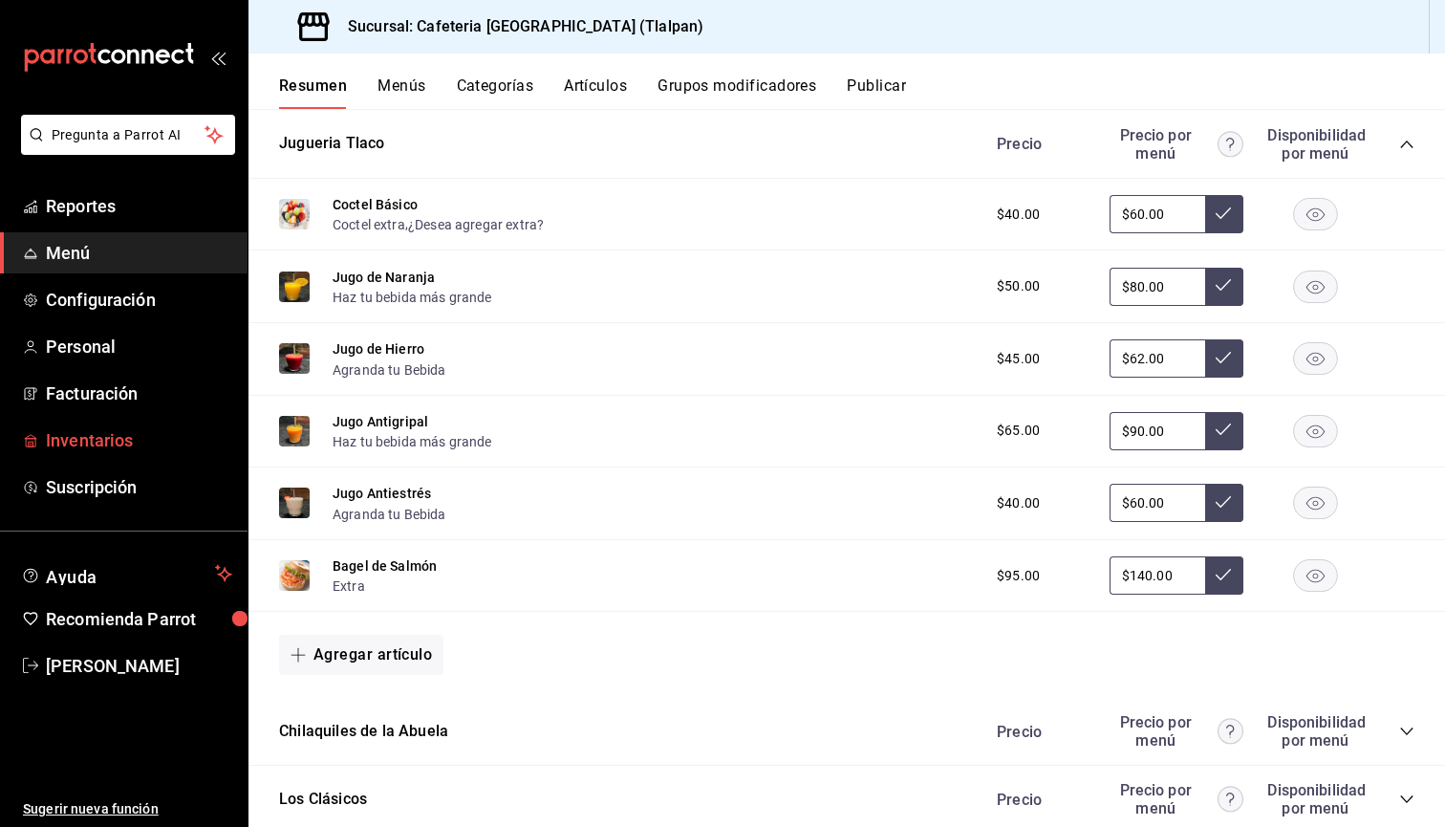
click at [51, 438] on span "Inventarios" at bounding box center [139, 440] width 186 height 26
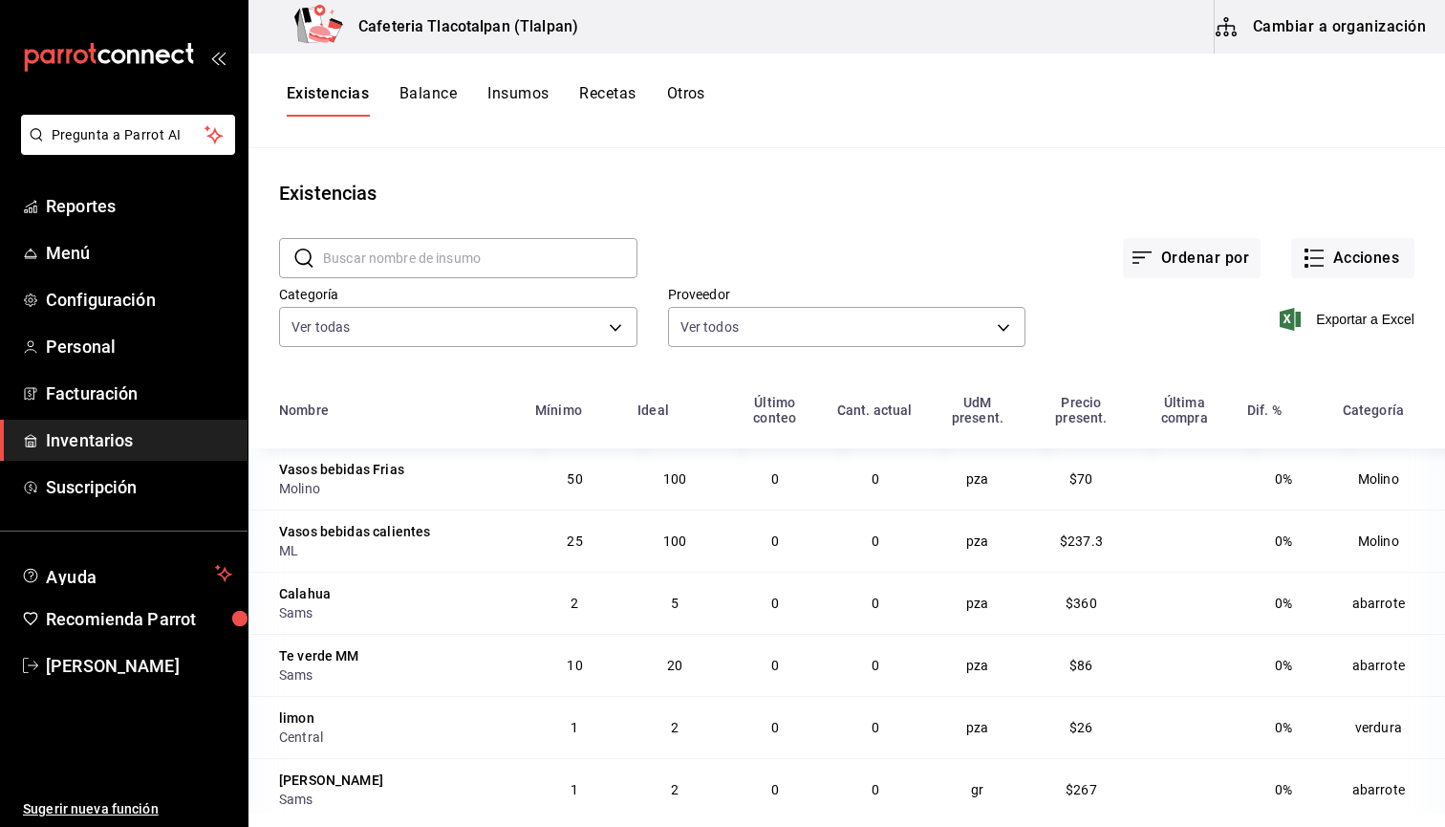
click at [1293, 32] on button "Cambiar a organización" at bounding box center [1322, 27] width 215 height 54
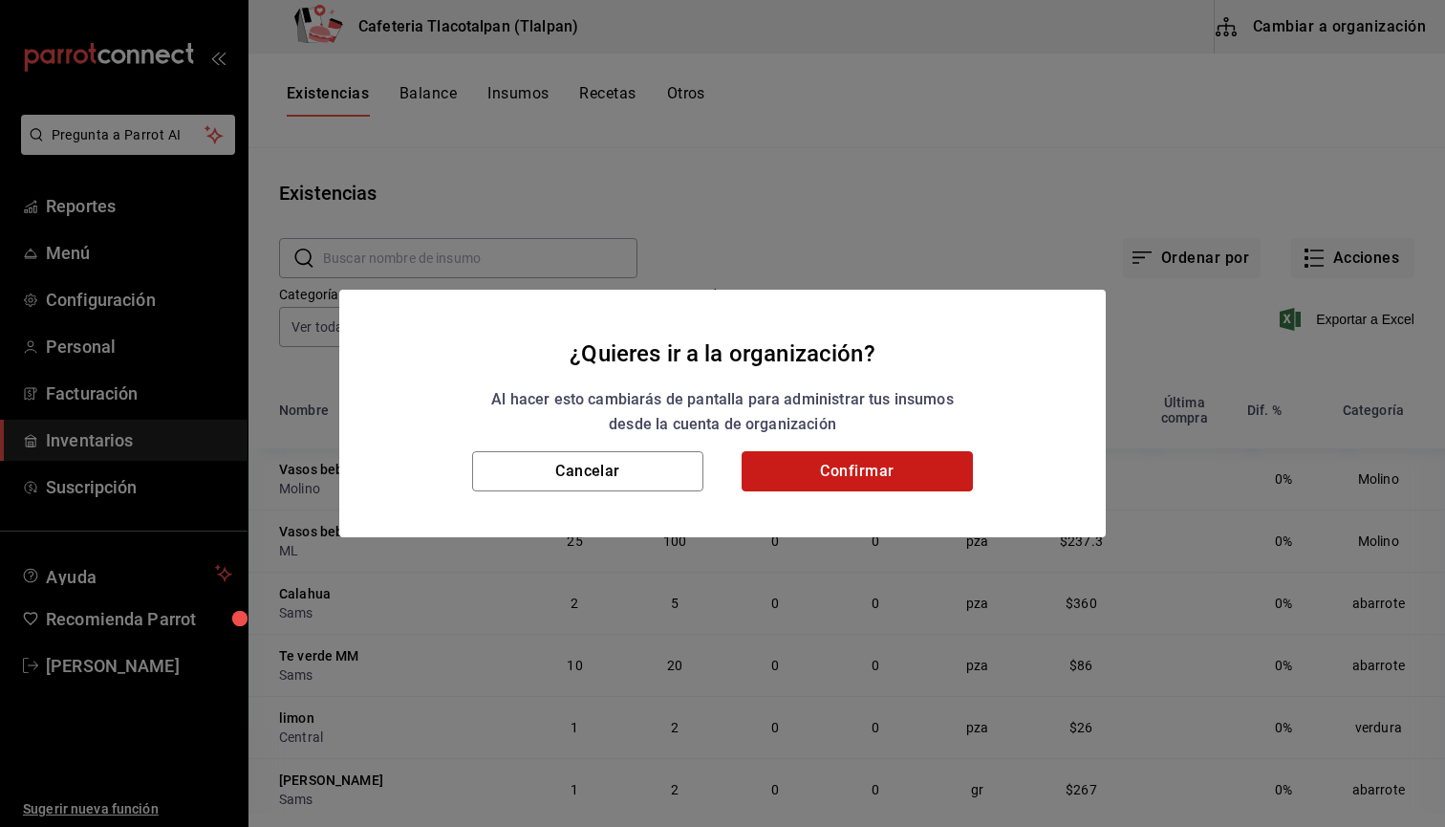
click at [872, 478] on button "Confirmar" at bounding box center [857, 471] width 231 height 40
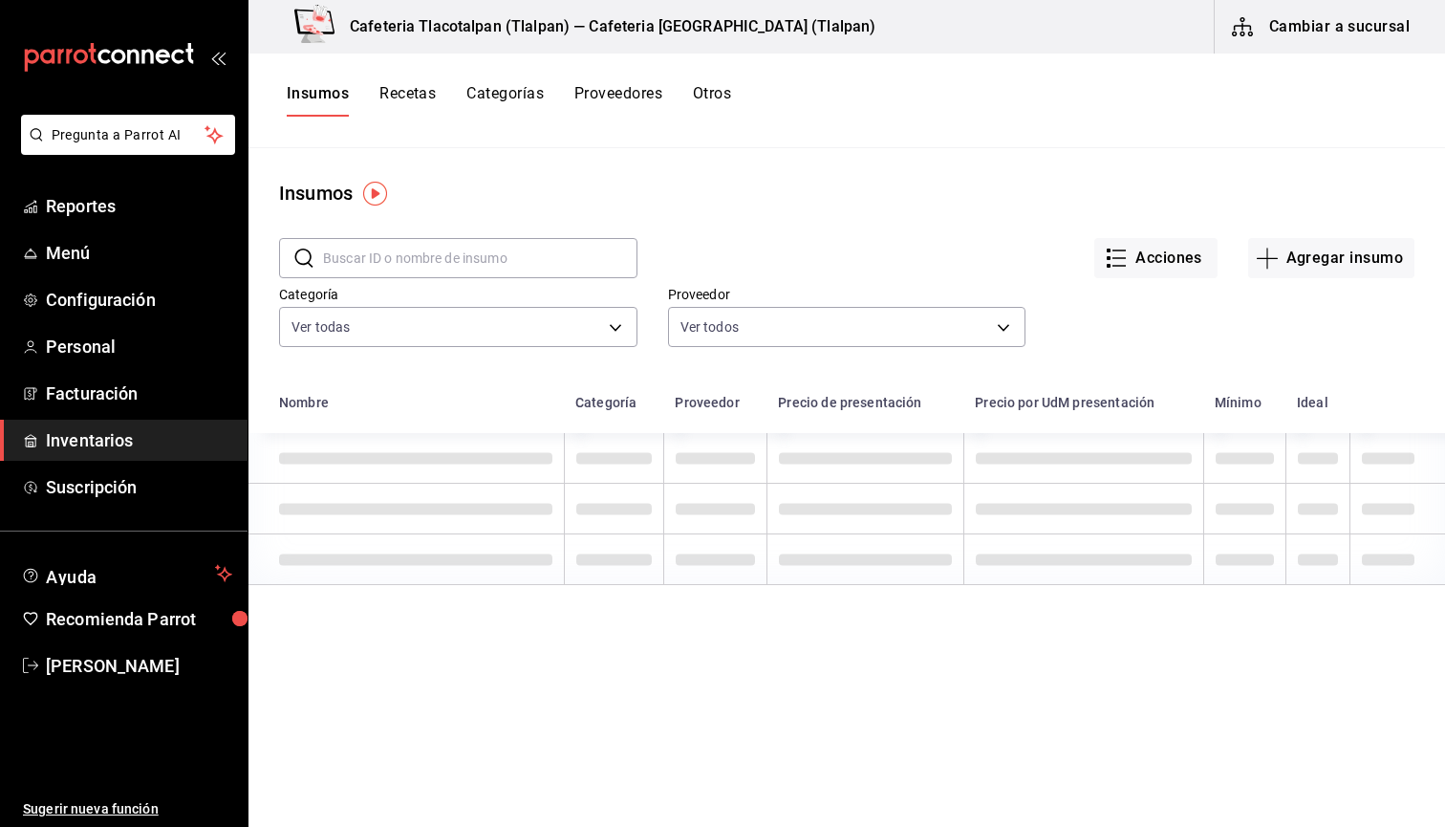
click at [416, 103] on button "Recetas" at bounding box center [407, 100] width 56 height 32
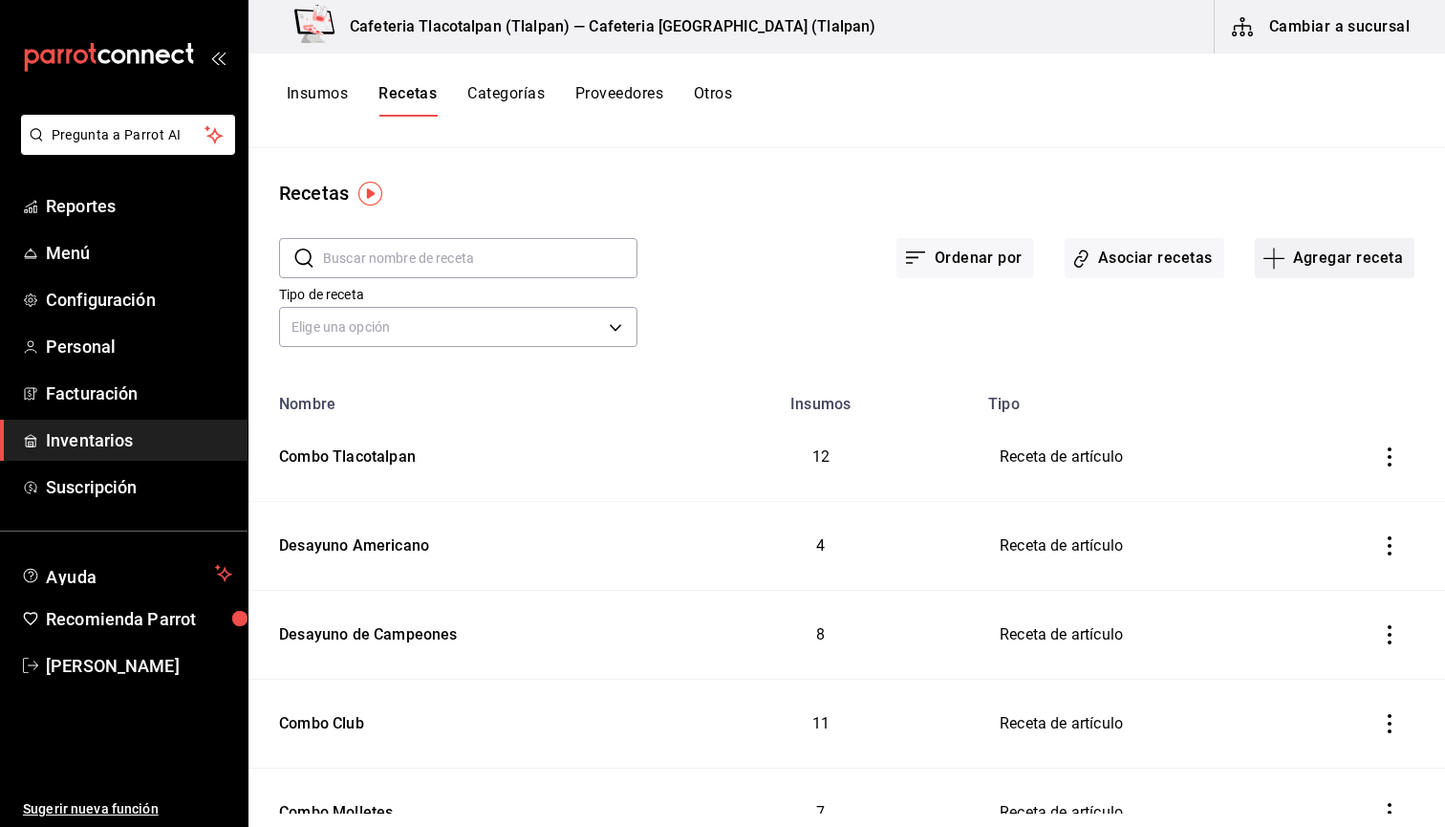
click at [1380, 269] on button "Agregar receta" at bounding box center [1335, 258] width 160 height 40
click at [1314, 300] on li "Receta" at bounding box center [1334, 311] width 191 height 51
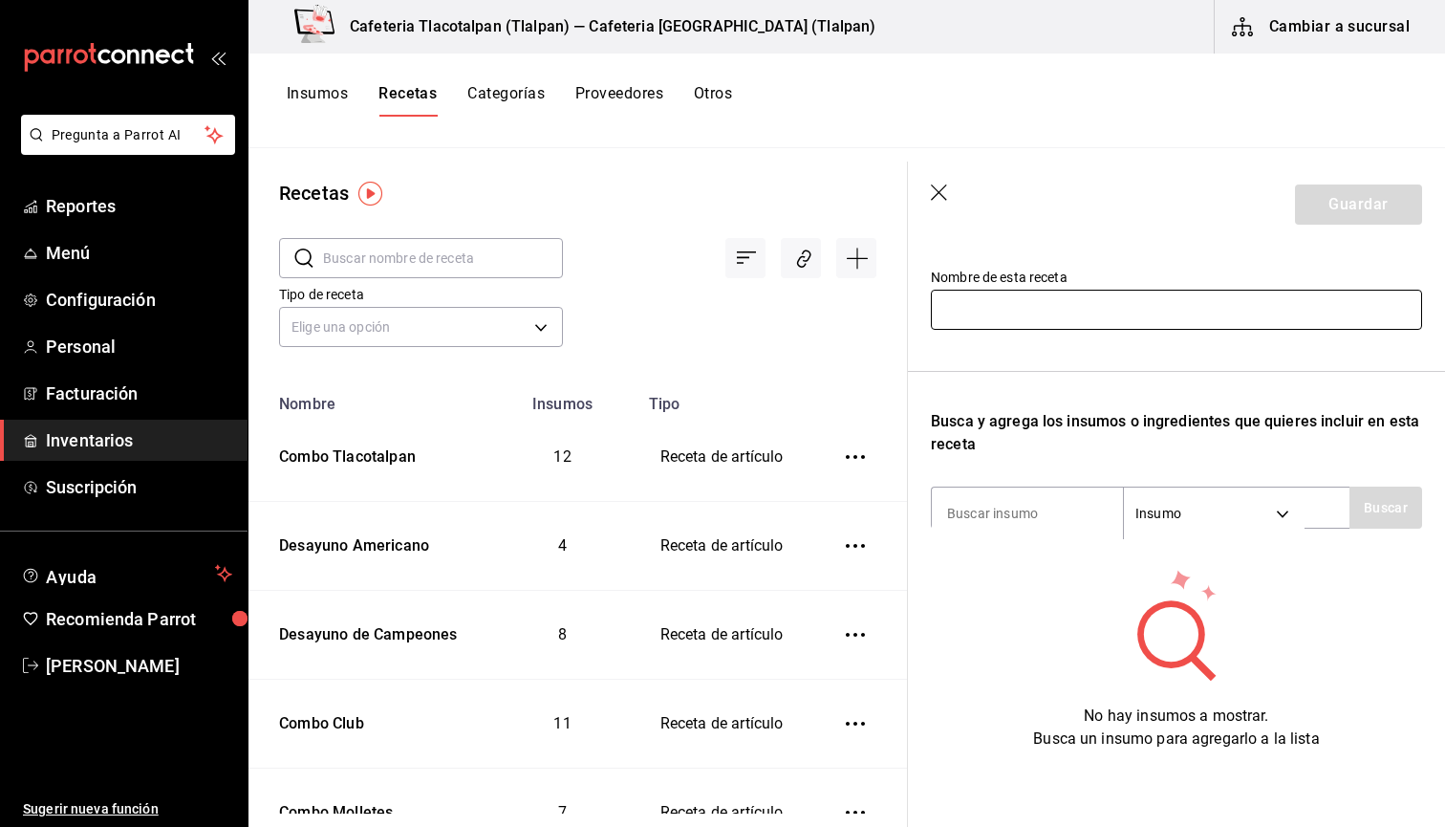
scroll to position [182, 0]
type input "Jugo de Naranja"
click at [1057, 487] on div "Insumo SUPPLY" at bounding box center [1140, 508] width 419 height 42
type input "Naranja"
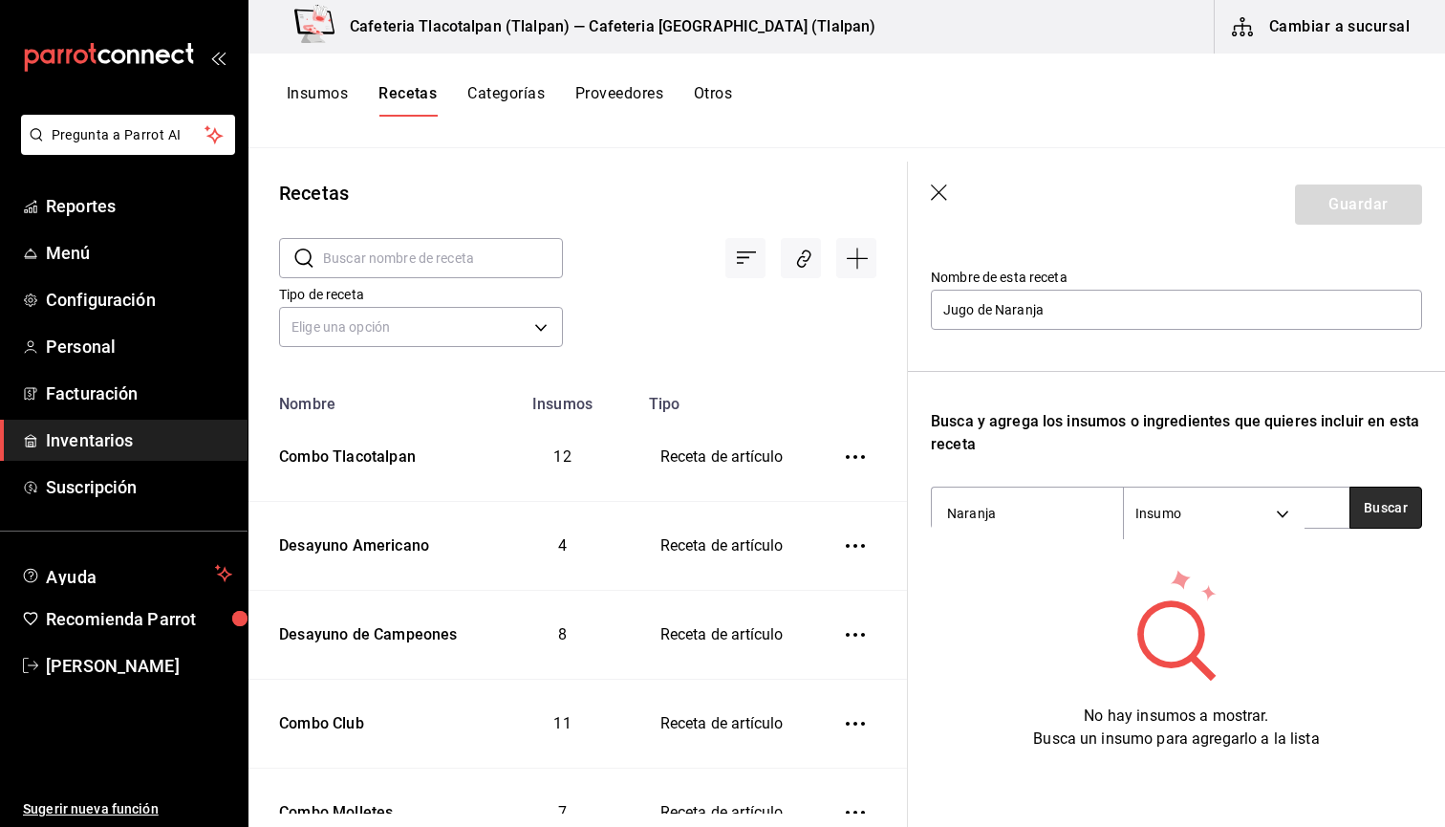
click at [1384, 519] on button "Buscar" at bounding box center [1386, 508] width 73 height 42
click at [1239, 508] on body "Pregunta a Parrot AI Reportes Menú Configuración Personal Facturación Inventari…" at bounding box center [722, 406] width 1445 height 813
click at [1128, 380] on div at bounding box center [722, 413] width 1445 height 827
click at [941, 185] on icon "button" at bounding box center [940, 193] width 19 height 19
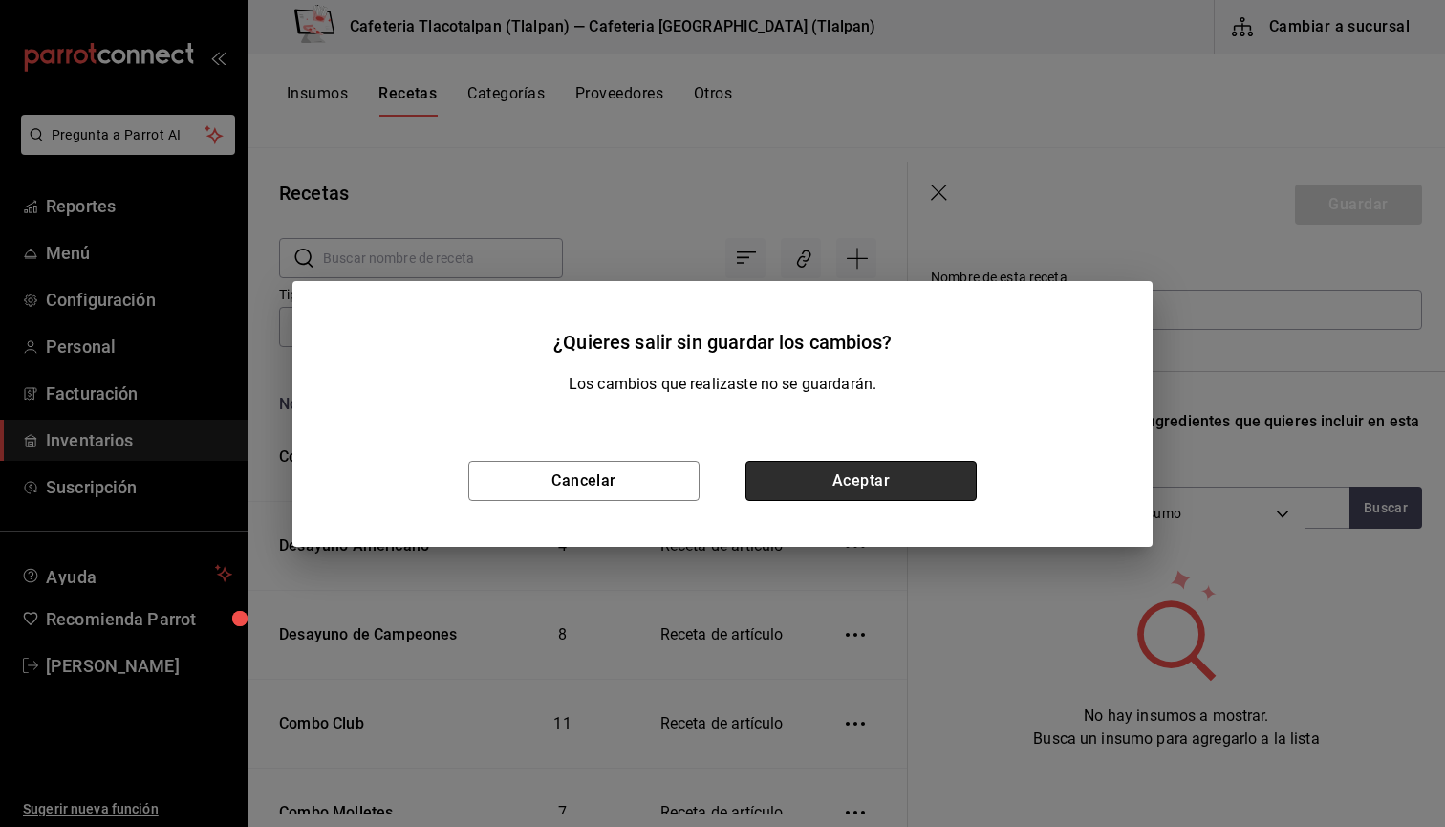
click at [843, 485] on button "Aceptar" at bounding box center [861, 481] width 231 height 40
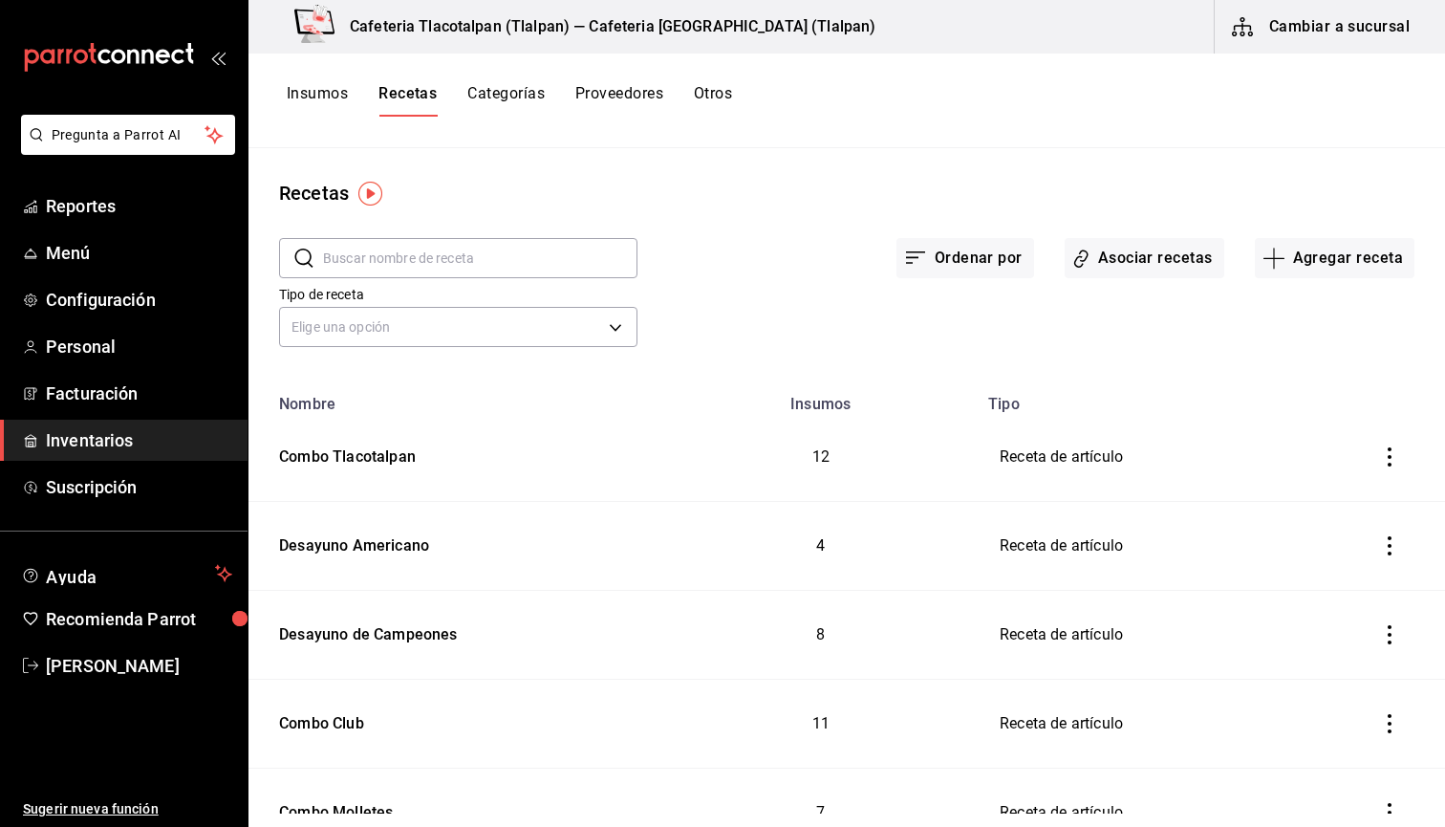
click at [338, 93] on button "Insumos" at bounding box center [317, 100] width 61 height 32
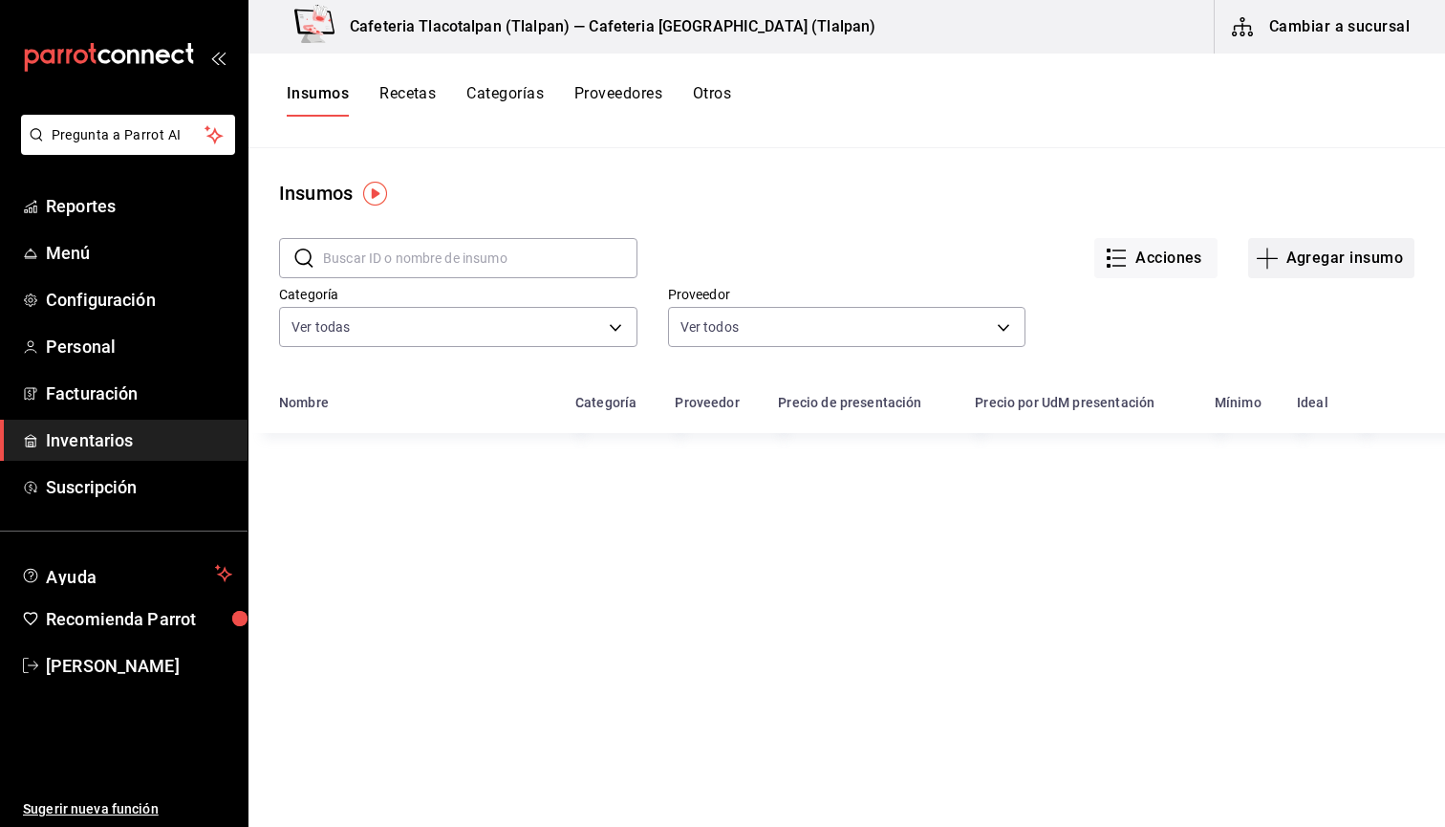
click at [1366, 264] on button "Agregar insumo" at bounding box center [1331, 258] width 166 height 40
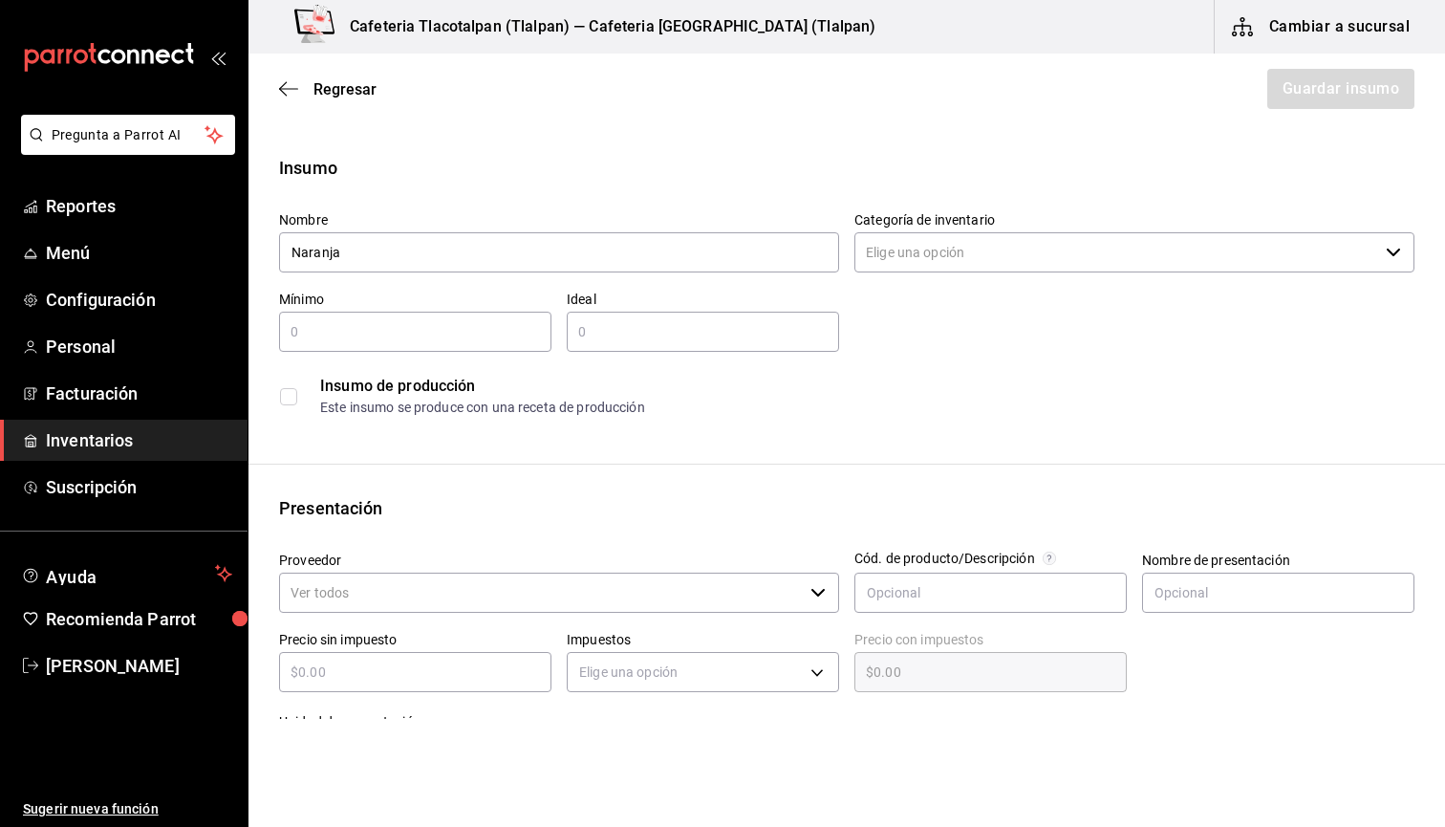
type input "Naranja"
click at [906, 258] on input "Categoría de inventario" at bounding box center [1116, 252] width 524 height 40
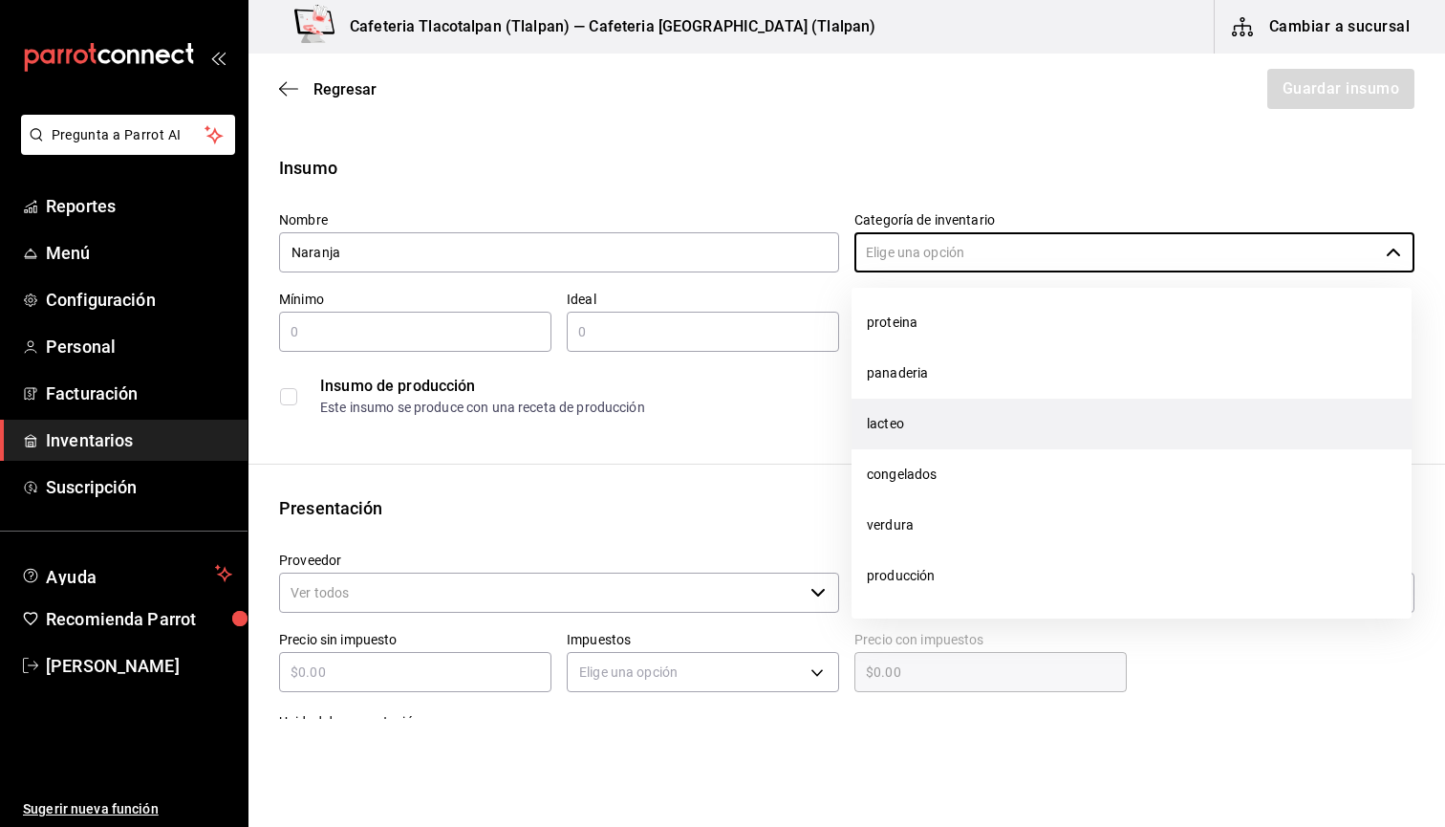
scroll to position [80, 0]
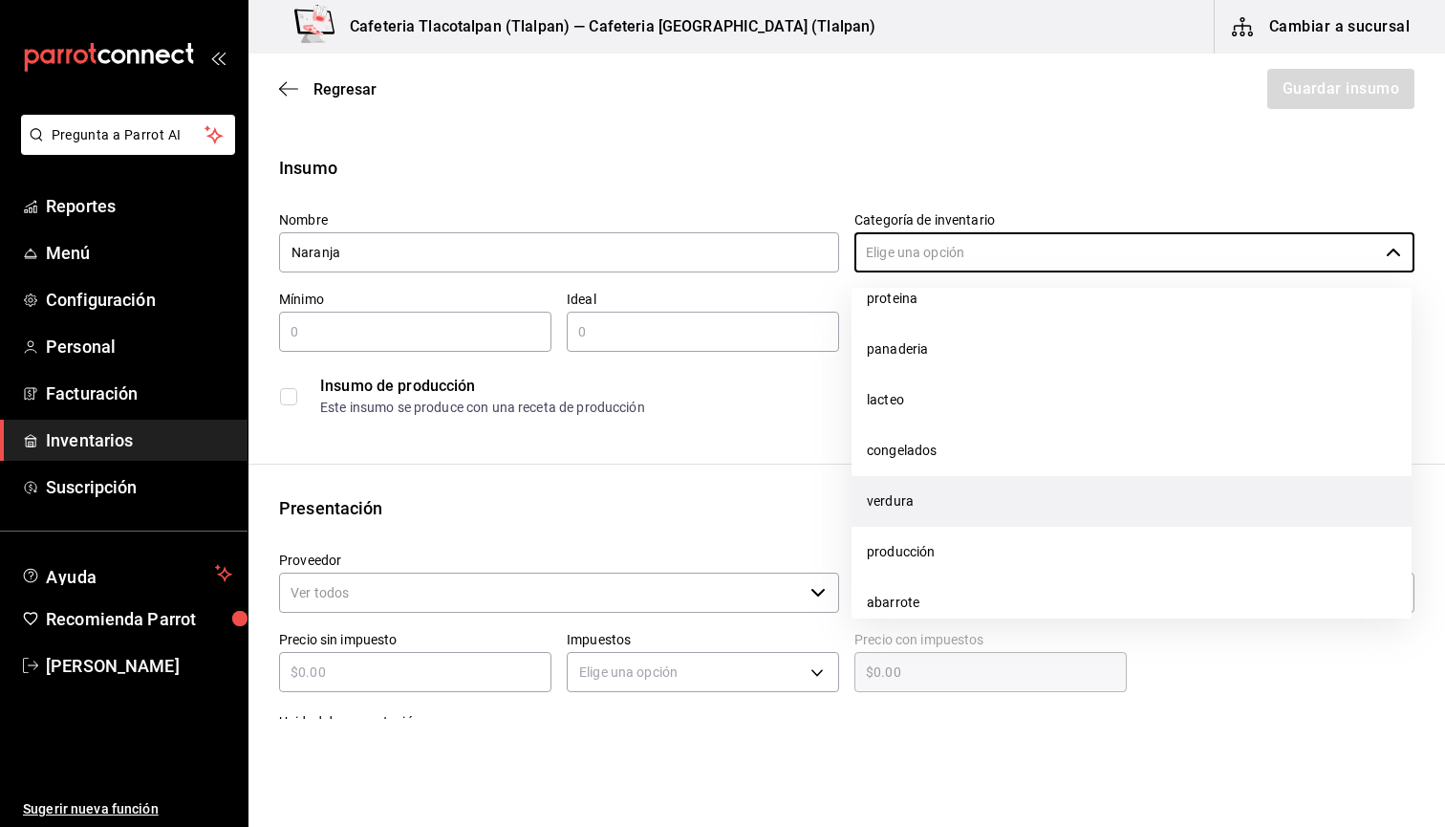
click at [912, 490] on li "verdura" at bounding box center [1132, 501] width 560 height 51
type input "verdura"
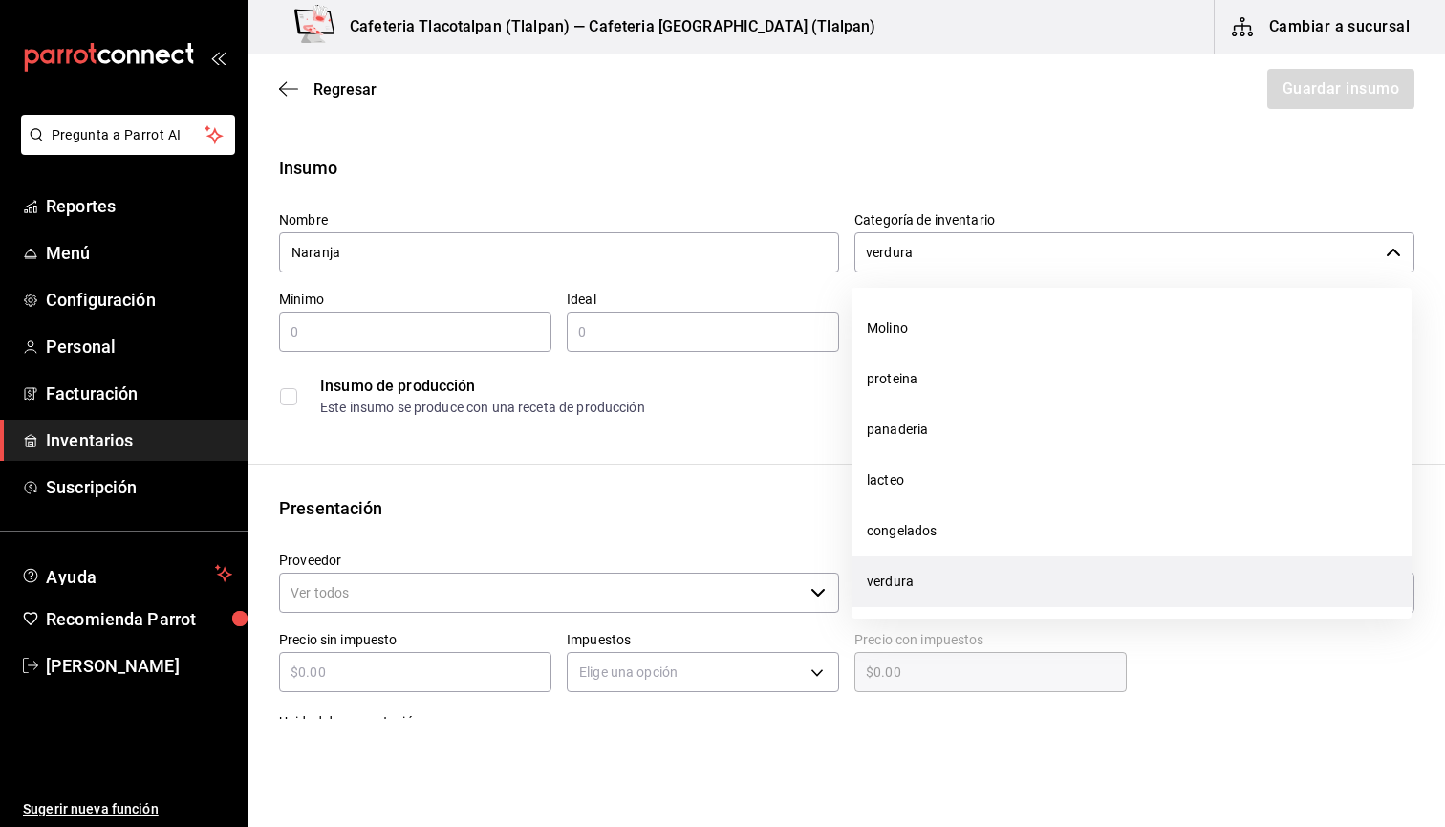
click at [914, 267] on input "verdura" at bounding box center [1116, 252] width 524 height 40
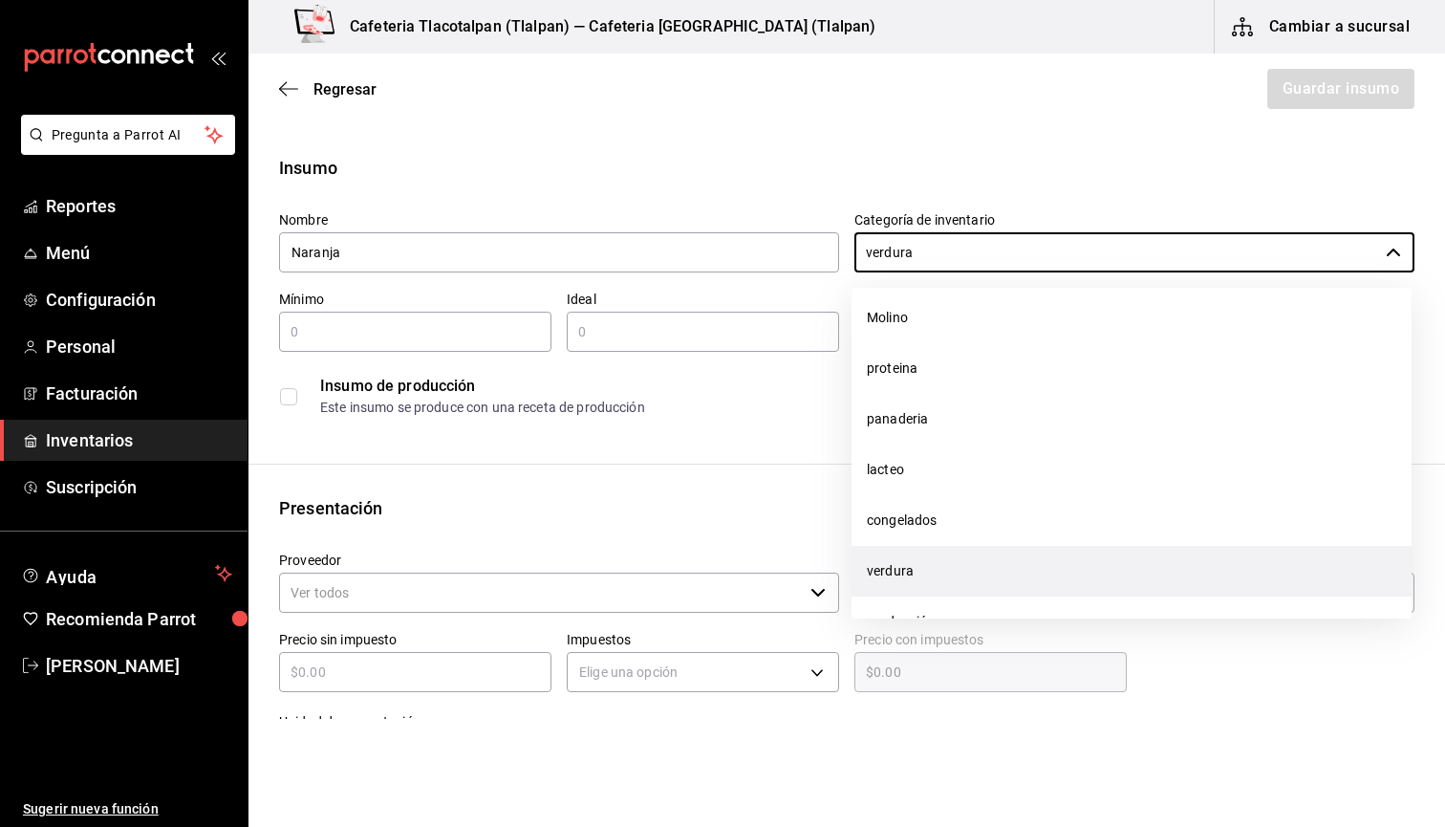
scroll to position [0, 0]
click at [674, 213] on label "Nombre" at bounding box center [559, 219] width 560 height 13
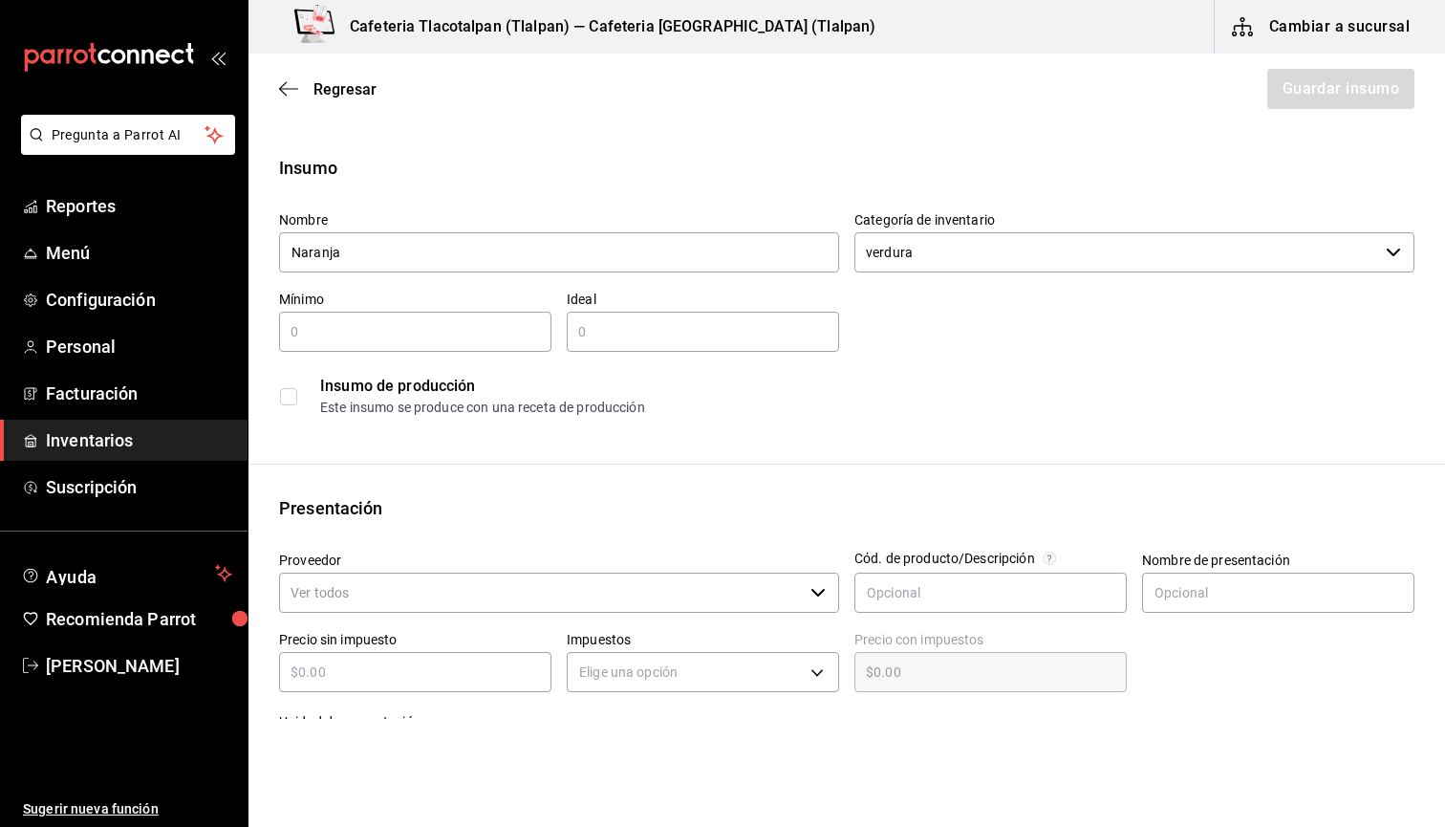
click at [426, 334] on input "text" at bounding box center [415, 331] width 272 height 23
type input "100"
click at [680, 323] on input "text" at bounding box center [703, 331] width 272 height 23
type input "1,000"
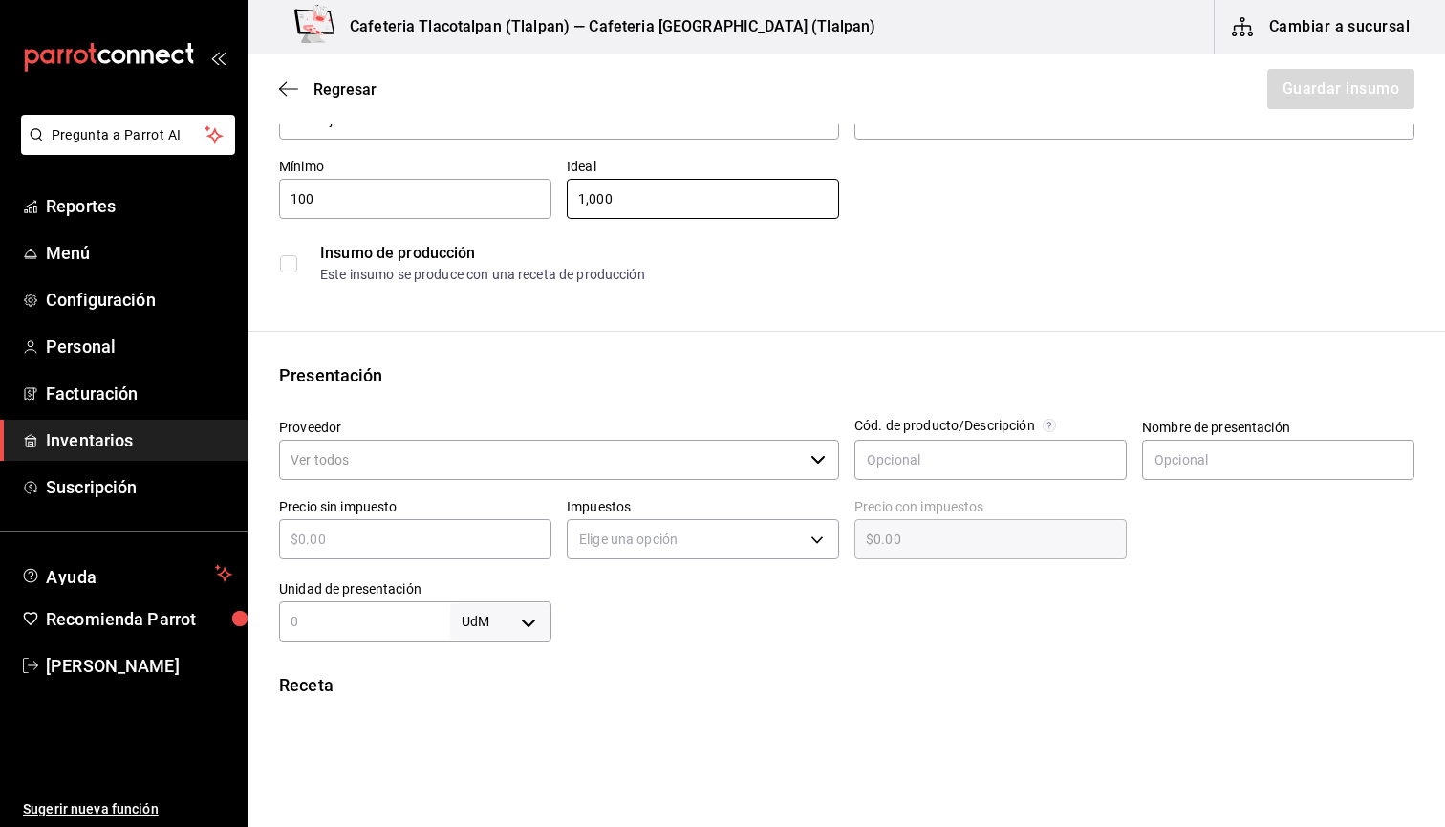
scroll to position [140, 0]
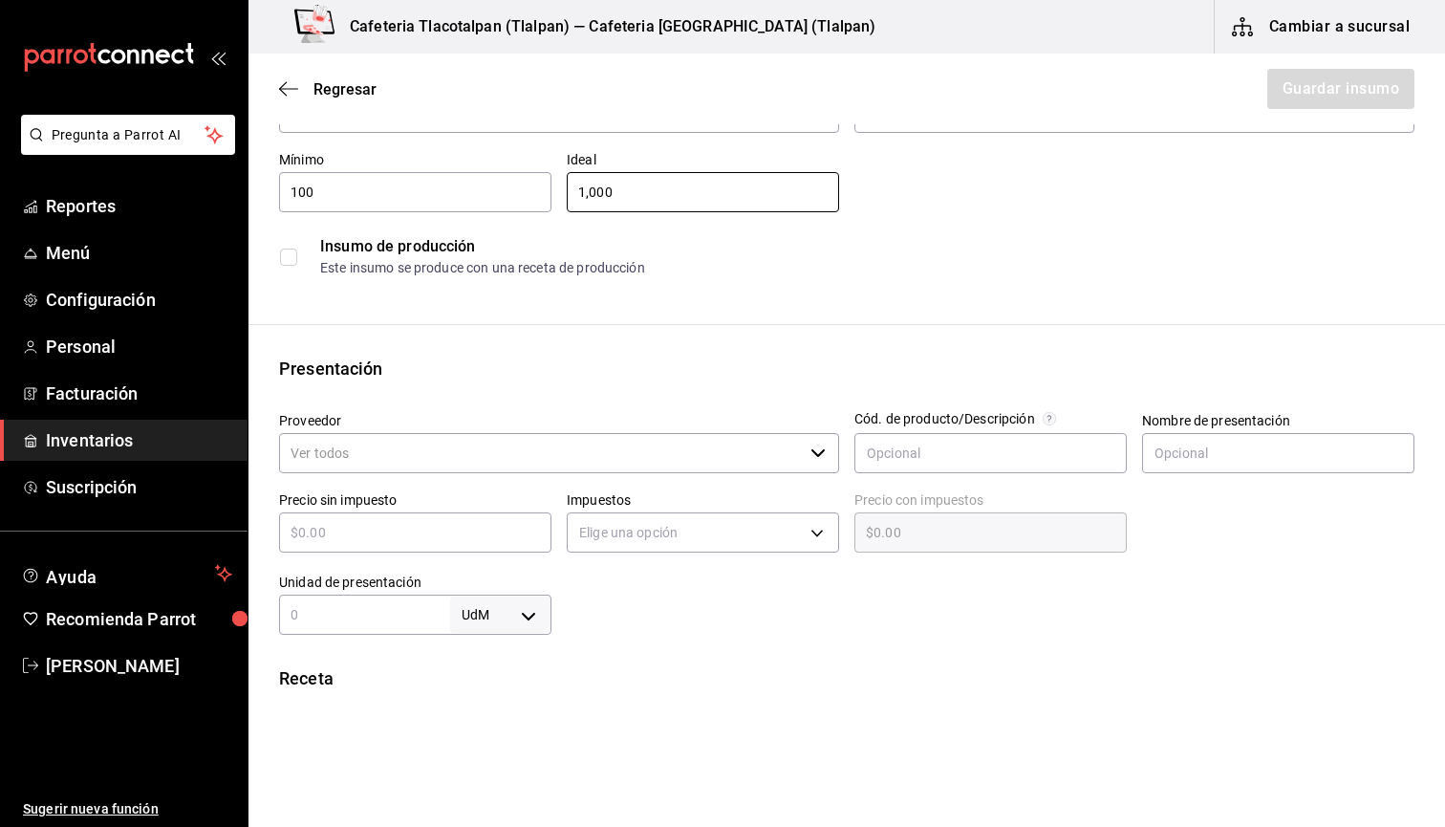
click at [472, 443] on input "Proveedor" at bounding box center [541, 453] width 524 height 40
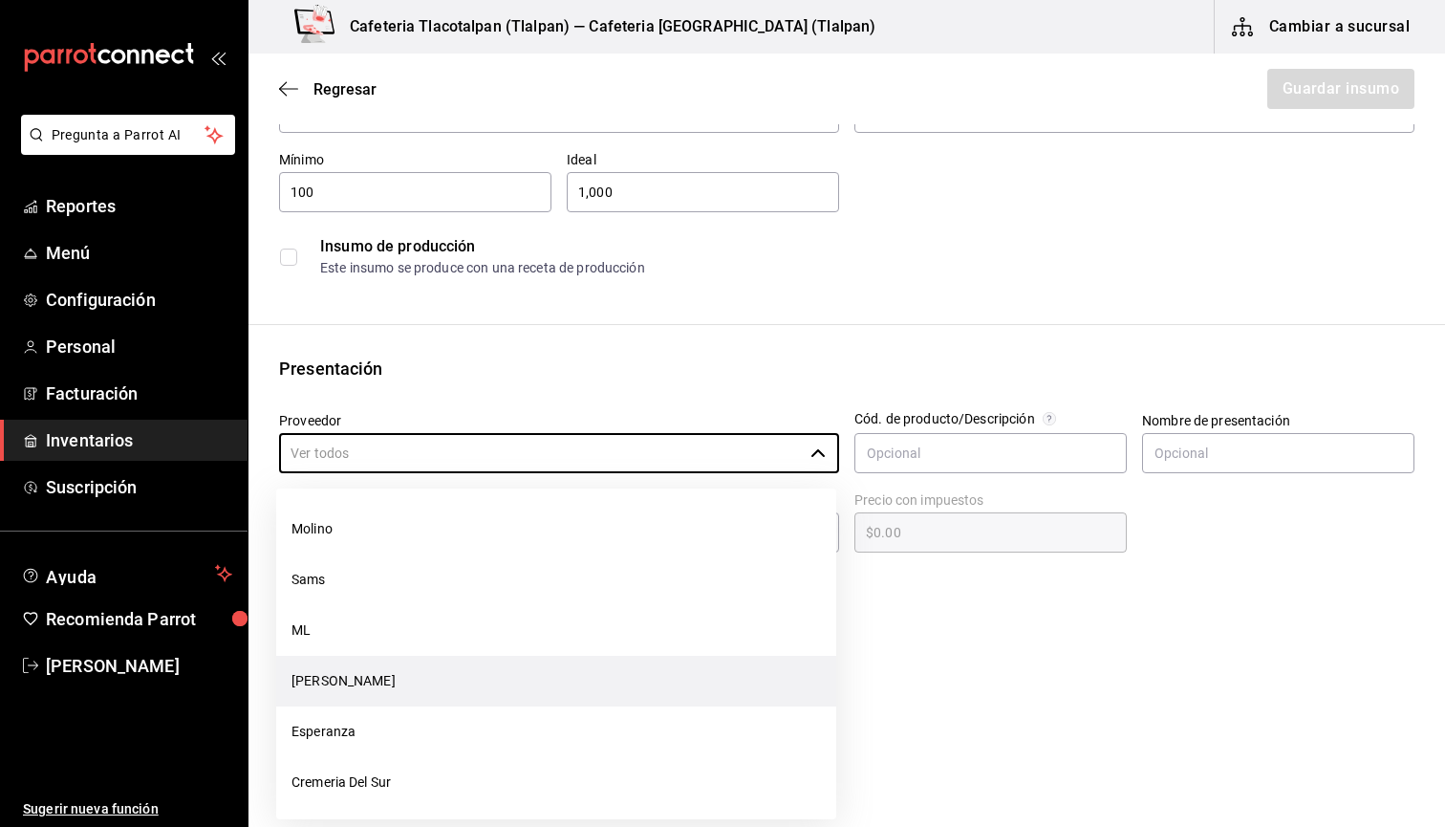
scroll to position [0, 0]
click at [348, 661] on li "Juan" at bounding box center [556, 681] width 560 height 51
type input "Juan"
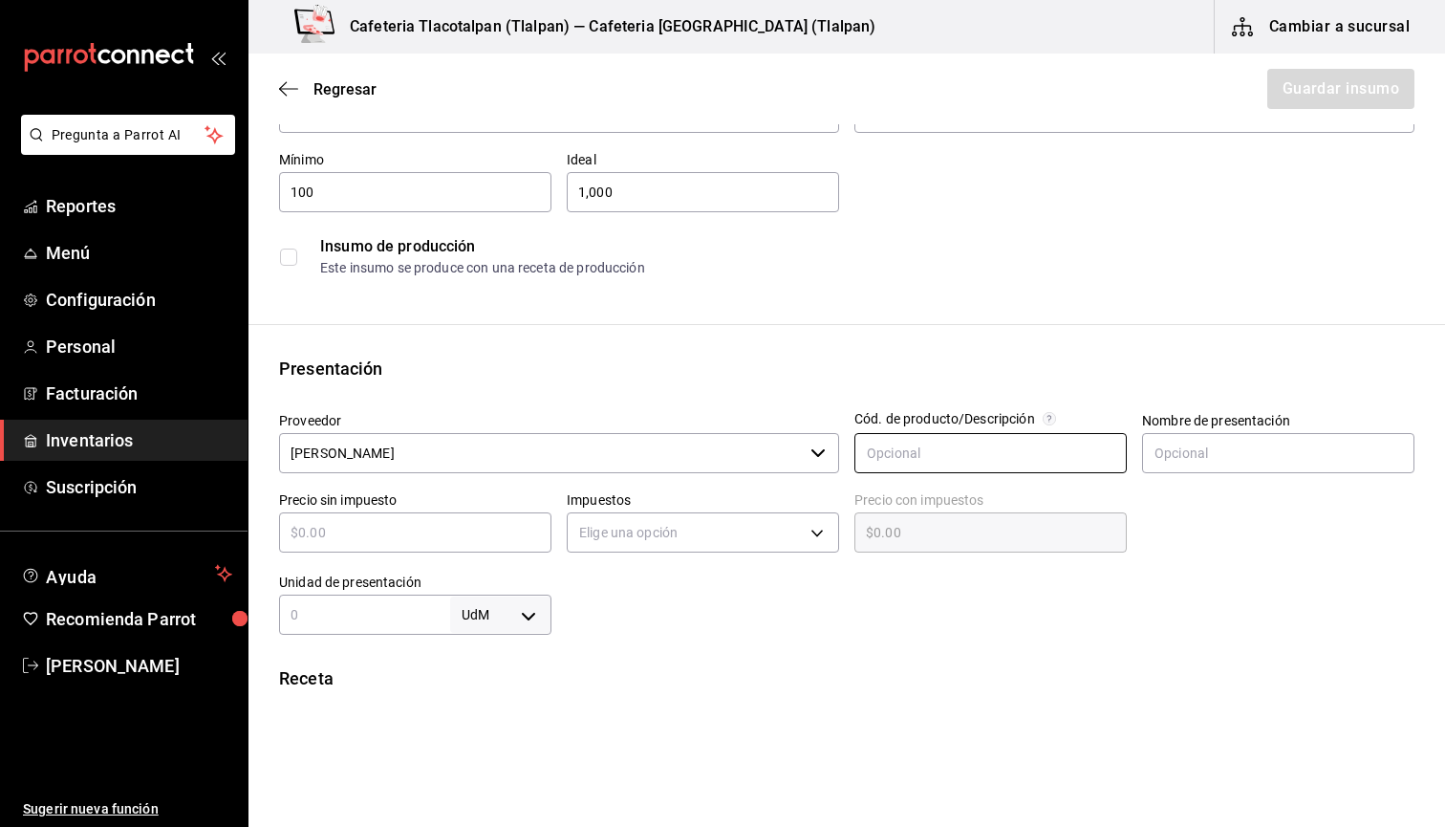
click at [875, 472] on input "text" at bounding box center [990, 453] width 272 height 40
click at [506, 530] on input "text" at bounding box center [415, 532] width 272 height 23
type input "$20"
type input "$20.00"
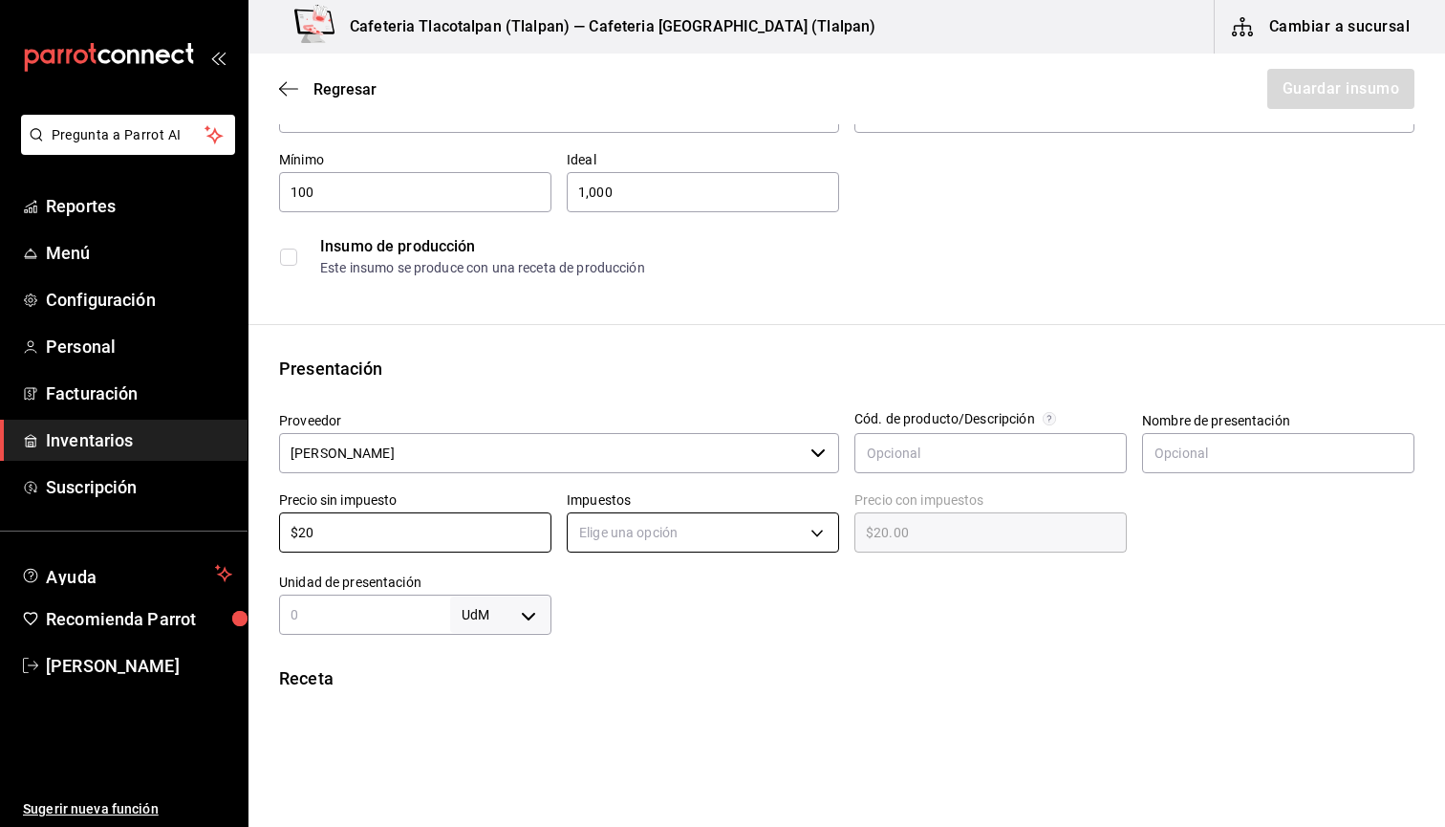
type input "$20"
click at [636, 543] on body "Pregunta a Parrot AI Reportes Menú Configuración Personal Facturación Inventari…" at bounding box center [722, 359] width 1445 height 719
click at [712, 595] on li "IVA 0%" at bounding box center [703, 592] width 270 height 32
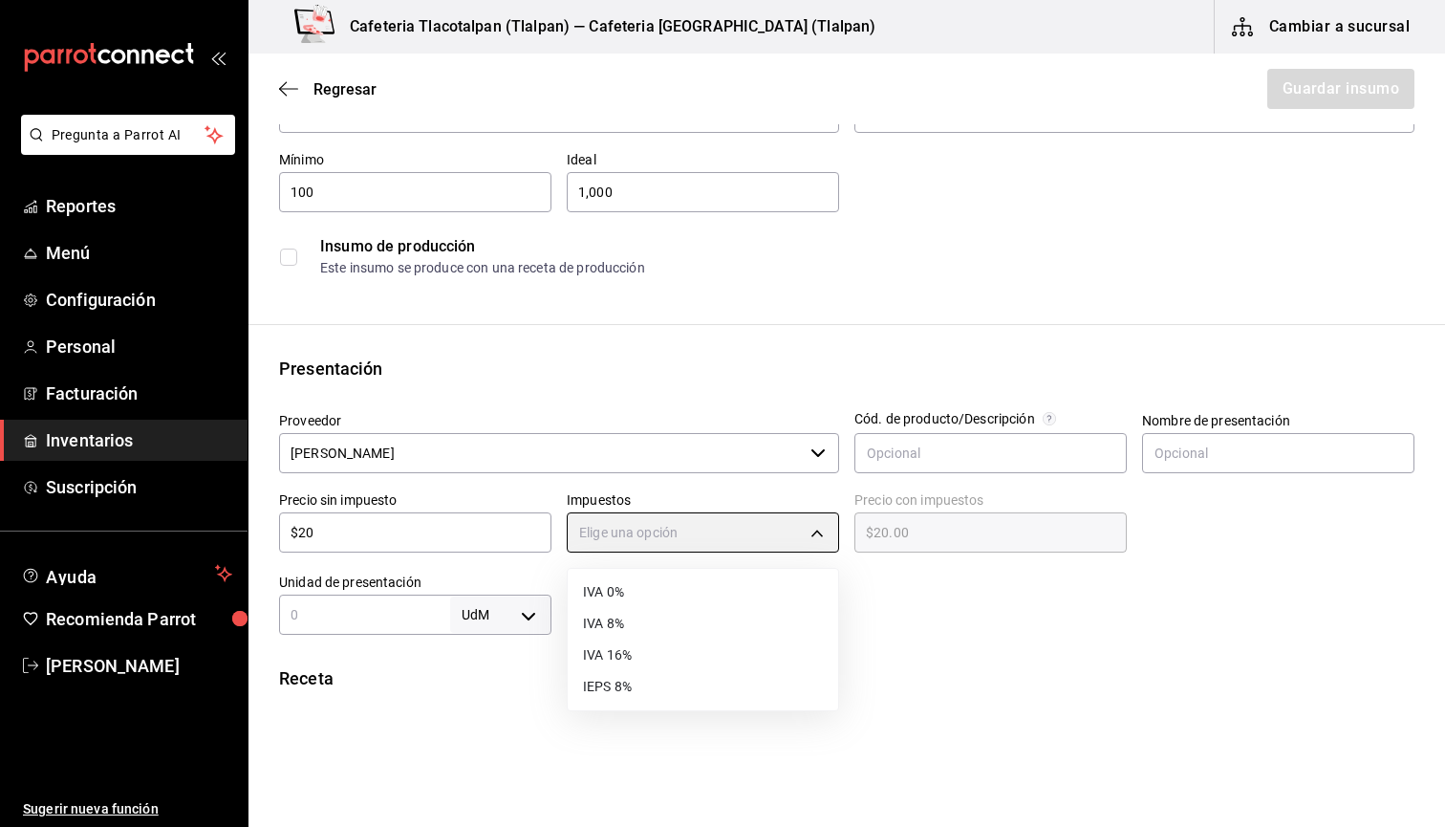
type input "IVA_0"
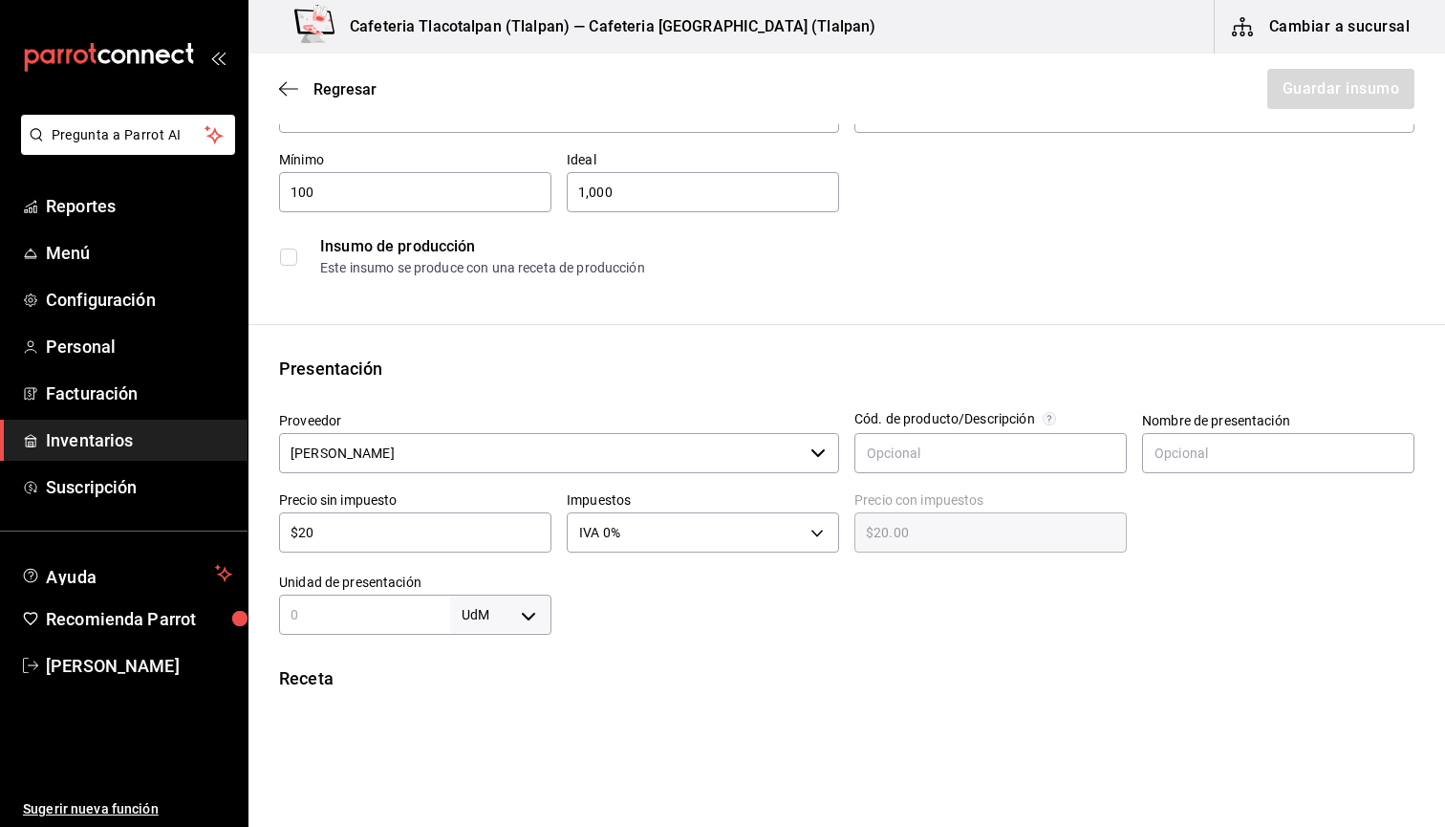
click at [422, 617] on input "text" at bounding box center [364, 614] width 171 height 23
click at [538, 616] on body "Pregunta a Parrot AI Reportes Menú Configuración Personal Facturación Inventari…" at bounding box center [722, 359] width 1445 height 719
click at [493, 641] on li "kg" at bounding box center [500, 645] width 99 height 32
type input "KILOGRAM"
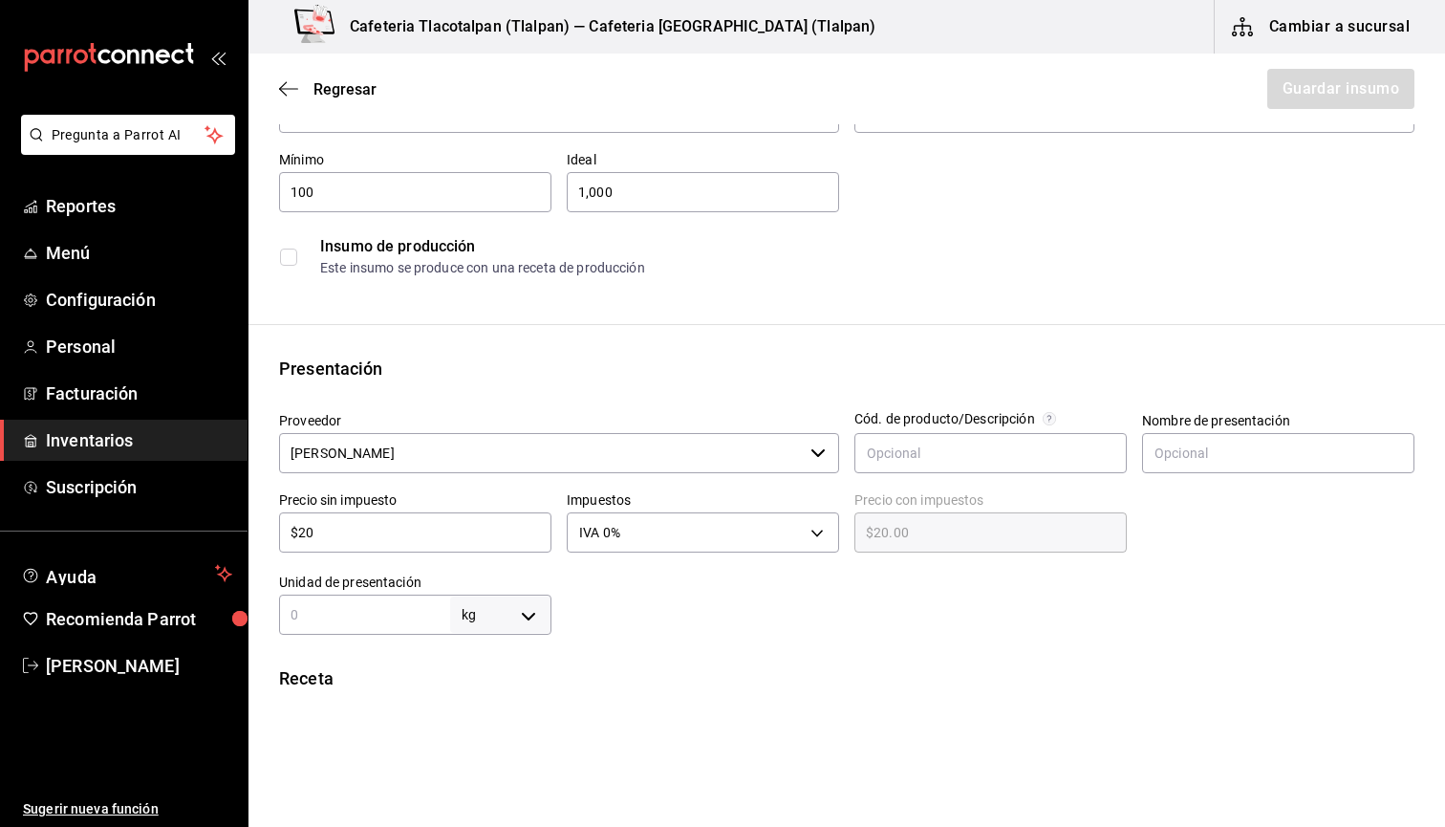
click at [396, 627] on div "kg KILOGRAM ​" at bounding box center [415, 615] width 272 height 40
type input "1"
click at [646, 632] on div at bounding box center [982, 596] width 863 height 76
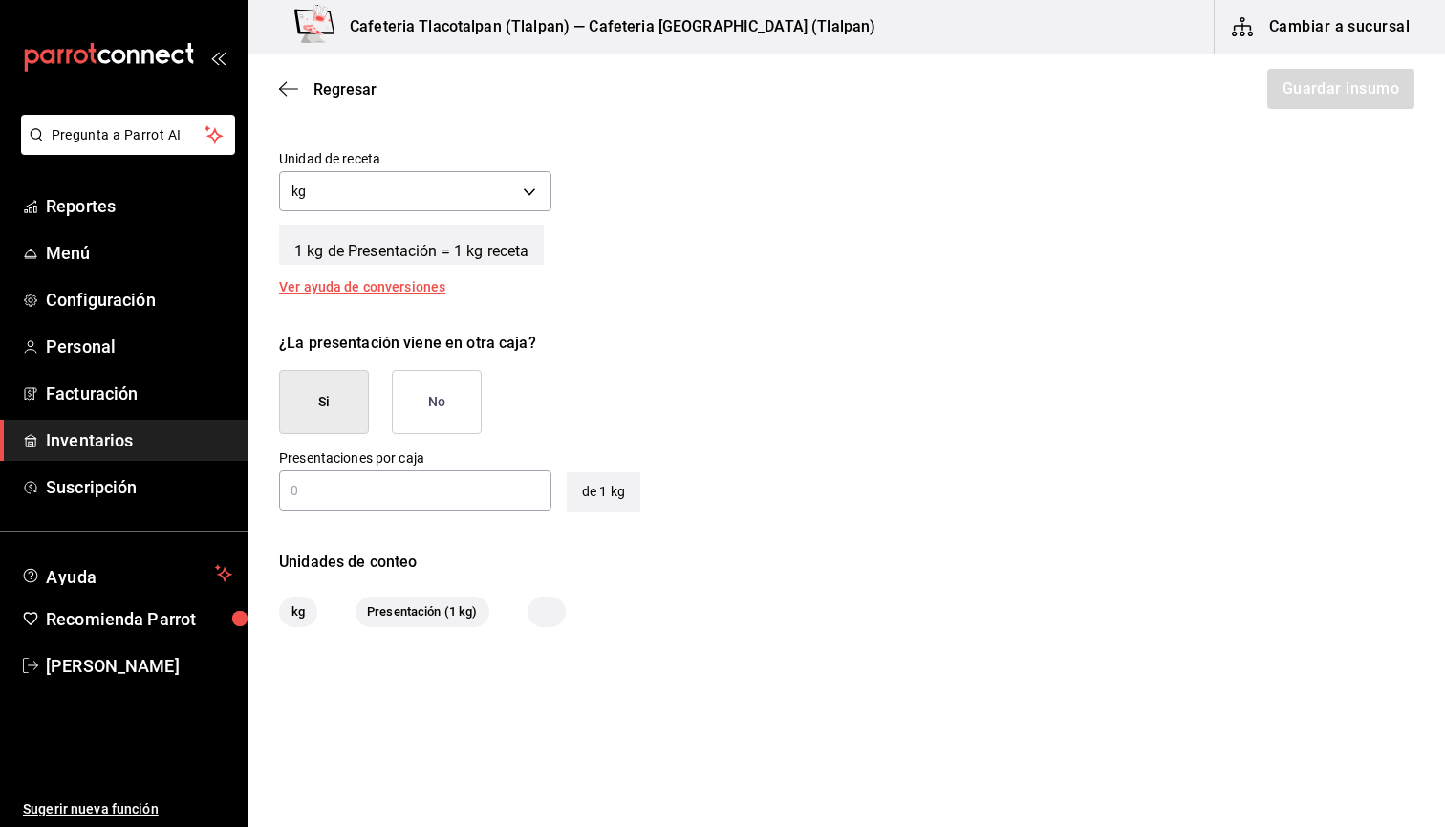
scroll to position [710, 0]
click at [497, 494] on input "text" at bounding box center [415, 491] width 272 height 23
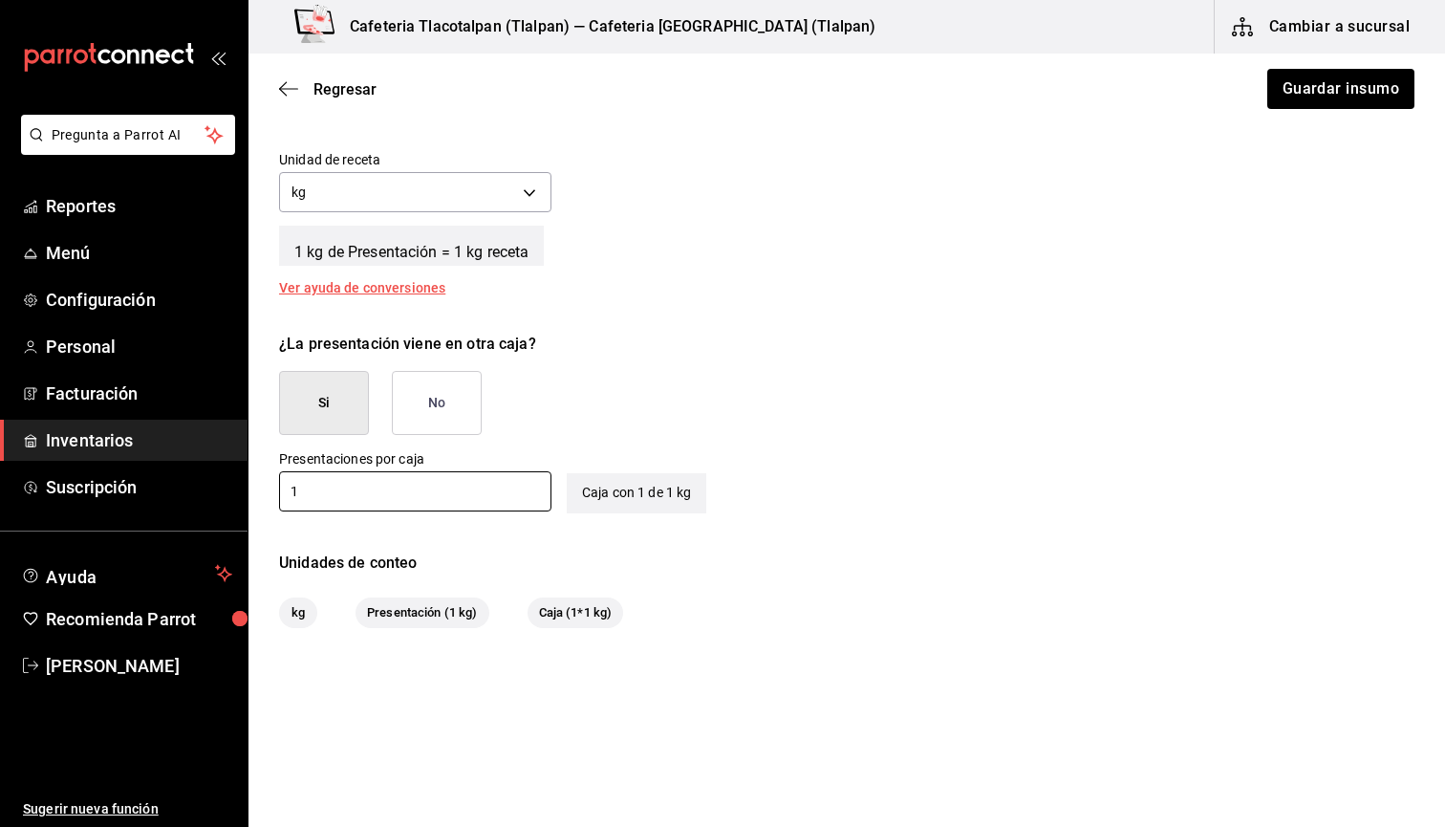
type input "1"
click at [832, 429] on div "¿La presentación viene en otra caja? Si No" at bounding box center [839, 376] width 1151 height 118
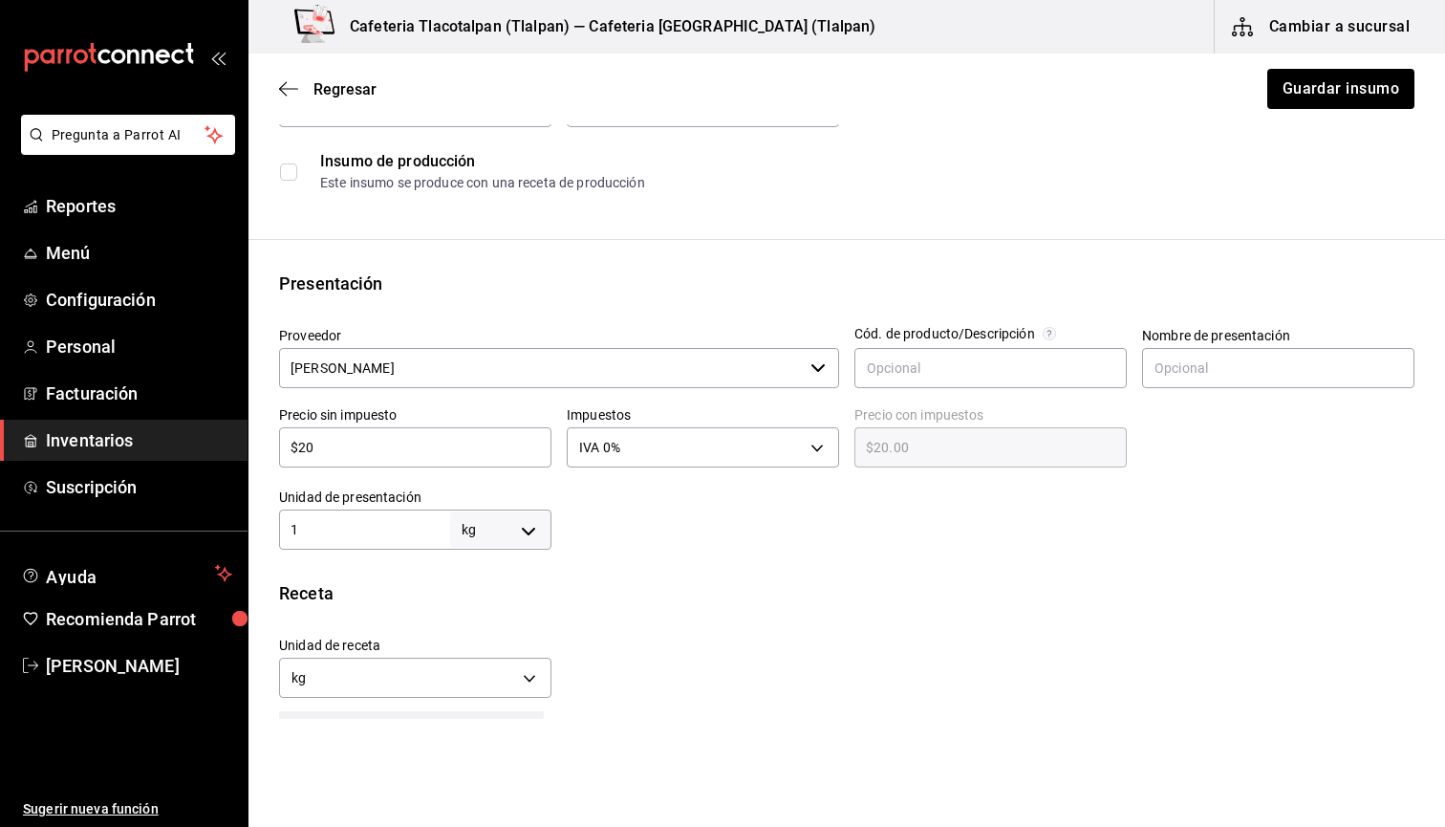
scroll to position [106, 0]
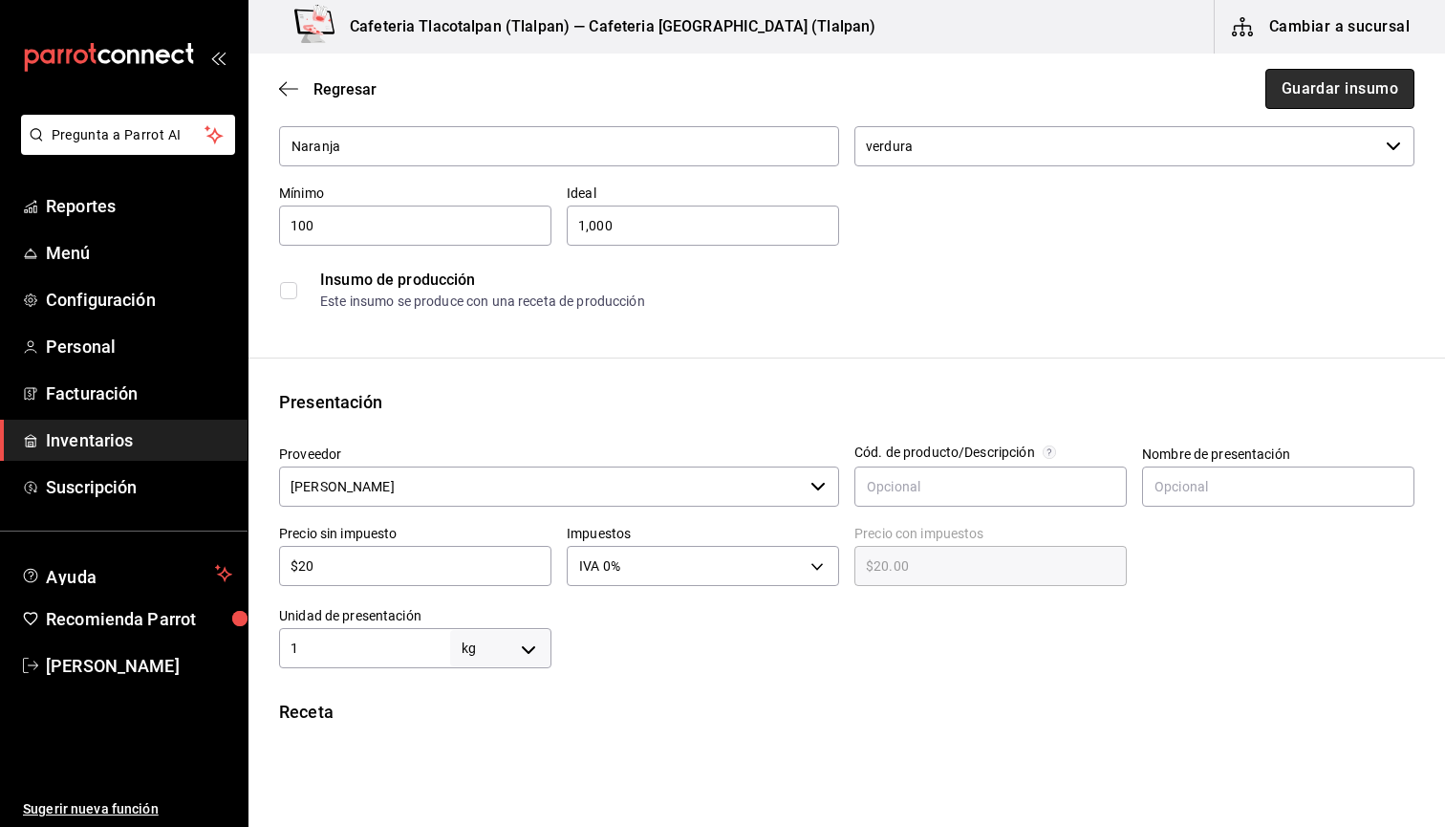
click at [1278, 80] on button "Guardar insumo" at bounding box center [1339, 89] width 149 height 40
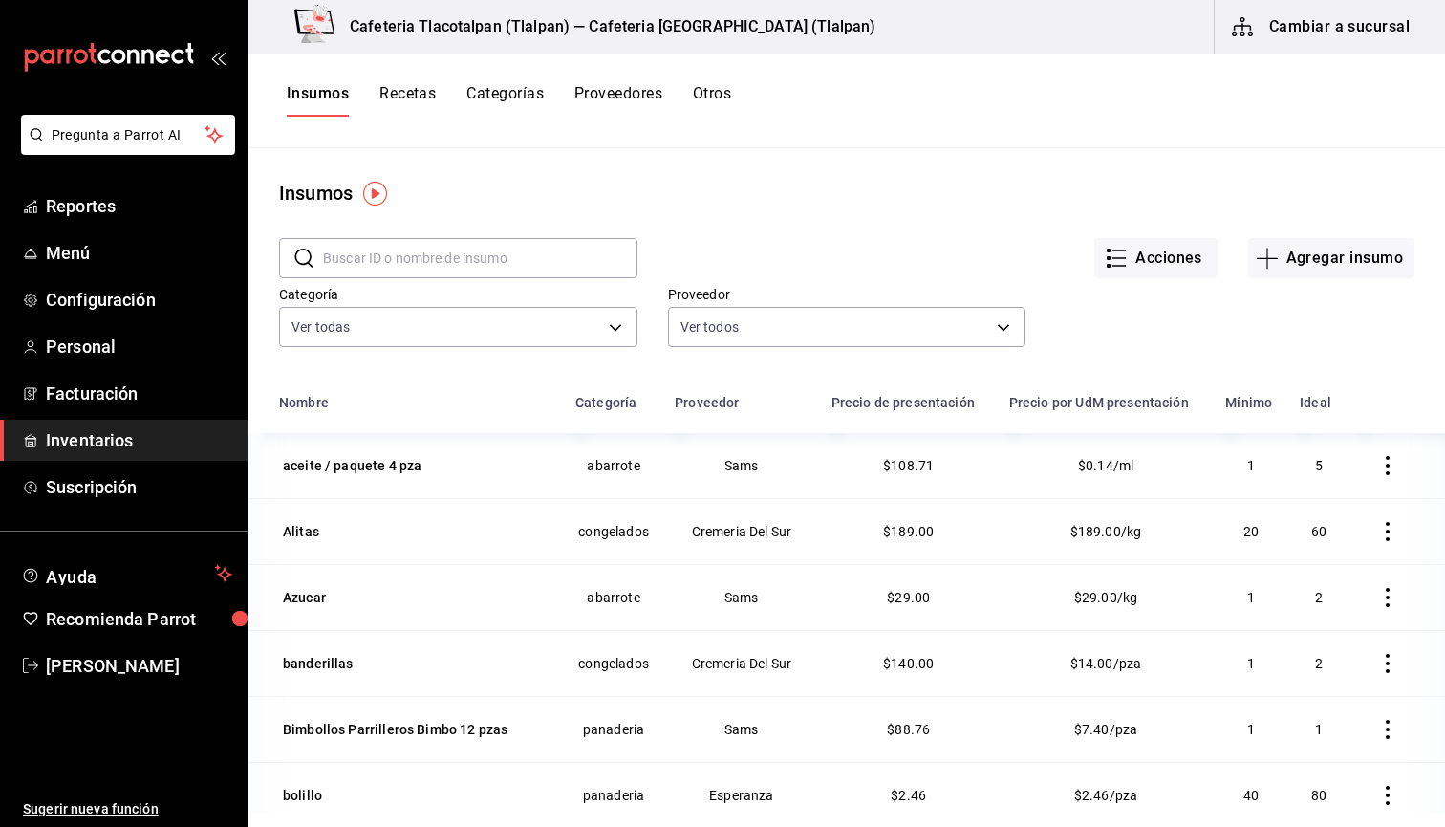
click at [433, 93] on button "Recetas" at bounding box center [407, 100] width 56 height 32
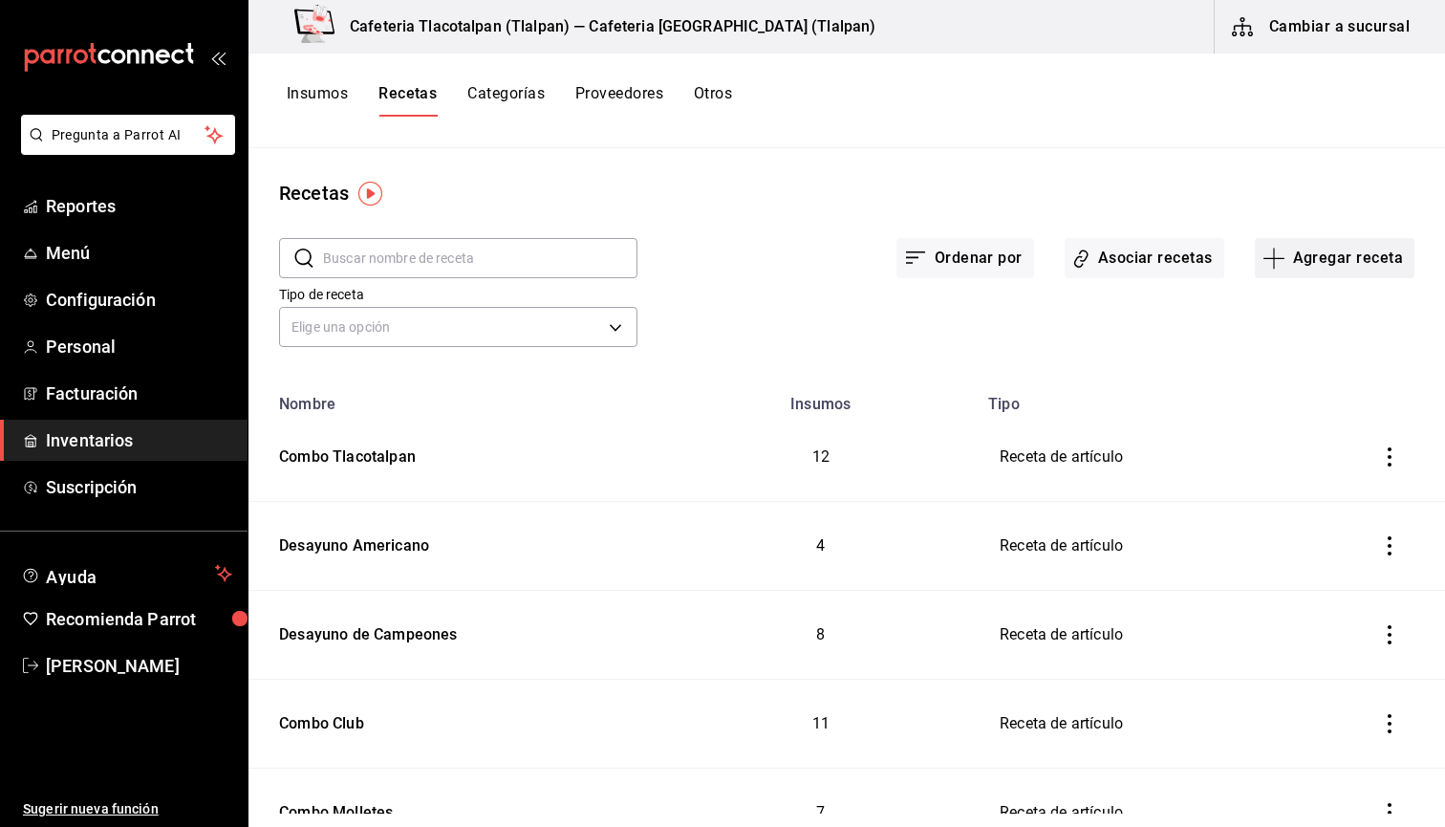
click at [1375, 255] on button "Agregar receta" at bounding box center [1335, 258] width 160 height 40
click at [1284, 314] on span "Receta" at bounding box center [1334, 311] width 161 height 20
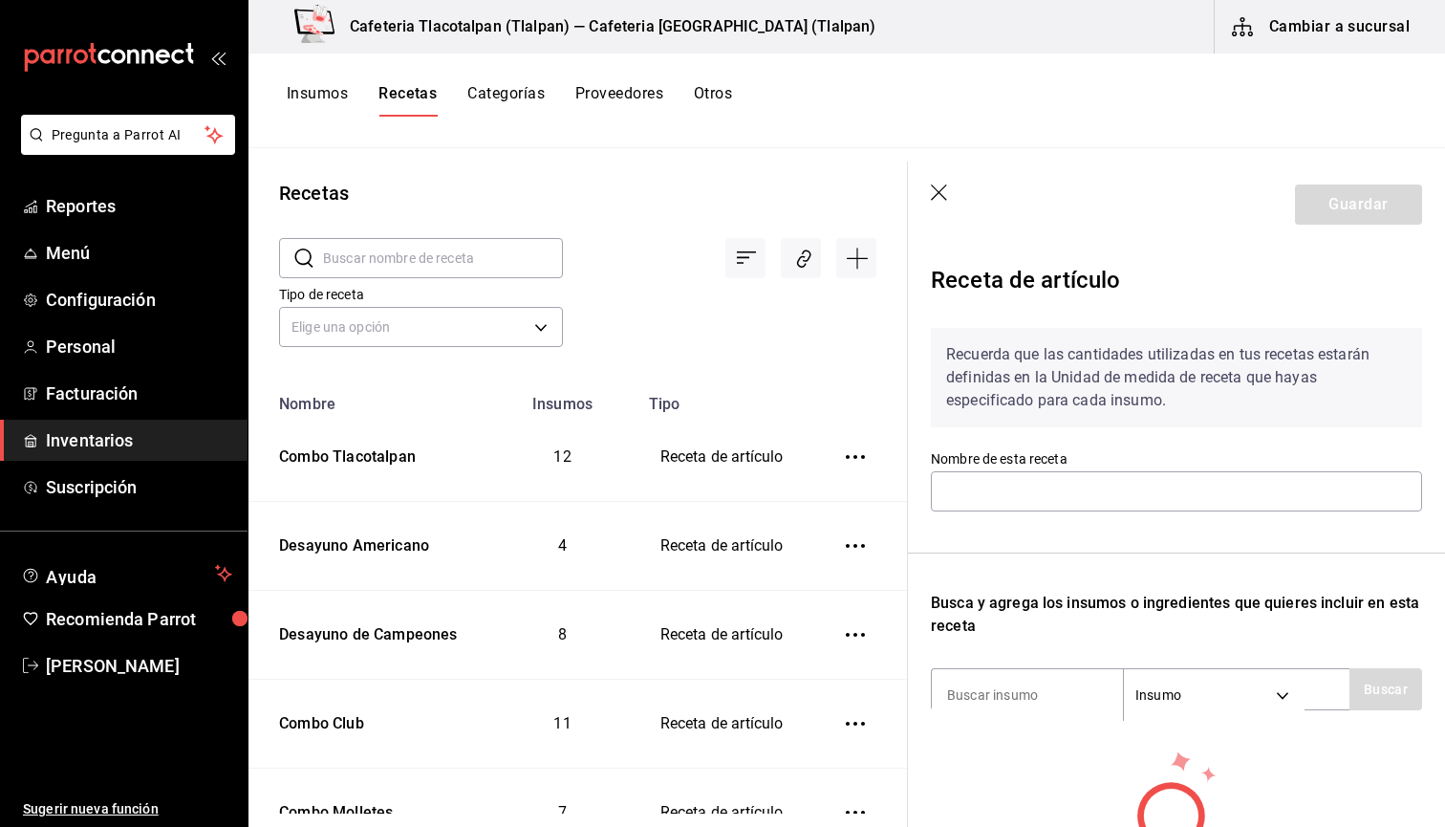
scroll to position [141, 0]
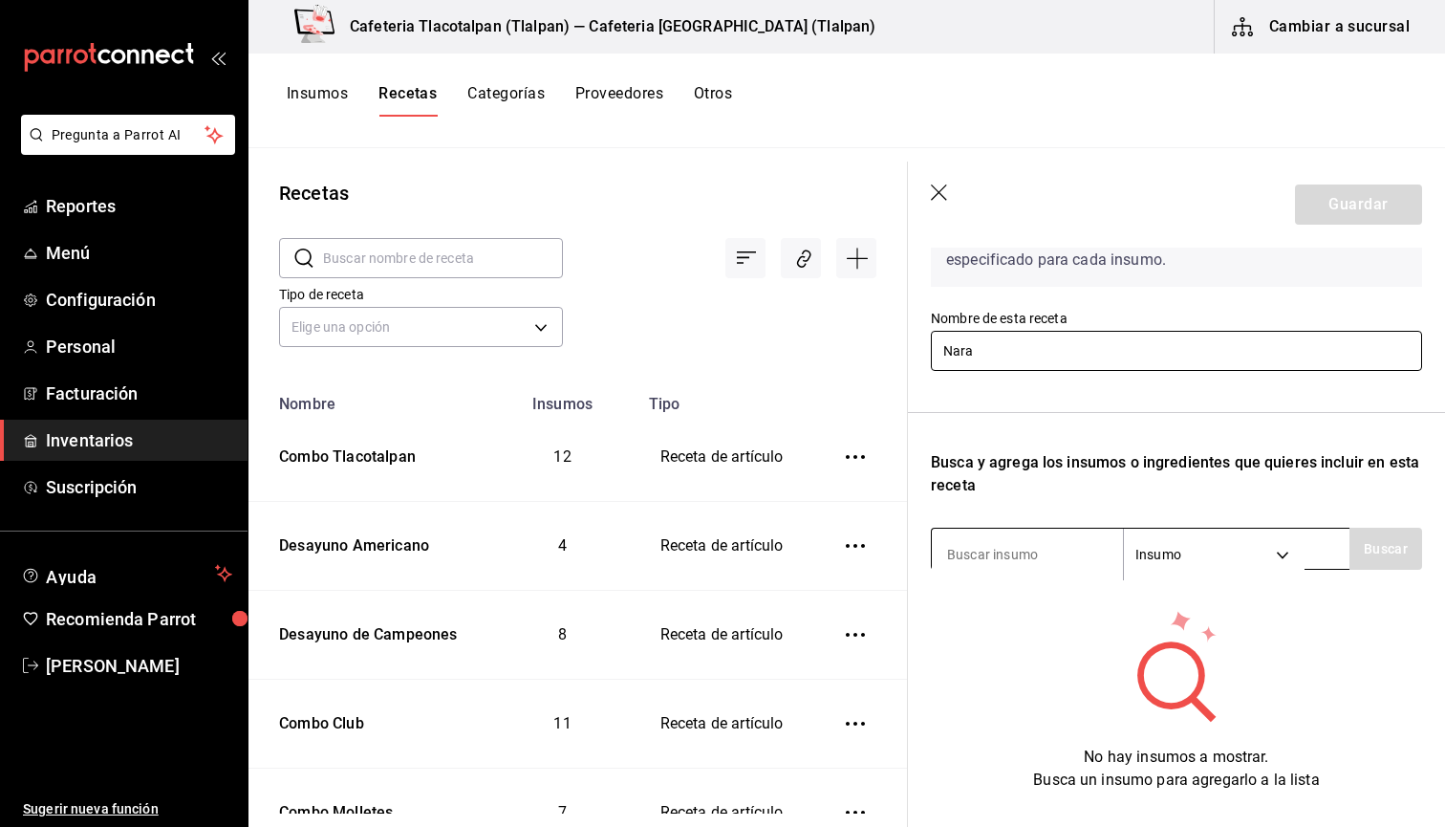
type input "Nara"
type input "Naranja"
click at [1401, 548] on button "Buscar" at bounding box center [1386, 549] width 73 height 42
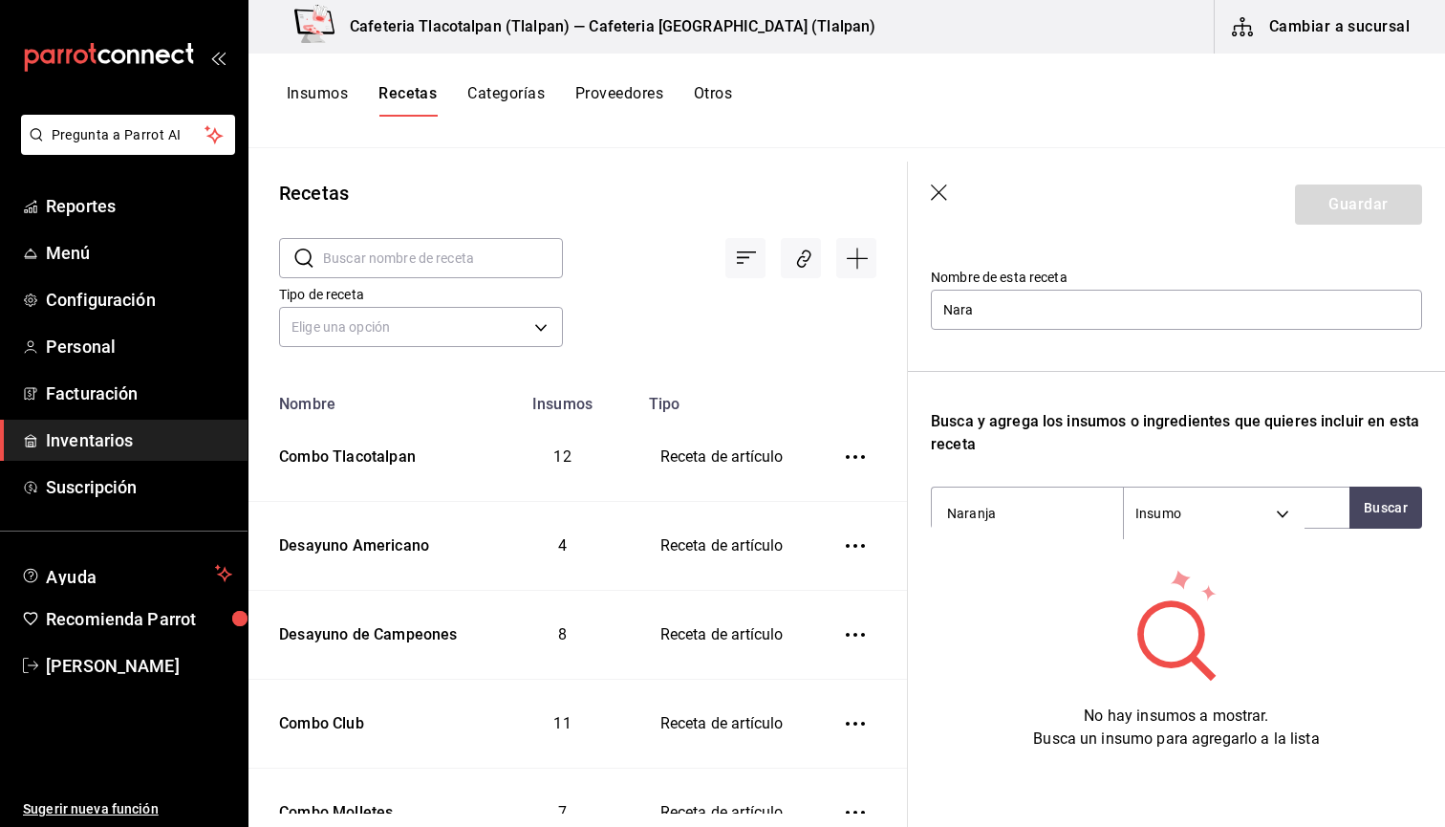
scroll to position [182, 0]
click at [1355, 502] on button "Buscar" at bounding box center [1386, 508] width 73 height 42
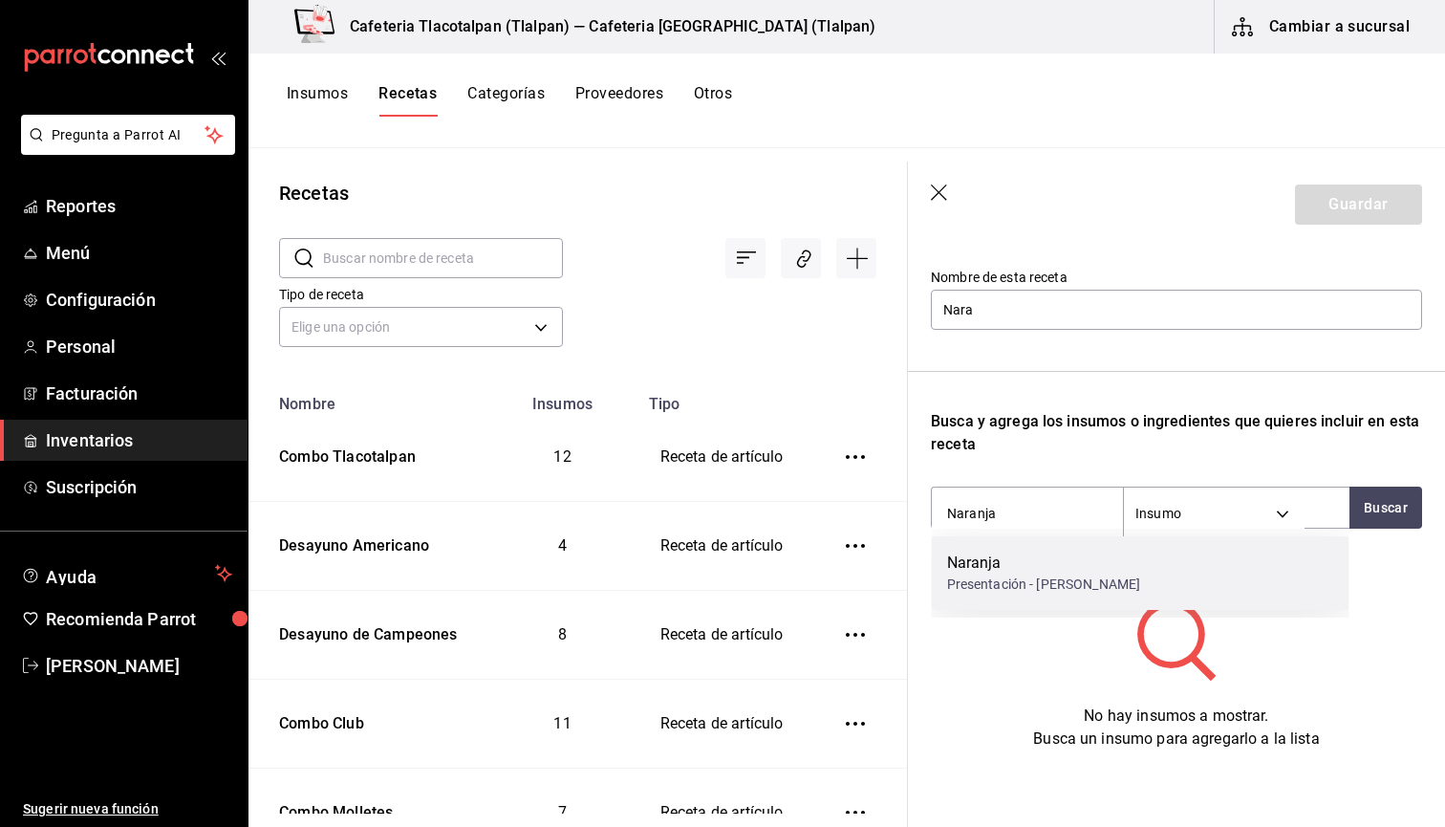
click at [1116, 557] on div "Naranja Presentación - Juan" at bounding box center [1141, 573] width 418 height 74
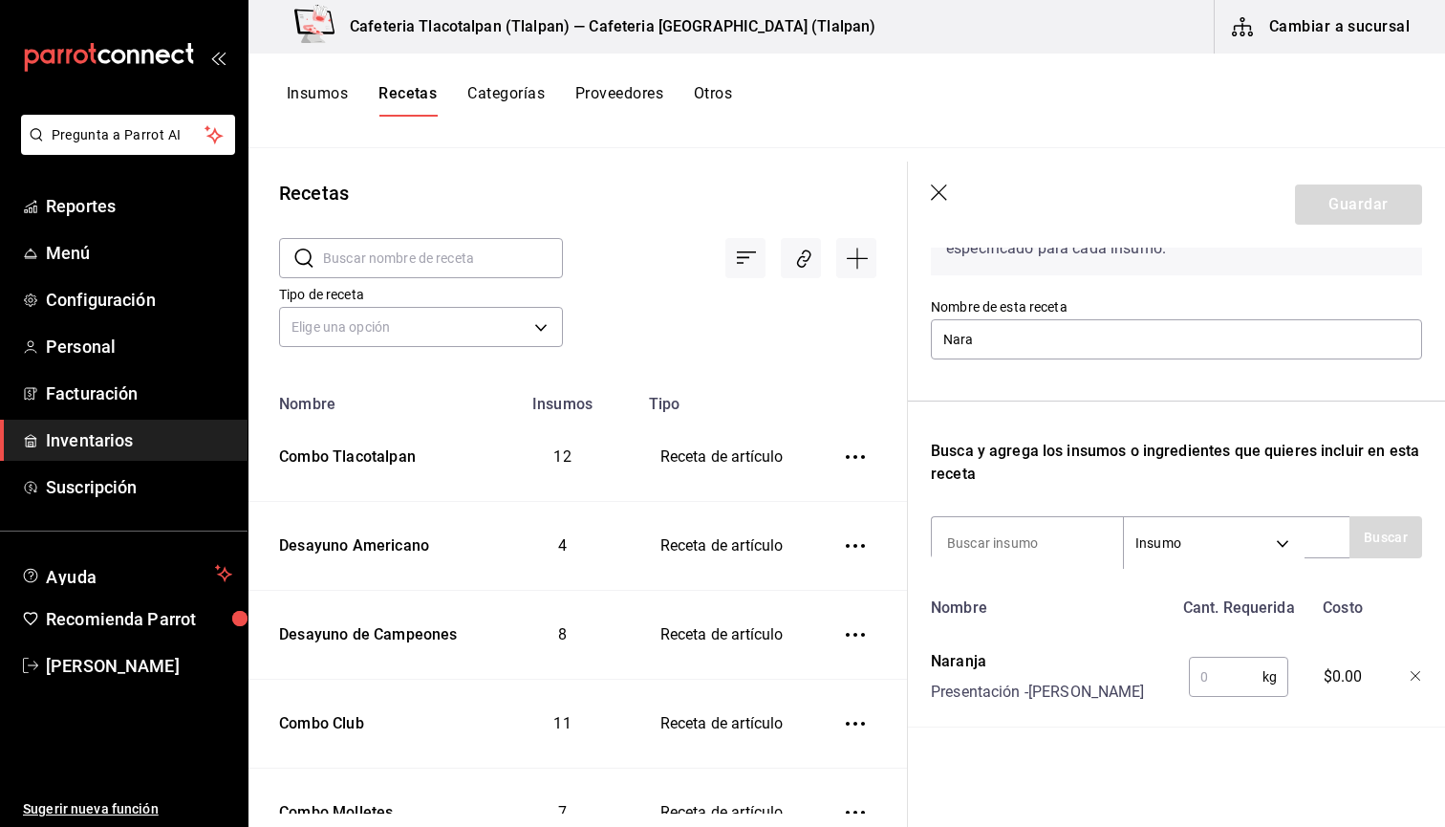
scroll to position [0, 0]
click at [1215, 667] on input "text" at bounding box center [1226, 677] width 74 height 38
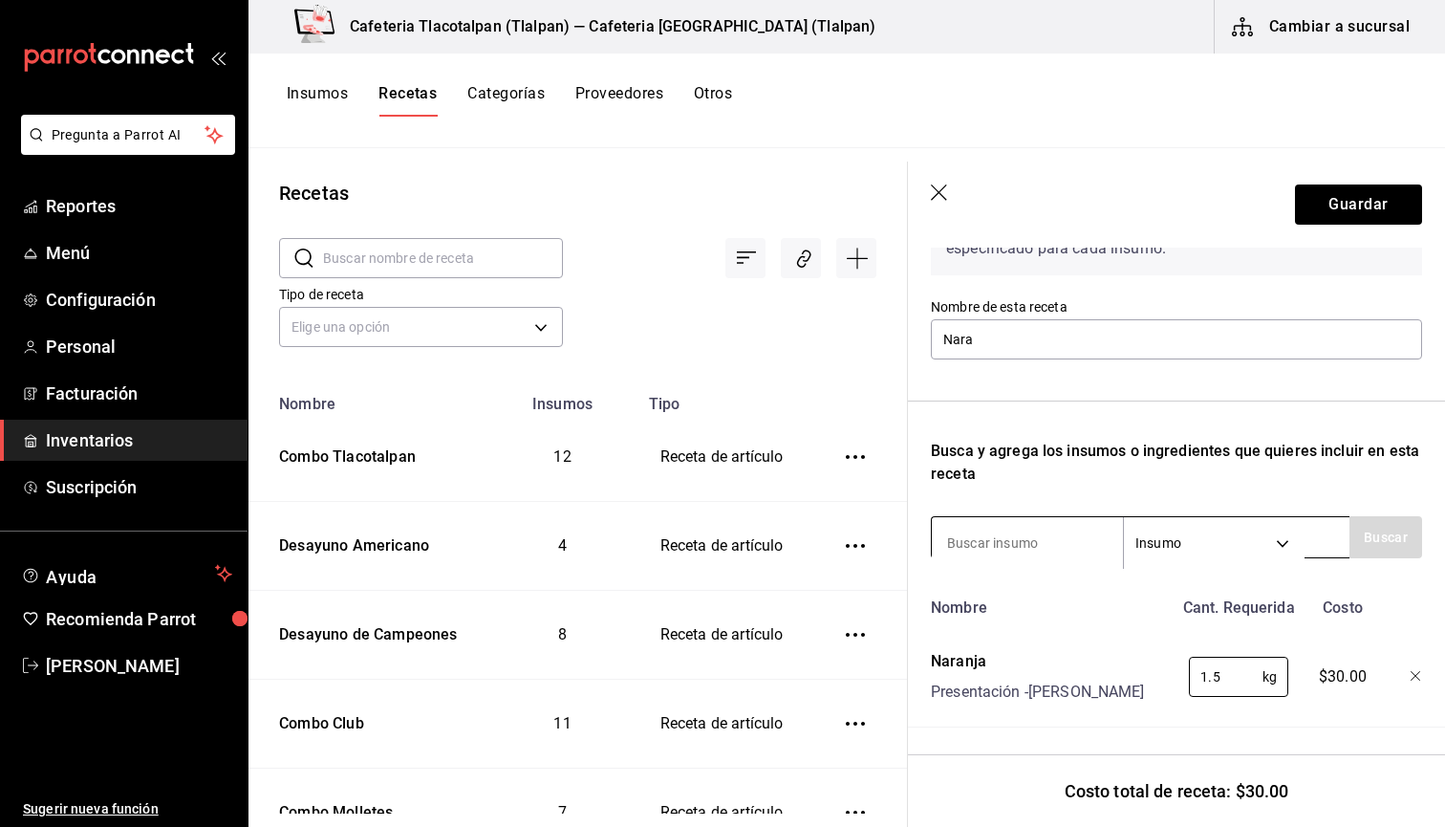
type input "1.5"
click at [1055, 543] on input at bounding box center [1027, 543] width 191 height 40
type input "vaso"
click at [1371, 528] on button "Buscar" at bounding box center [1386, 537] width 73 height 42
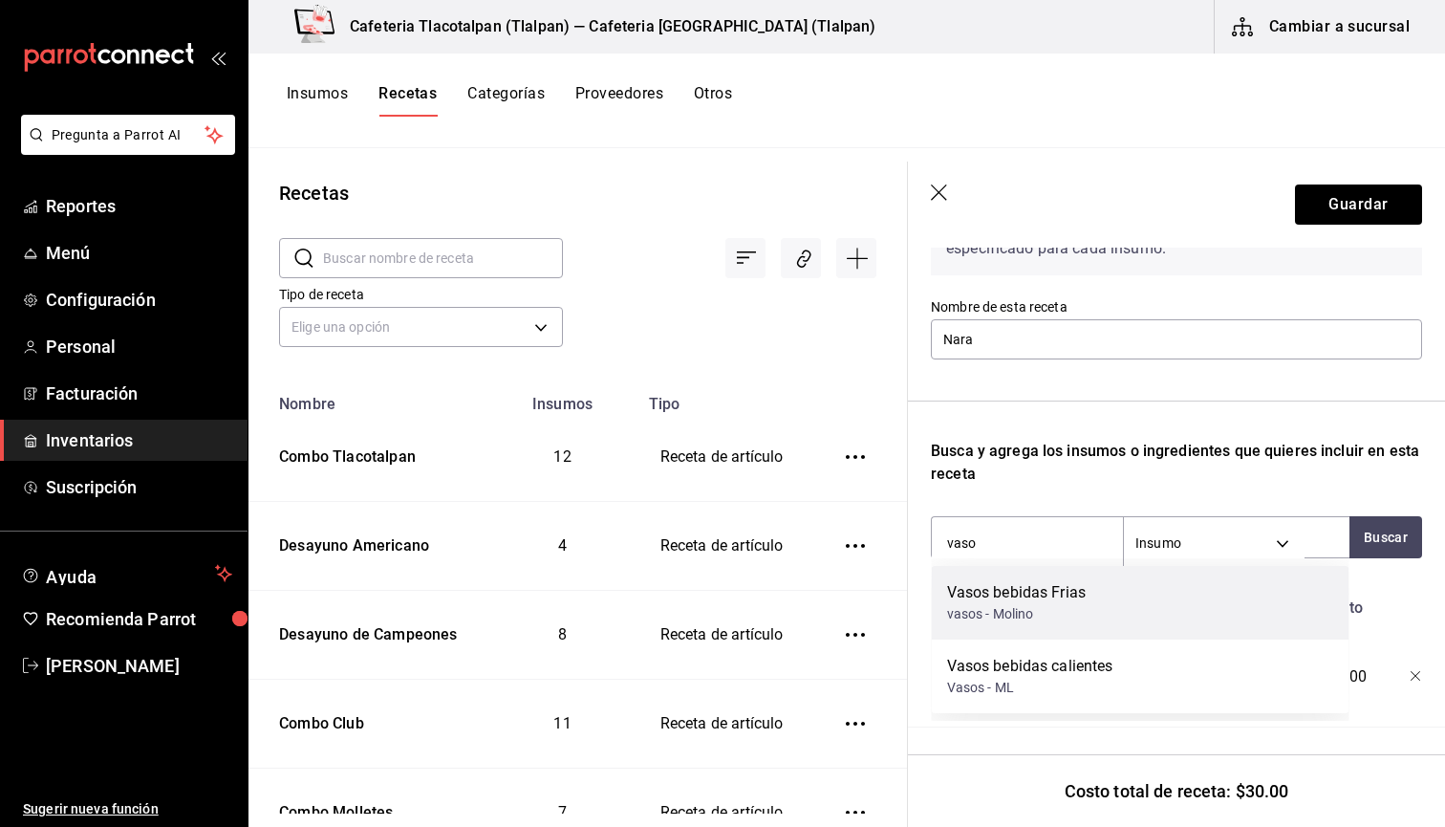
click at [1092, 623] on div "Vasos bebidas Frias vasos - Molino" at bounding box center [1141, 603] width 418 height 74
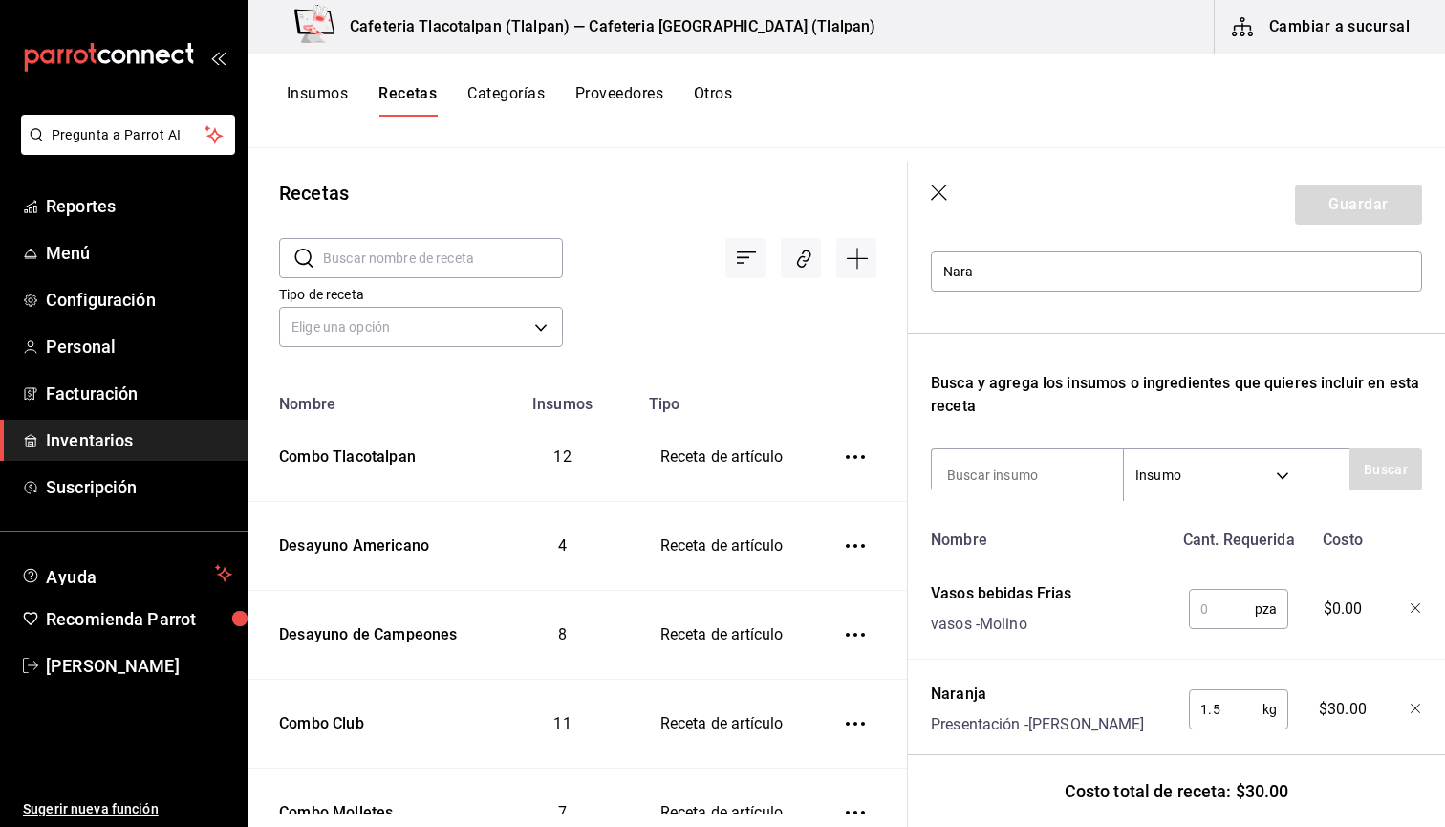
scroll to position [232, 2]
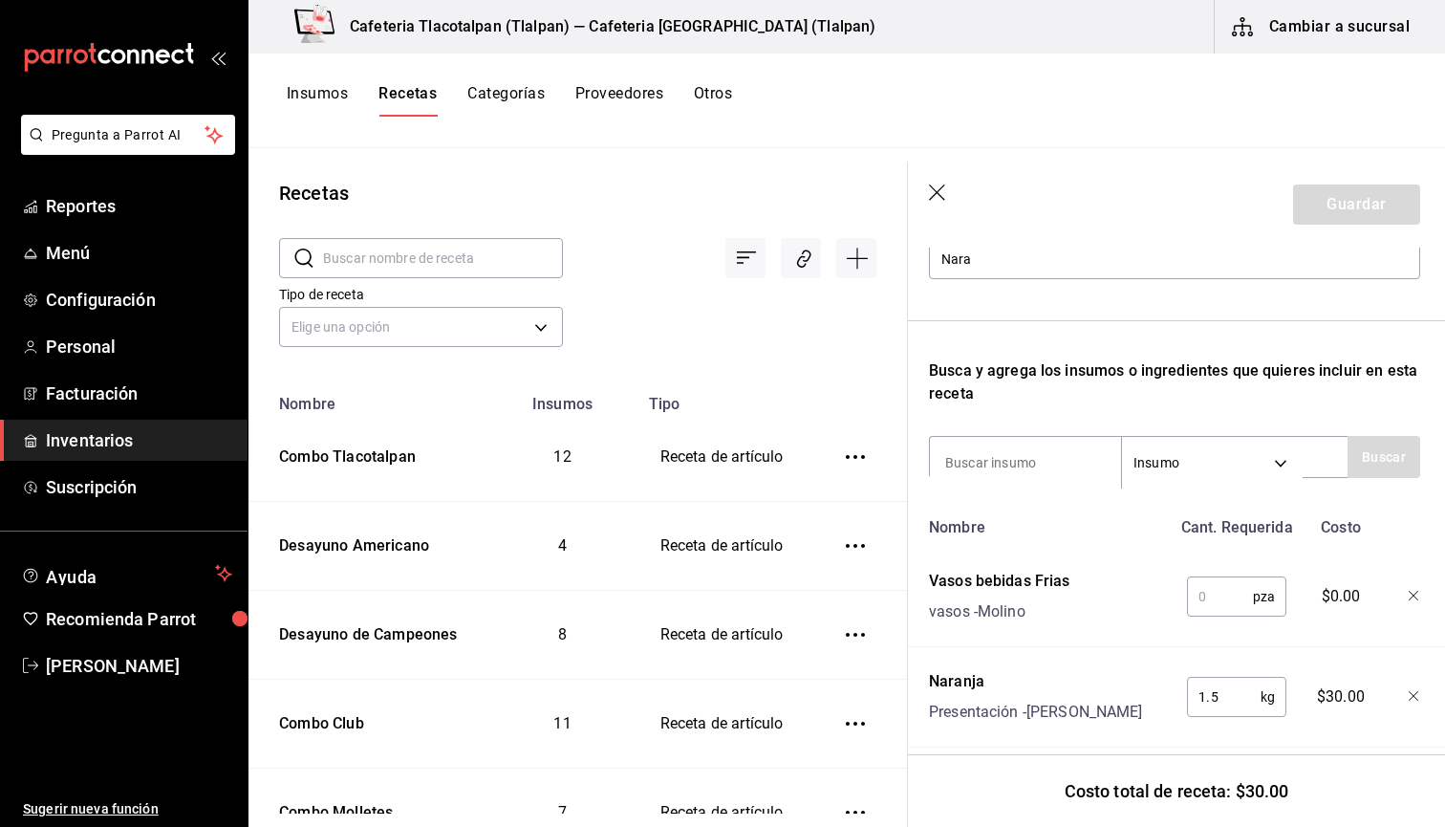
click at [1217, 602] on input "text" at bounding box center [1220, 596] width 66 height 38
type input "1"
click at [1047, 468] on input at bounding box center [1025, 463] width 191 height 40
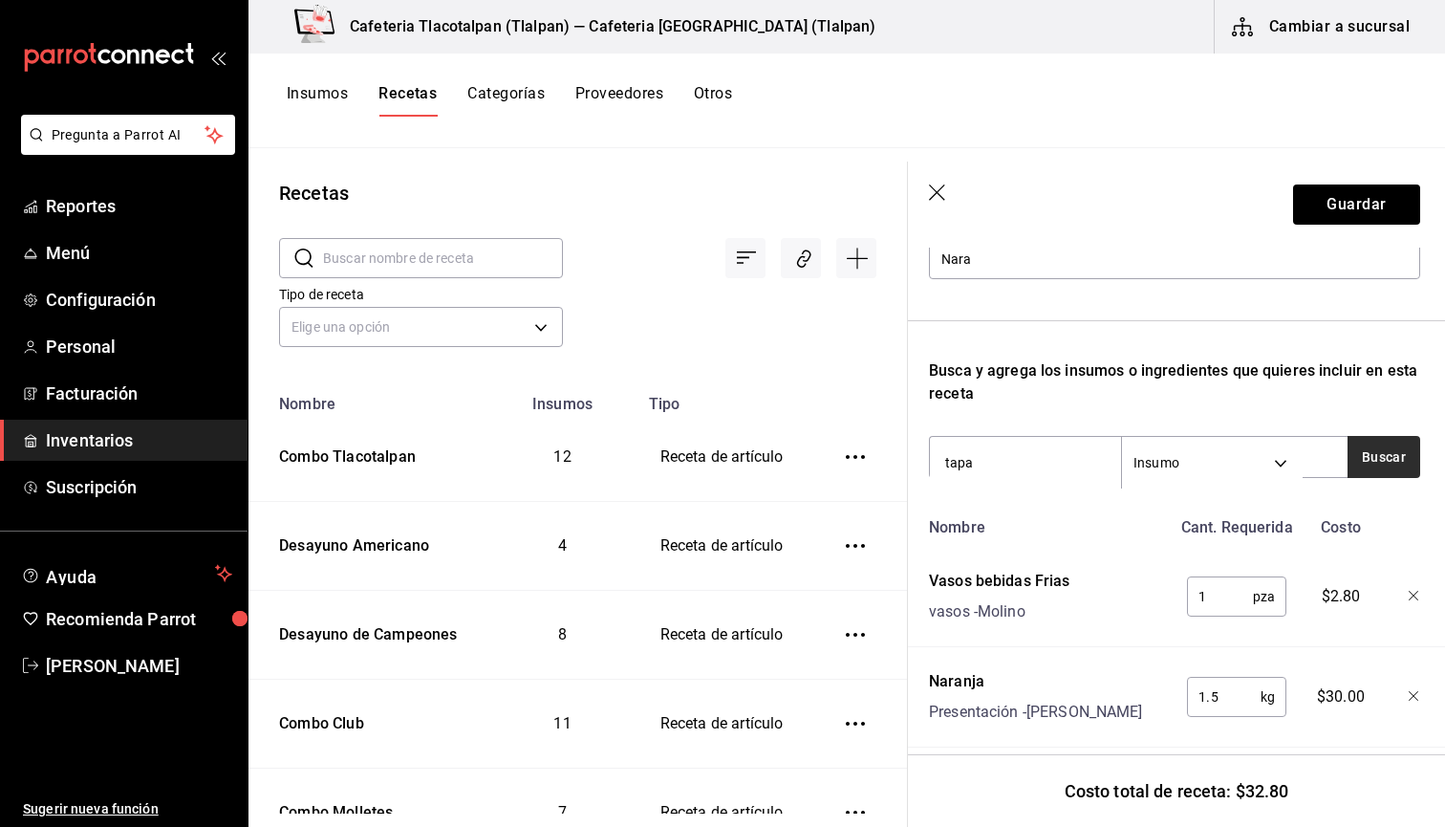
type input "tapa"
click at [1386, 438] on button "Buscar" at bounding box center [1384, 457] width 73 height 42
click at [1371, 459] on button "Buscar" at bounding box center [1384, 457] width 73 height 42
click at [1015, 456] on input "tapa" at bounding box center [1025, 463] width 191 height 40
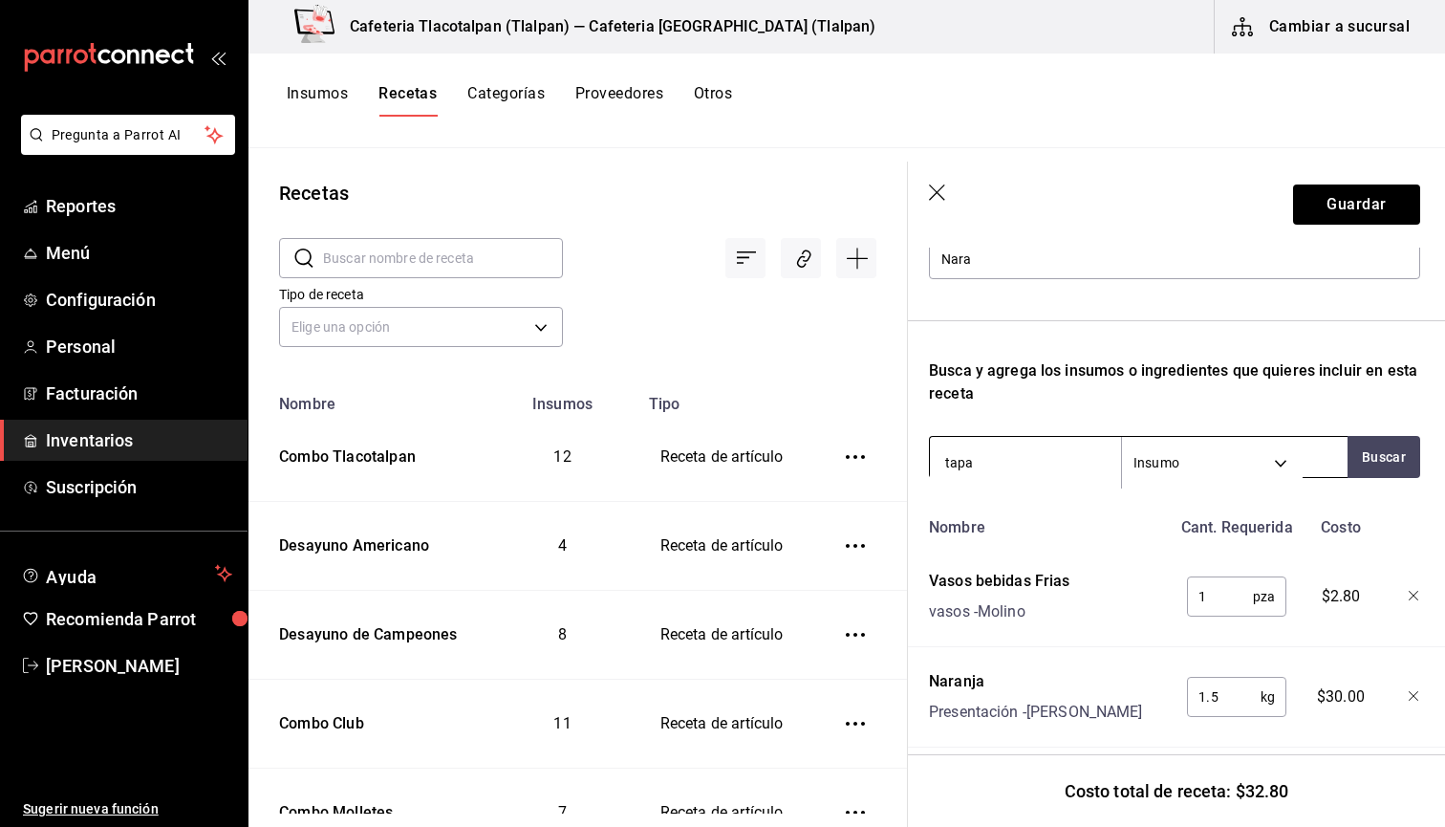
click at [1015, 456] on input "tapa" at bounding box center [1025, 463] width 191 height 40
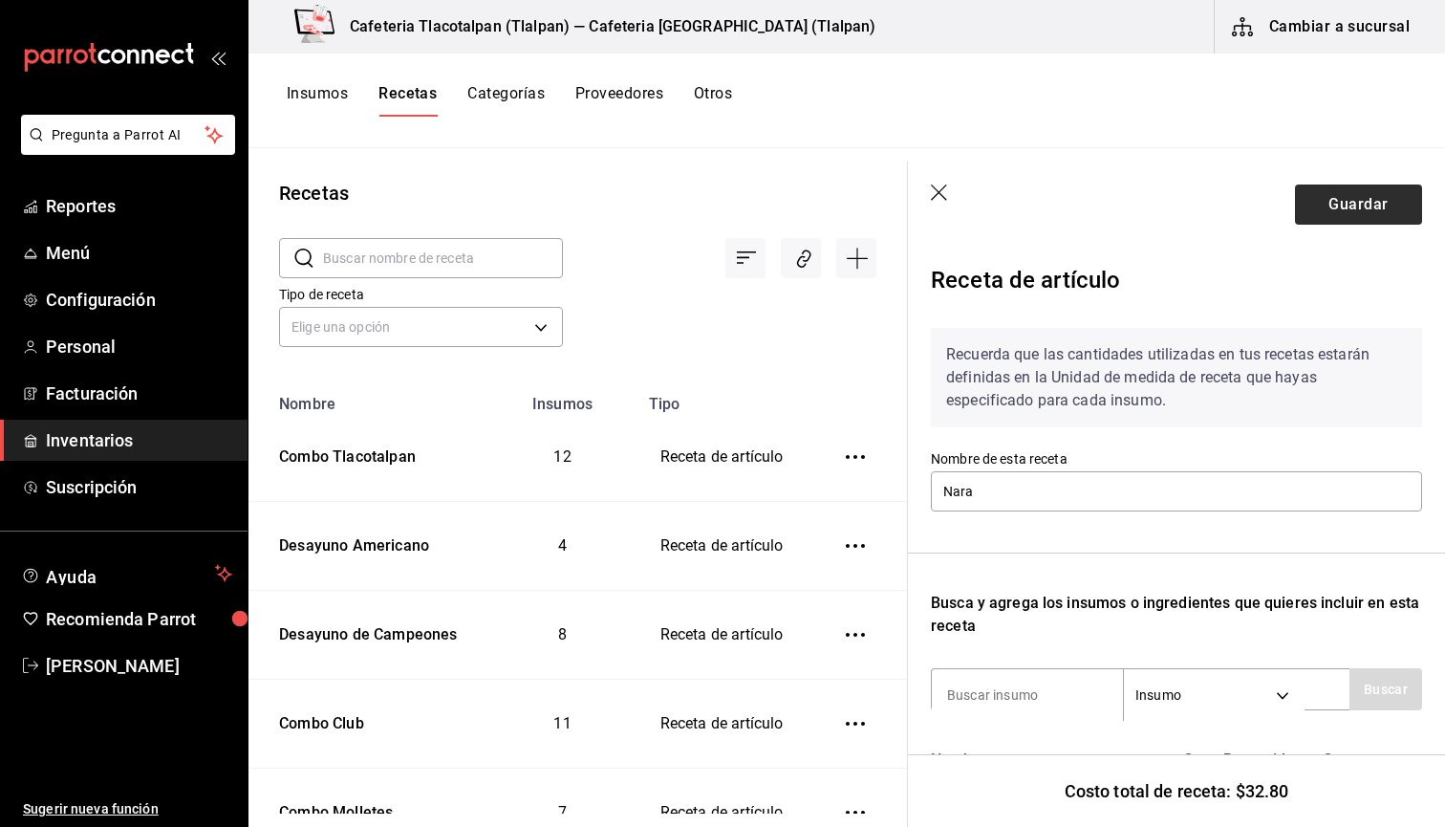
scroll to position [0, 0]
click at [1173, 491] on input "Nara" at bounding box center [1176, 491] width 491 height 40
type input "N"
type input "Jugo de Naranja 500ml"
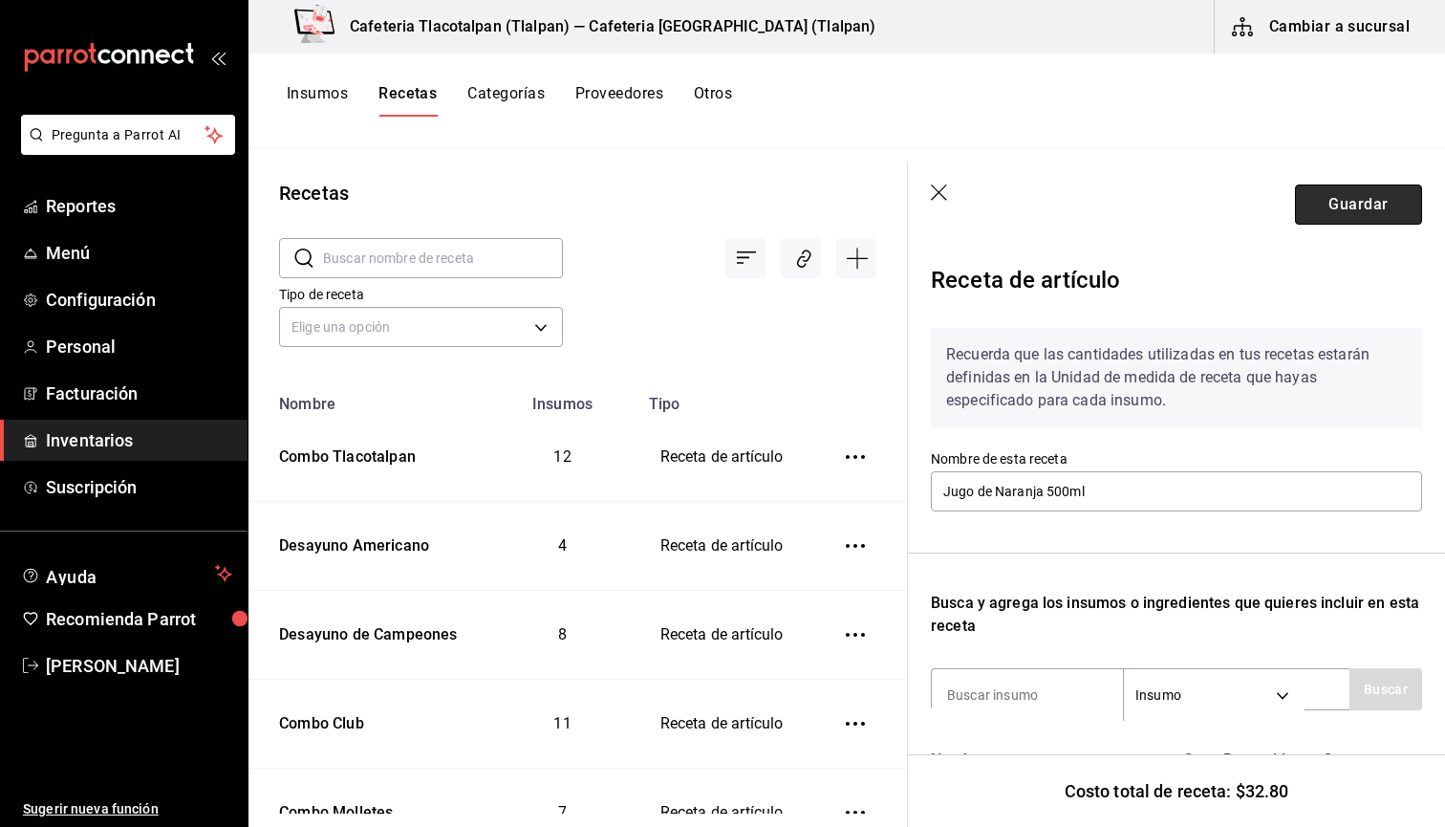
click at [1323, 192] on button "Guardar" at bounding box center [1358, 204] width 127 height 40
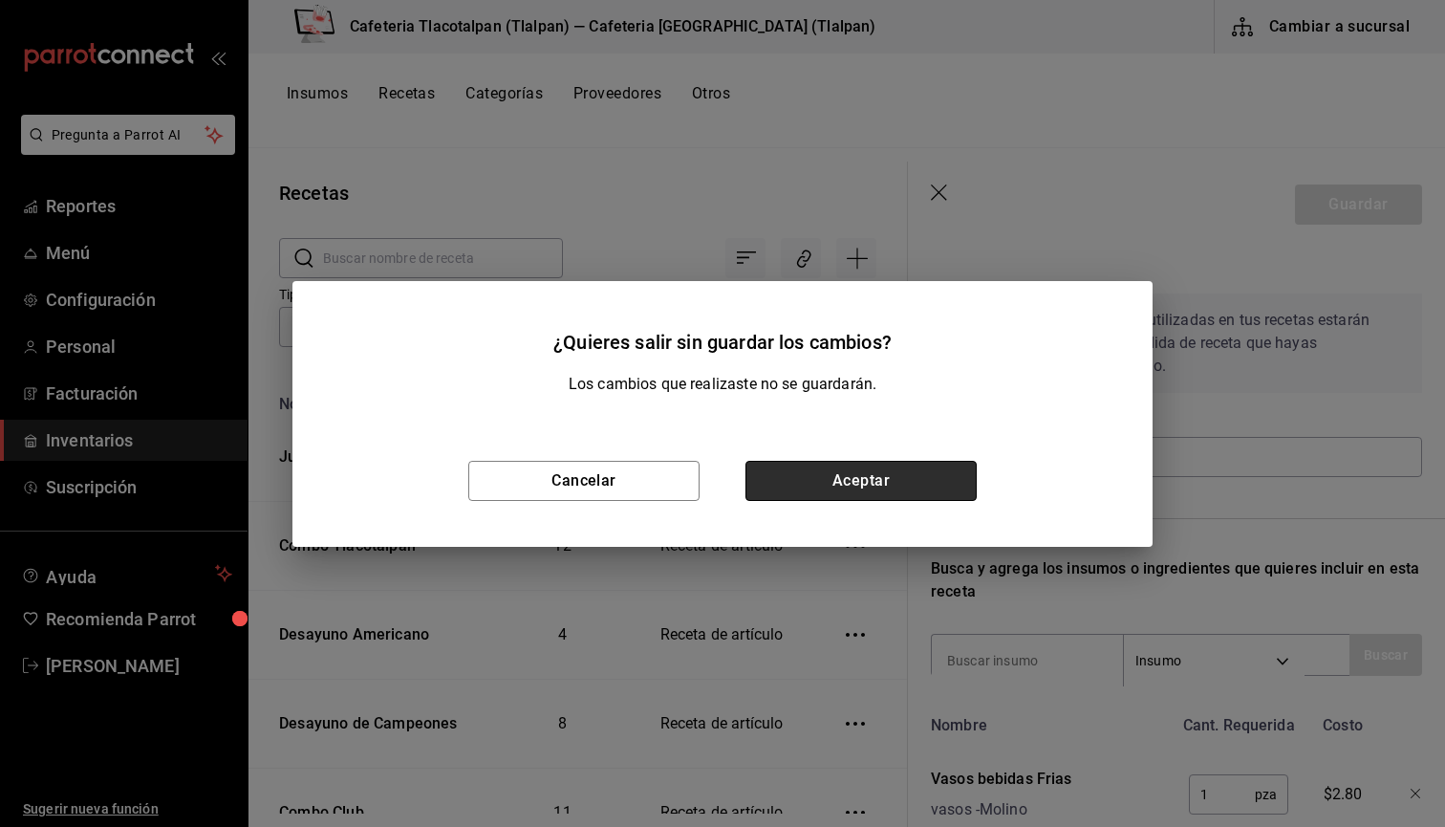
click at [801, 476] on button "Aceptar" at bounding box center [861, 481] width 231 height 40
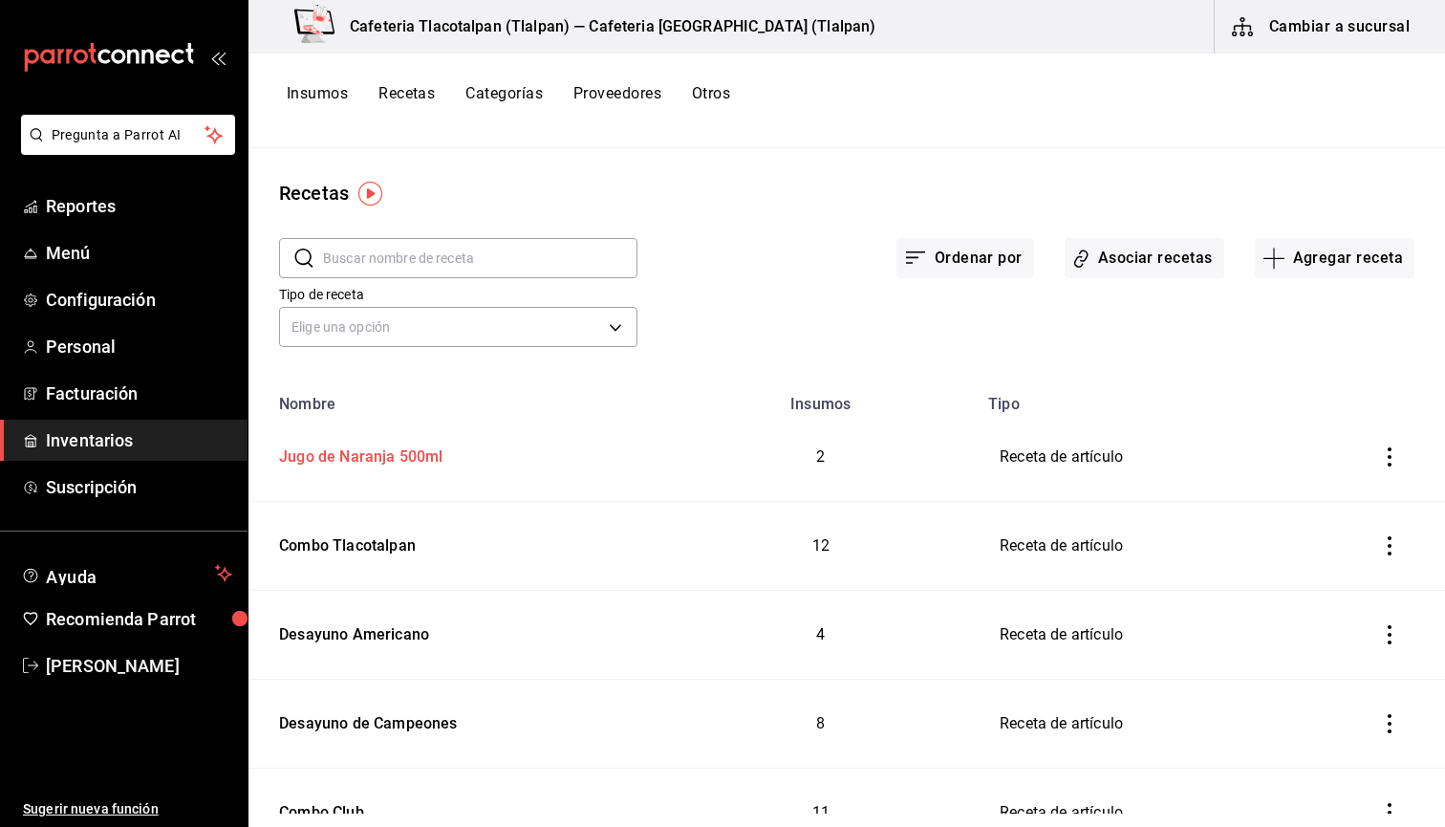
click at [358, 454] on div "Jugo de Naranja 500ml" at bounding box center [357, 454] width 172 height 30
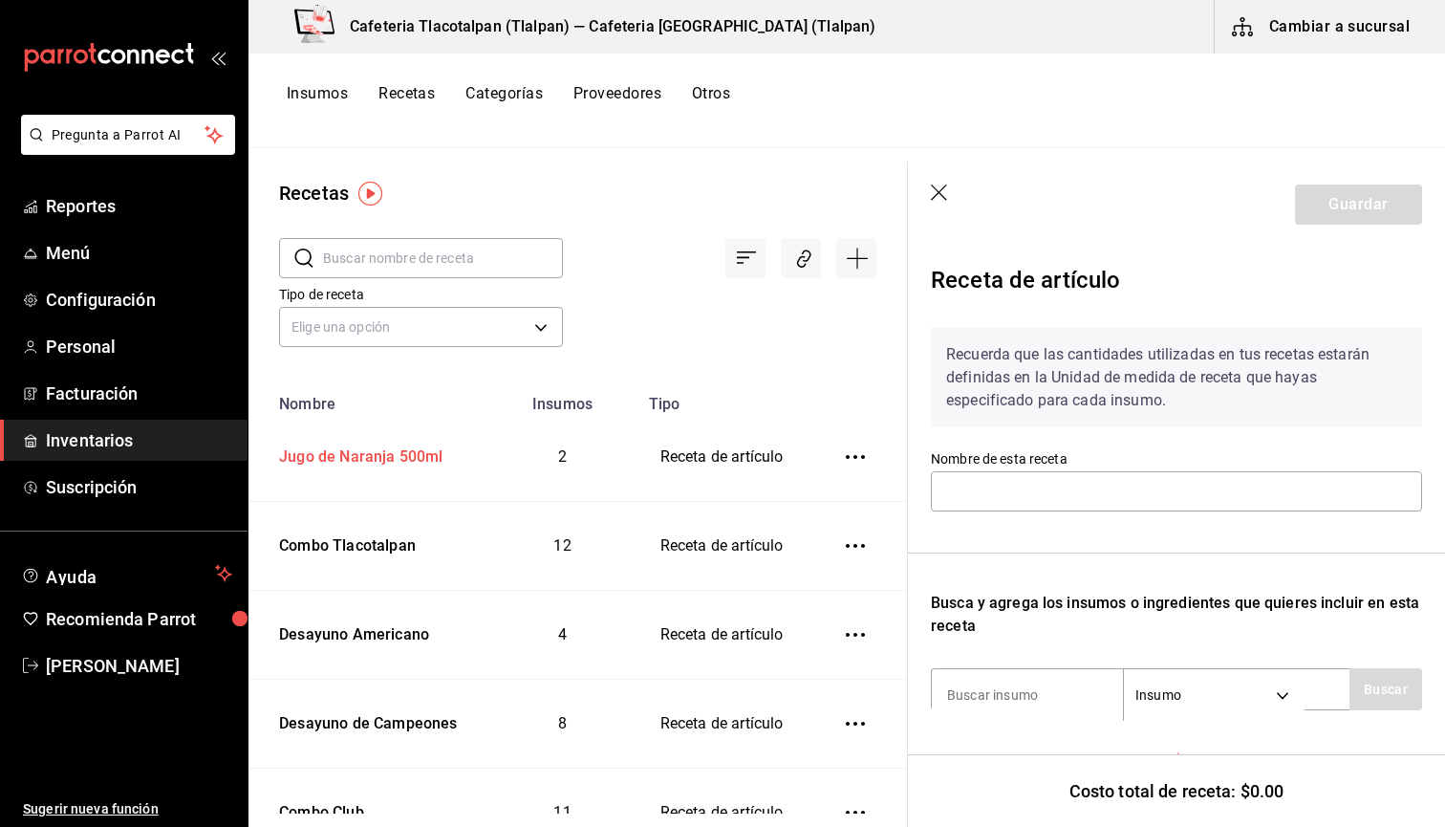
type input "Jugo de Naranja 500ml"
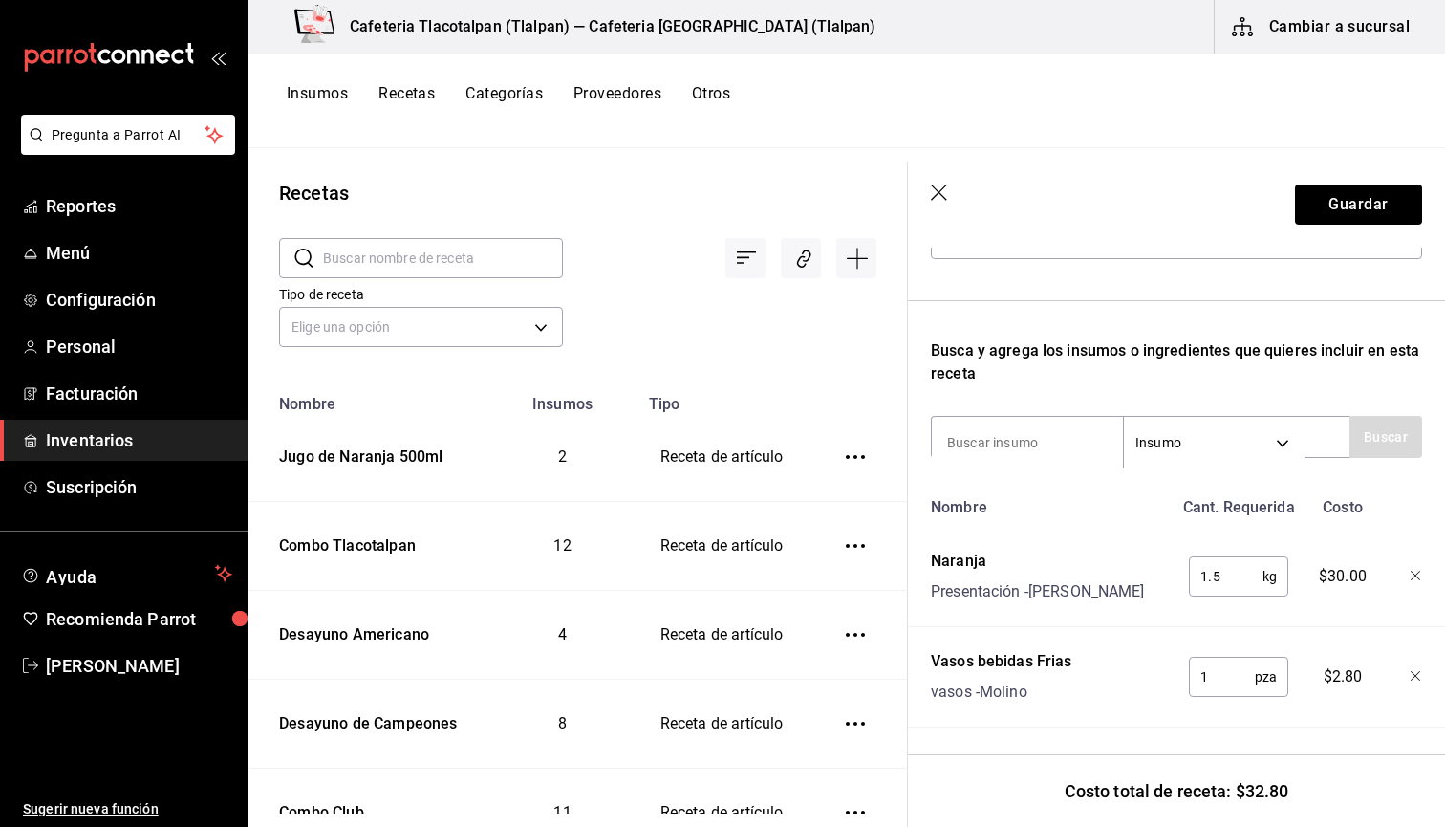
scroll to position [252, 0]
click at [1256, 788] on div "Costo total de receta: $32.80" at bounding box center [1176, 790] width 537 height 73
click at [932, 192] on icon "button" at bounding box center [940, 193] width 19 height 19
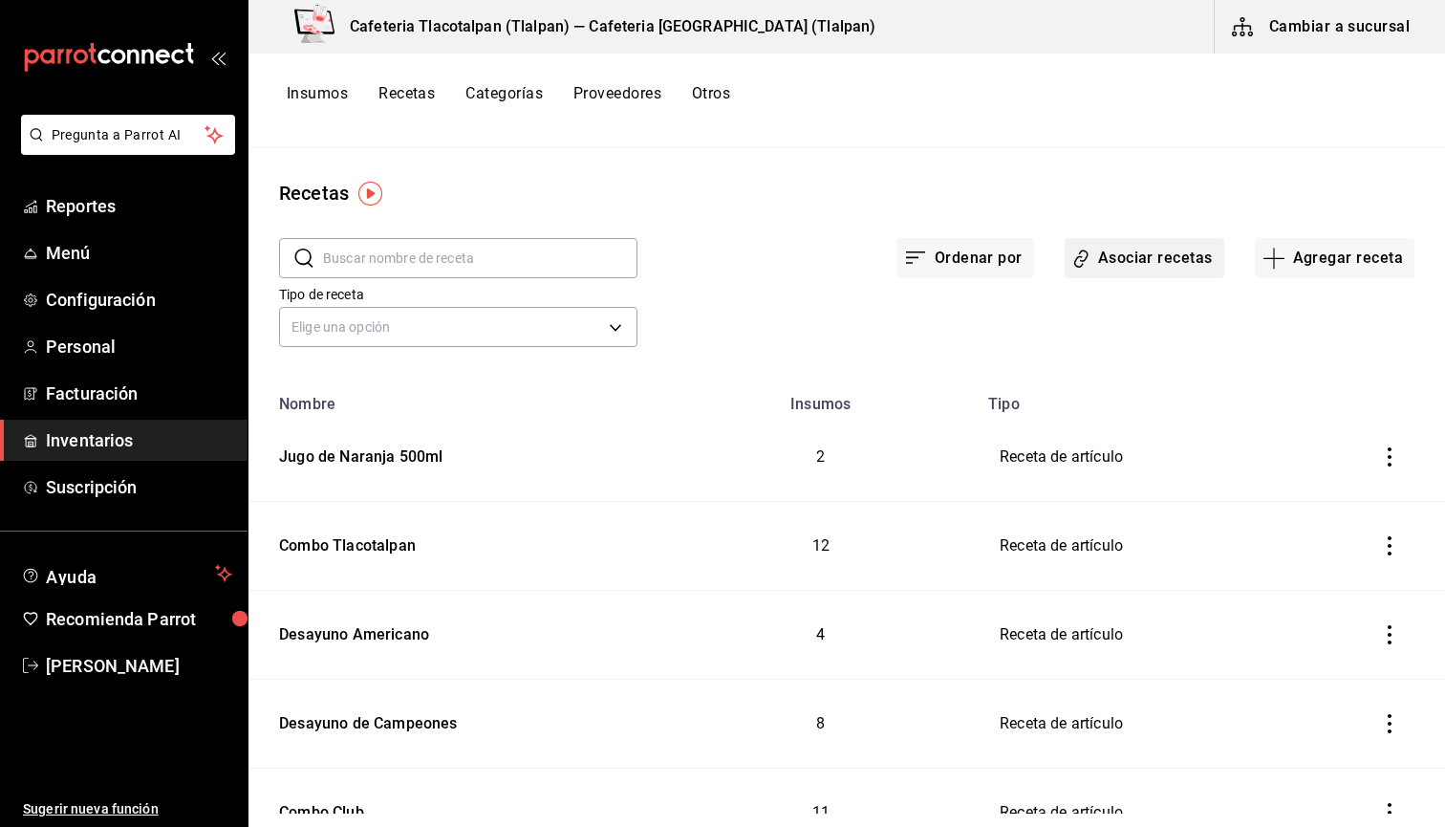
click at [1146, 268] on button "Asociar recetas" at bounding box center [1145, 258] width 160 height 40
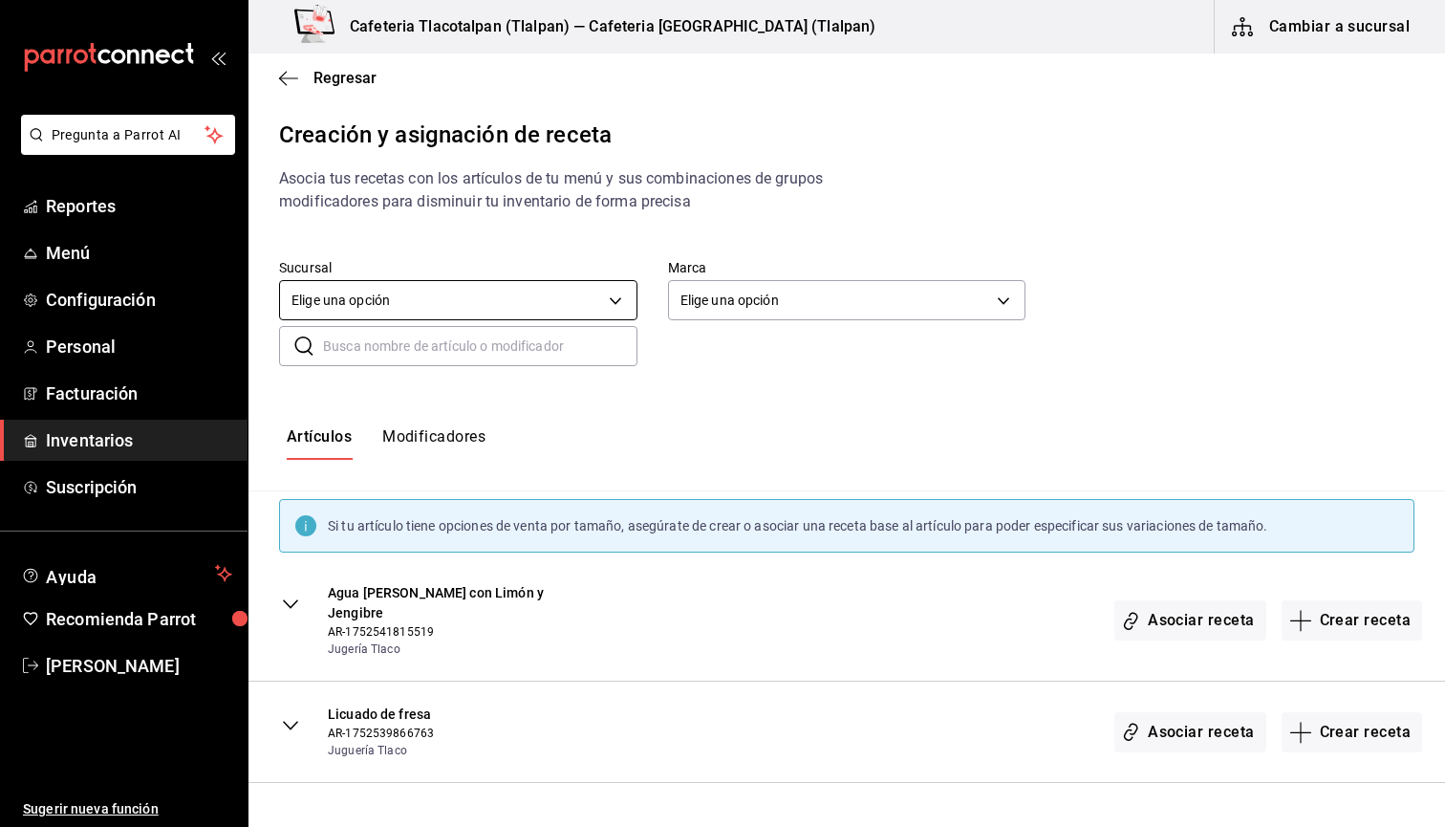
click at [404, 305] on body "Pregunta a Parrot AI Reportes Menú Configuración Personal Facturación Inventari…" at bounding box center [722, 397] width 1445 height 794
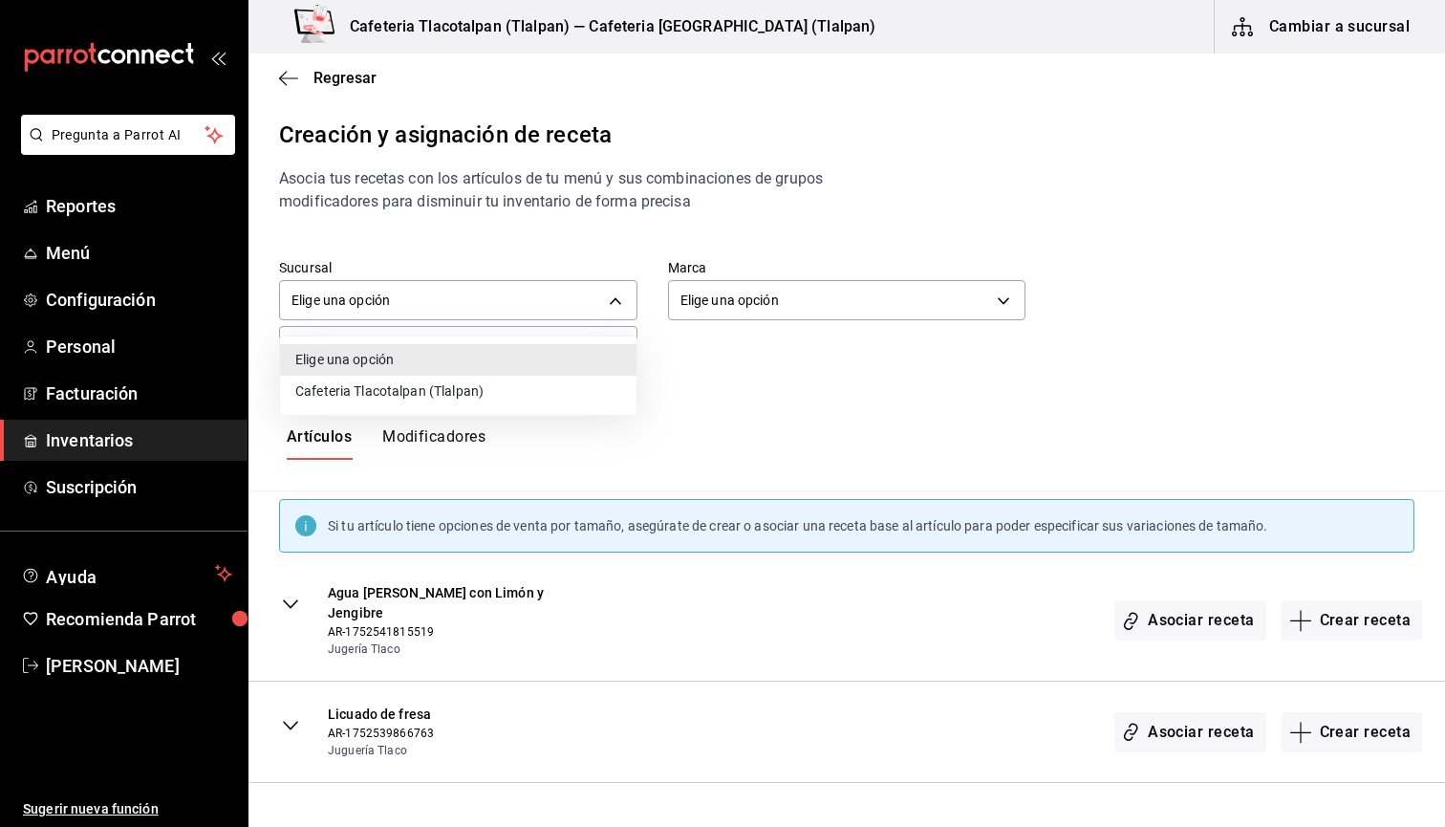
click at [390, 378] on li "Cafeteria Tlacotalpan (Tlalpan)" at bounding box center [458, 392] width 357 height 32
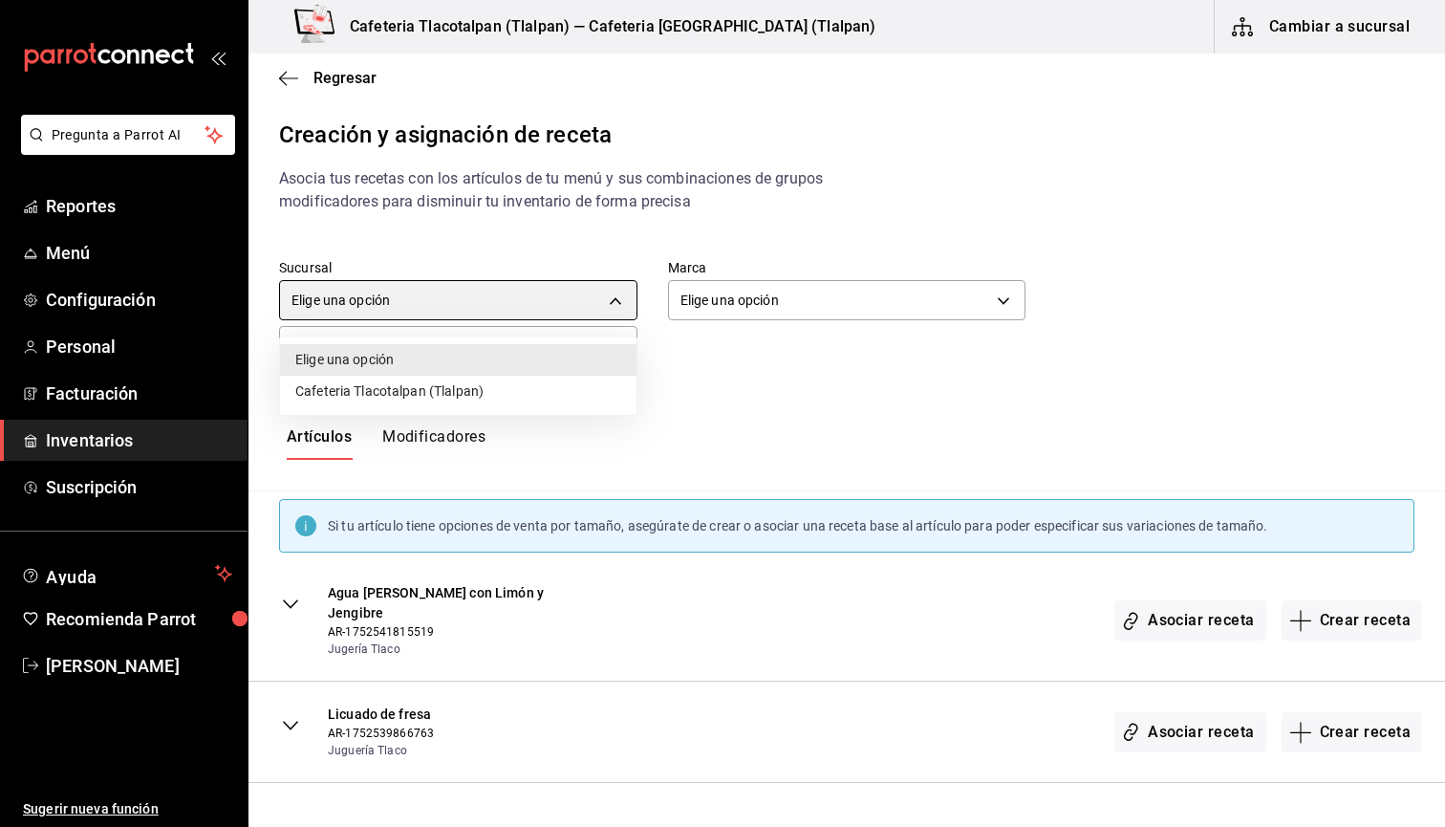
type input "2b71c1e9-ffa4-43c0-8728-9085addb2ab1"
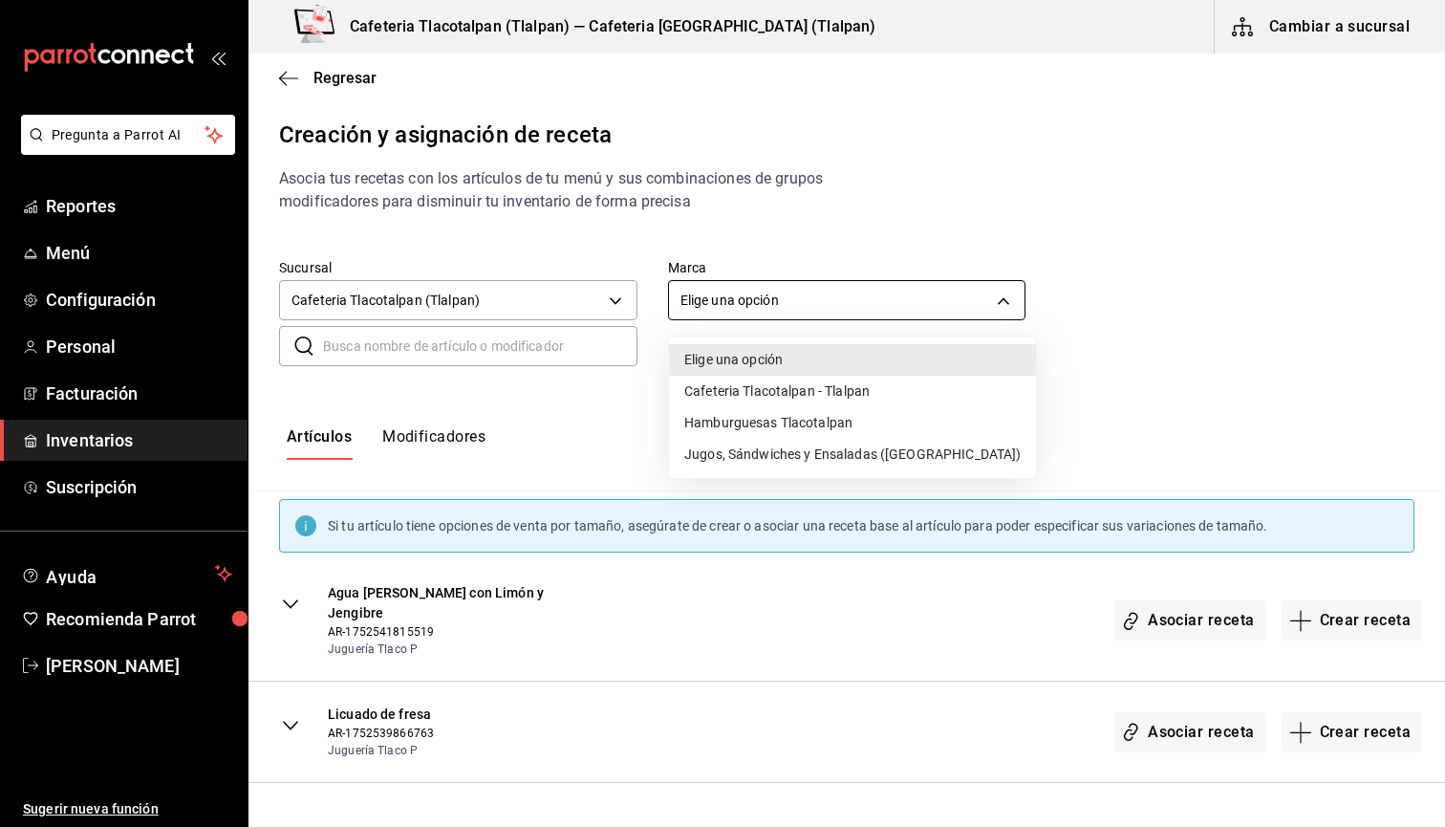
click at [699, 292] on body "Pregunta a Parrot AI Reportes Menú Configuración Personal Facturación Inventari…" at bounding box center [722, 397] width 1445 height 794
click at [711, 399] on li "Cafeteria Tlacotalpan - Tlalpan" at bounding box center [852, 392] width 367 height 32
type input "ec576109-29d1-42df-b2ca-5becddbd2efe"
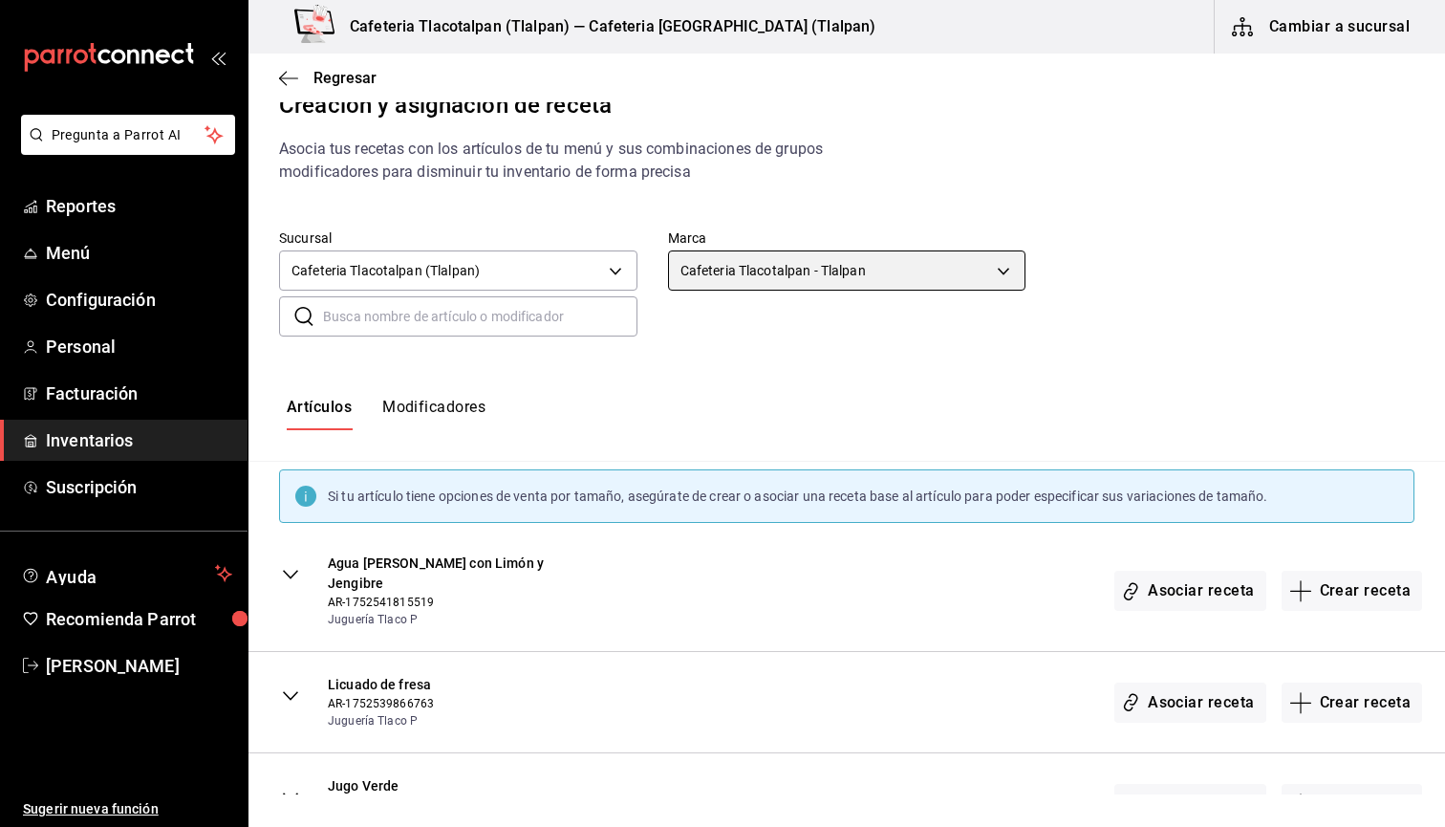
scroll to position [32, 0]
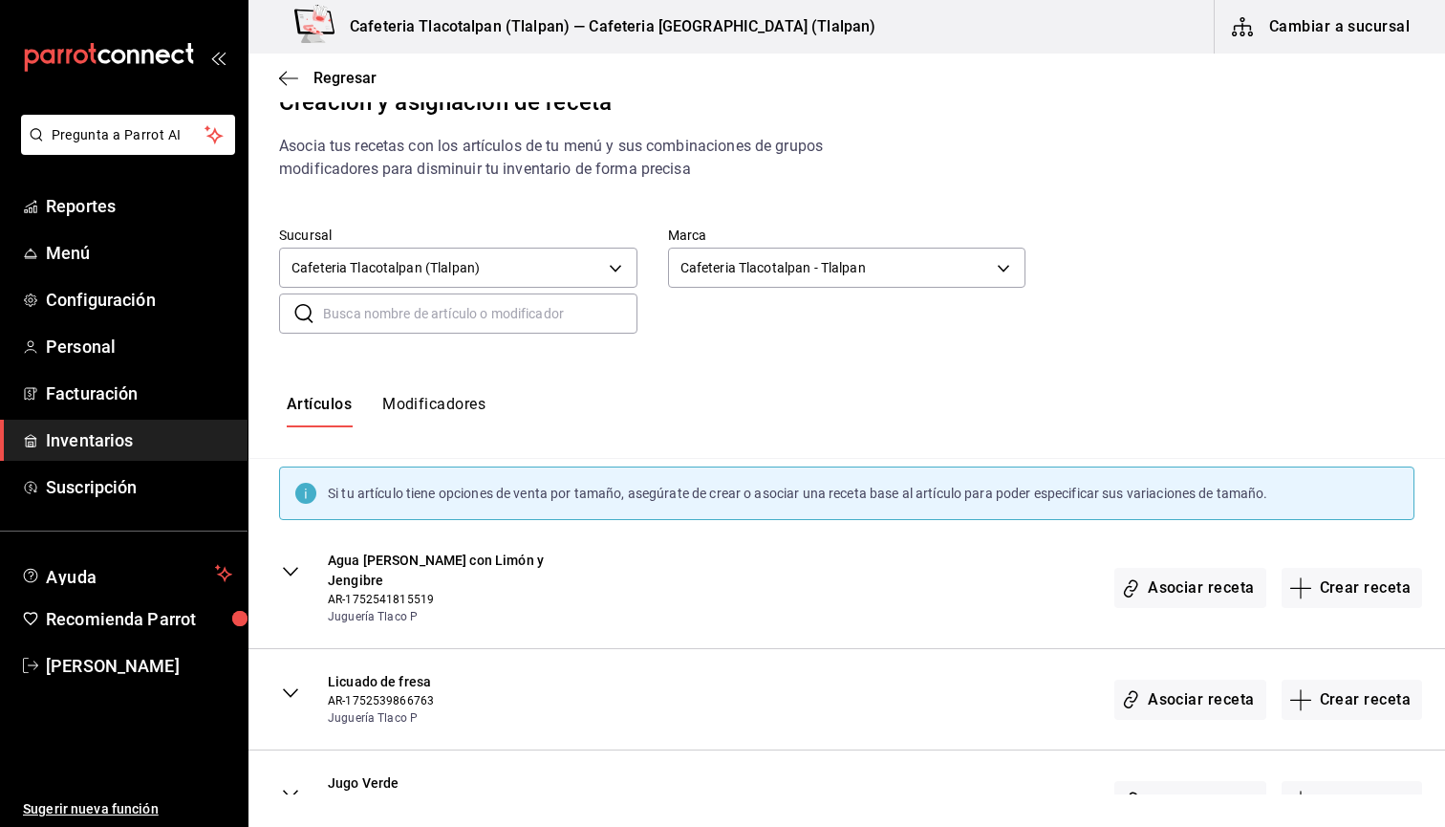
click at [434, 310] on input "text" at bounding box center [480, 313] width 314 height 38
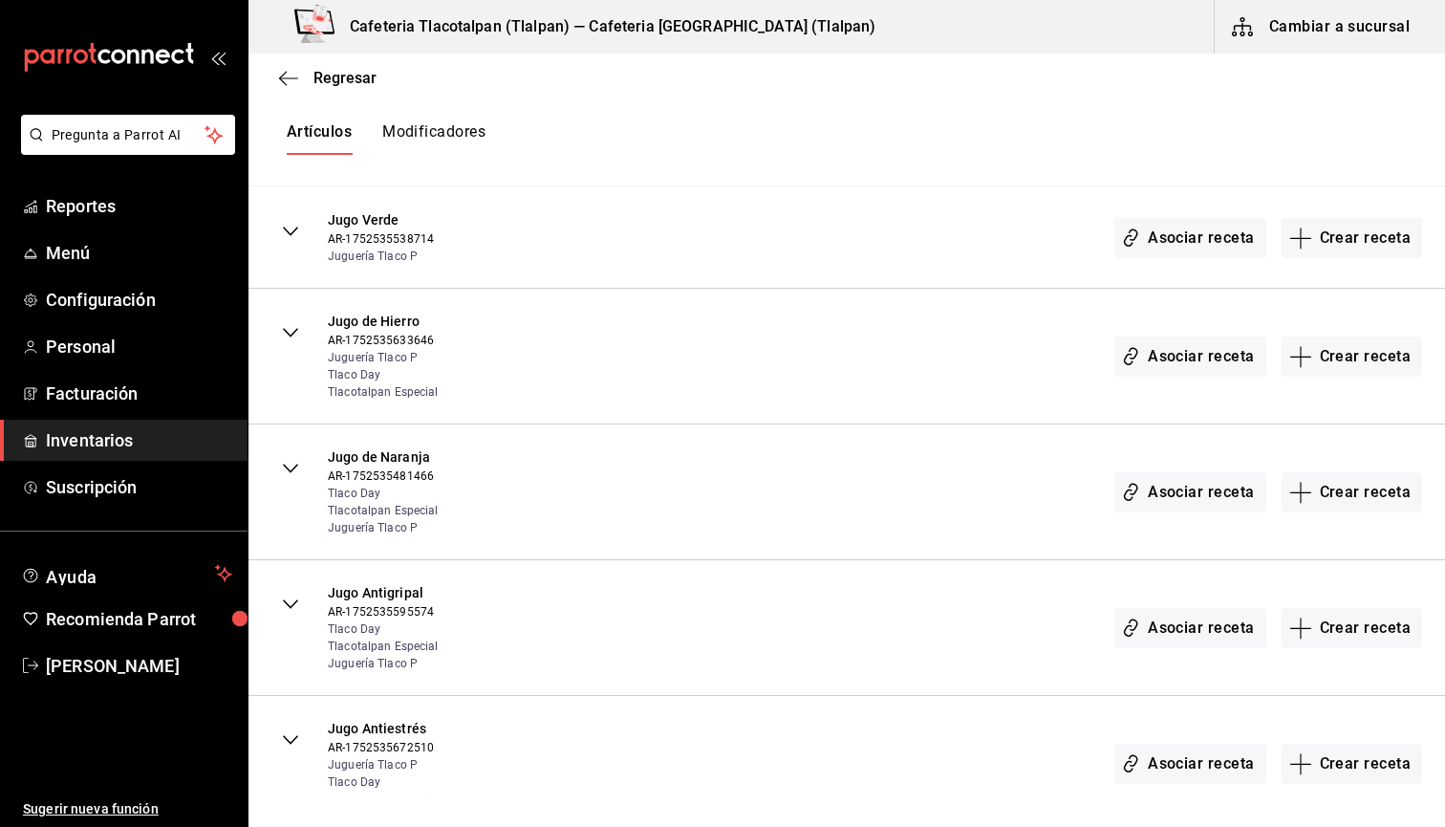
scroll to position [376, 0]
type input "Jugo"
click at [1202, 490] on button "Asociar receta" at bounding box center [1189, 489] width 151 height 40
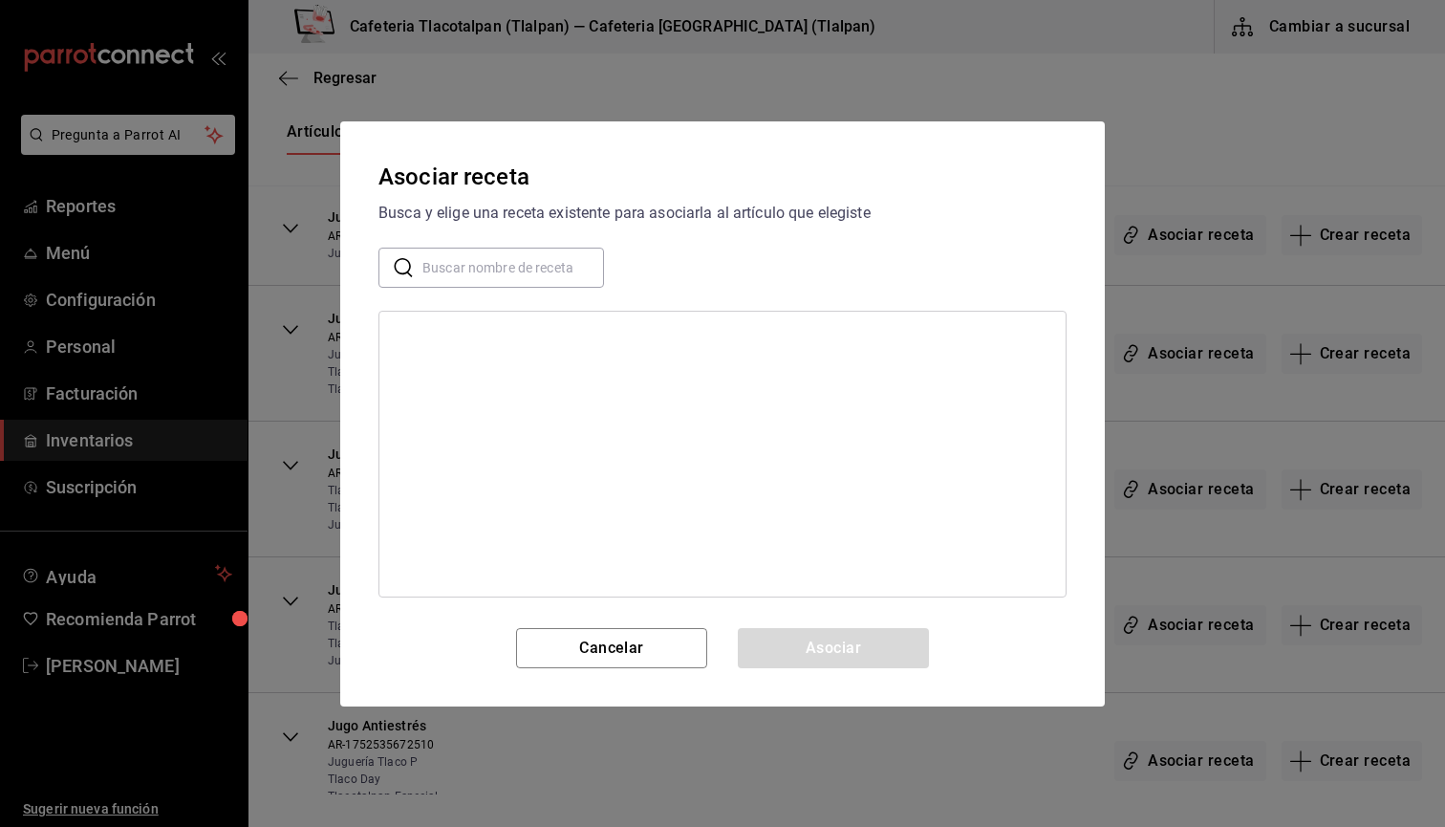
click at [504, 269] on input "text" at bounding box center [513, 267] width 182 height 38
type input "Naranja"
click at [465, 338] on div "Jugo de Naranja 500ml" at bounding box center [465, 337] width 141 height 20
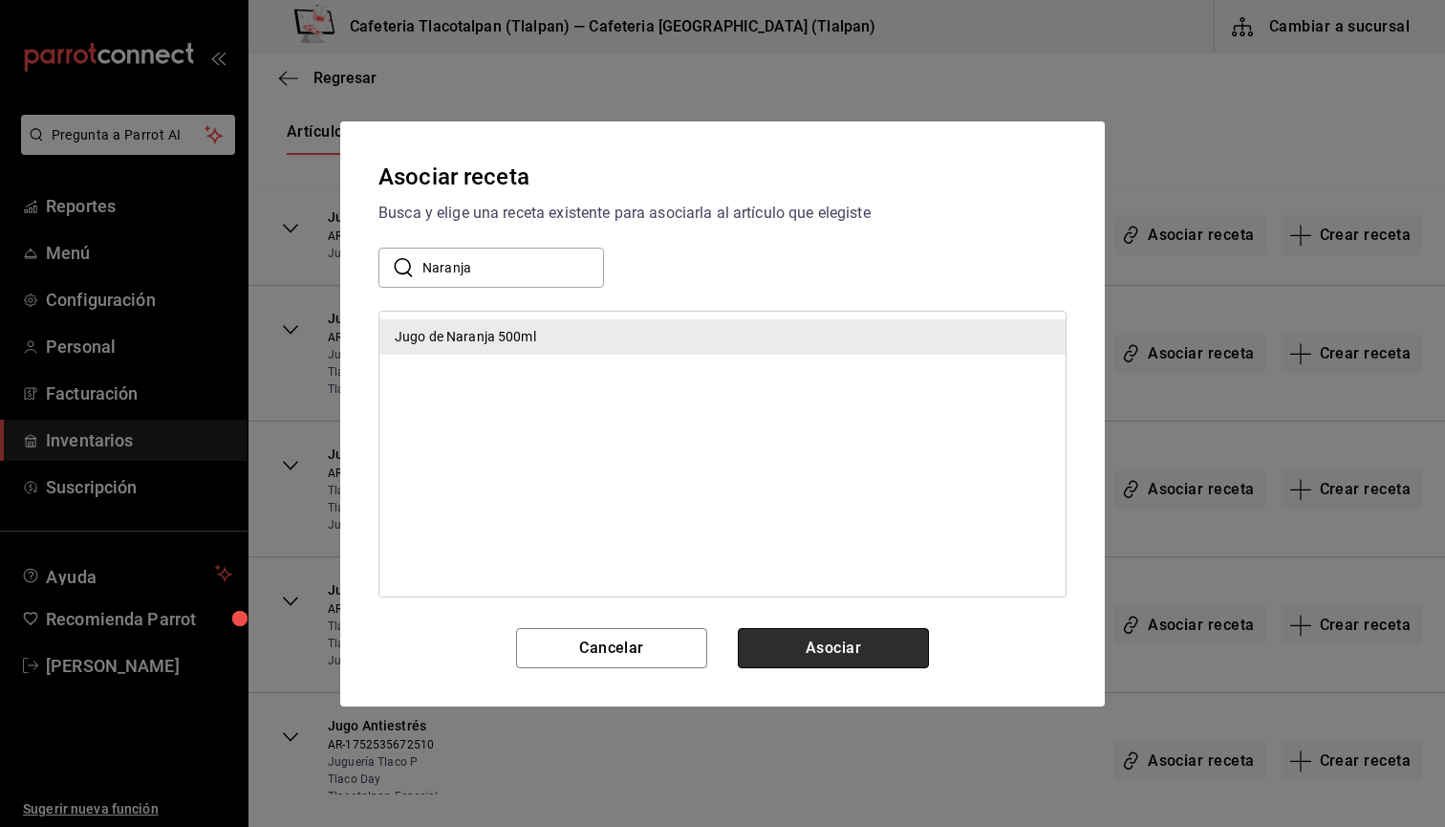
click at [781, 664] on button "Asociar" at bounding box center [833, 648] width 191 height 40
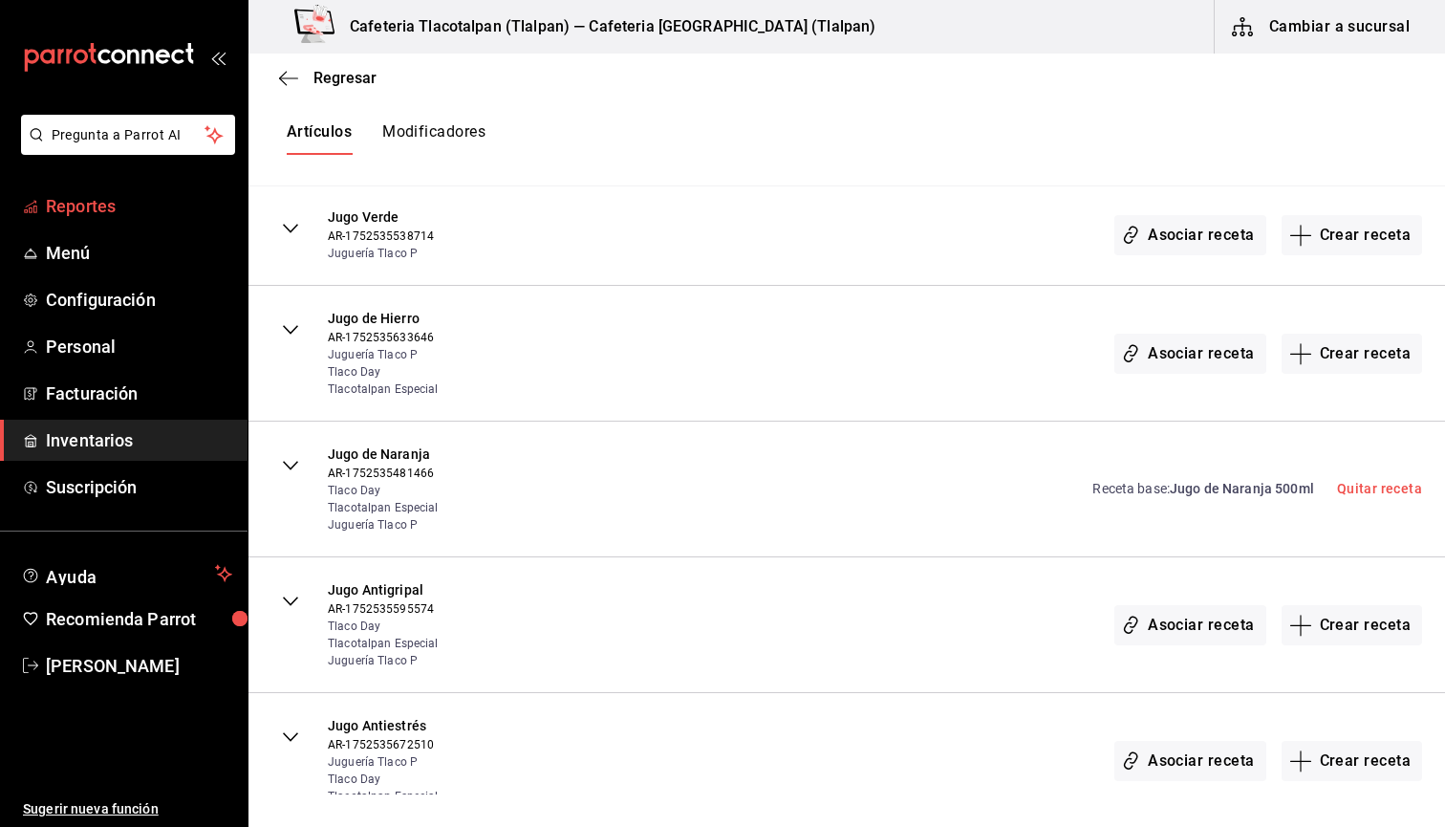
click at [75, 205] on span "Reportes" at bounding box center [139, 206] width 186 height 26
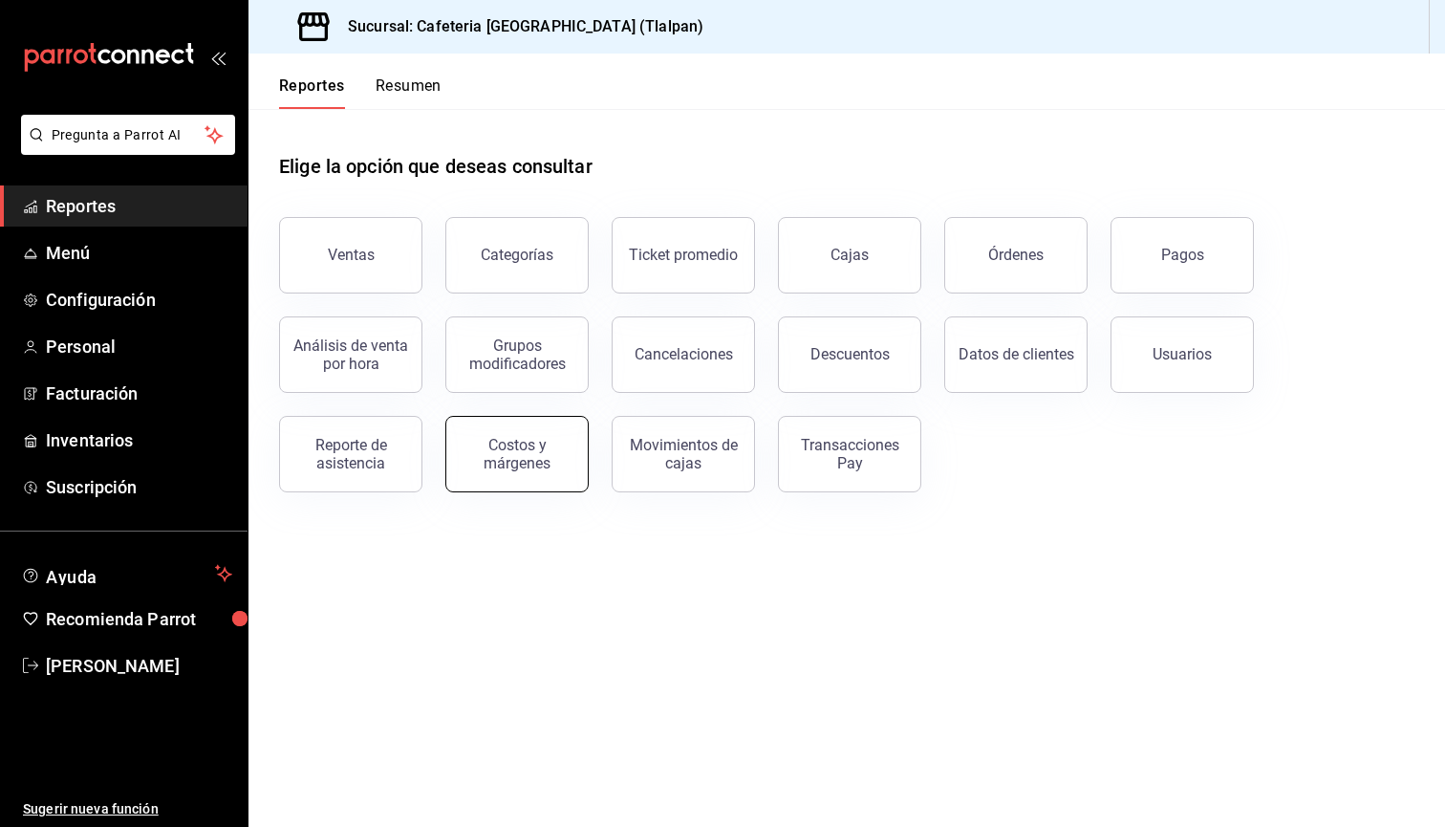
click at [559, 470] on button "Costos y márgenes" at bounding box center [516, 454] width 143 height 76
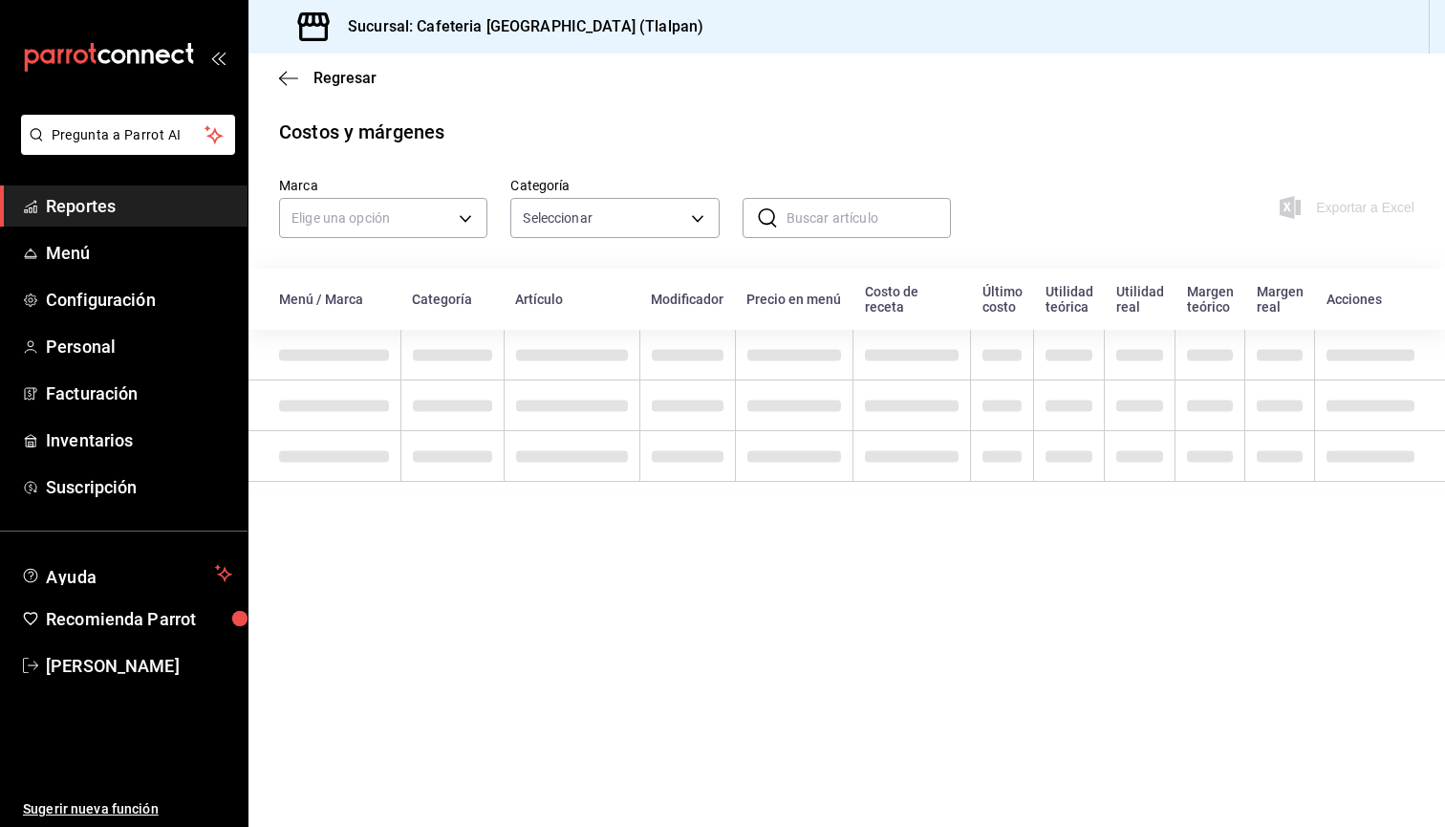
click at [803, 212] on input "text" at bounding box center [869, 218] width 164 height 38
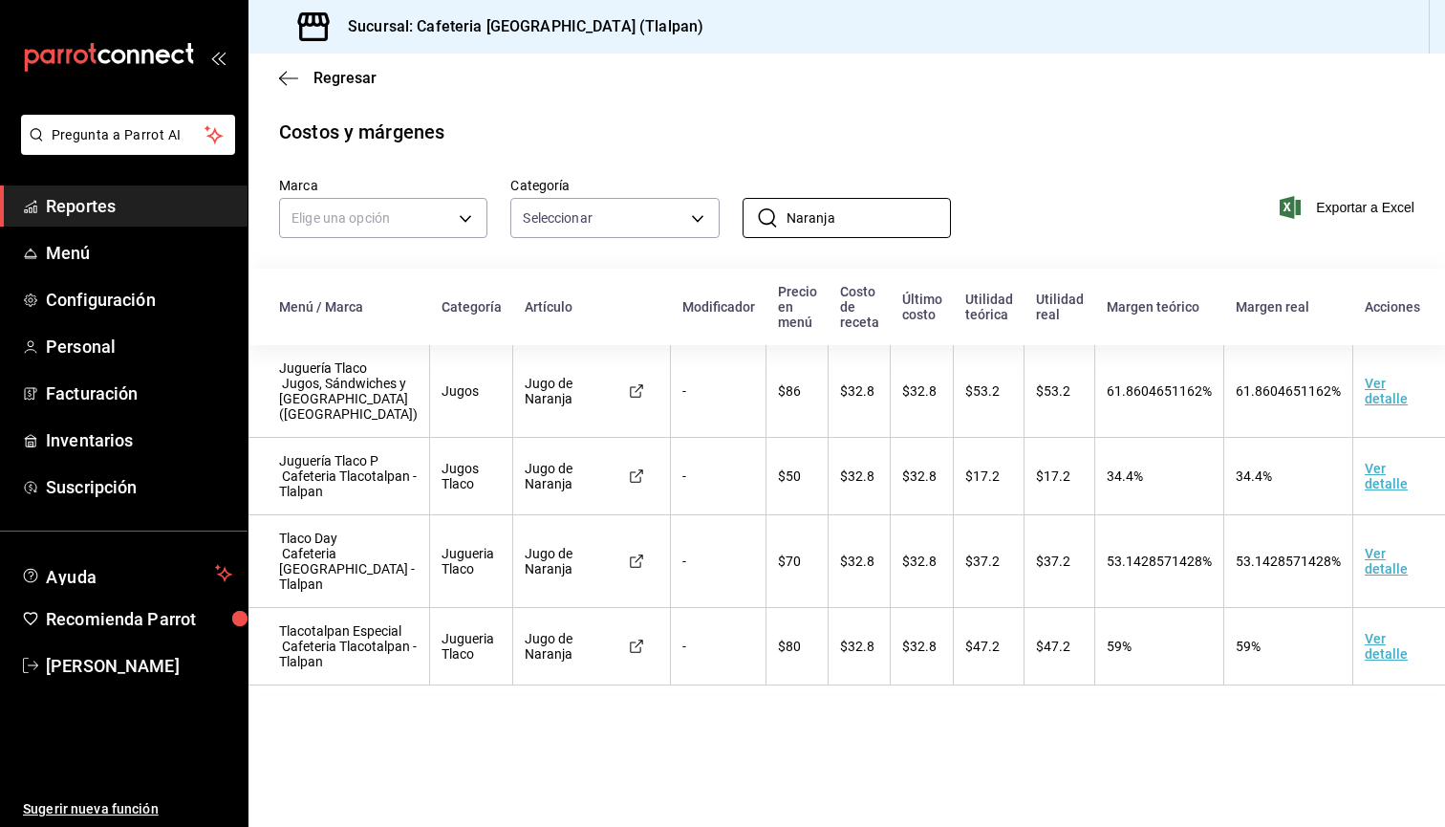
type input "Naranja"
click at [1114, 393] on span "61.8604651162%" at bounding box center [1159, 390] width 105 height 15
click at [1114, 394] on span "61.8604651162%" at bounding box center [1159, 390] width 105 height 15
click at [838, 483] on td "$32.8" at bounding box center [860, 476] width 62 height 77
click at [770, 679] on td "$80" at bounding box center [798, 646] width 62 height 77
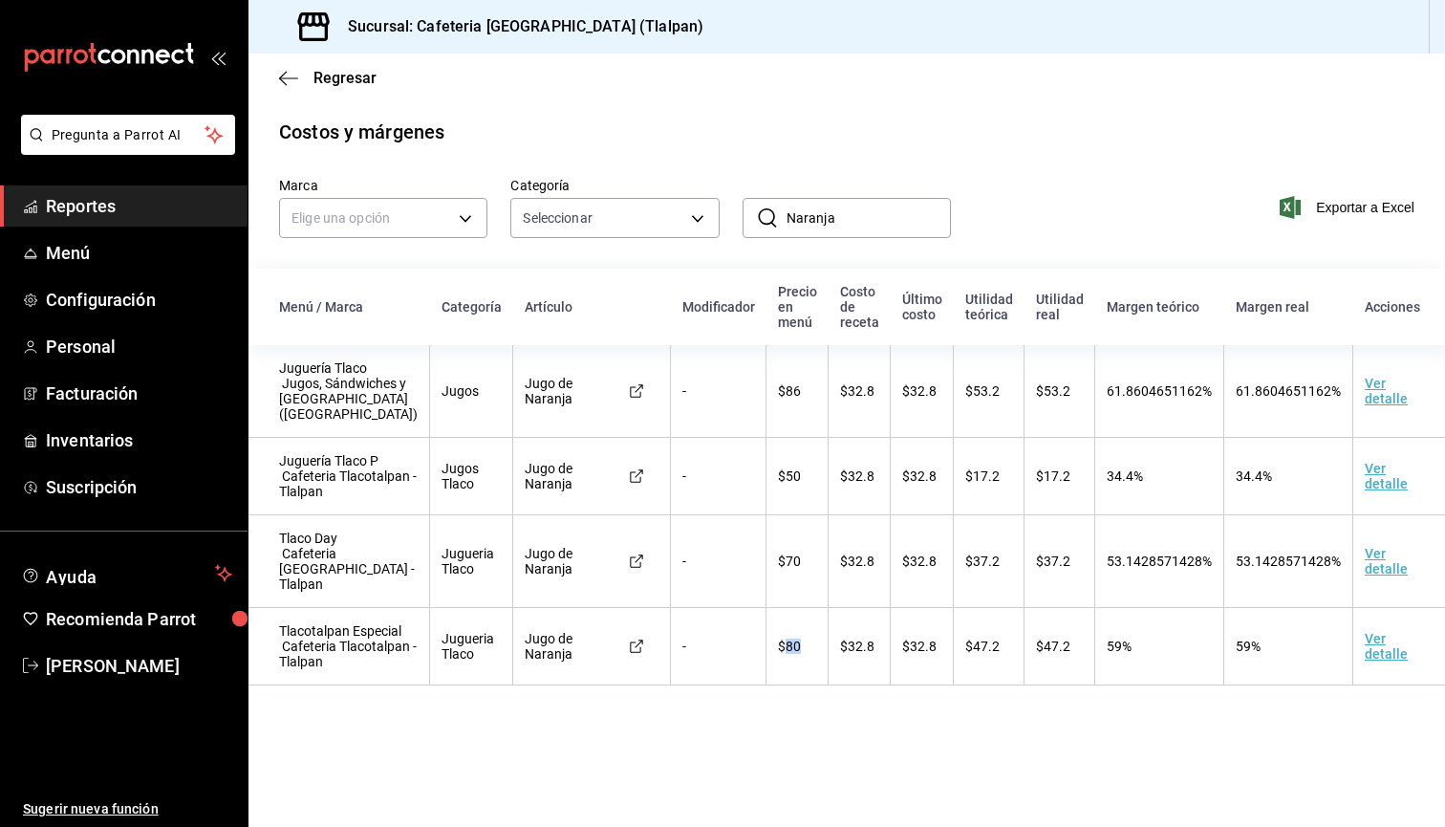
click at [770, 679] on td "$80" at bounding box center [798, 646] width 62 height 77
click at [1107, 654] on span "59%" at bounding box center [1119, 645] width 25 height 15
click at [1108, 654] on span "59%" at bounding box center [1119, 645] width 25 height 15
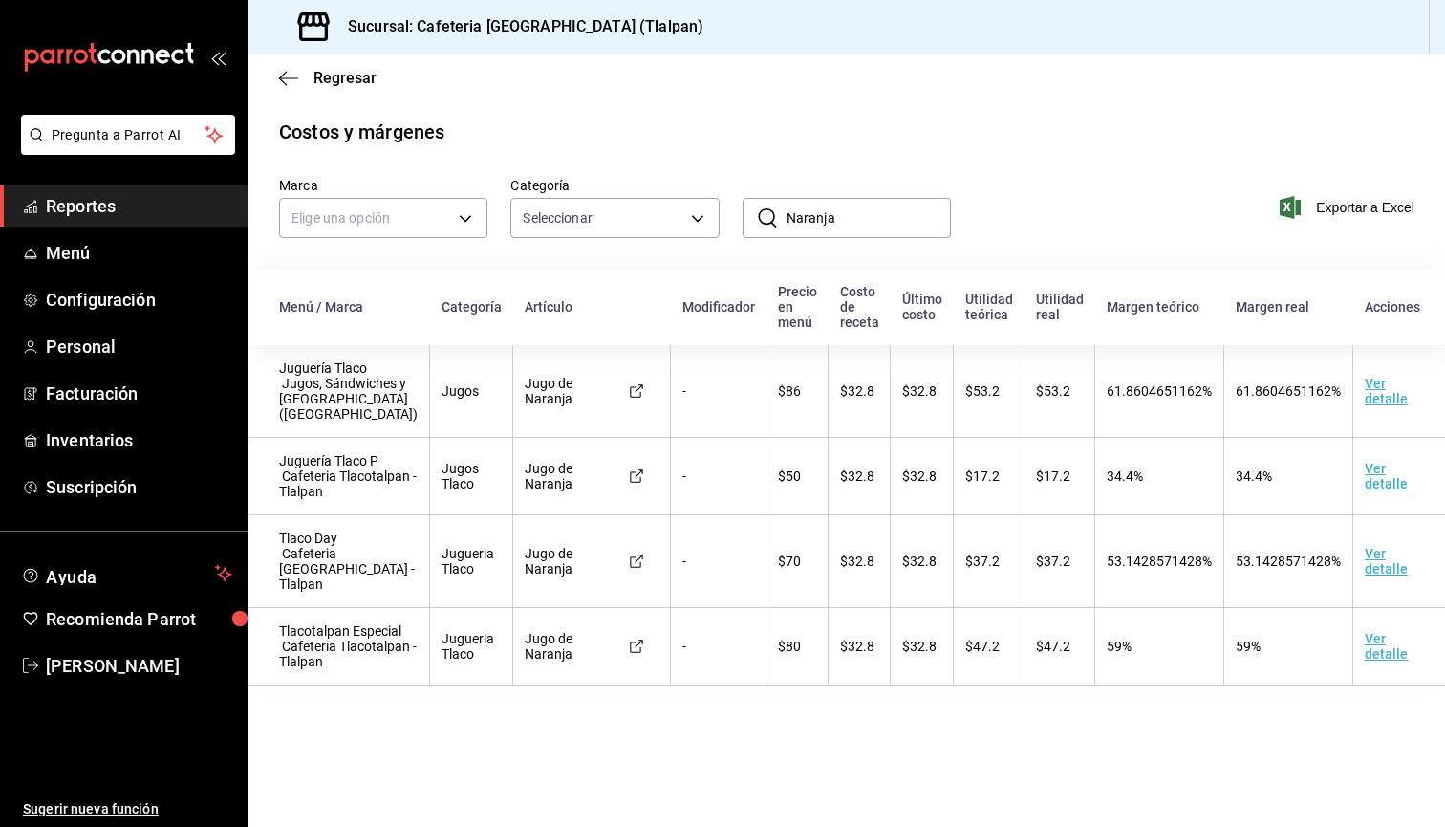
click at [841, 680] on td "$32.8" at bounding box center [860, 646] width 62 height 77
click at [1107, 654] on span "59%" at bounding box center [1119, 645] width 25 height 15
click at [1083, 799] on main "Regresar Costos y márgenes Marca Elige una opción Categoría Seleccionar ​ Naran…" at bounding box center [847, 440] width 1197 height 773
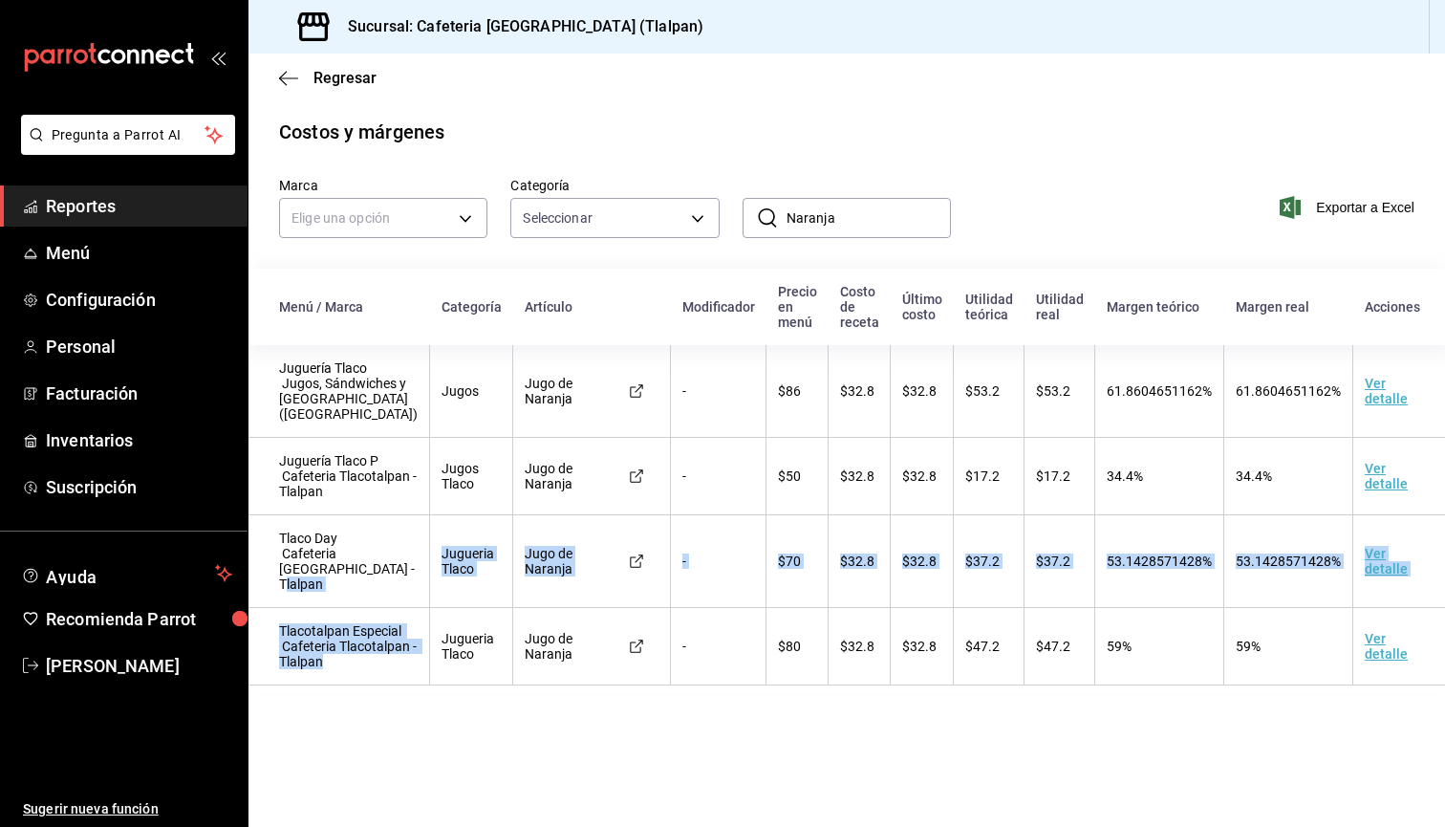
drag, startPoint x: 348, startPoint y: 703, endPoint x: 267, endPoint y: 613, distance: 121.1
click at [267, 613] on tbody "Juguería Tlaco Jugos, Sándwiches y Ensaladas (Tlacotalpan) Jugos Jugo de Naranj…" at bounding box center [850, 515] width 1202 height 340
click at [104, 354] on span "Personal" at bounding box center [139, 347] width 186 height 26
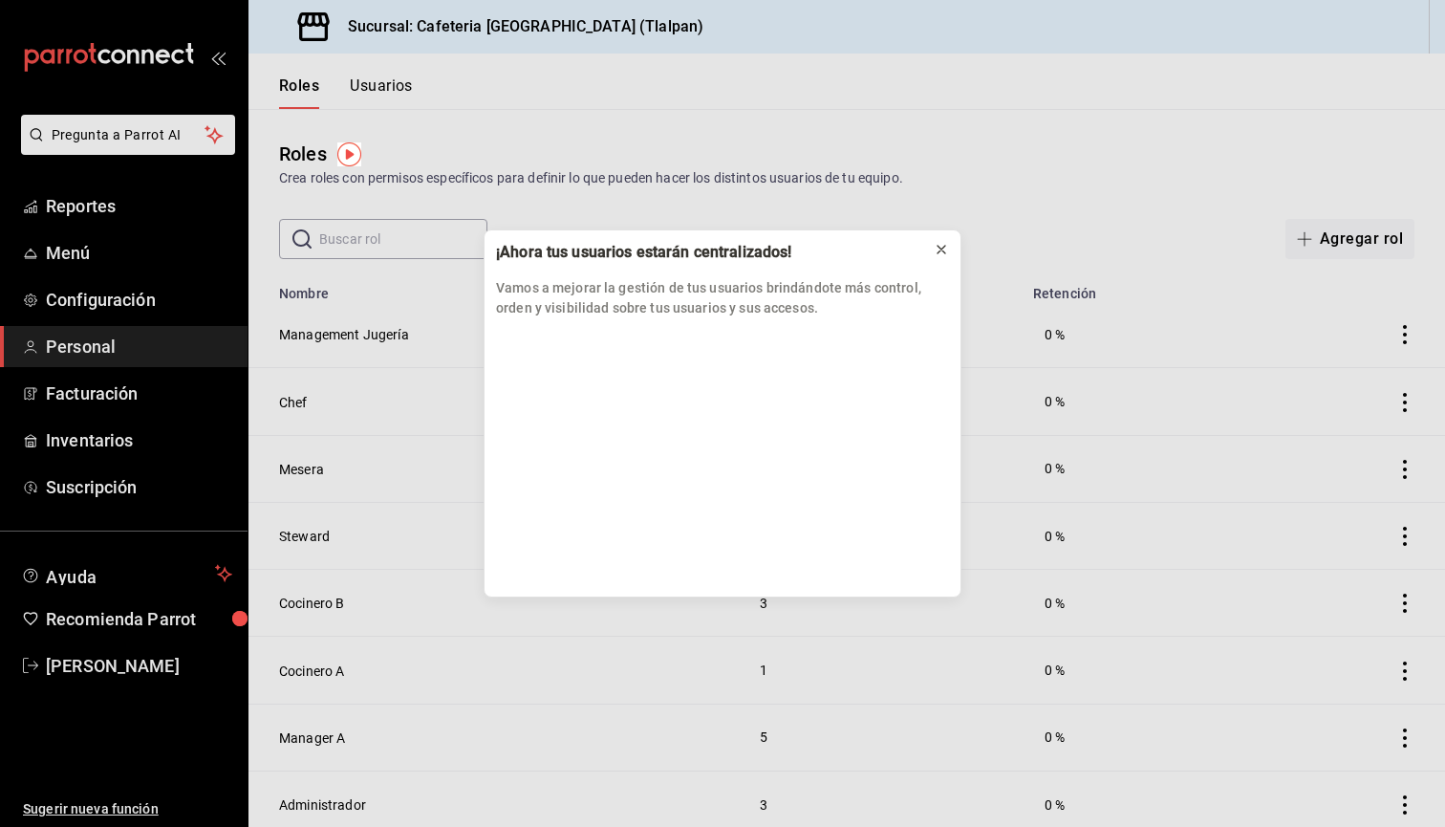
click at [944, 250] on icon at bounding box center [941, 249] width 15 height 15
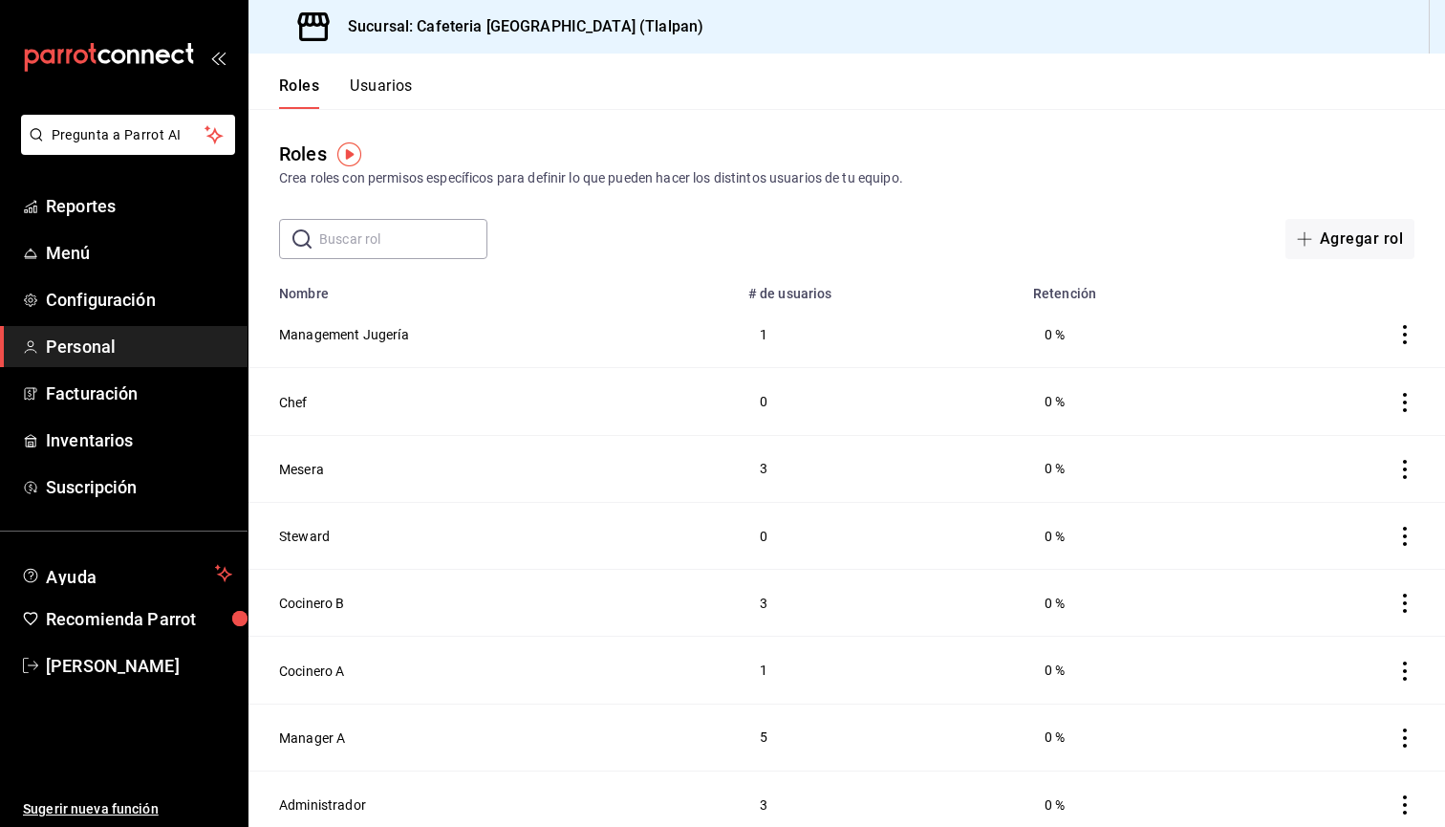
click at [360, 94] on button "Usuarios" at bounding box center [381, 92] width 63 height 32
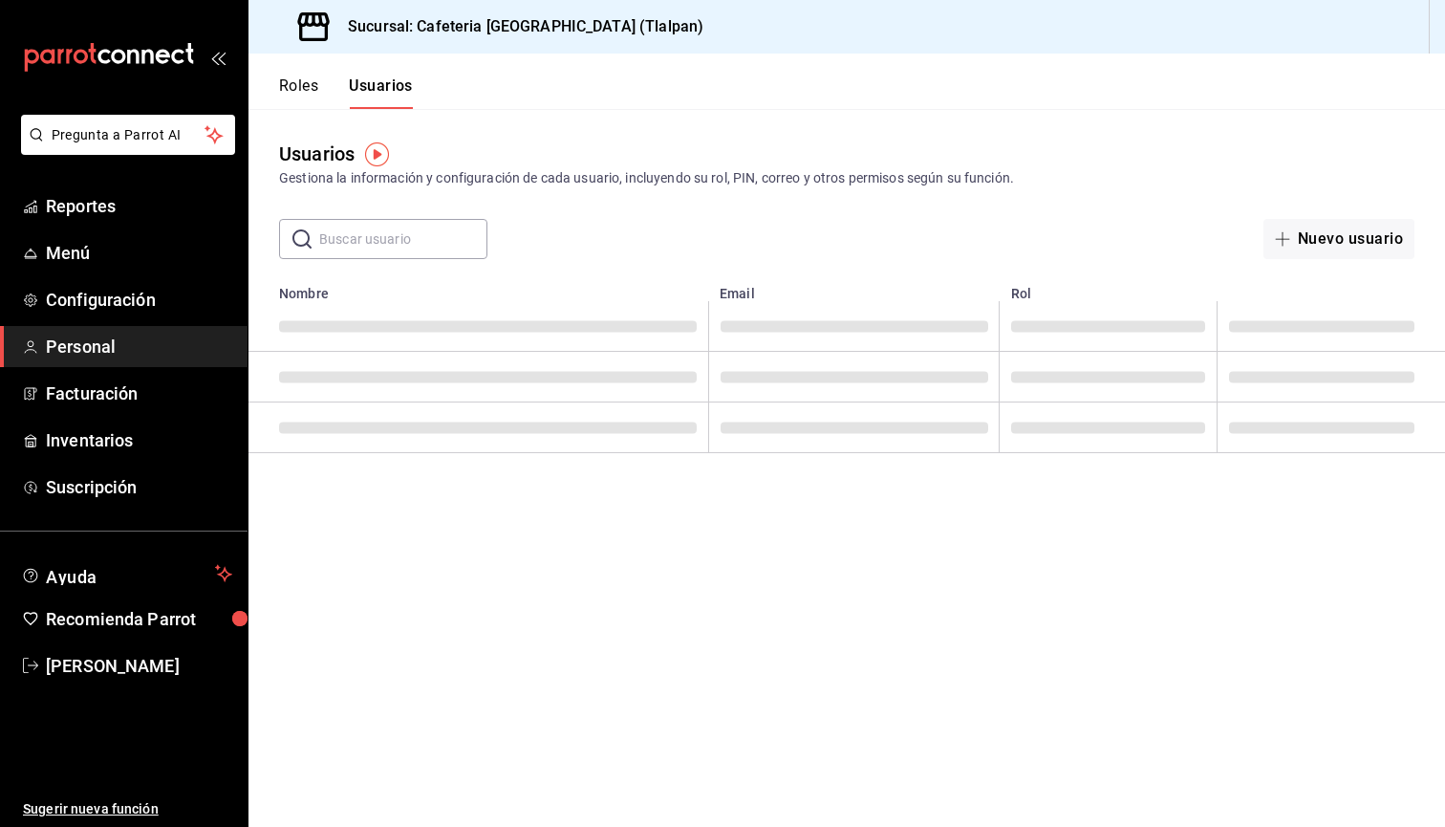
click at [356, 228] on input "text" at bounding box center [403, 239] width 168 height 38
click at [1351, 245] on button "Nuevo usuario" at bounding box center [1339, 239] width 151 height 40
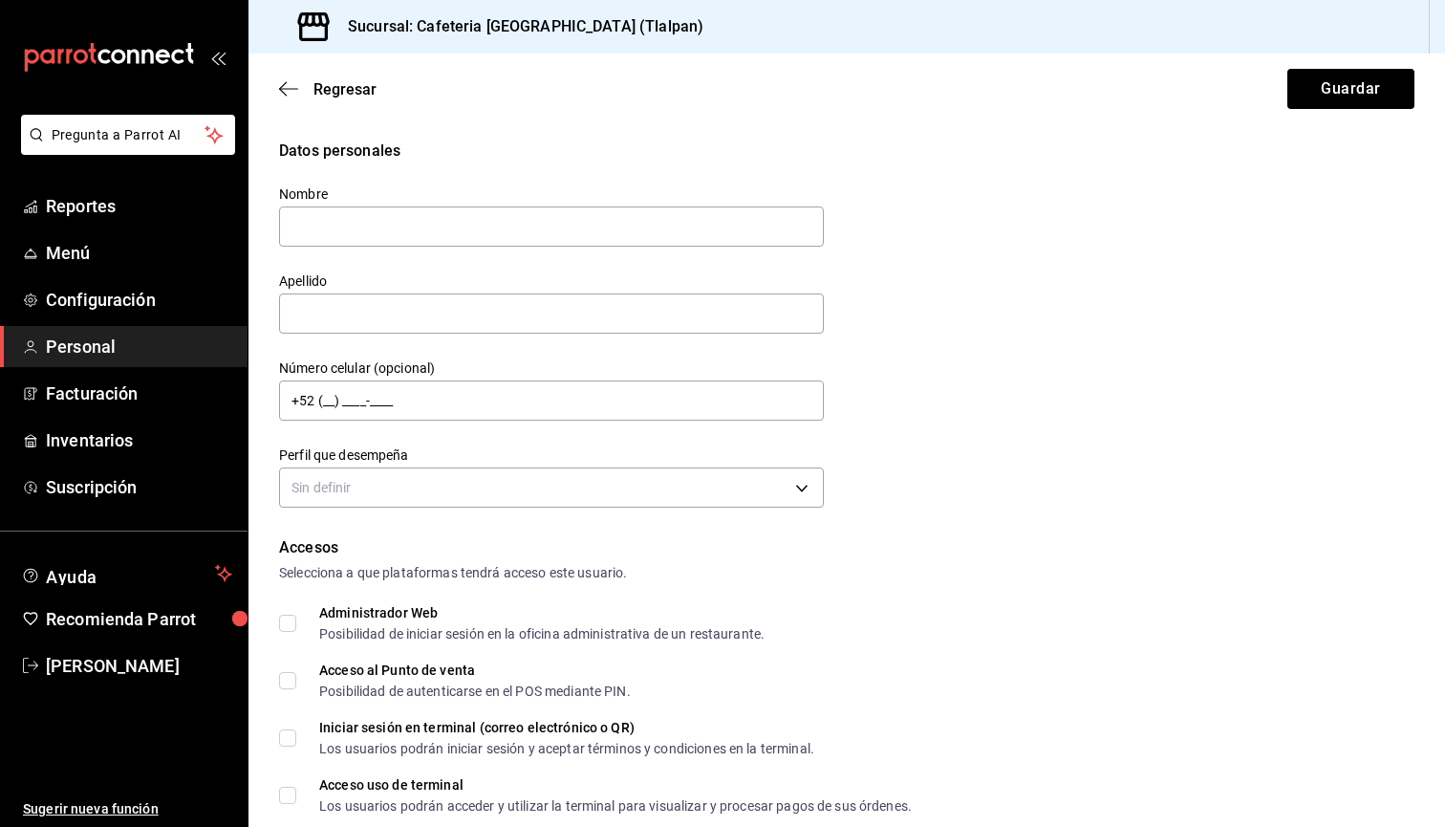
type input "a"
type input "ANABELL"
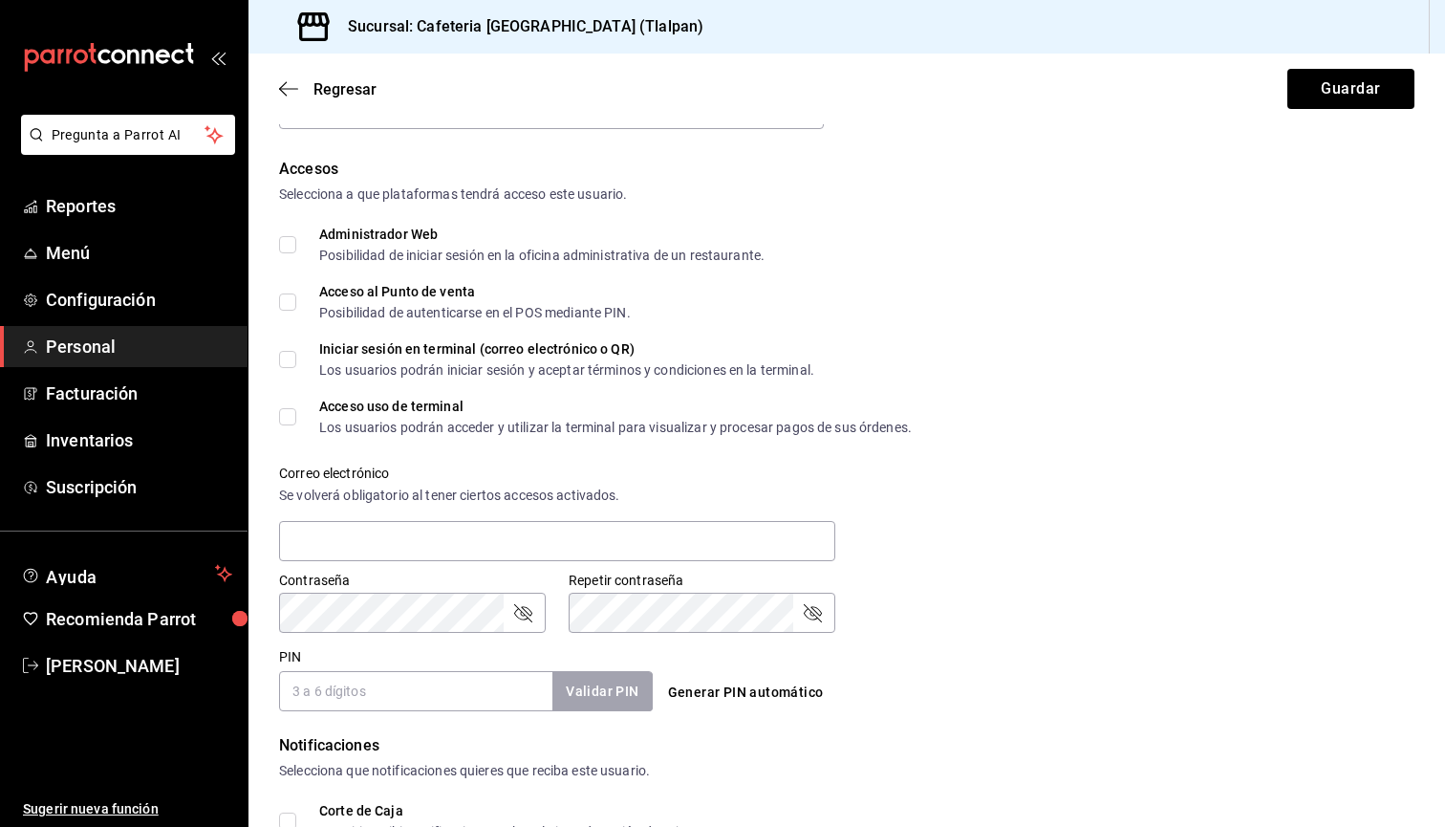
scroll to position [383, 0]
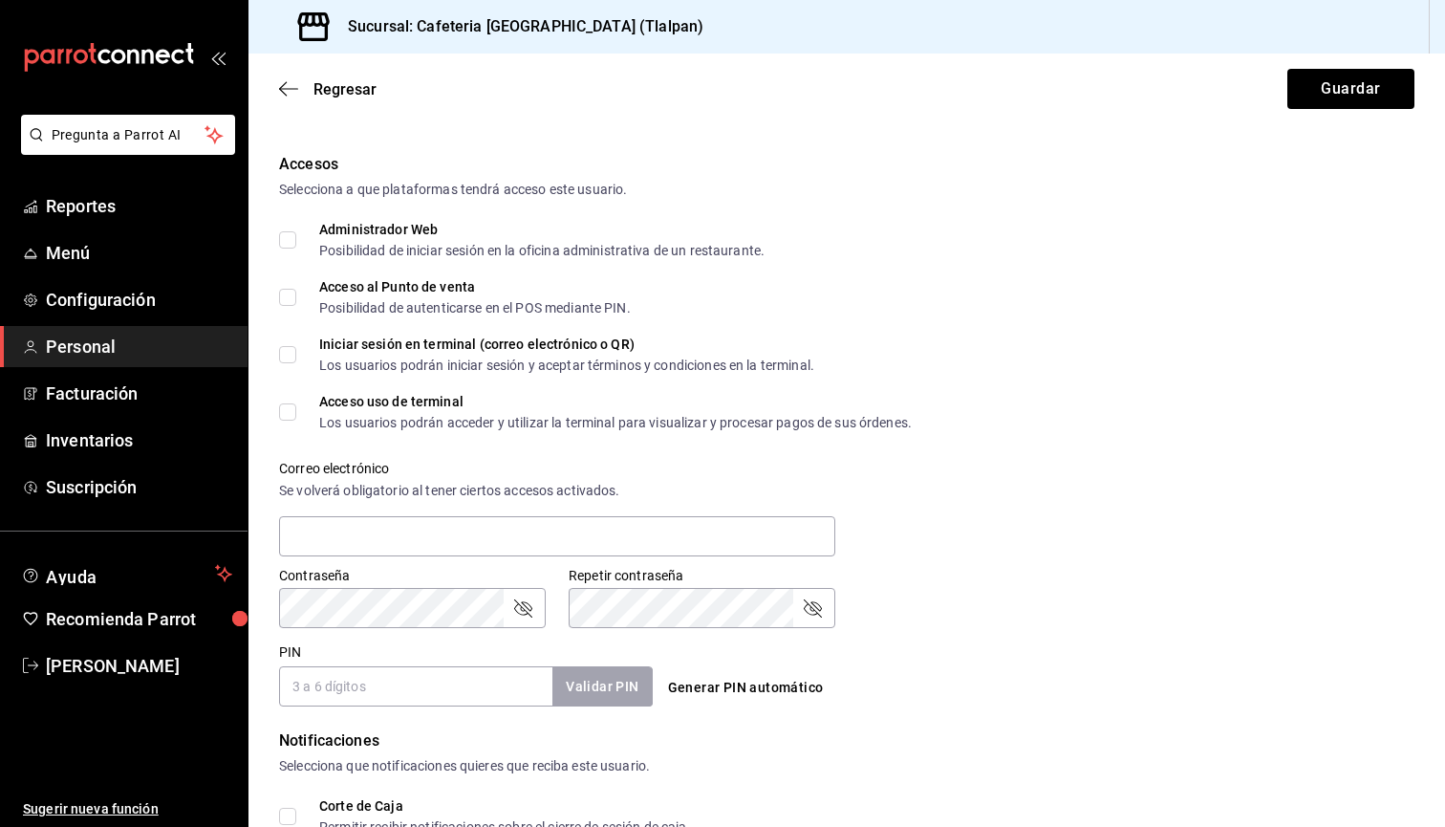
type input "BERNAL"
click at [470, 669] on input "PIN" at bounding box center [415, 686] width 273 height 40
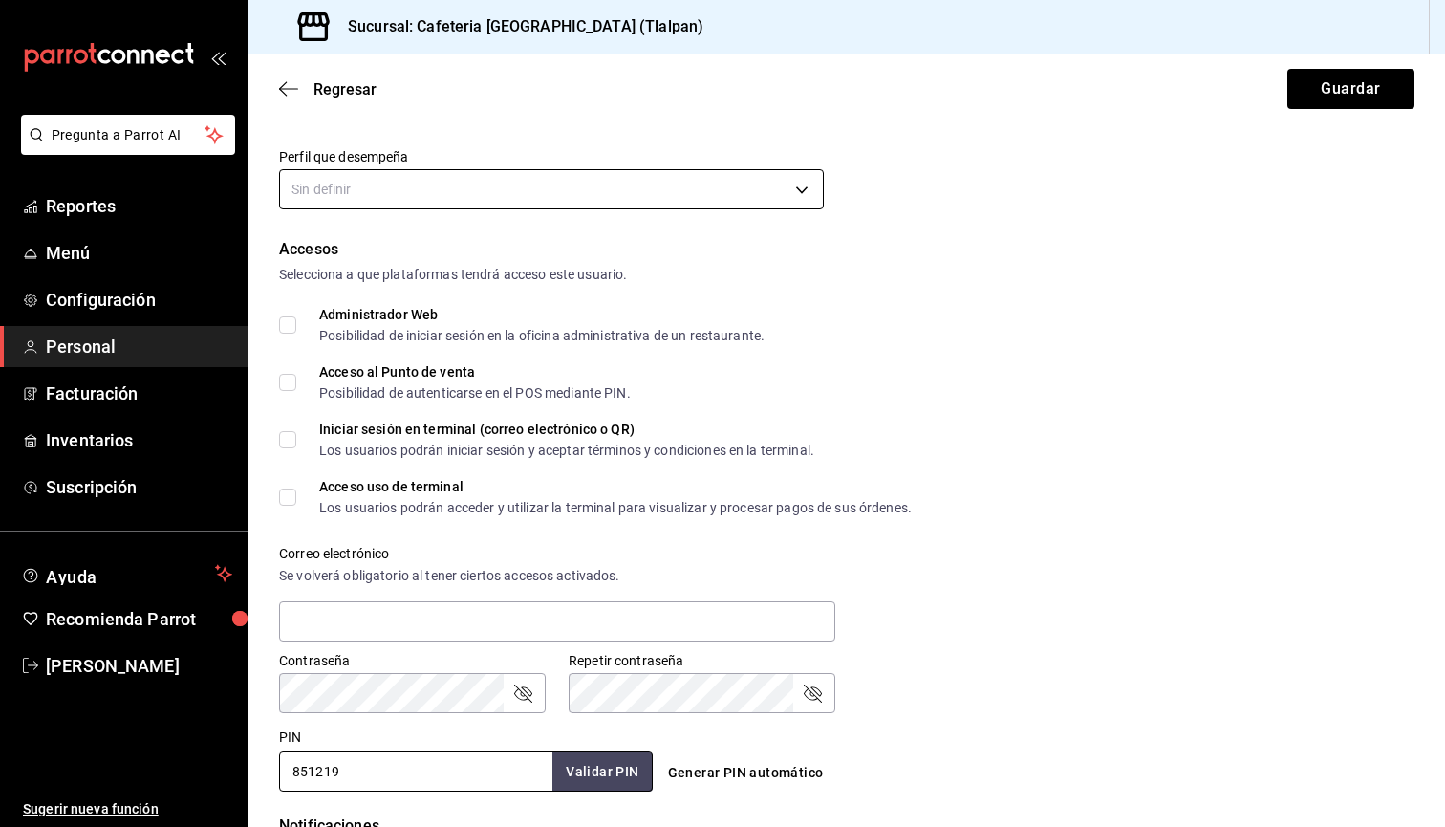
type input "851219"
click at [498, 187] on body "Pregunta a Parrot AI Reportes Menú Configuración Personal Facturación Inventari…" at bounding box center [722, 413] width 1445 height 827
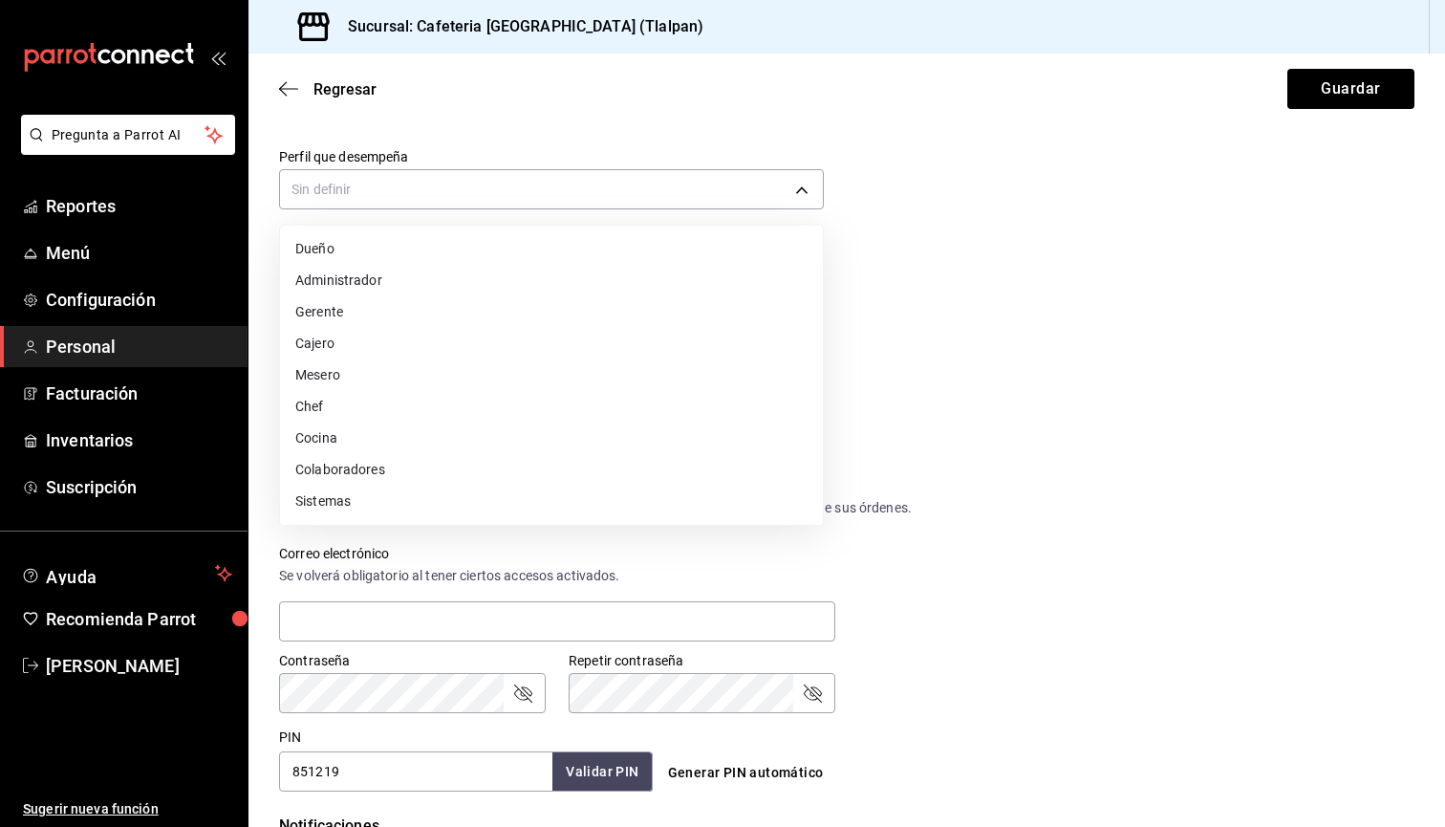
click at [342, 370] on li "Mesero" at bounding box center [551, 375] width 543 height 32
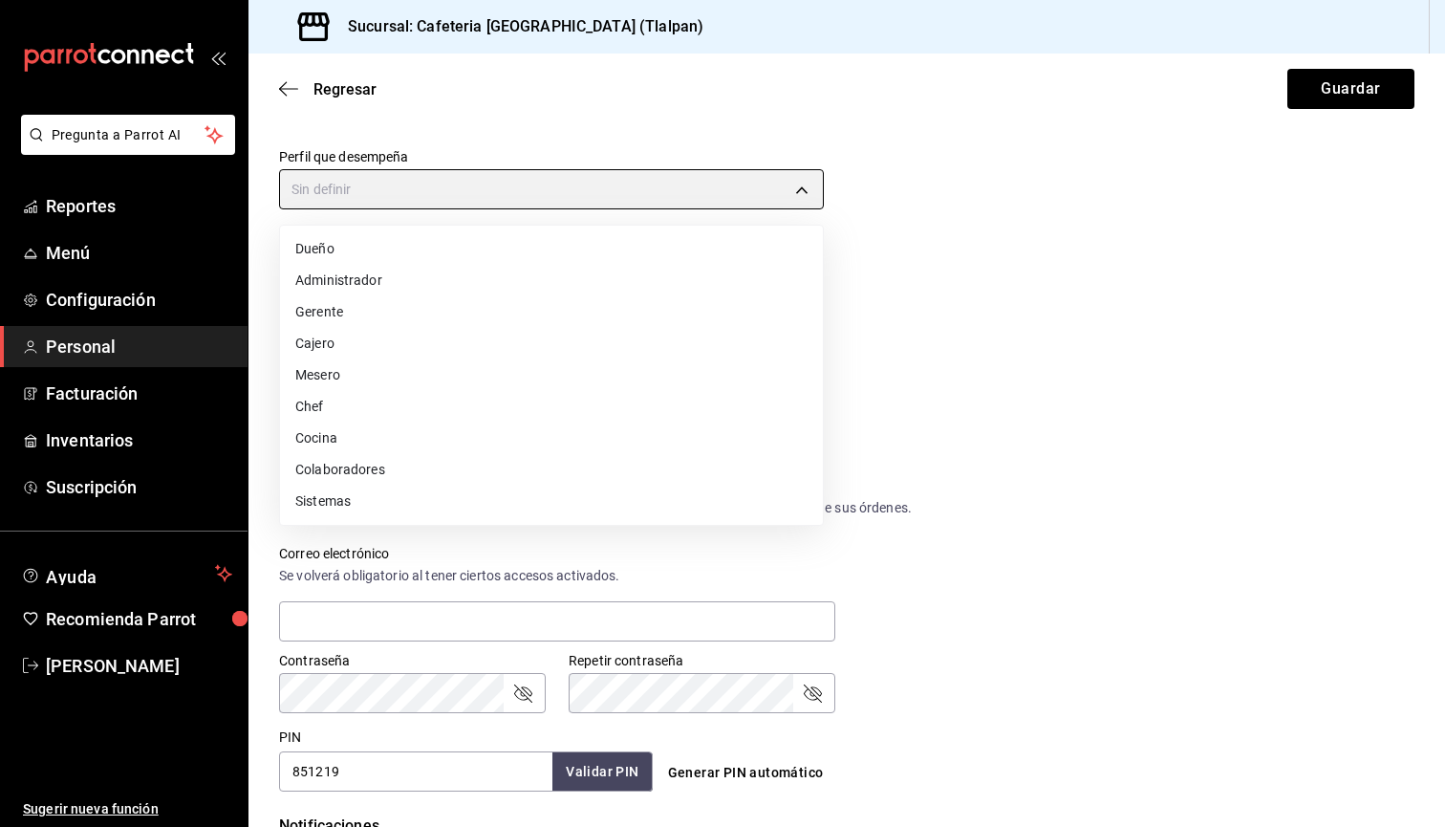
type input "WAITER"
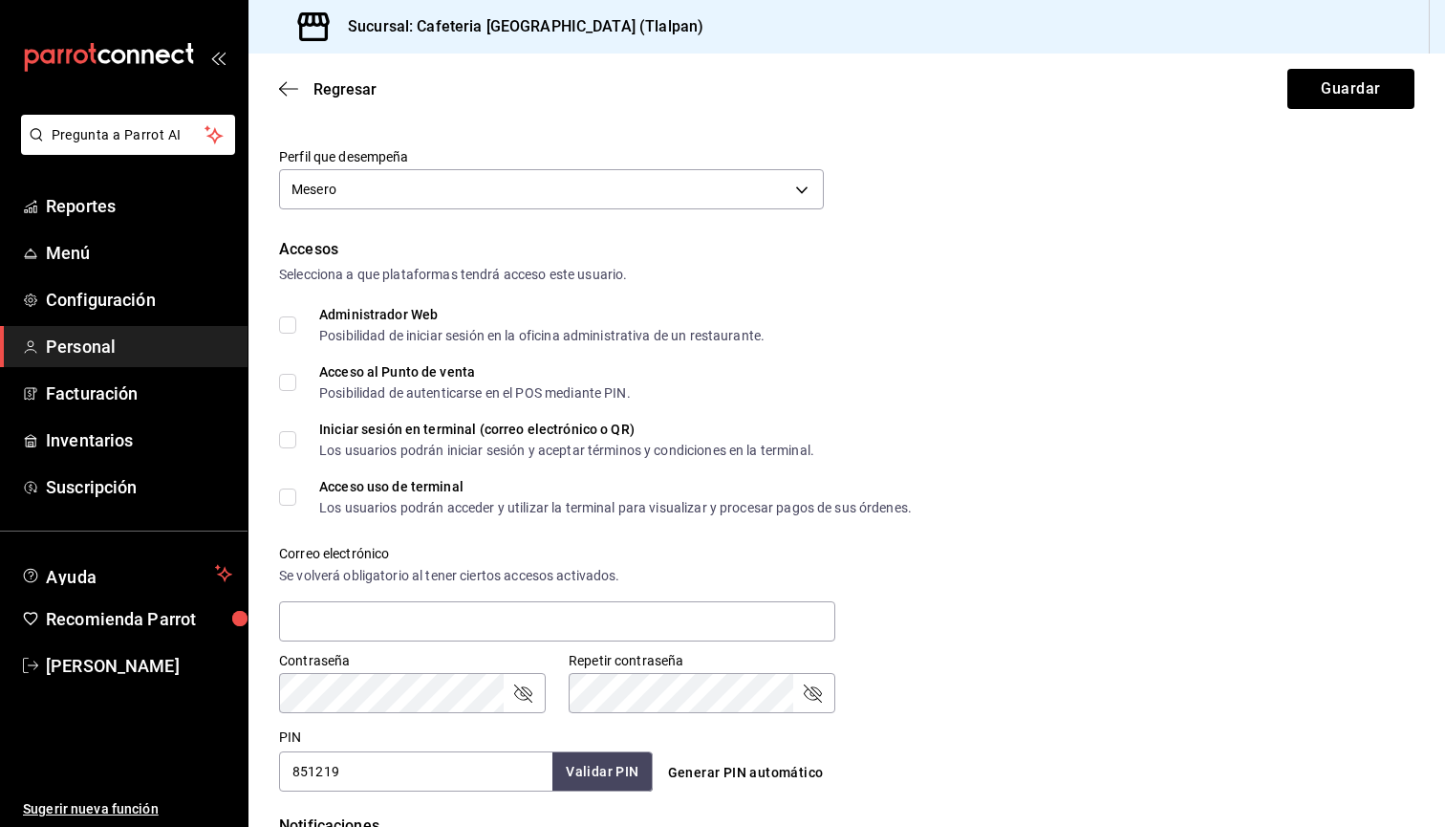
click at [1182, 366] on div "Acceso al Punto de venta Posibilidad de autenticarse en el POS mediante PIN." at bounding box center [846, 382] width 1135 height 34
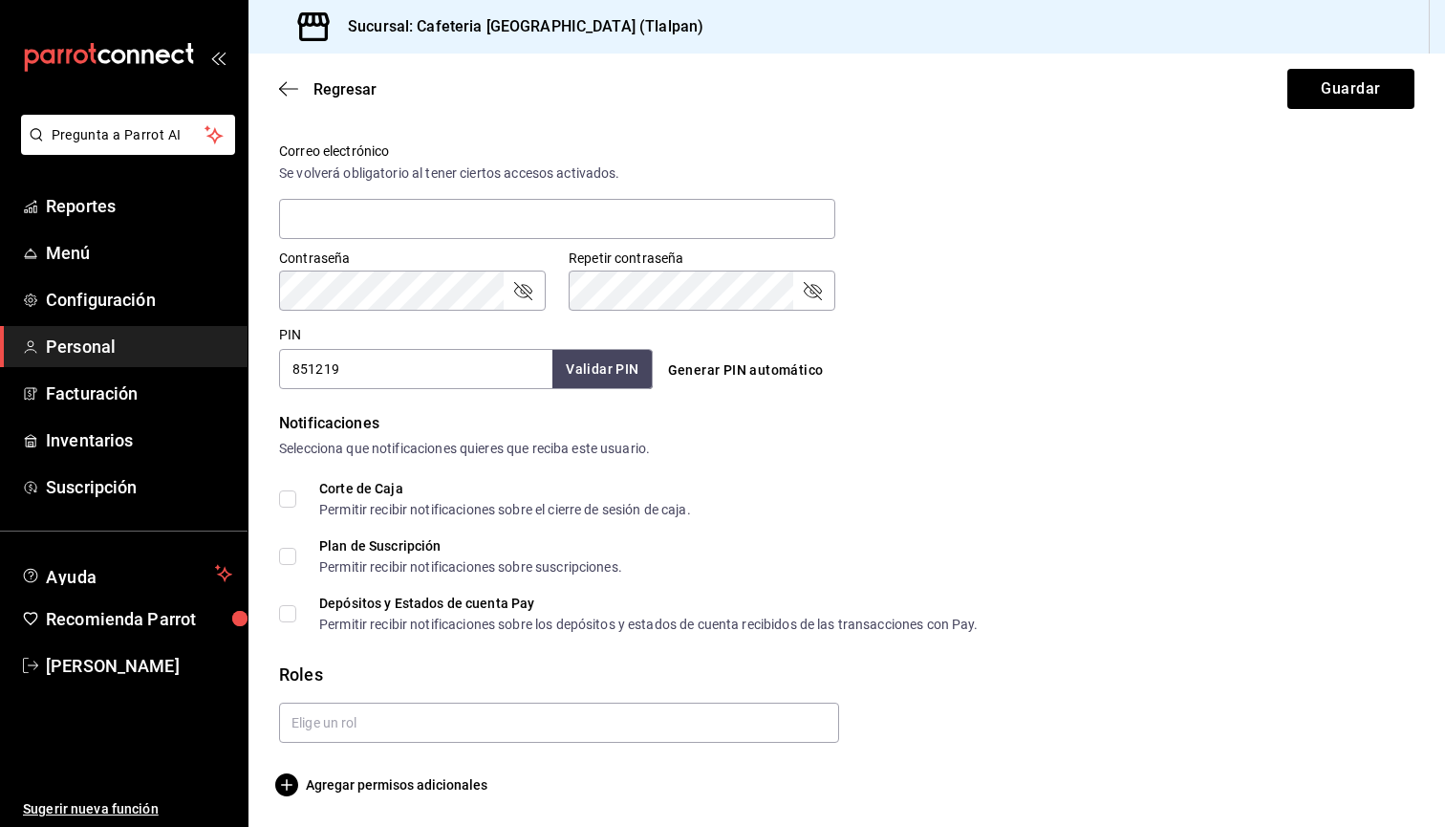
scroll to position [701, 0]
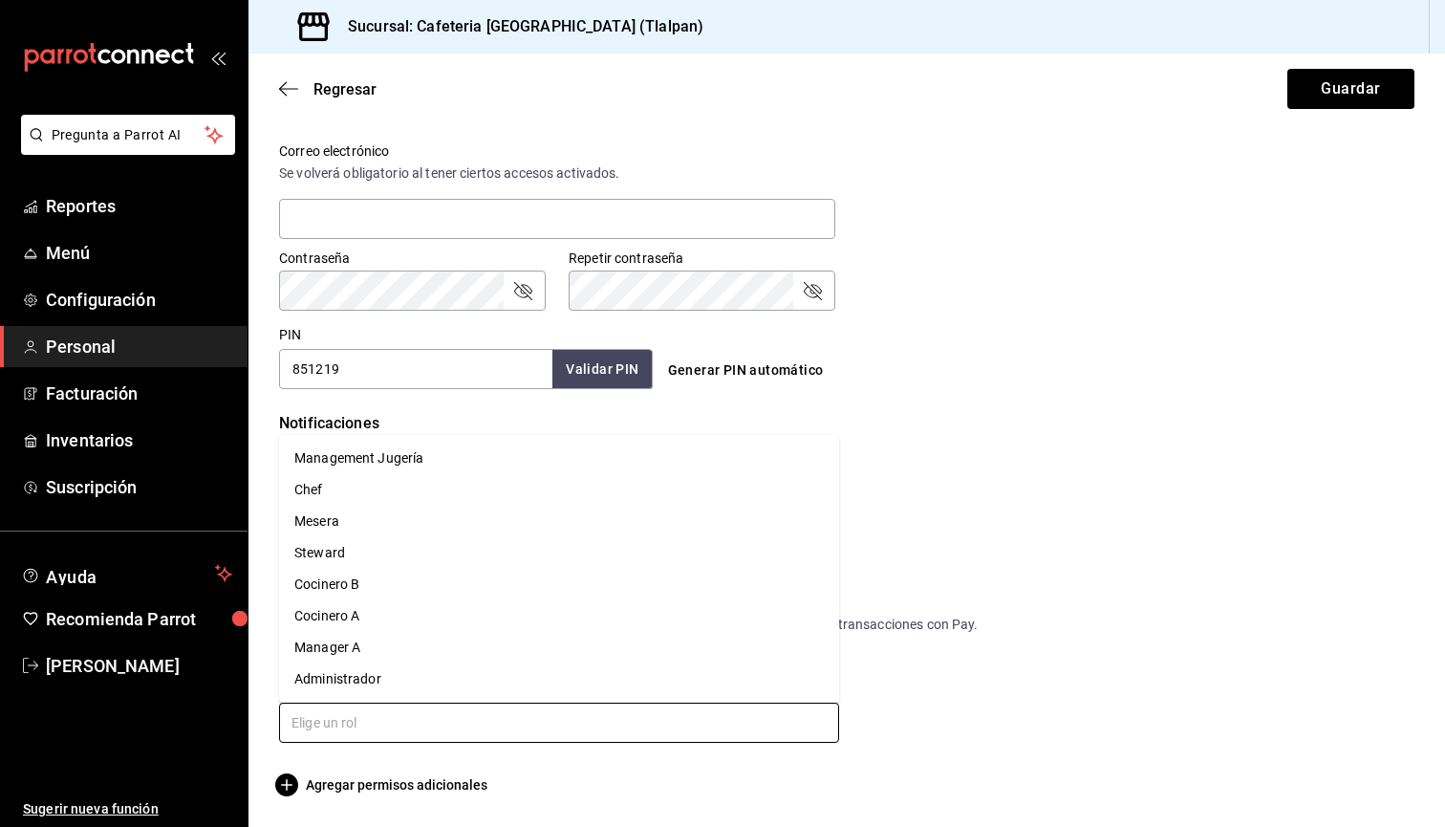
click at [397, 714] on input "text" at bounding box center [559, 723] width 560 height 40
click at [357, 522] on li "Mesera" at bounding box center [559, 522] width 560 height 32
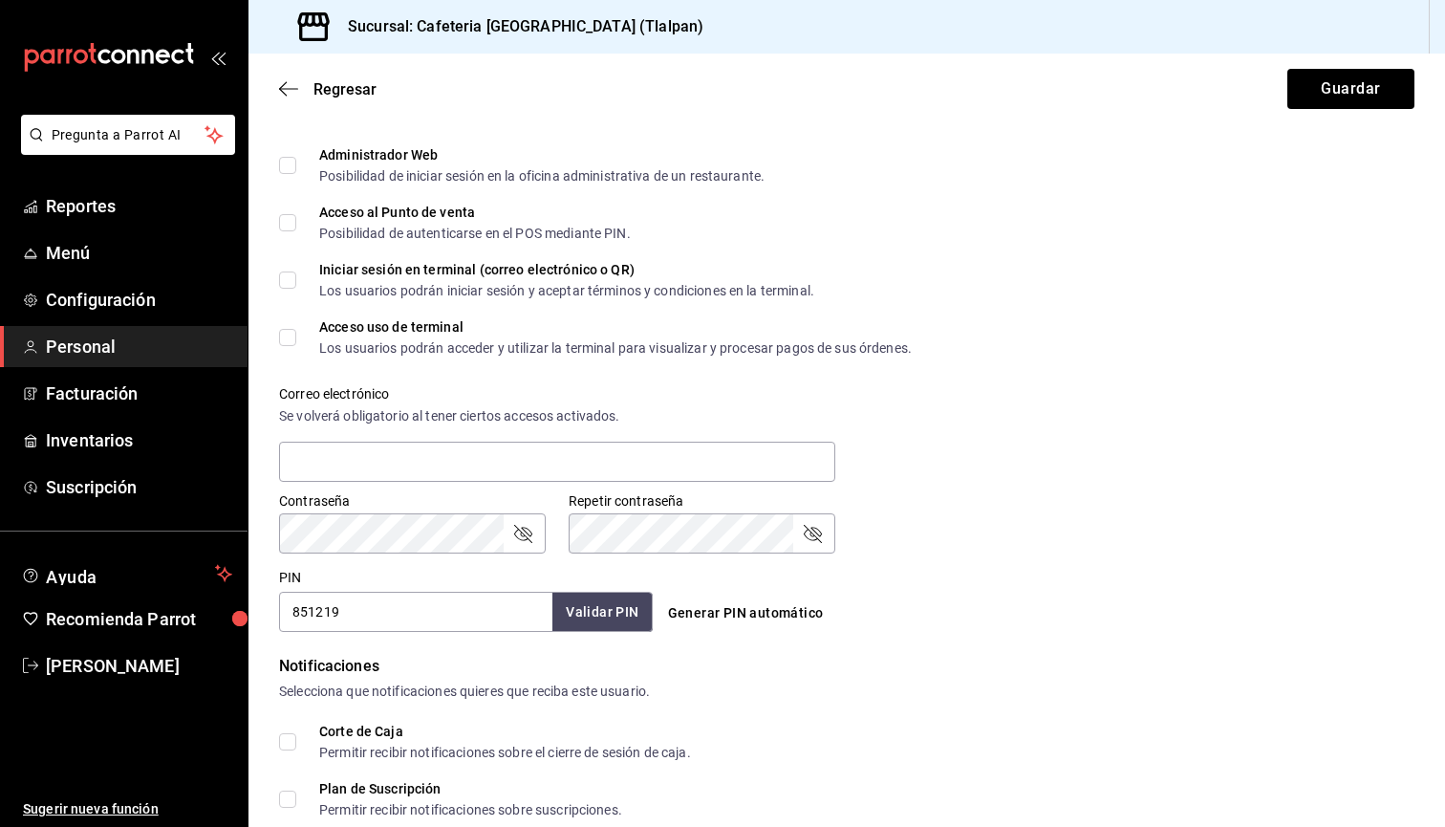
checkbox input "true"
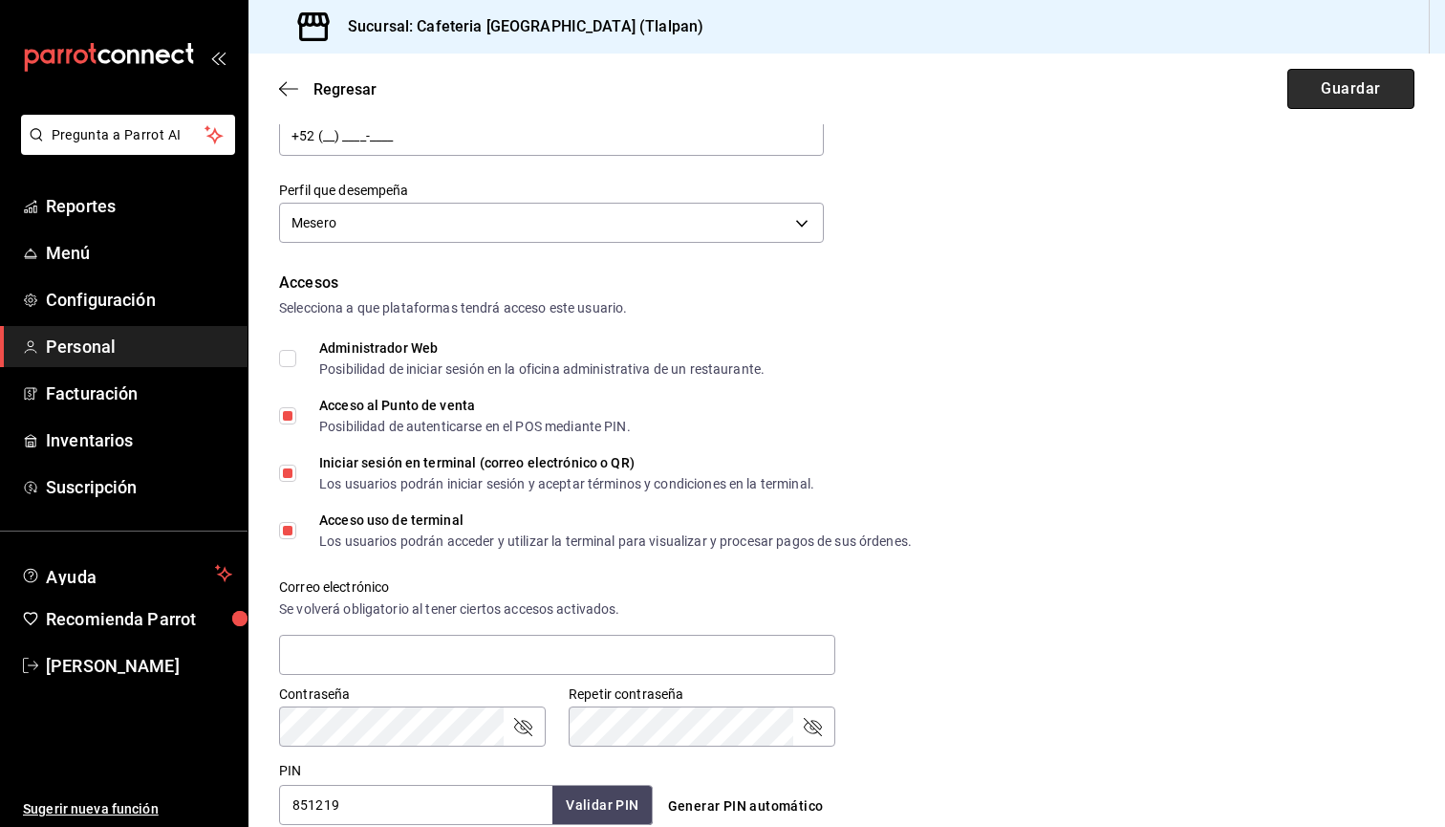
click at [1346, 98] on button "Guardar" at bounding box center [1350, 89] width 127 height 40
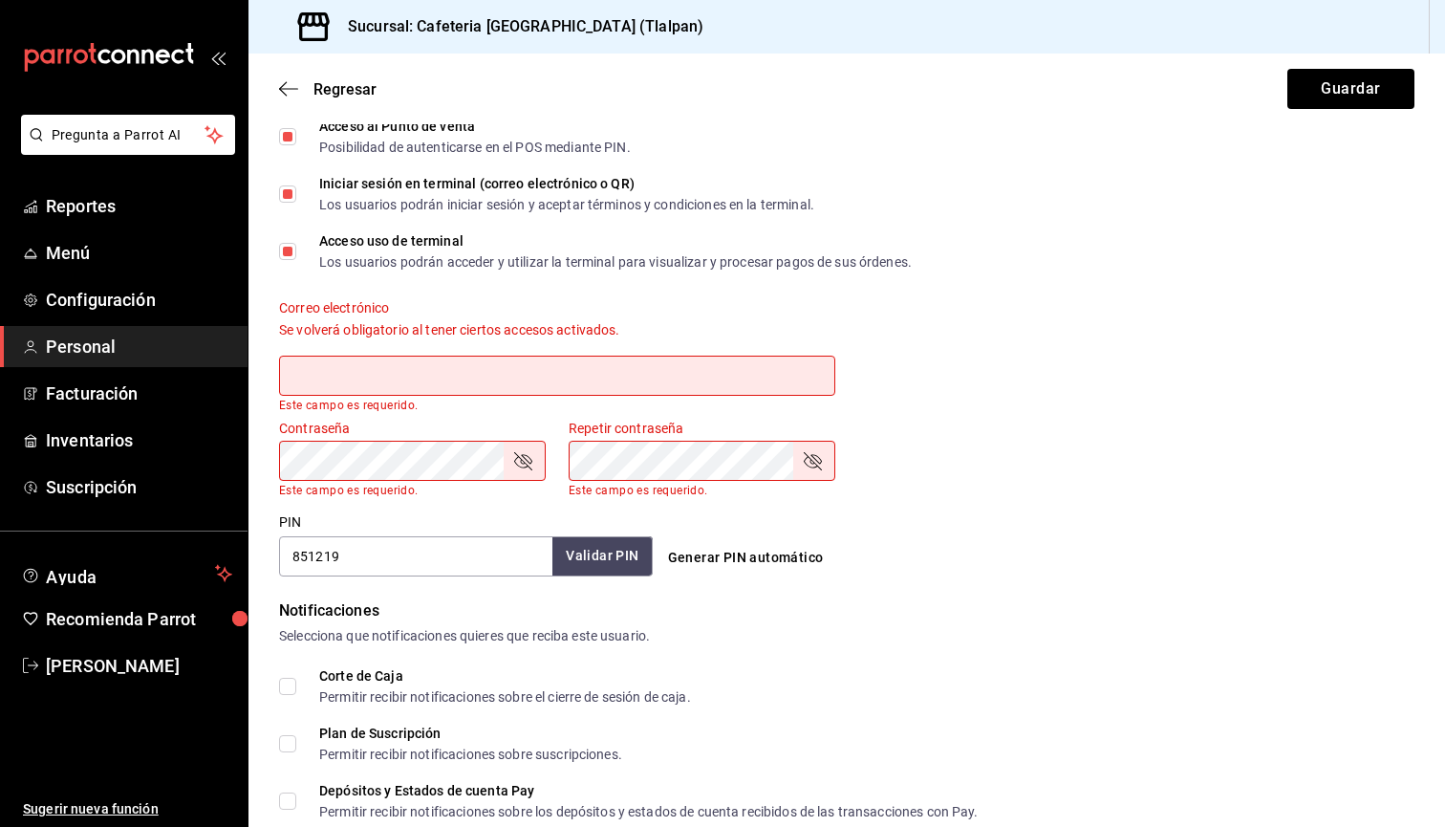
scroll to position [477, 0]
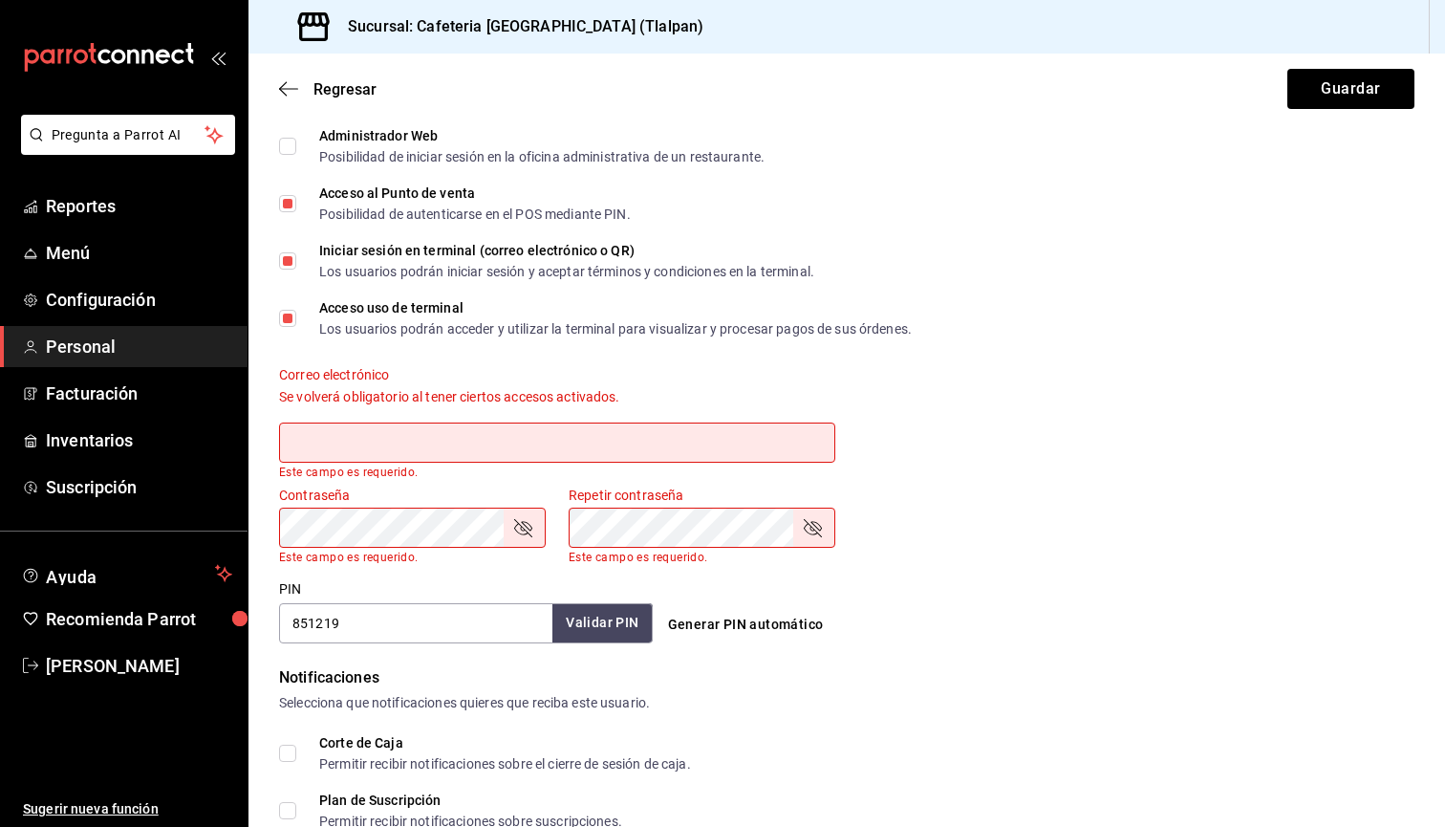
click at [292, 261] on input "Iniciar sesión en terminal (correo electrónico o QR) Los usuarios podrán inicia…" at bounding box center [287, 260] width 17 height 17
checkbox input "false"
click at [292, 195] on input "Acceso al Punto de venta Posibilidad de autenticarse en el POS mediante PIN." at bounding box center [287, 203] width 17 height 17
checkbox input "false"
click at [285, 319] on input "Acceso uso de terminal Los usuarios podrán acceder y utilizar la terminal para …" at bounding box center [287, 318] width 17 height 17
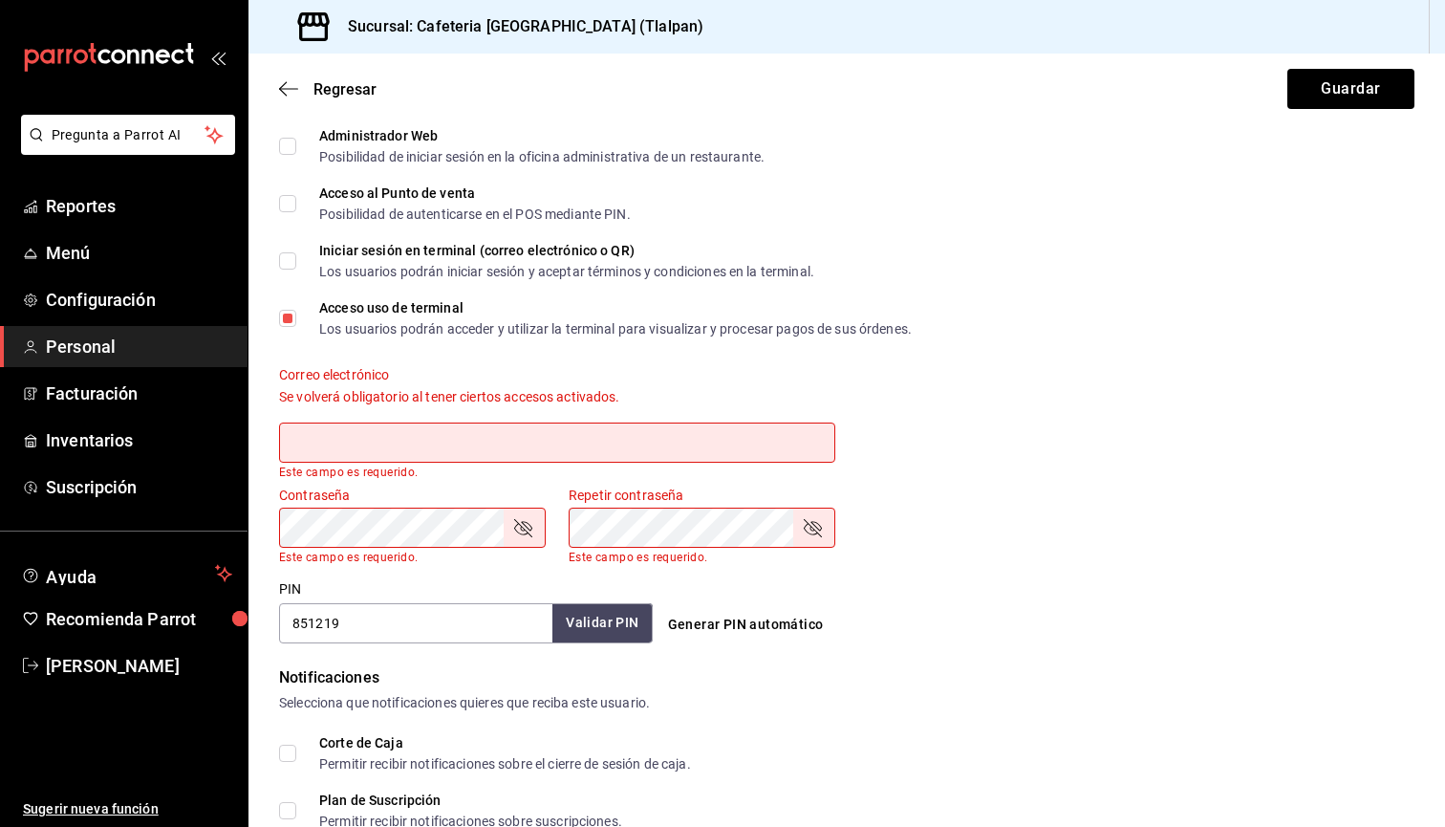
checkbox input "false"
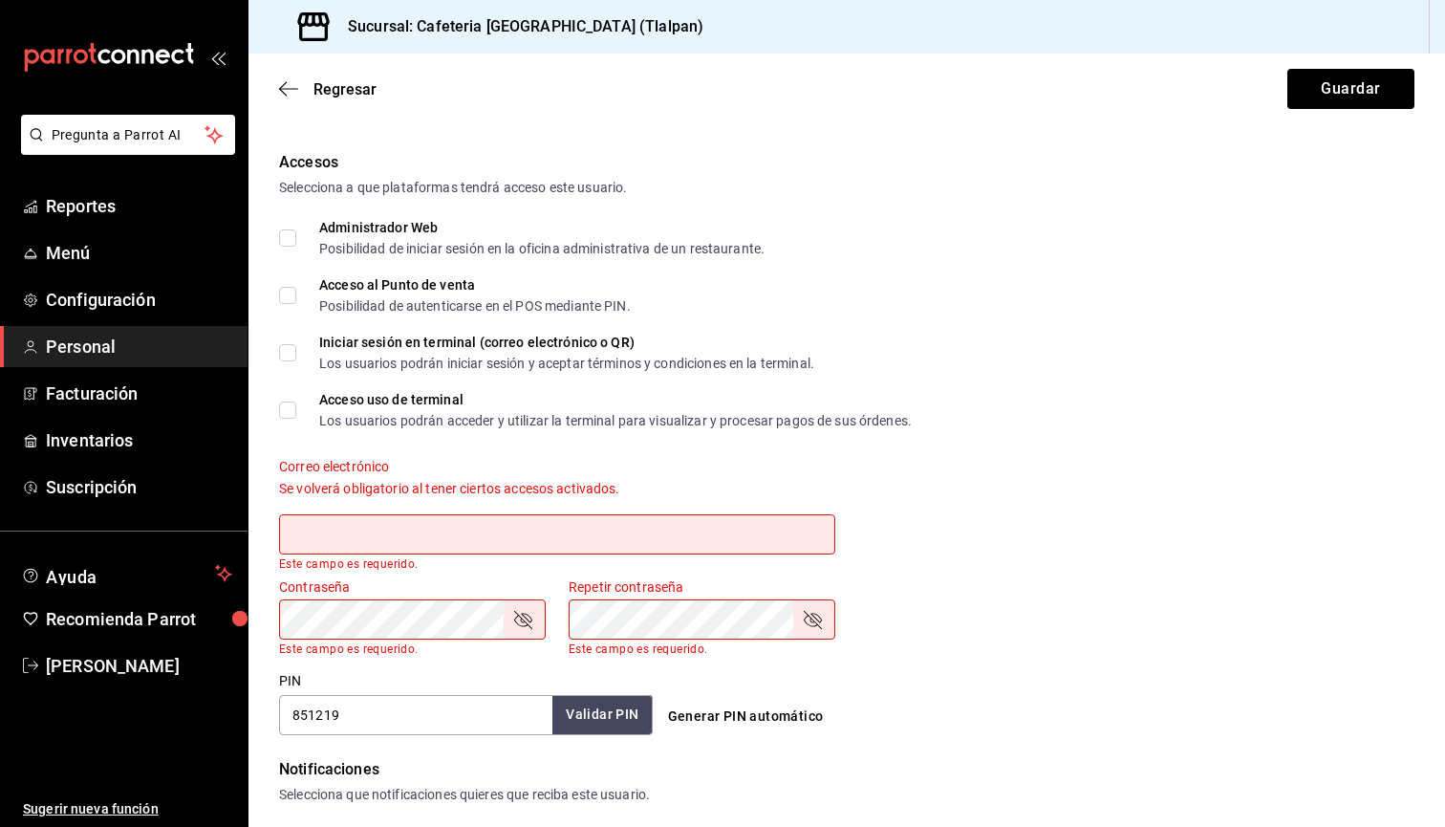
scroll to position [377, 0]
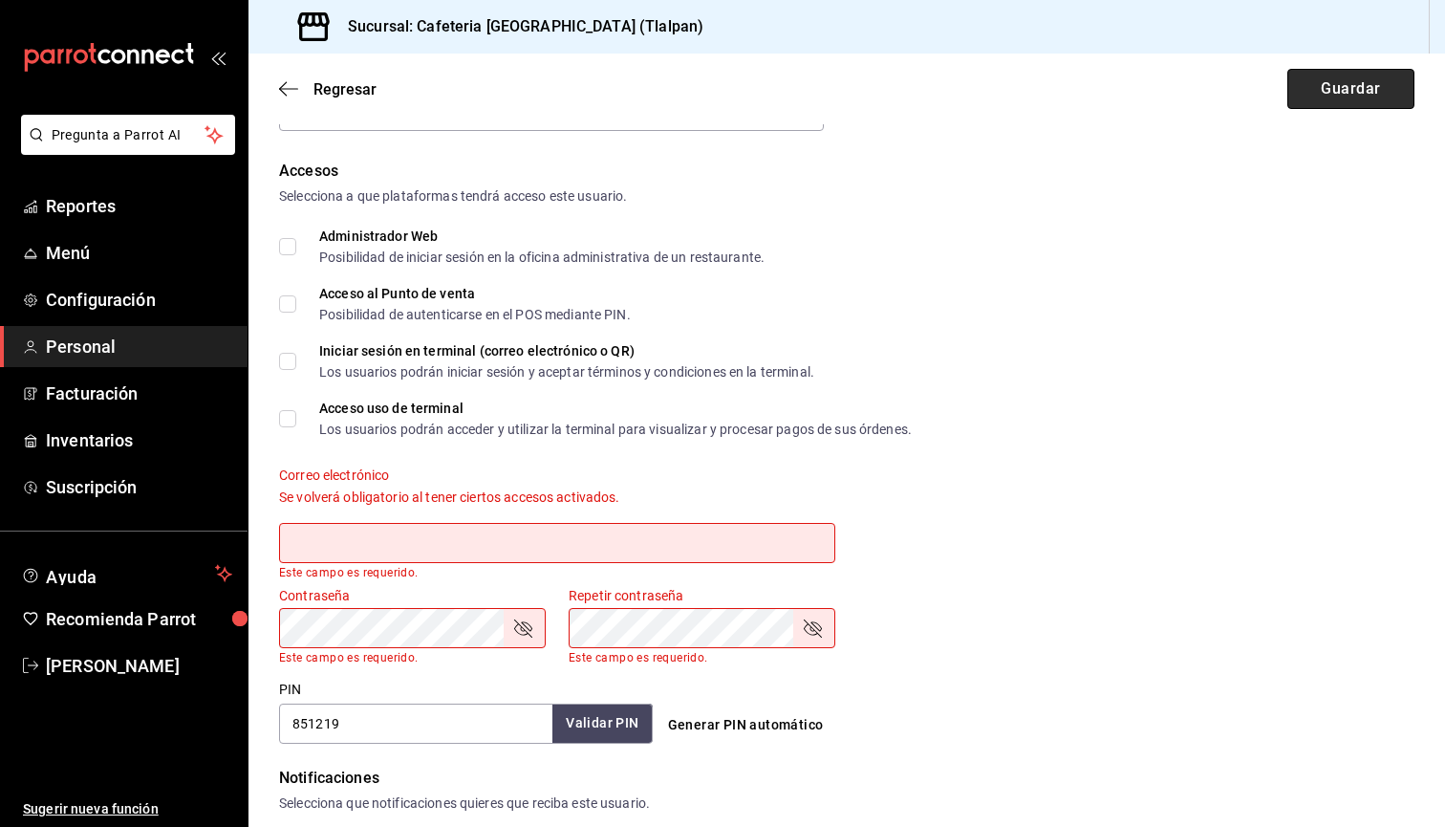
click at [1321, 94] on button "Guardar" at bounding box center [1350, 89] width 127 height 40
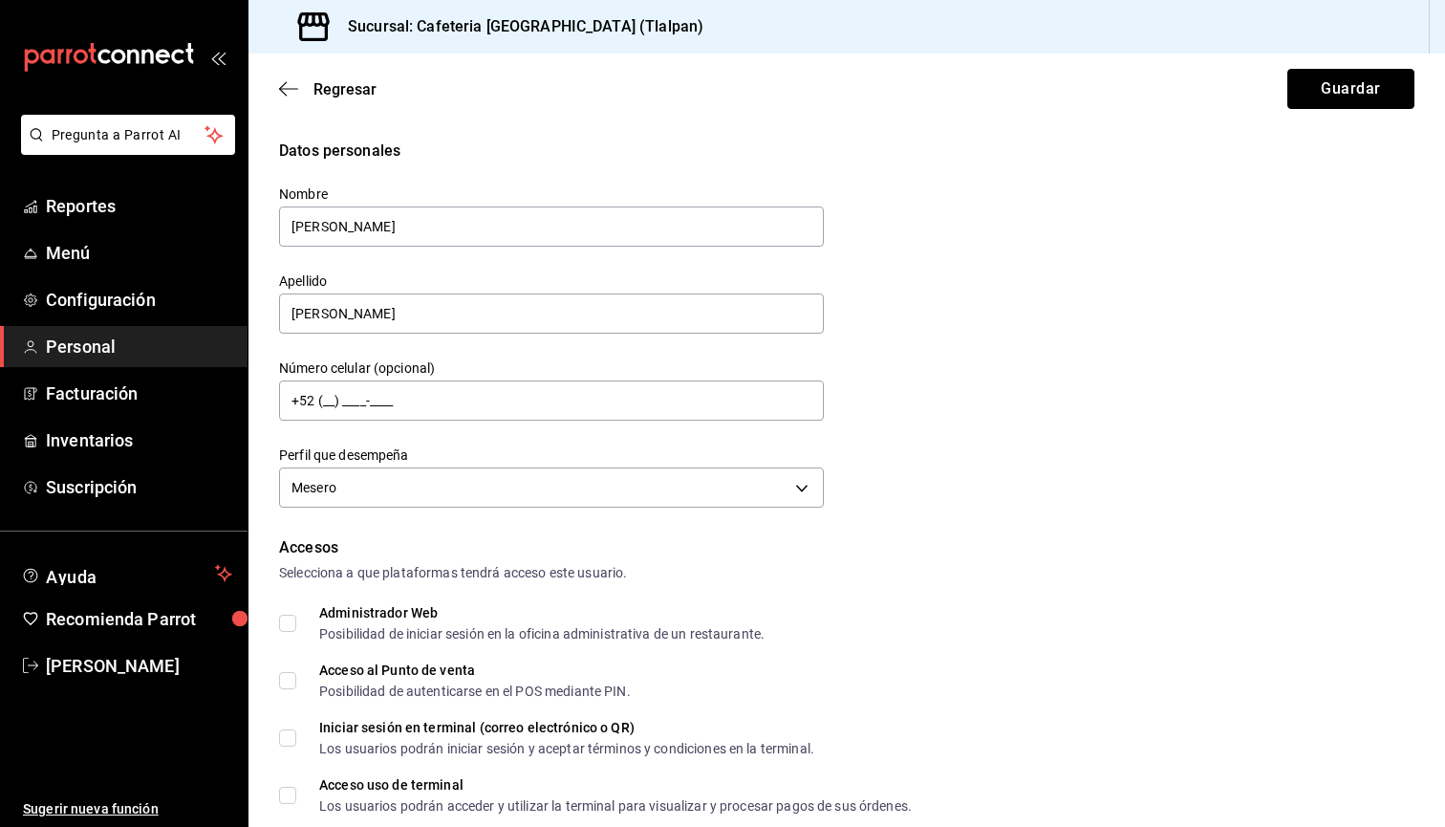
scroll to position [0, 0]
click at [1390, 101] on button "Guardar" at bounding box center [1350, 89] width 127 height 40
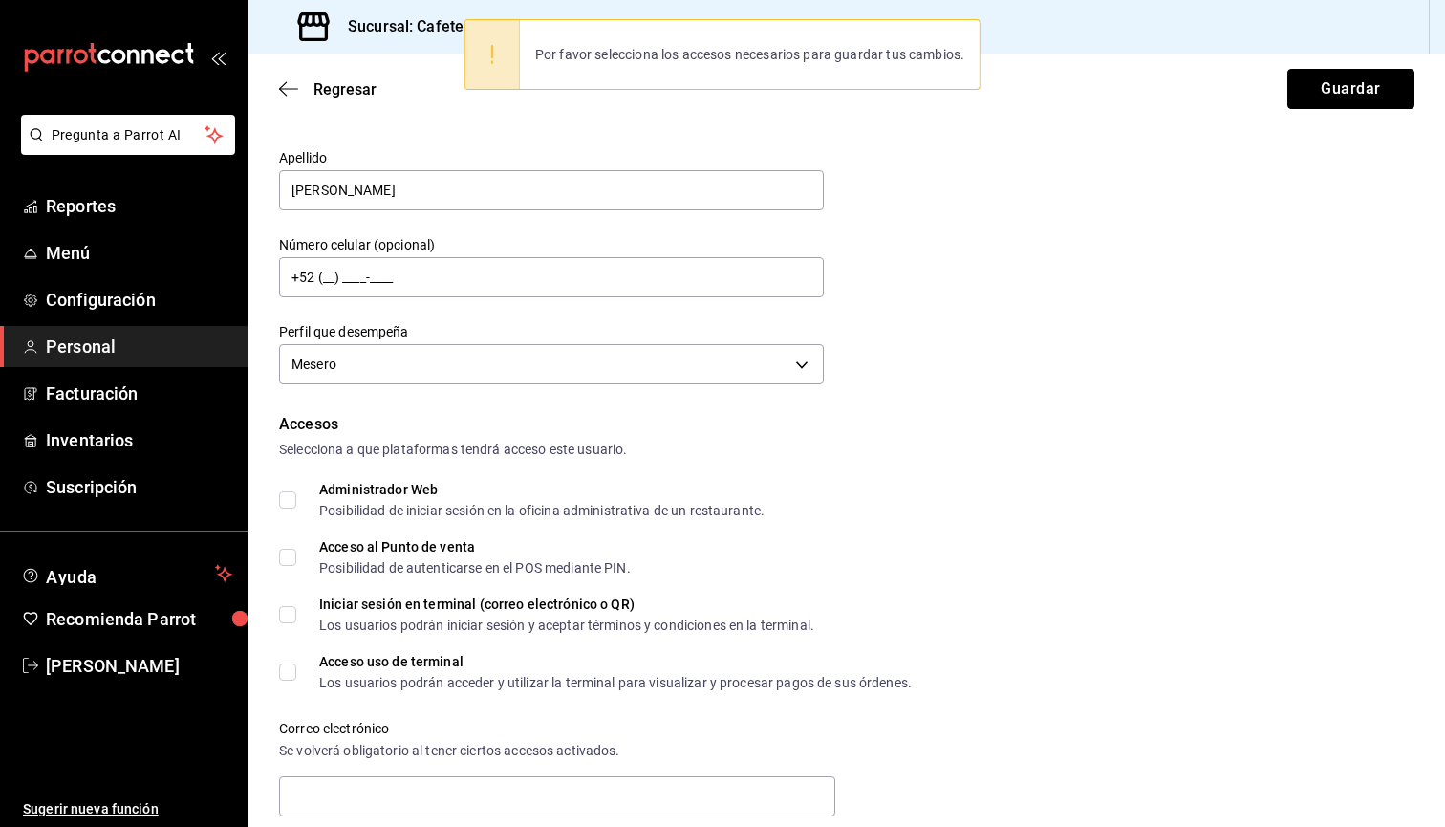
scroll to position [141, 0]
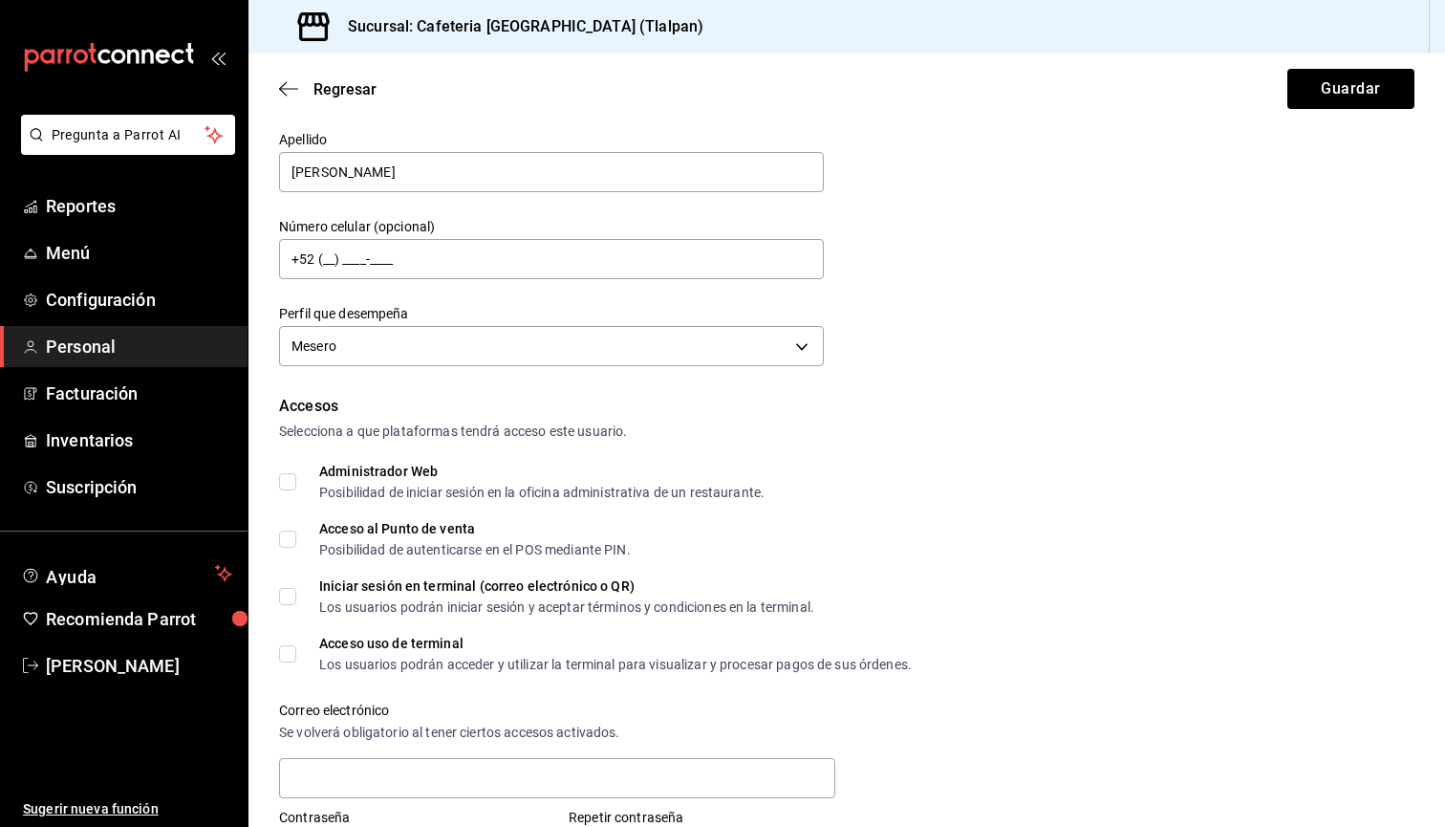
click at [406, 539] on div "Acceso al Punto de venta Posibilidad de autenticarse en el POS mediante PIN." at bounding box center [475, 539] width 312 height 34
click at [296, 539] on input "Acceso al Punto de venta Posibilidad de autenticarse en el POS mediante PIN." at bounding box center [287, 538] width 17 height 17
checkbox input "true"
click at [1321, 97] on button "Guardar" at bounding box center [1350, 89] width 127 height 40
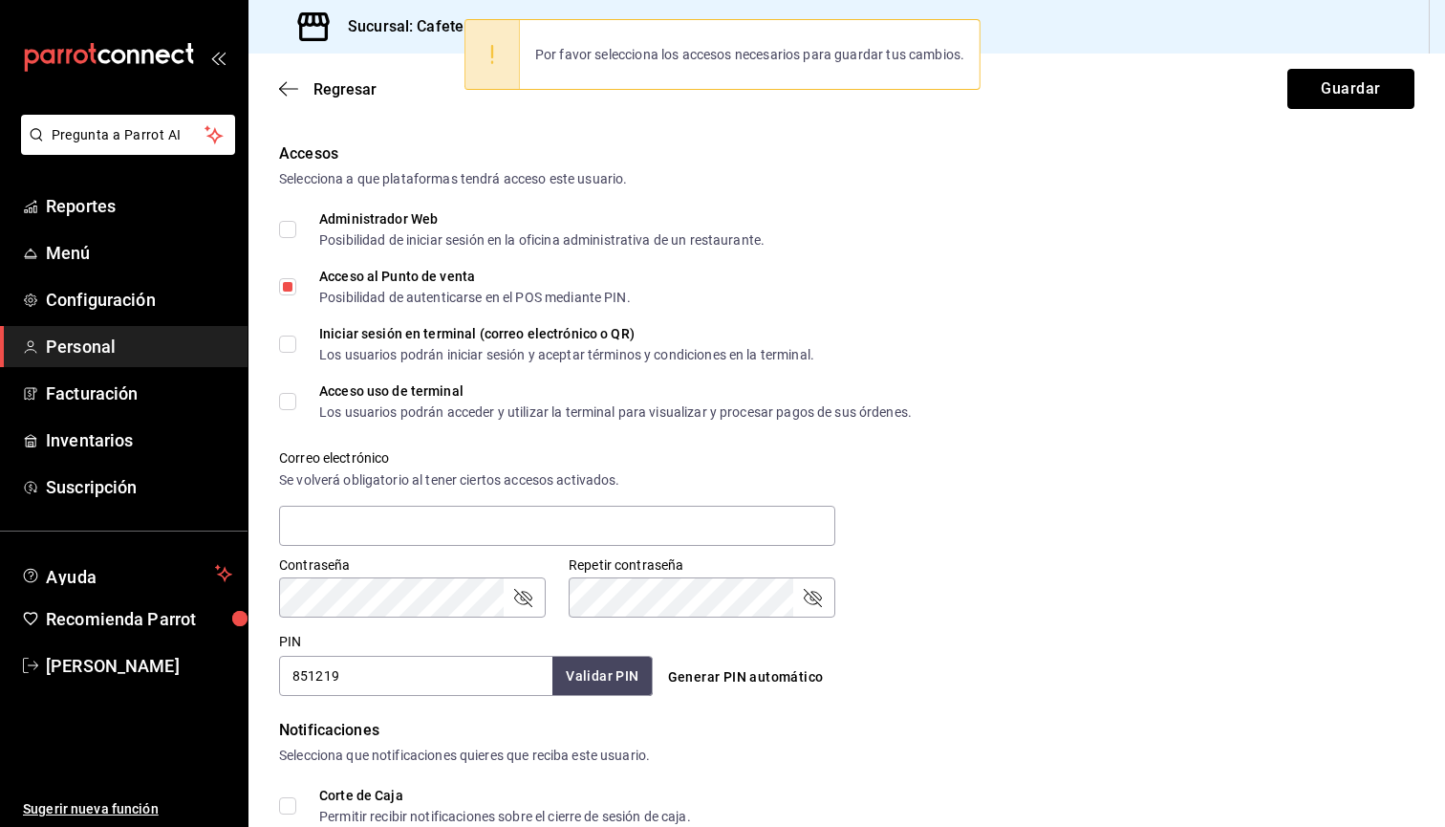
scroll to position [405, 0]
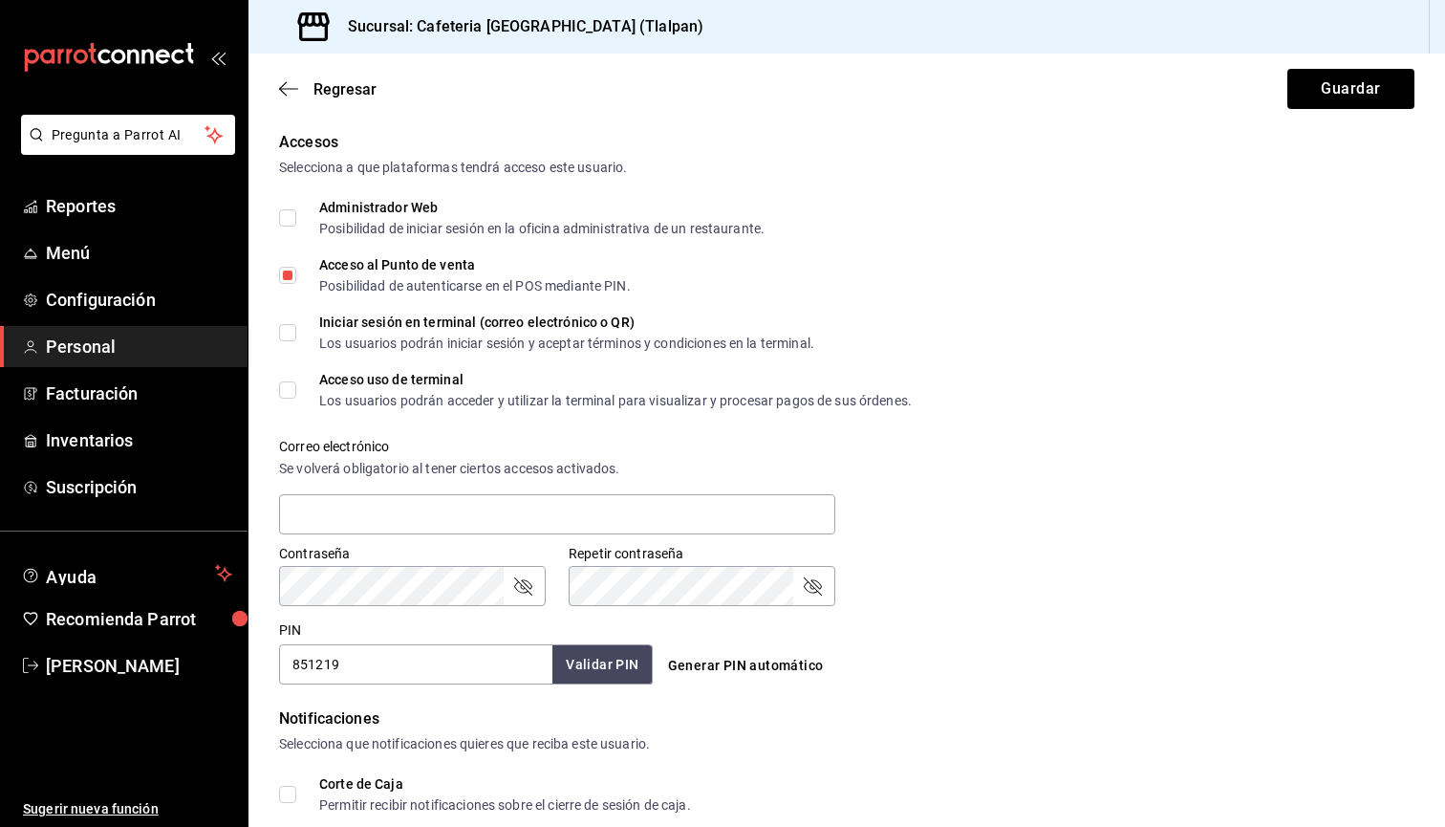
click at [444, 379] on div "Acceso uso de terminal" at bounding box center [615, 379] width 593 height 13
click at [296, 381] on input "Acceso uso de terminal Los usuarios podrán acceder y utilizar la terminal para …" at bounding box center [287, 389] width 17 height 17
checkbox input "true"
click at [1355, 98] on button "Guardar" at bounding box center [1350, 89] width 127 height 40
checkbox input "true"
